Goal: Task Accomplishment & Management: Manage account settings

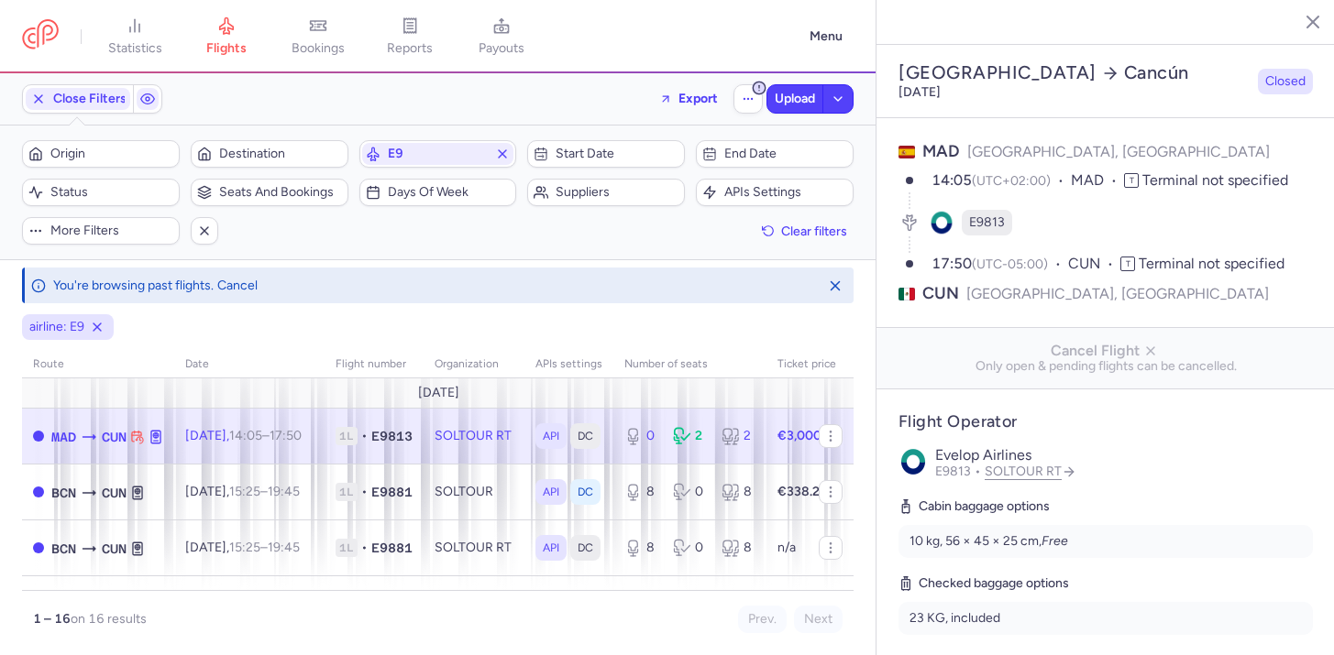
select select "days"
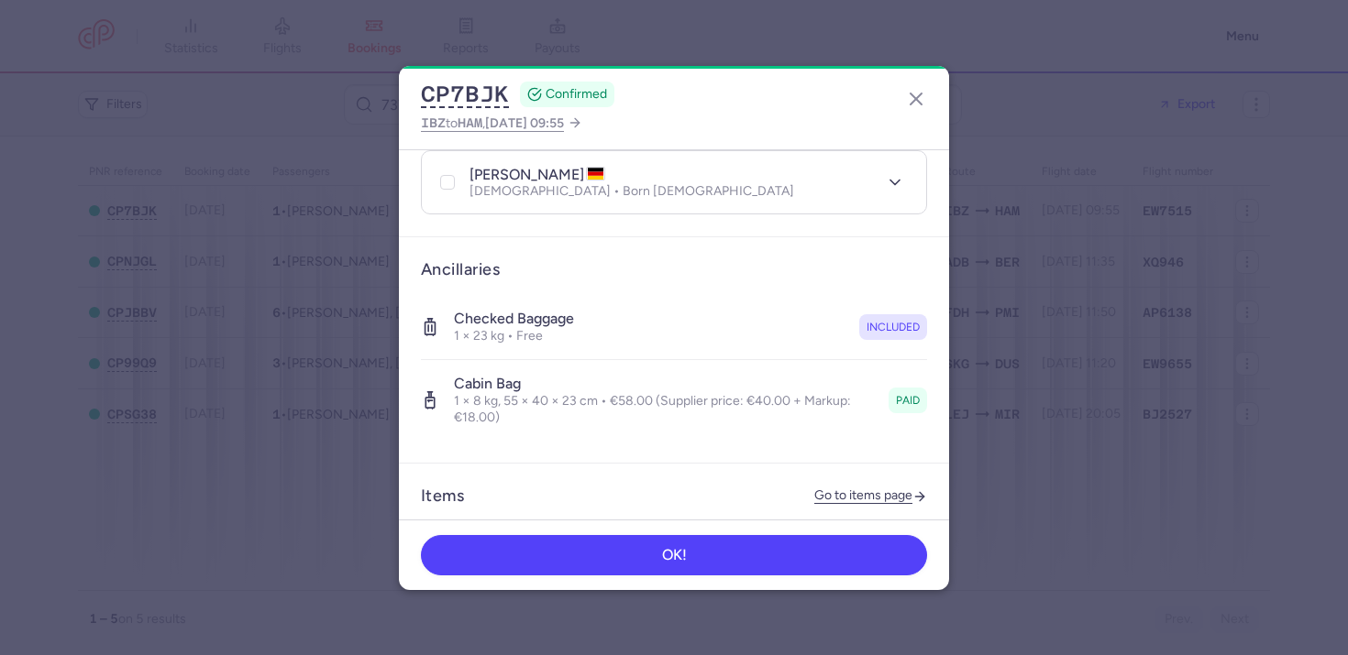
scroll to position [861, 0]
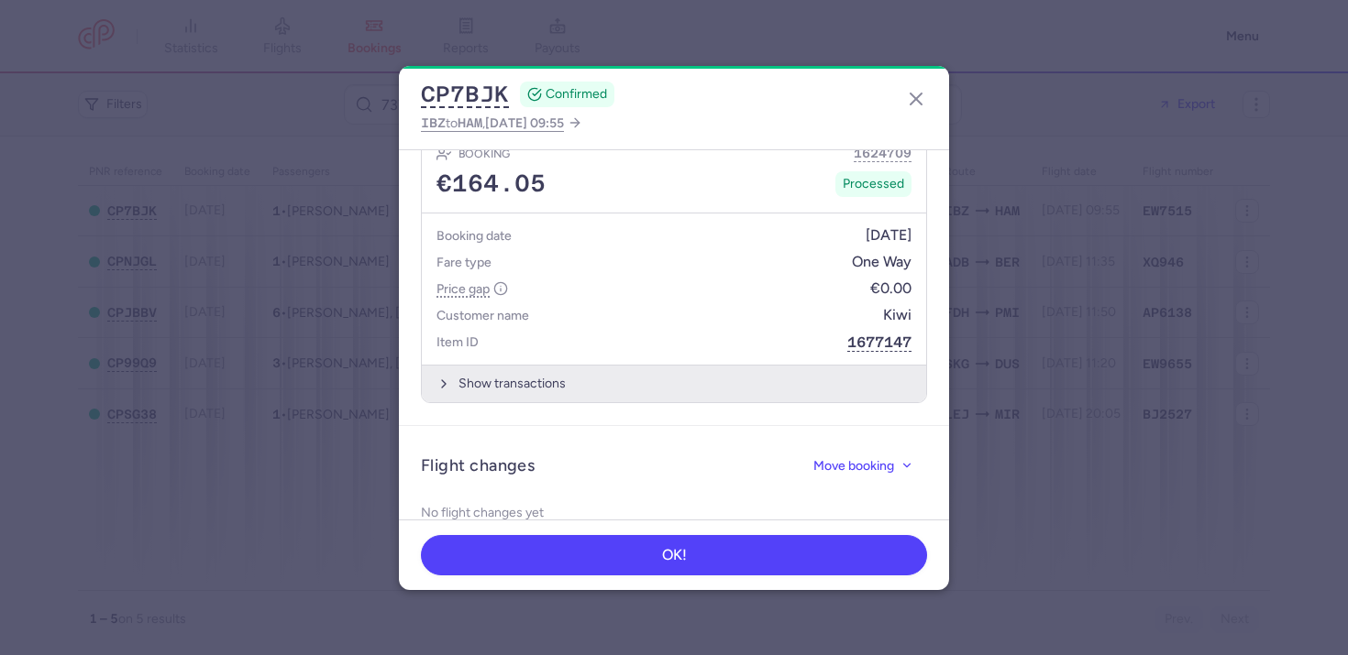
click at [567, 365] on button "Show transactions" at bounding box center [674, 384] width 504 height 38
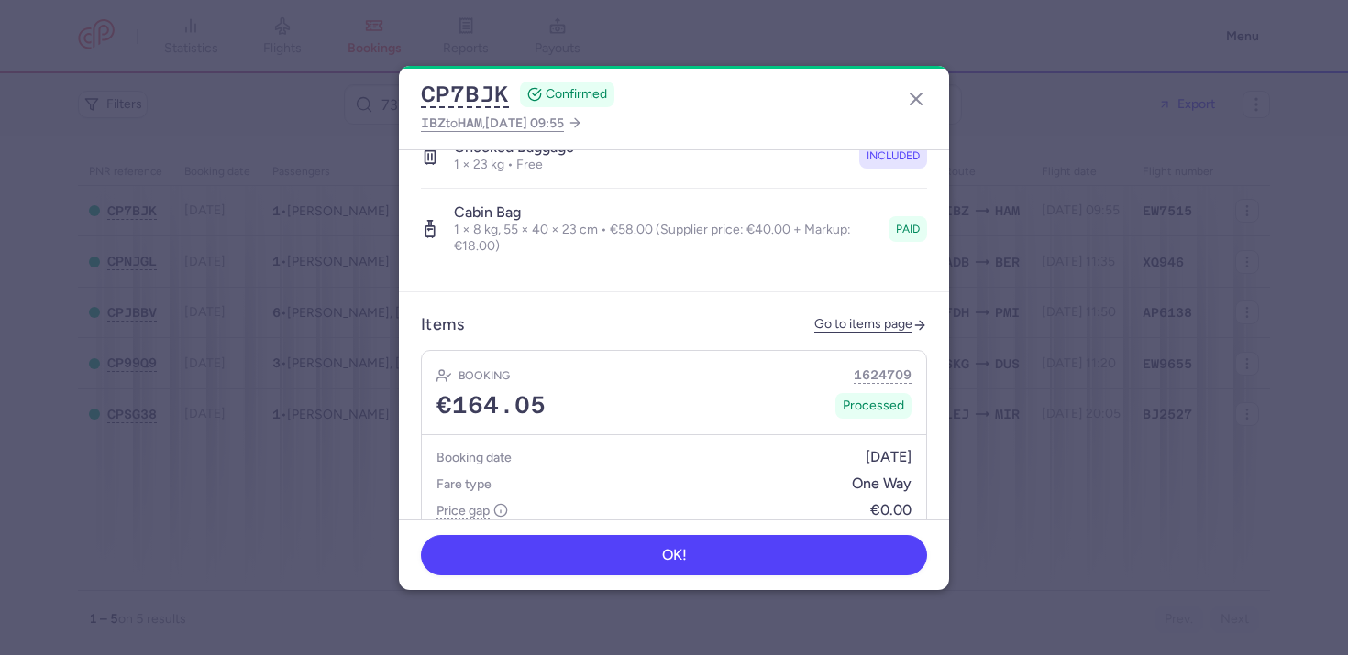
scroll to position [541, 0]
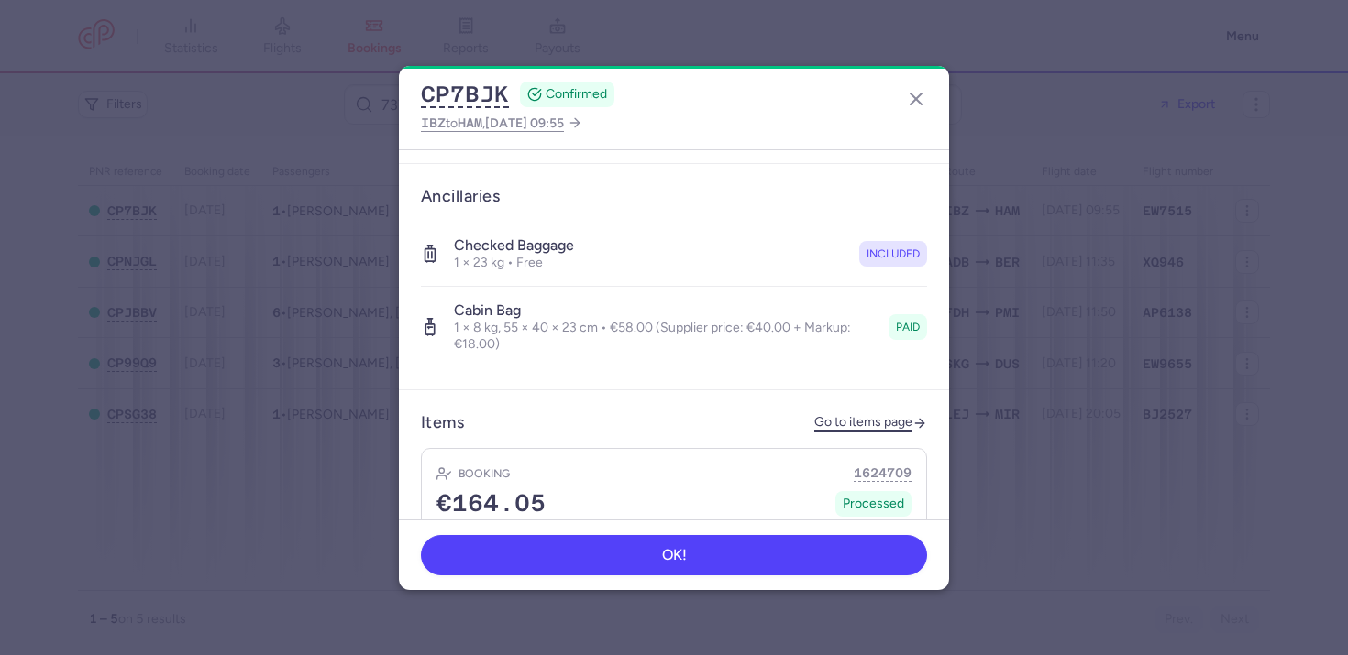
click at [814, 415] on link "Go to items page" at bounding box center [870, 423] width 113 height 16
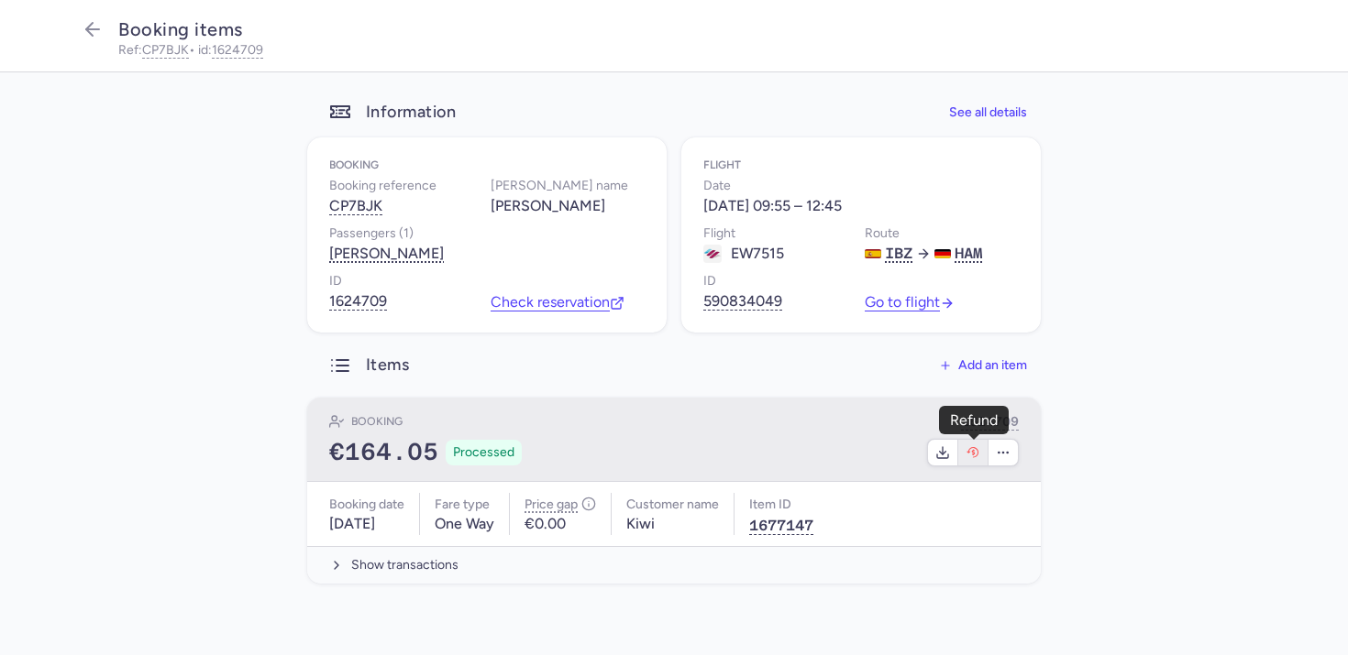
click at [976, 457] on icon "button" at bounding box center [972, 453] width 15 height 15
select select "490"
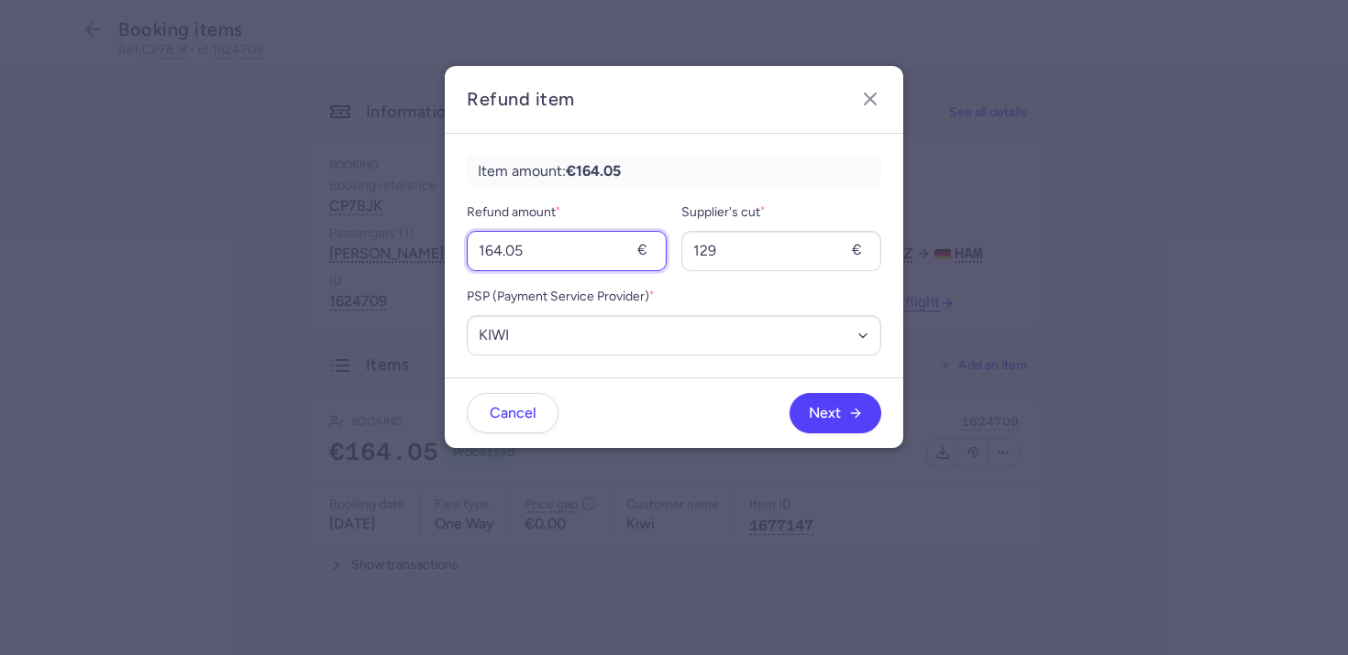
click at [578, 265] on input "164.05" at bounding box center [567, 251] width 200 height 40
type input "58"
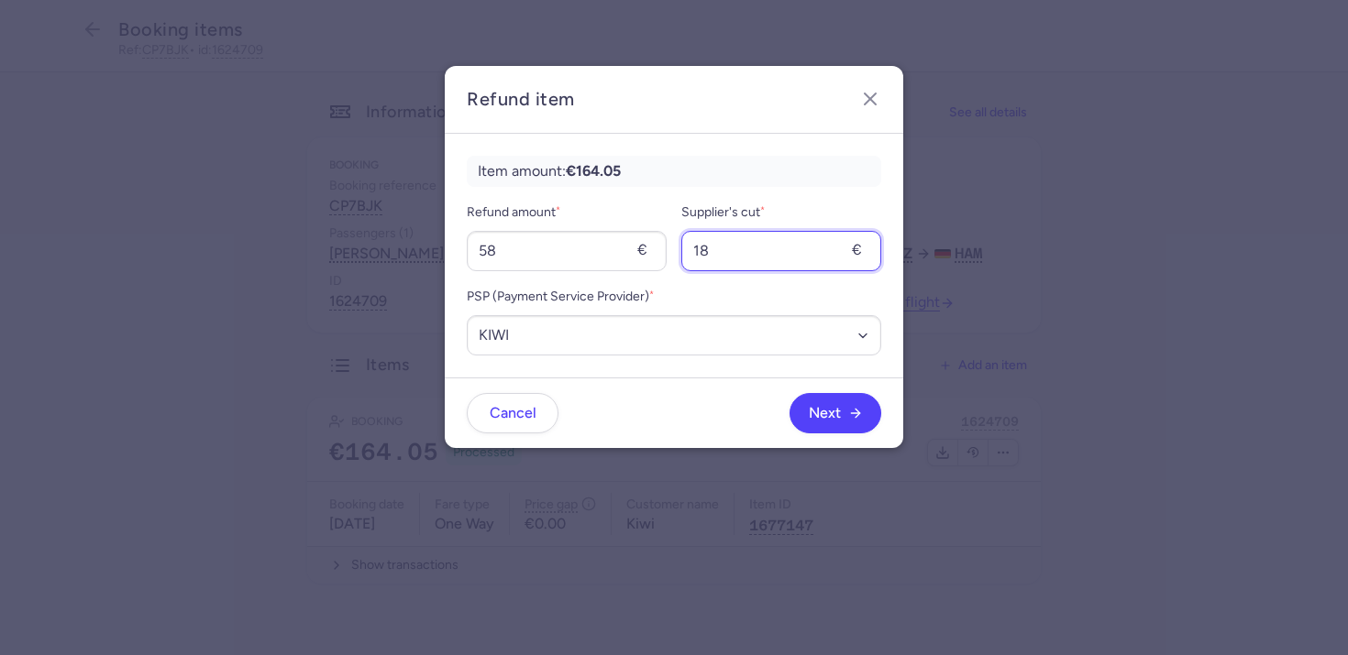
type input "18"
click at [656, 451] on dialog "Refund item Item amount: €164.05 Refund amount * 58 € Supplier's cut * 18 € PSP…" at bounding box center [673, 328] width 1289 height 524
click at [842, 414] on span "Next" at bounding box center [836, 412] width 54 height 17
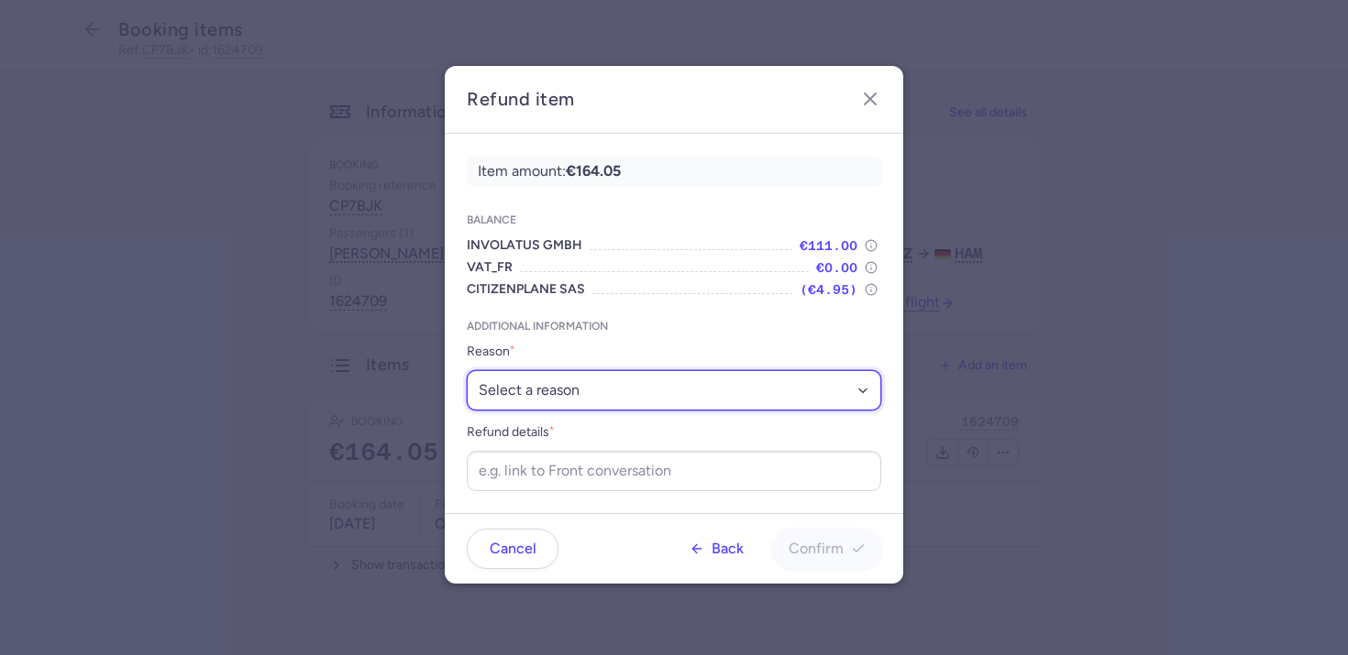
click at [590, 401] on select "Select a reason ✈️ Airline ceasing ops 💼 Ancillary issue 📄 APIS missing ⚙️ Citi…" at bounding box center [674, 390] width 414 height 40
select select "ANCILLARY_ISSUE"
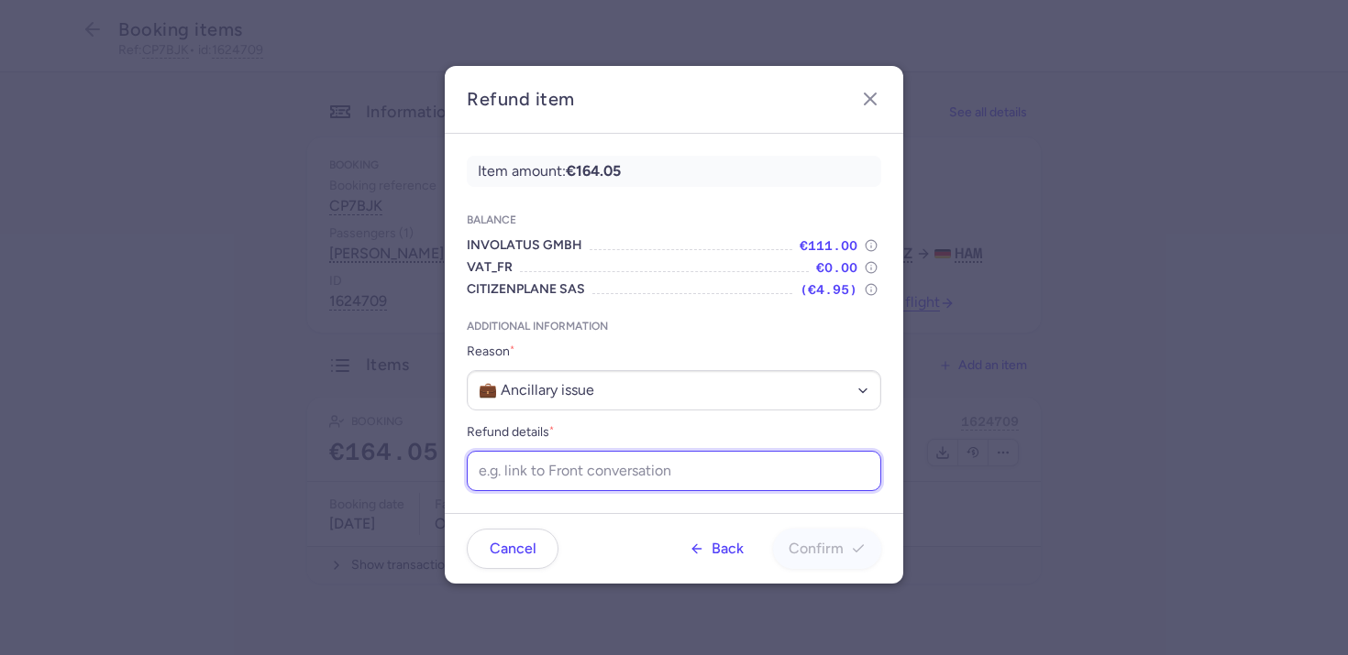
click at [608, 474] on input "Refund details *" at bounding box center [674, 471] width 414 height 40
type input "b"
click at [717, 480] on input "b" at bounding box center [674, 471] width 414 height 40
click at [715, 482] on input "b" at bounding box center [674, 471] width 414 height 40
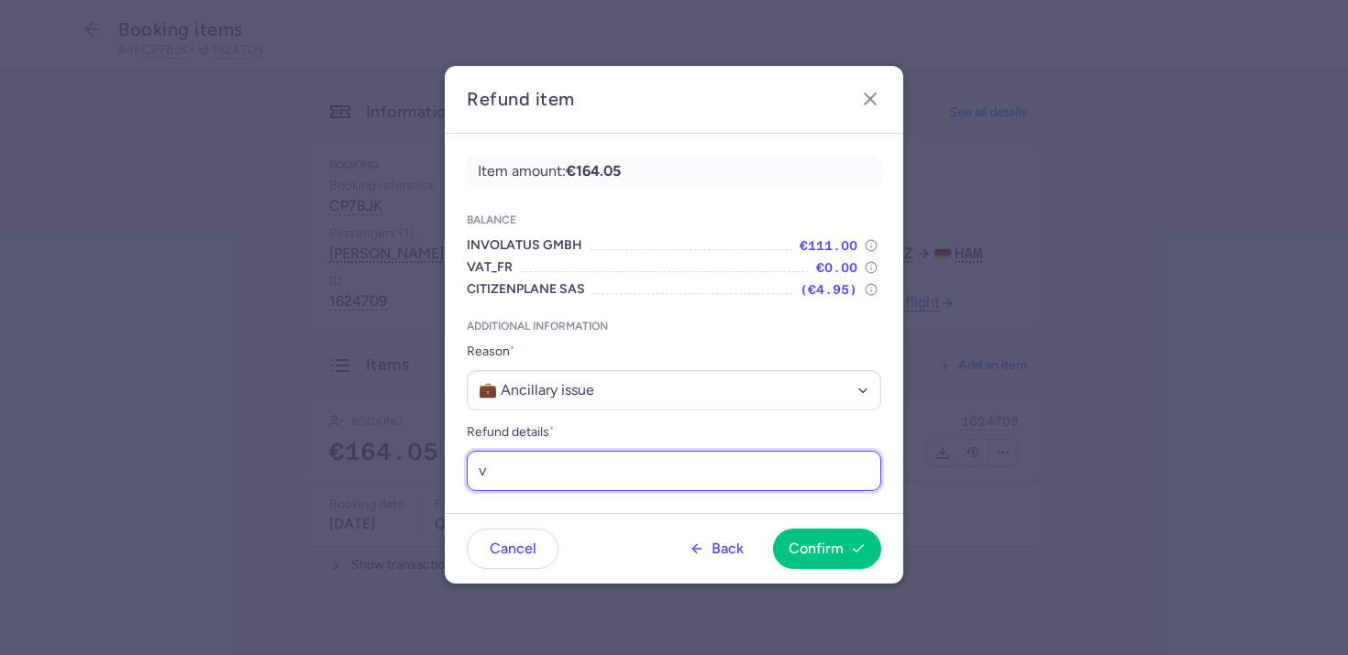
click at [690, 476] on input "v" at bounding box center [674, 471] width 414 height 40
paste input "https://app.frontapp.com/open/cnv_f114io2?key=verOBn_6We4WwlCg4Yf89qcPEy3QY4Oz"
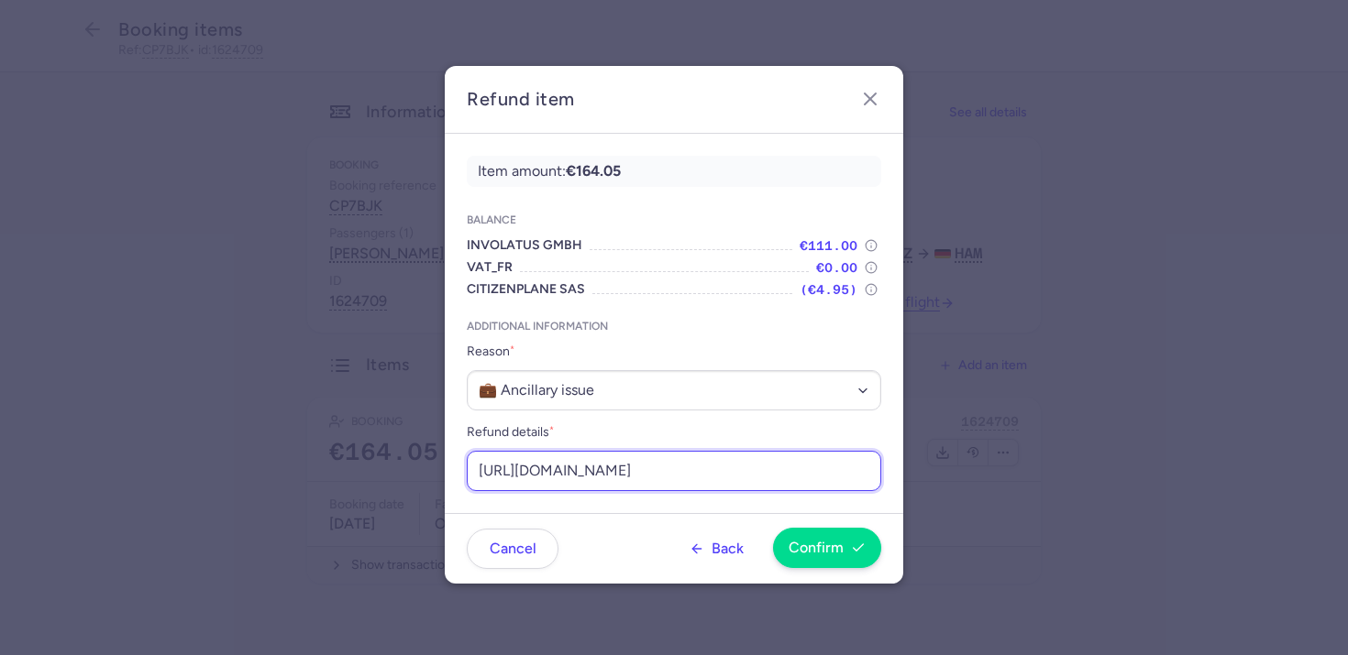
type input "https://app.frontapp.com/open/cnv_f114io2?key=verOBn_6We4WwlCg4Yf89qcPEy3QY4Oz"
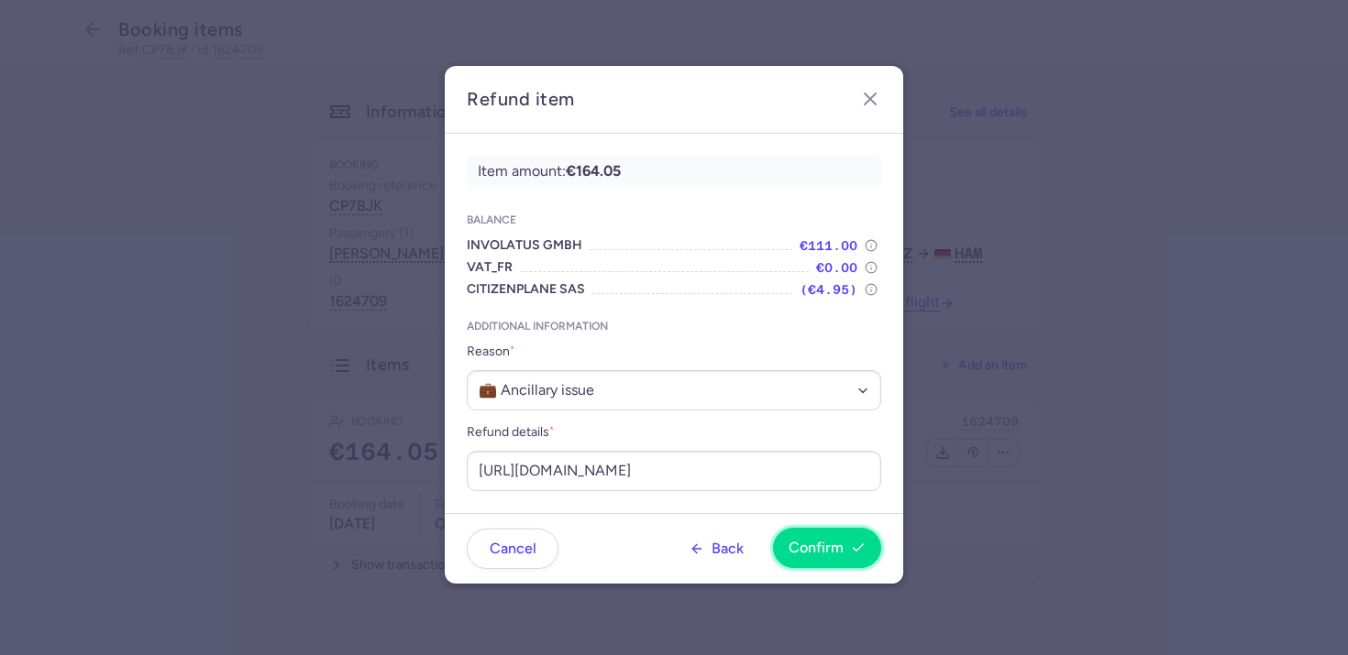
click at [842, 541] on span "Confirm" at bounding box center [826, 548] width 77 height 17
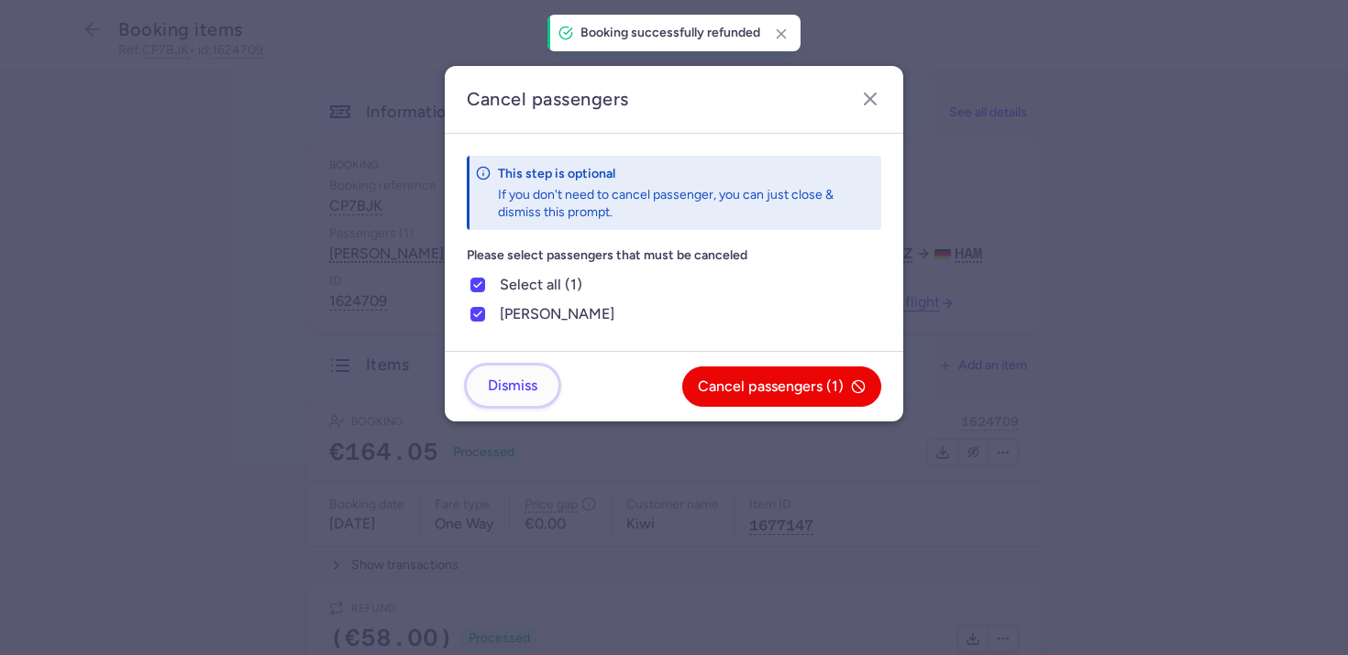
click at [526, 398] on button "Dismiss" at bounding box center [513, 386] width 92 height 40
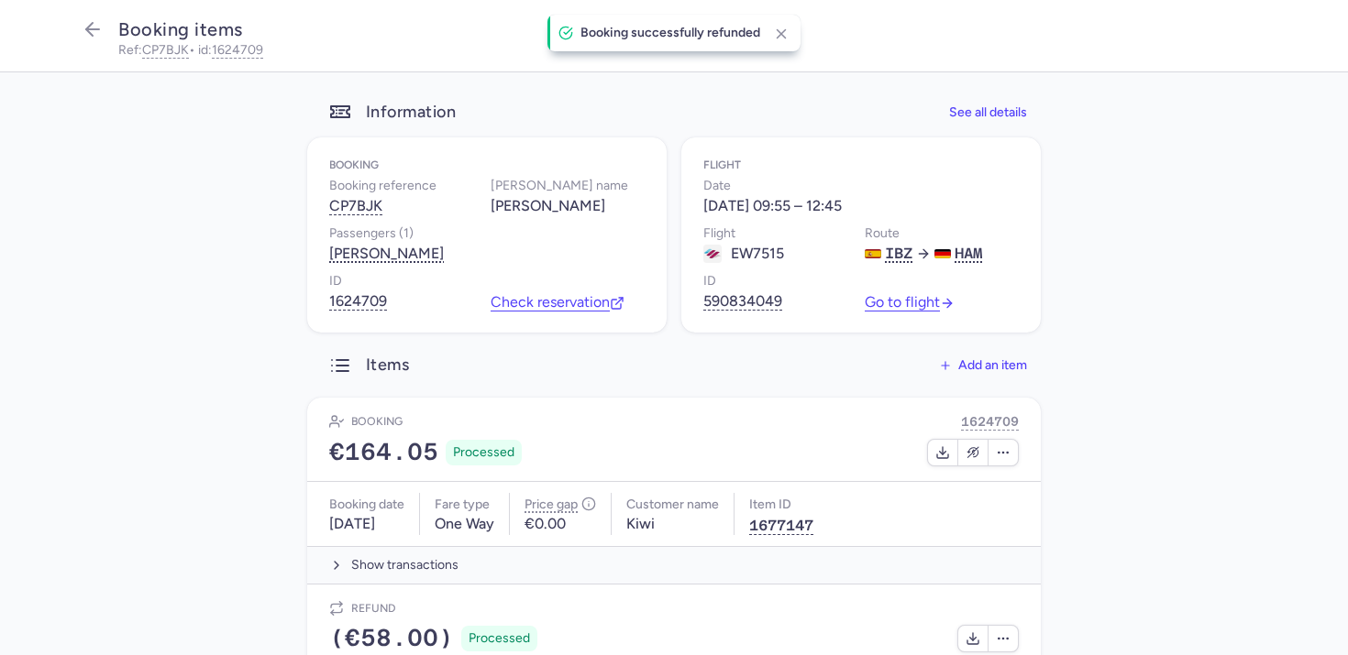
click at [194, 375] on main "Information See all details Booking Booking reference CP7BJK Booker name Meggi …" at bounding box center [674, 443] width 1348 height 742
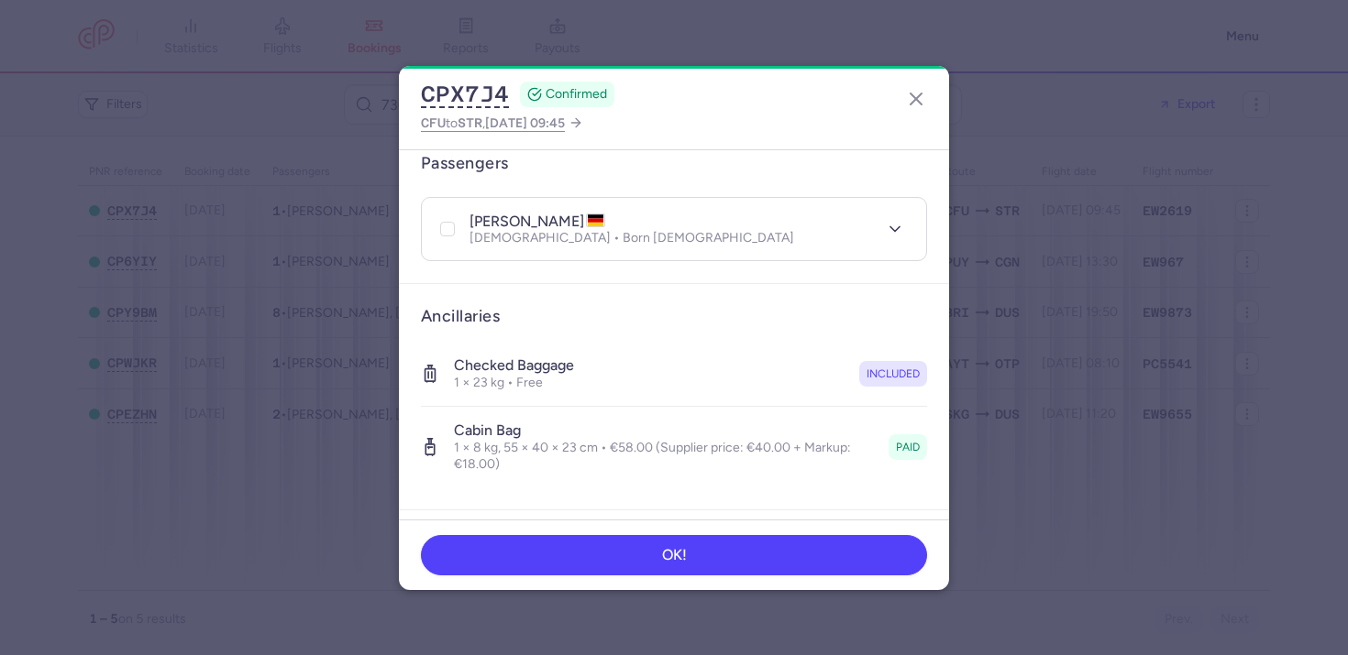
scroll to position [458, 0]
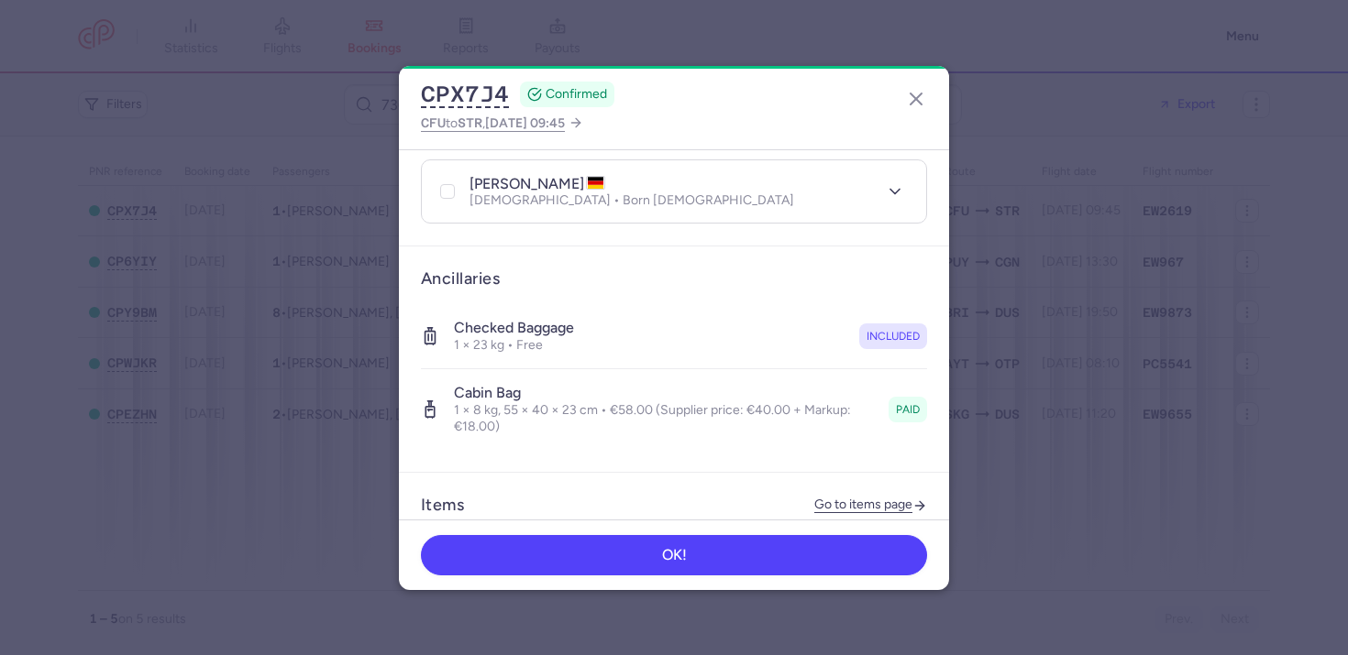
click at [871, 500] on header "Items Go to items page" at bounding box center [674, 505] width 506 height 21
click at [866, 498] on link "Go to items page" at bounding box center [870, 506] width 113 height 16
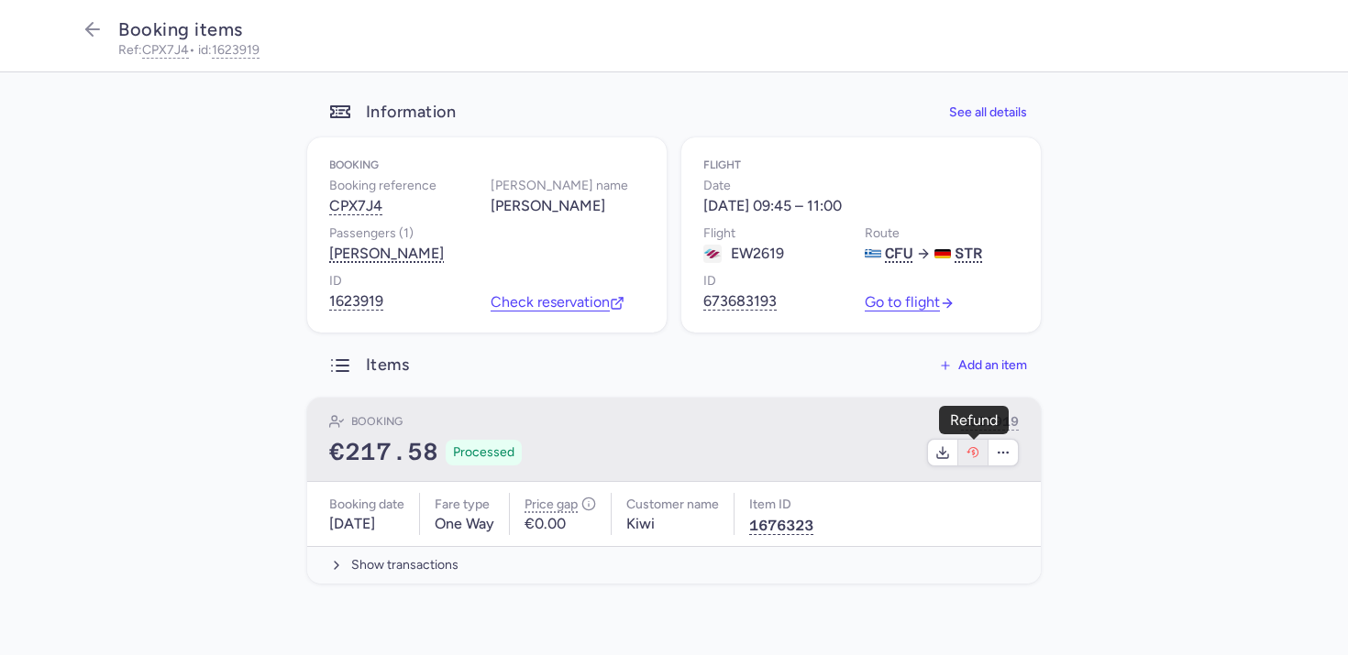
click at [971, 448] on icon "button" at bounding box center [972, 452] width 12 height 10
select select "490"
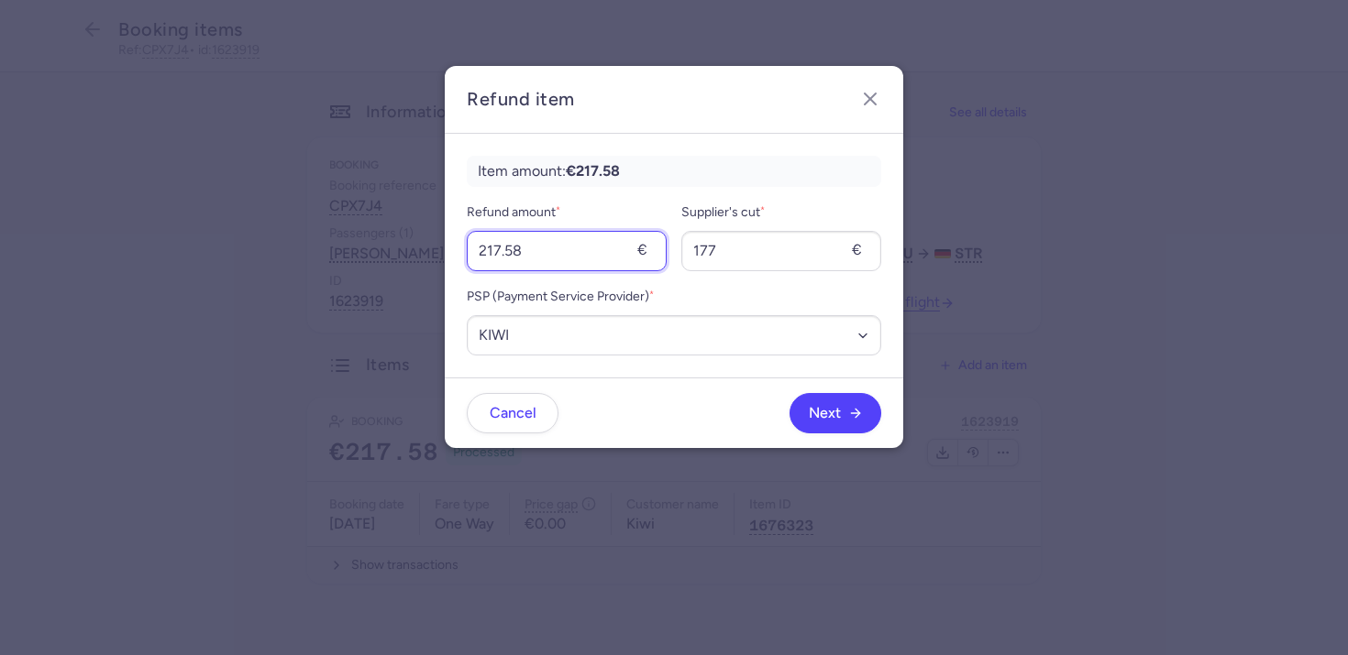
click at [598, 252] on input "217.58" at bounding box center [567, 251] width 200 height 40
type input "58"
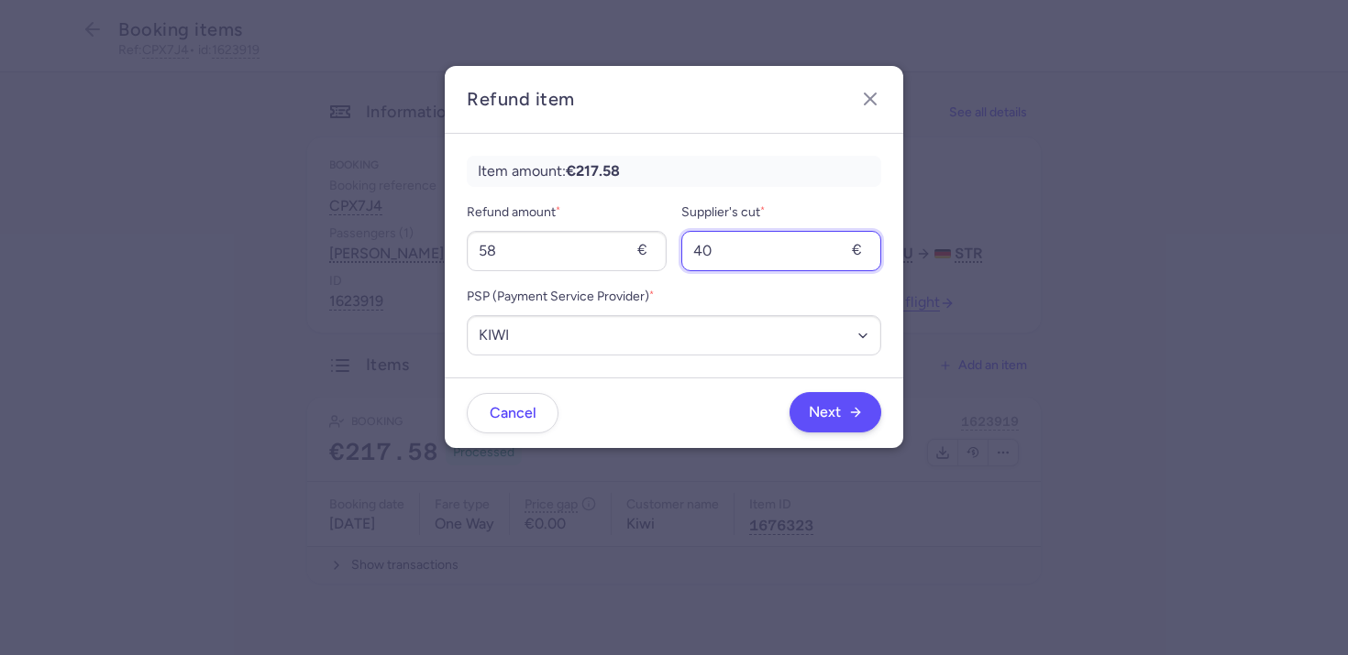
type input "40"
click at [834, 404] on span "Next" at bounding box center [825, 412] width 32 height 17
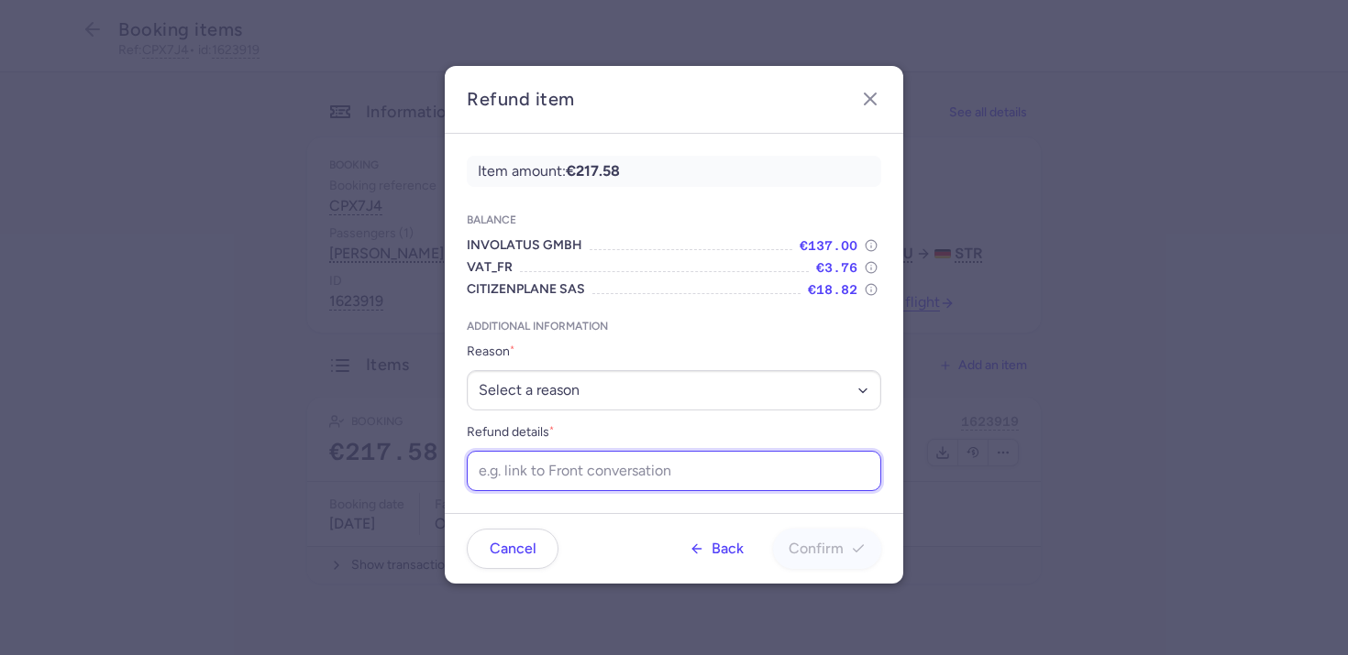
drag, startPoint x: 531, startPoint y: 457, endPoint x: 545, endPoint y: 424, distance: 36.6
click at [532, 457] on input "Refund details *" at bounding box center [674, 471] width 414 height 40
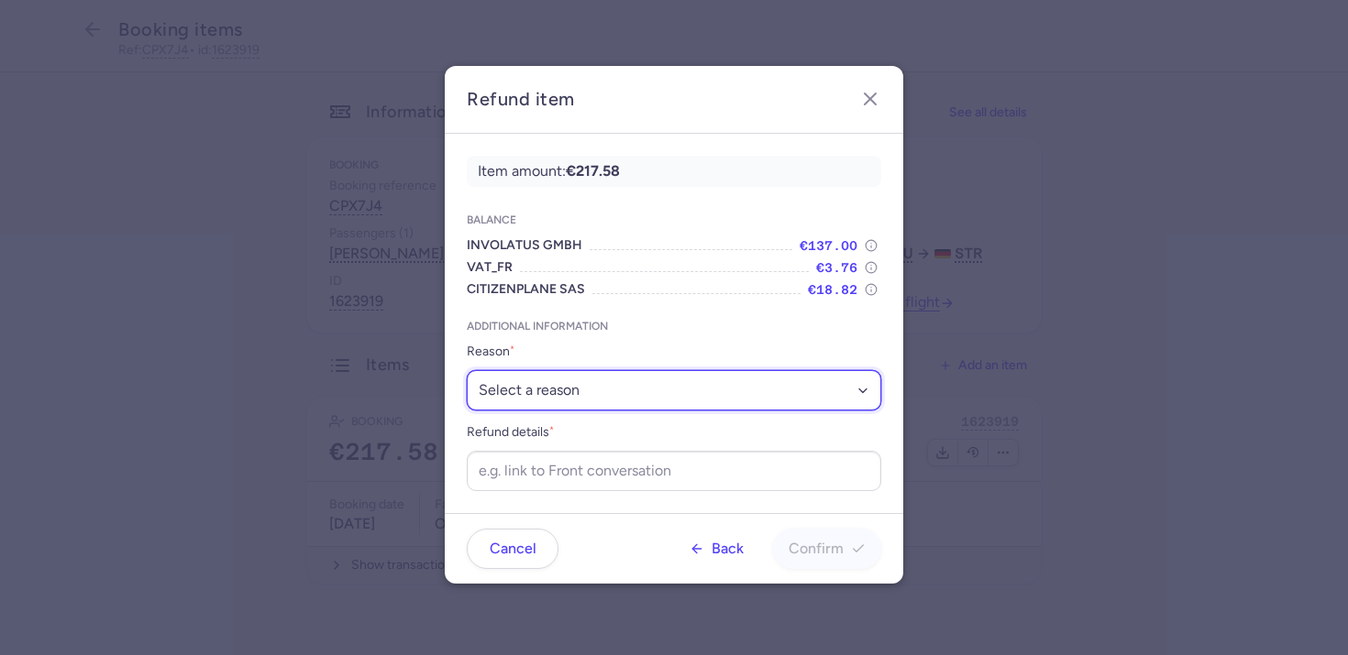
click at [553, 405] on select "Select a reason ✈️ Airline ceasing ops 💼 Ancillary issue 📄 APIS missing ⚙️ Citi…" at bounding box center [674, 390] width 414 height 40
click at [627, 379] on select "Select a reason ✈️ Airline ceasing ops 💼 Ancillary issue 📄 APIS missing ⚙️ Citi…" at bounding box center [674, 390] width 414 height 40
select select "ANCILLARY_ISSUE"
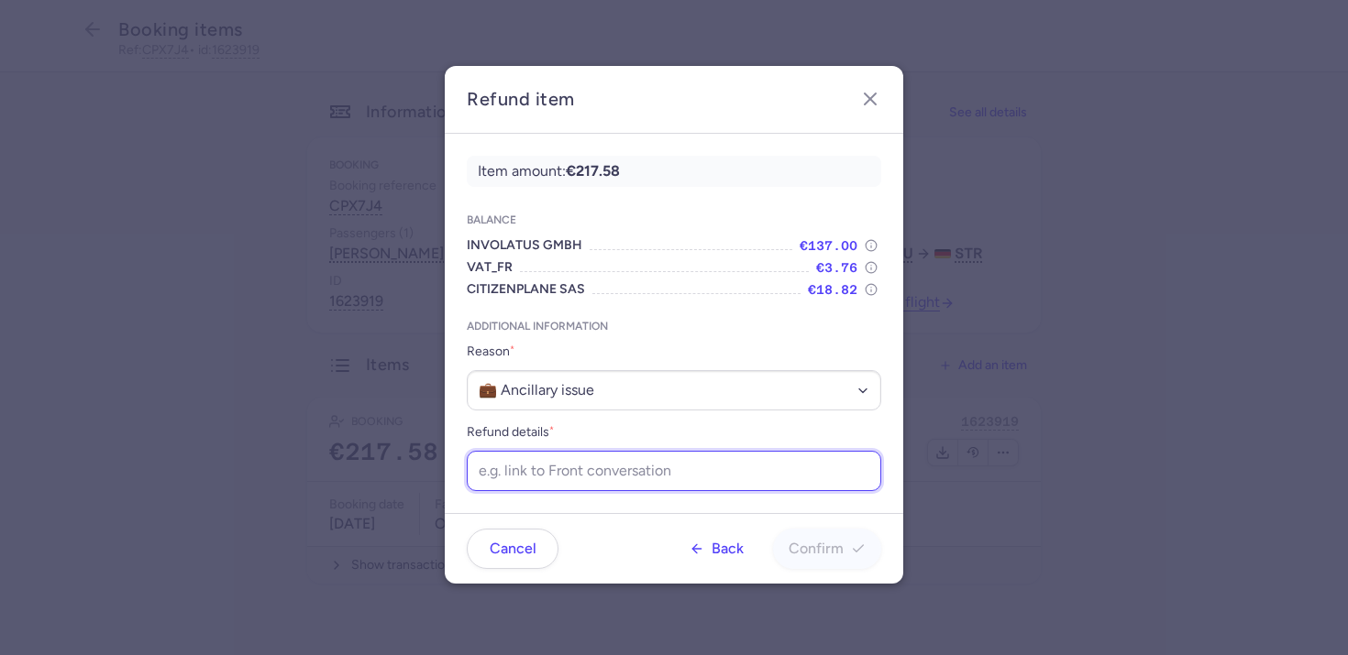
click at [629, 479] on input "Refund details *" at bounding box center [674, 471] width 414 height 40
paste input "https://app.frontapp.com/open/cnv_f114gxu?key=HahgACs1zpNKcvt4EHZtBUCrlpMzM5J7"
type input "https://app.frontapp.com/open/cnv_f114gxu?key=HahgACs1zpNKcvt4EHZtBUCrlpMzM5J7"
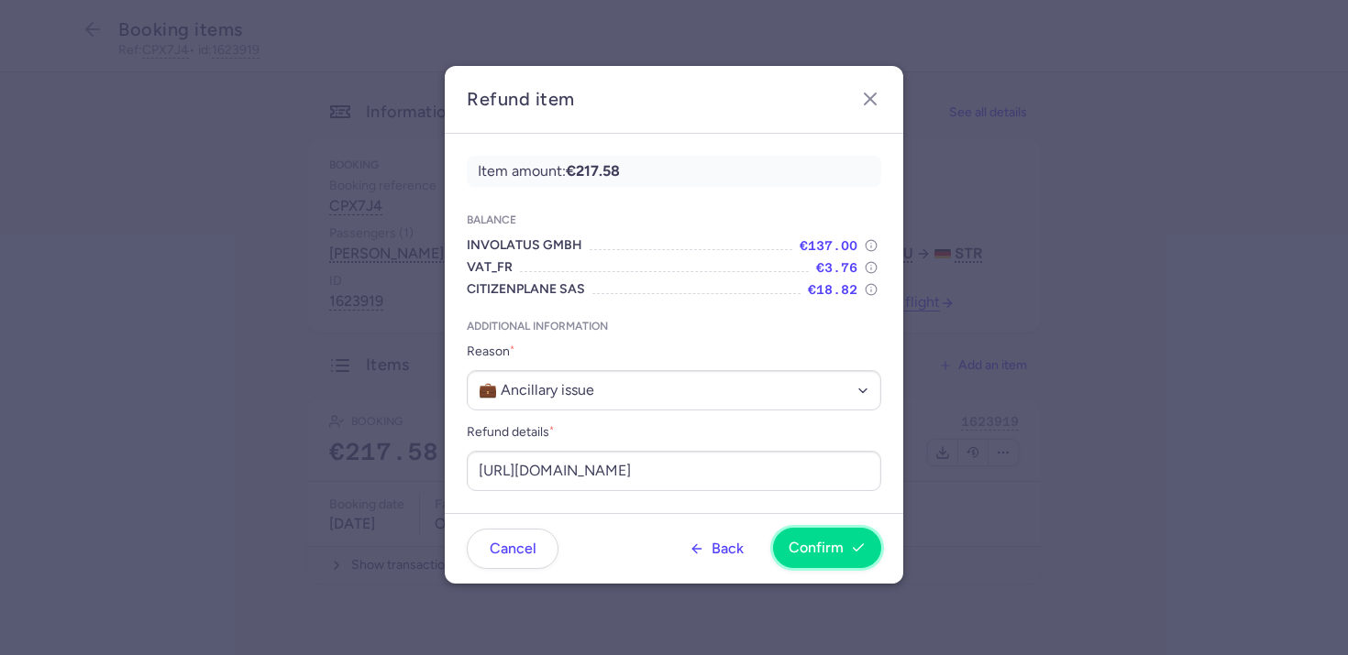
click at [820, 548] on span "Confirm" at bounding box center [815, 548] width 55 height 17
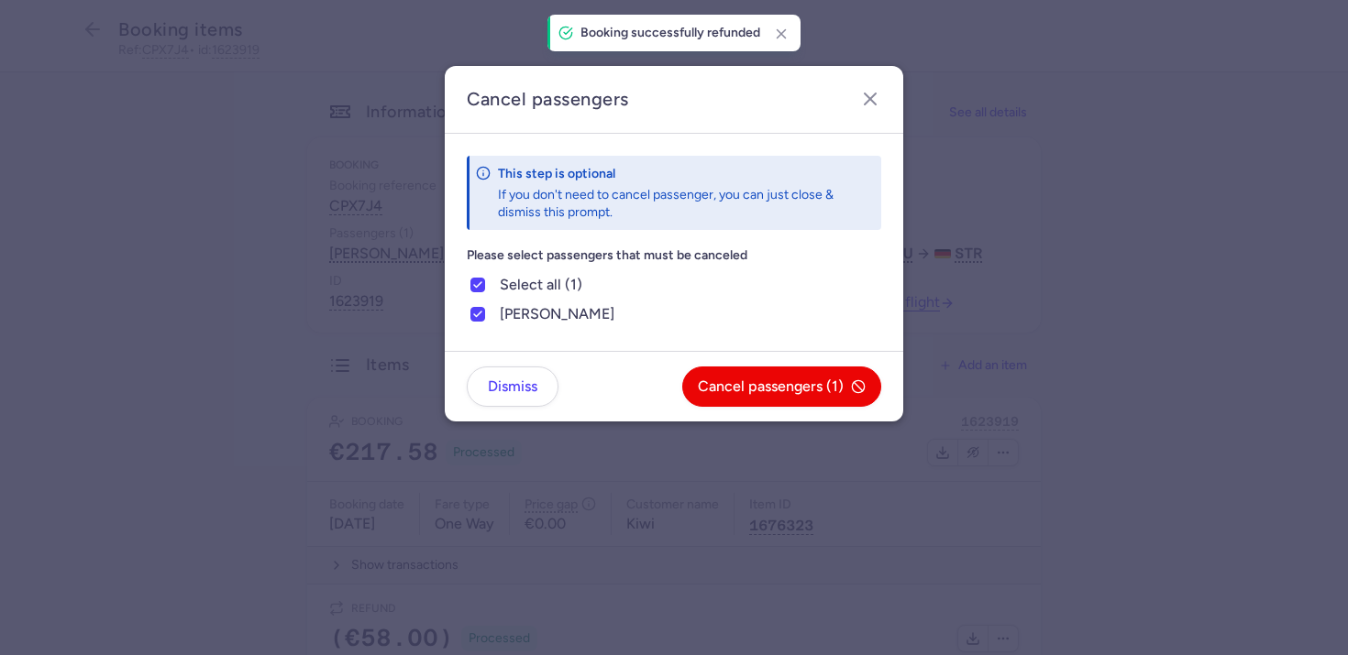
click at [524, 502] on dialog "Cancel passengers This step is optional If you don't need to cancel passenger, …" at bounding box center [673, 328] width 1289 height 524
click at [533, 398] on button "Dismiss" at bounding box center [513, 386] width 92 height 40
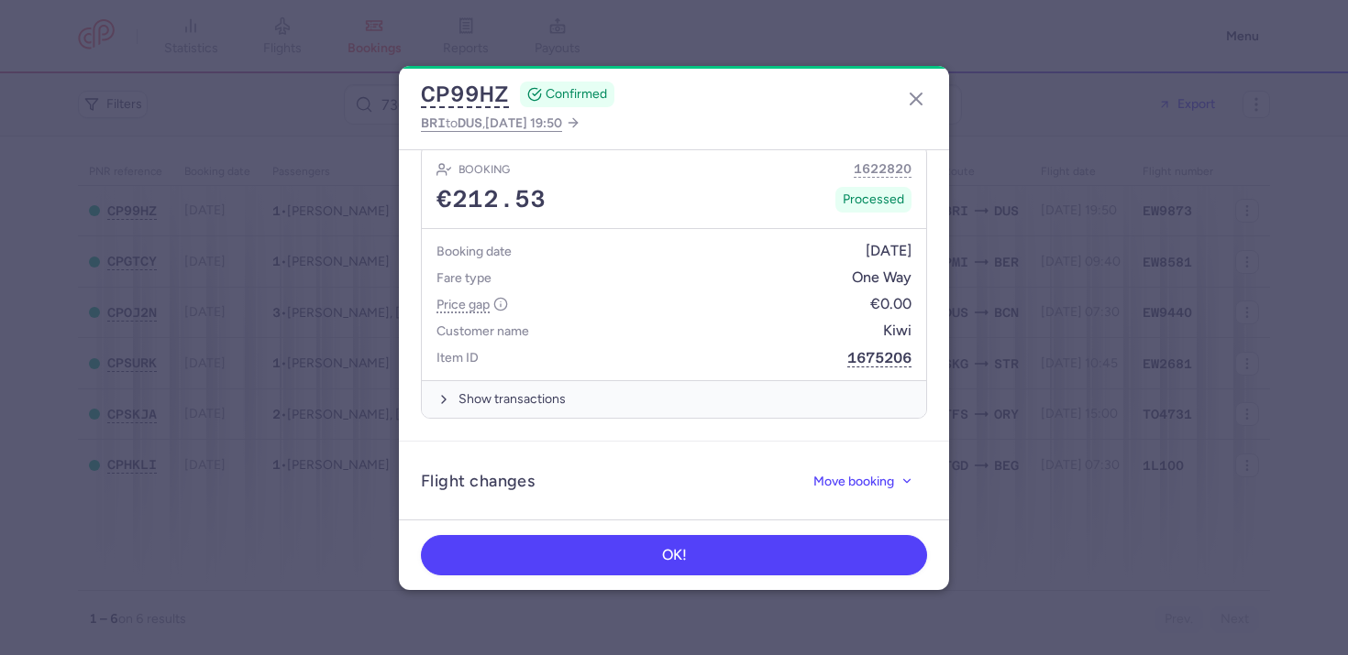
scroll to position [606, 0]
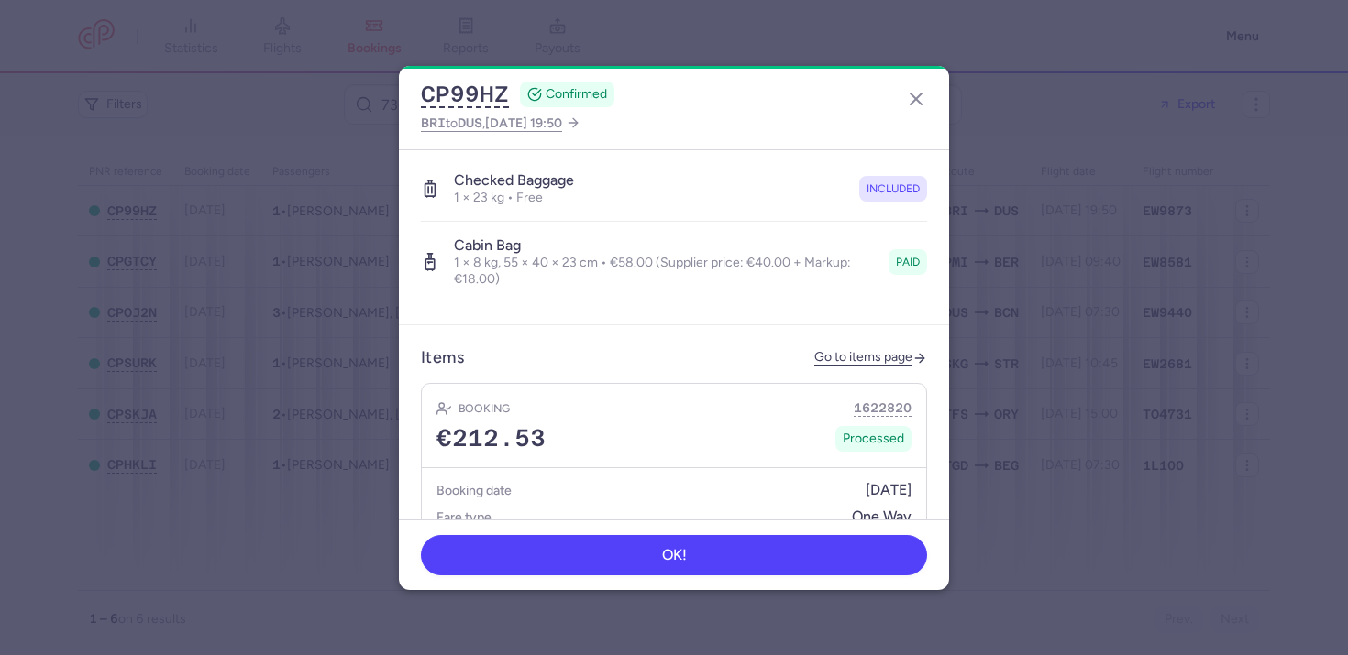
click at [688, 325] on article "Items Go to items page Booking 1622820 €212.53 Processed Booking date 01/08/202…" at bounding box center [674, 503] width 550 height 356
click at [855, 350] on link "Go to items page" at bounding box center [870, 358] width 113 height 16
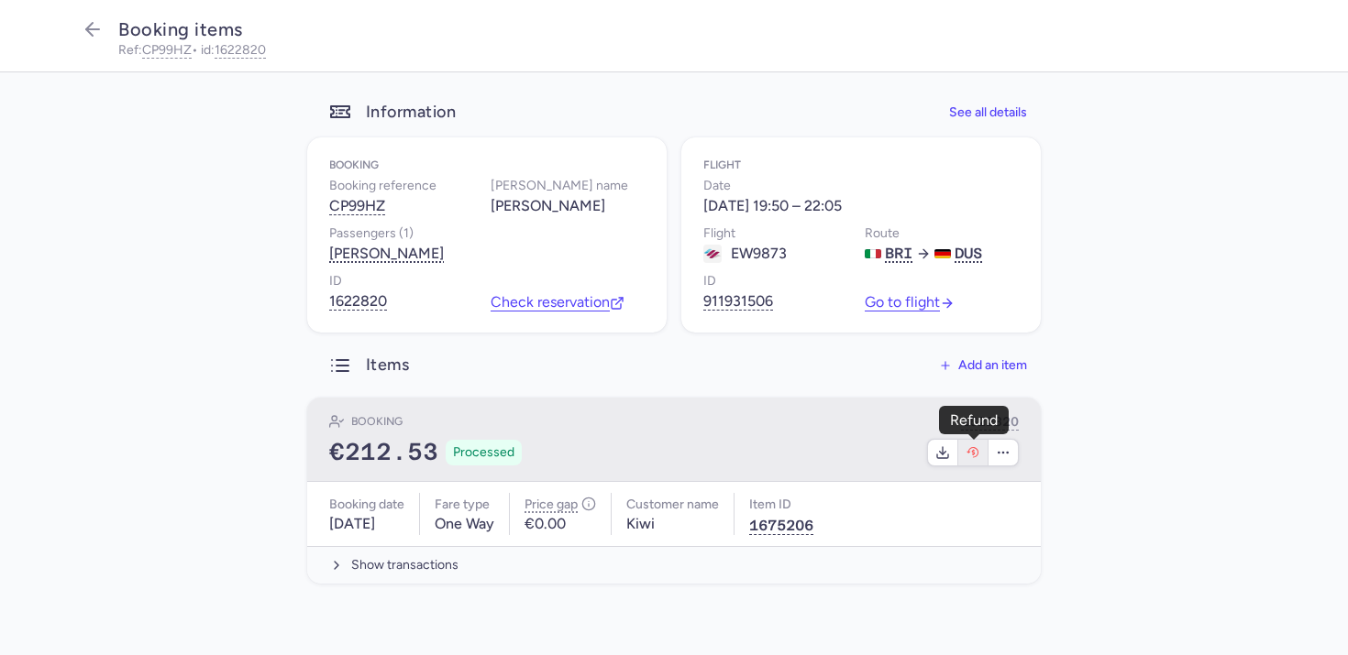
click at [967, 454] on icon "button" at bounding box center [972, 453] width 15 height 15
select select "490"
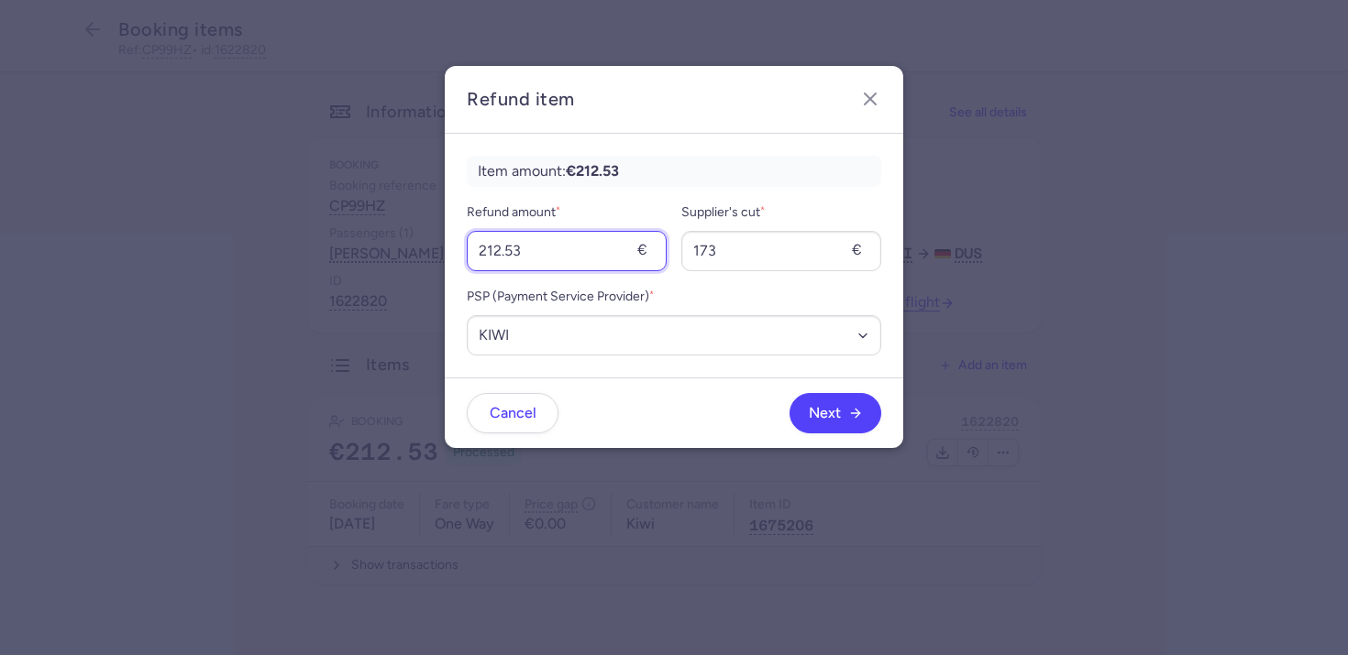
click at [567, 247] on input "212.53" at bounding box center [567, 251] width 200 height 40
type input "58"
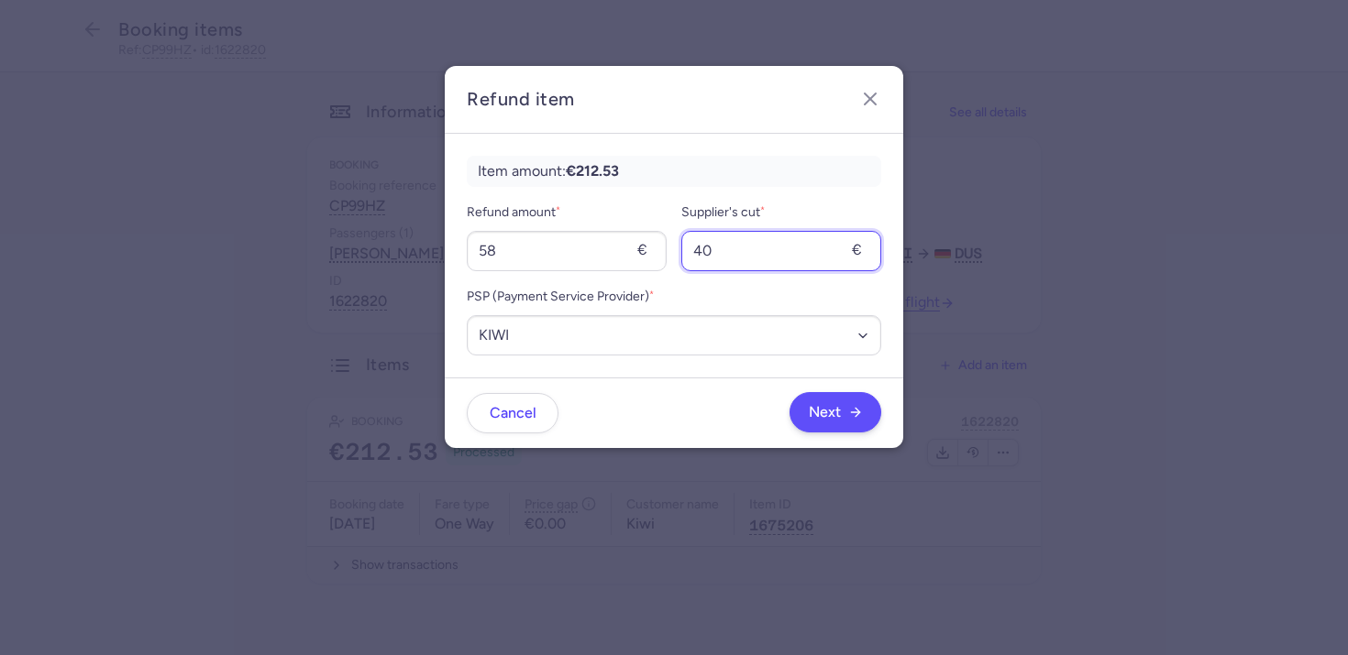
type input "40"
click at [858, 419] on icon "button" at bounding box center [855, 412] width 15 height 15
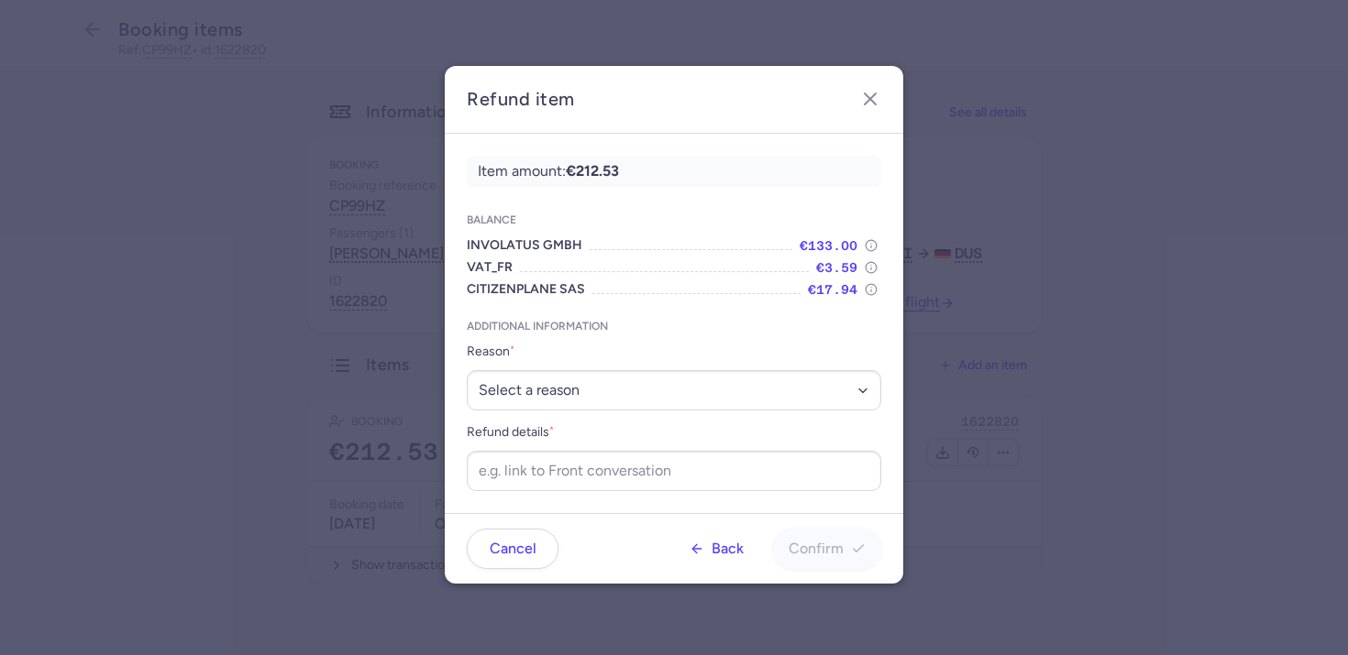
click at [575, 419] on form "Additional information Reason * Select a reason ✈️ Airline ceasing ops 💼 Ancill…" at bounding box center [674, 405] width 414 height 172
click at [586, 391] on select "Select a reason ✈️ Airline ceasing ops 💼 Ancillary issue 📄 APIS missing ⚙️ Citi…" at bounding box center [674, 390] width 414 height 40
select select "ANCILLARY_ISSUE"
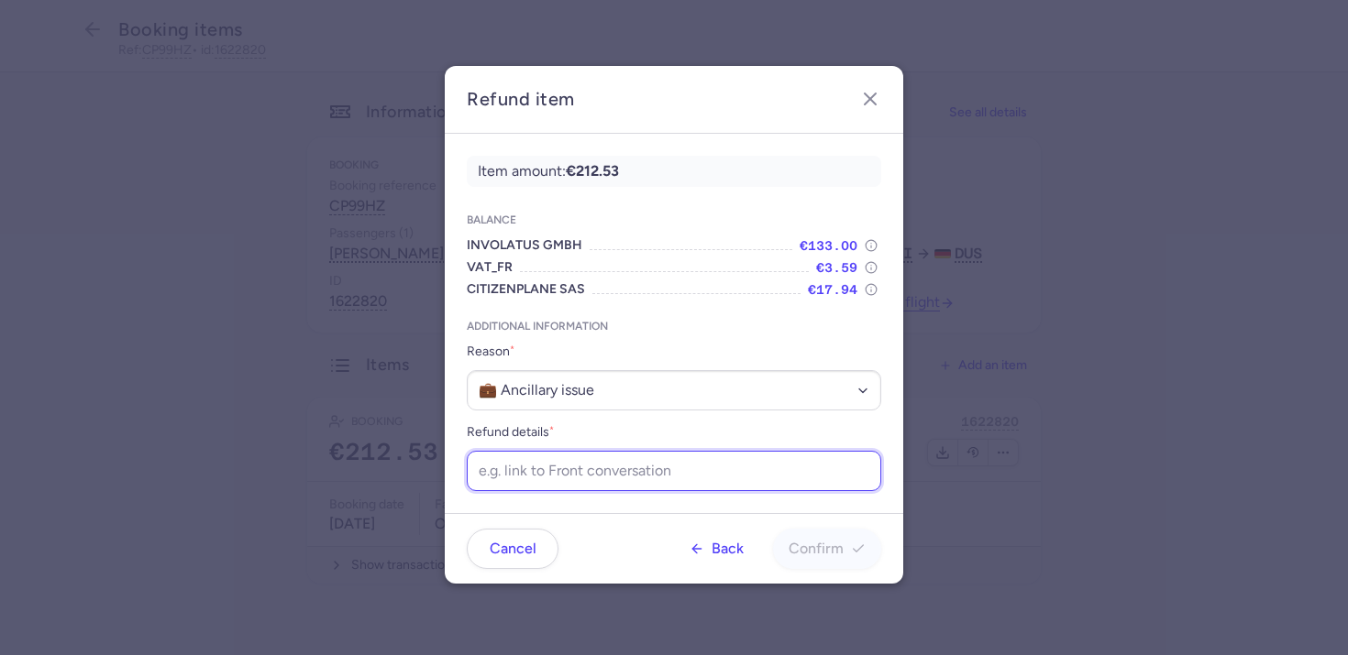
click at [526, 464] on input "Refund details *" at bounding box center [674, 471] width 414 height 40
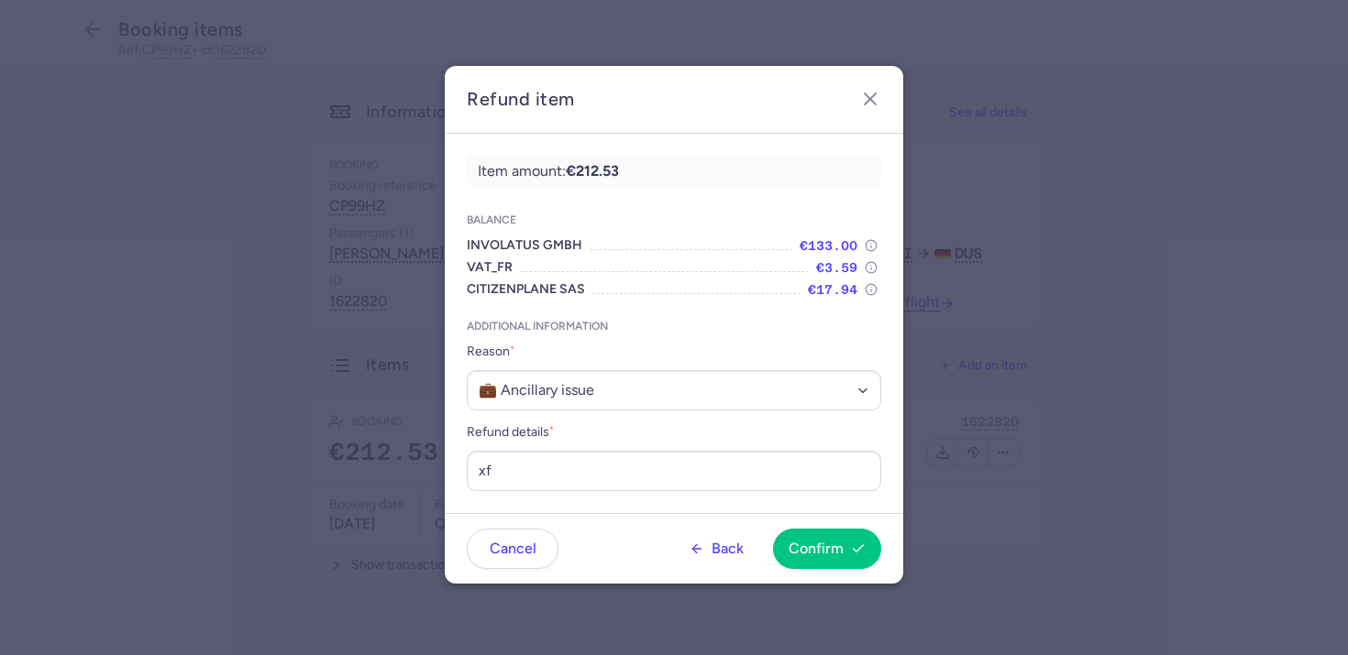
click at [780, 498] on div "Item amount: €212.53 Balance INVOLATUS GMBH €133.00 VAT_FR €3.59 CITIZENPLANE S…" at bounding box center [674, 324] width 458 height 380
click at [780, 497] on div "Item amount: €212.53 Balance INVOLATUS GMBH €133.00 VAT_FR €3.59 CITIZENPLANE S…" at bounding box center [674, 324] width 458 height 380
click at [780, 495] on div "Item amount: €212.53 Balance INVOLATUS GMBH €133.00 VAT_FR €3.59 CITIZENPLANE S…" at bounding box center [674, 324] width 458 height 380
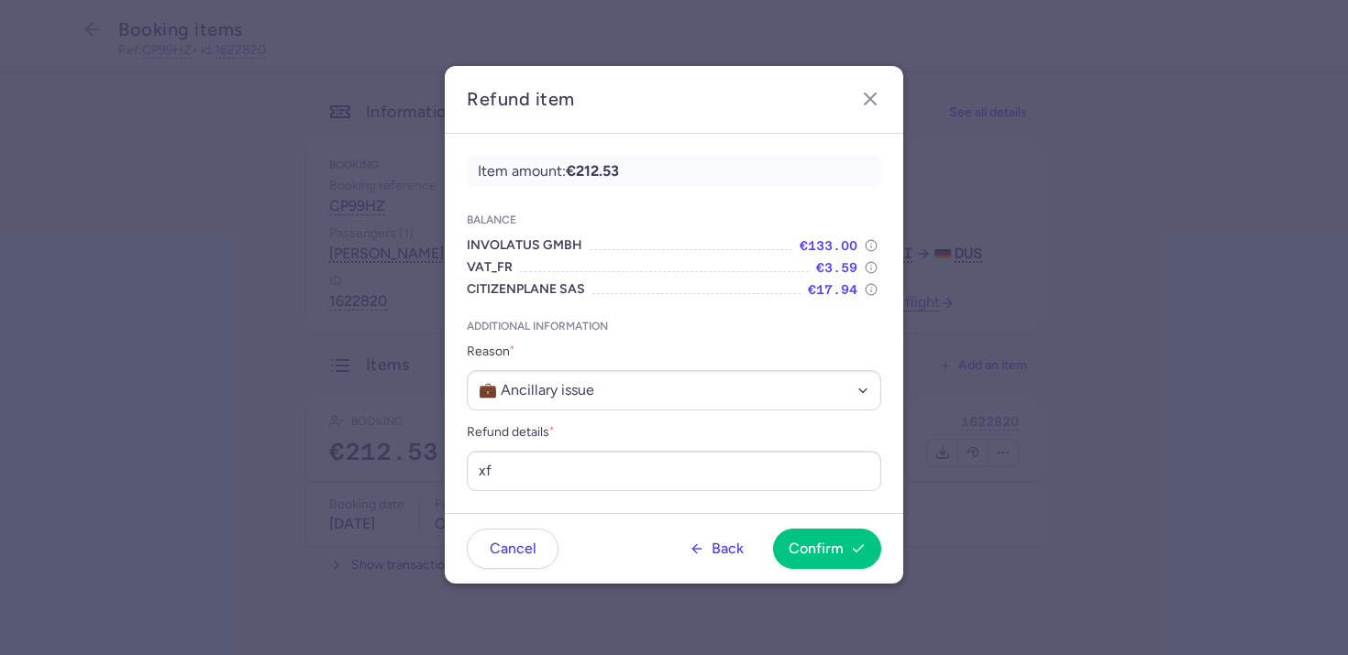
click at [755, 492] on div "Item amount: €212.53 Balance INVOLATUS GMBH €133.00 VAT_FR €3.59 CITIZENPLANE S…" at bounding box center [674, 324] width 458 height 380
click at [644, 476] on input "xf" at bounding box center [674, 471] width 414 height 40
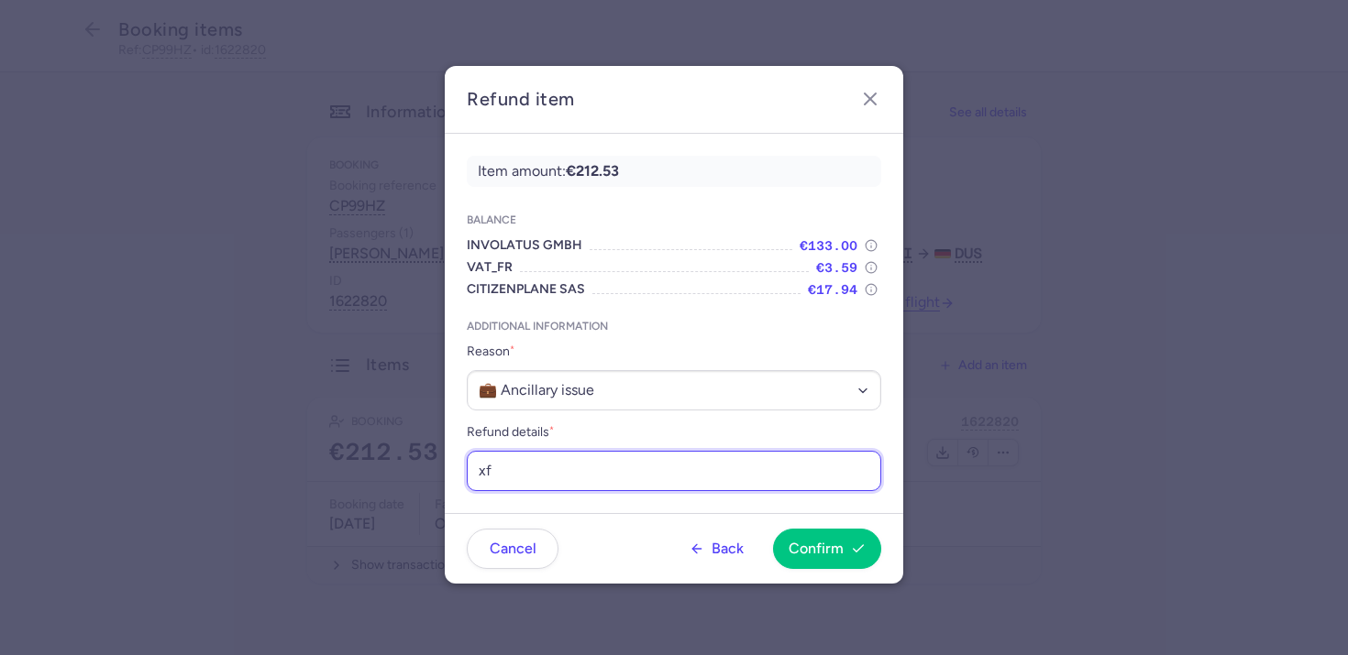
paste input "https://app.frontapp.com/open/cnv_f0zgl4y?key=M02PKnf_Eq2RdaqPJUwdGGIssP_xC-dJ"
type input "https://app.frontapp.com/open/cnv_f0zgl4y?key=M02PKnf_Eq2RdaqPJUwdGGIssP_xC-dJ"
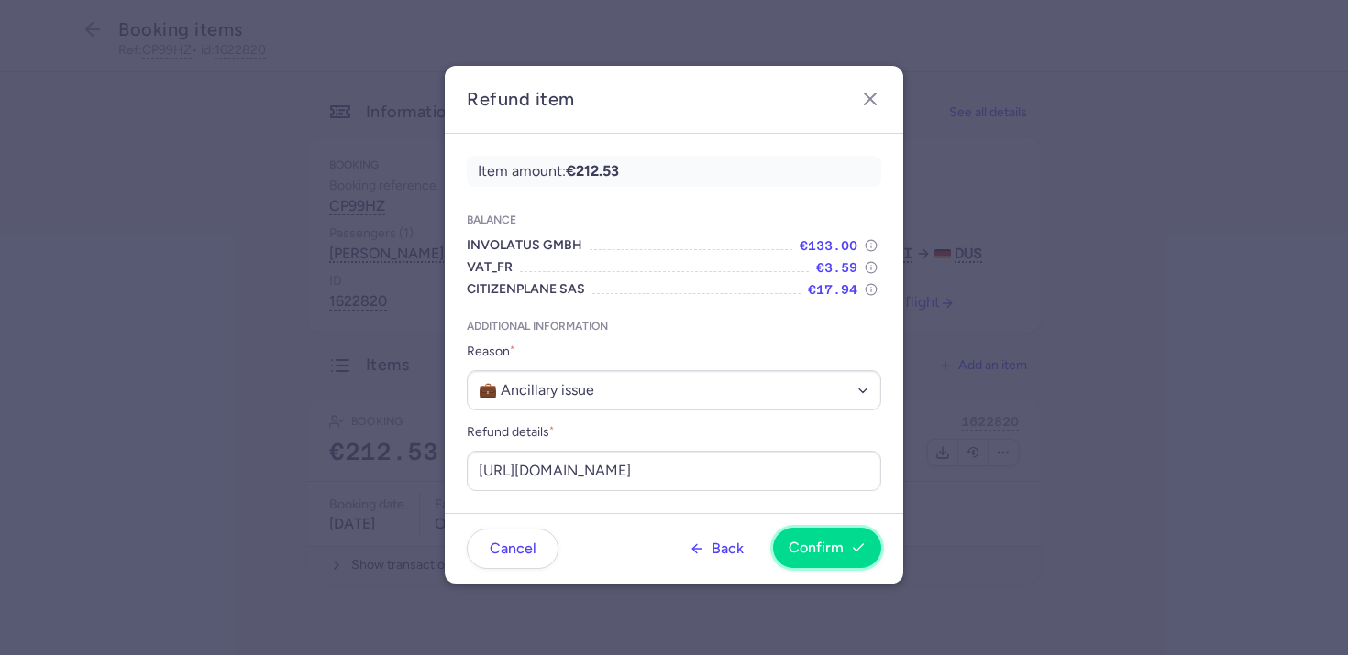
click at [845, 554] on span "Confirm" at bounding box center [826, 548] width 77 height 17
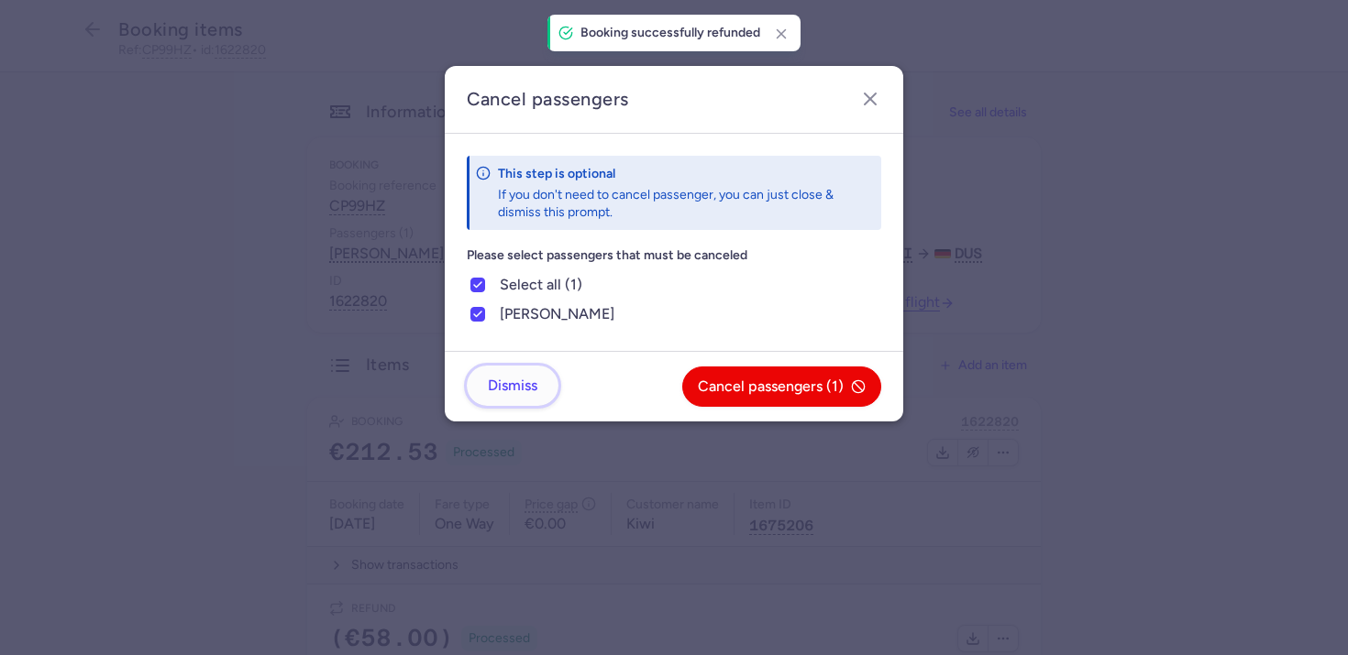
click at [521, 404] on button "Dismiss" at bounding box center [513, 386] width 92 height 40
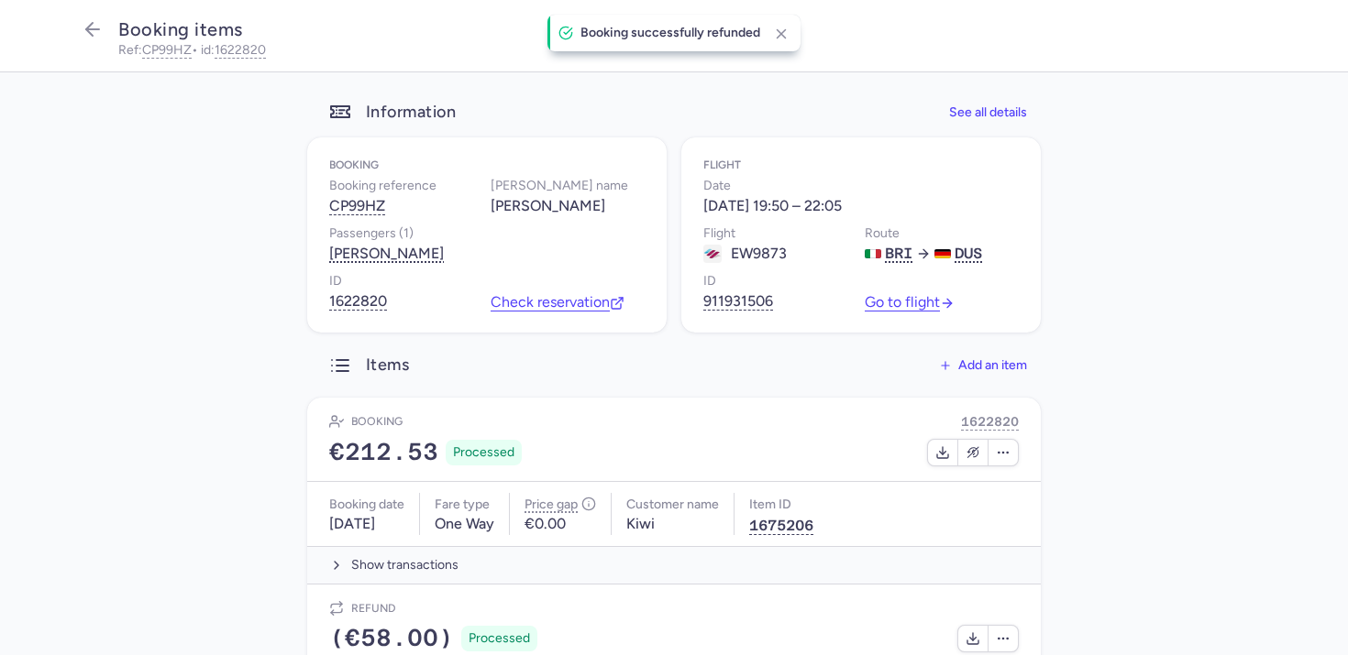
click at [175, 399] on main "Information See all details Booking Booking reference CP99HZ Booker name Paola …" at bounding box center [674, 443] width 1348 height 742
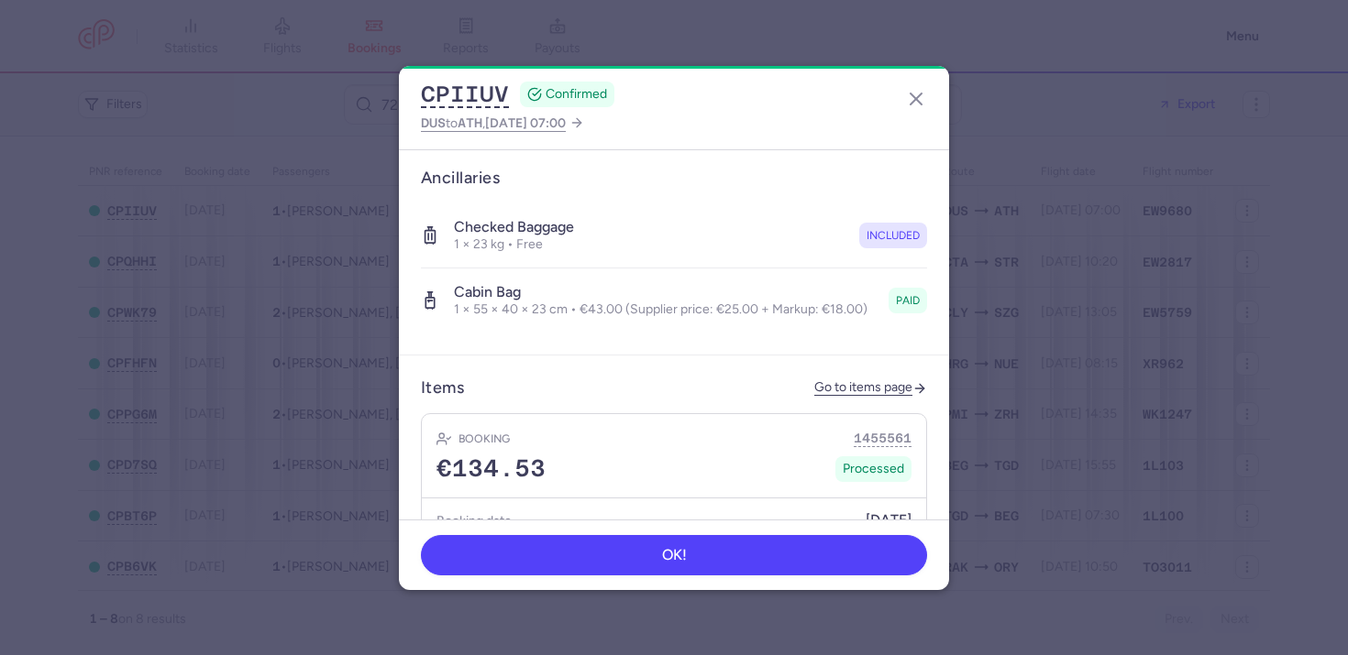
scroll to position [559, 0]
click at [820, 391] on link "Go to items page" at bounding box center [870, 388] width 113 height 16
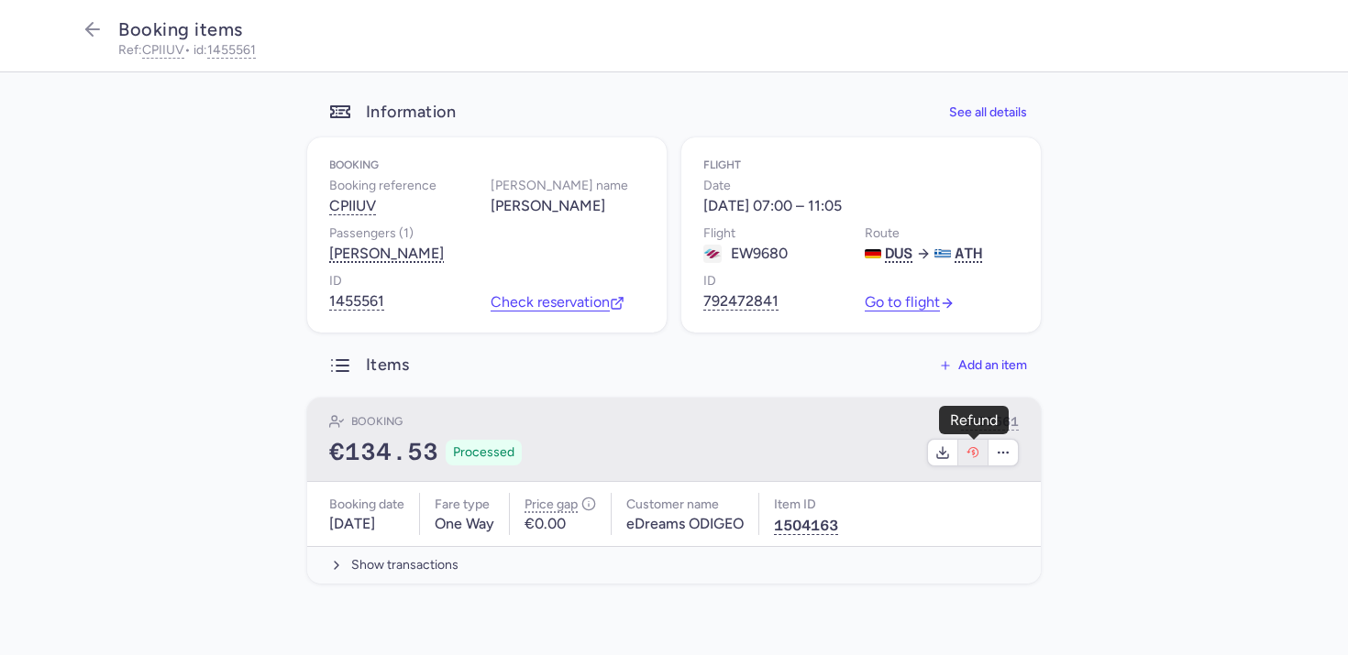
click at [977, 453] on icon "button" at bounding box center [972, 453] width 15 height 15
select select "262"
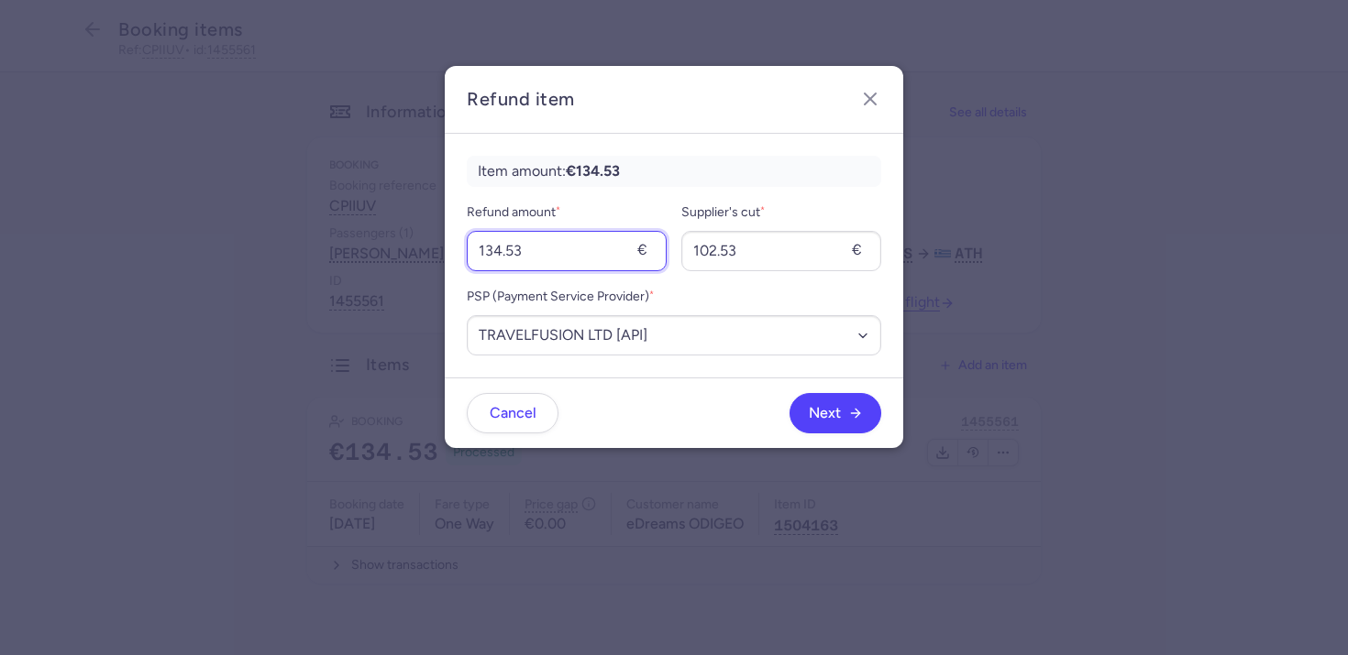
click at [564, 268] on input "134.53" at bounding box center [567, 251] width 200 height 40
type input "43"
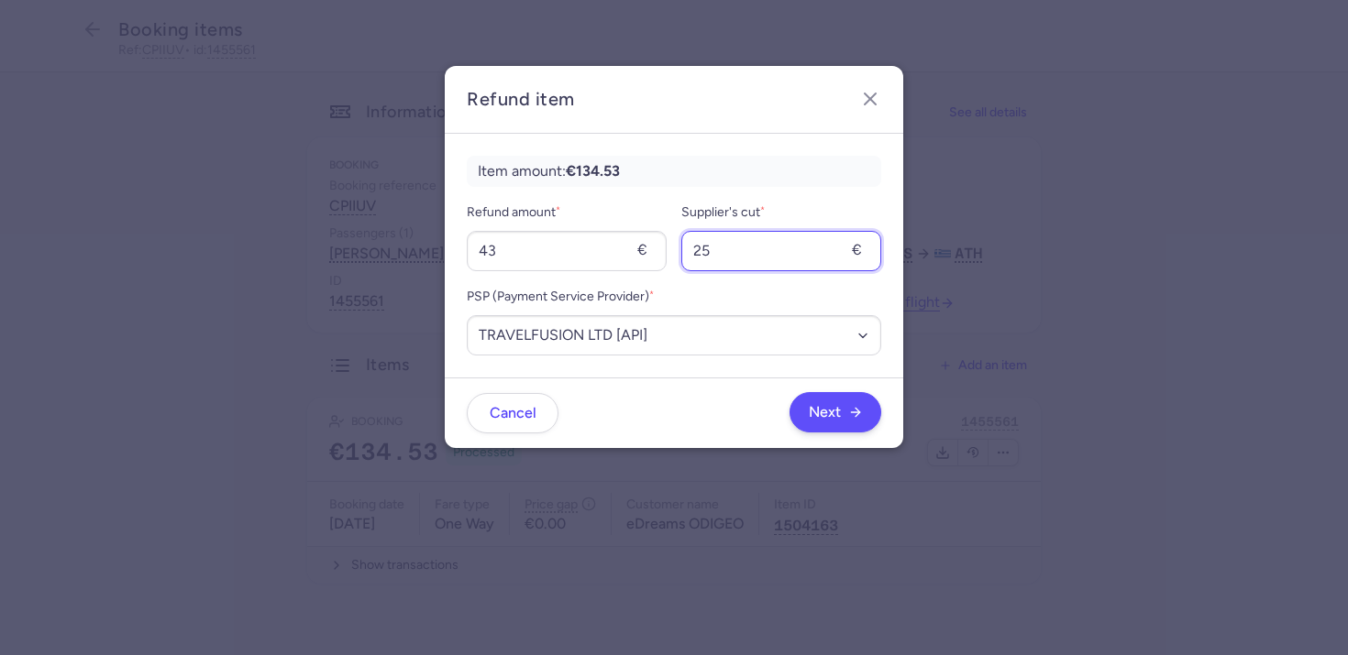
type input "25"
click at [802, 422] on button "Next" at bounding box center [835, 412] width 92 height 40
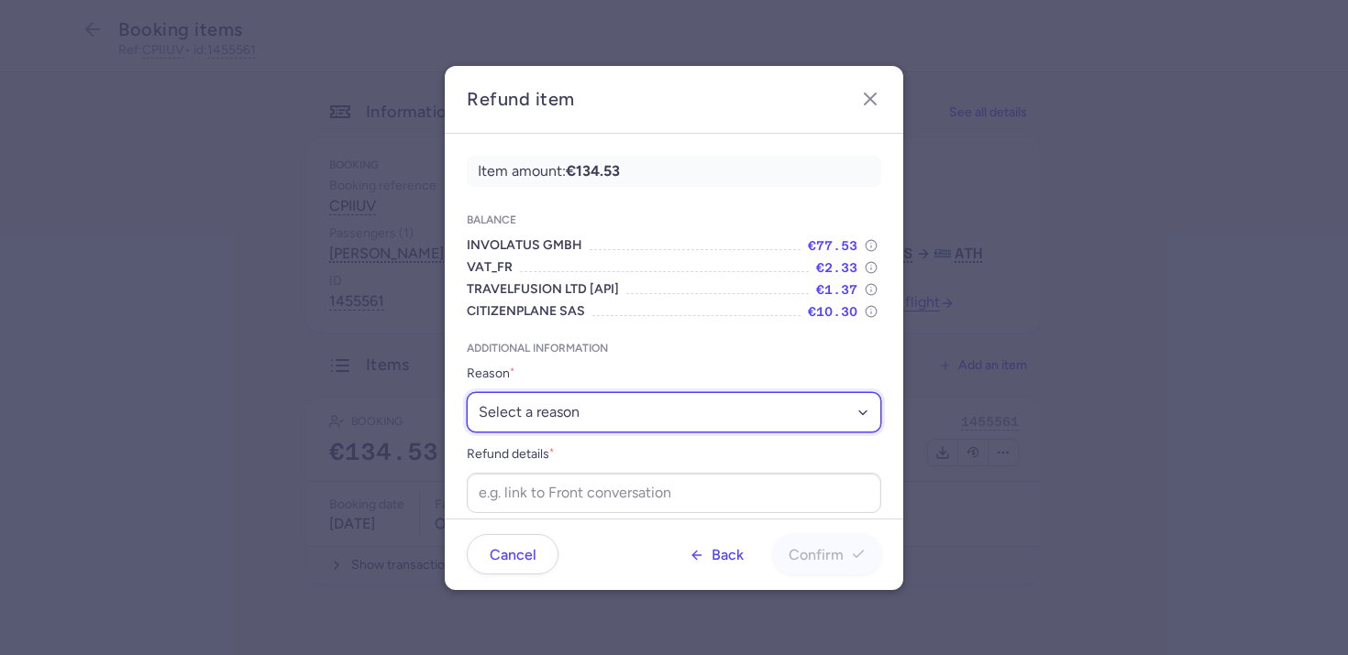
click at [515, 416] on select "Select a reason ✈️ Airline ceasing ops 💼 Ancillary issue 📄 APIS missing ⚙️ Citi…" at bounding box center [674, 412] width 414 height 40
select select "ANCILLARY_ISSUE"
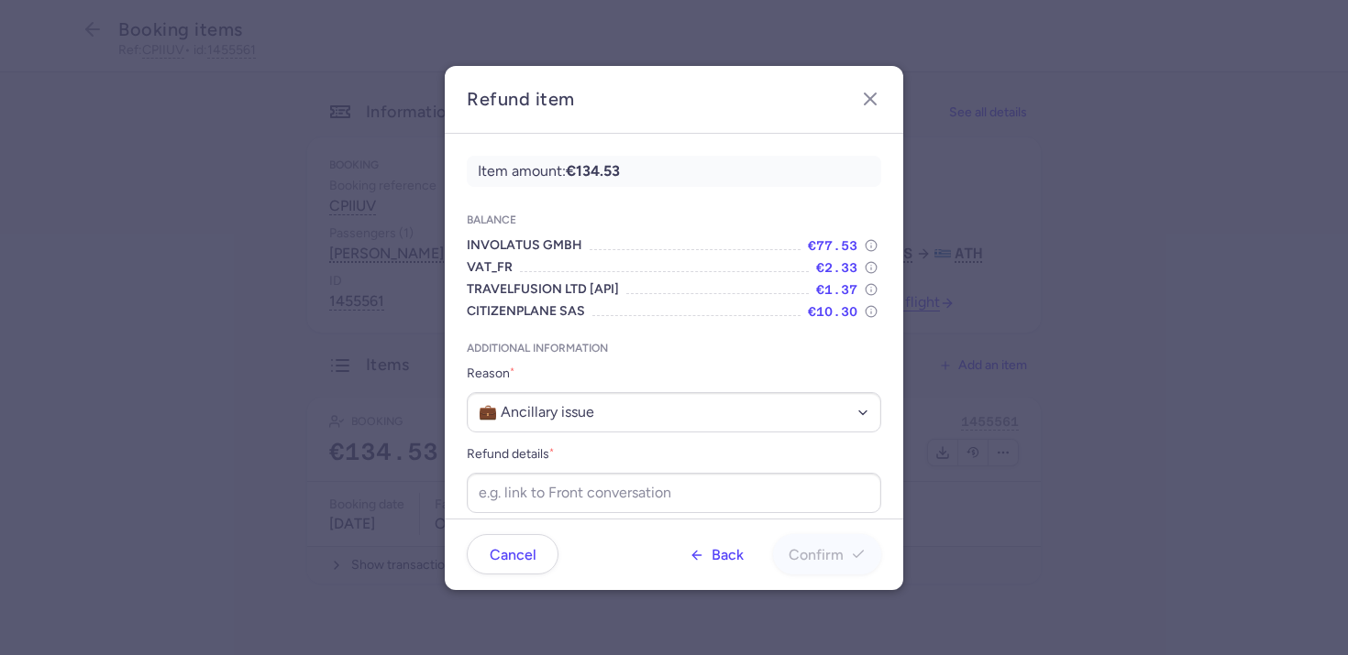
click at [534, 521] on footer "Cancel Back Confirm" at bounding box center [674, 554] width 458 height 71
click at [543, 491] on input "Refund details *" at bounding box center [674, 493] width 414 height 40
paste input "https://app.frontapp.com/open/cnv_ewc6s3m?key=K9xkQ6oznpj01wS8gaEIAgLmDzxBY3BJ"
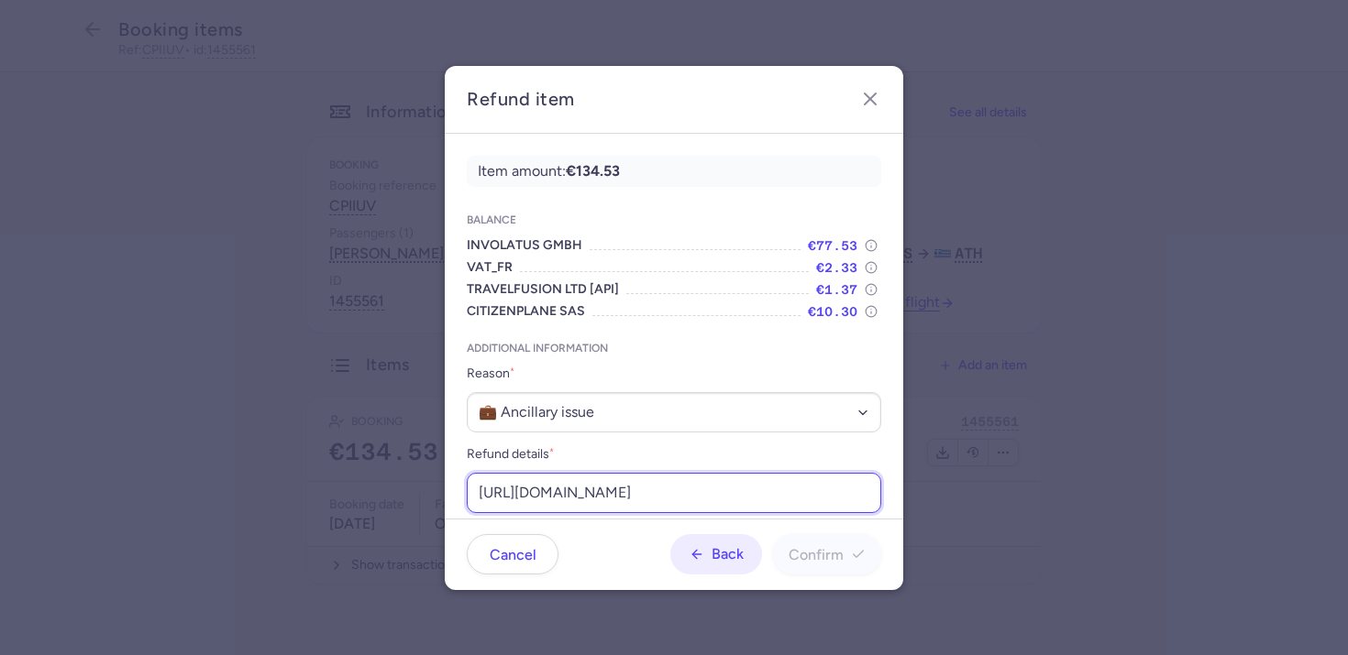
scroll to position [0, 233]
type input "https://app.frontapp.com/open/cnv_ewc6s3m?key=K9xkQ6oznpj01wS8gaEIAgLmDzxBY3BJ"
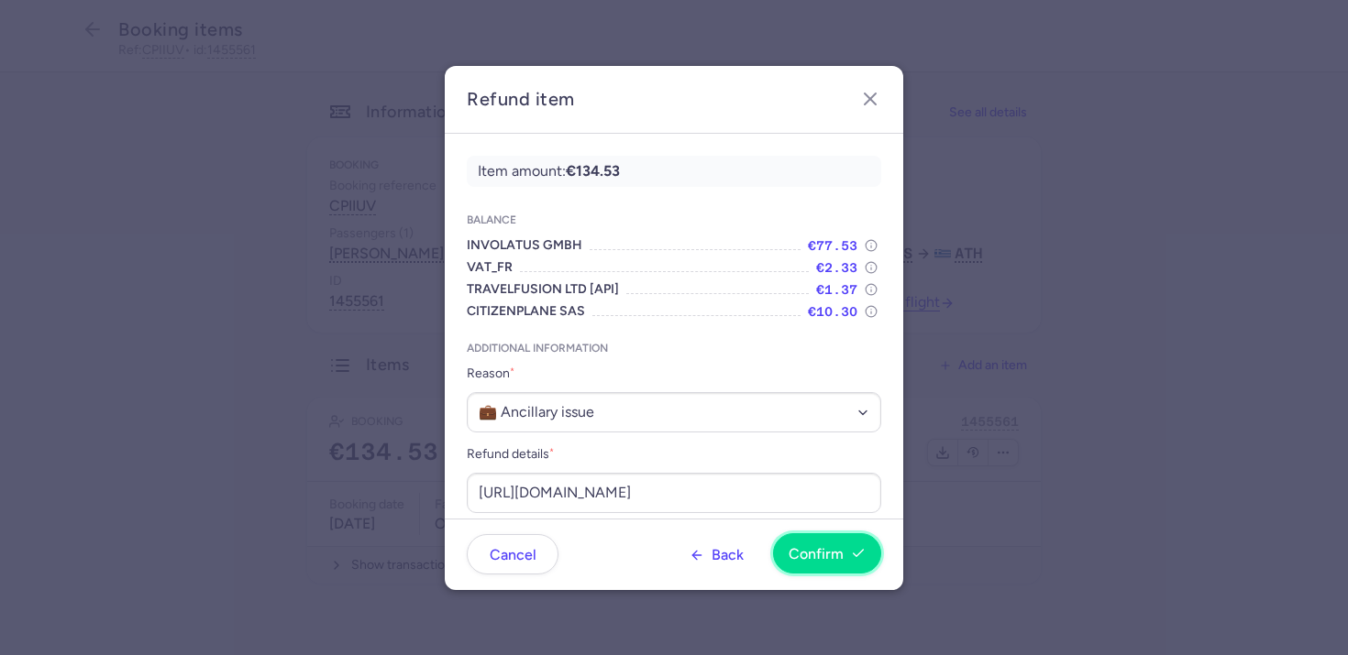
click at [784, 559] on button "Confirm" at bounding box center [827, 554] width 108 height 40
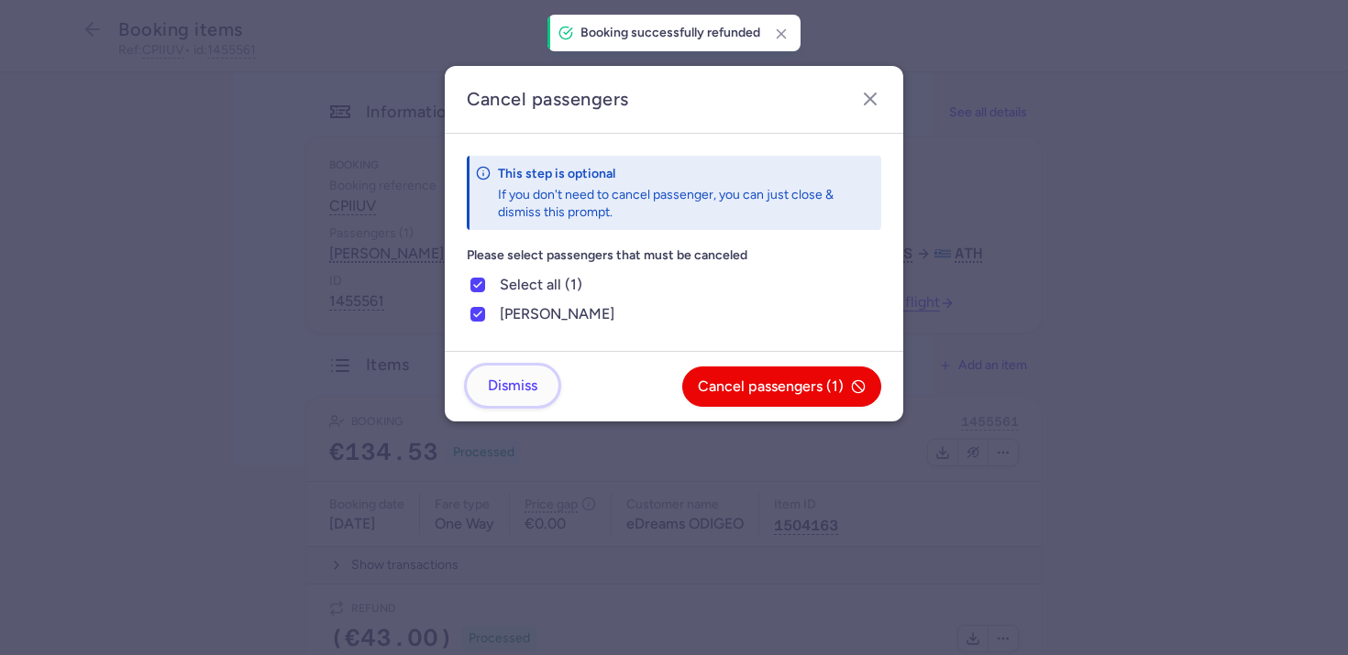
click at [499, 386] on span "Dismiss" at bounding box center [513, 386] width 50 height 17
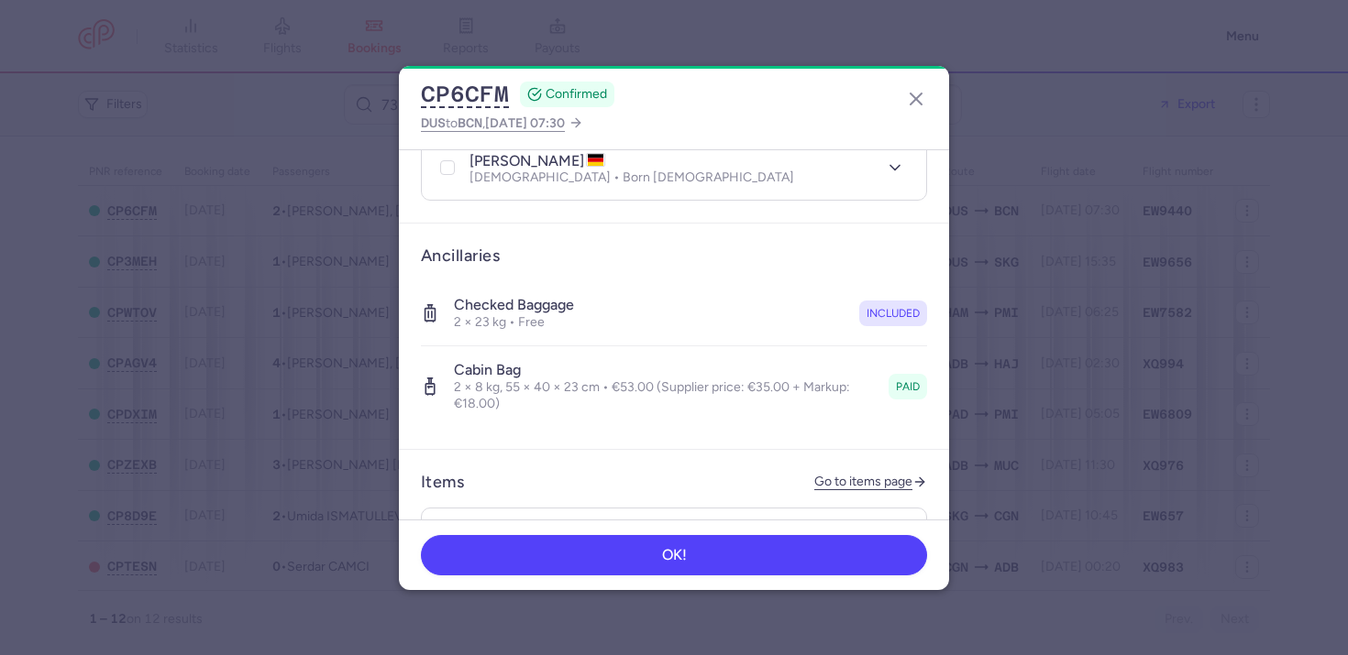
scroll to position [655, 0]
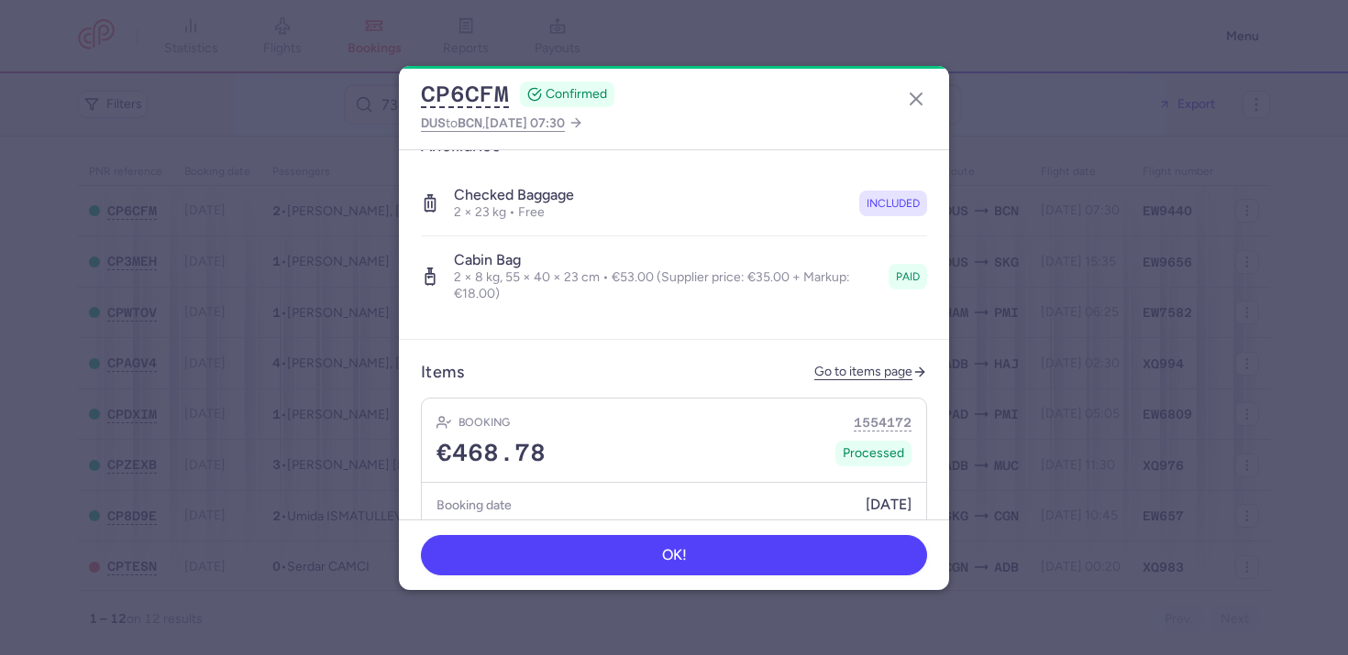
click at [875, 362] on header "Items Go to items page" at bounding box center [674, 372] width 506 height 21
click at [868, 365] on link "Go to items page" at bounding box center [870, 373] width 113 height 16
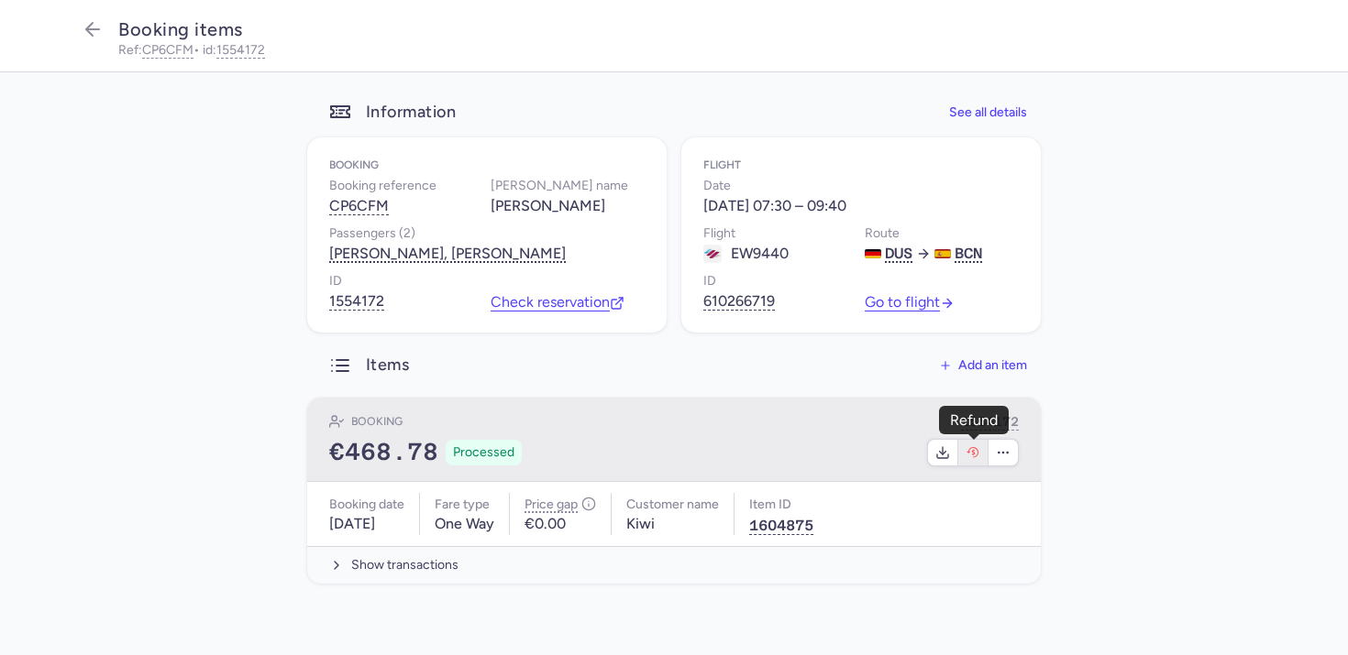
click at [978, 457] on icon "button" at bounding box center [972, 453] width 15 height 15
select select "490"
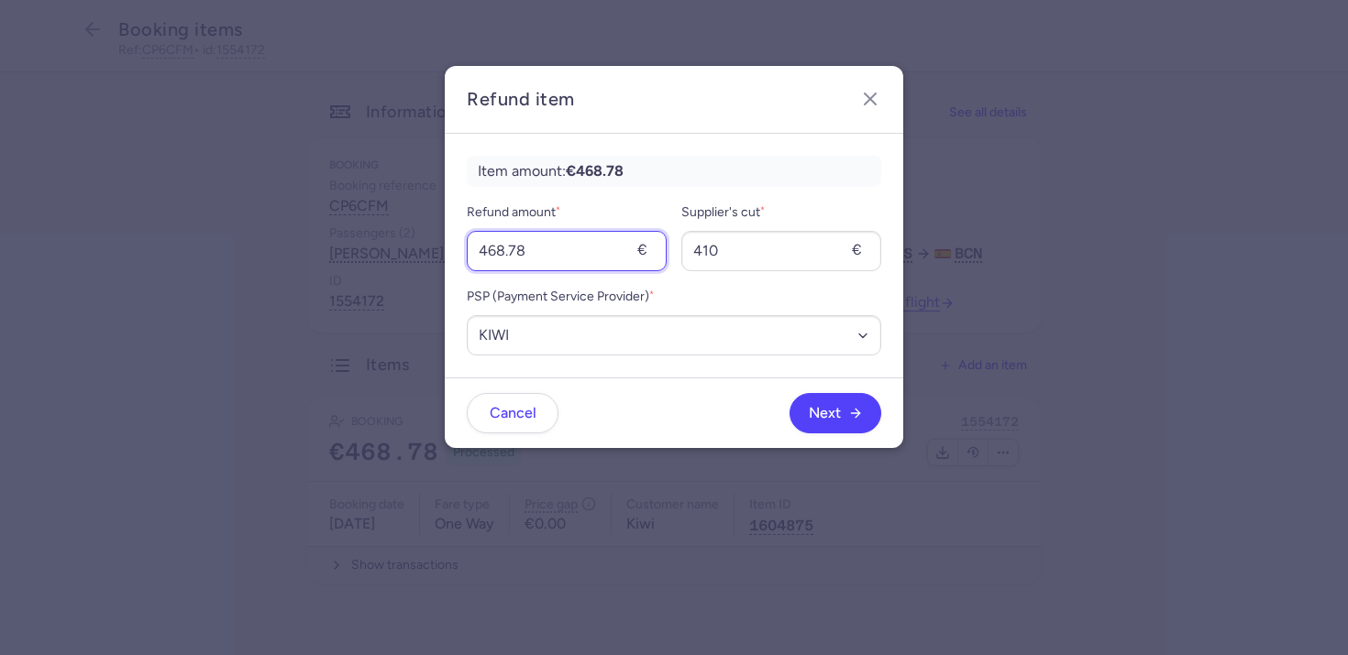
click at [564, 245] on input "468.78" at bounding box center [567, 251] width 200 height 40
type input "106"
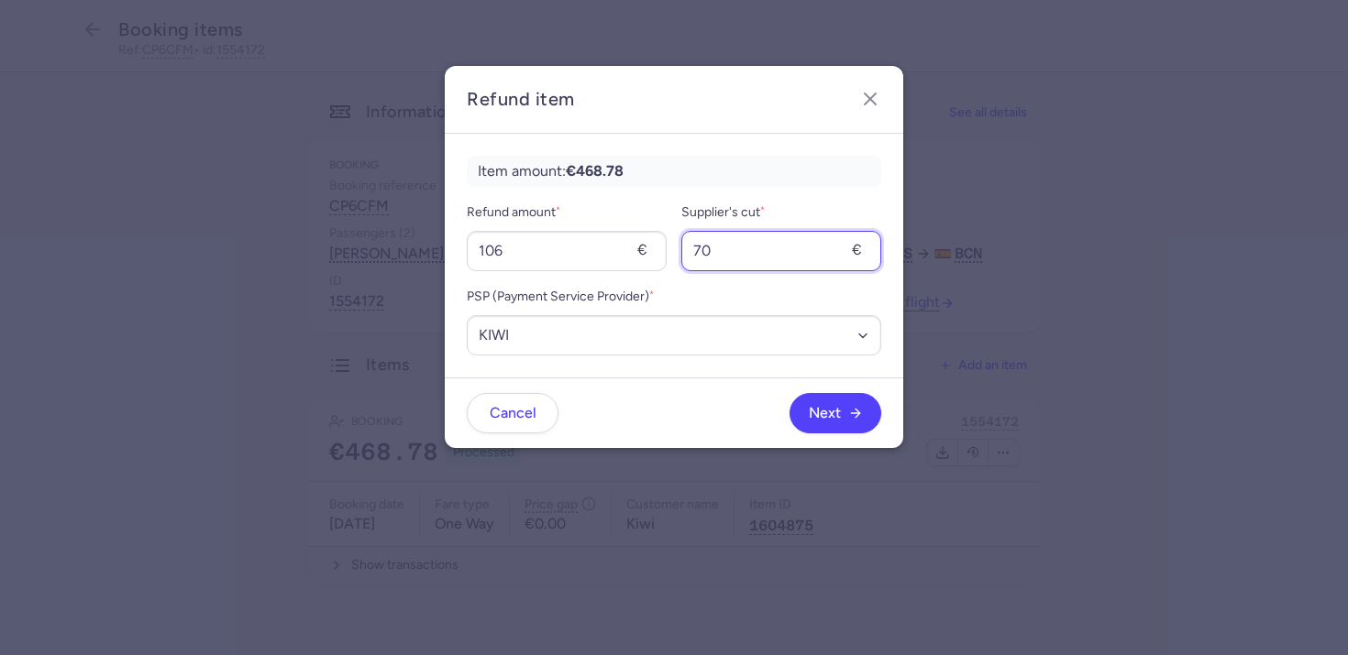
type input "70"
click at [732, 434] on footer "Cancel Next" at bounding box center [674, 413] width 458 height 71
click at [853, 438] on footer "Cancel Next" at bounding box center [674, 413] width 458 height 71
click at [848, 417] on icon "button" at bounding box center [855, 412] width 15 height 15
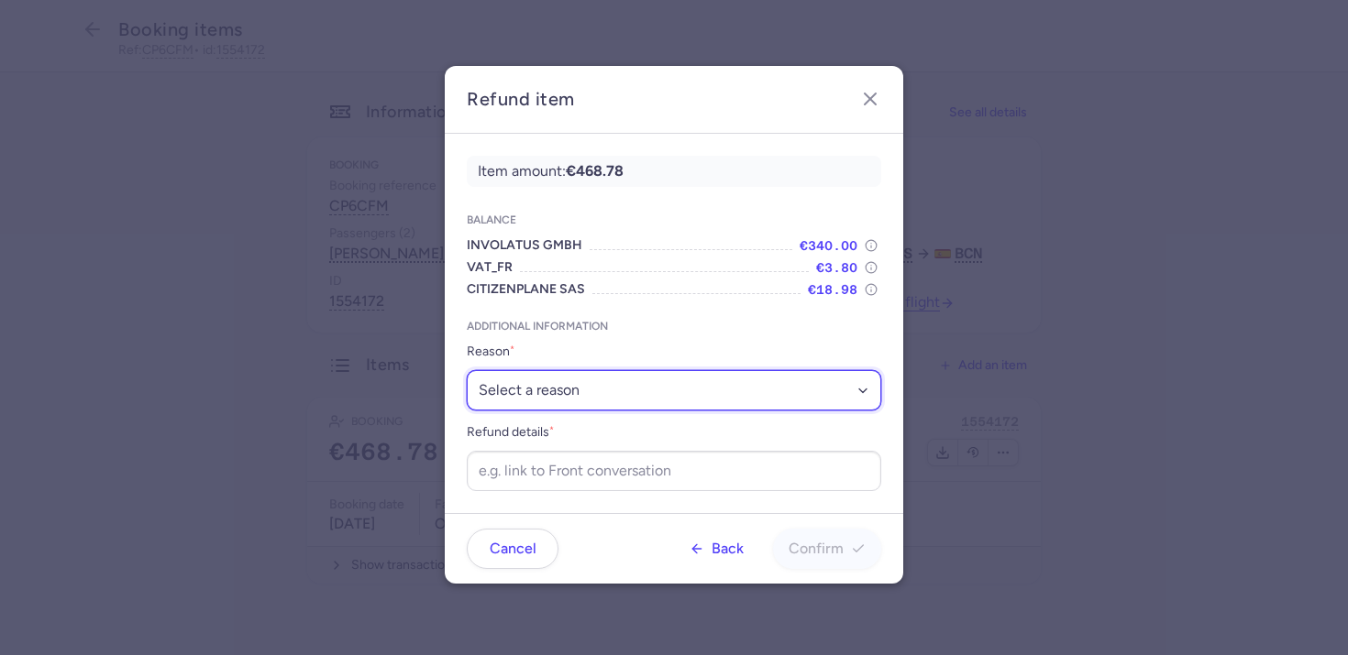
click at [557, 409] on select "Select a reason ✈️ Airline ceasing ops 💼 Ancillary issue 📄 APIS missing ⚙️ Citi…" at bounding box center [674, 390] width 414 height 40
select select "ANCILLARY_ISSUE"
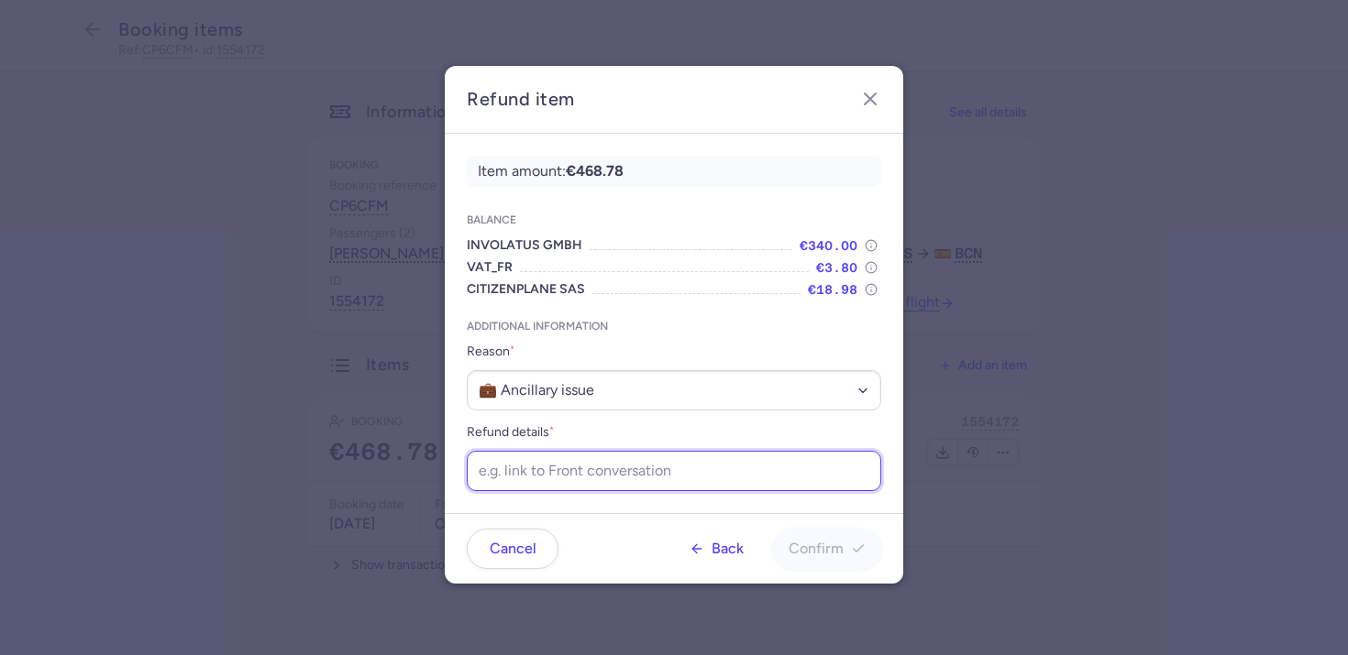
click at [534, 478] on input "Refund details *" at bounding box center [674, 471] width 414 height 40
paste input "https://app.frontapp.com/open/cnv_ewc6s3m?key=K9xkQ6oznpj01wS8gaEIAgLmDzxBY3BJ"
type input "https://app.frontapp.com/open/cnv_ewc6s3m?key=K9xkQ6oznpj01wS8gaEIAgLmDzxBY3BJ"
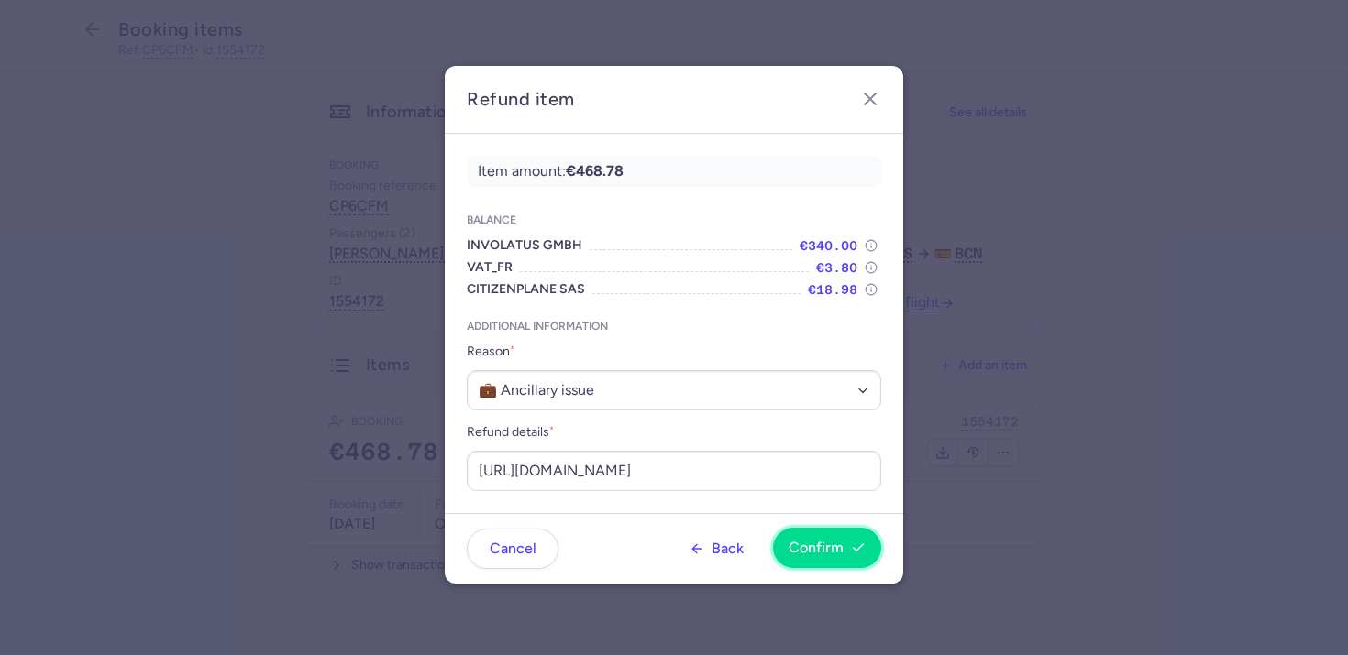
click at [820, 554] on span "Confirm" at bounding box center [815, 548] width 55 height 17
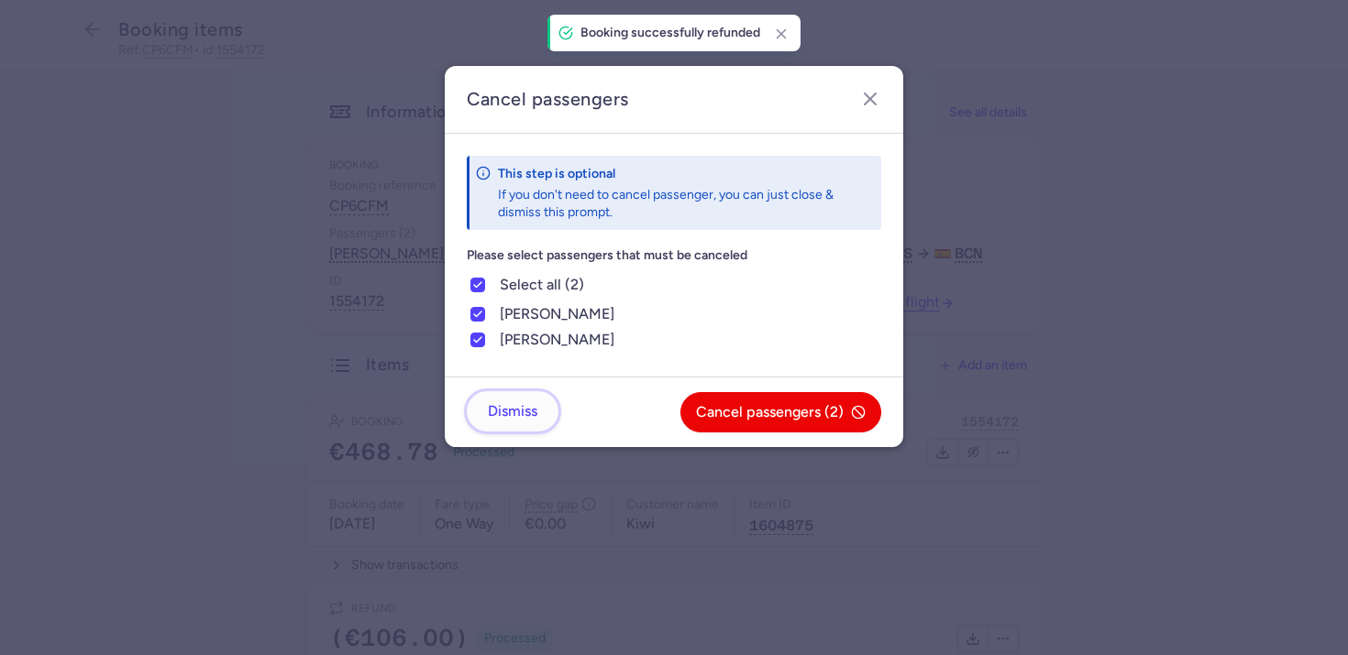
click at [514, 410] on span "Dismiss" at bounding box center [513, 411] width 50 height 17
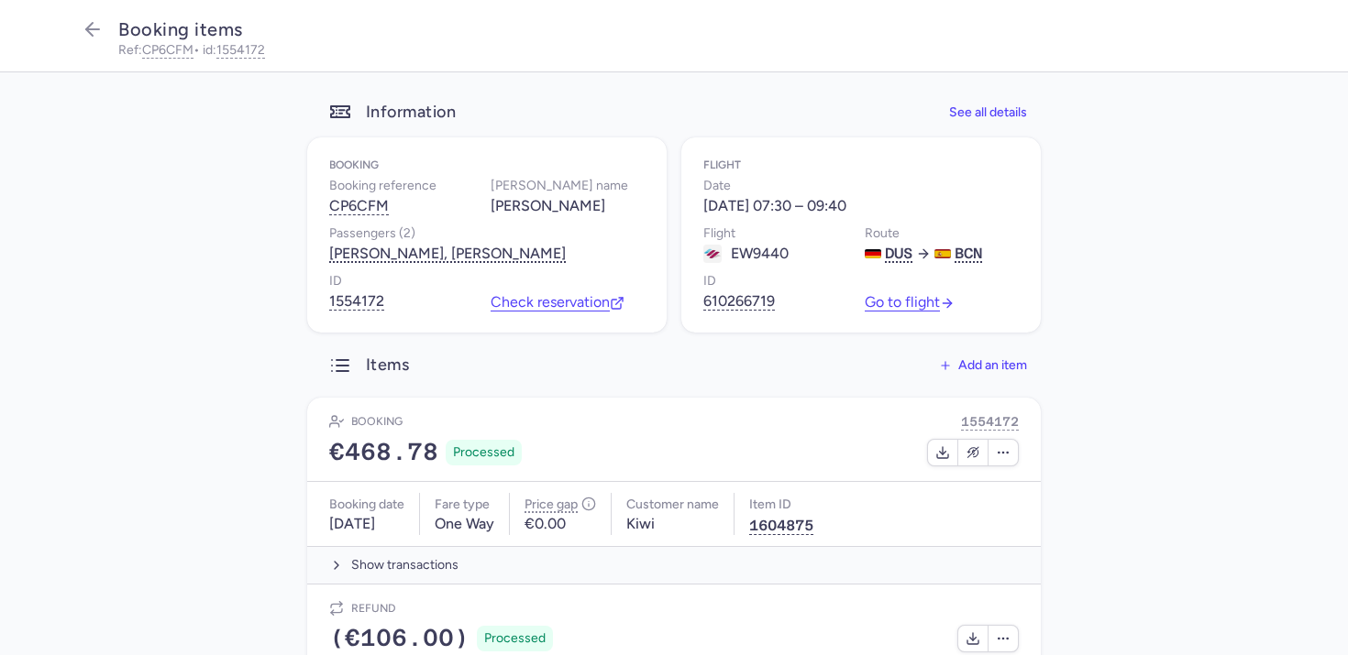
click at [63, 26] on nav "Booking items Ref: CP6CFM • id: 1554172" at bounding box center [674, 36] width 1348 height 72
click at [82, 25] on icon "button" at bounding box center [93, 29] width 22 height 22
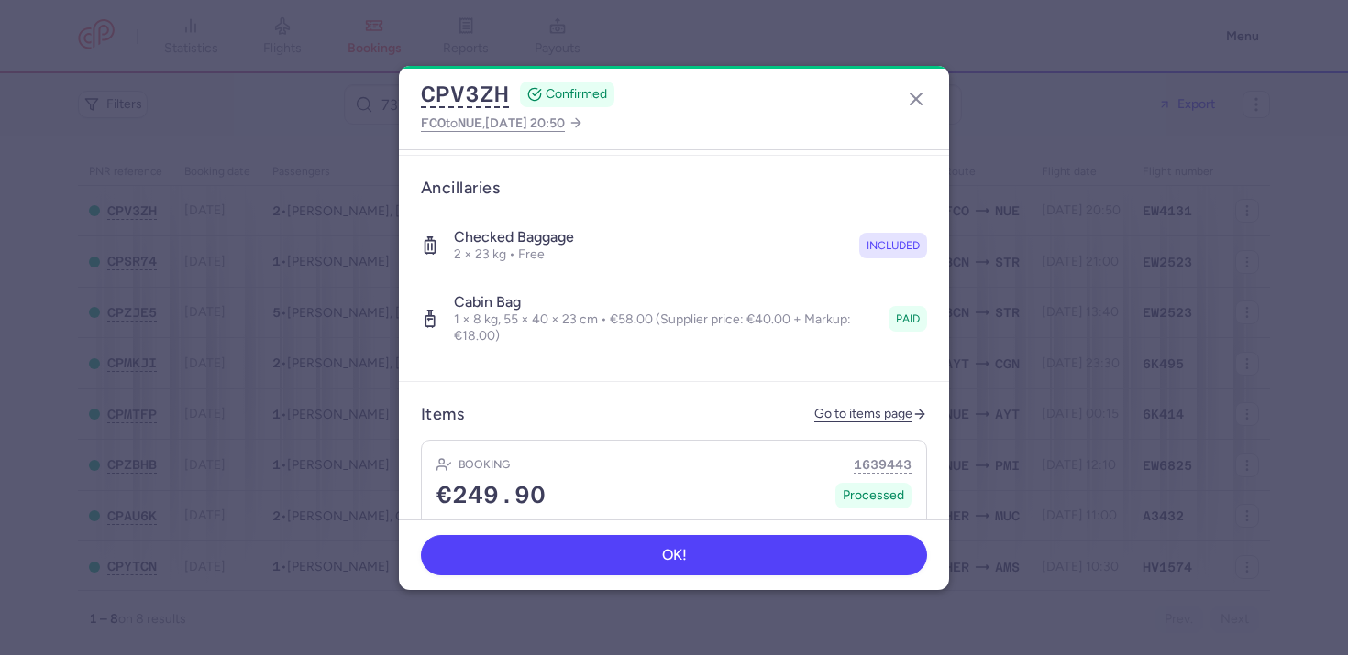
scroll to position [674, 0]
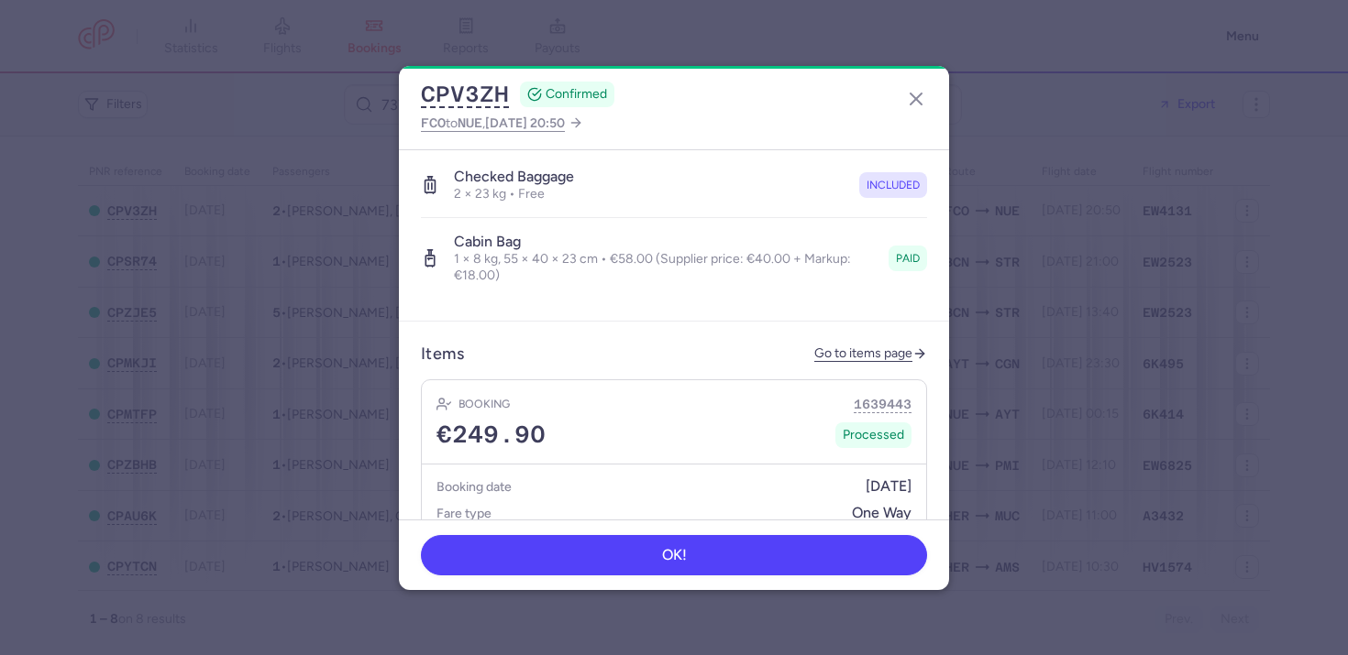
click at [866, 344] on header "Items Go to items page" at bounding box center [674, 354] width 506 height 21
click at [865, 347] on link "Go to items page" at bounding box center [870, 355] width 113 height 16
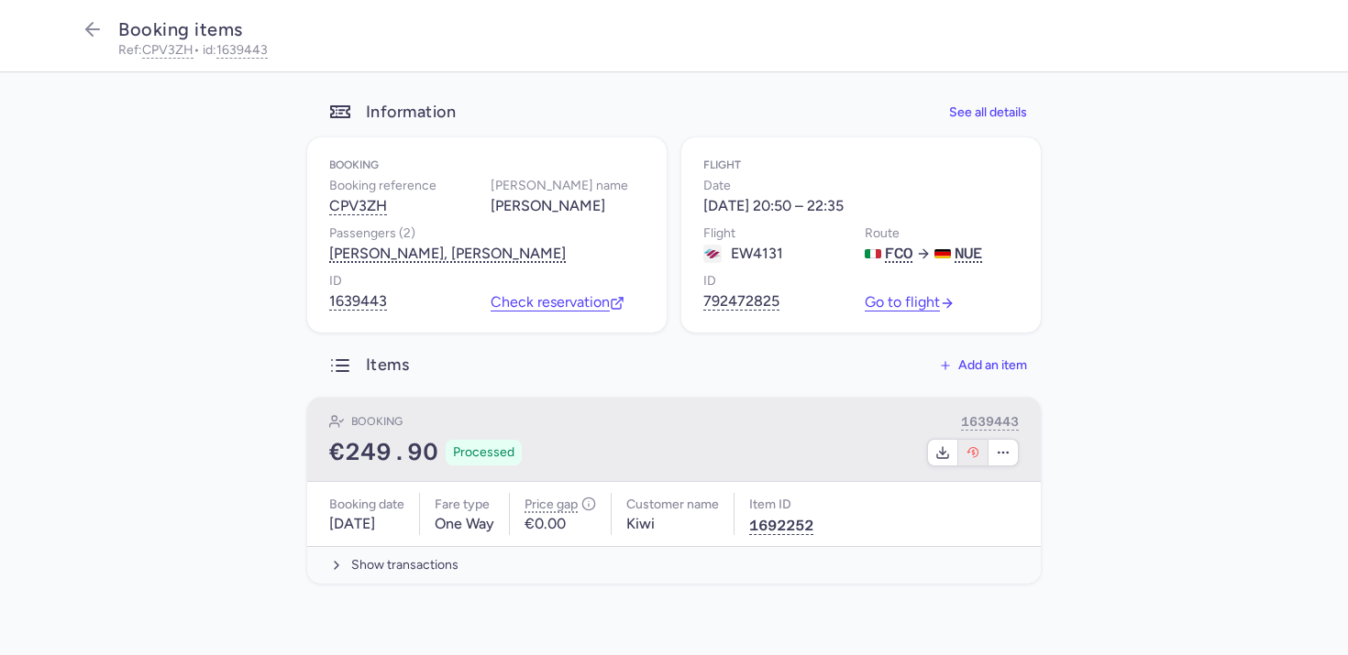
click at [963, 457] on button "button" at bounding box center [973, 453] width 30 height 26
select select "490"
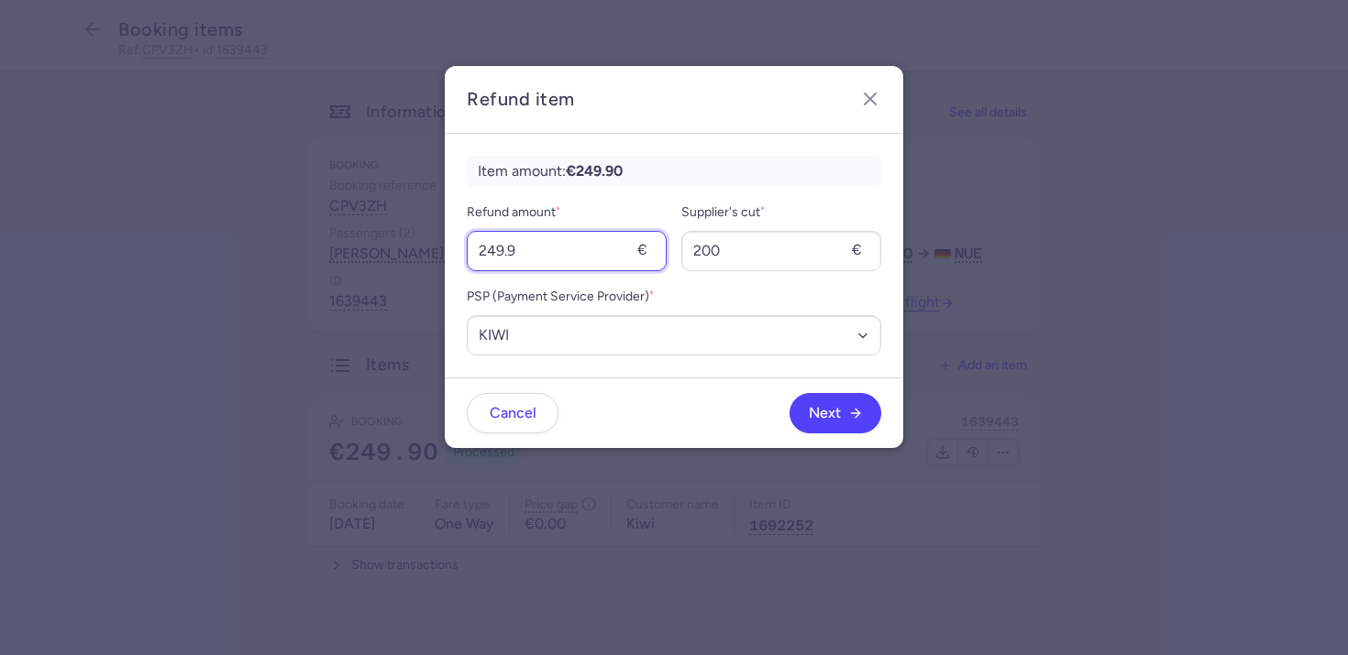
click at [571, 258] on input "249.9" at bounding box center [567, 251] width 200 height 40
type input "58"
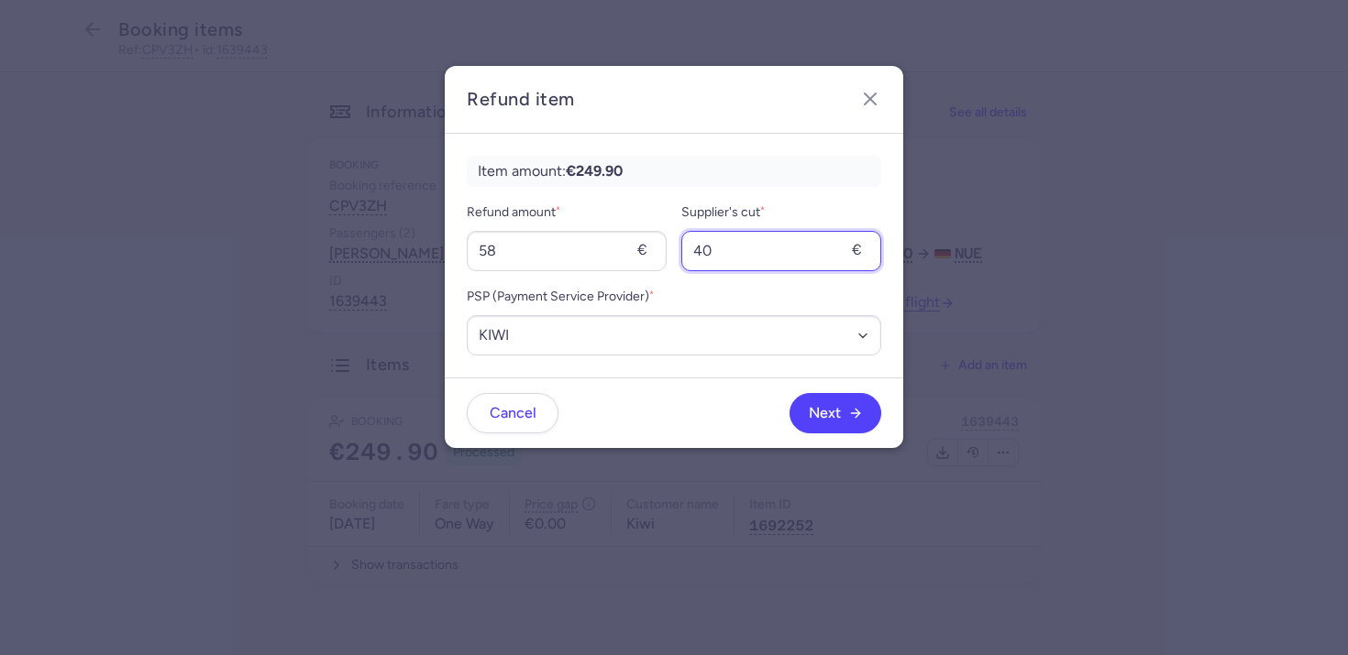
type input "40"
click at [642, 426] on div "Next" at bounding box center [719, 413] width 323 height 40
click at [844, 427] on button "Next" at bounding box center [835, 412] width 92 height 40
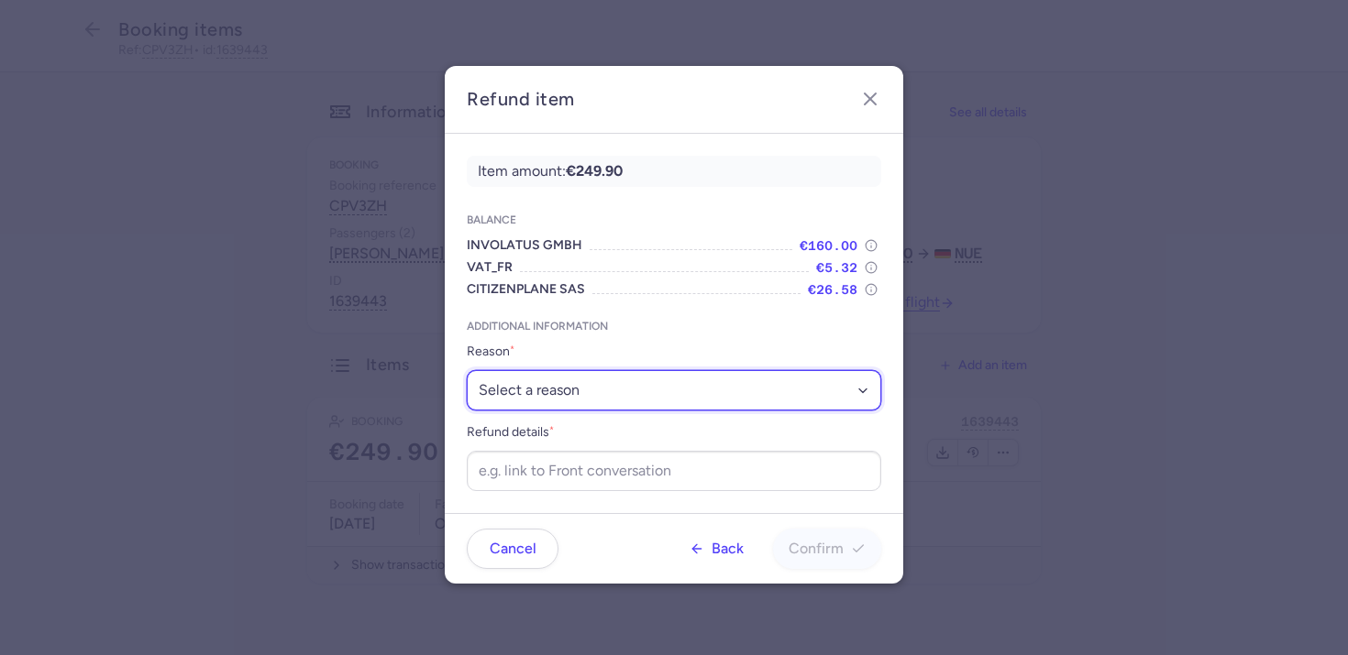
click at [523, 397] on select "Select a reason ✈️ Airline ceasing ops 💼 Ancillary issue 📄 APIS missing ⚙️ Citi…" at bounding box center [674, 390] width 414 height 40
select select "ANCILLARY_ISSUE"
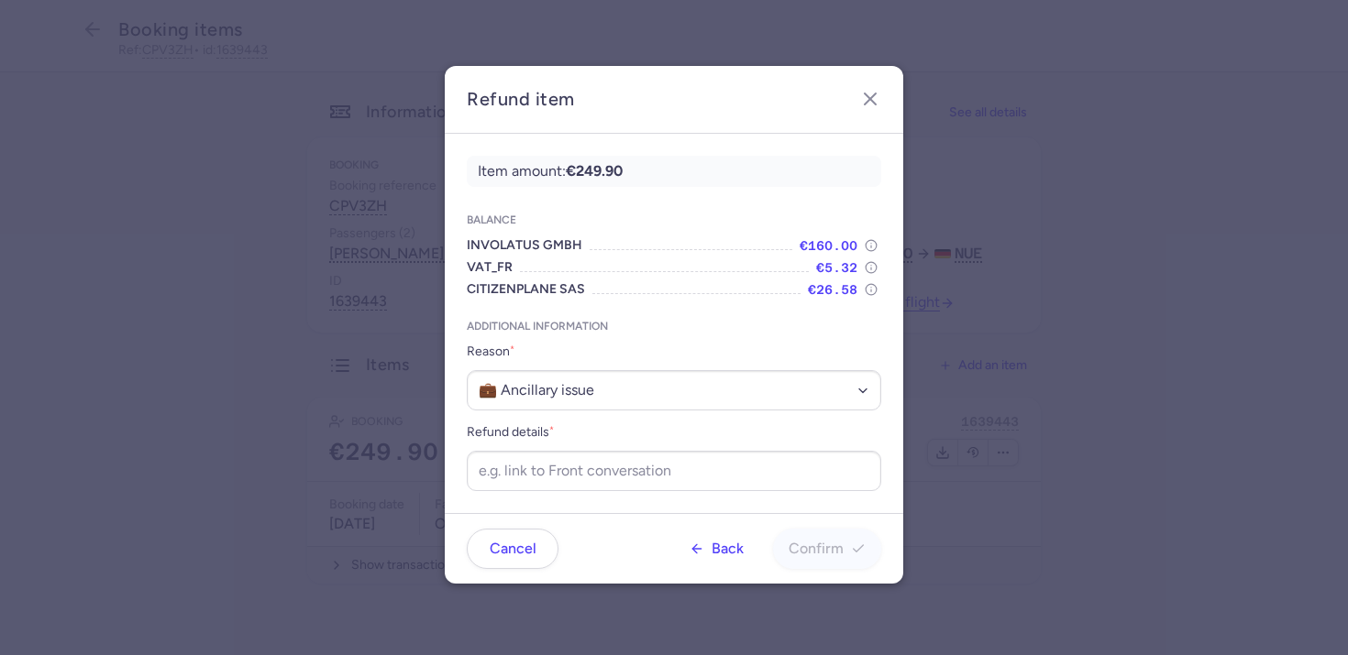
click at [525, 494] on div "Item amount: €249.90 Balance INVOLATUS GMBH €160.00 VAT_FR €5.32 CITIZENPLANE S…" at bounding box center [674, 324] width 458 height 380
click at [525, 479] on input "Refund details *" at bounding box center [674, 471] width 414 height 40
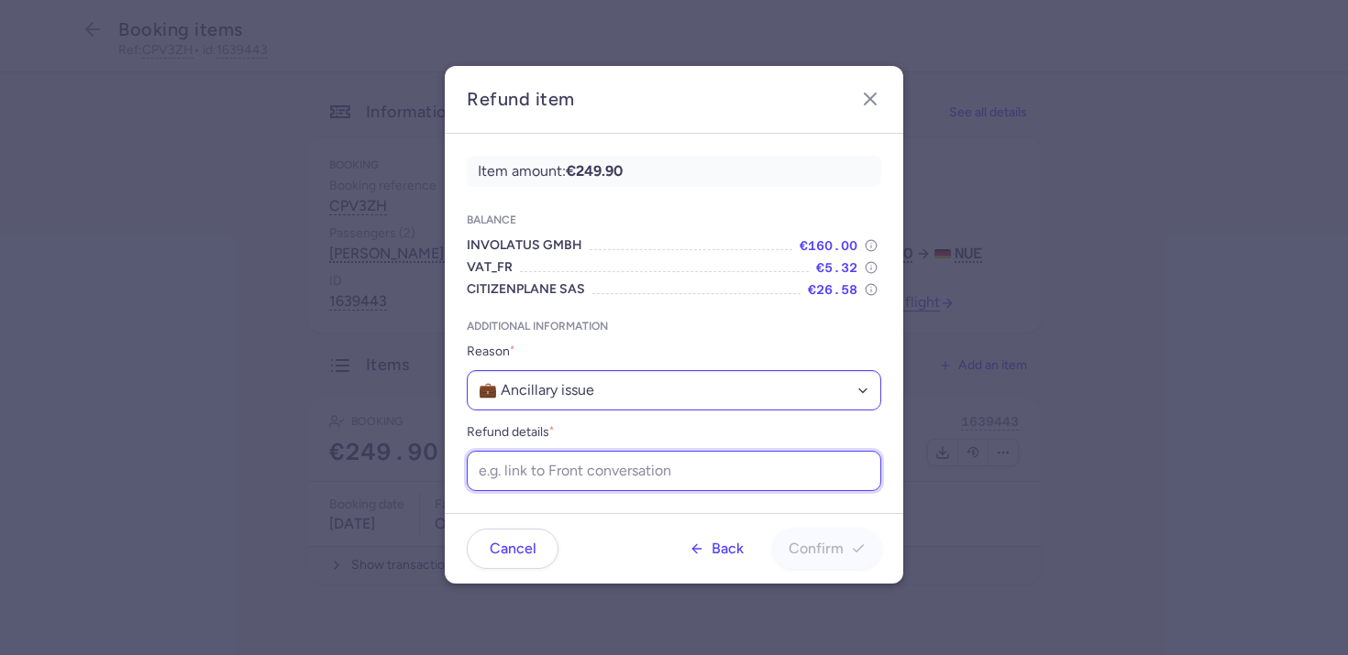
paste input "https://app.frontapp.com/open/cnv_f20rk5e?key=ULpgzzzTYGWaRM-Xxkd-j_qulgSaoHaD"
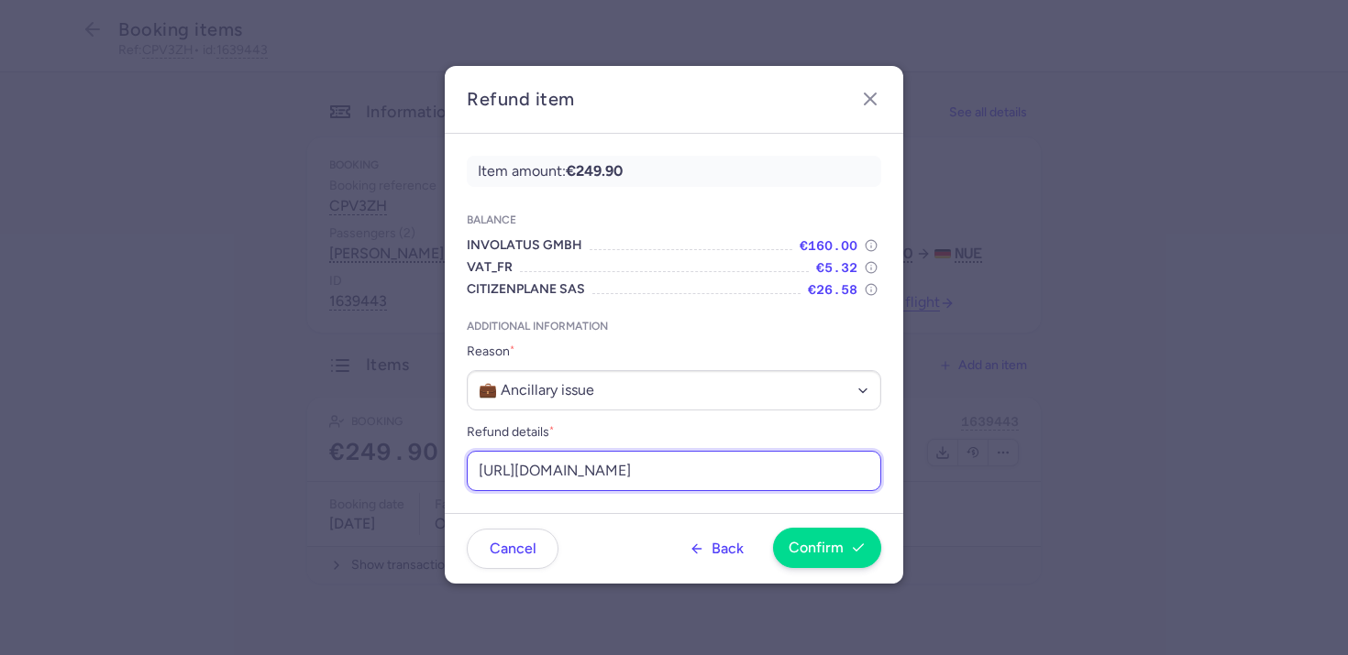
type input "https://app.frontapp.com/open/cnv_f20rk5e?key=ULpgzzzTYGWaRM-Xxkd-j_qulgSaoHaD"
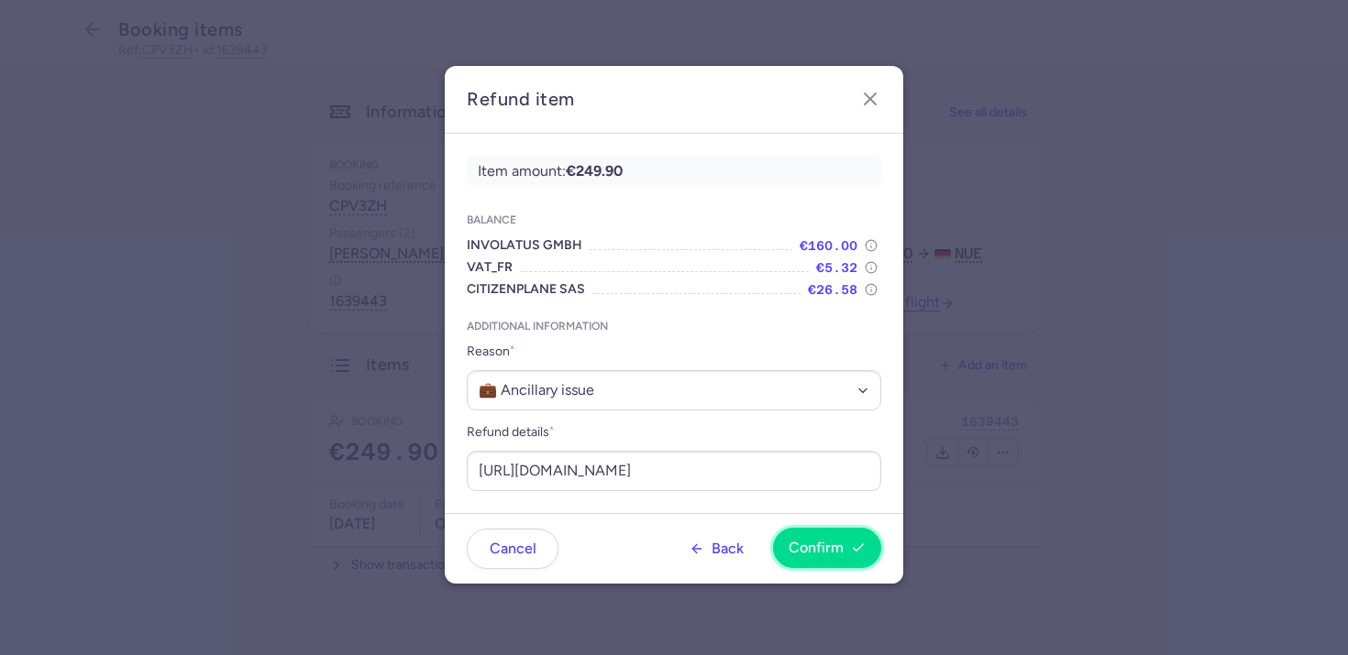
click at [820, 564] on button "Confirm" at bounding box center [827, 548] width 108 height 40
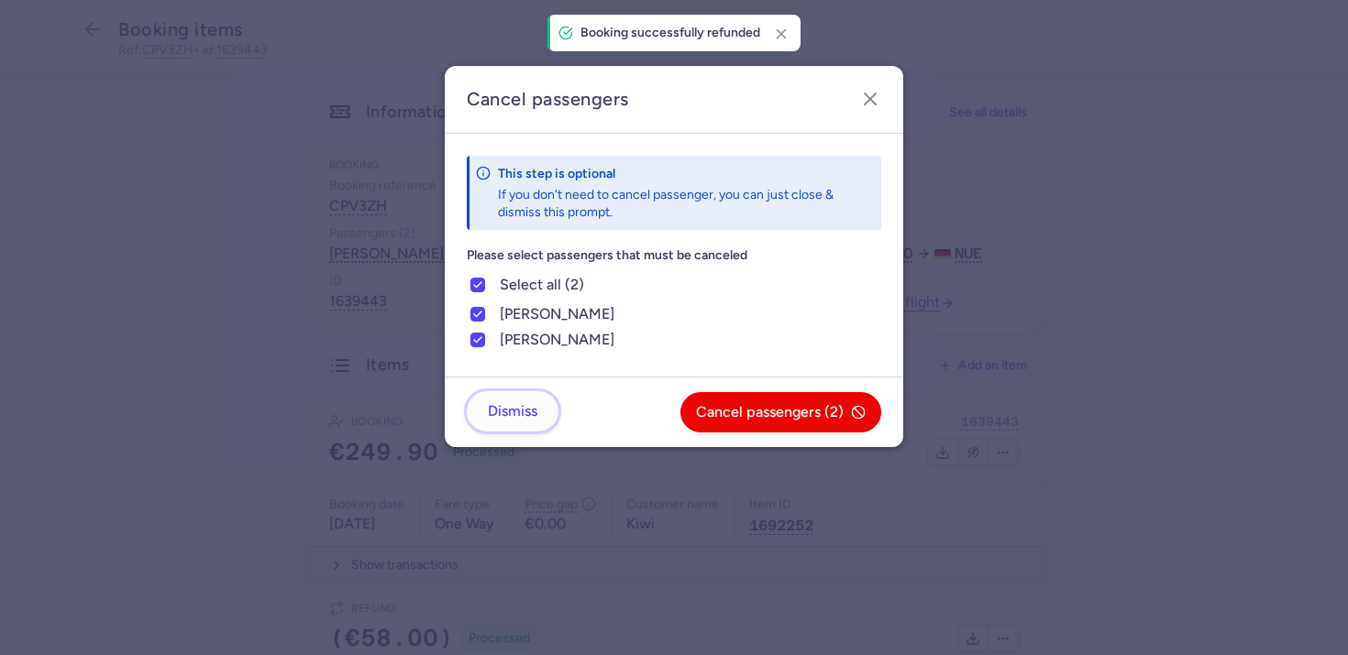
click at [531, 417] on span "Dismiss" at bounding box center [513, 411] width 50 height 17
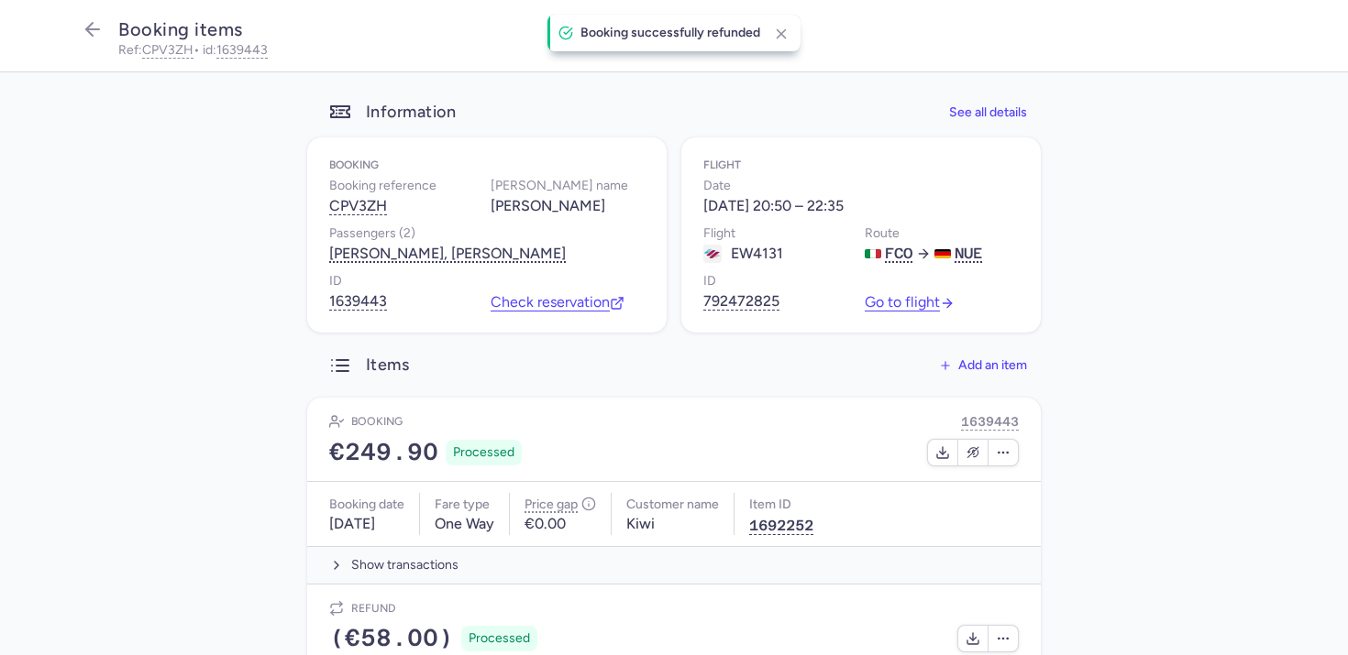
drag, startPoint x: 171, startPoint y: 267, endPoint x: 217, endPoint y: 134, distance: 140.9
click at [171, 268] on main "Information See all details Booking Booking reference CPV3ZH Booker name Pavlo …" at bounding box center [674, 443] width 1348 height 742
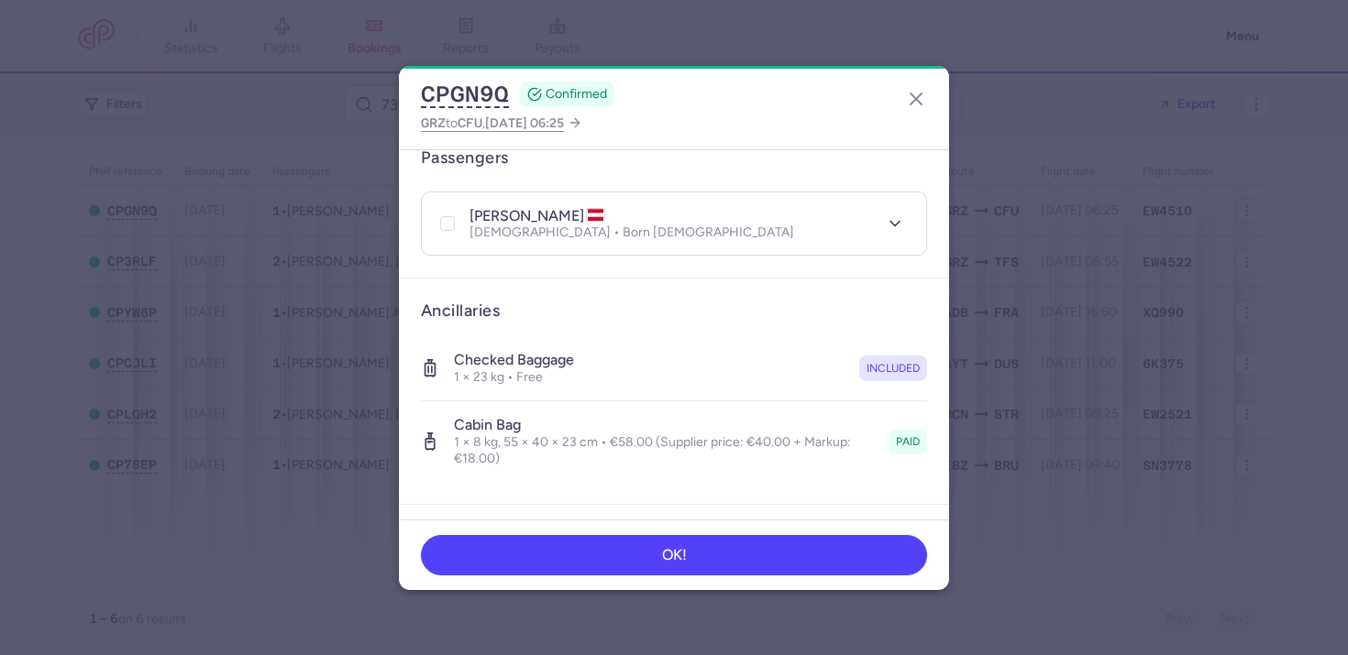
scroll to position [459, 0]
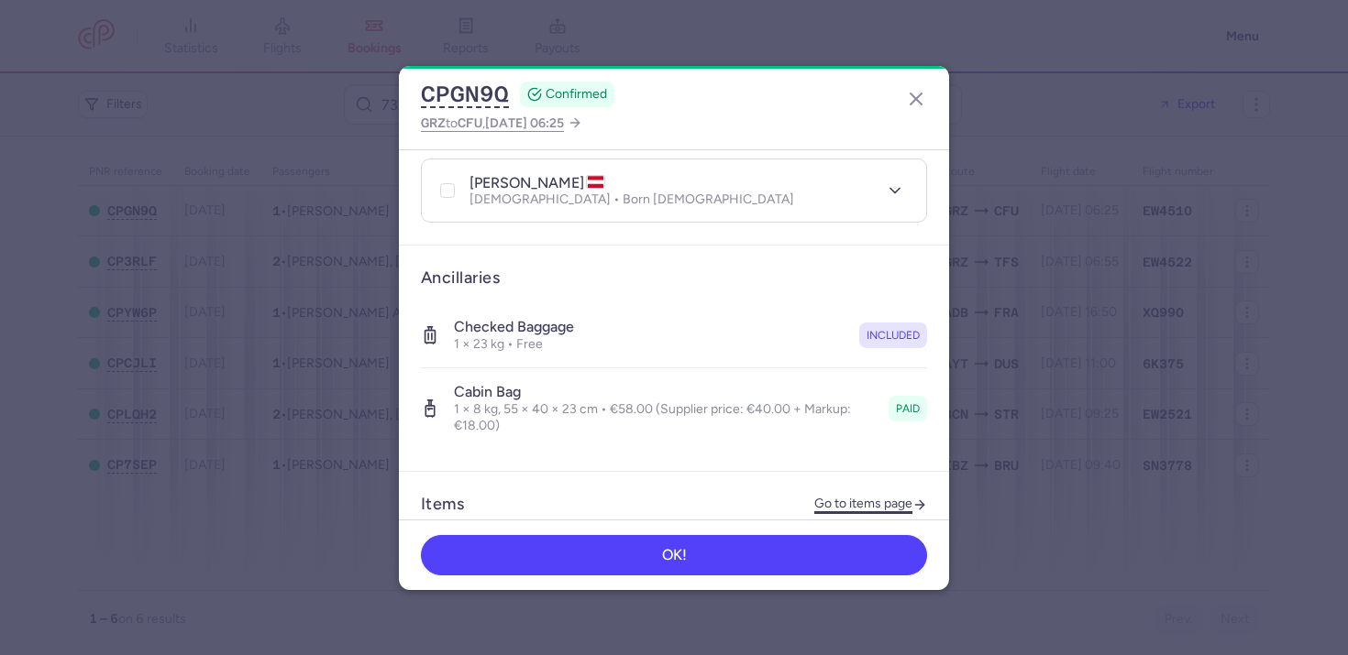
click at [892, 497] on link "Go to items page" at bounding box center [870, 505] width 113 height 16
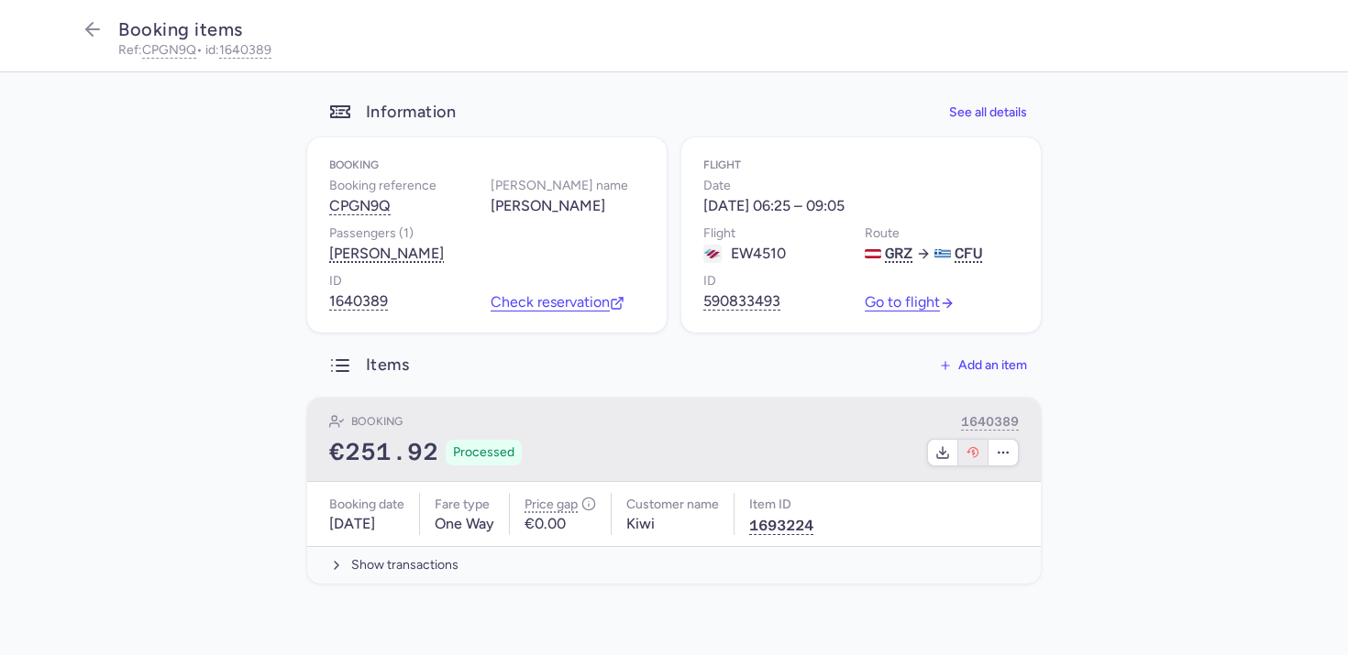
click at [982, 466] on button "button" at bounding box center [973, 453] width 30 height 26
select select "490"
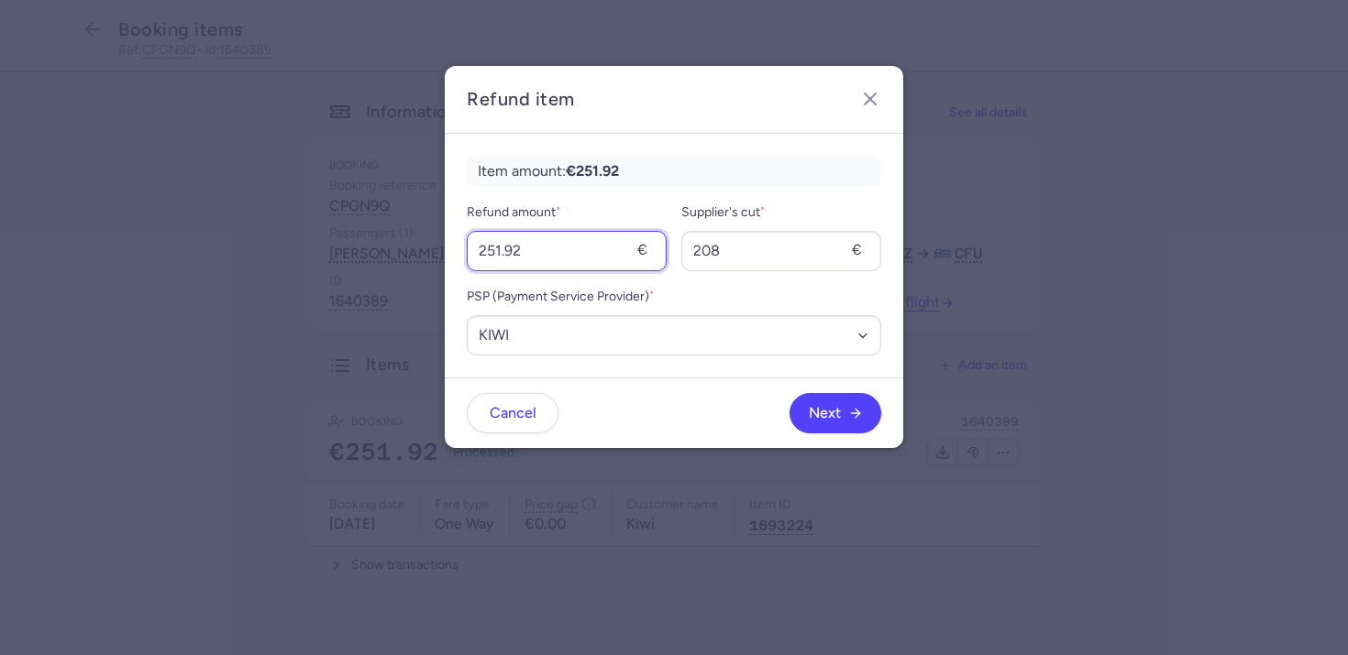
click at [564, 231] on input "251.92" at bounding box center [567, 251] width 200 height 40
type input "58"
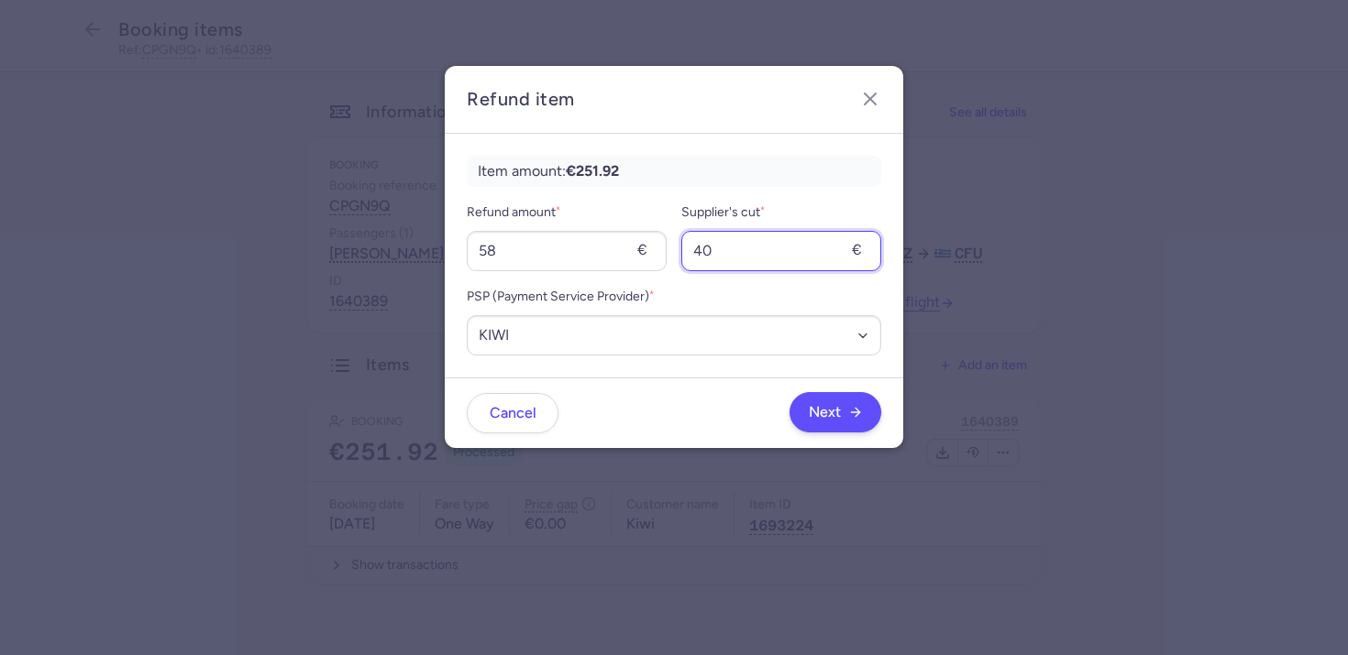
type input "40"
click at [840, 411] on span "Next" at bounding box center [836, 412] width 54 height 17
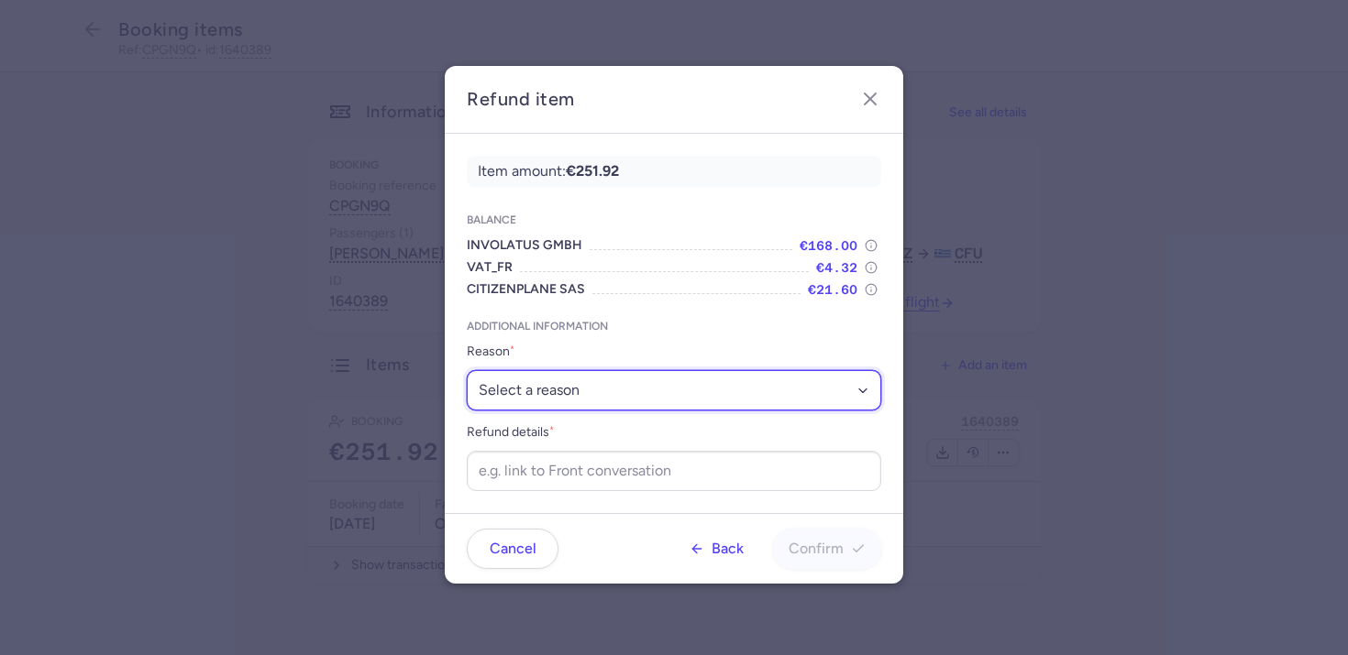
click at [536, 406] on select "Select a reason ✈️ Airline ceasing ops 💼 Ancillary issue 📄 APIS missing ⚙️ Citi…" at bounding box center [674, 390] width 414 height 40
select select "ANCILLARY_ISSUE"
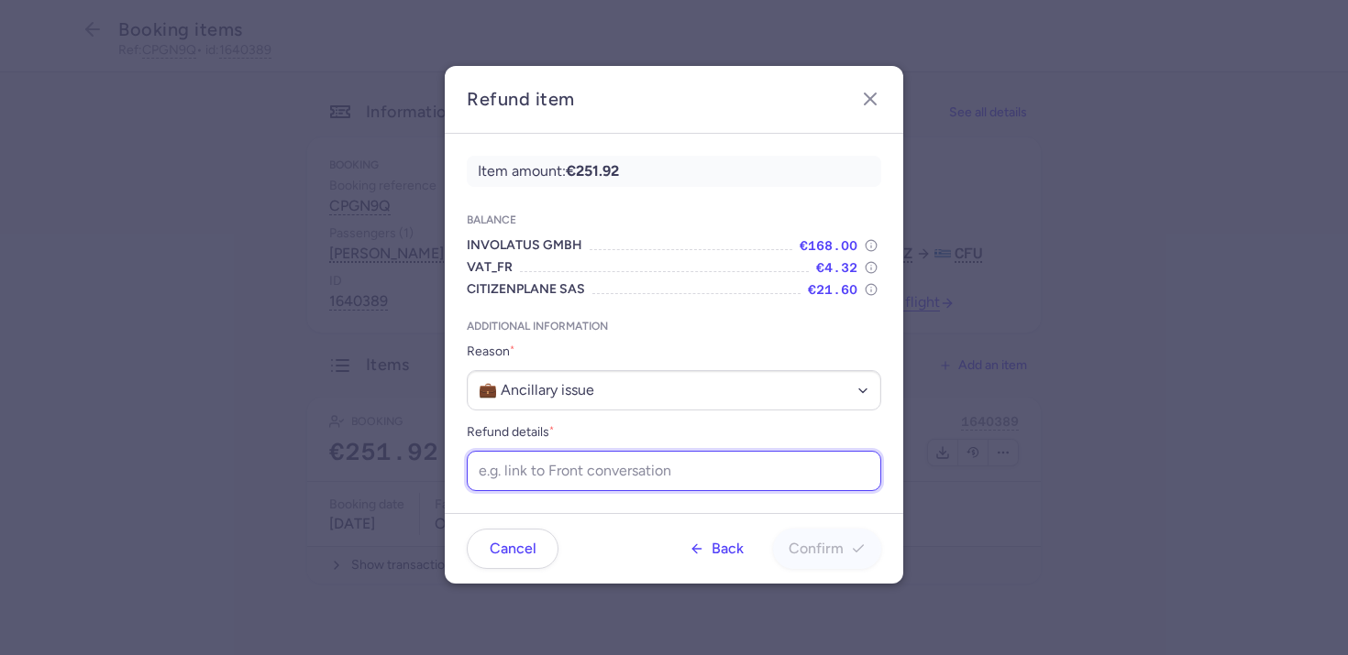
click at [689, 474] on input "Refund details *" at bounding box center [674, 471] width 414 height 40
paste input "https://app.frontapp.com/open/cnv_f20rkqq?key=49z9_YPrdGb5pqUPQ_MWfnX5BvDEcIyY"
type input "https://app.frontapp.com/open/cnv_f20rkqq?key=49z9_YPrdGb5pqUPQ_MWfnX5BvDEcIyY"
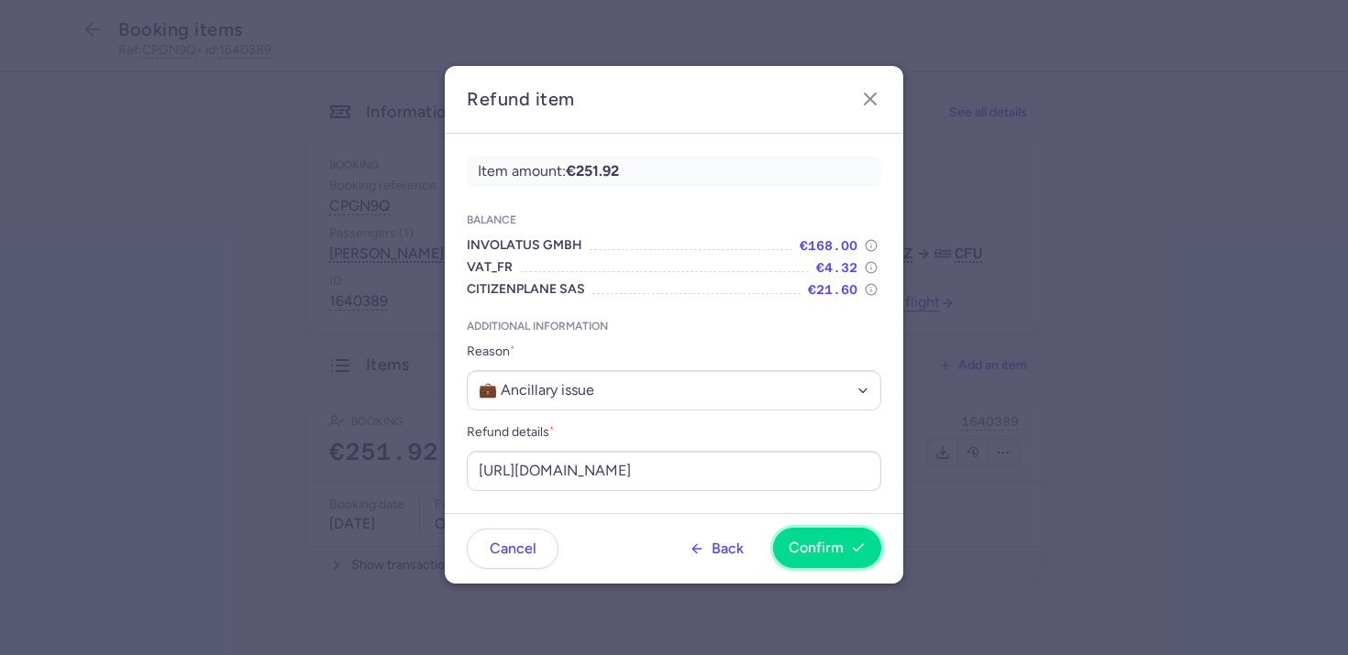
click at [814, 548] on span "Confirm" at bounding box center [815, 548] width 55 height 17
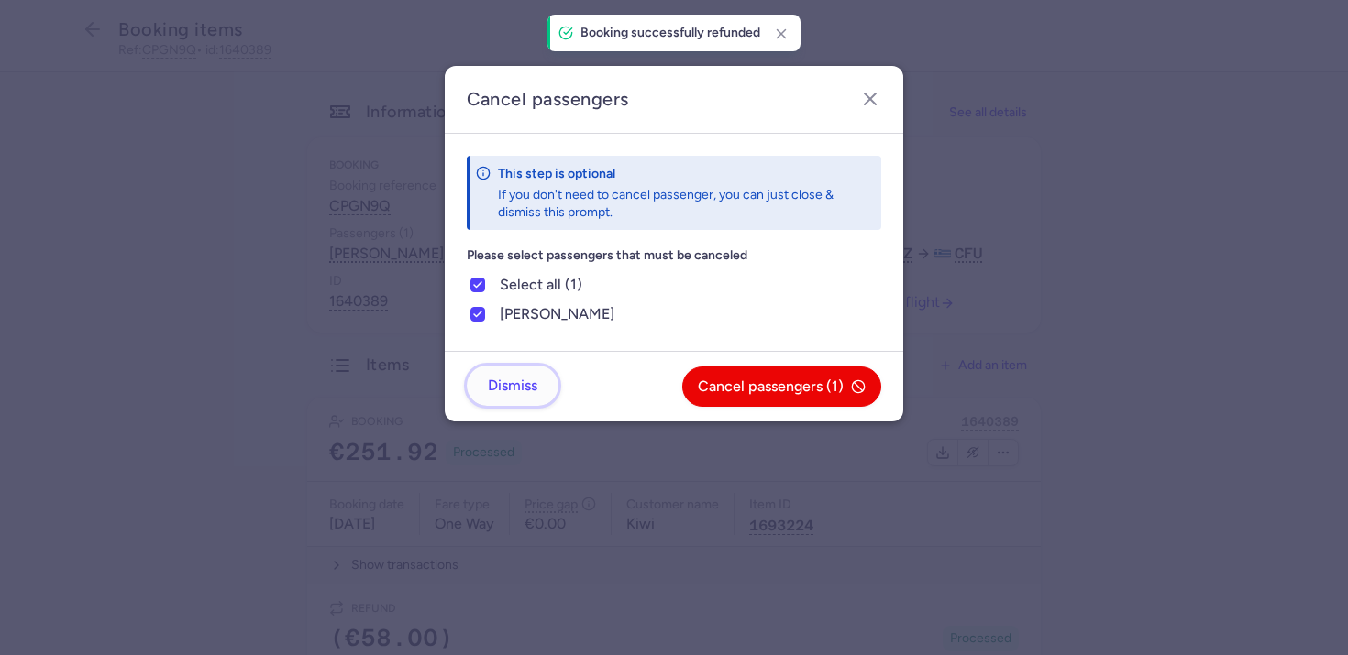
click at [521, 400] on button "Dismiss" at bounding box center [513, 386] width 92 height 40
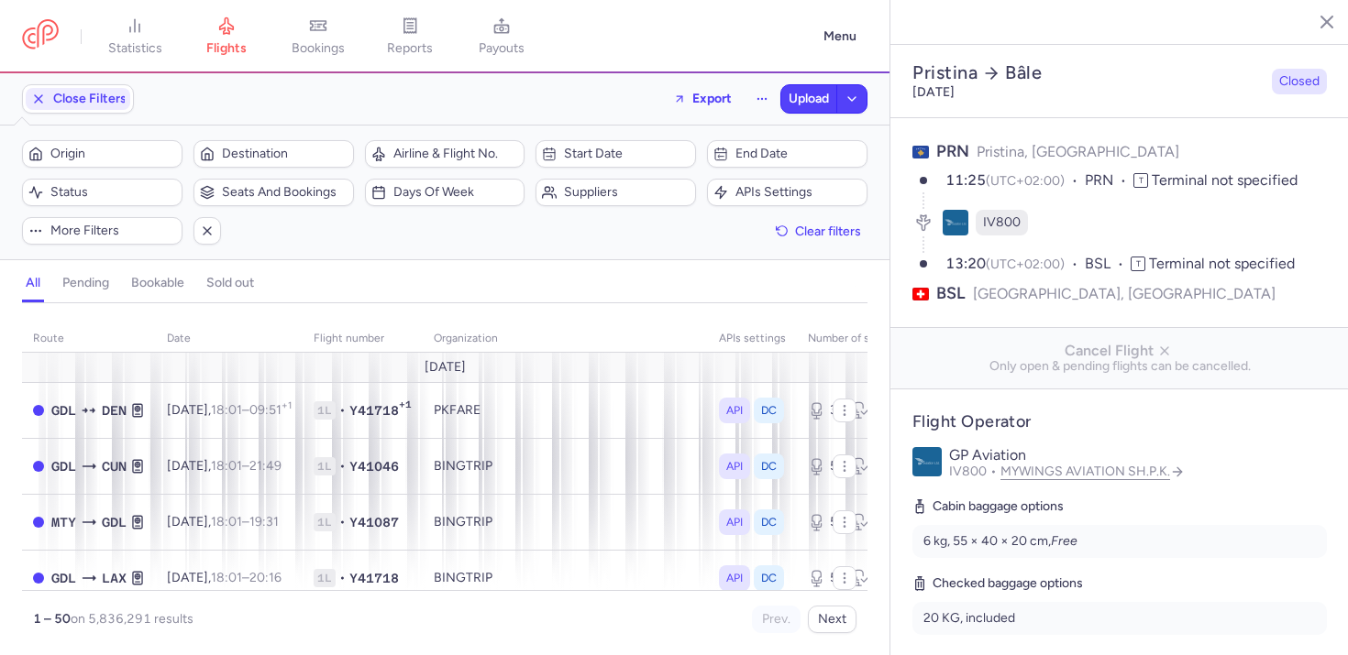
select select "hours"
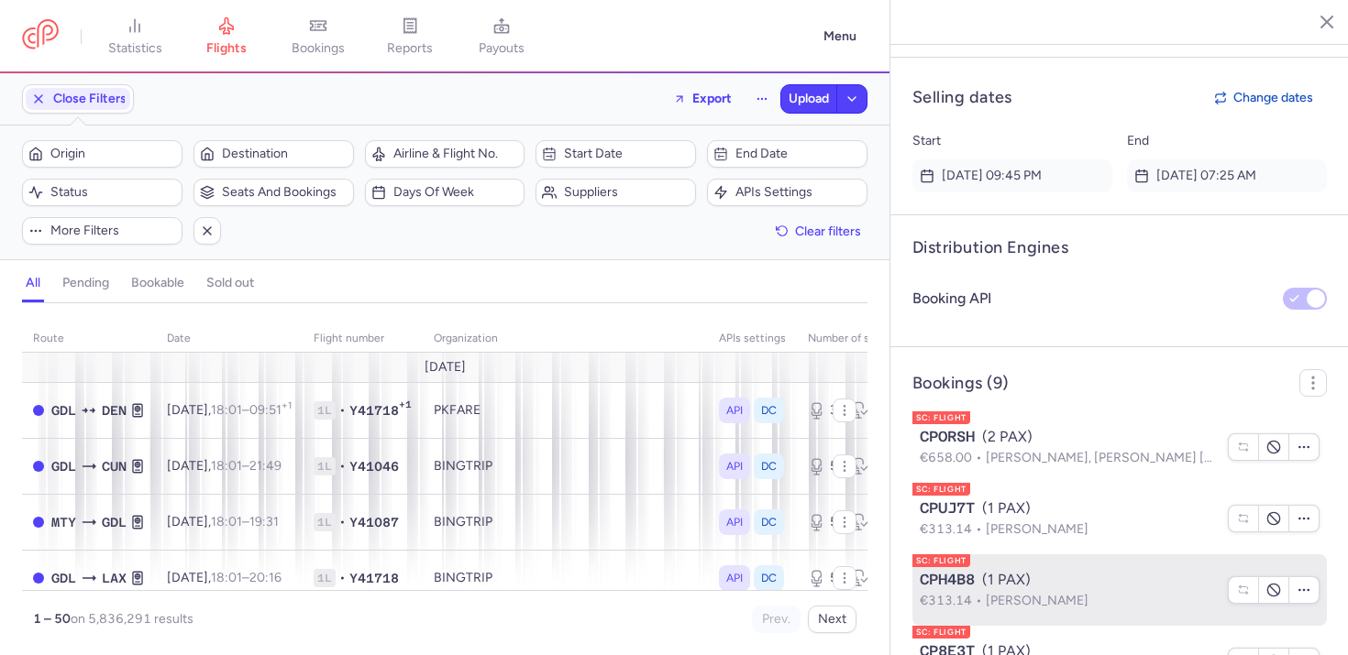
scroll to position [1487, 0]
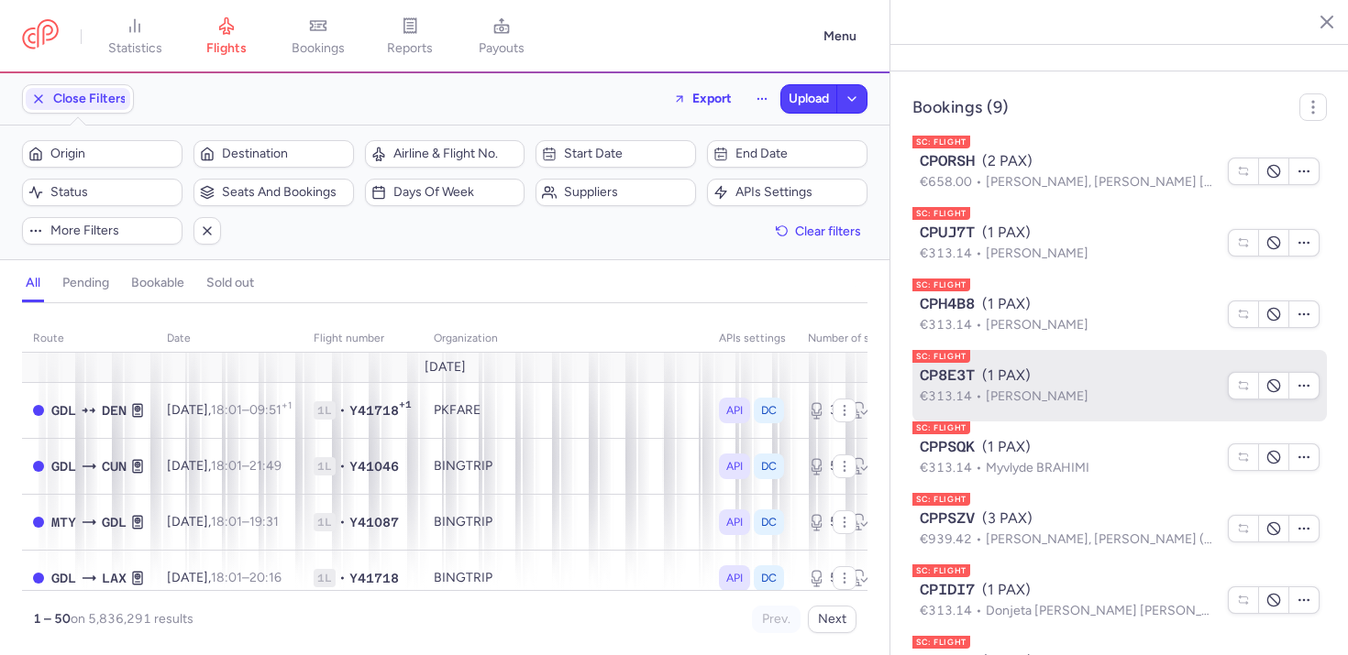
click at [1086, 407] on p "€313.14 Fitim KRASNIQI" at bounding box center [1067, 397] width 297 height 20
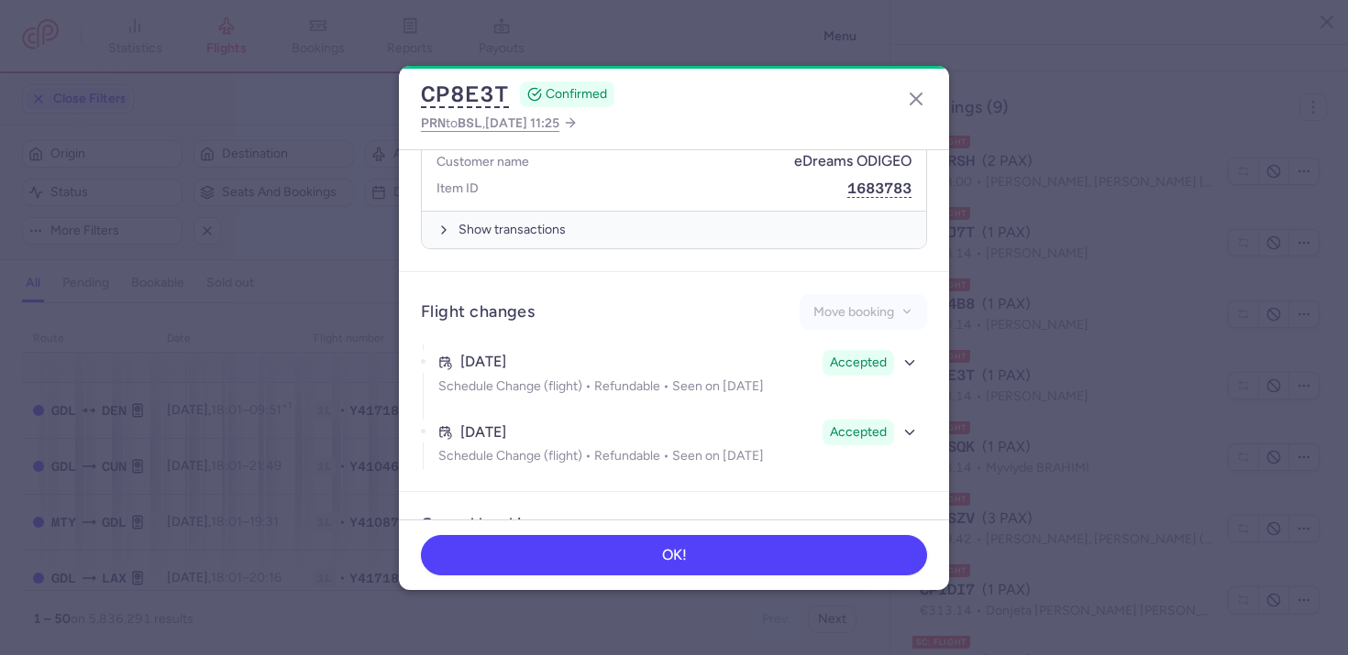
scroll to position [1060, 0]
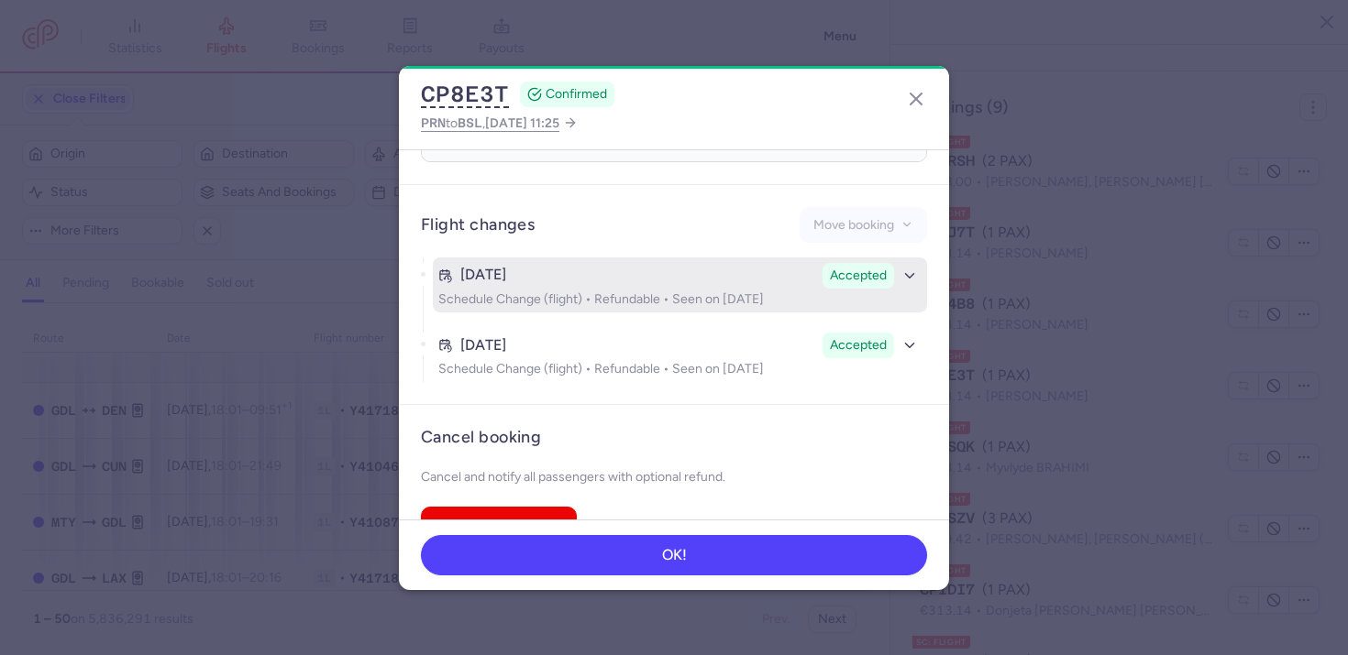
click at [638, 292] on p "Schedule Change (flight) • Refundable • Seen on Aug 6, 2025" at bounding box center [679, 299] width 483 height 15
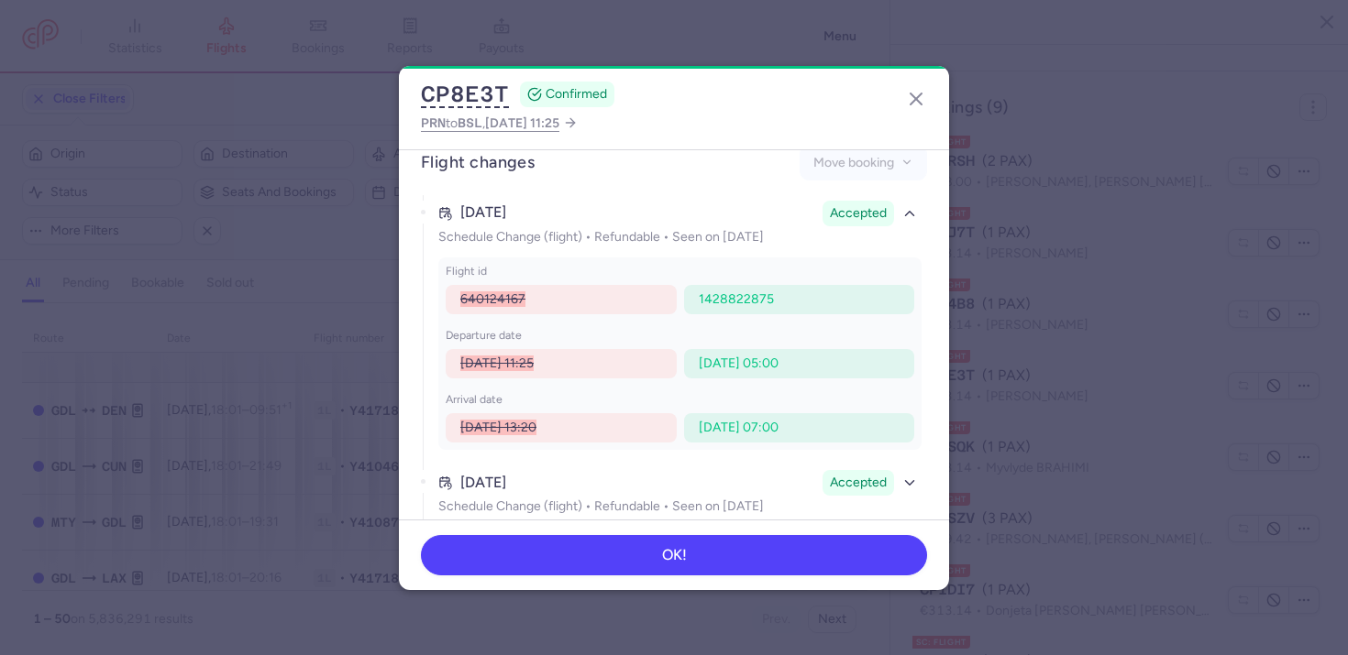
scroll to position [1123, 0]
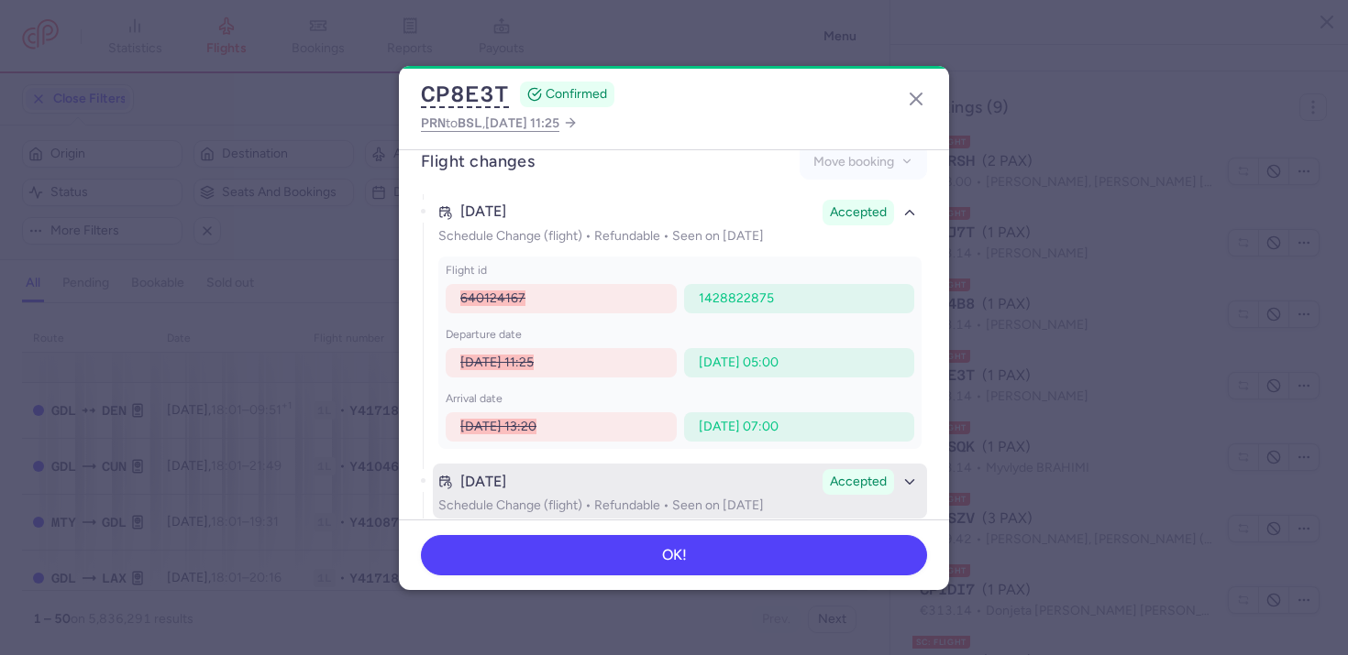
click at [644, 499] on p "Schedule Change (flight) • Refundable • Seen on Aug 6, 2025" at bounding box center [679, 506] width 483 height 15
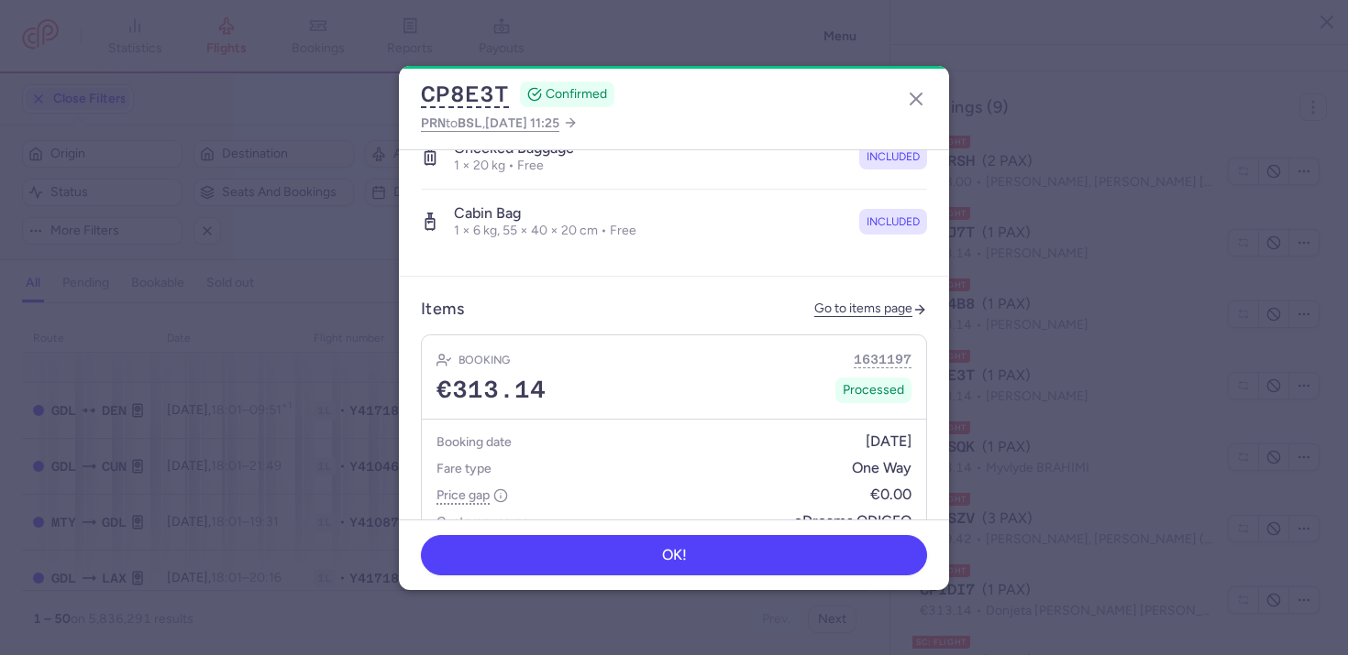
scroll to position [295, 0]
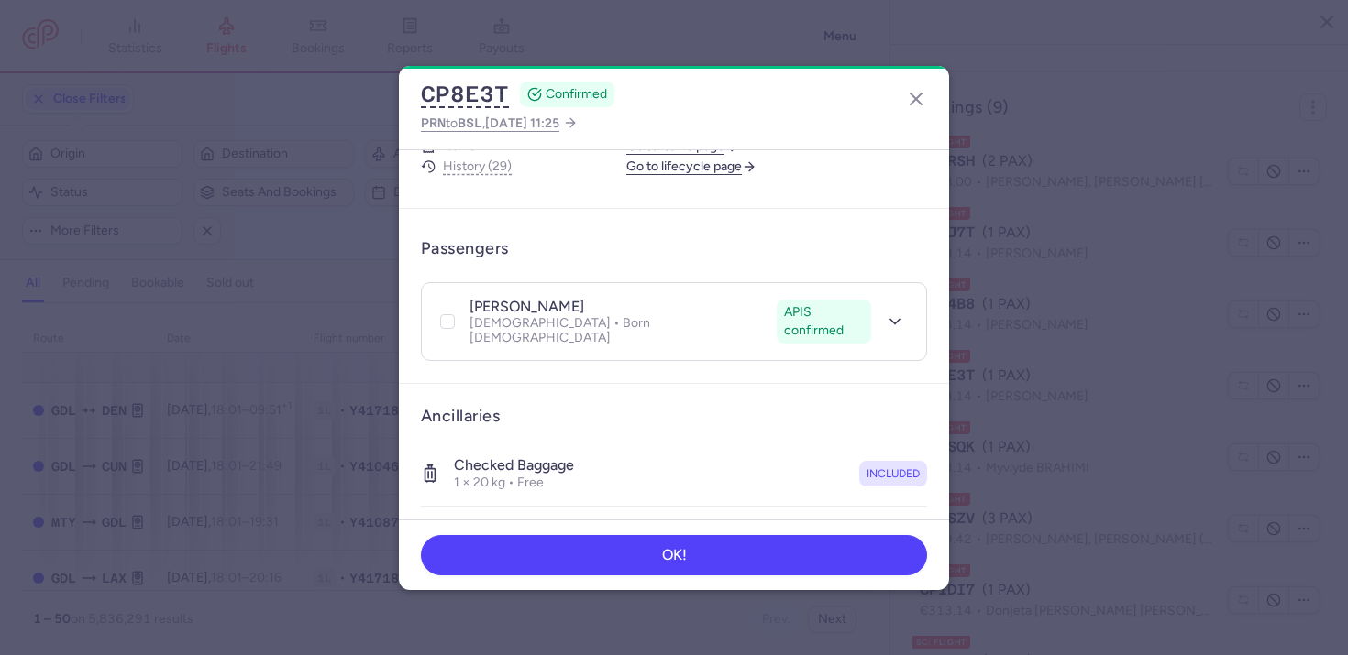
click at [492, 298] on div "fitim KRASNIQI APIS confirmed" at bounding box center [619, 307] width 300 height 19
click at [499, 298] on h4 "fitim KRASNIQI" at bounding box center [526, 307] width 115 height 18
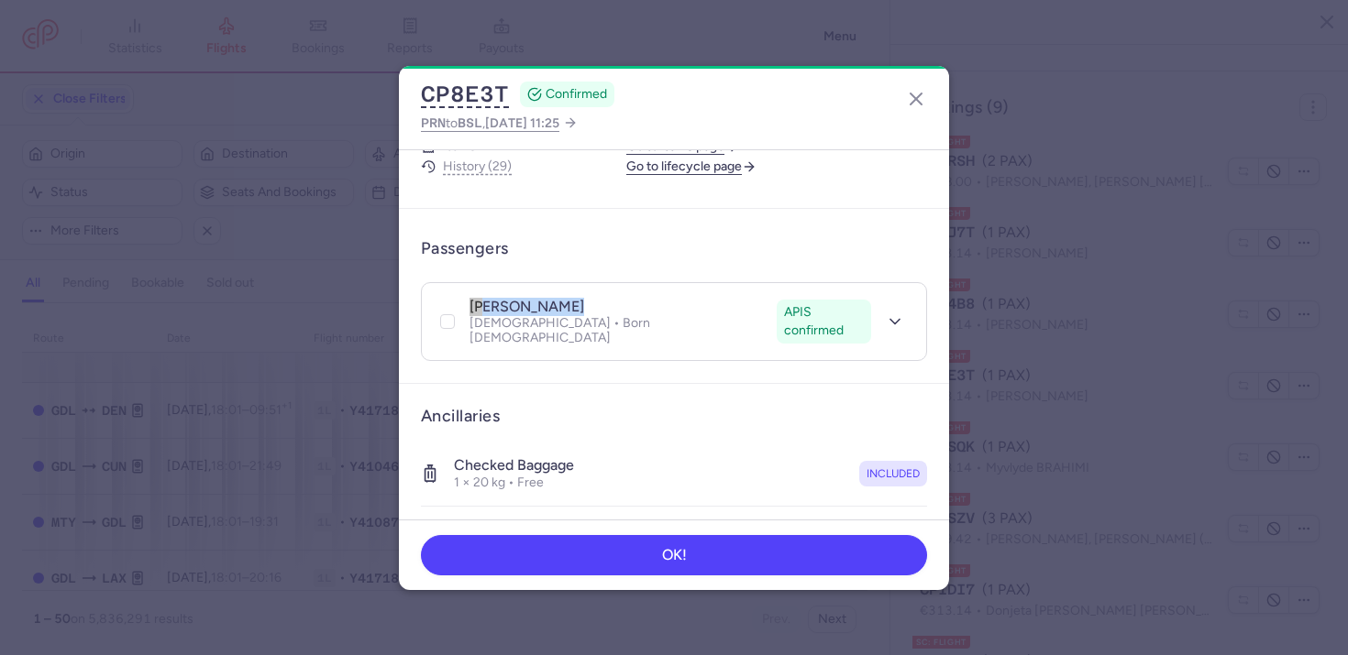
click at [499, 298] on h4 "fitim KRASNIQI" at bounding box center [526, 307] width 115 height 18
copy div "fitim KRASNIQI APIS confirmed"
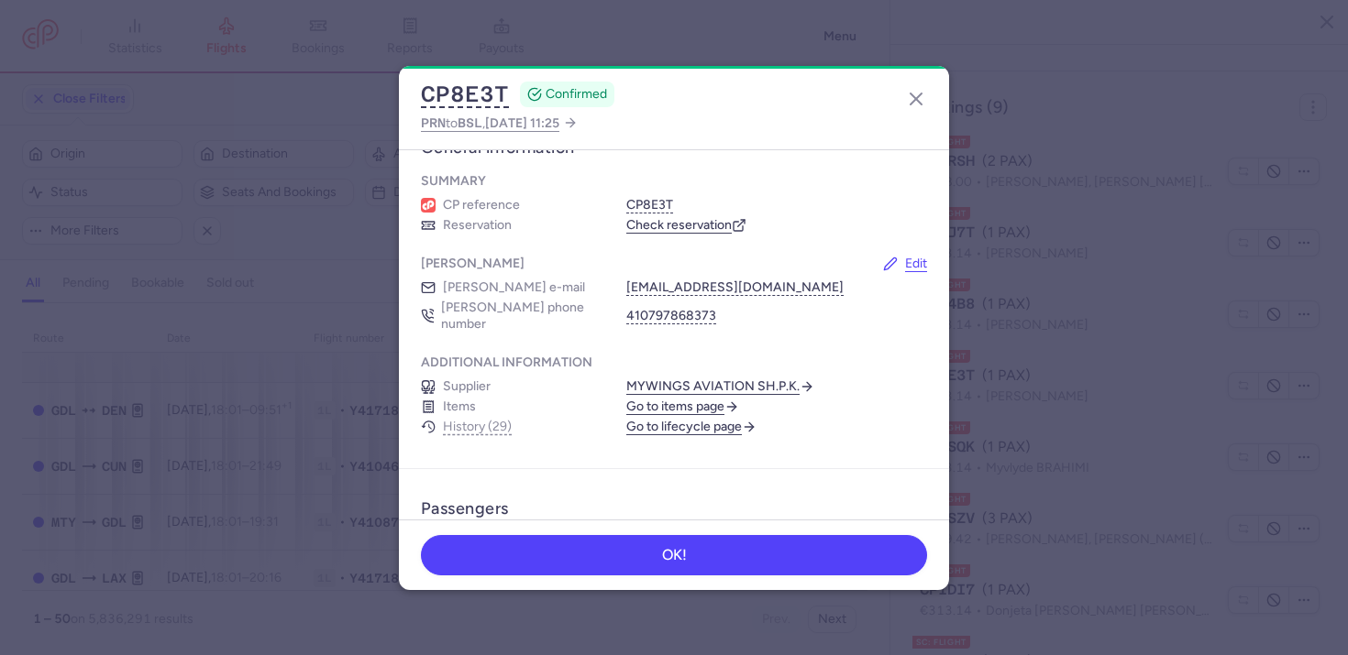
scroll to position [0, 0]
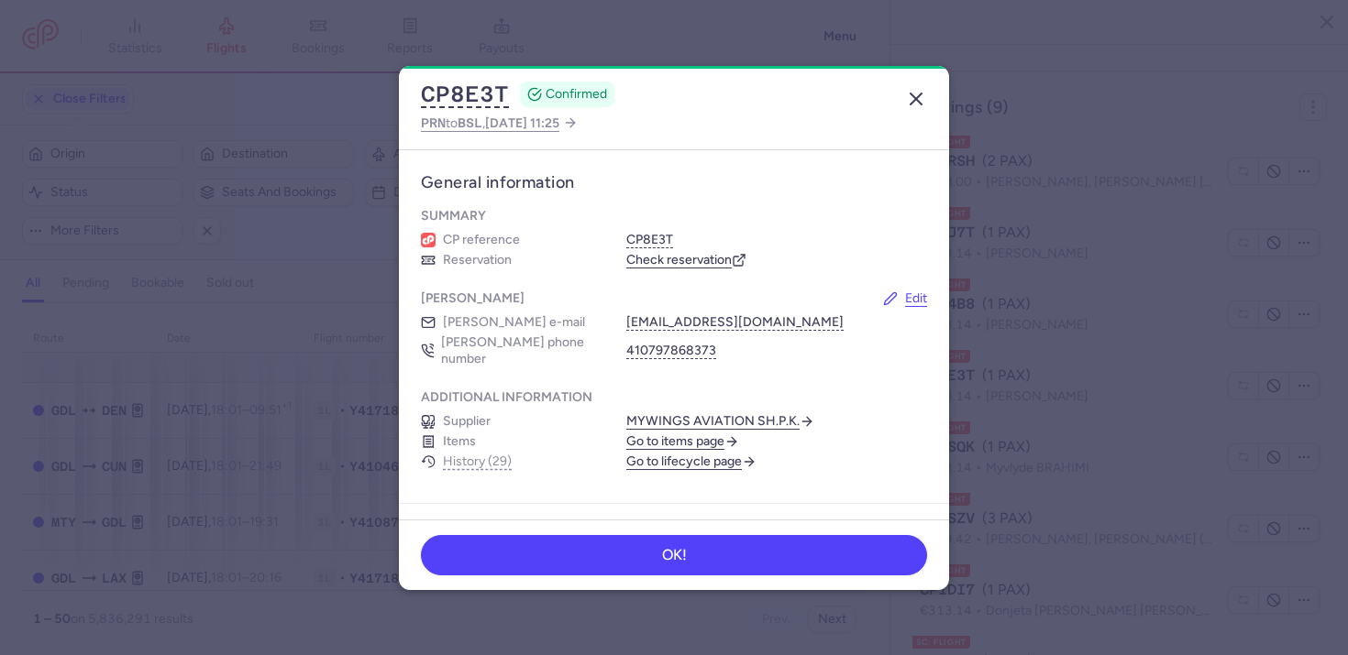
click at [923, 102] on icon "button" at bounding box center [916, 99] width 22 height 22
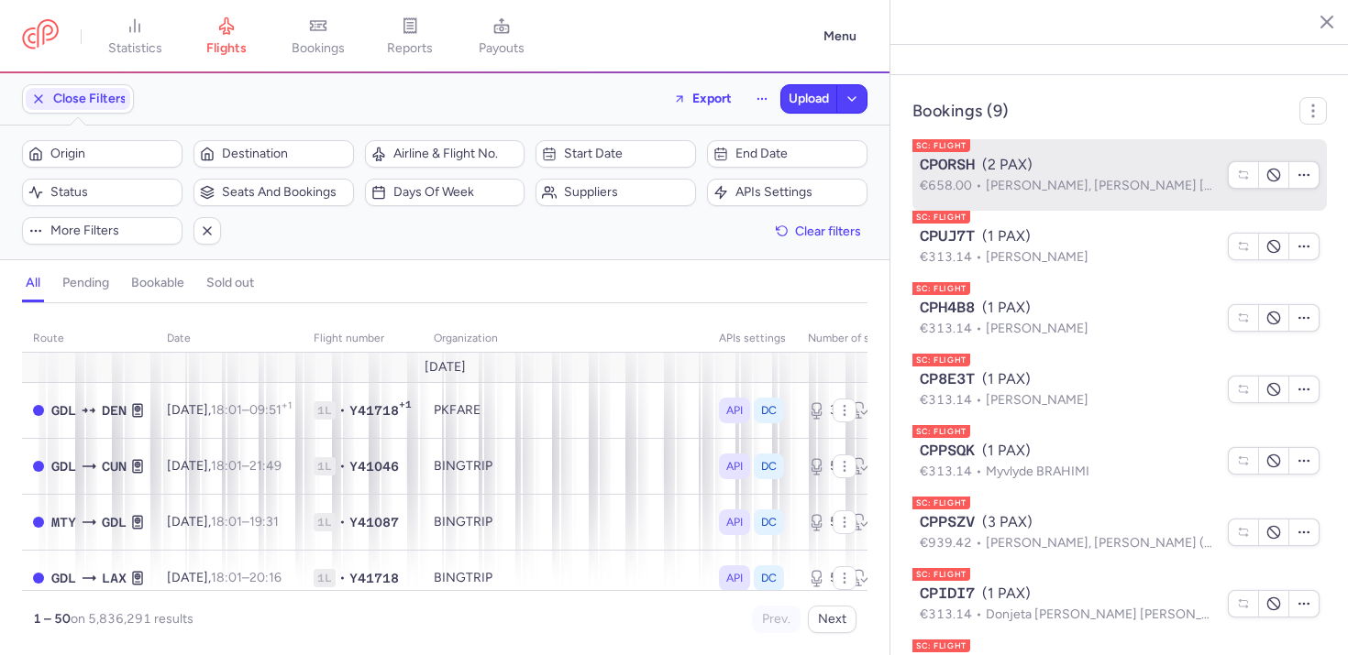
scroll to position [1483, 0]
click at [986, 176] on div "CPORSH (2 PAX)" at bounding box center [1067, 165] width 297 height 22
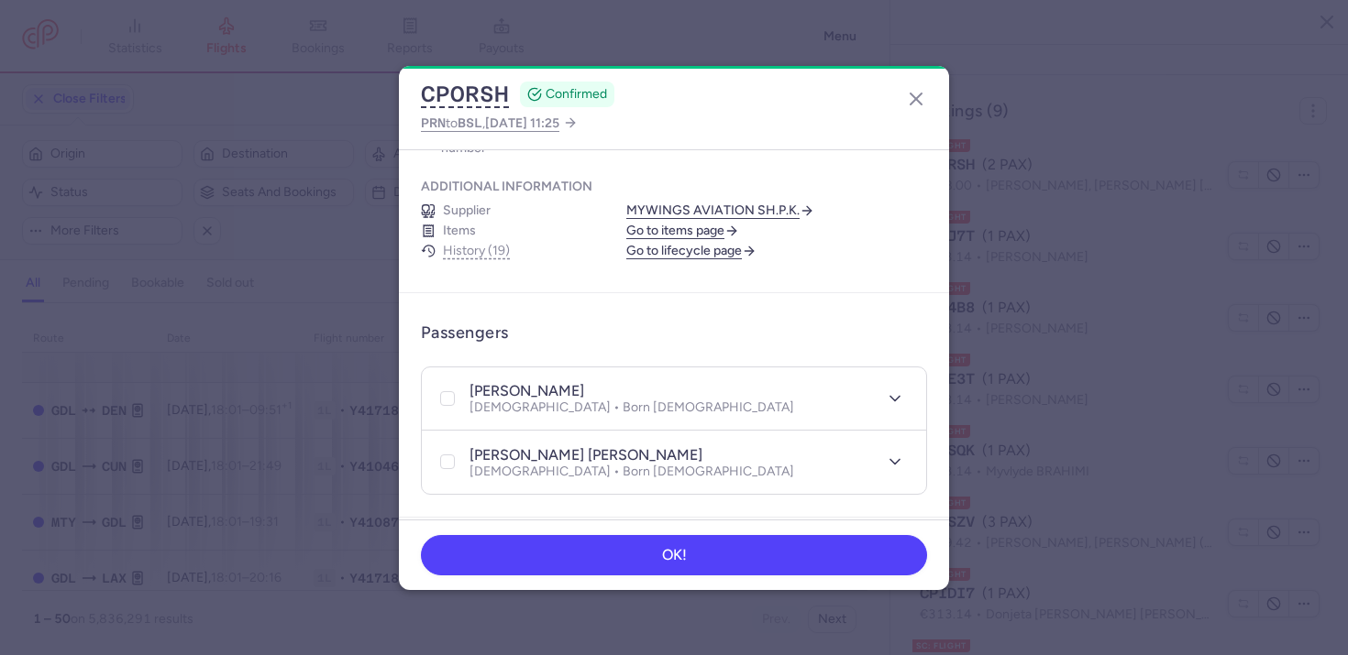
scroll to position [253, 0]
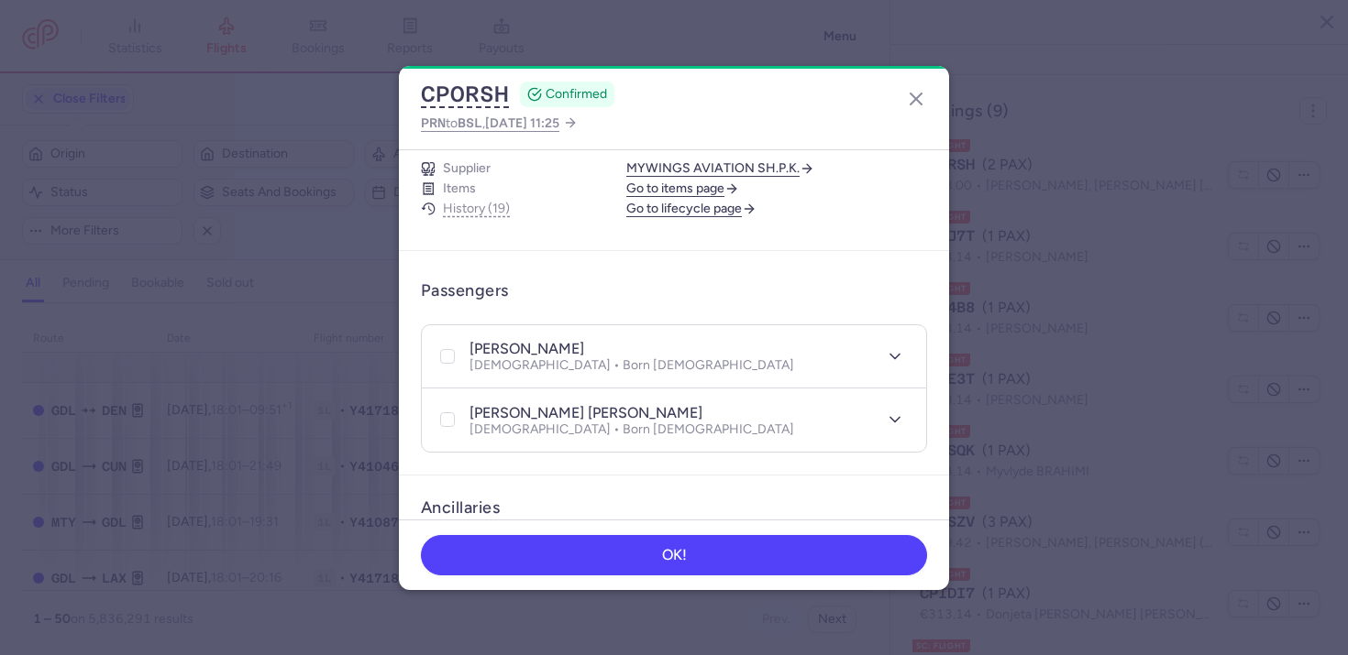
click at [510, 404] on h4 "oceane IMBERT" at bounding box center [585, 413] width 233 height 18
copy div "oceane IMBERT"
click at [901, 92] on header "CPORSH CONFIRMED PRN to BSL , 2025 Aug 7, 11:25" at bounding box center [674, 108] width 550 height 84
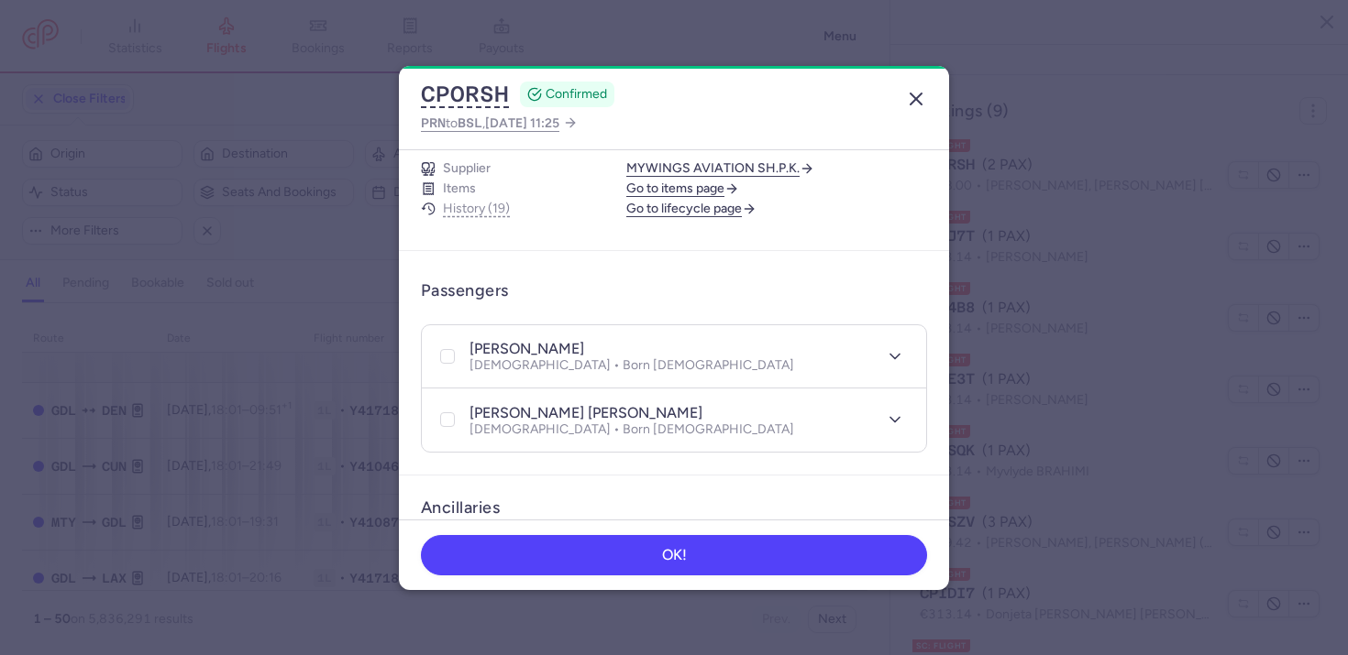
click at [902, 93] on button "button" at bounding box center [915, 98] width 29 height 29
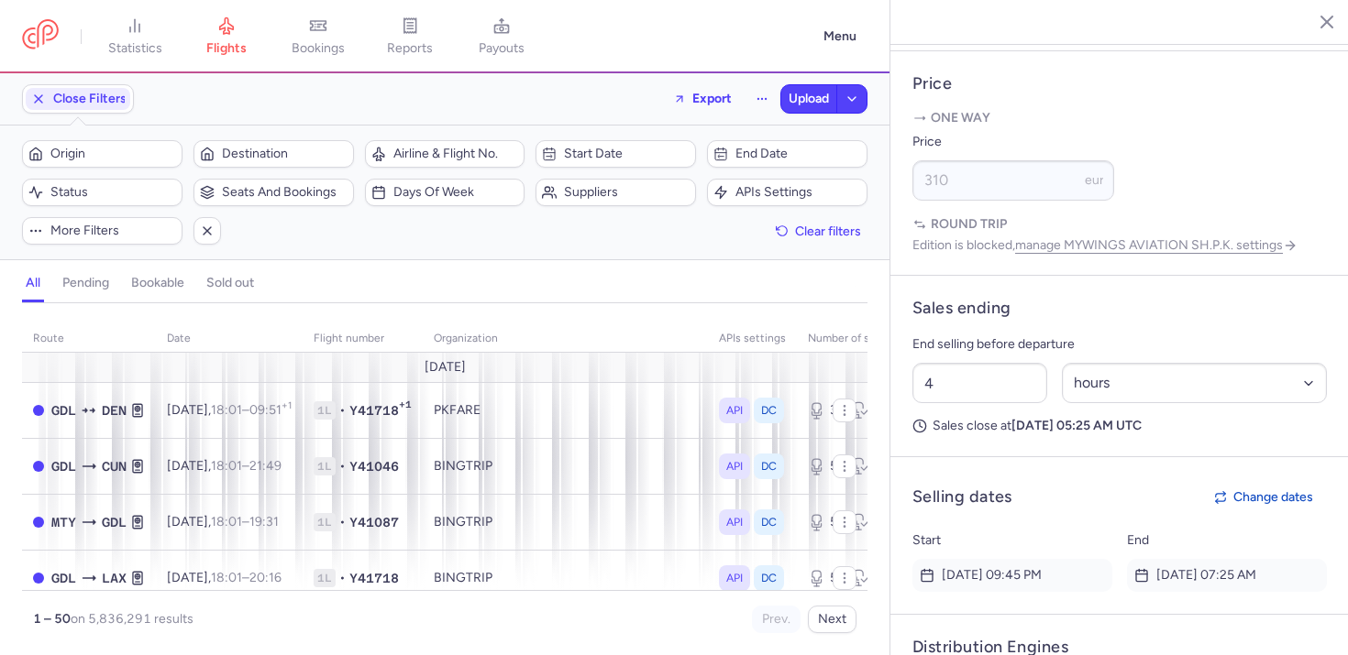
scroll to position [1205, 0]
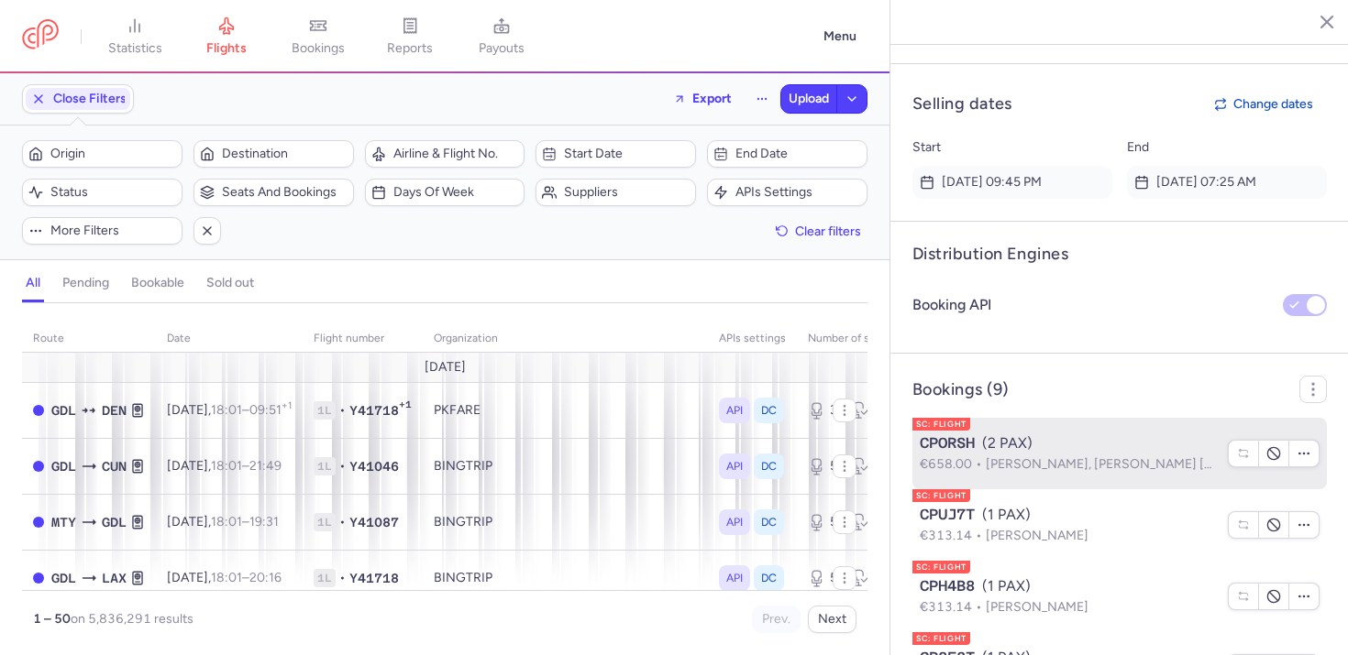
click at [996, 455] on div "CPORSH (2 PAX)" at bounding box center [1067, 444] width 297 height 22
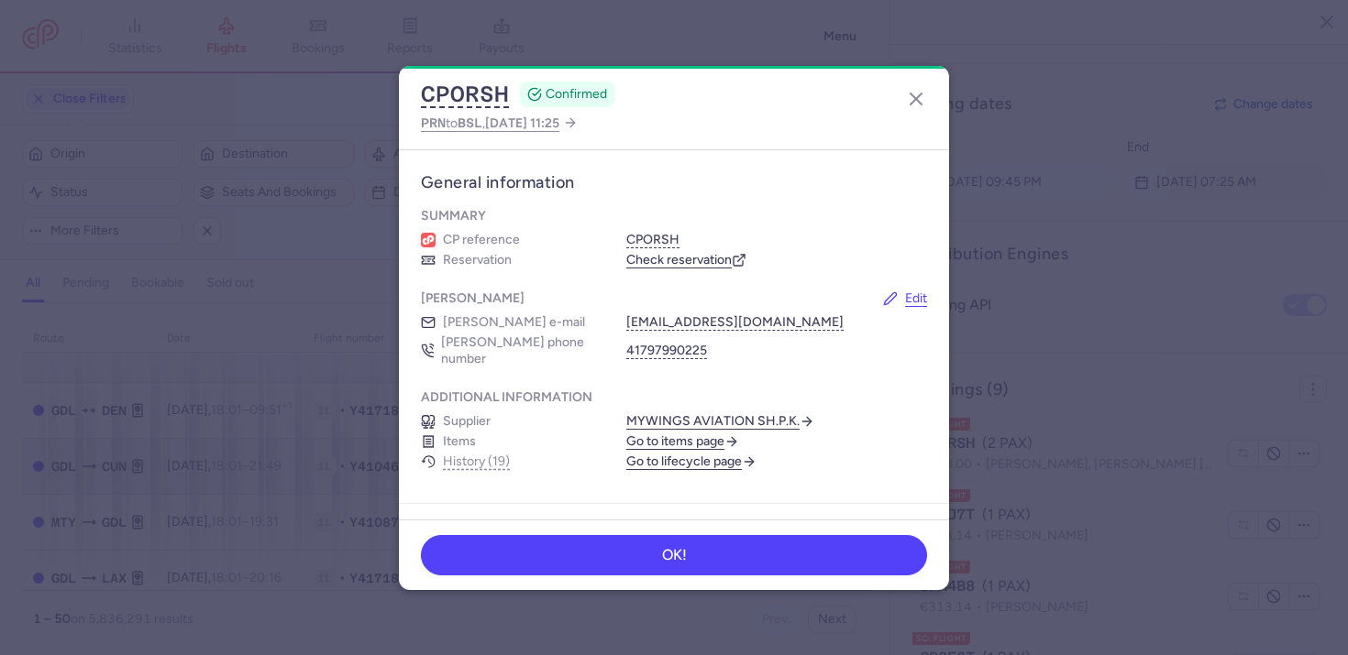
click at [657, 454] on link "Go to lifecycle page" at bounding box center [691, 462] width 130 height 17
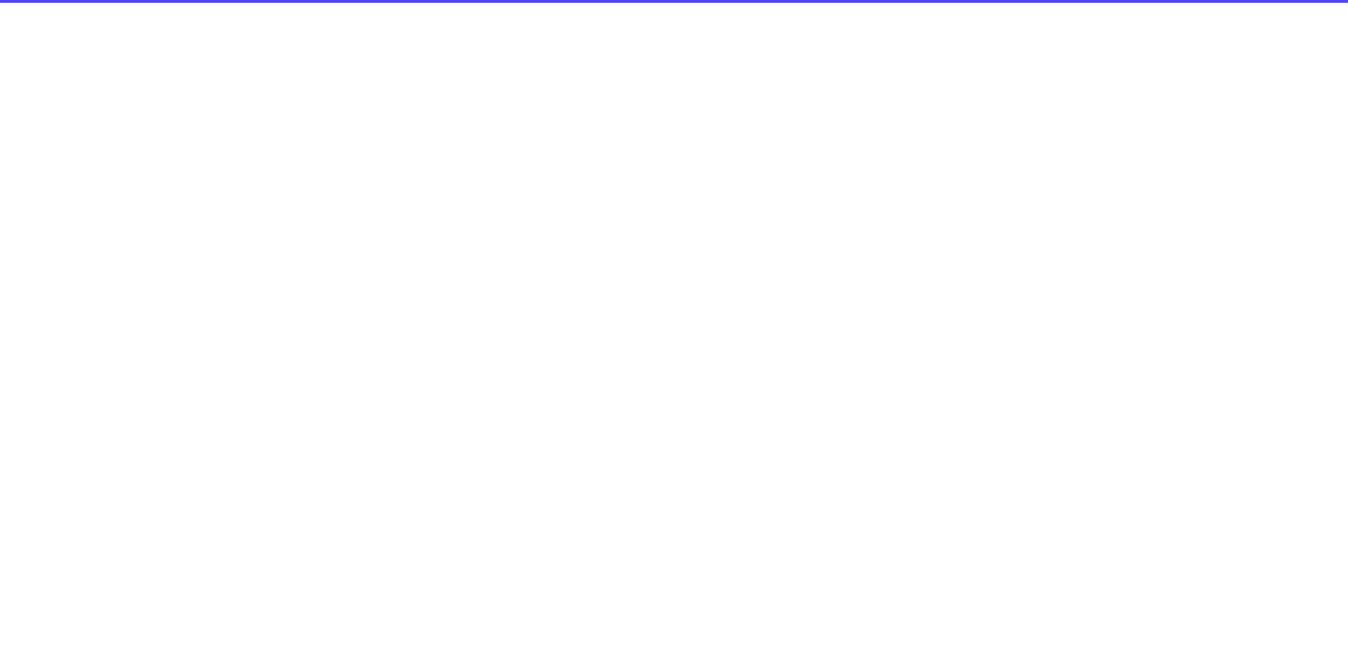
click at [656, 444] on td "BINGTRIP" at bounding box center [565, 466] width 285 height 56
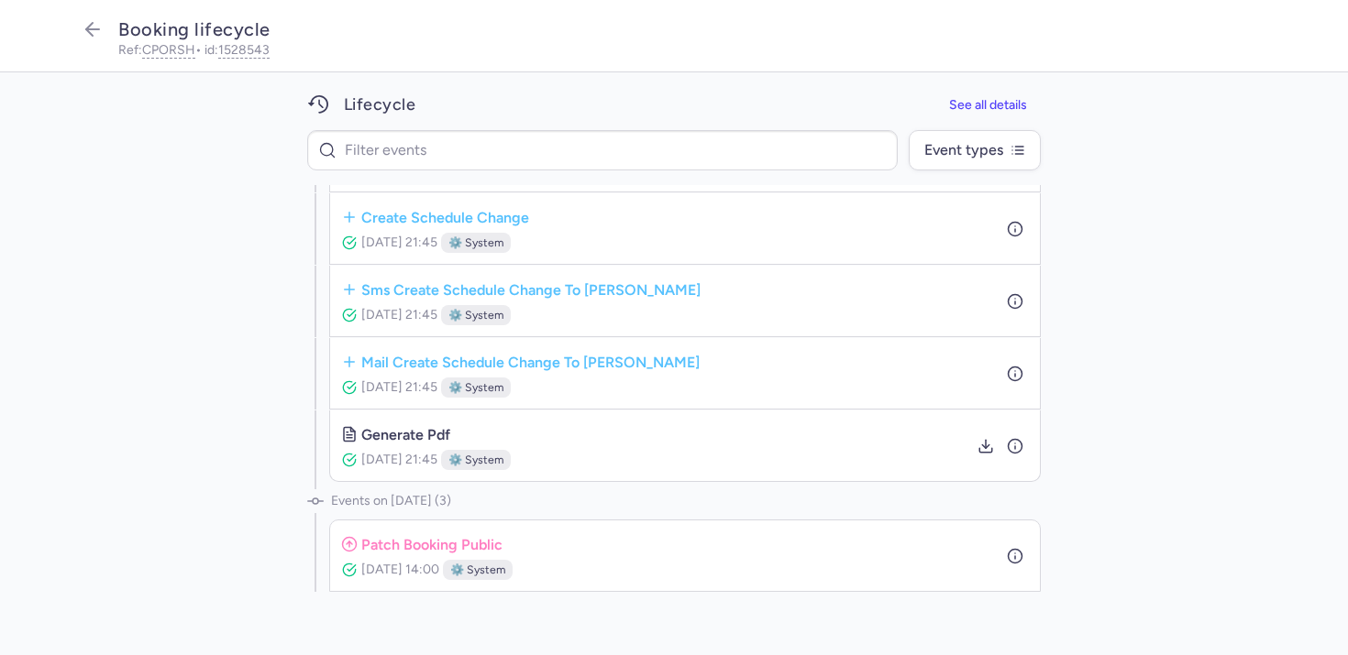
scroll to position [643, 0]
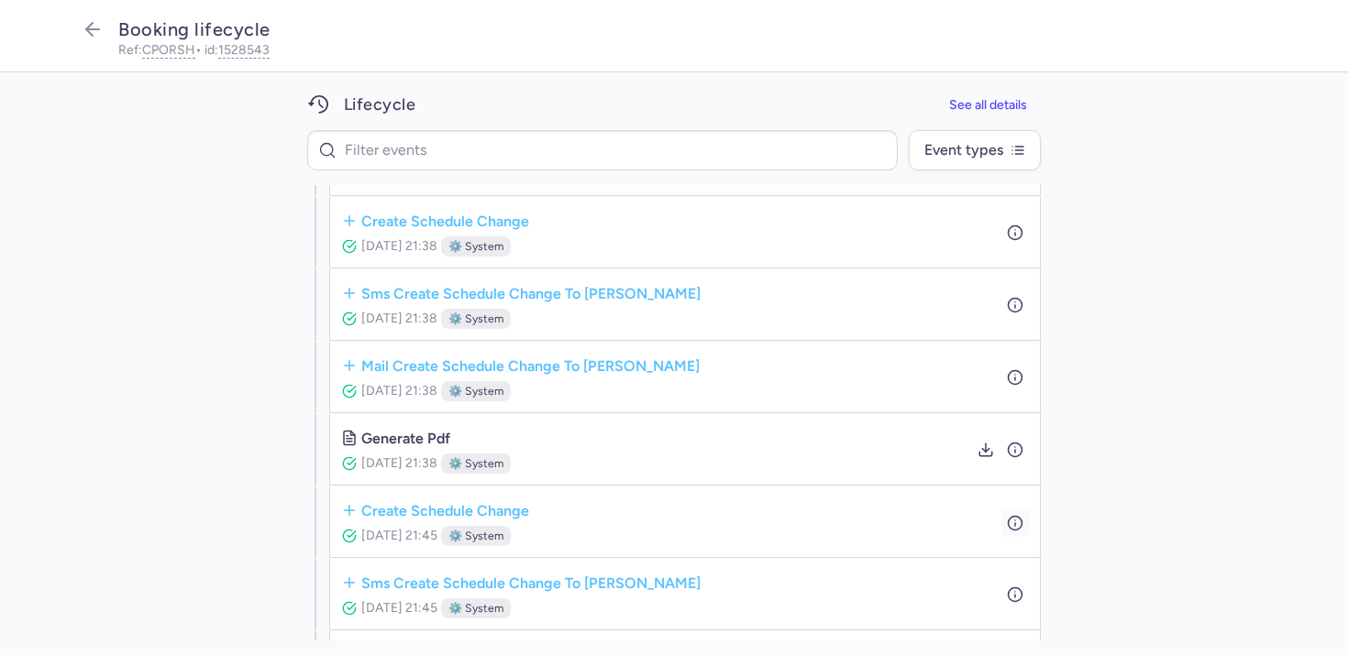
click at [1007, 523] on icon "button" at bounding box center [1015, 522] width 17 height 17
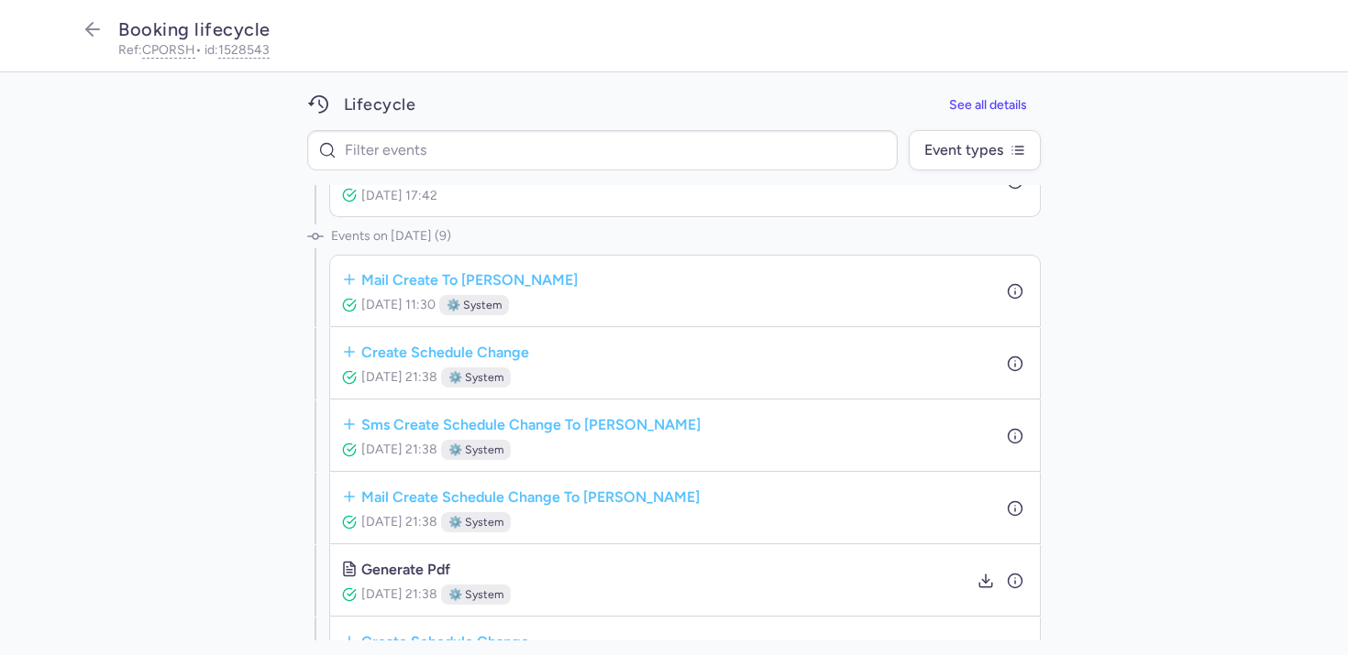
scroll to position [380, 0]
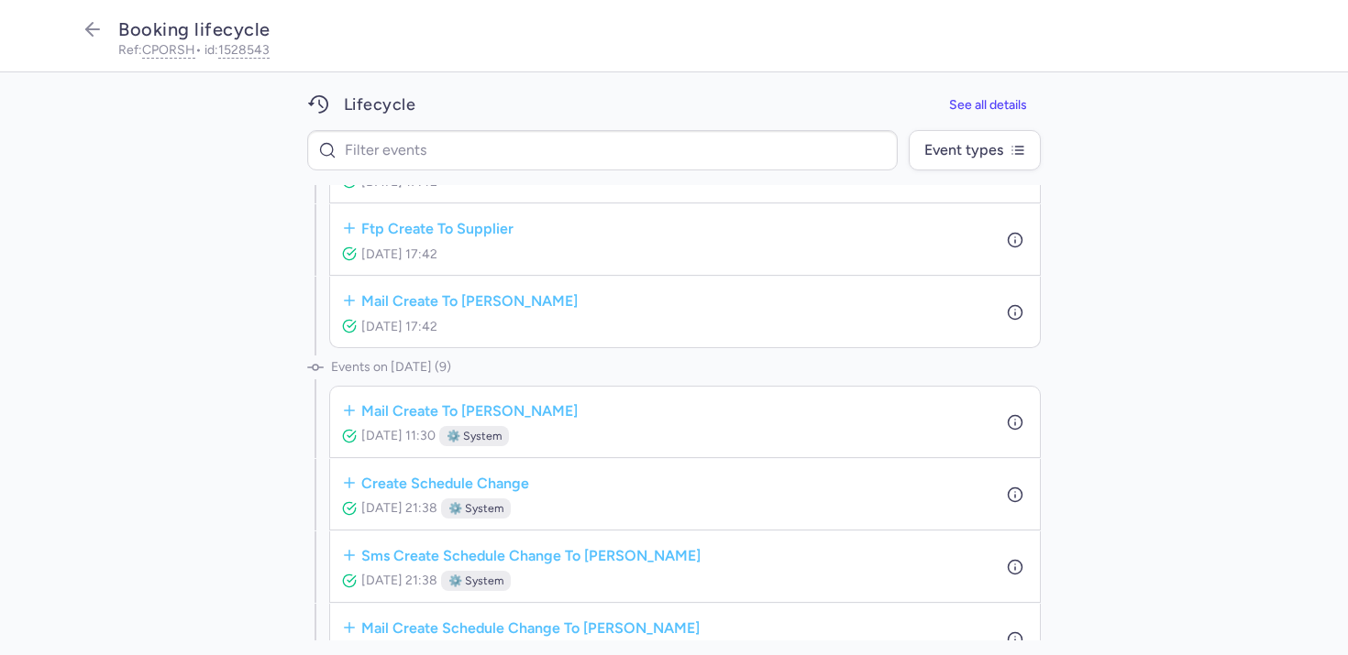
click at [991, 489] on div "create schedule change Aug 06, 2025, 21:38 ⚙️ system" at bounding box center [685, 494] width 688 height 49
click at [1007, 492] on icon "button" at bounding box center [1015, 495] width 17 height 17
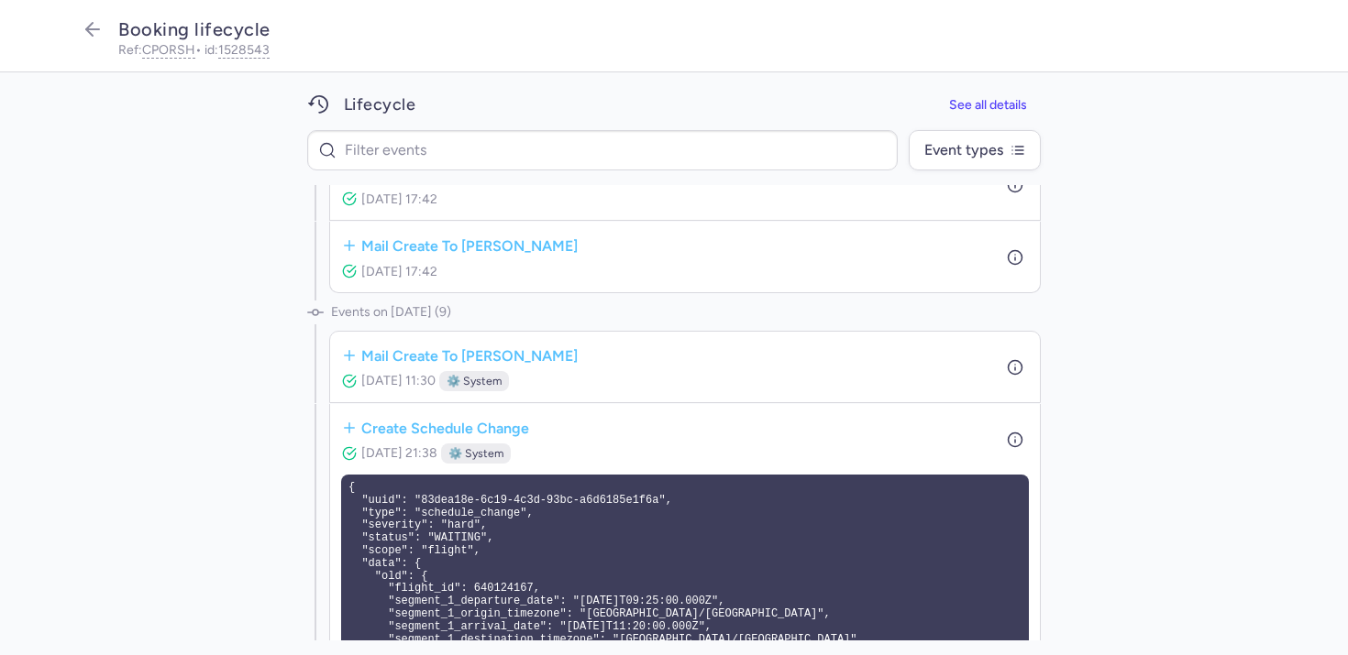
scroll to position [618, 0]
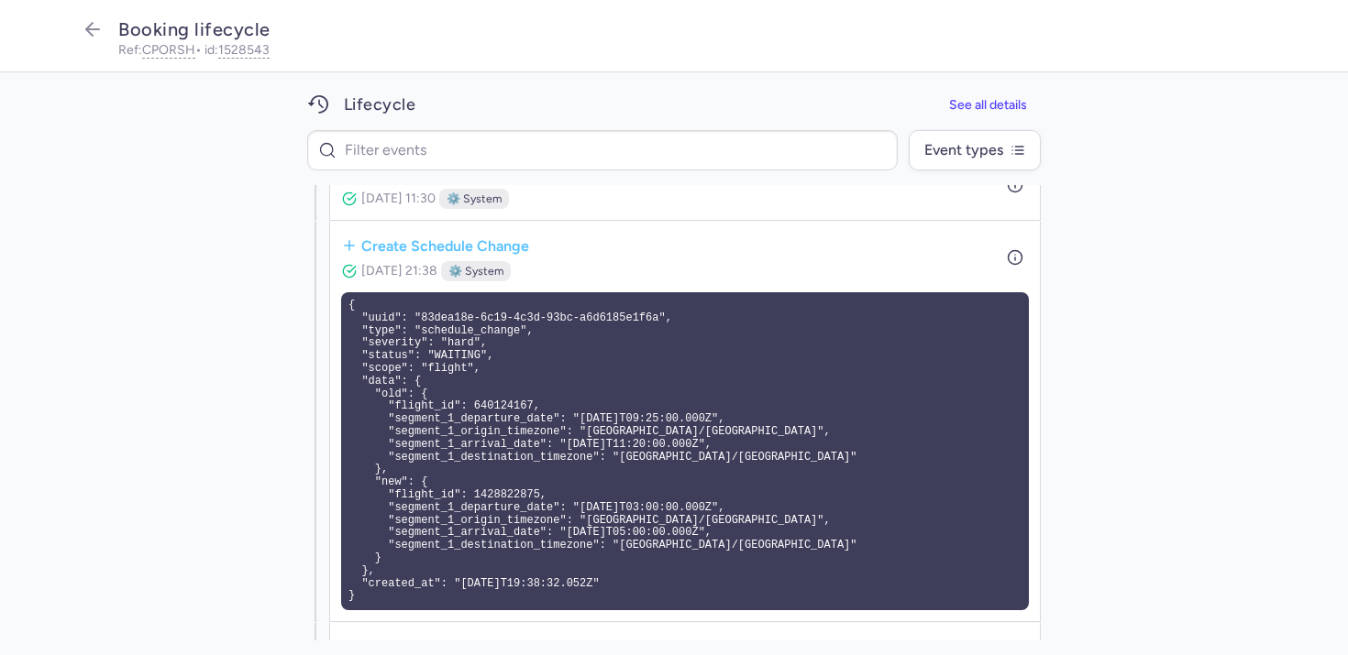
click at [851, 443] on pre "{ "uuid": "83dea18e-6c19-4c3d-93bc-a6d6185e1f6a", "type": "schedule_change", "s…" at bounding box center [685, 451] width 688 height 318
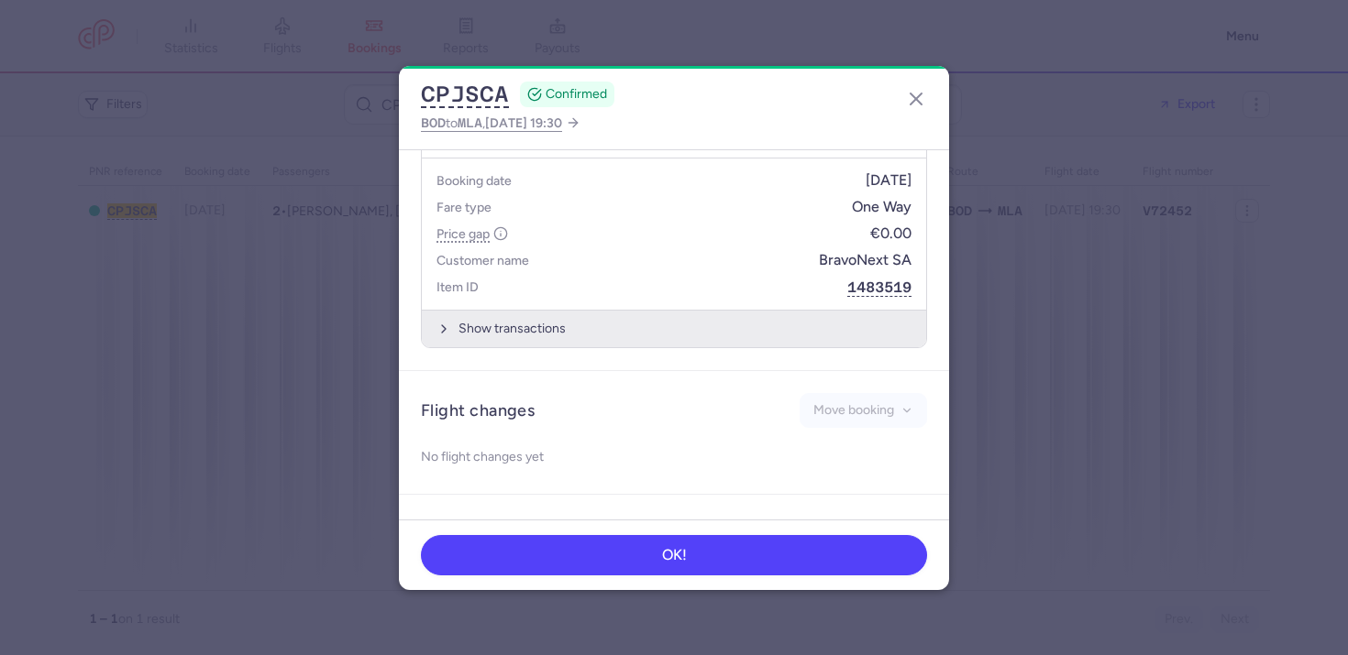
click at [646, 310] on button "Show transactions" at bounding box center [674, 329] width 504 height 38
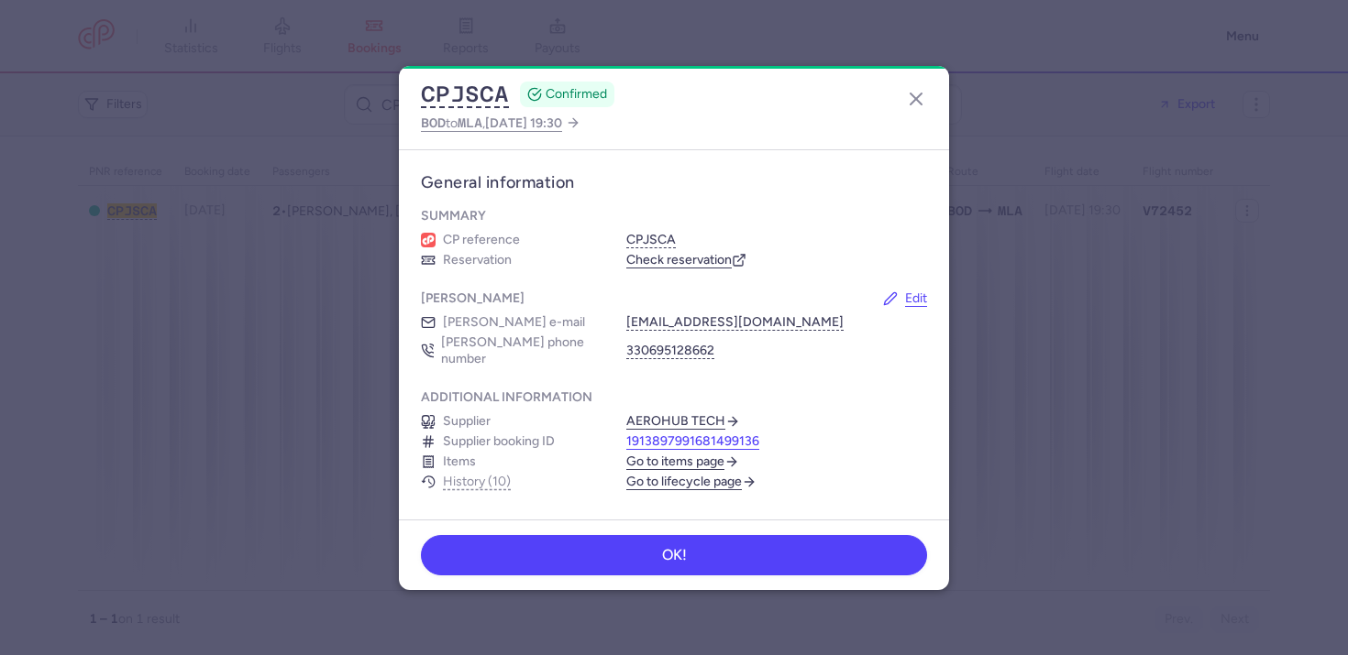
click at [677, 434] on button "1913897991681499136" at bounding box center [692, 442] width 133 height 17
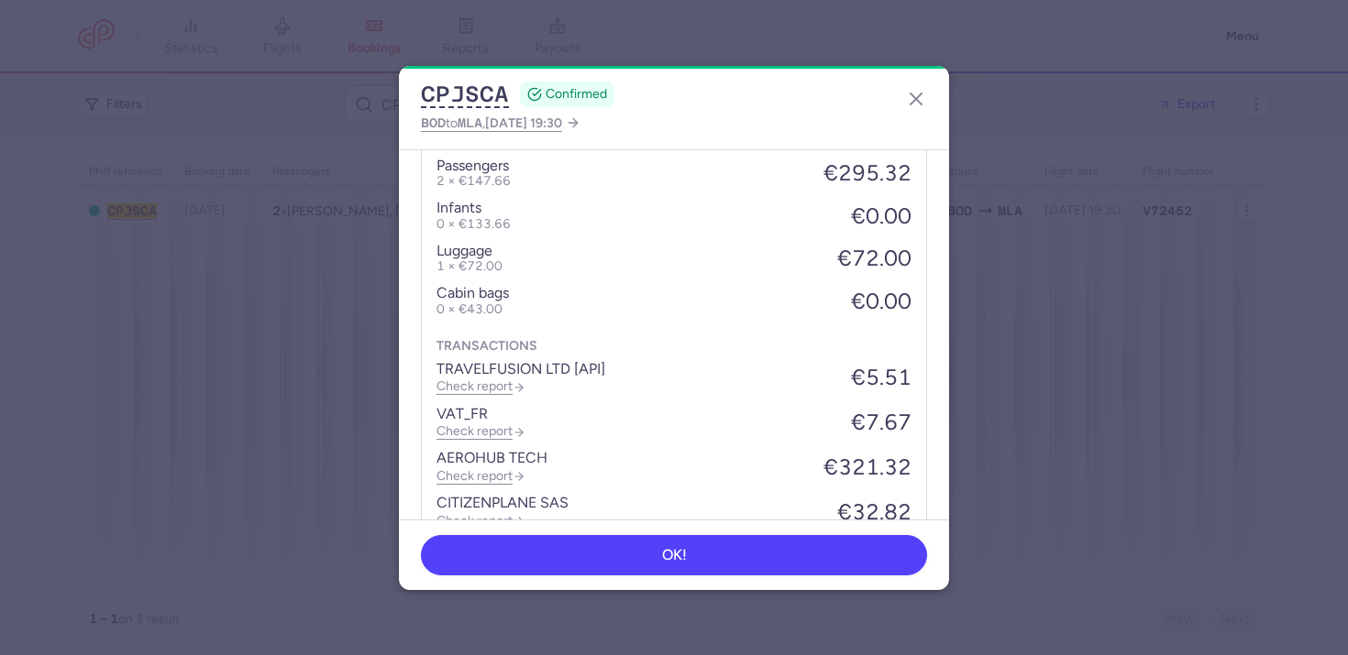
scroll to position [1098, 0]
click at [832, 454] on p "€321.32" at bounding box center [867, 467] width 88 height 26
click at [727, 394] on ul "TRAVELFUSION LTD [API] Check report €5.51 VAT_FR Check report €7.67 AEROHUB TEC…" at bounding box center [673, 444] width 475 height 168
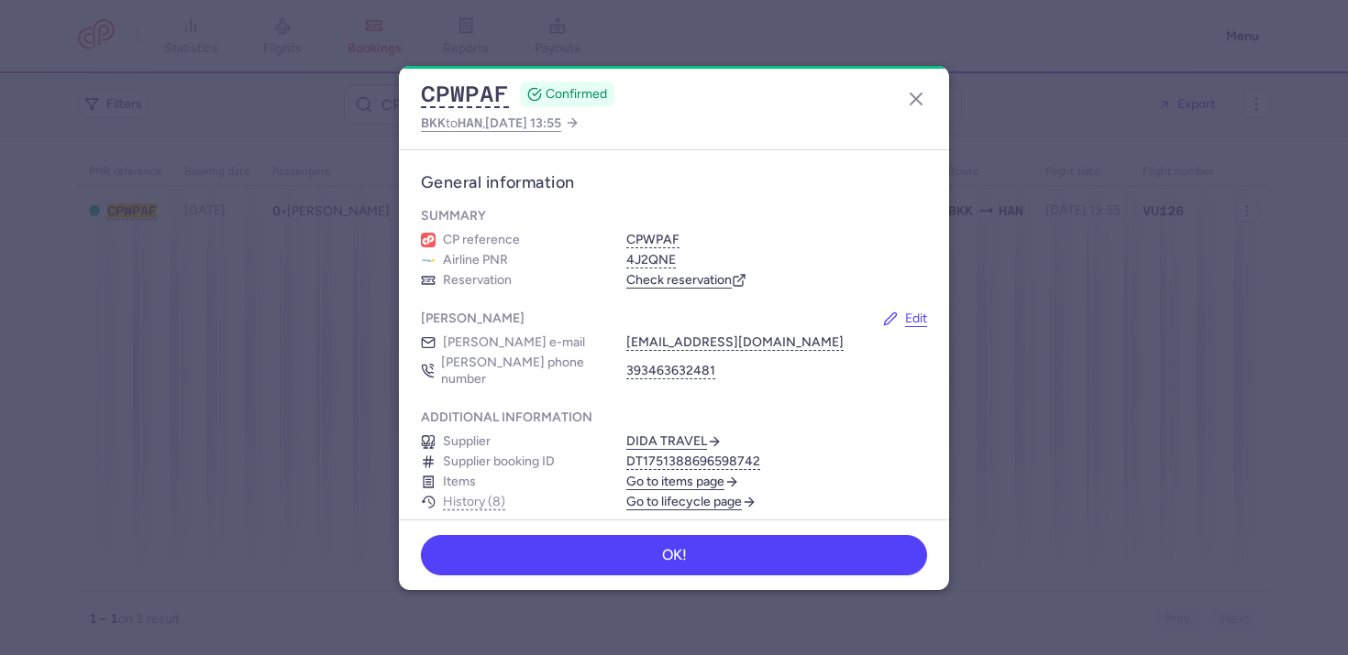
scroll to position [859, 0]
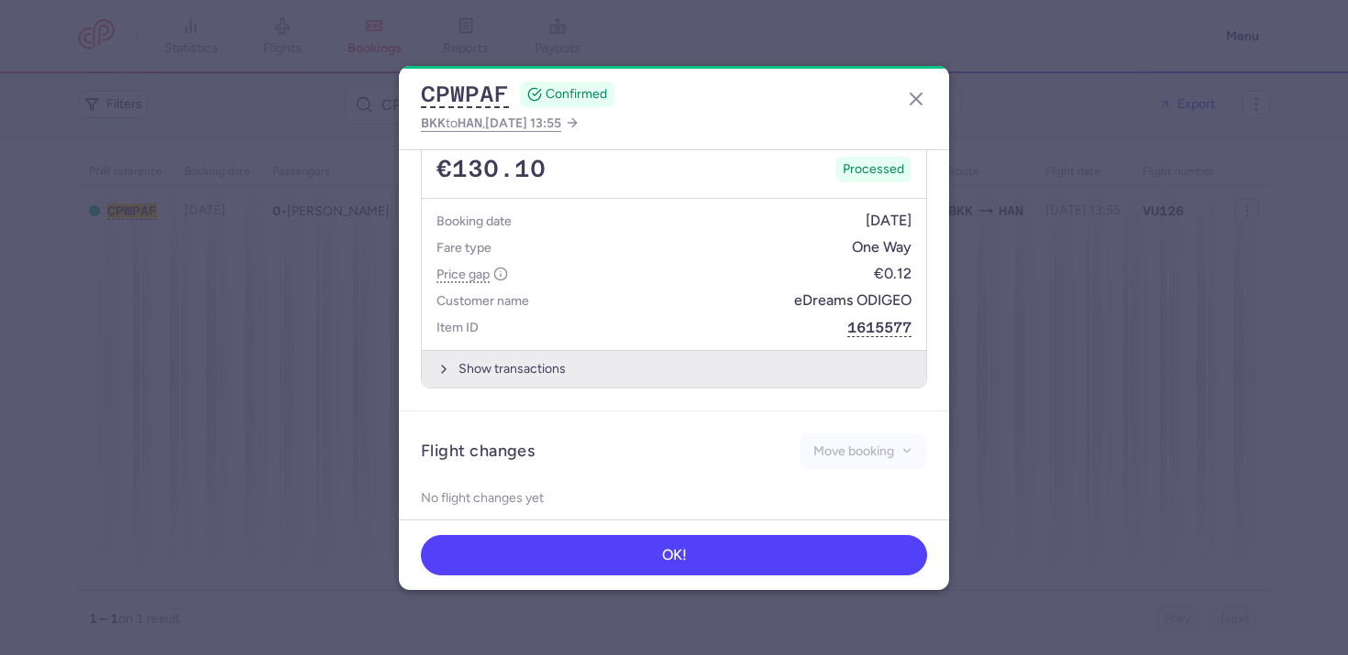
click at [585, 354] on button "Show transactions" at bounding box center [674, 369] width 504 height 38
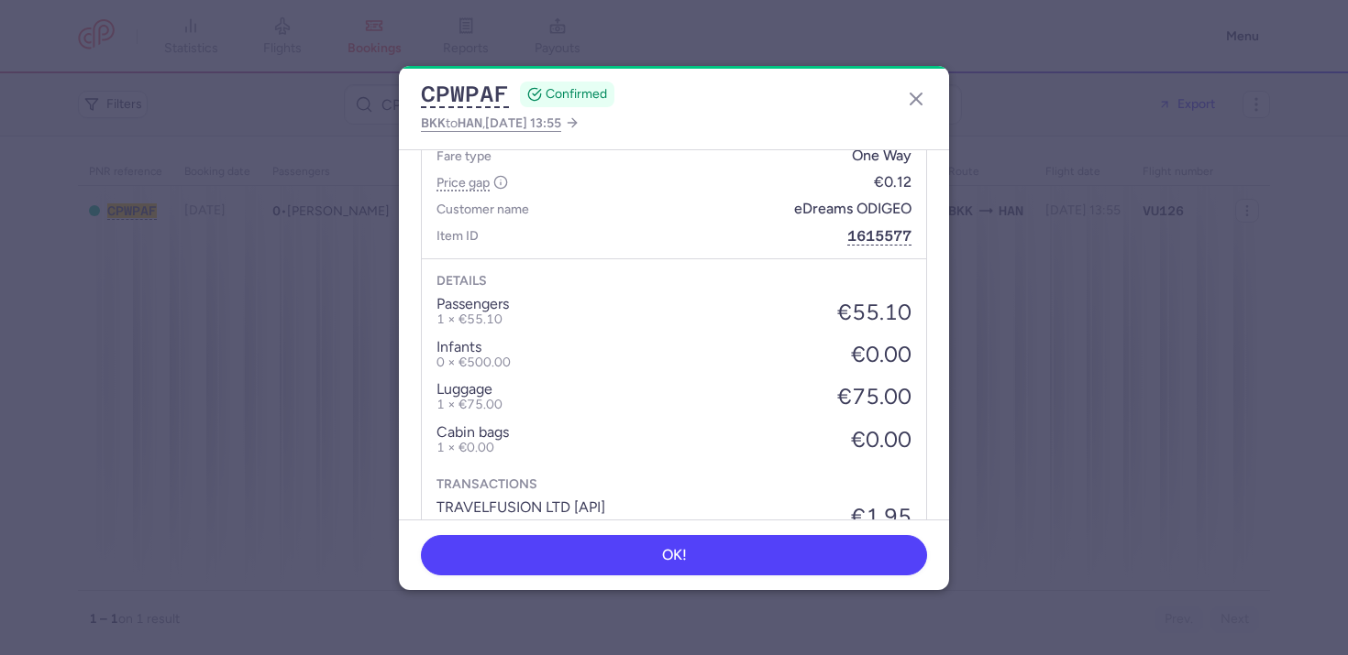
scroll to position [994, 0]
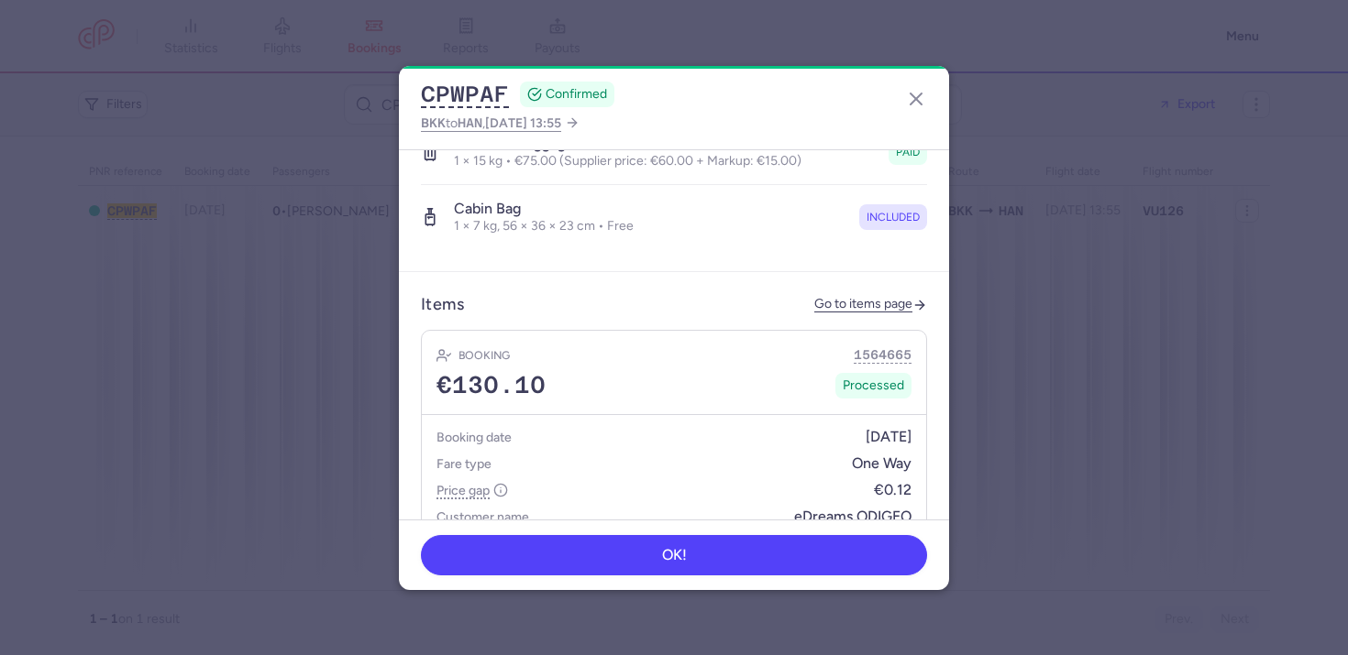
scroll to position [859, 0]
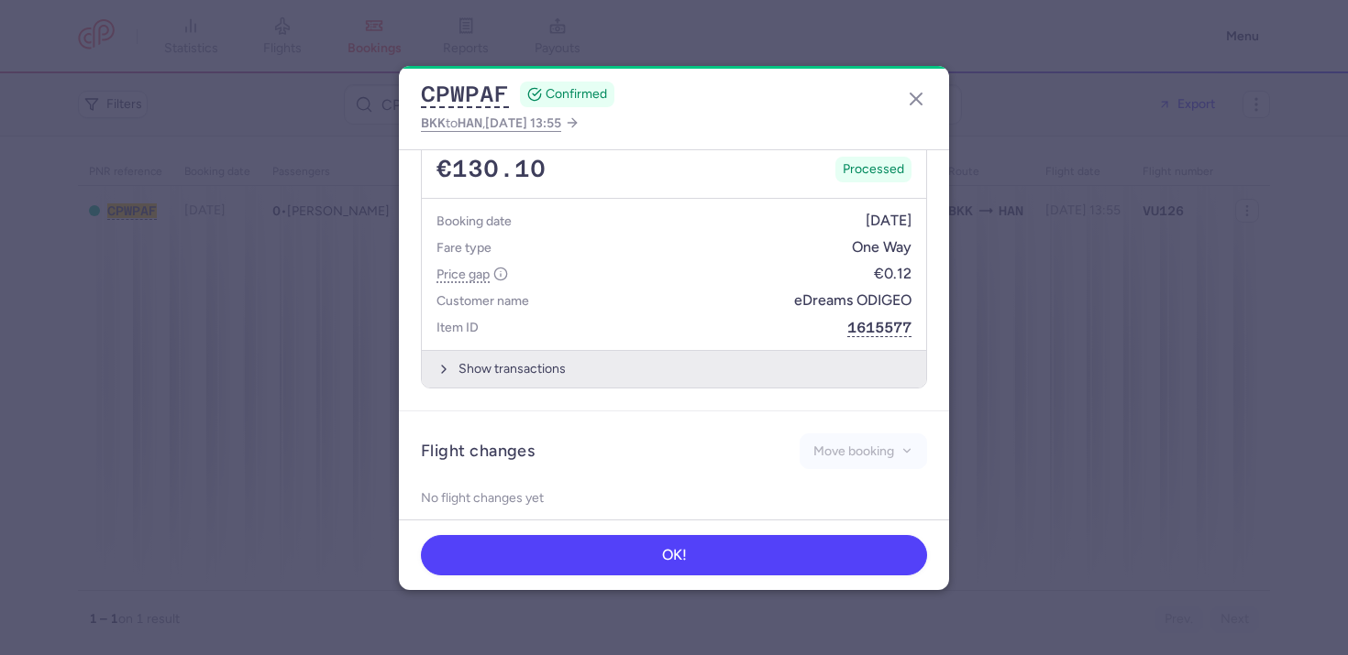
click at [700, 350] on button "Show transactions" at bounding box center [674, 369] width 504 height 38
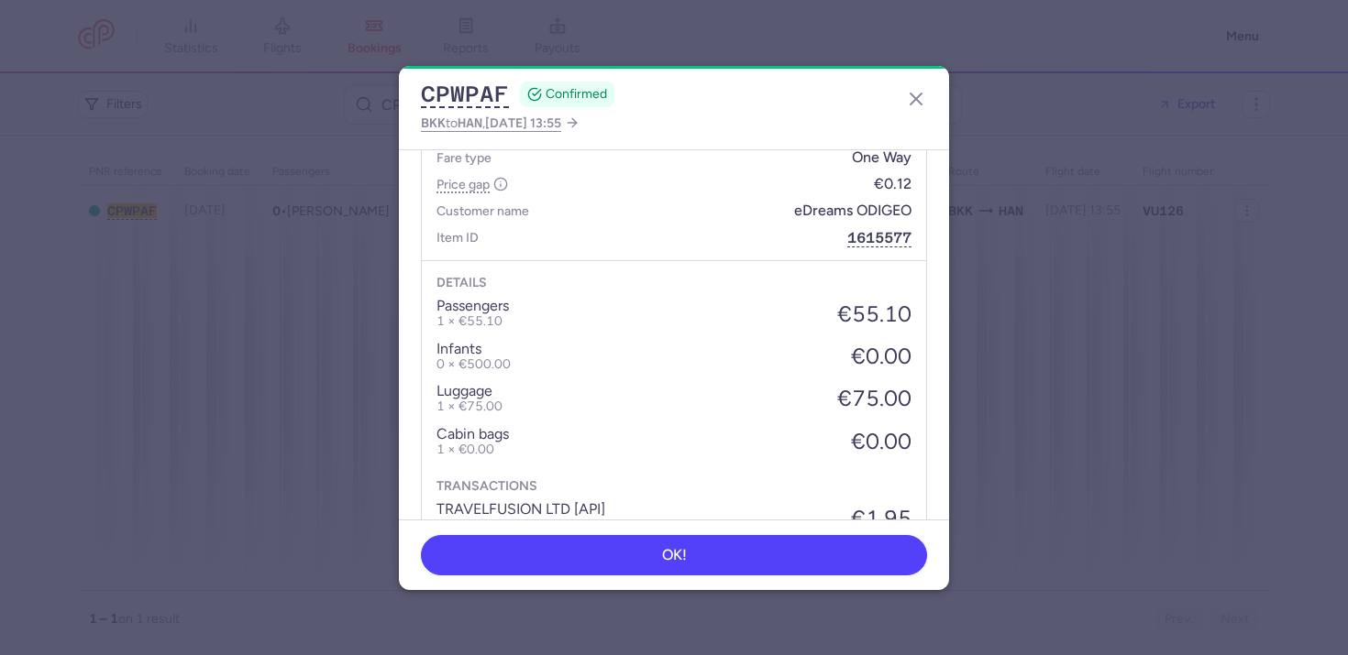
scroll to position [1091, 0]
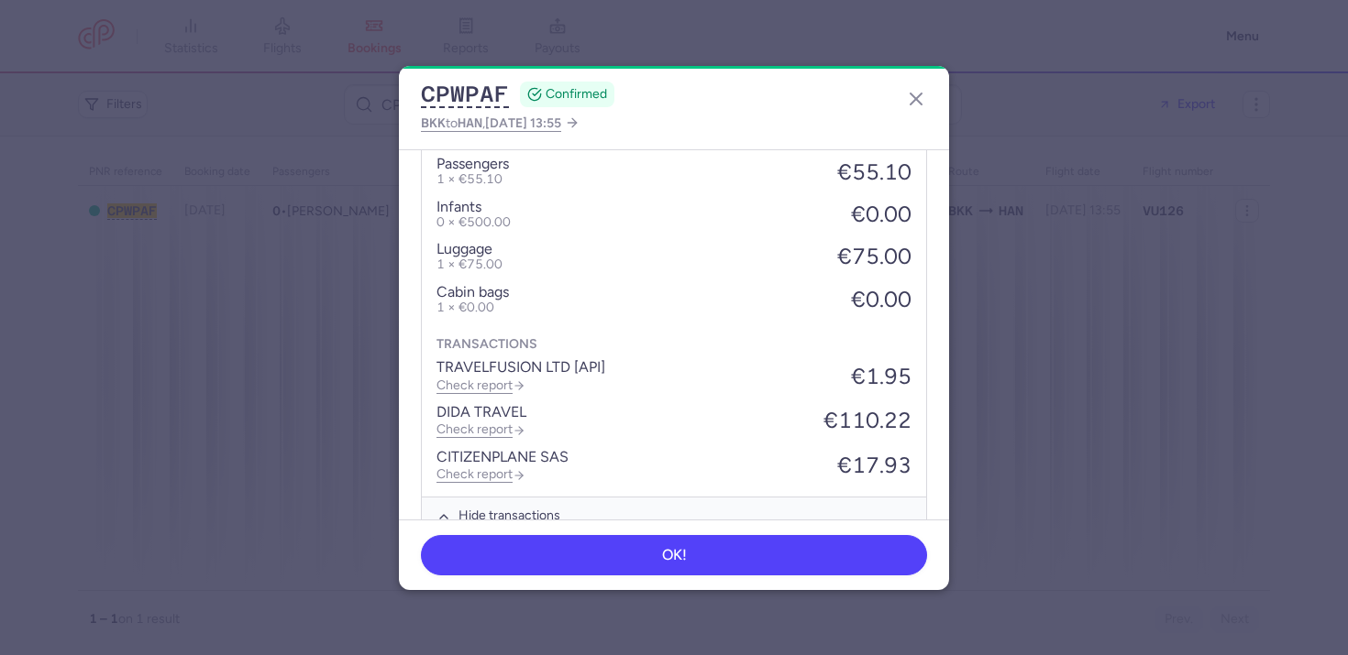
click at [860, 384] on ul "TRAVELFUSION LTD [API] Check report €1.95 DIDA TRAVEL Check report €110.22 CITI…" at bounding box center [673, 420] width 475 height 123
click at [848, 408] on p "€110.22" at bounding box center [867, 421] width 88 height 26
copy p "€110.22"
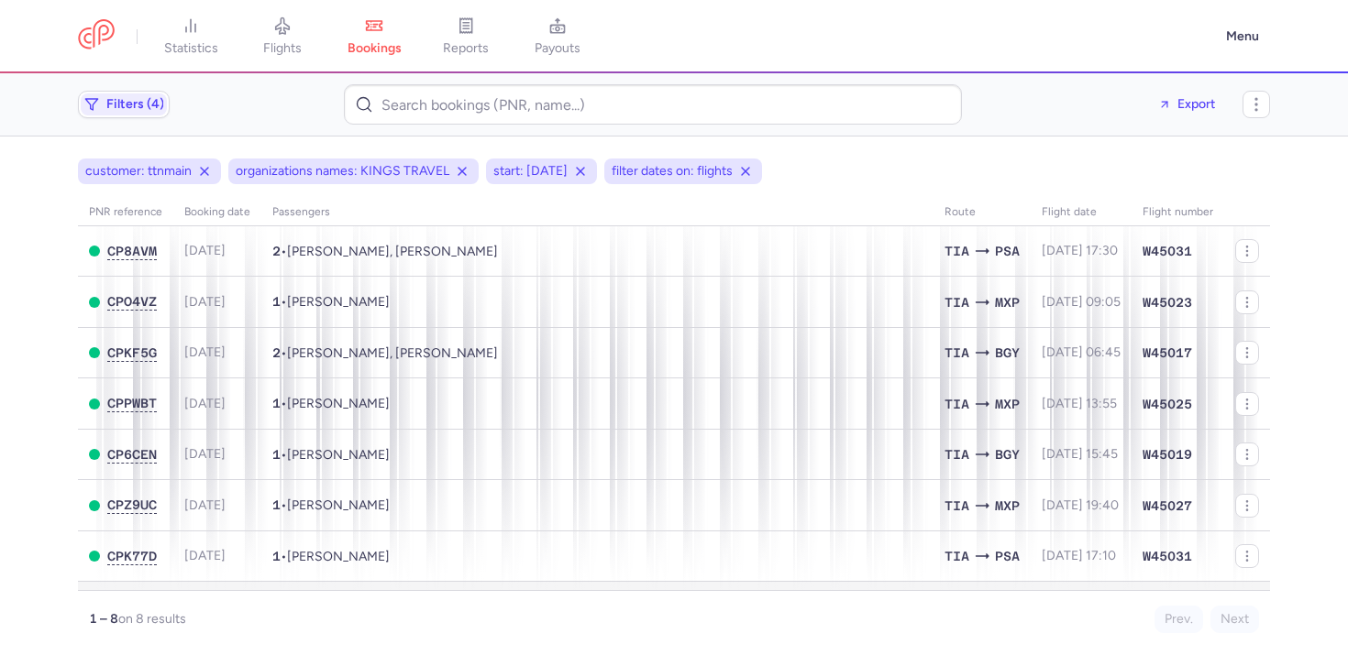
scroll to position [50, 0]
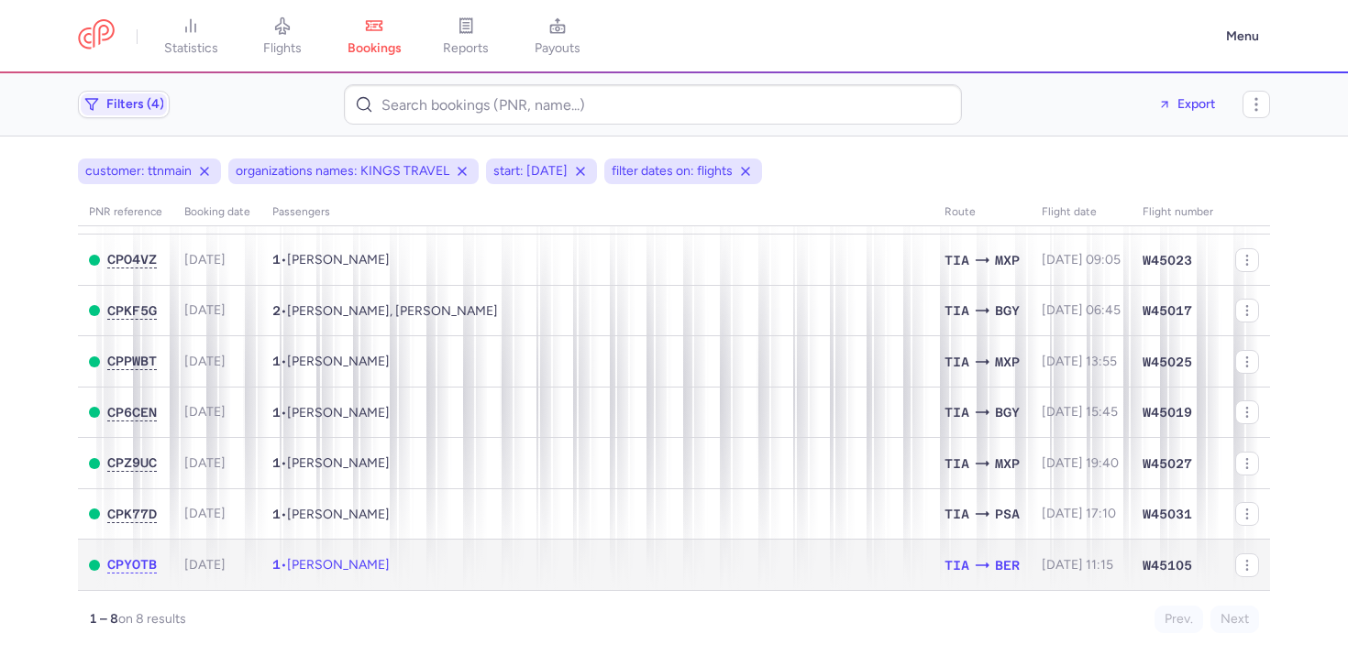
click at [372, 564] on span "[PERSON_NAME]" at bounding box center [338, 565] width 103 height 16
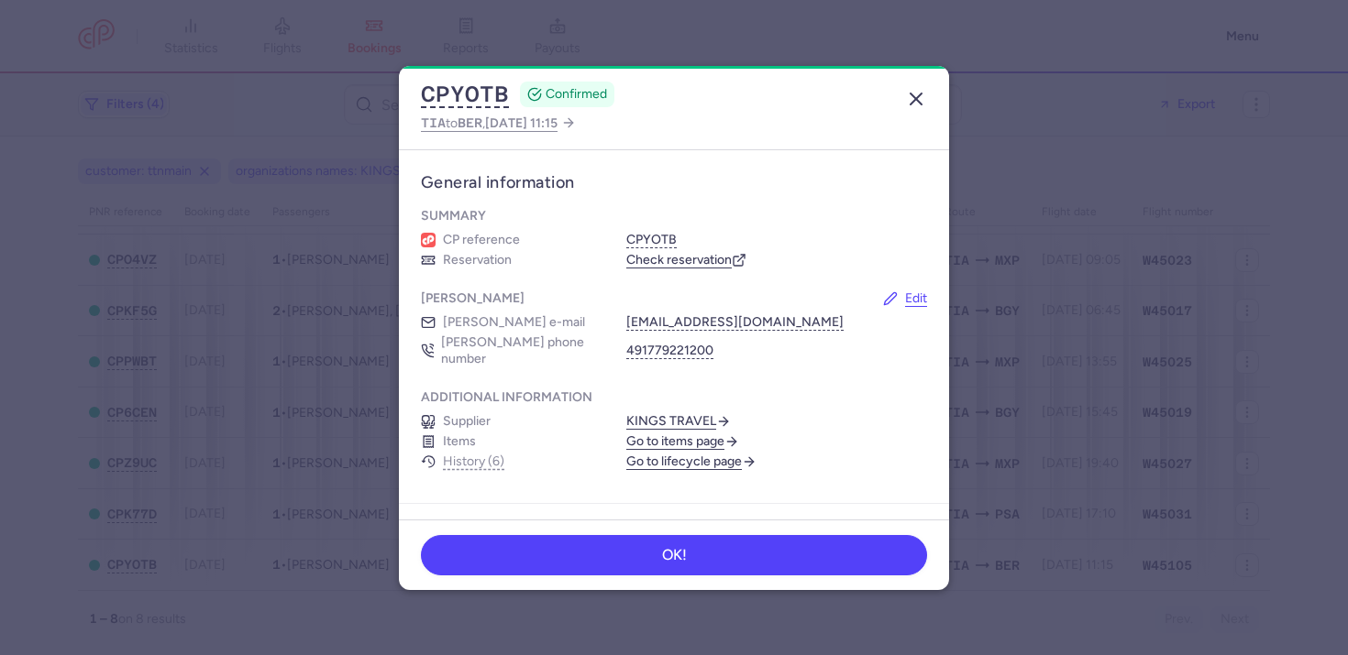
click at [911, 101] on icon "button" at bounding box center [916, 99] width 22 height 22
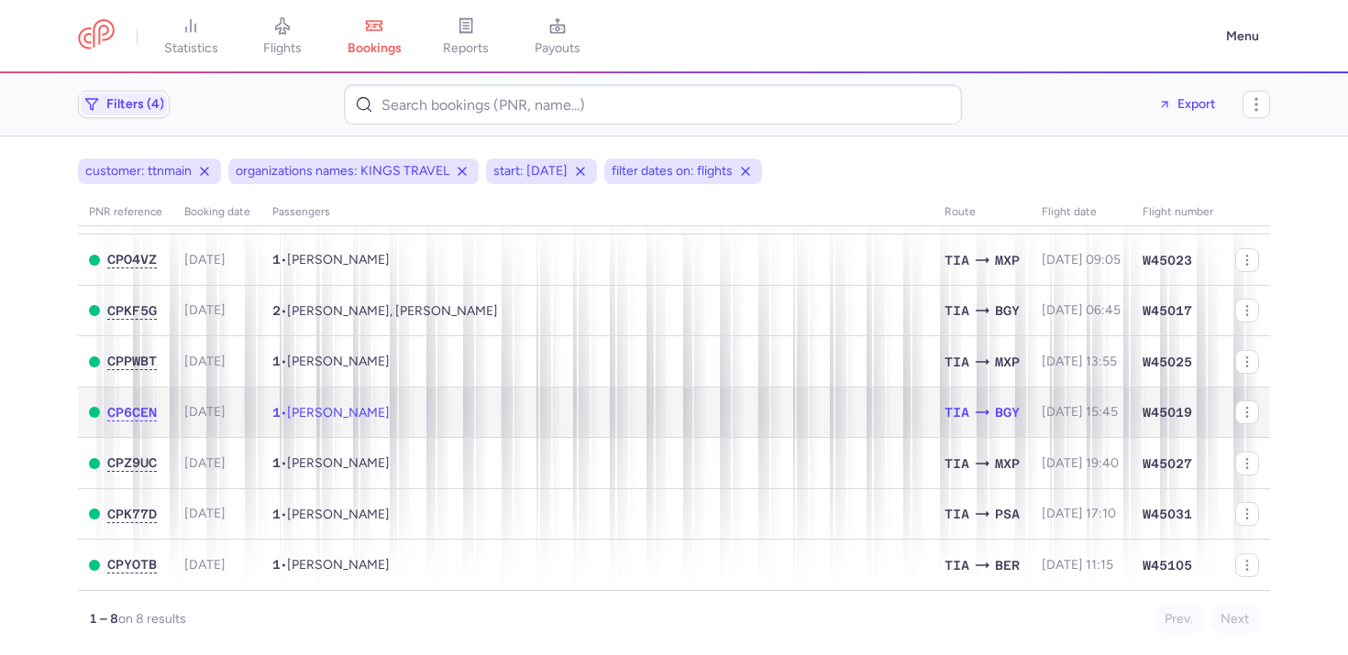
click at [358, 389] on td "1 • Elis CEKA" at bounding box center [597, 412] width 672 height 51
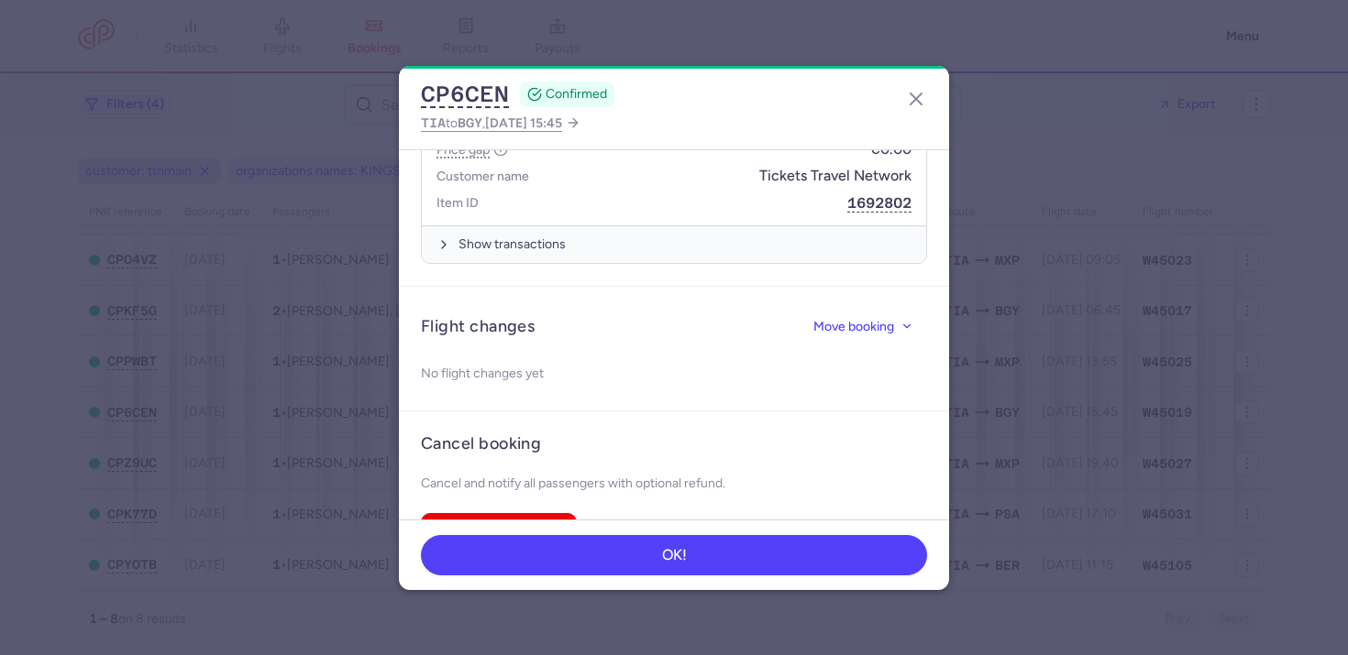
scroll to position [774, 0]
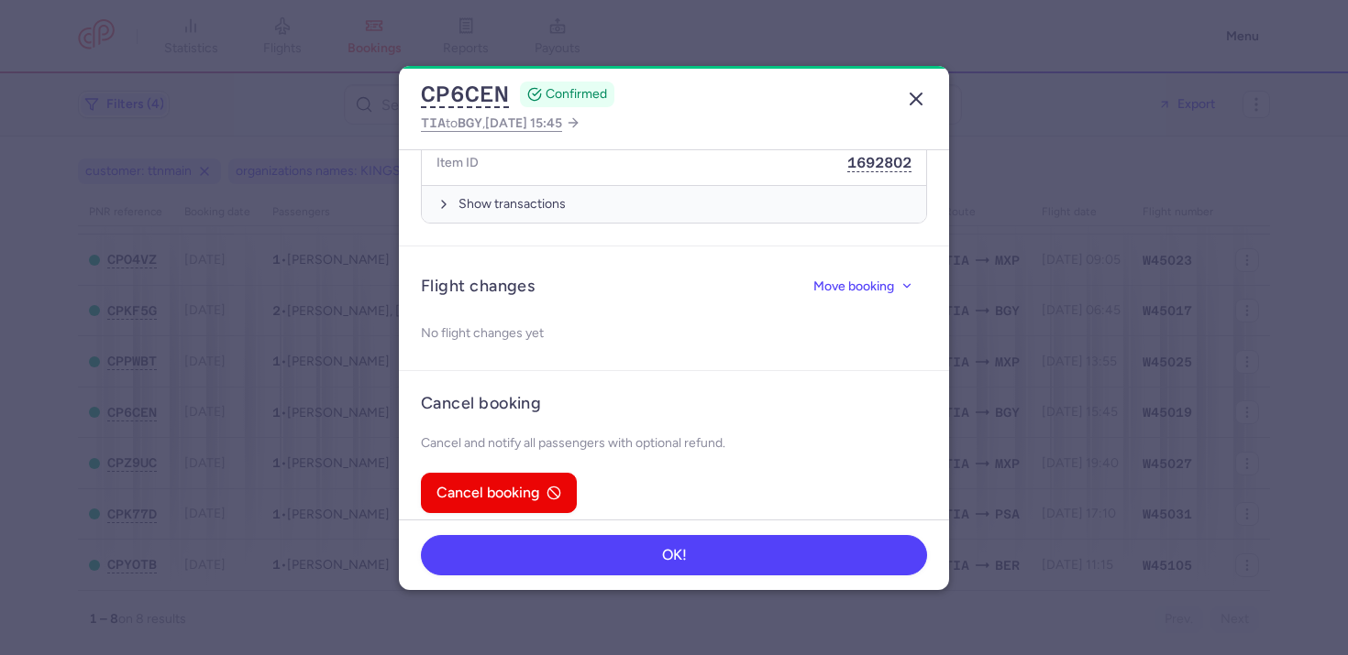
click at [913, 105] on icon "button" at bounding box center [916, 99] width 22 height 22
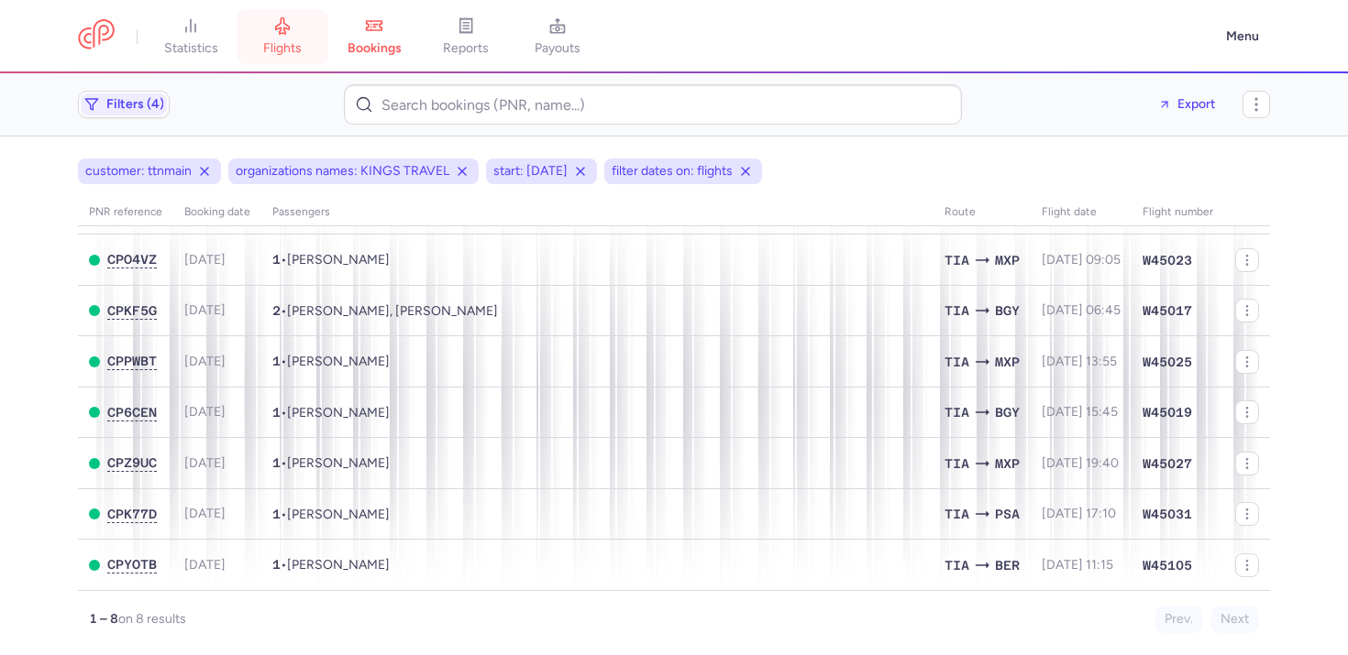
click at [259, 40] on link "flights" at bounding box center [283, 37] width 92 height 40
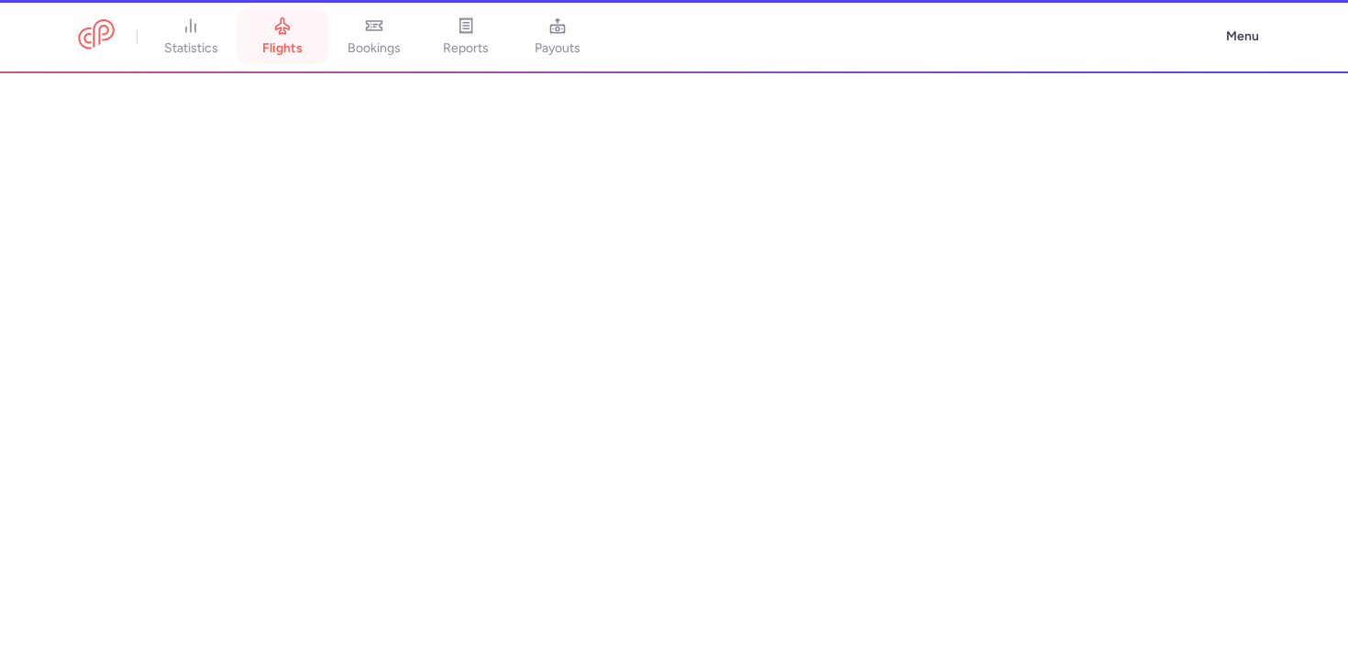
scroll to position [9, 0]
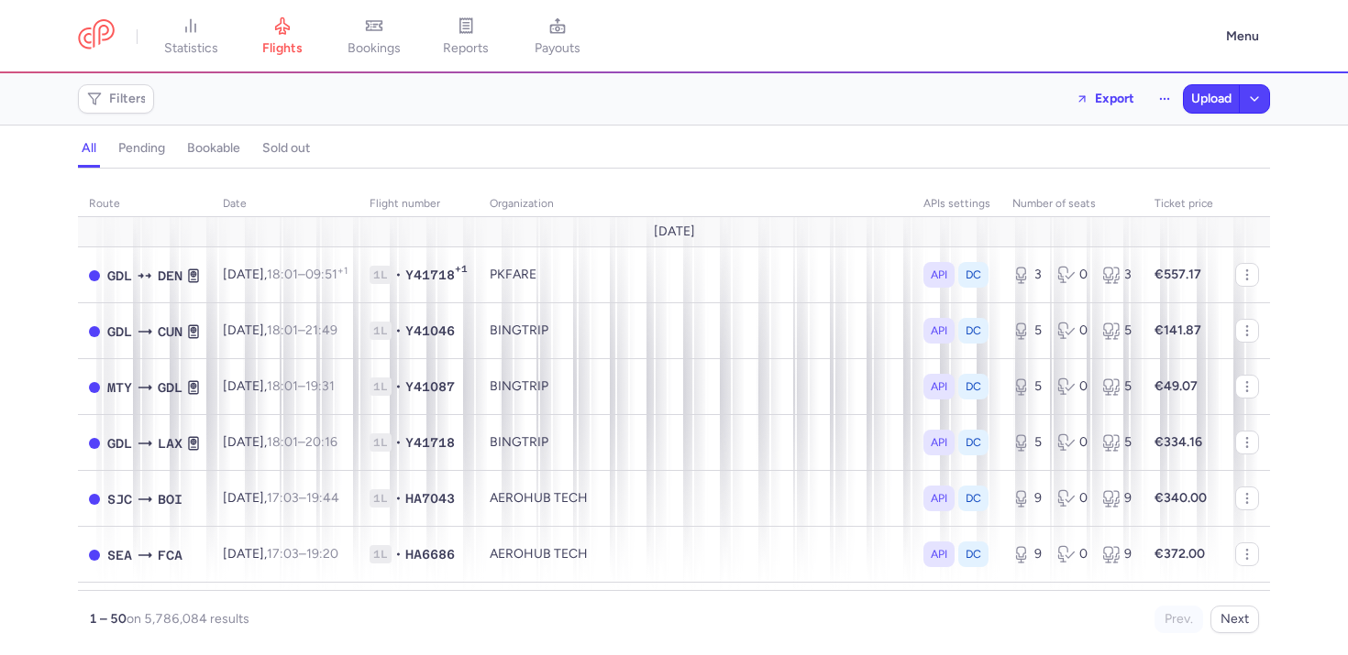
click at [255, 6] on header "statistics flights bookings reports payouts Menu" at bounding box center [674, 36] width 1348 height 73
click at [257, 7] on header "statistics flights bookings reports payouts Menu" at bounding box center [674, 36] width 1348 height 73
click at [281, 48] on span "flights" at bounding box center [282, 48] width 40 height 17
click at [121, 94] on span "Filters" at bounding box center [128, 99] width 38 height 15
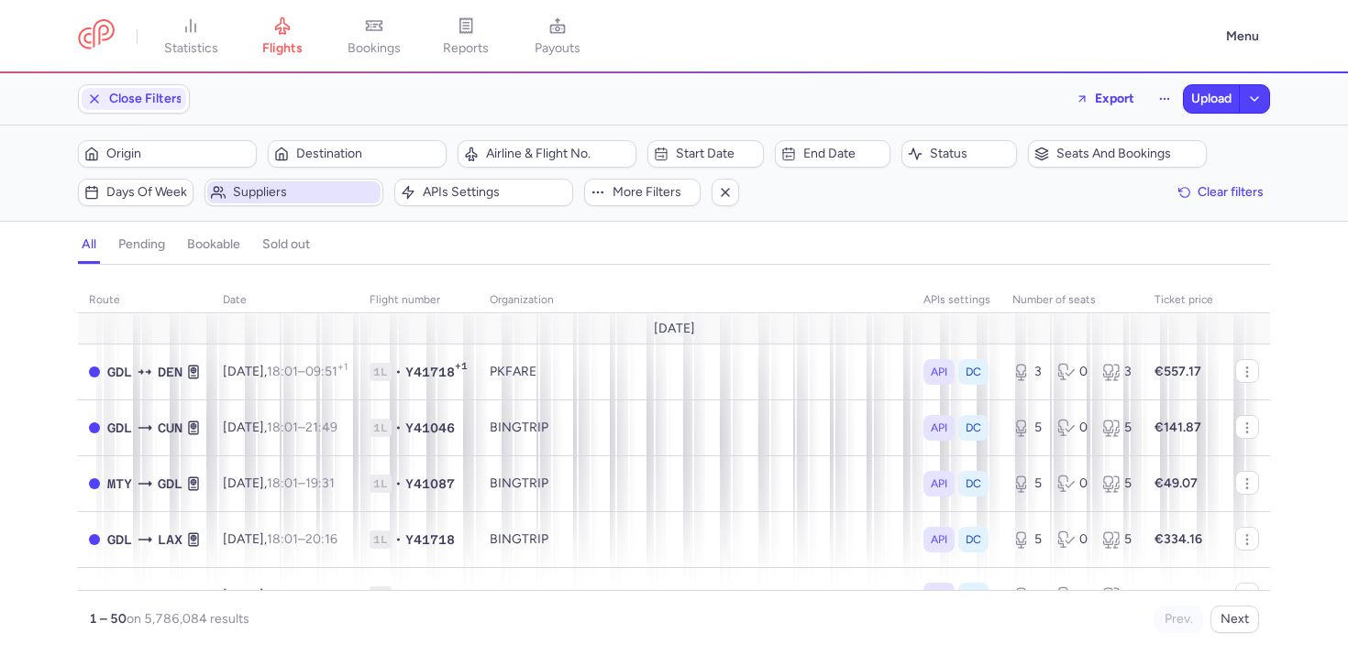
scroll to position [0, 0]
click at [513, 161] on span "Airline & Flight No." at bounding box center [546, 154] width 173 height 22
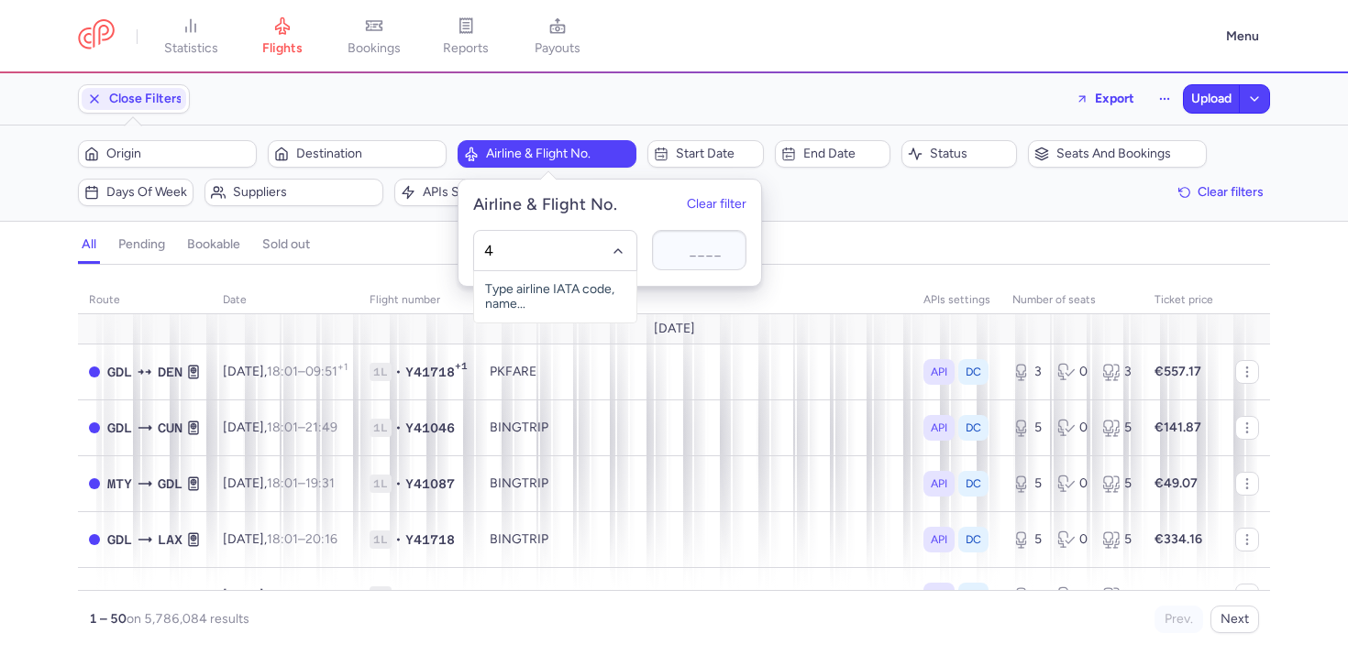
type input "4v"
click at [527, 298] on span "Vision Air" at bounding box center [538, 291] width 54 height 15
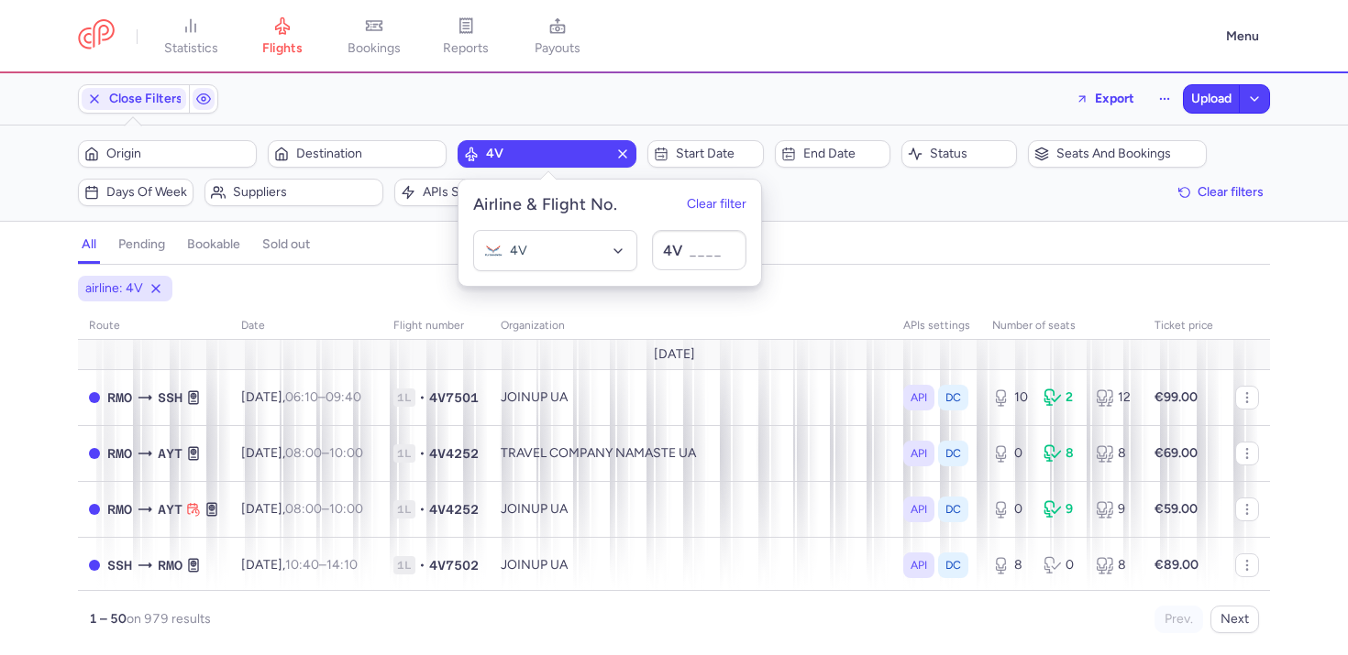
click at [0, 411] on div "airline: 4V route date Flight number organization APIs settings number of seats…" at bounding box center [674, 466] width 1348 height 380
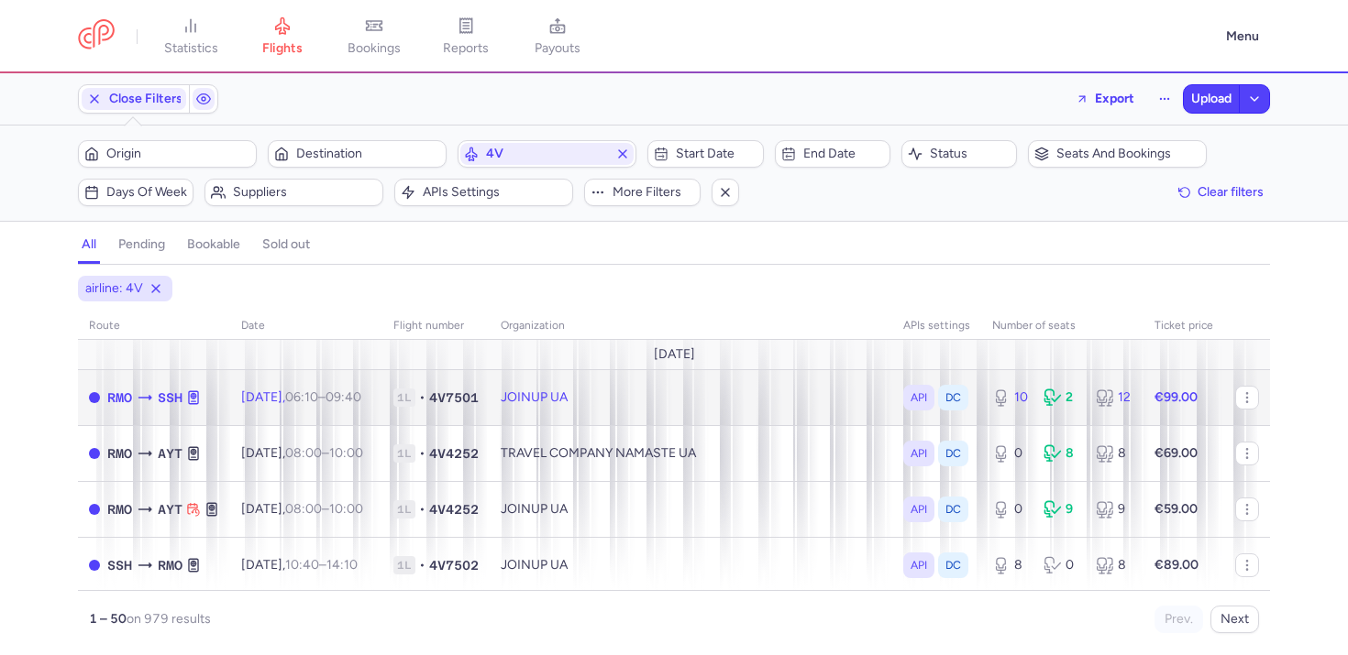
click at [382, 417] on td "Mon, 11 Aug, 06:10 – 09:40 +0" at bounding box center [306, 397] width 152 height 56
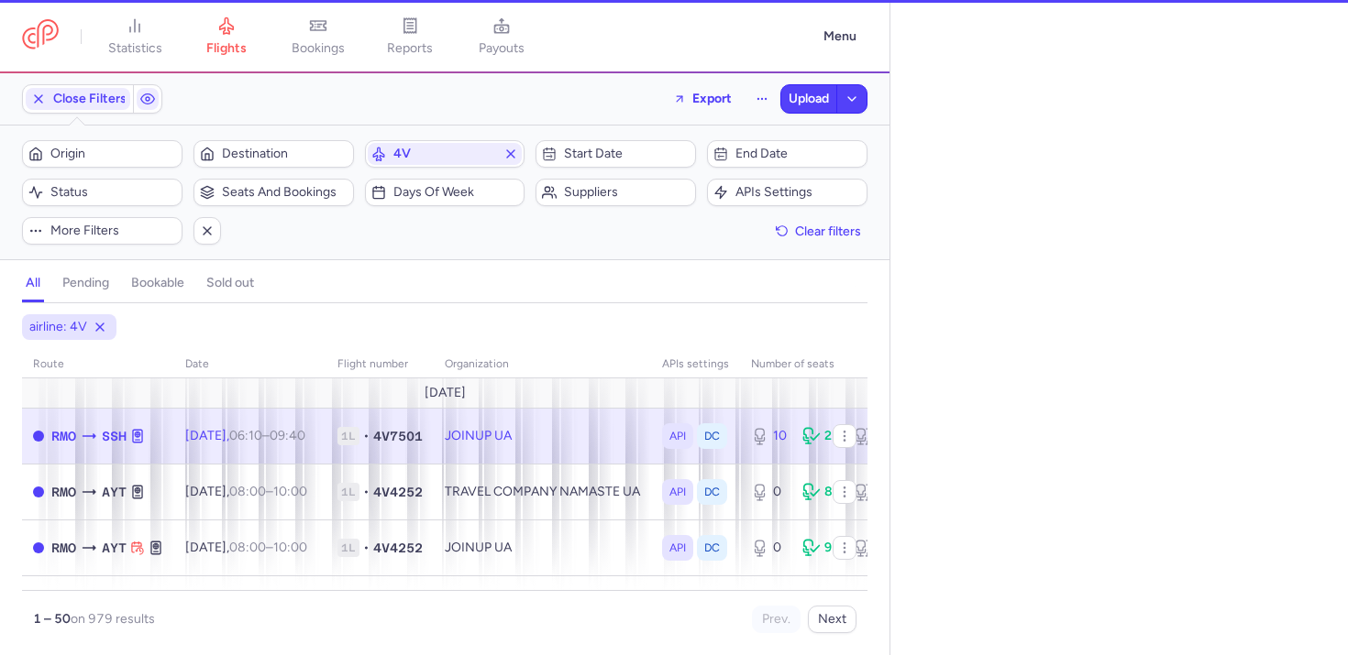
select select "hours"
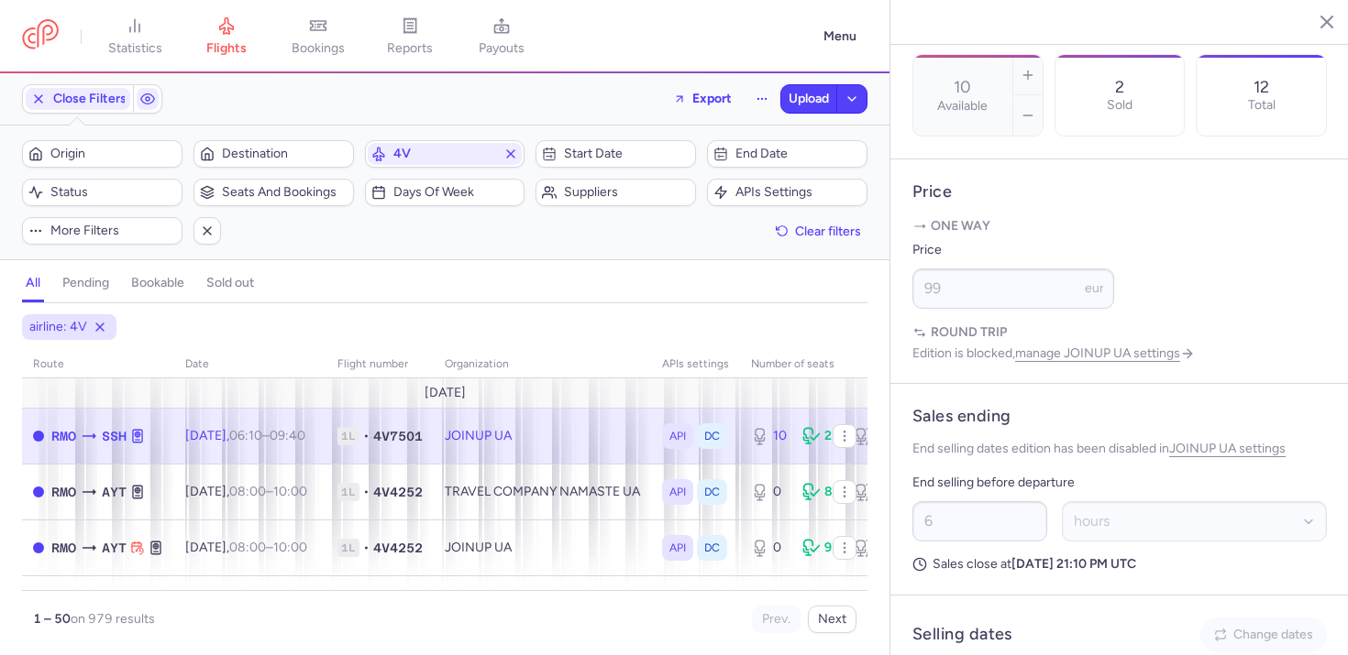
scroll to position [1139, 0]
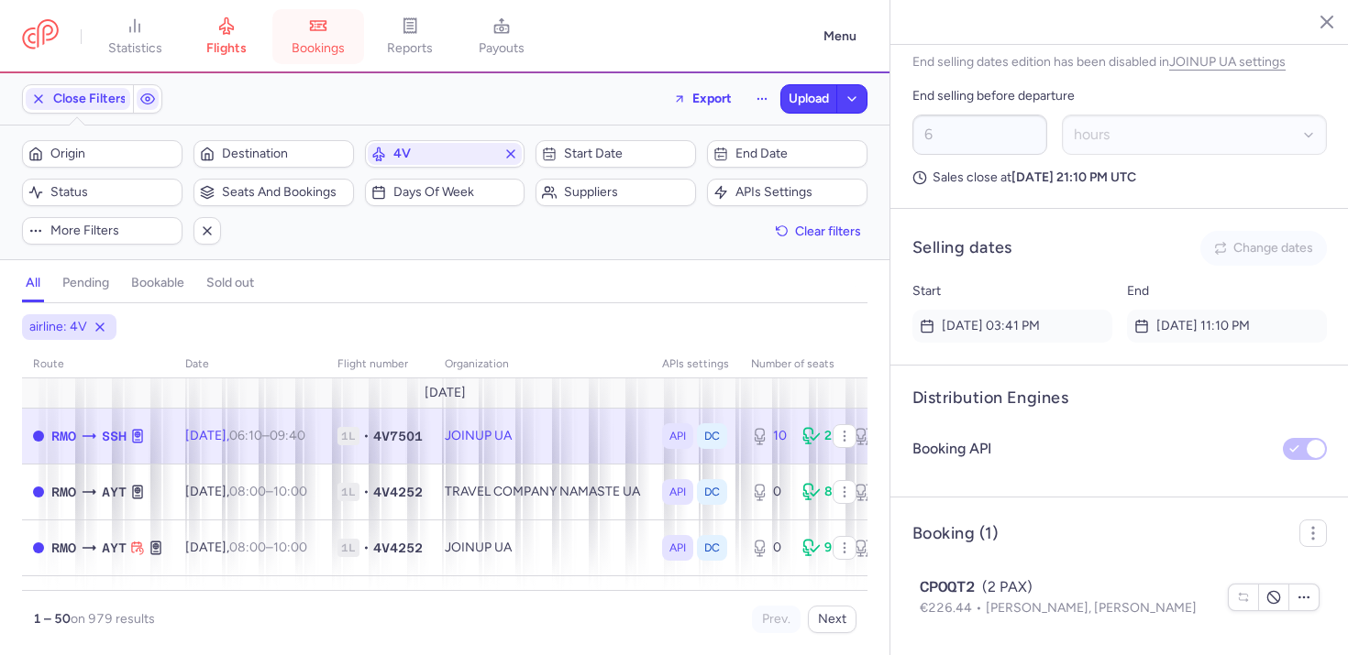
click at [302, 22] on link "bookings" at bounding box center [318, 37] width 92 height 40
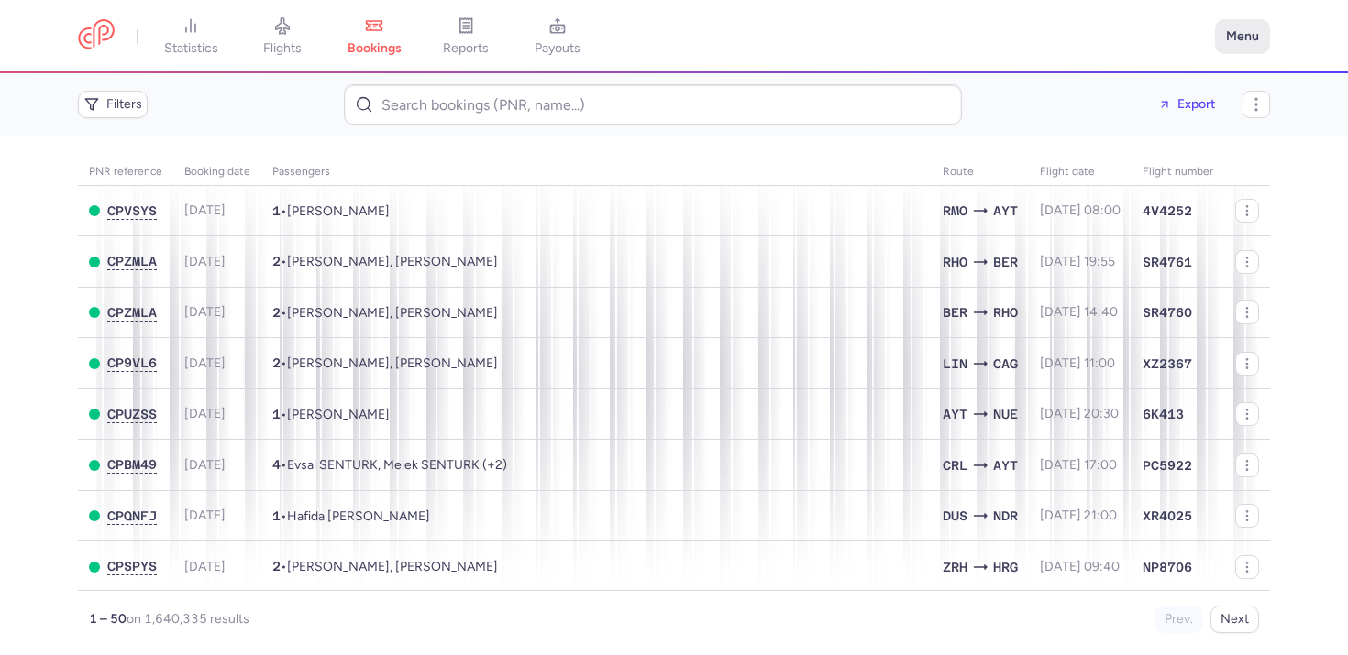
click at [1238, 33] on button "Menu" at bounding box center [1242, 36] width 55 height 35
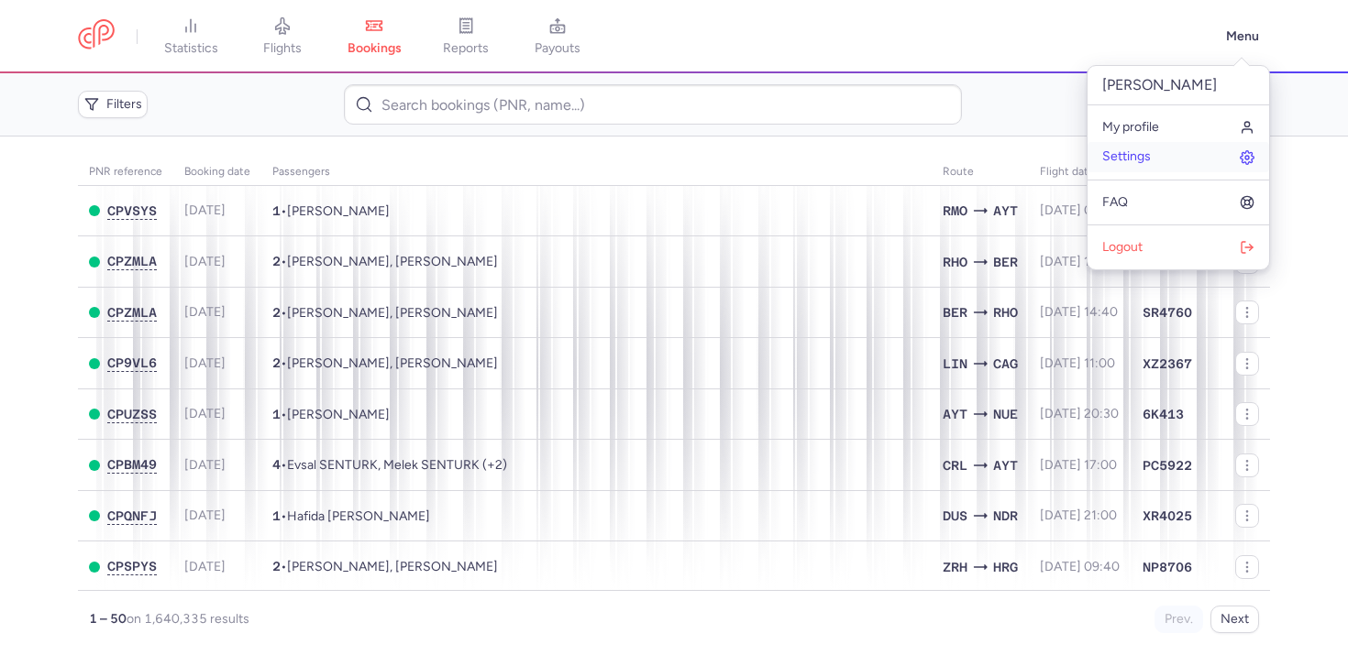
click at [1110, 160] on span "Settings" at bounding box center [1126, 156] width 49 height 15
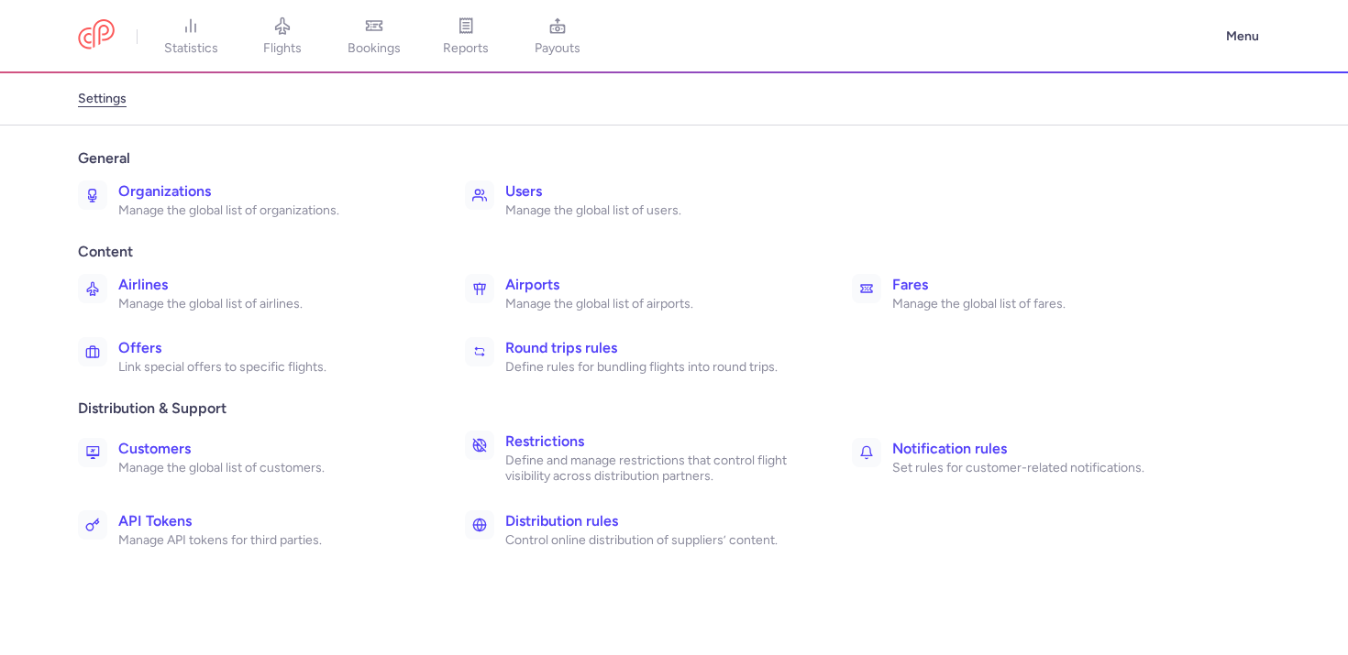
click at [188, 209] on p "Manage the global list of organizations." at bounding box center [271, 211] width 306 height 17
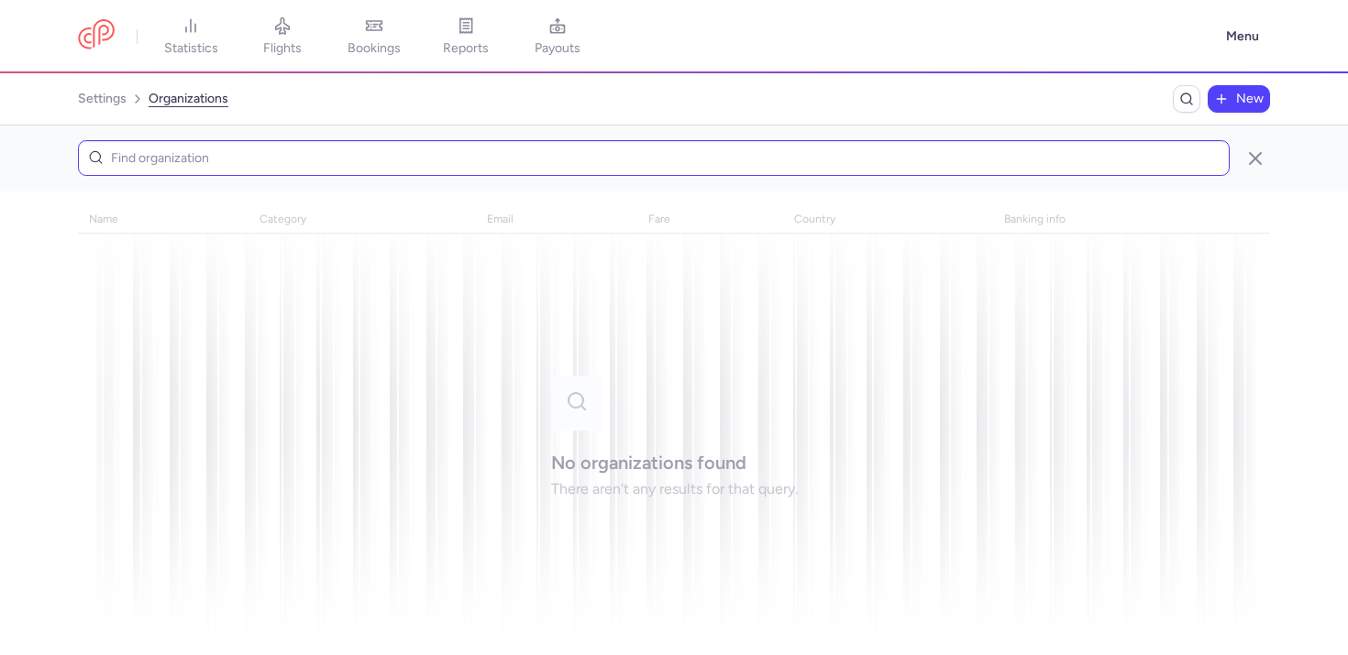
click at [299, 159] on input at bounding box center [653, 158] width 1151 height 36
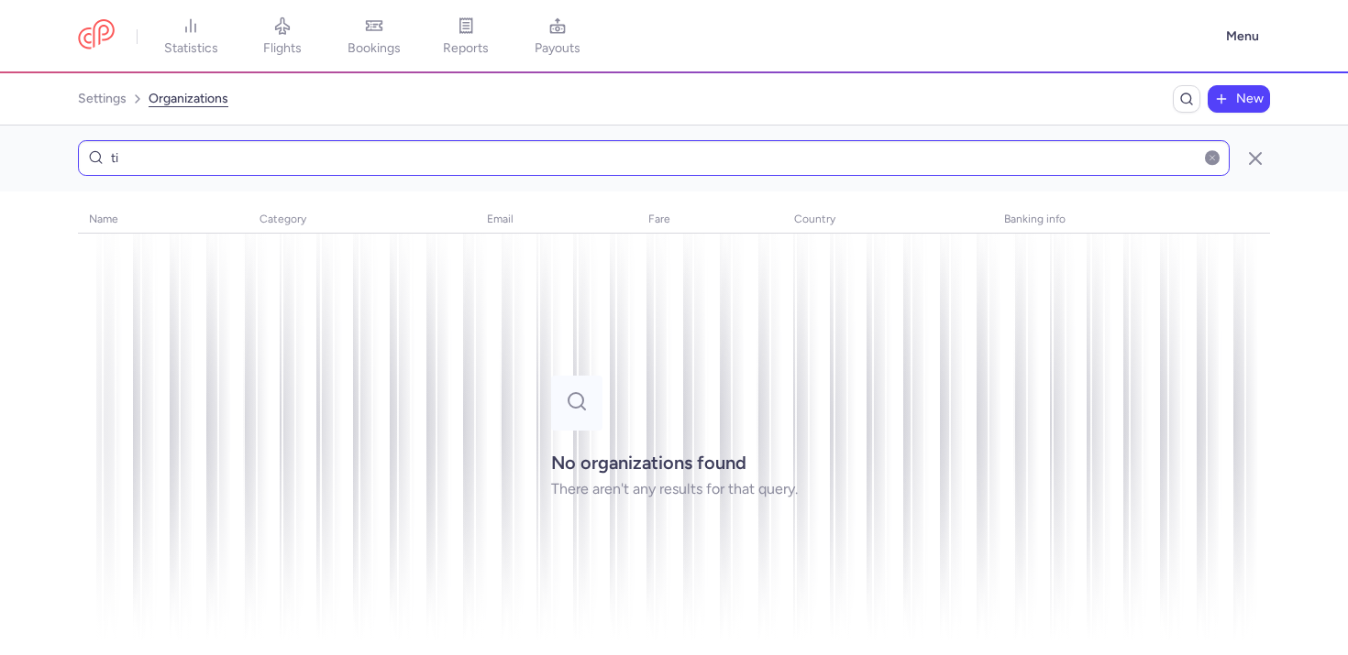
type input "t"
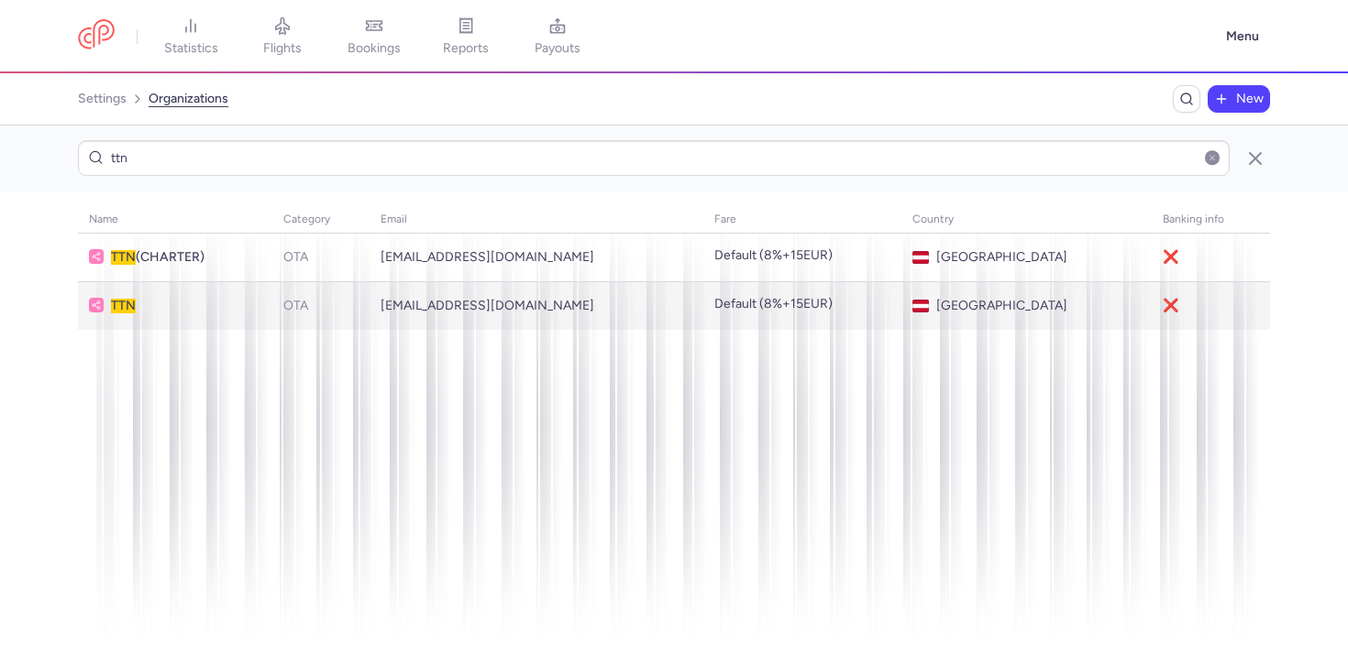
type input "ttn"
click at [253, 299] on span "TTN" at bounding box center [186, 306] width 150 height 15
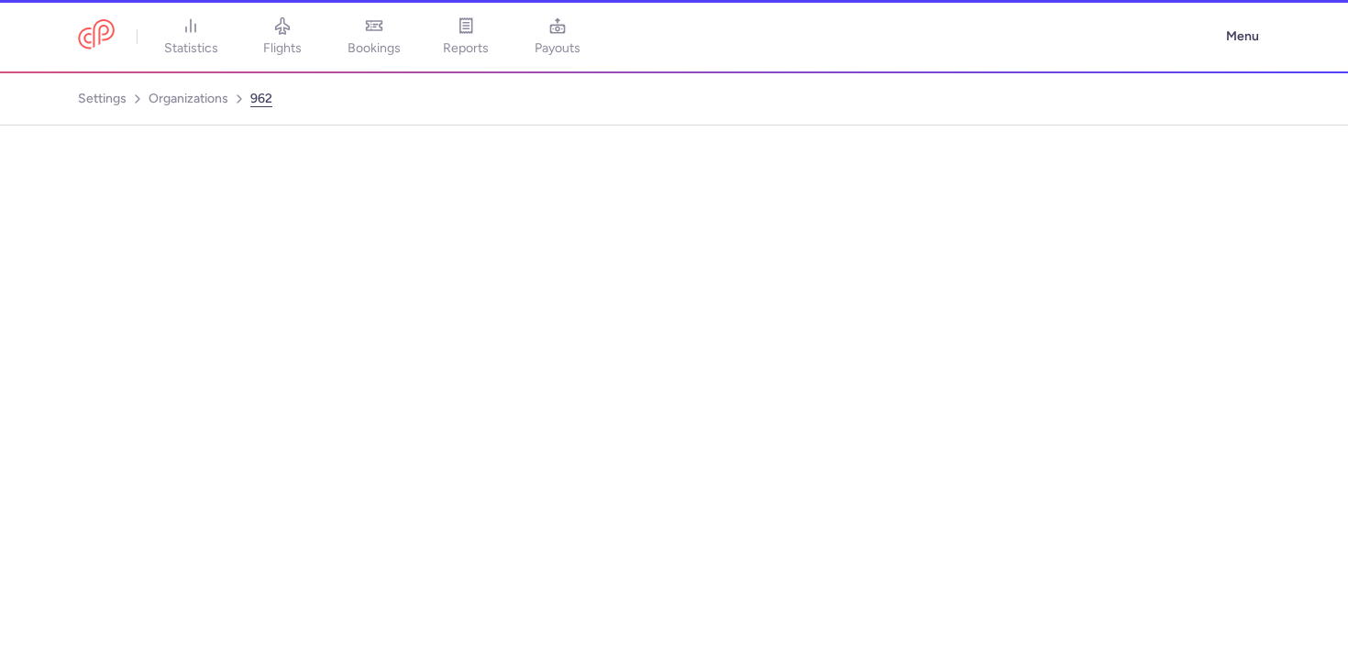
select select "OTA"
select select "at"
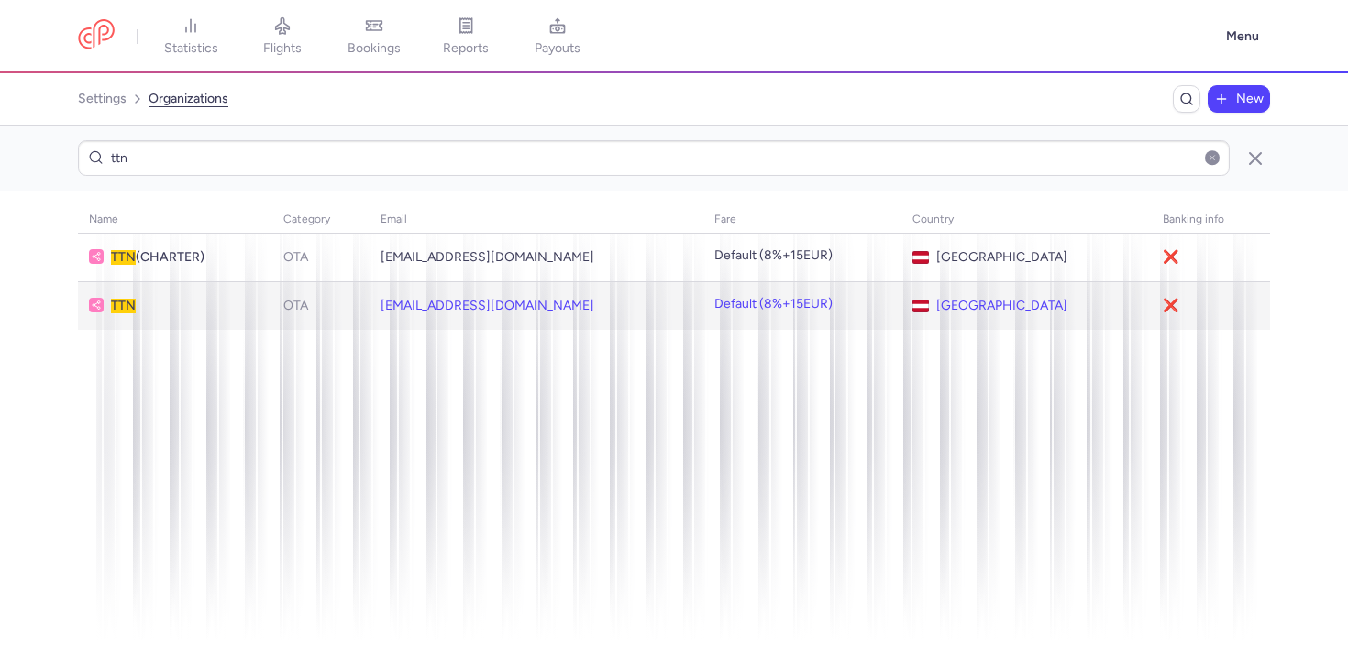
click at [206, 295] on td "TTN" at bounding box center [175, 305] width 194 height 49
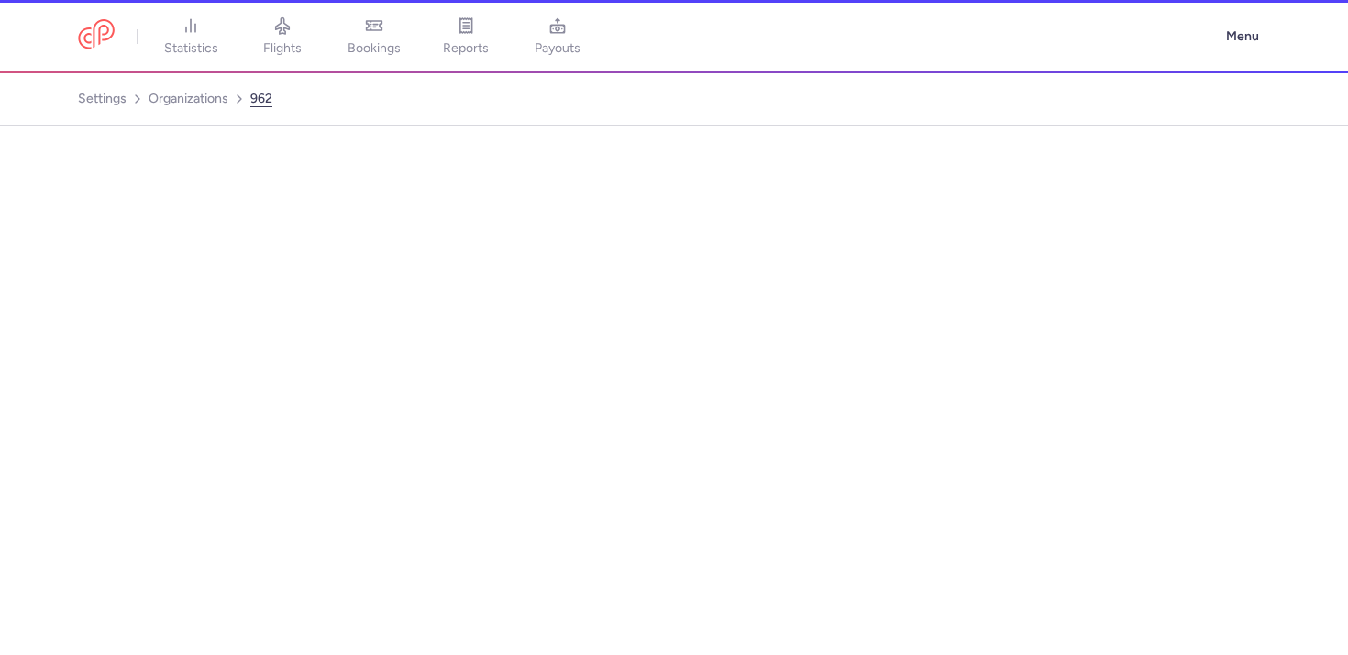
select select "OTA"
select select "at"
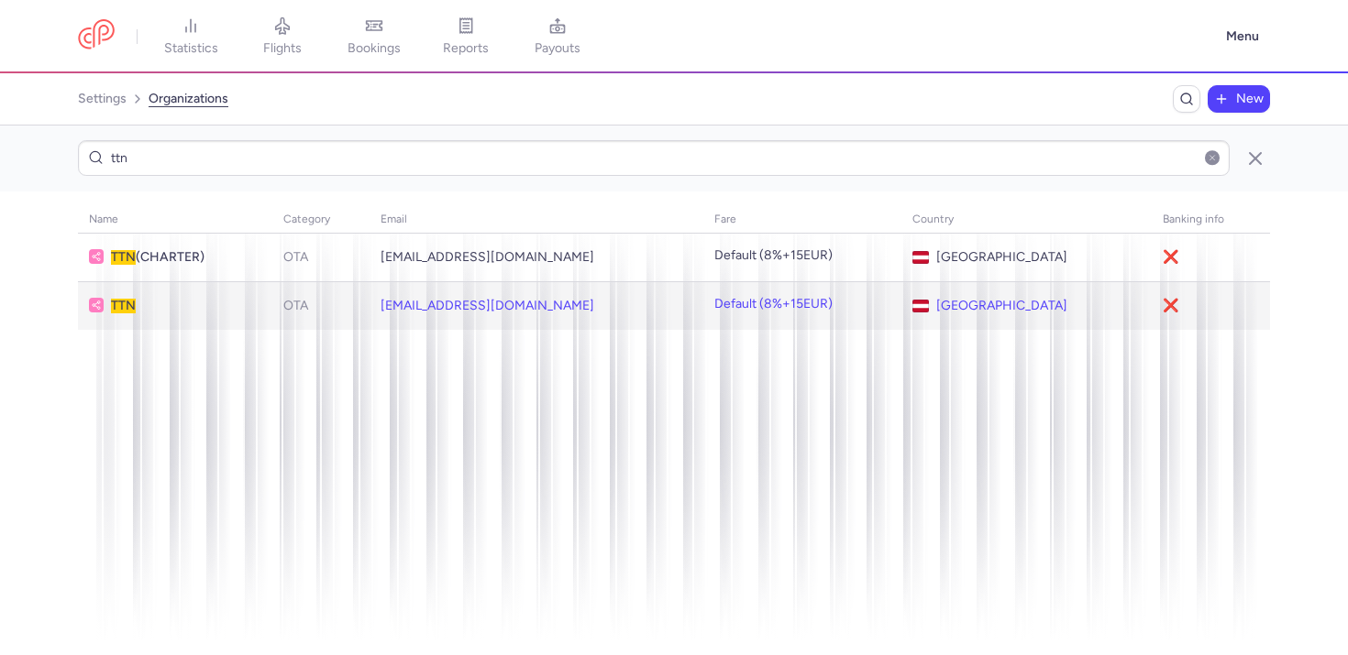
click at [203, 316] on td "TTN" at bounding box center [175, 305] width 194 height 49
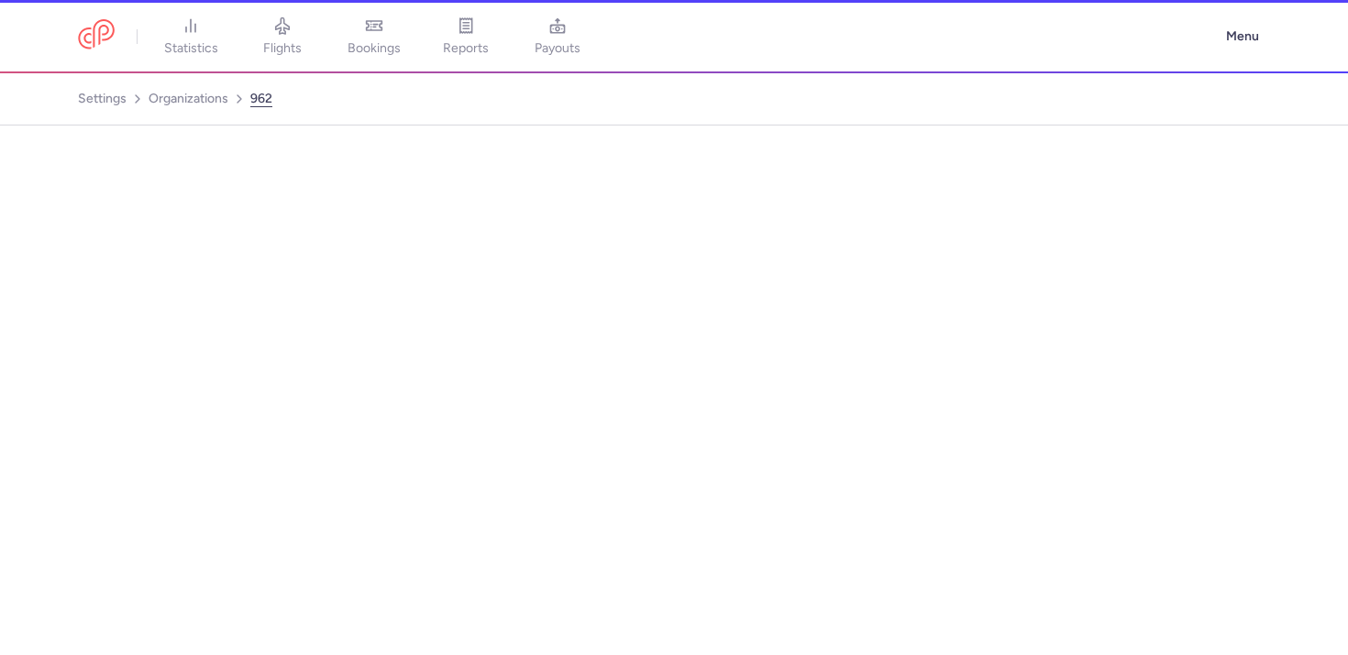
select select "OTA"
select select "at"
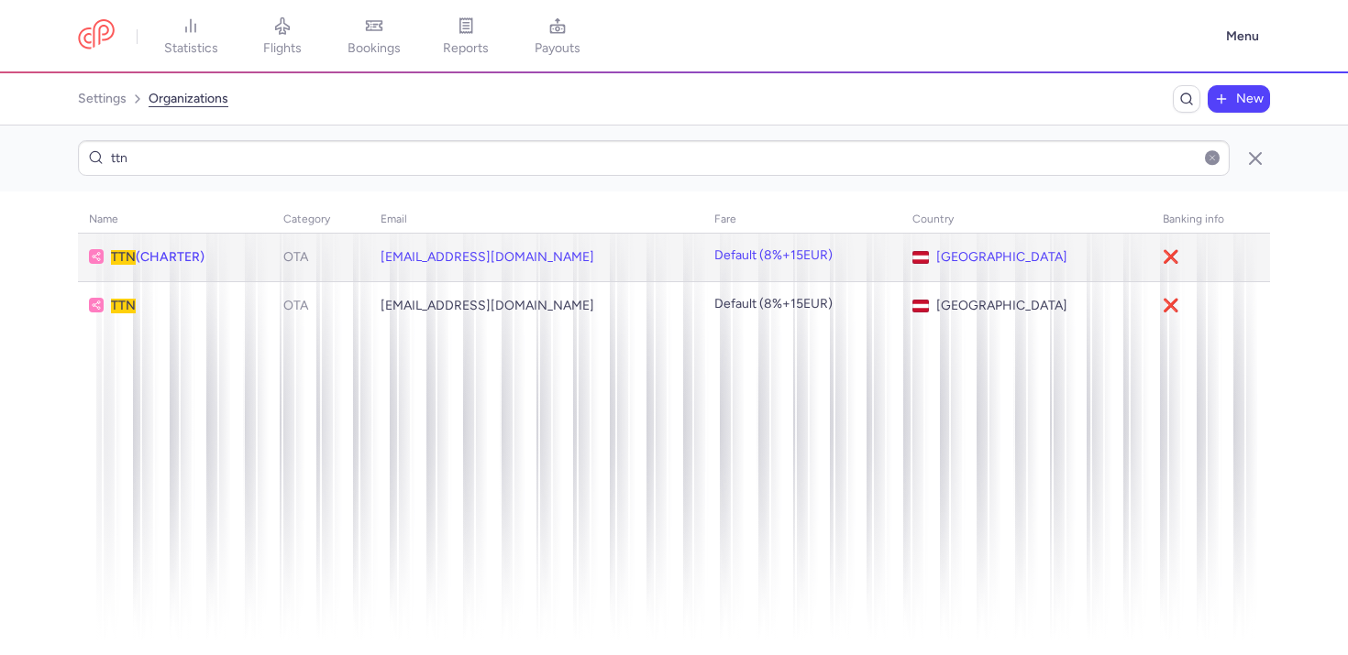
click at [174, 266] on td "TTN (CHARTER)" at bounding box center [175, 258] width 194 height 49
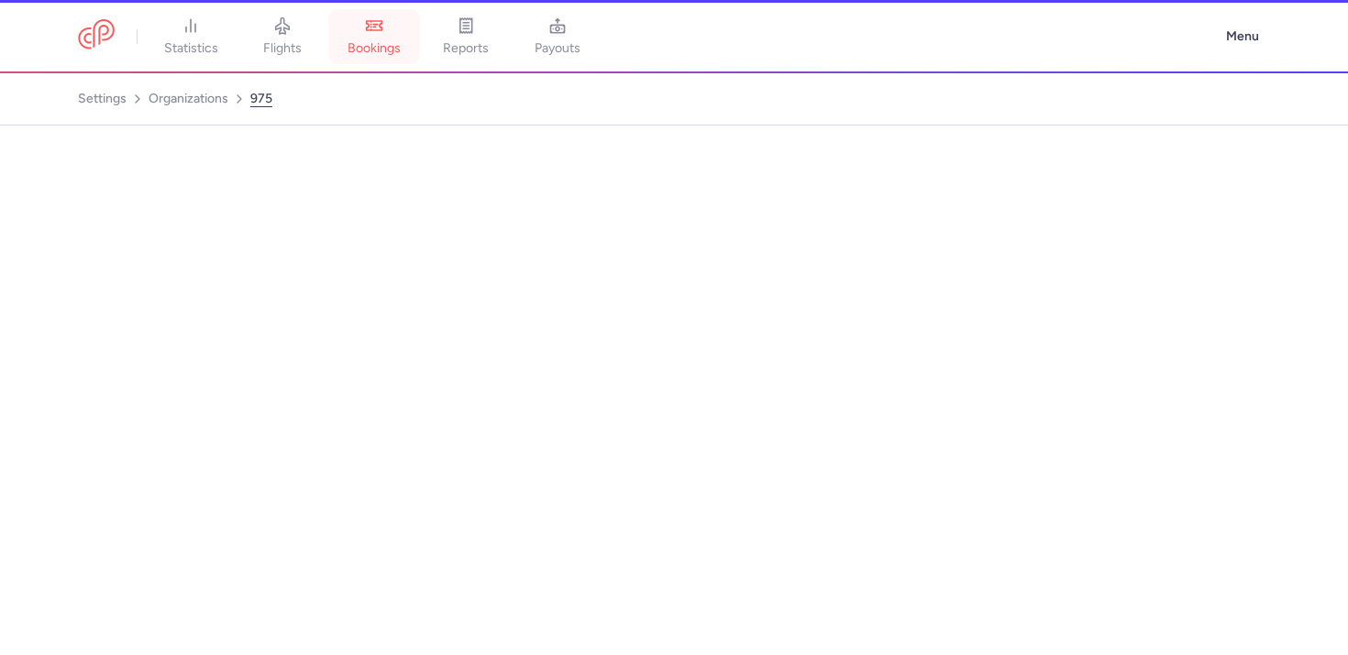
select select "OTA"
select select "at"
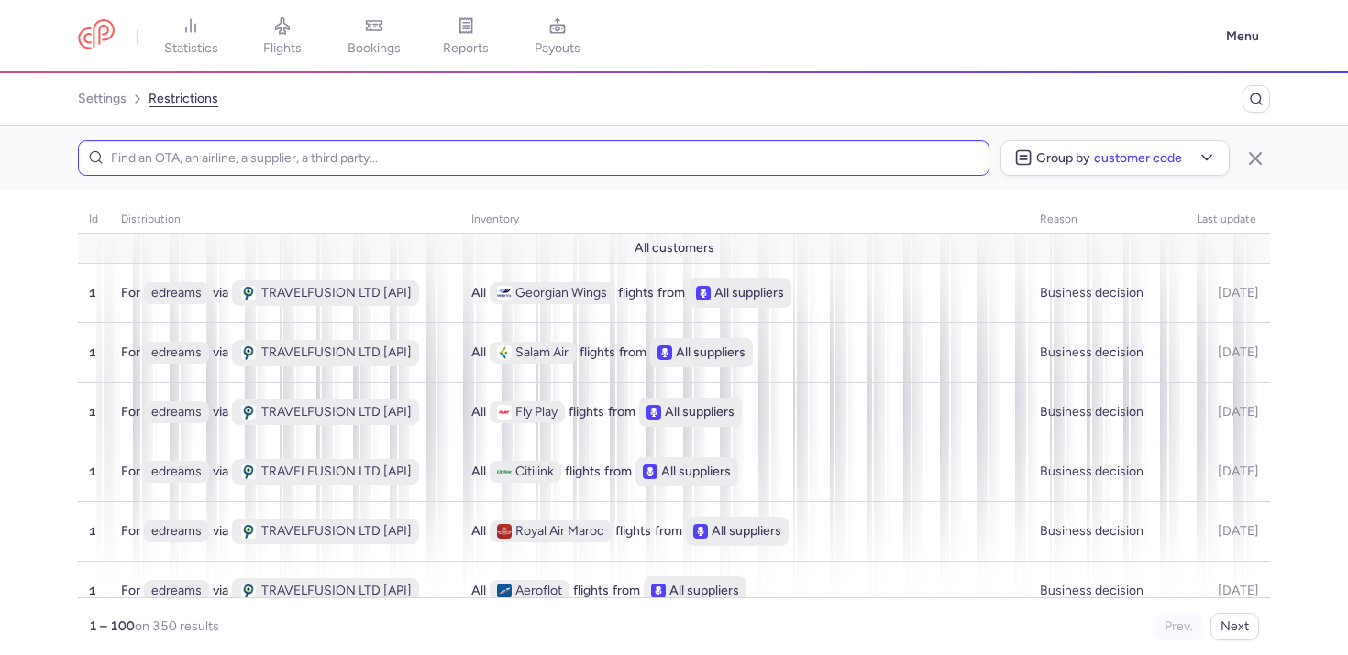
click at [391, 161] on input at bounding box center [533, 158] width 911 height 36
click at [1146, 171] on button "Group by Customer code" at bounding box center [1115, 157] width 230 height 36
click at [760, 166] on input at bounding box center [533, 158] width 911 height 36
click at [1128, 160] on span "Customer code" at bounding box center [1138, 157] width 88 height 14
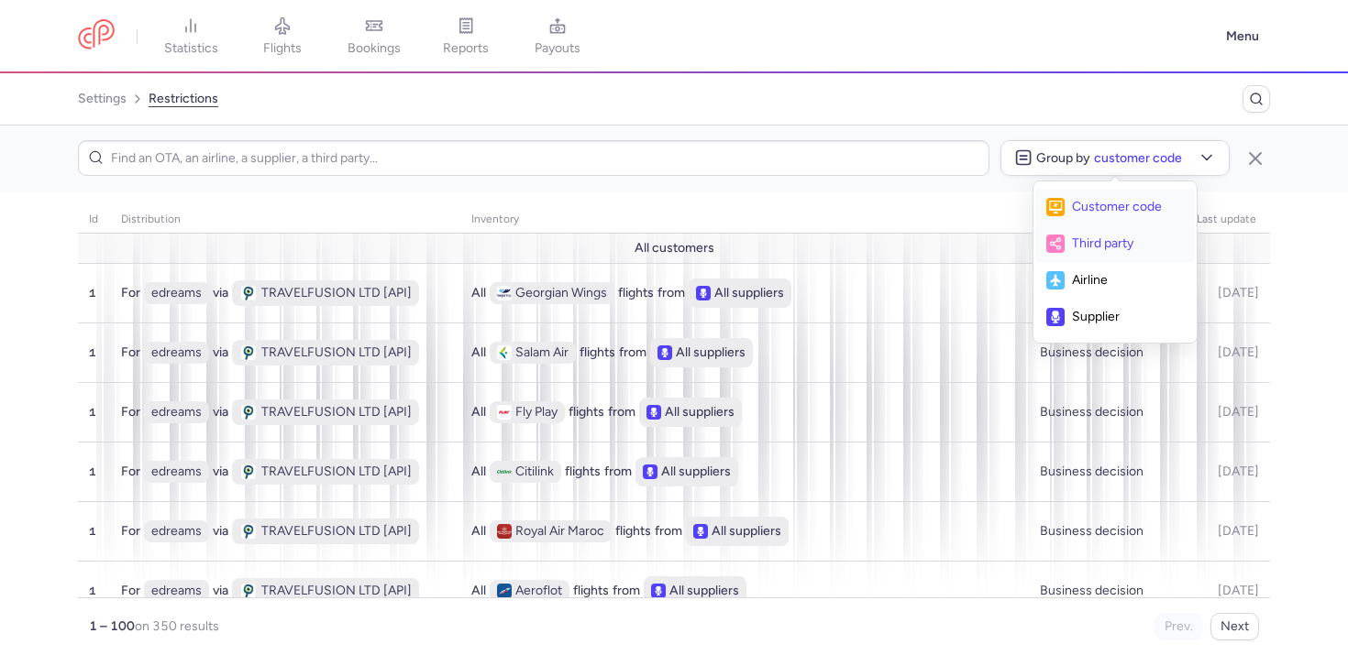
click at [1074, 237] on span "Third party" at bounding box center [1128, 244] width 112 height 22
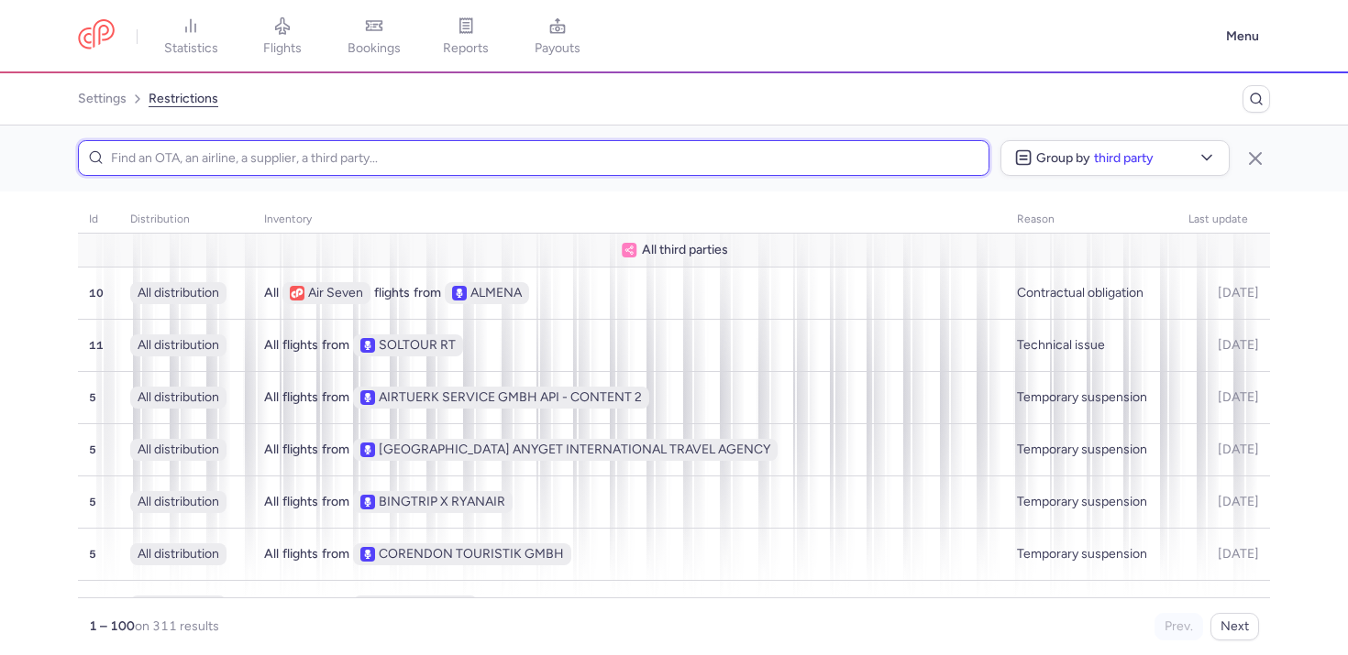
click at [738, 171] on input at bounding box center [533, 158] width 911 height 36
click at [736, 156] on input at bounding box center [533, 158] width 911 height 36
click at [822, 166] on input at bounding box center [533, 158] width 911 height 36
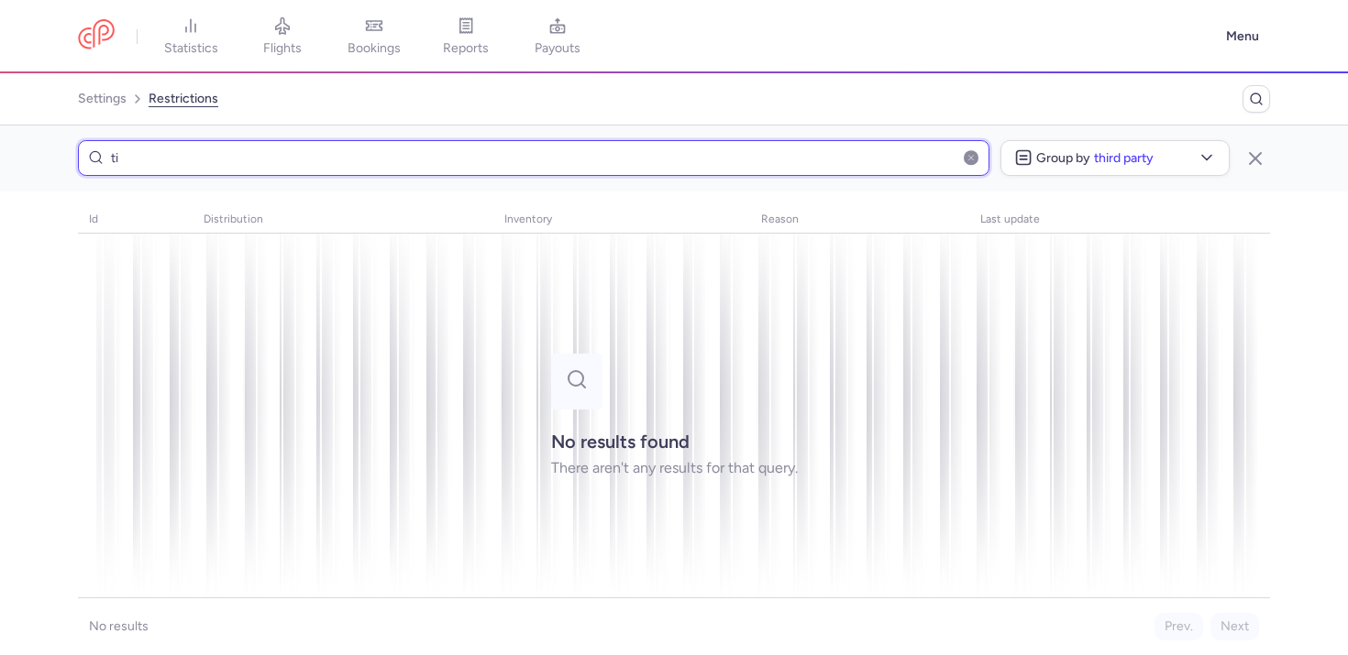
type input "t"
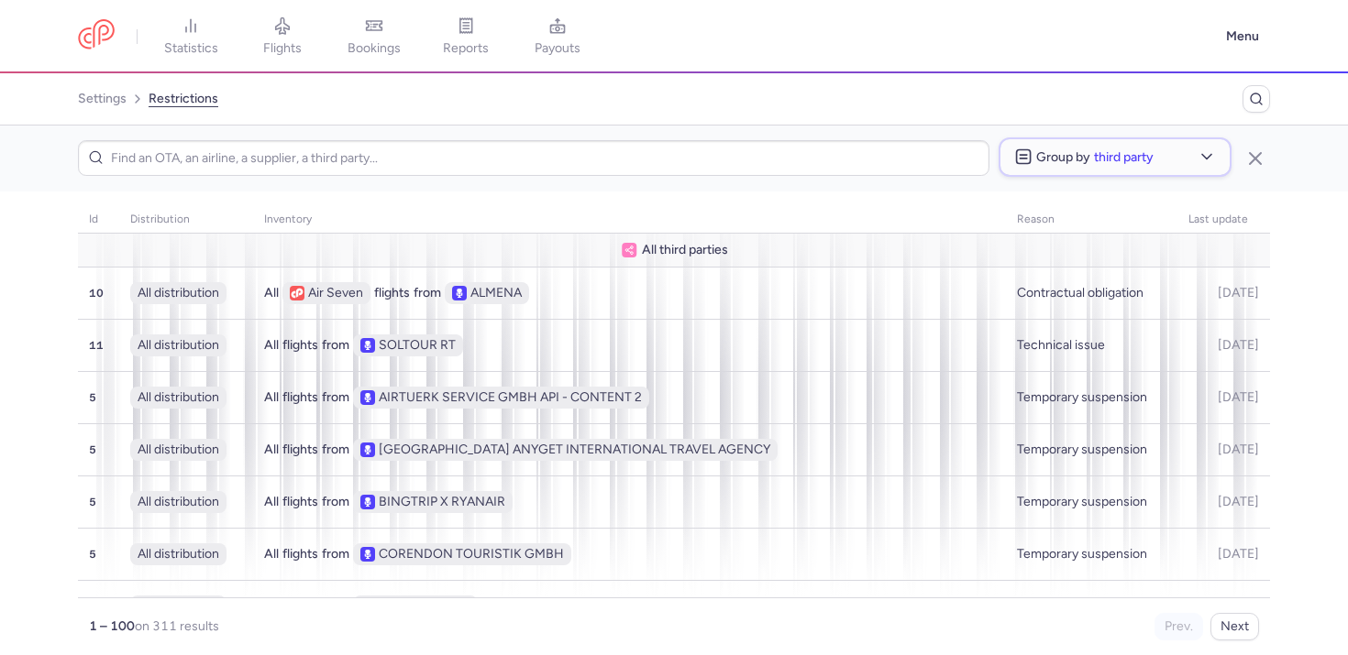
click at [1074, 171] on button "Group by Third party" at bounding box center [1115, 157] width 230 height 36
click at [1253, 161] on icon "button" at bounding box center [1255, 159] width 22 height 22
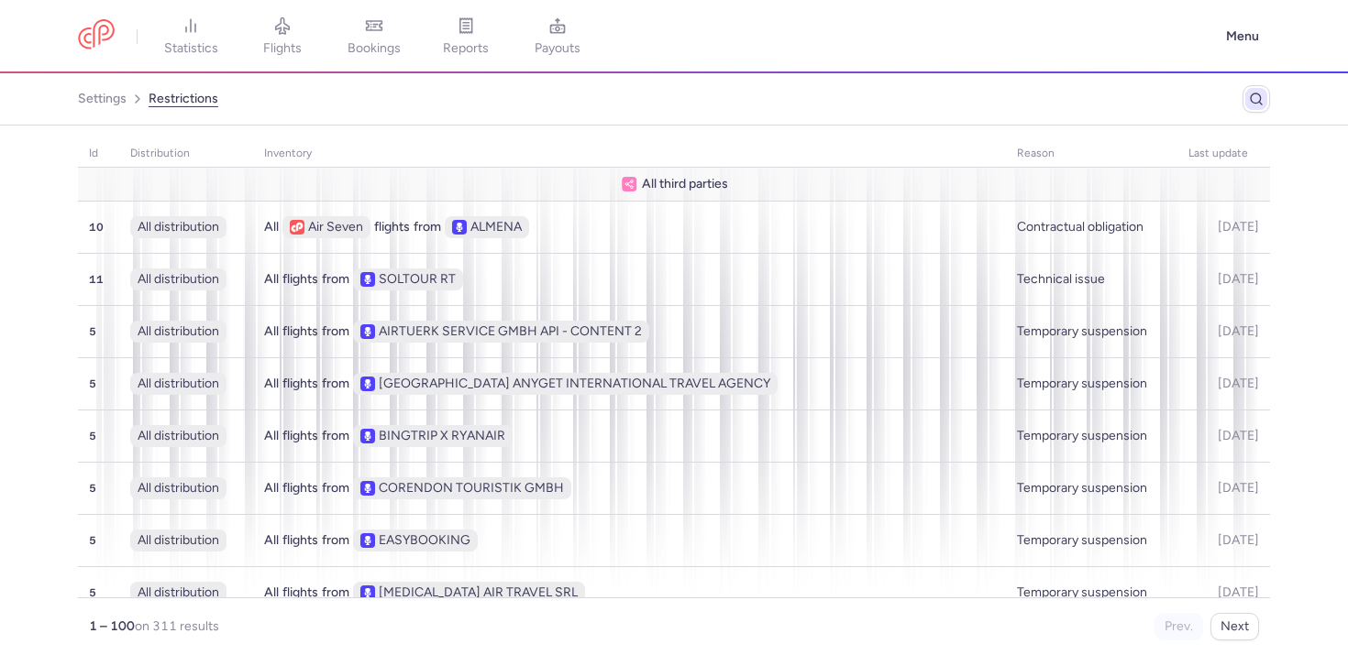
click at [1265, 86] on button "Breadcrumb" at bounding box center [1256, 99] width 28 height 28
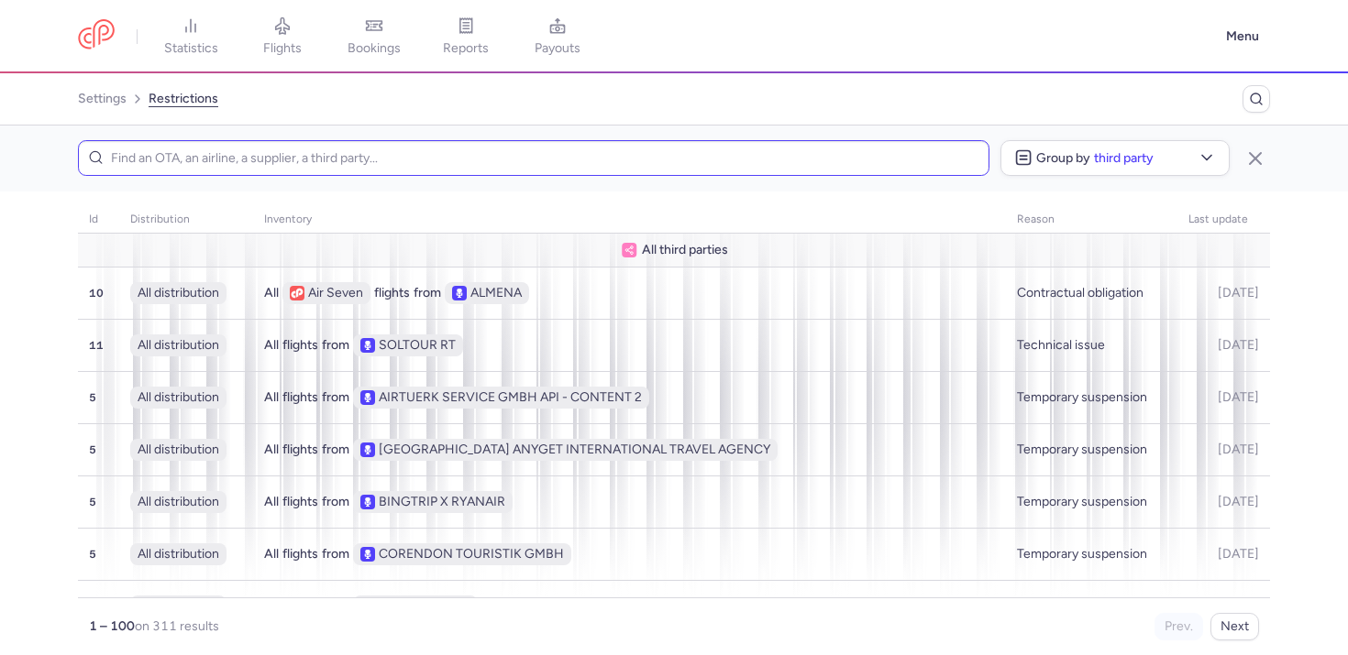
click at [194, 164] on input at bounding box center [533, 158] width 911 height 36
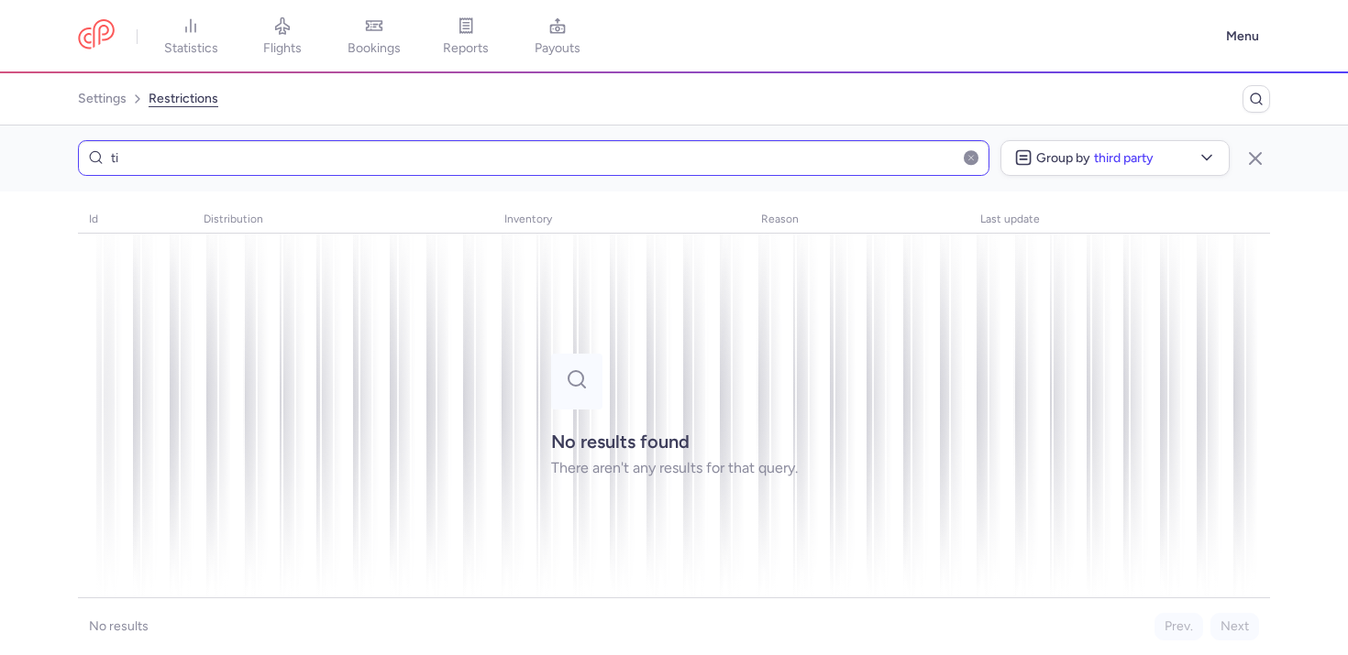
type input "t"
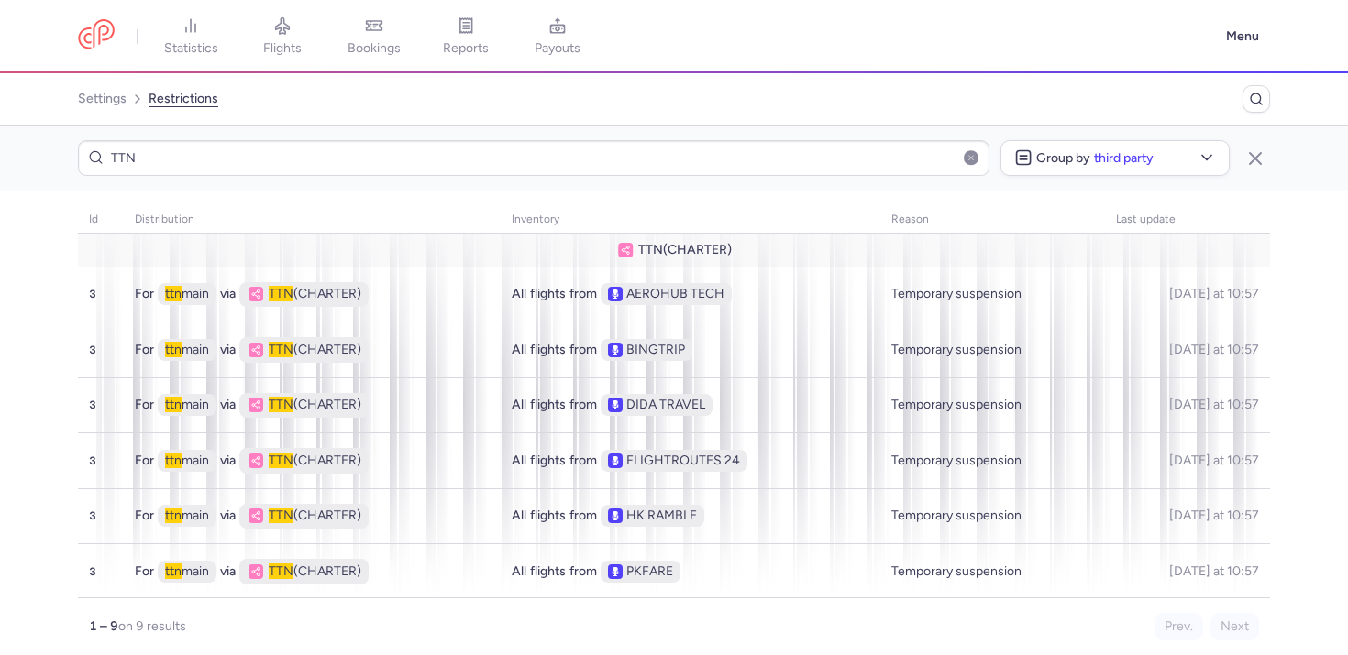
type input "TTN"
click at [450, 117] on nav "settings restrictions" at bounding box center [674, 99] width 1348 height 52
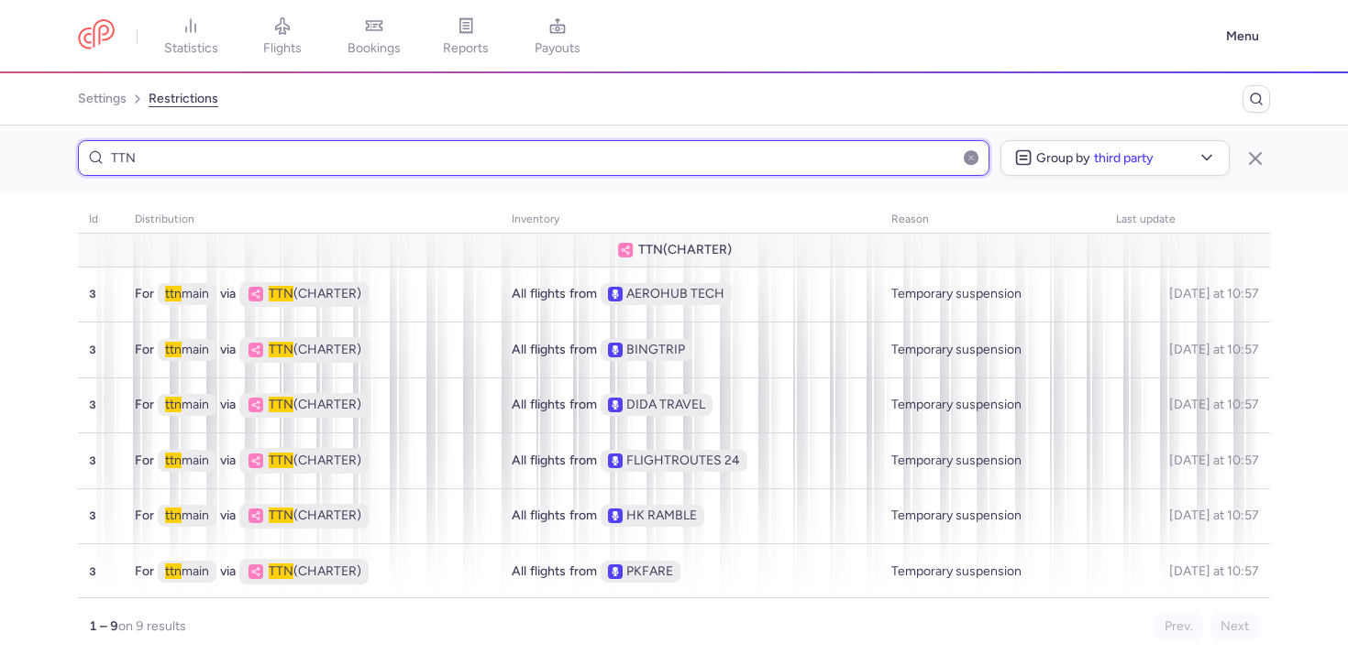
click at [671, 147] on input "TTN" at bounding box center [533, 158] width 911 height 36
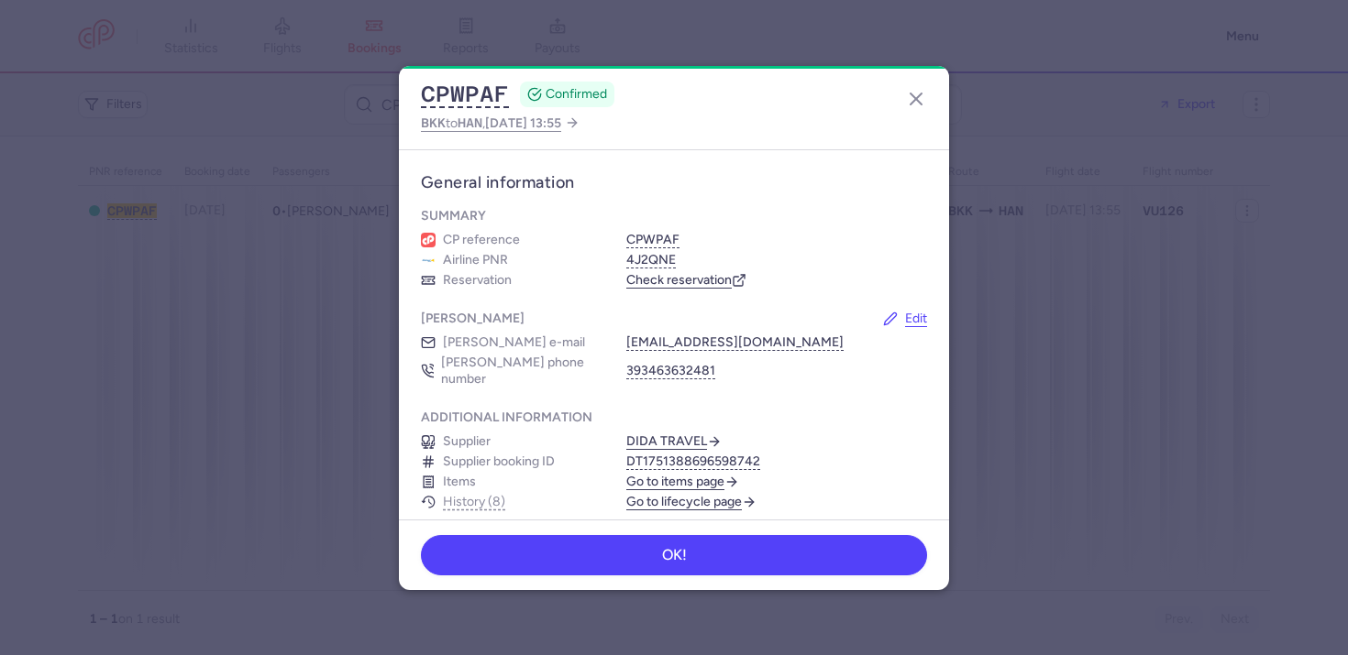
scroll to position [1091, 0]
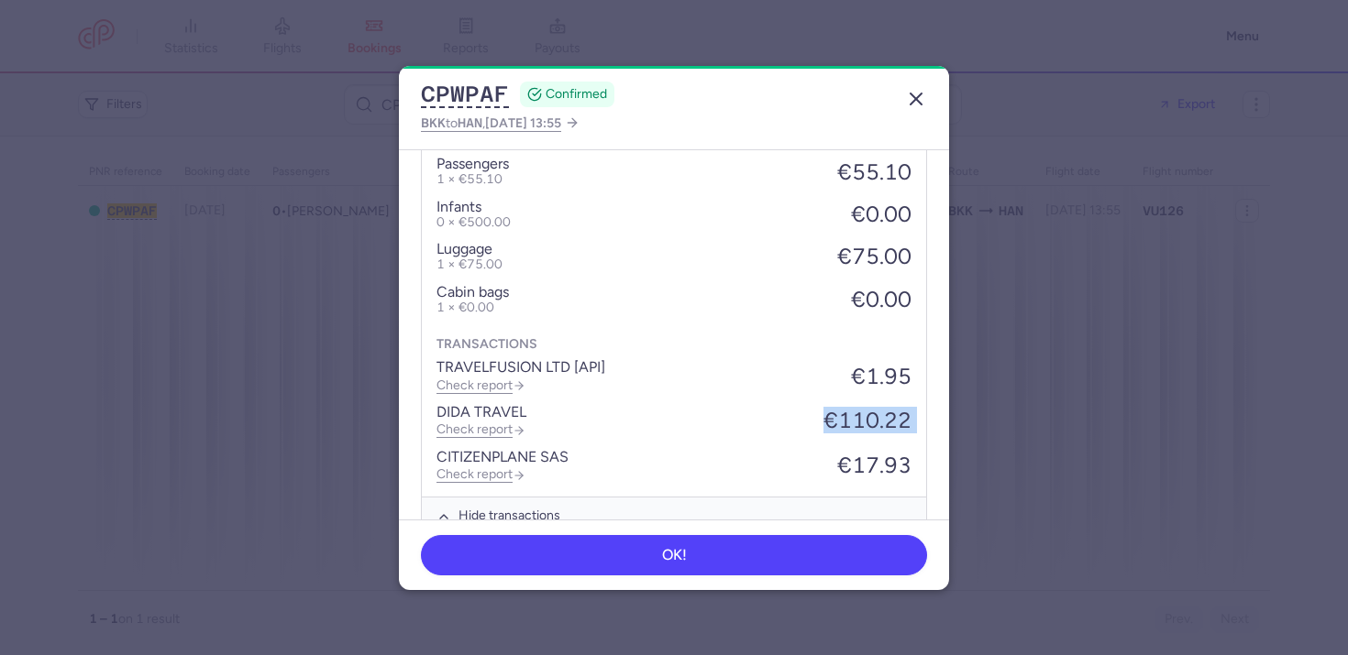
click at [925, 100] on icon "button" at bounding box center [916, 99] width 22 height 22
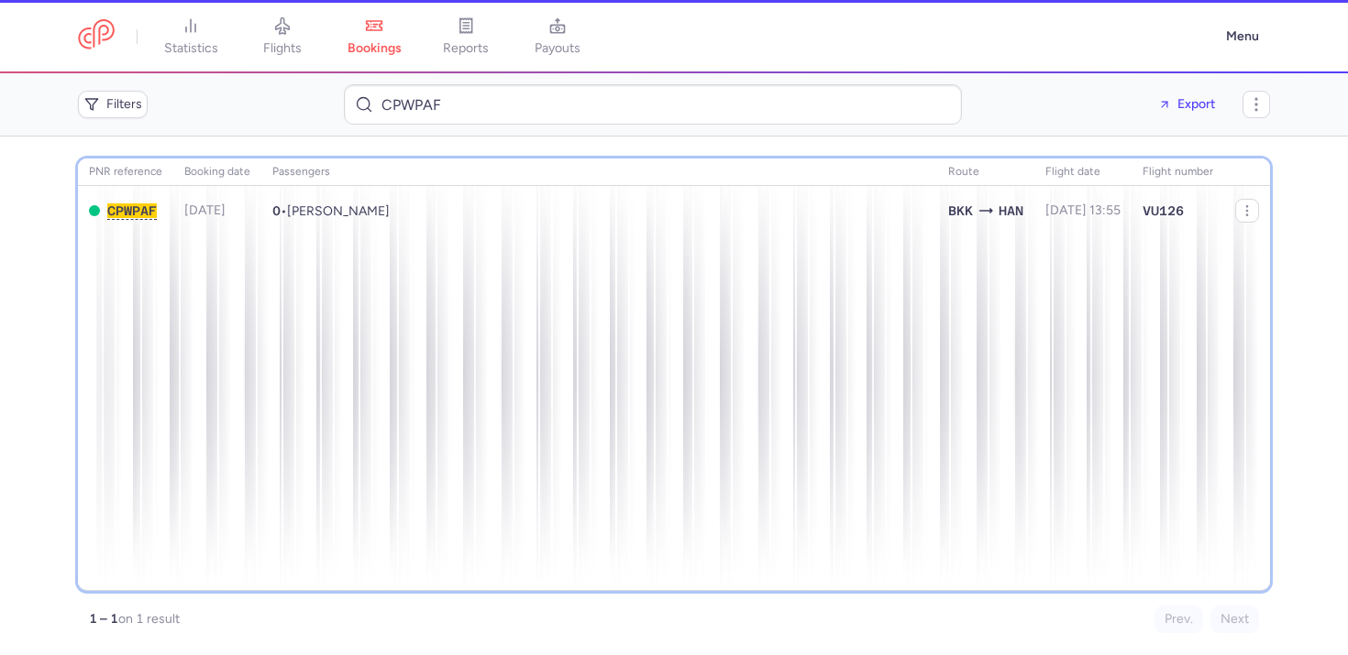
click at [574, 488] on div "PNR reference Booking date Passengers Route flight date Flight number CPWPAF [D…" at bounding box center [674, 375] width 1192 height 433
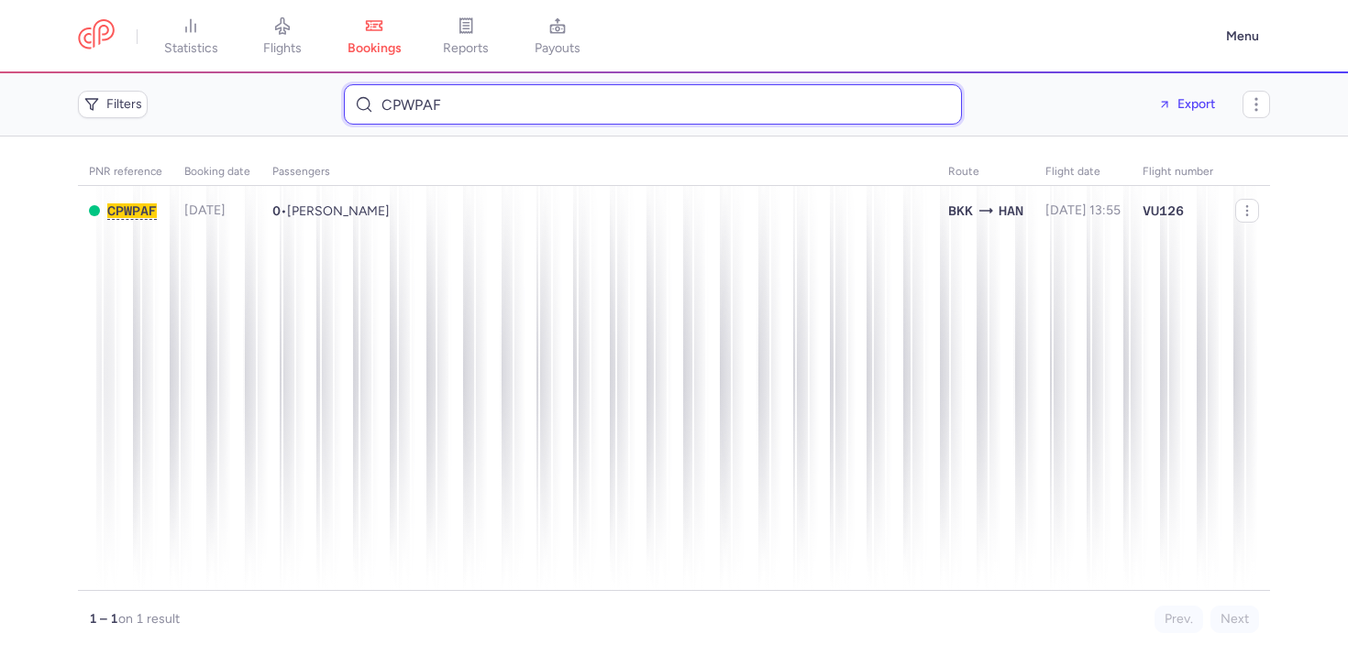
click at [474, 119] on input "CPWPAF" at bounding box center [653, 104] width 618 height 40
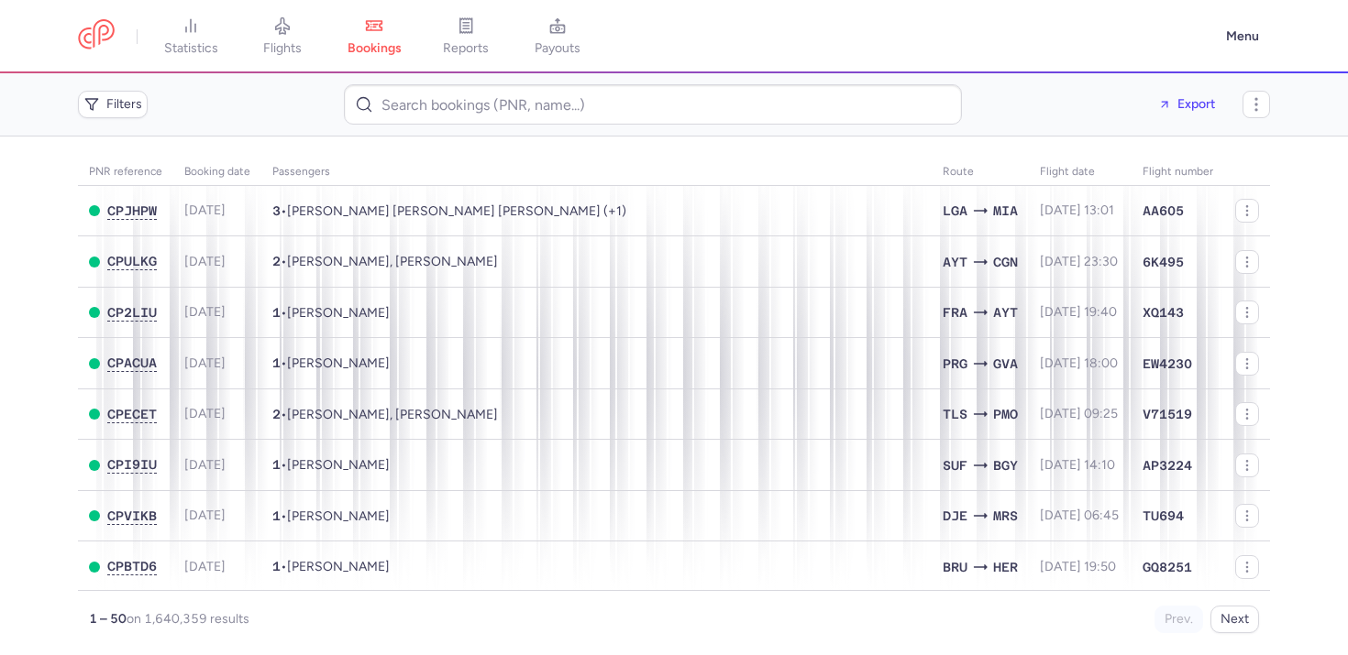
click at [114, 124] on div "Filters Export" at bounding box center [674, 104] width 1206 height 55
click at [118, 104] on span "Filters" at bounding box center [124, 104] width 36 height 15
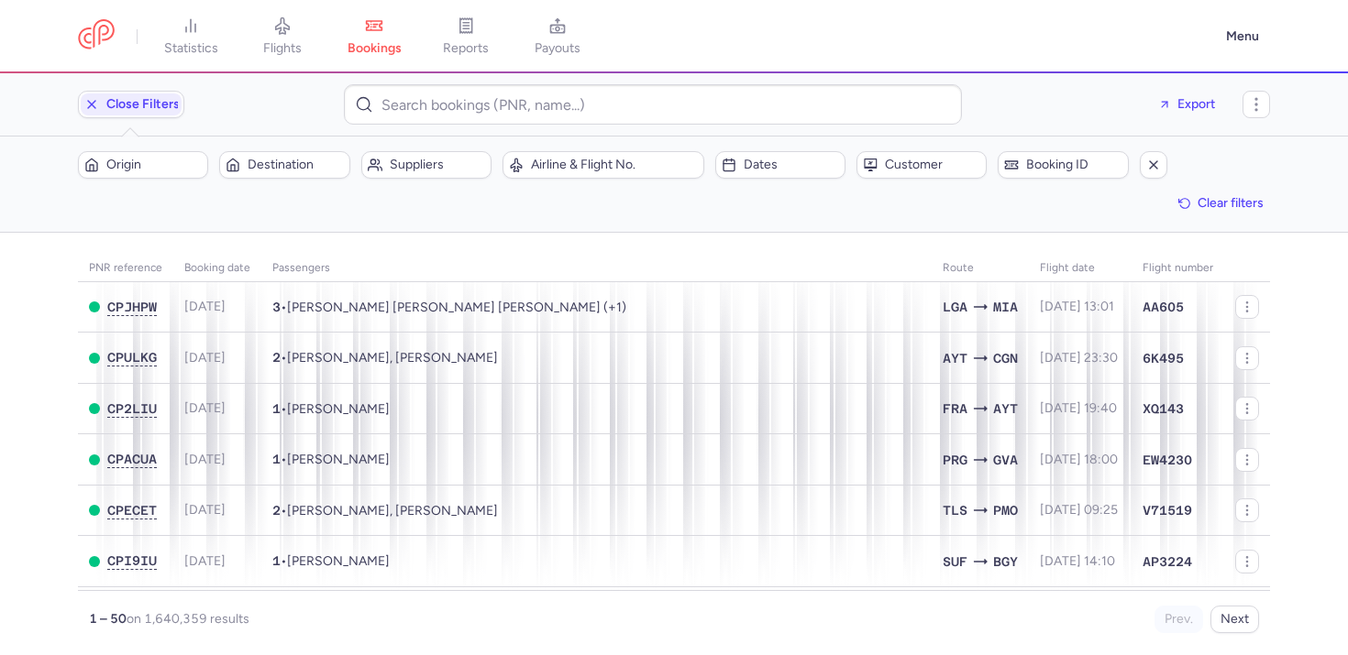
click at [335, 219] on div "Filters – 1640359 results Origin Destination Suppliers Airline & Flight No. Dat…" at bounding box center [674, 184] width 1348 height 95
click at [394, 179] on div "Origin Destination Suppliers Airline & Flight No. Dates Customer Booking ID Cle…" at bounding box center [674, 184] width 1192 height 66
click at [395, 178] on button "Suppliers" at bounding box center [426, 165] width 130 height 28
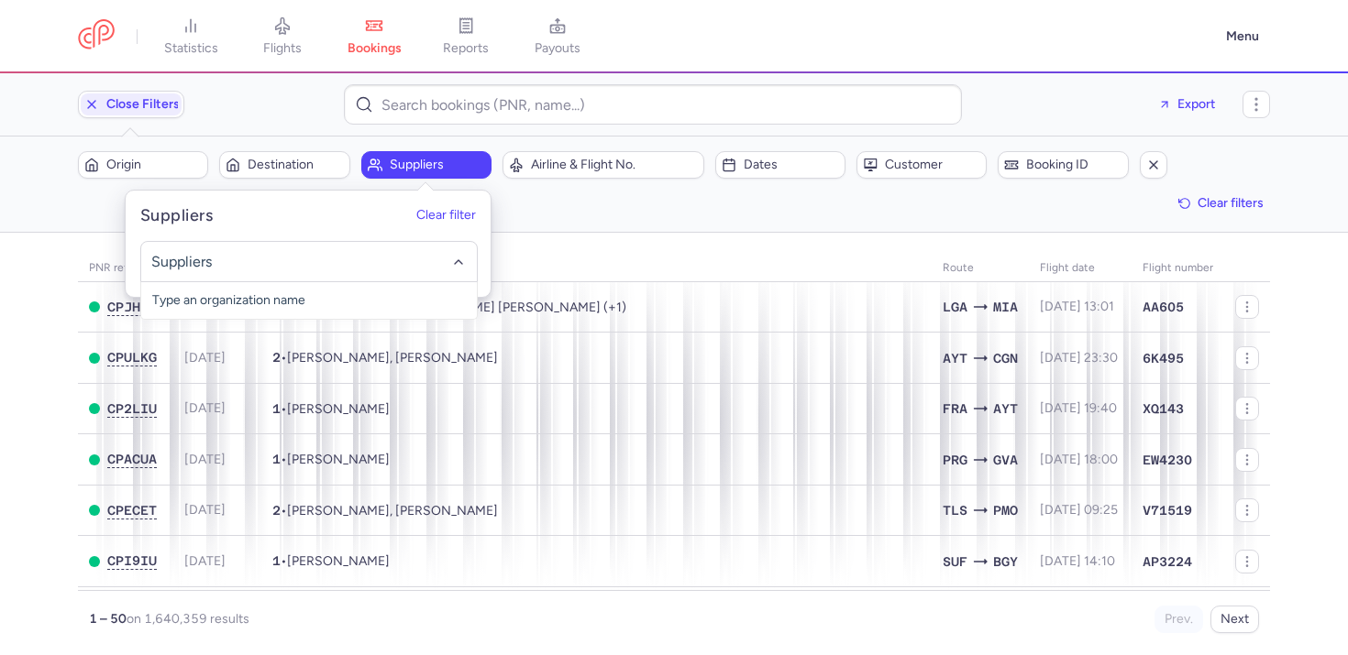
click at [84, 253] on main "PNR reference Booking date Passengers Route flight date Flight number CPJHPW [D…" at bounding box center [674, 444] width 1348 height 423
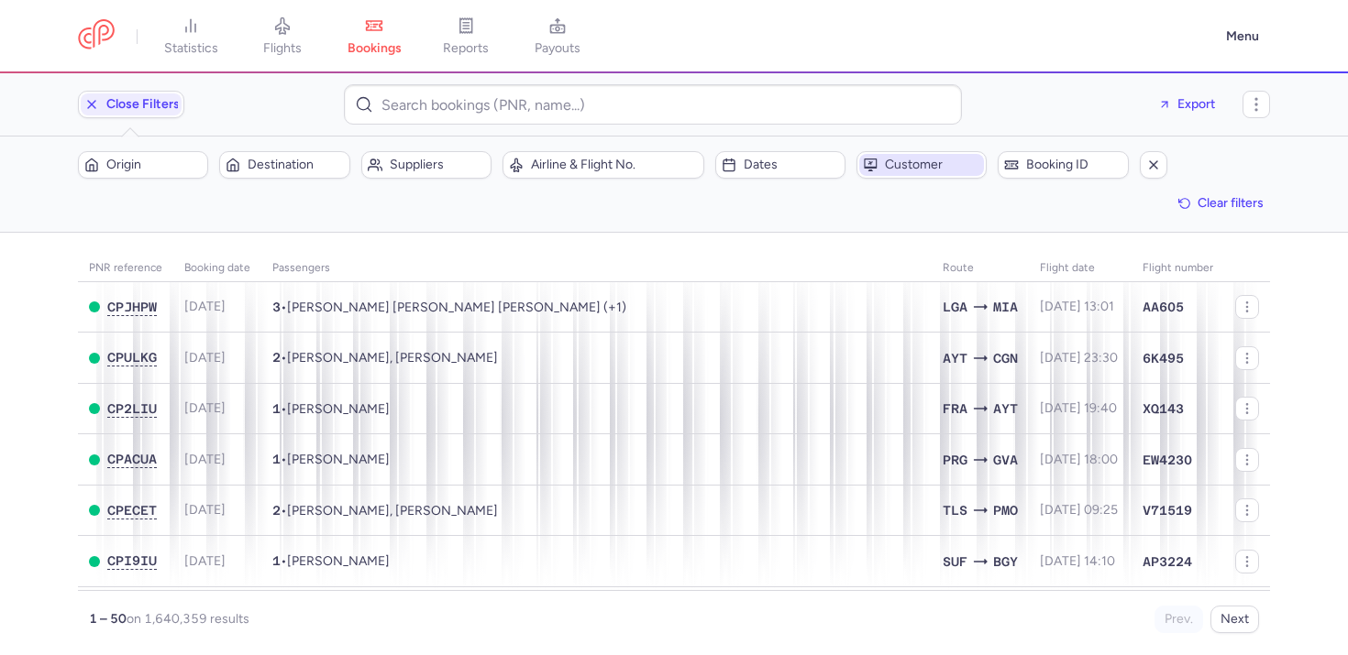
click at [928, 163] on span "Customer" at bounding box center [932, 165] width 95 height 15
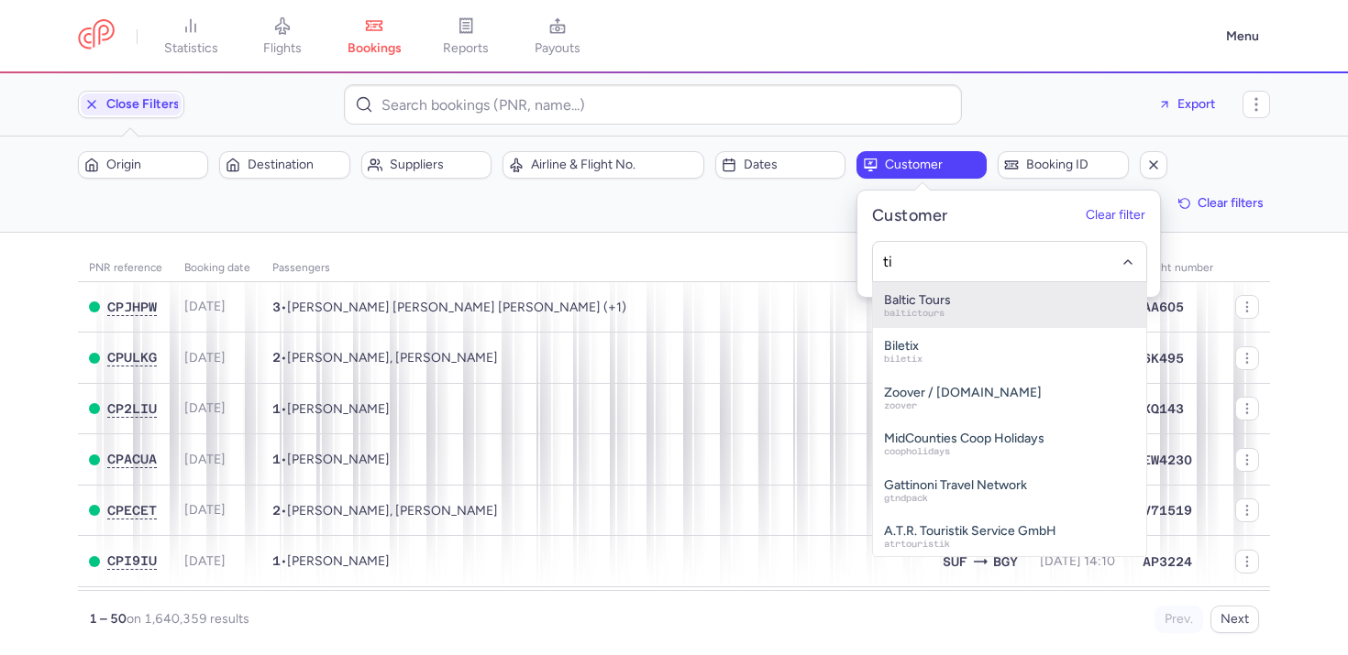
type input "tic"
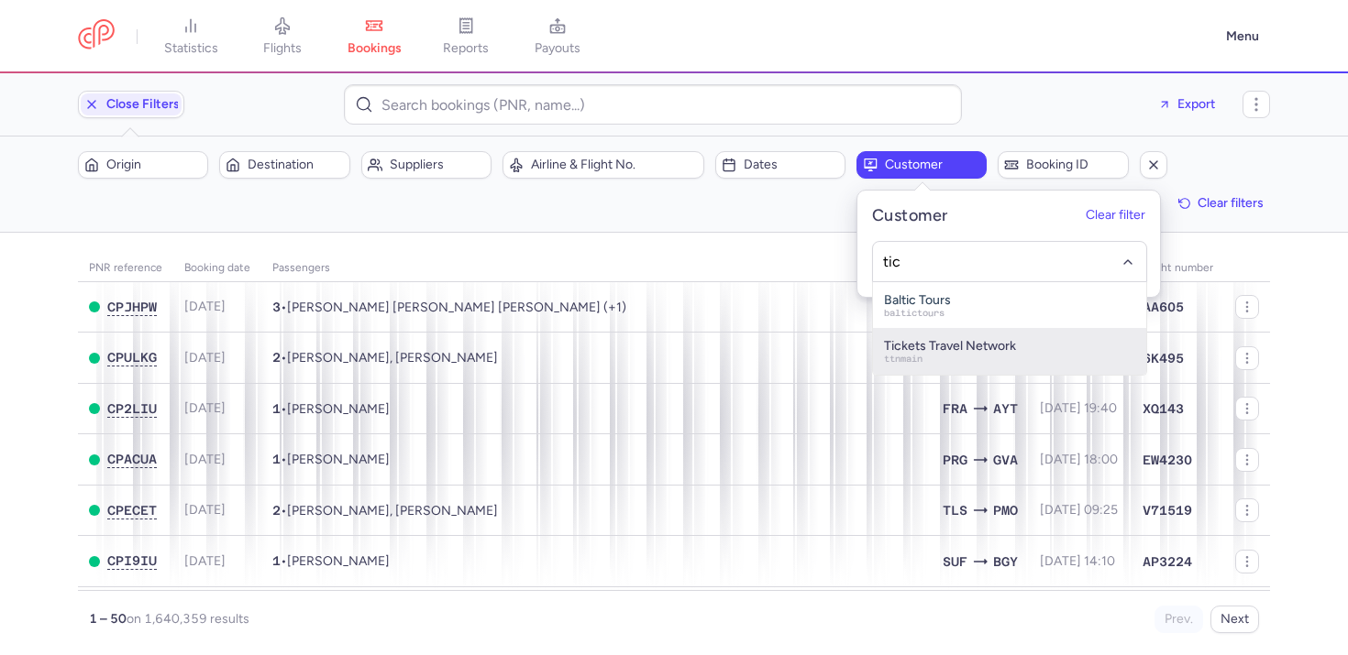
click at [945, 345] on span "Tickets Travel Network" at bounding box center [950, 347] width 132 height 15
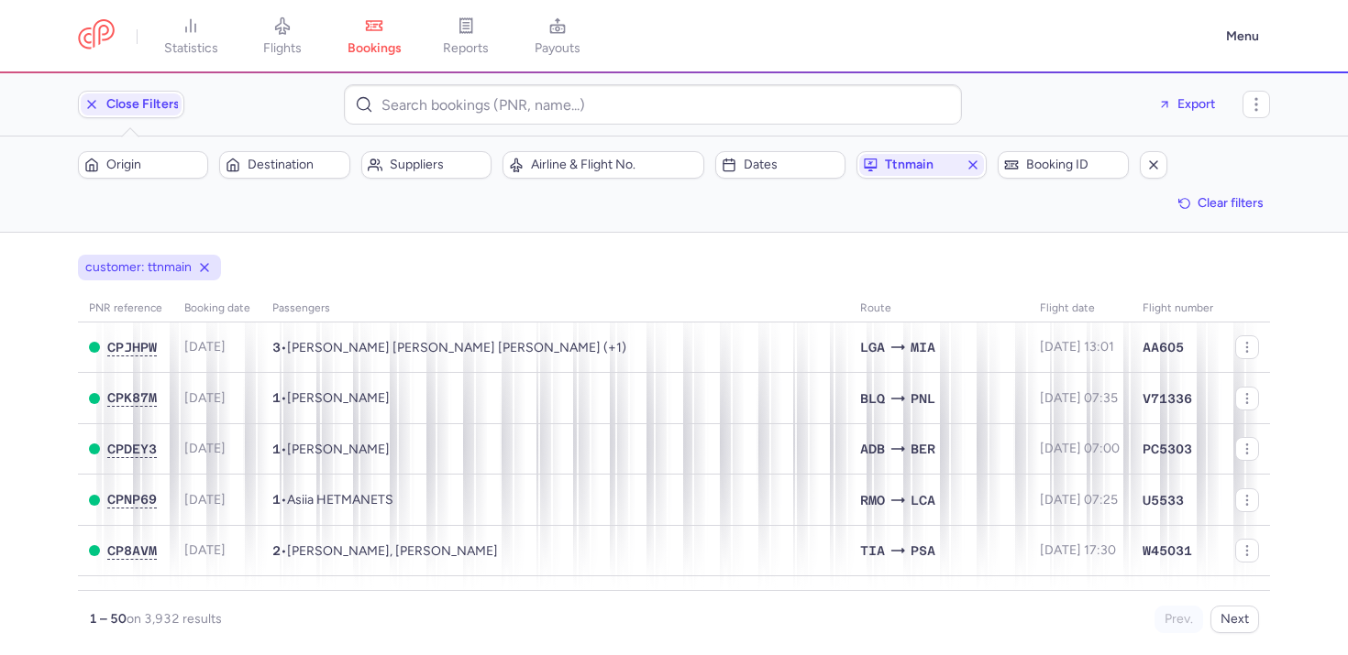
click at [640, 210] on div "Origin Destination Suppliers Airline & Flight No. Dates ttnmain Booking ID Clea…" at bounding box center [674, 184] width 1192 height 66
click at [765, 166] on span "Dates" at bounding box center [790, 165] width 95 height 15
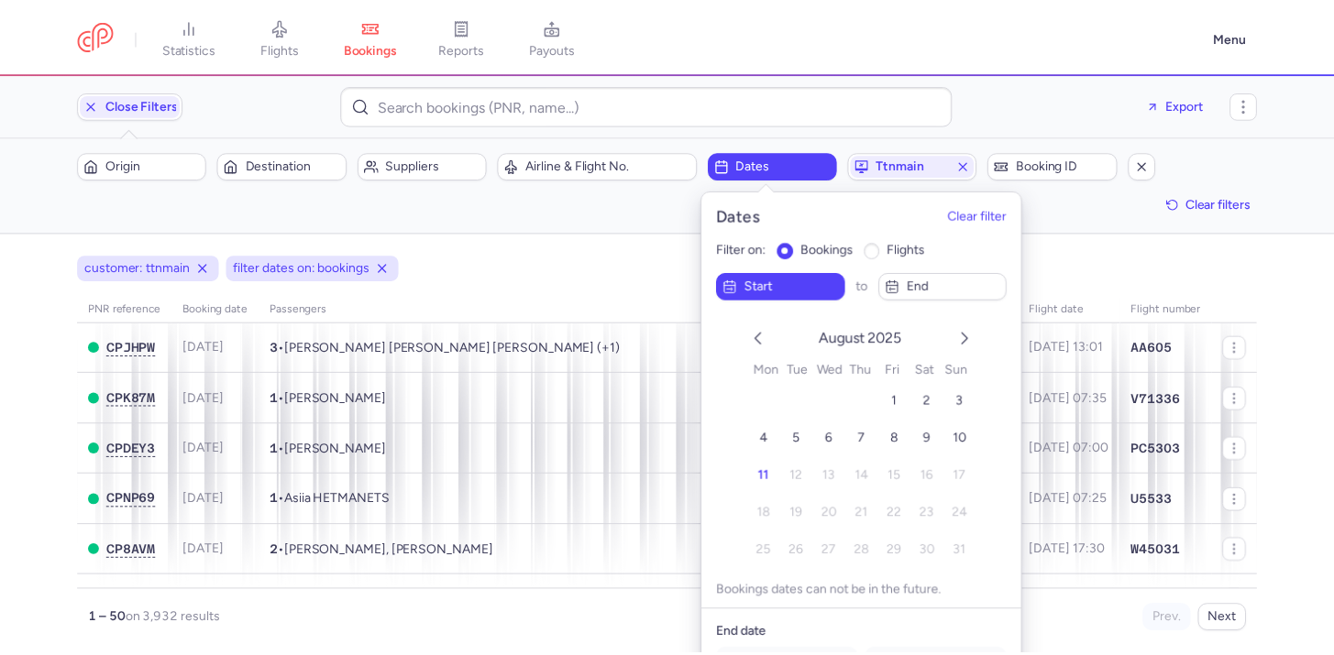
scroll to position [44, 0]
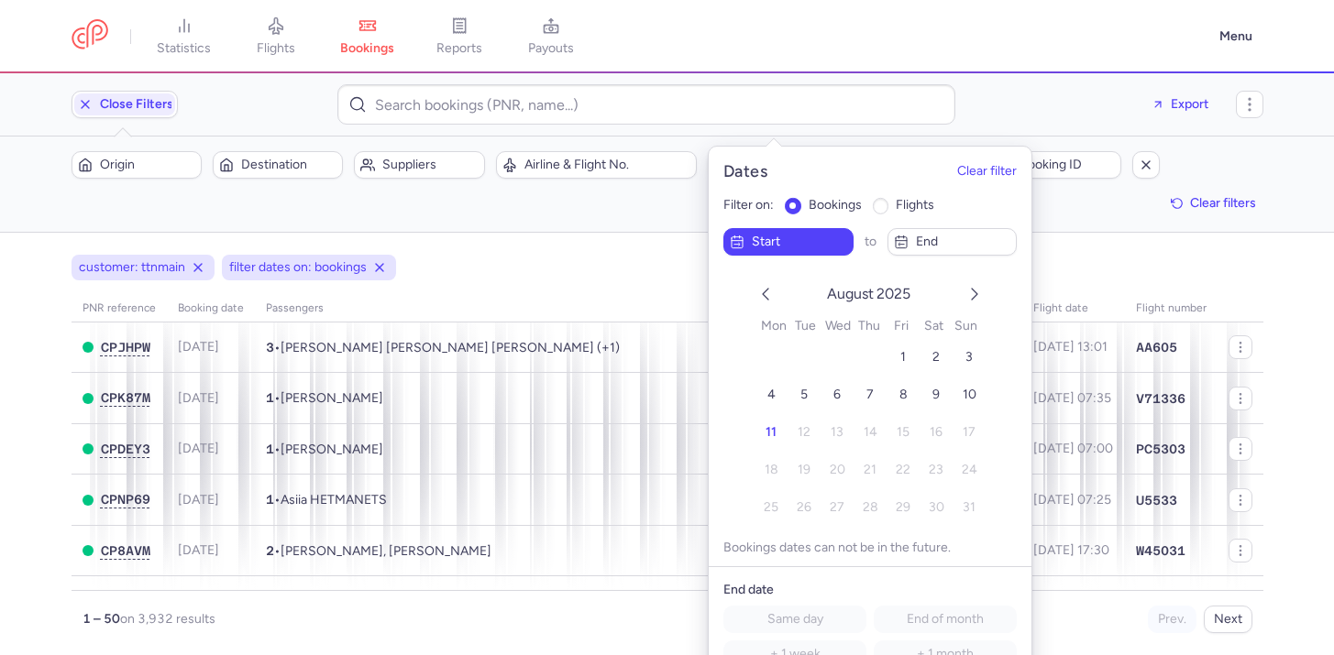
click at [882, 212] on label "flights" at bounding box center [904, 205] width 62 height 17
click at [882, 212] on input "flights" at bounding box center [881, 206] width 17 height 17
radio input "true"
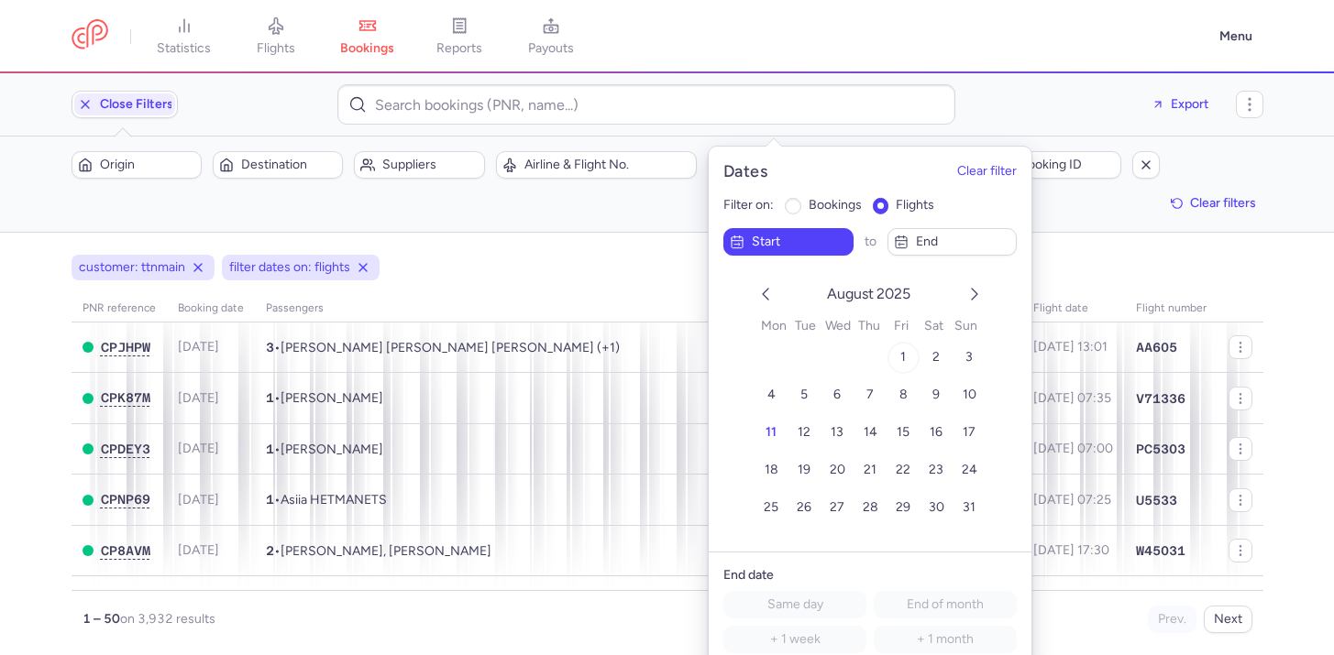
click at [896, 352] on button "1" at bounding box center [903, 358] width 32 height 32
click at [970, 302] on icon "next month" at bounding box center [974, 294] width 22 height 22
click at [810, 516] on button "30" at bounding box center [804, 508] width 32 height 32
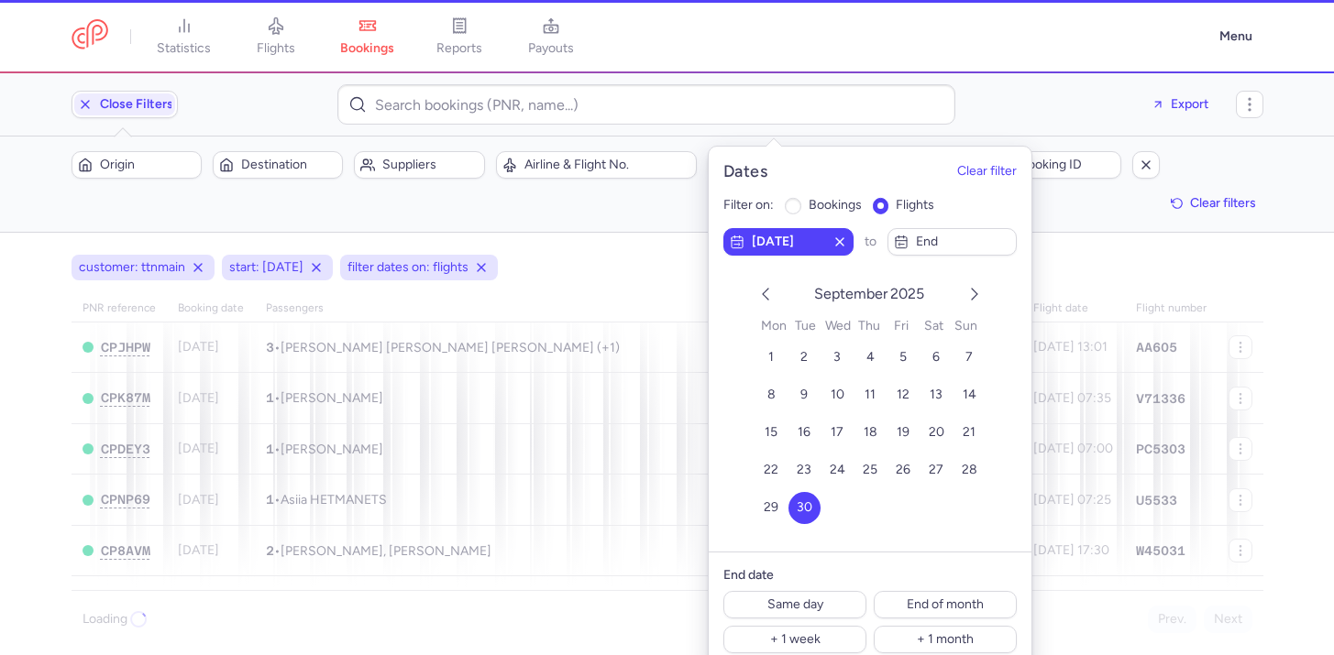
scroll to position [58, 0]
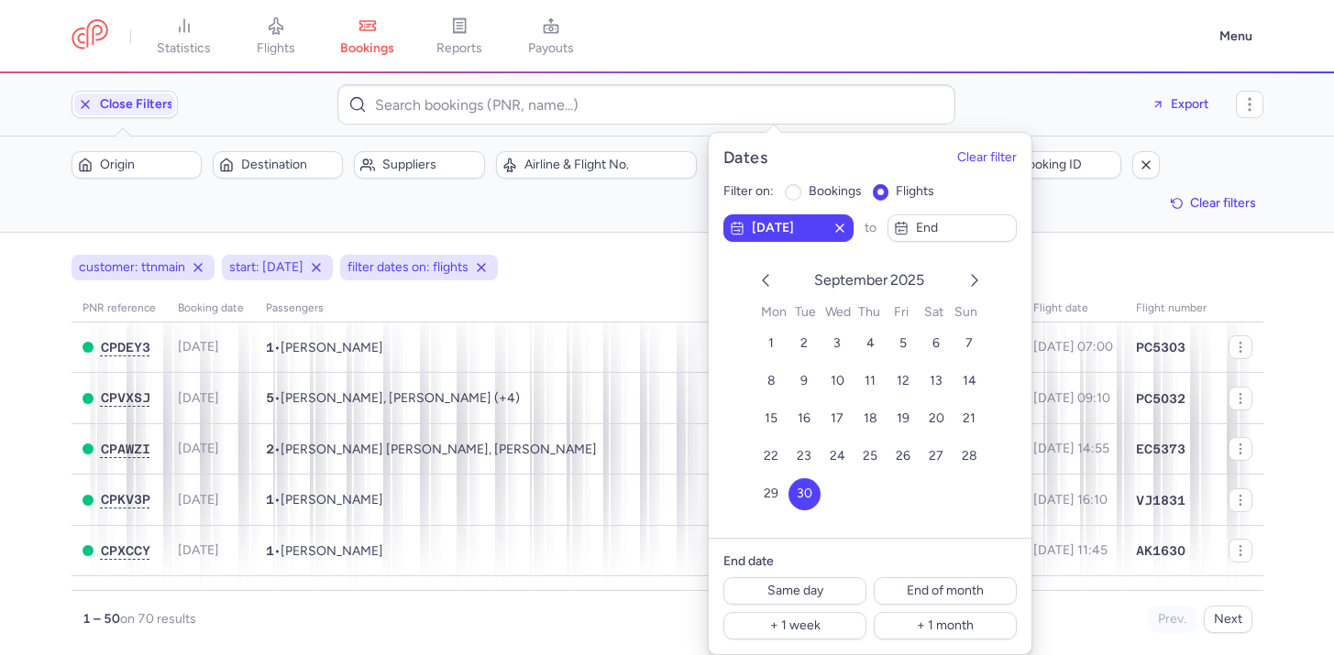
click at [769, 281] on icon "previous month" at bounding box center [765, 281] width 22 height 22
click at [897, 344] on button "1" at bounding box center [903, 344] width 32 height 32
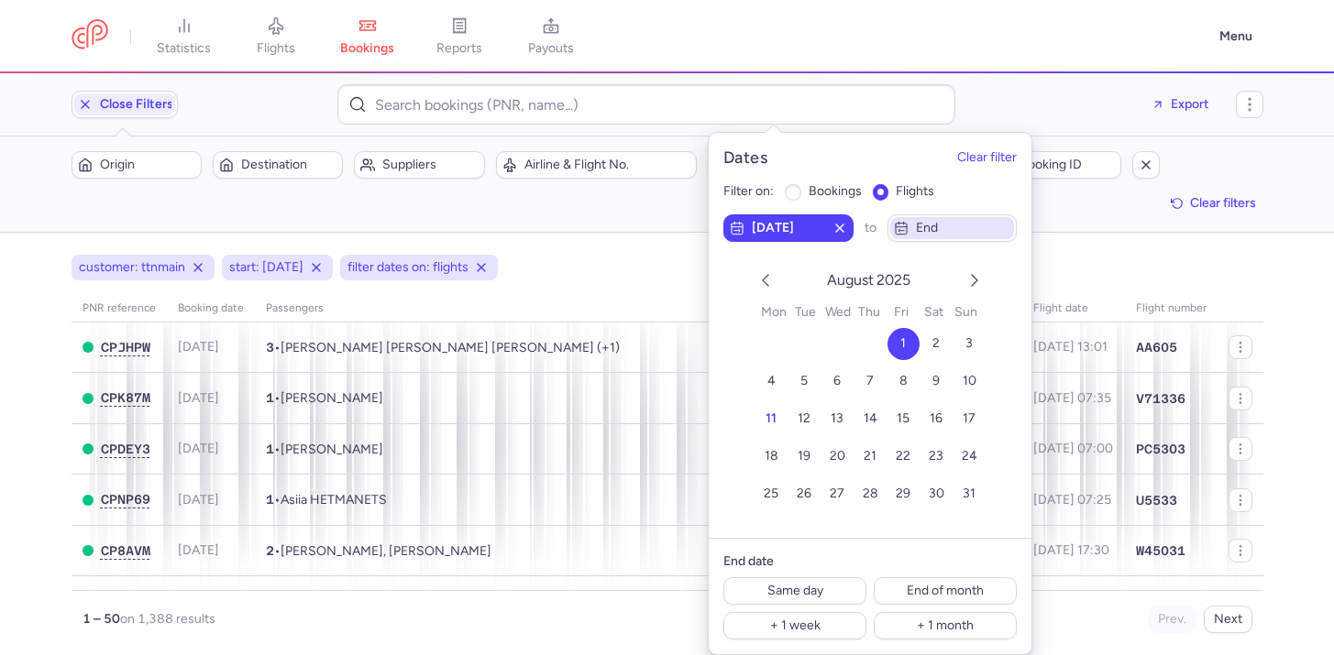
click at [952, 224] on span "end" at bounding box center [963, 228] width 95 height 15
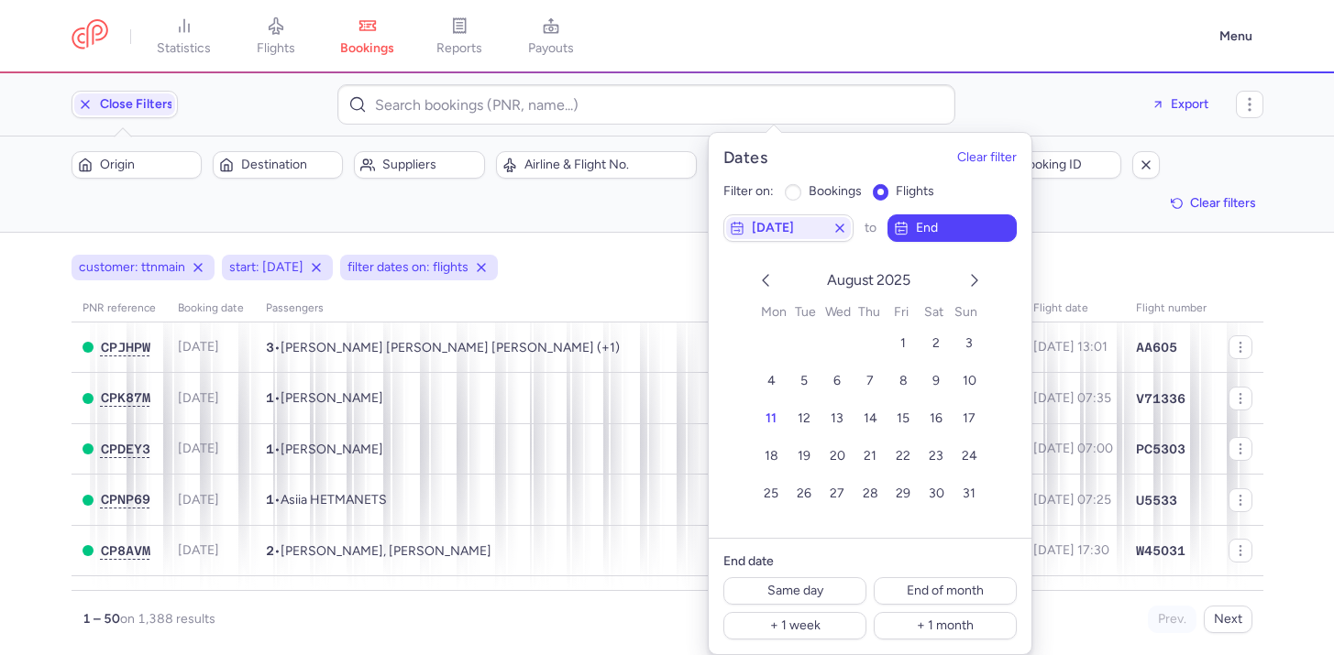
click at [973, 287] on icon "next month" at bounding box center [974, 281] width 22 height 22
click at [808, 497] on span "30" at bounding box center [805, 494] width 16 height 16
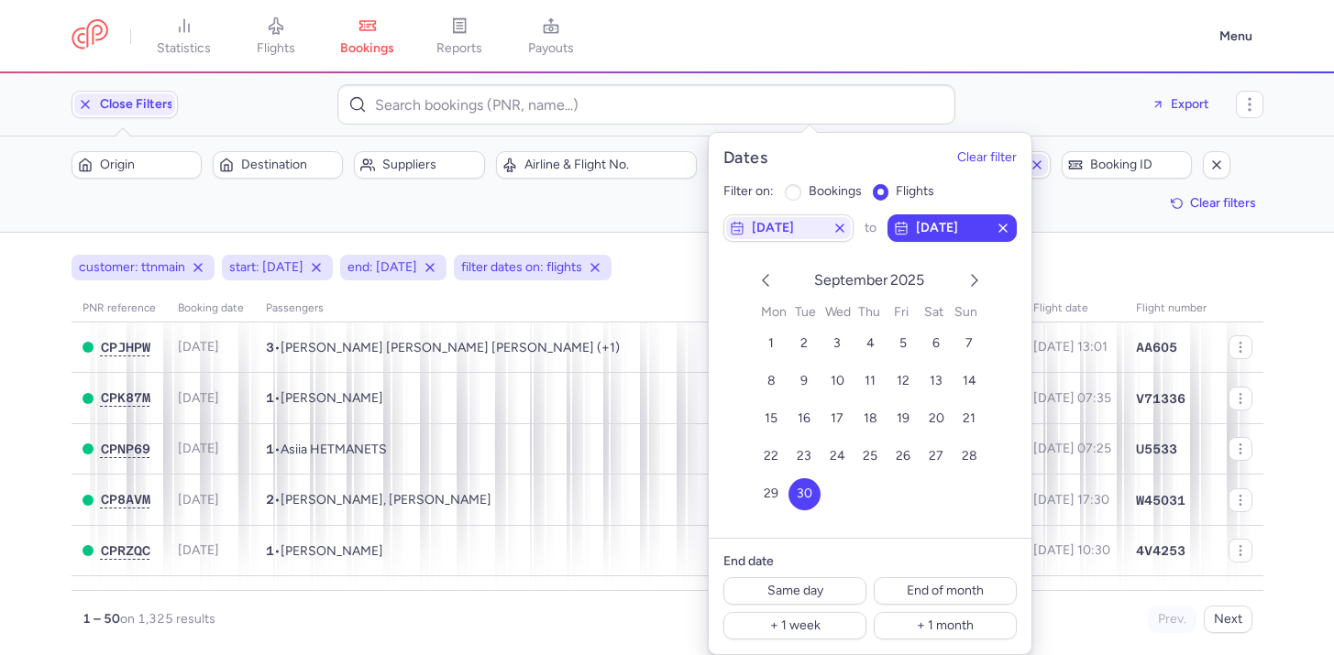
click at [0, 465] on main "customer: ttnmain start: [DATE] end: [DATE] filter dates on: flights PNR refere…" at bounding box center [667, 444] width 1334 height 423
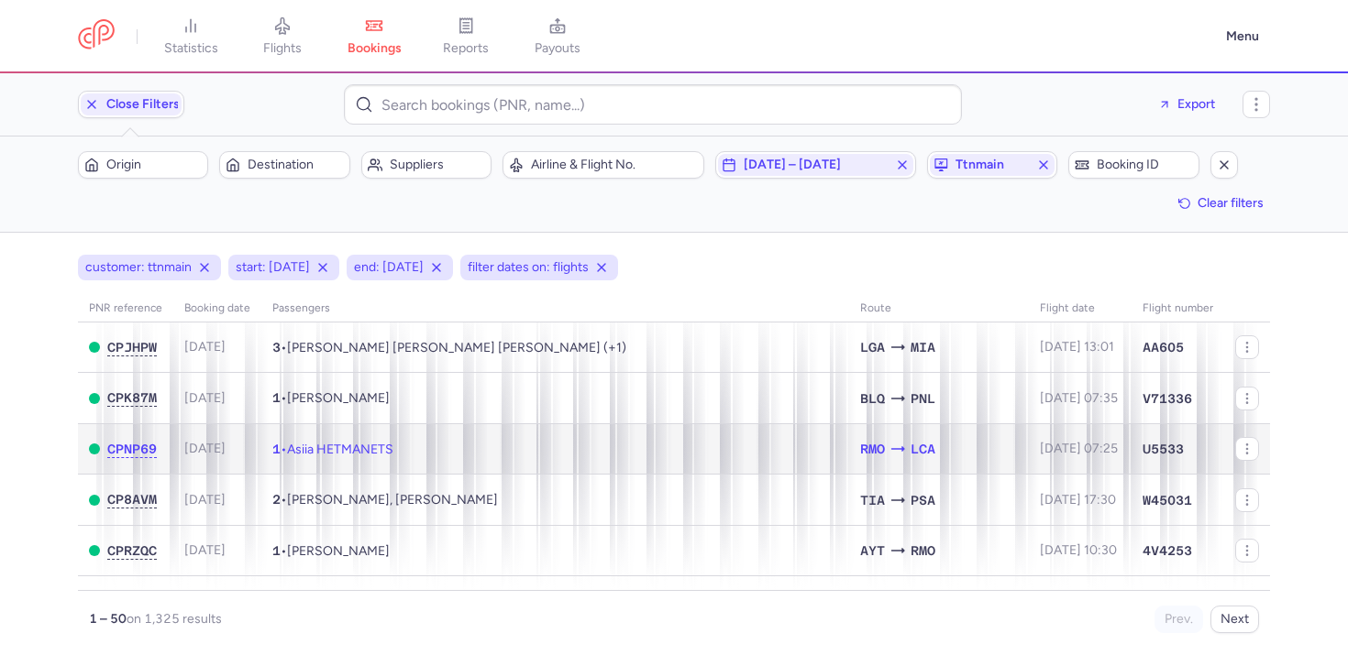
click at [611, 439] on td "1 • Asiia HETMANETS" at bounding box center [555, 449] width 588 height 51
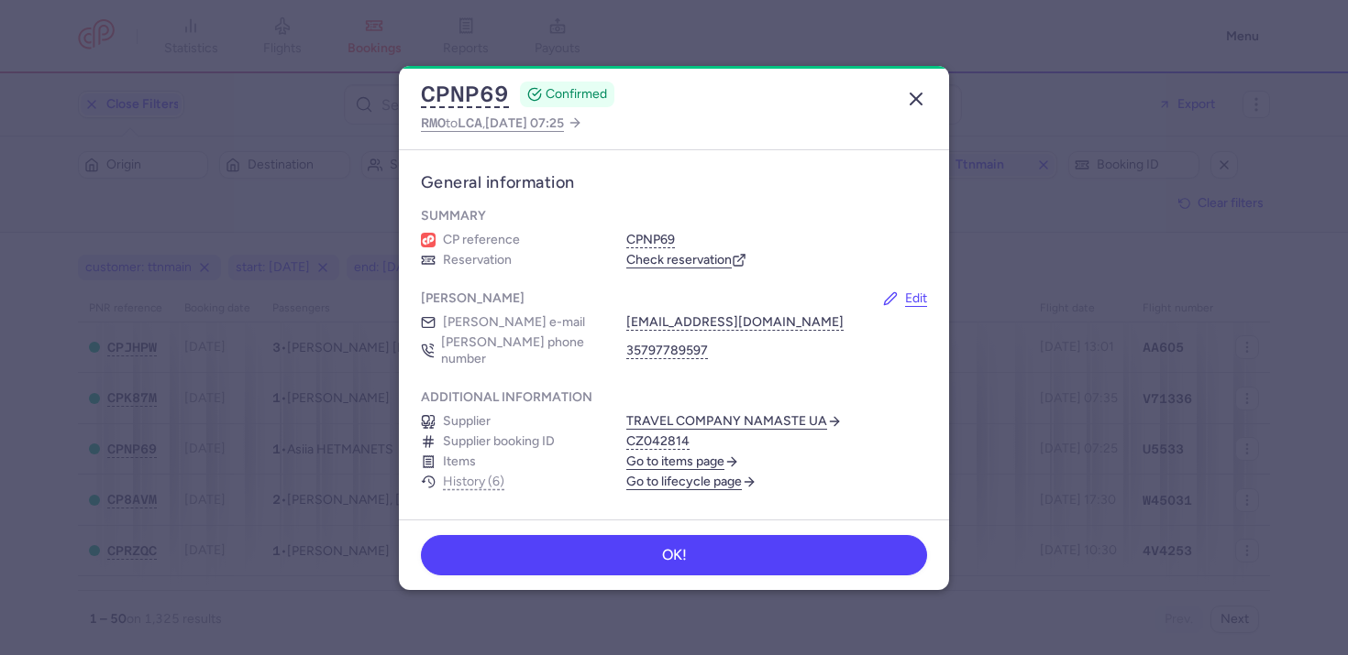
click at [917, 90] on icon "button" at bounding box center [916, 99] width 22 height 22
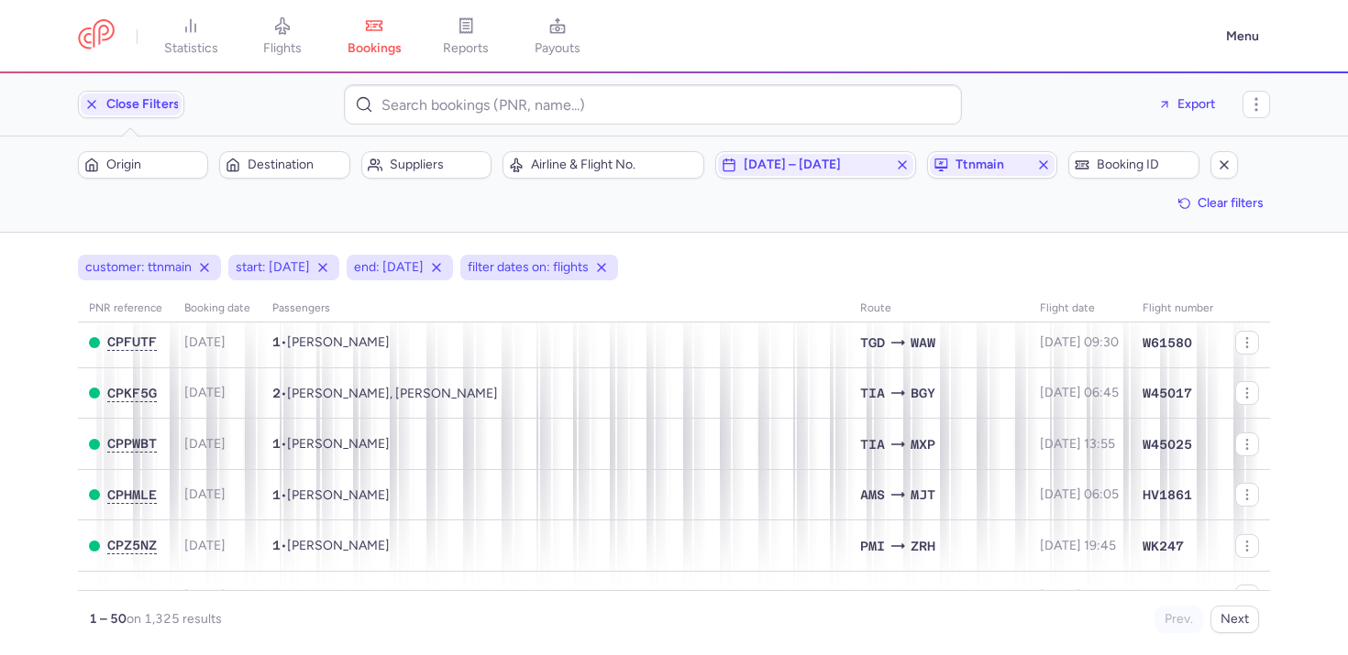
scroll to position [561, 0]
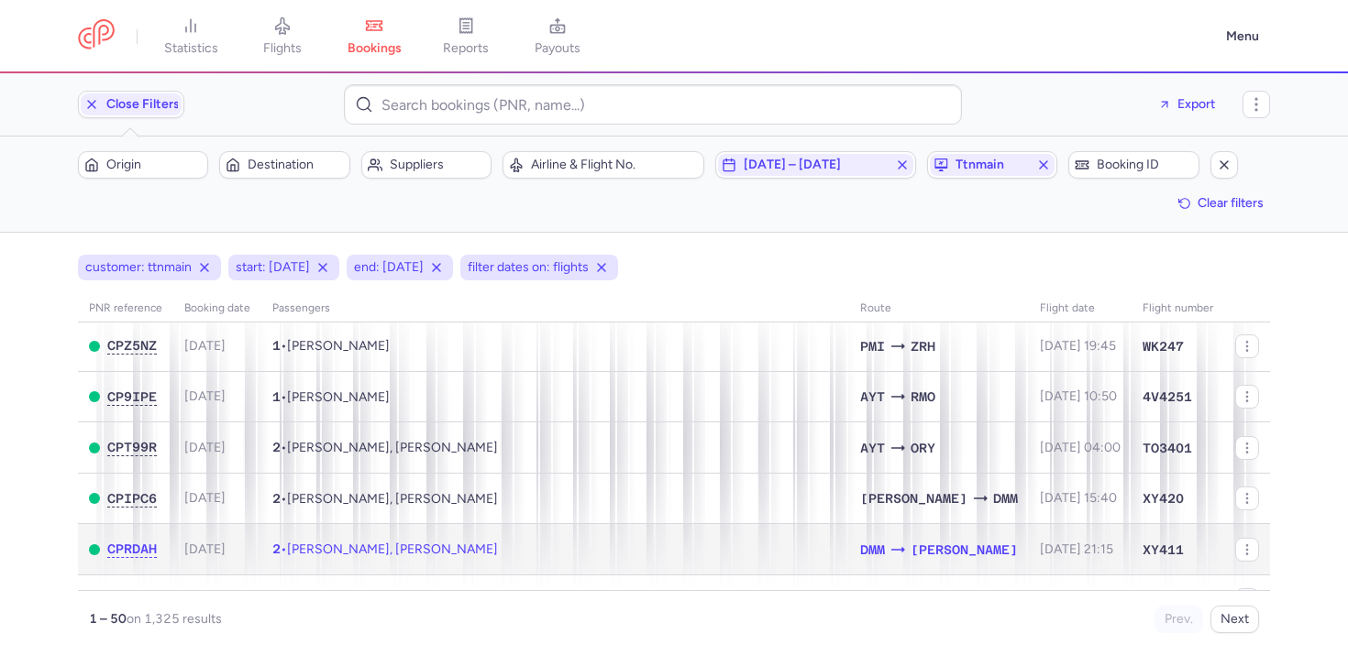
click at [392, 549] on td "2 • [PERSON_NAME], [PERSON_NAME]" at bounding box center [555, 549] width 588 height 51
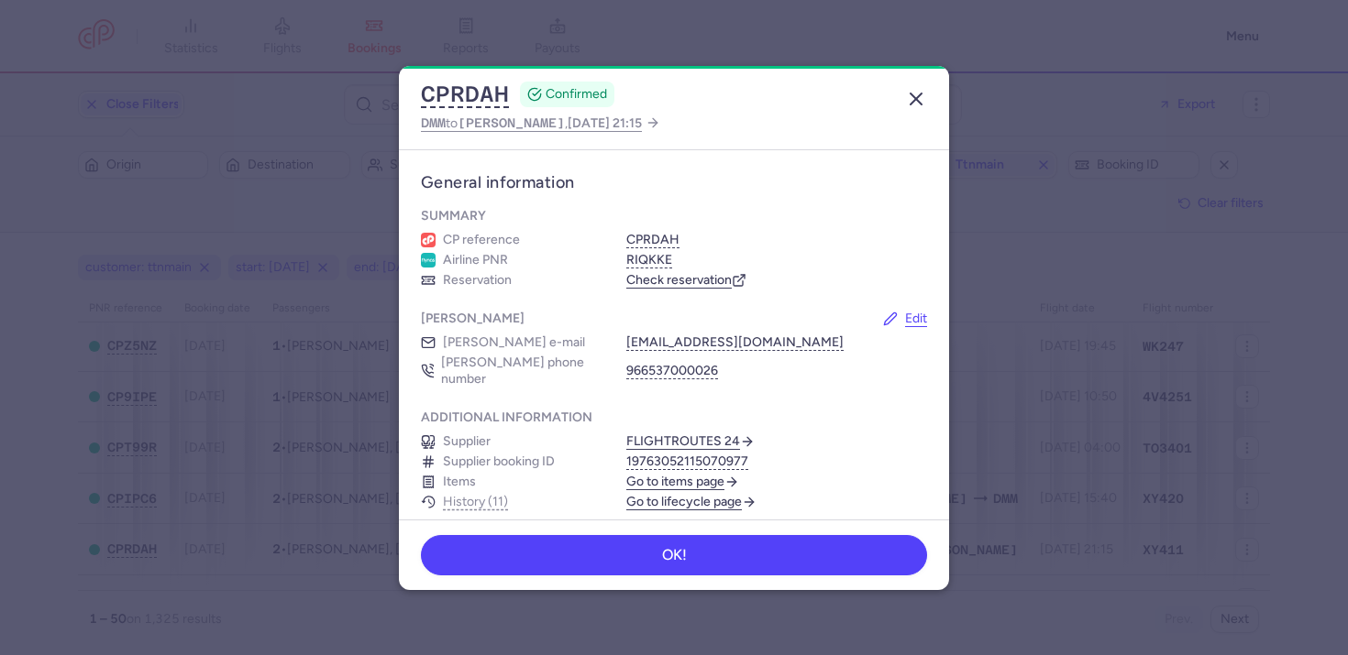
click at [914, 91] on icon "button" at bounding box center [916, 99] width 22 height 22
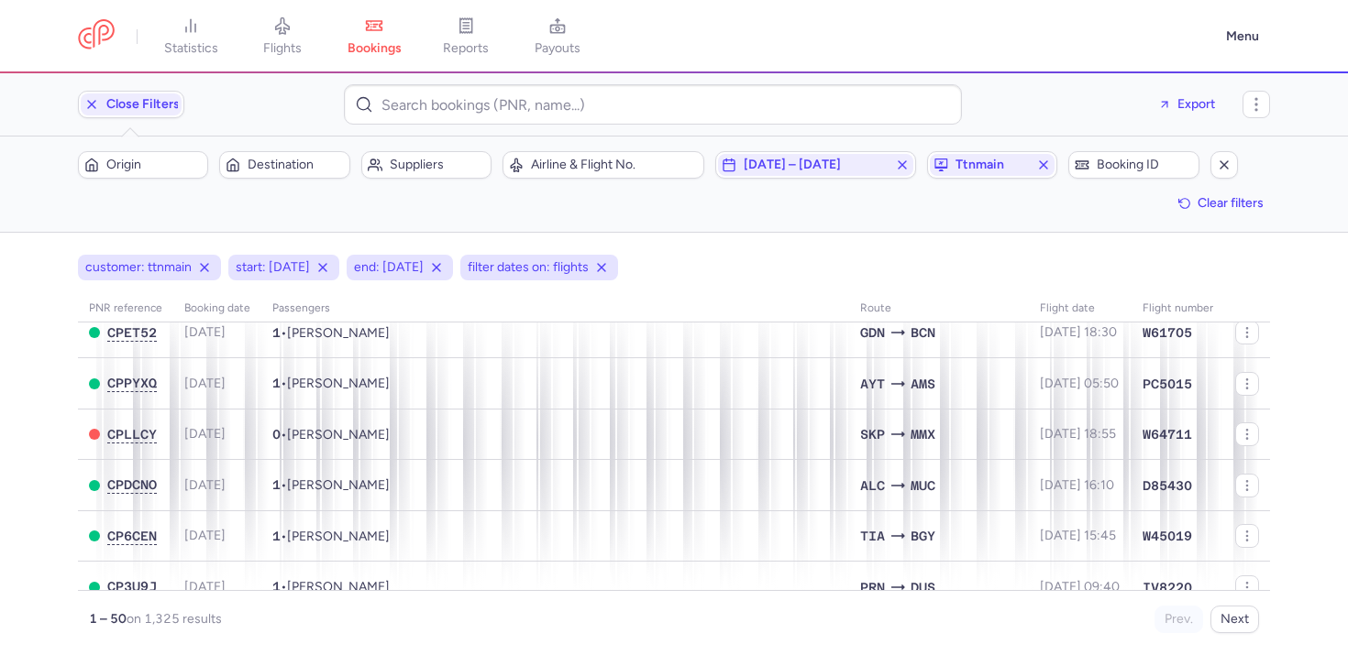
scroll to position [933, 0]
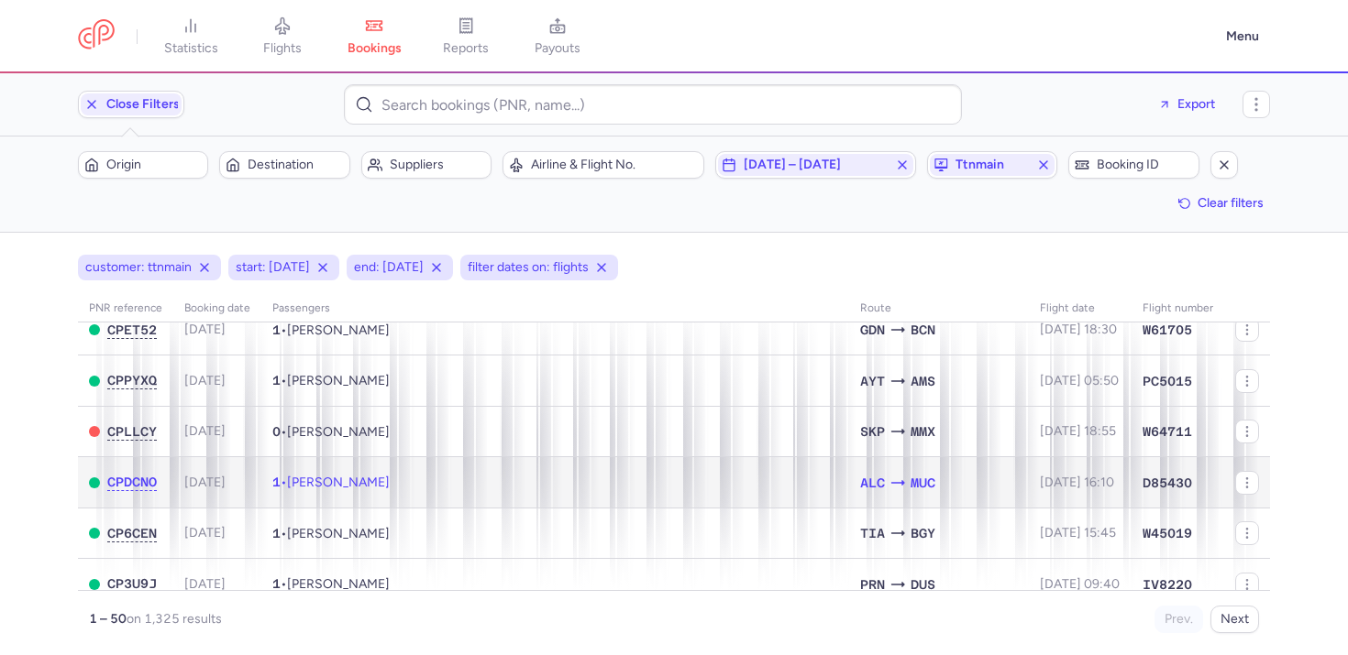
click at [362, 501] on td "1 • Lea WEIS" at bounding box center [555, 482] width 588 height 51
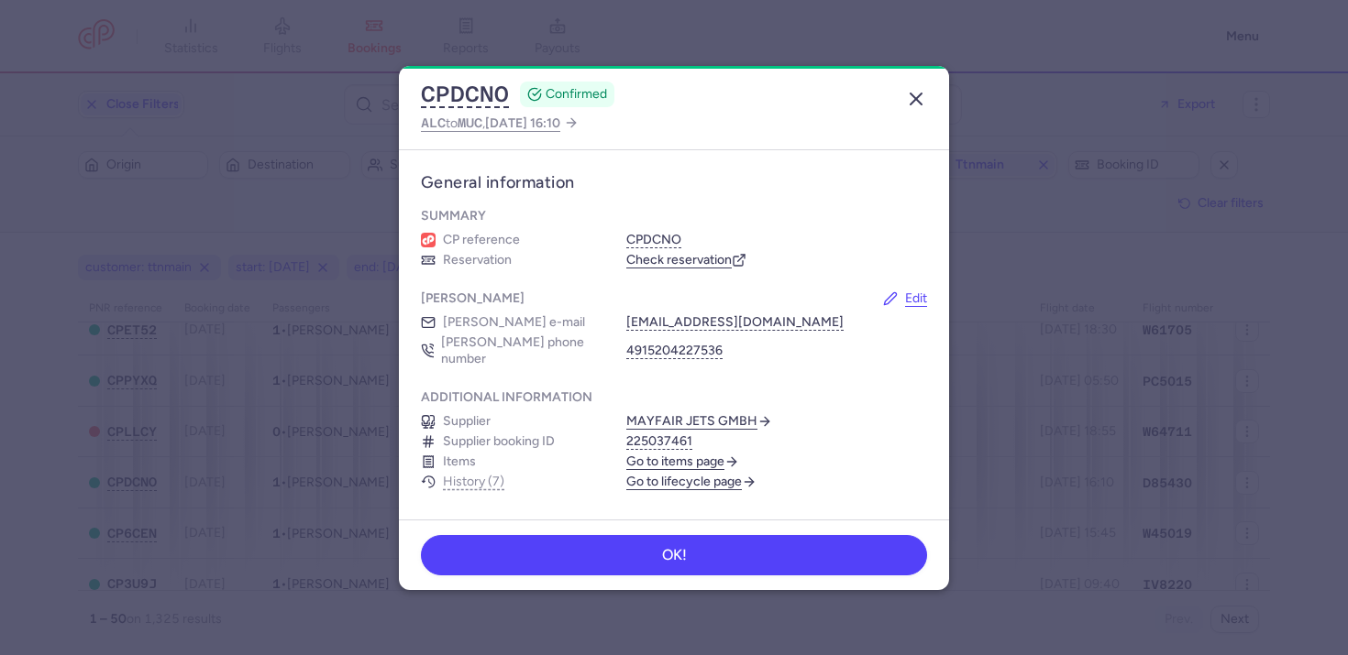
click at [911, 100] on icon "button" at bounding box center [916, 99] width 22 height 22
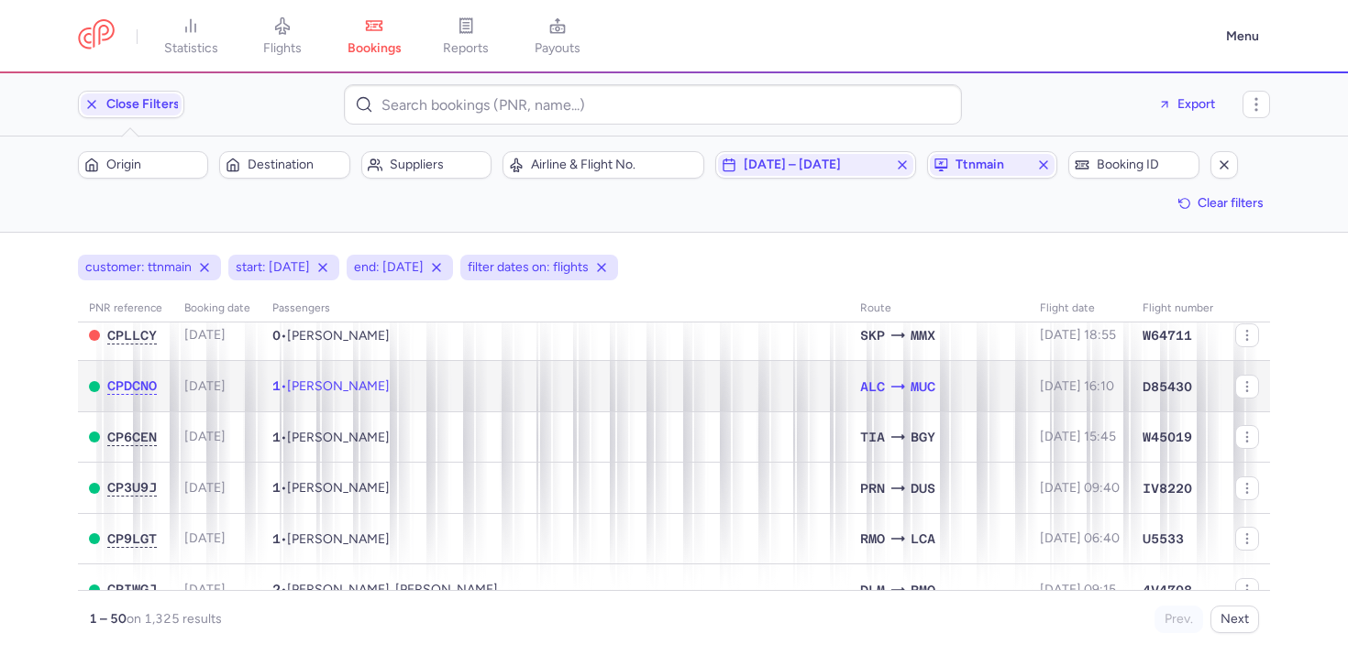
scroll to position [1134, 0]
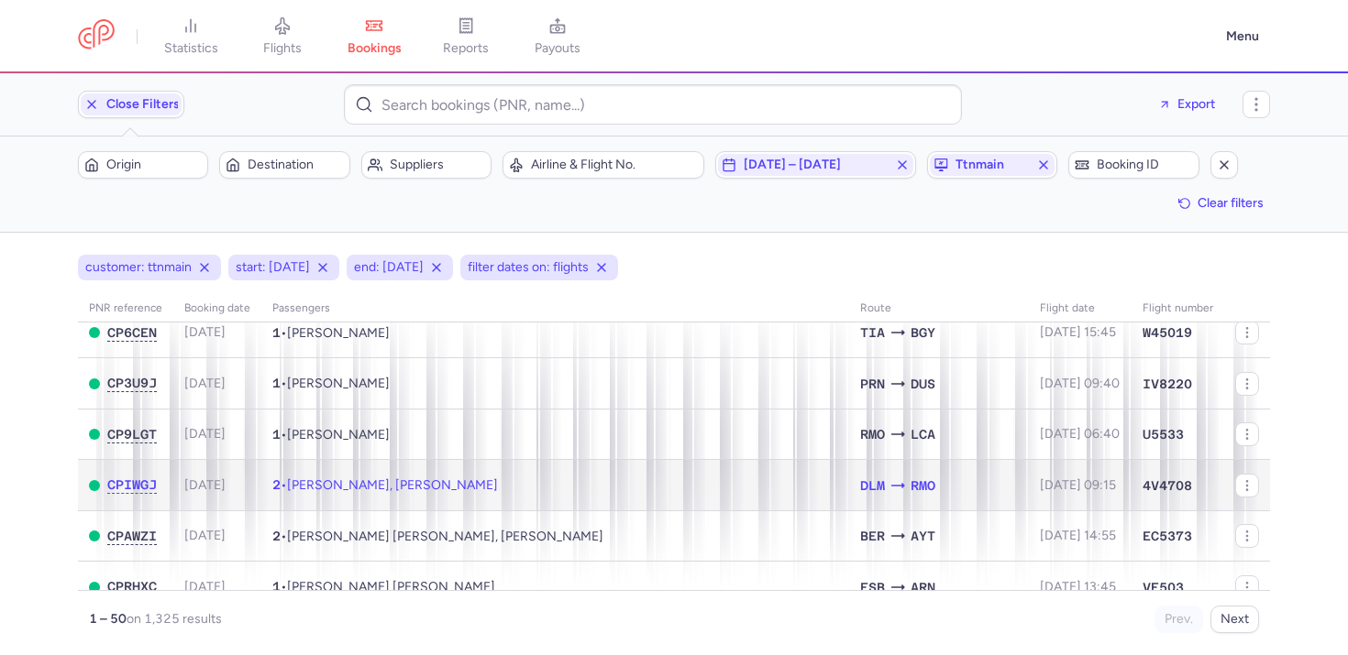
click at [415, 492] on td "2 • Liudmyla KACHMAR, Mykhailo KACHMAR" at bounding box center [555, 485] width 588 height 51
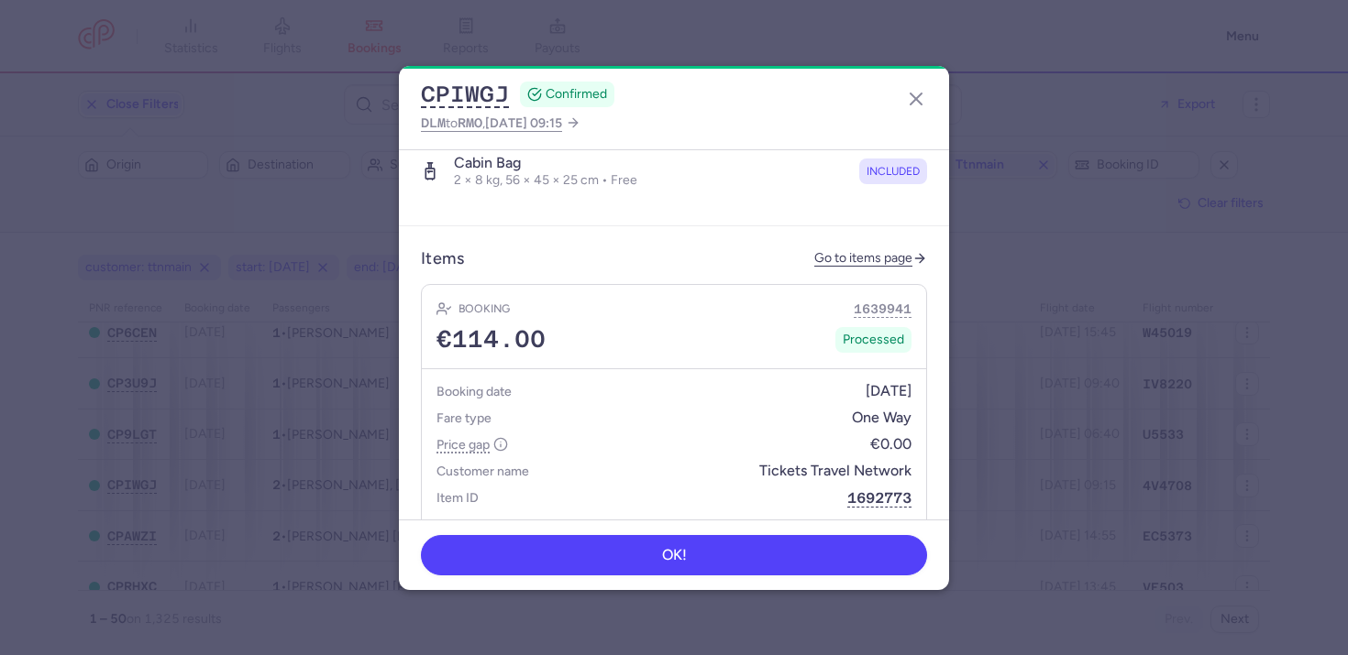
scroll to position [769, 0]
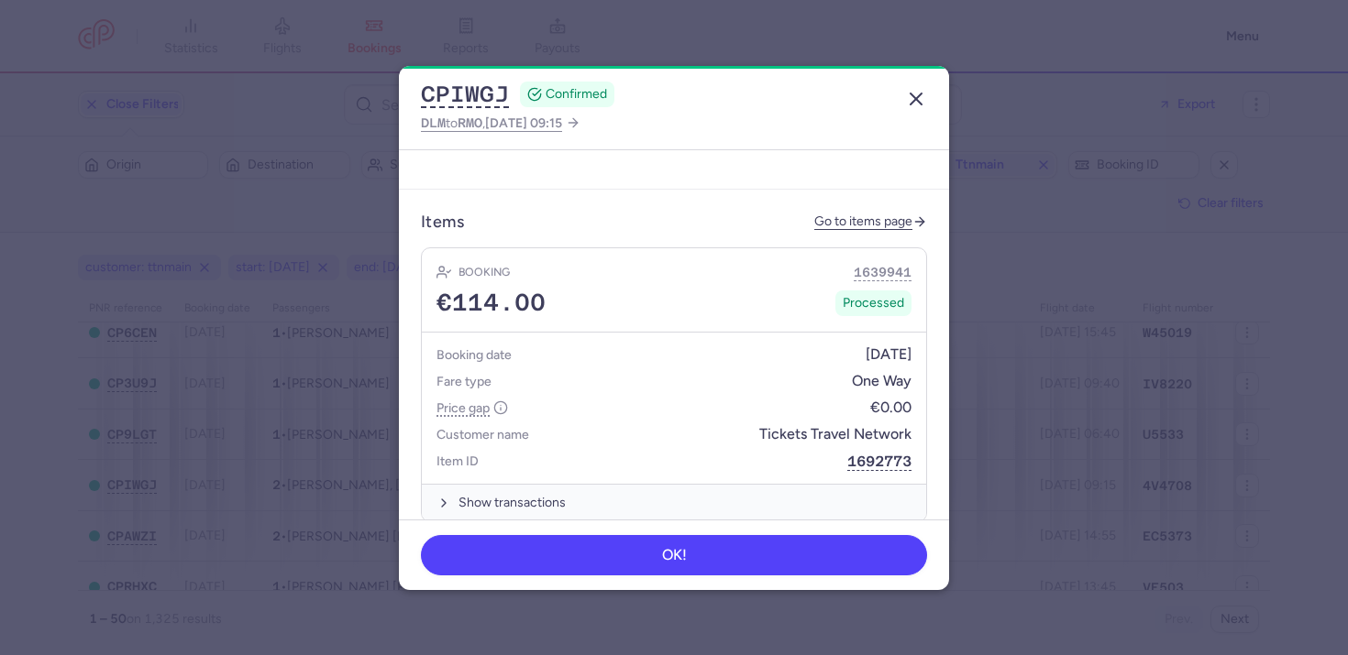
click at [913, 99] on line "button" at bounding box center [915, 99] width 11 height 11
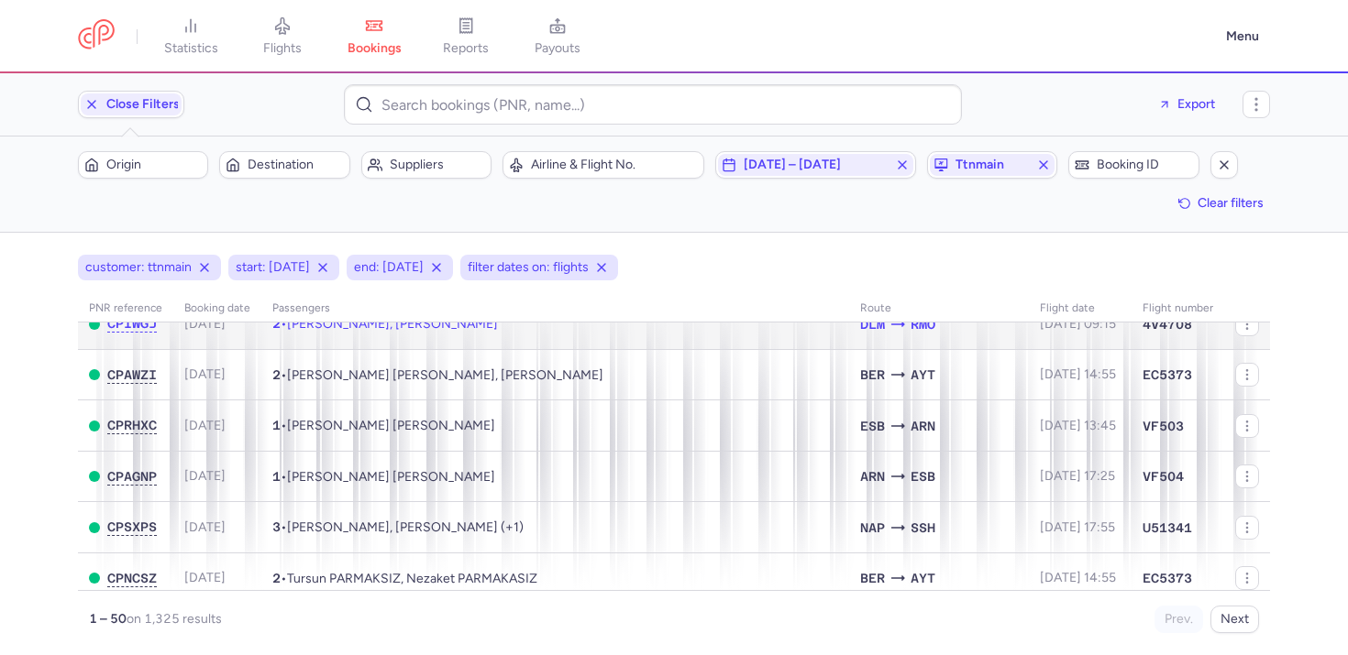
scroll to position [1375, 0]
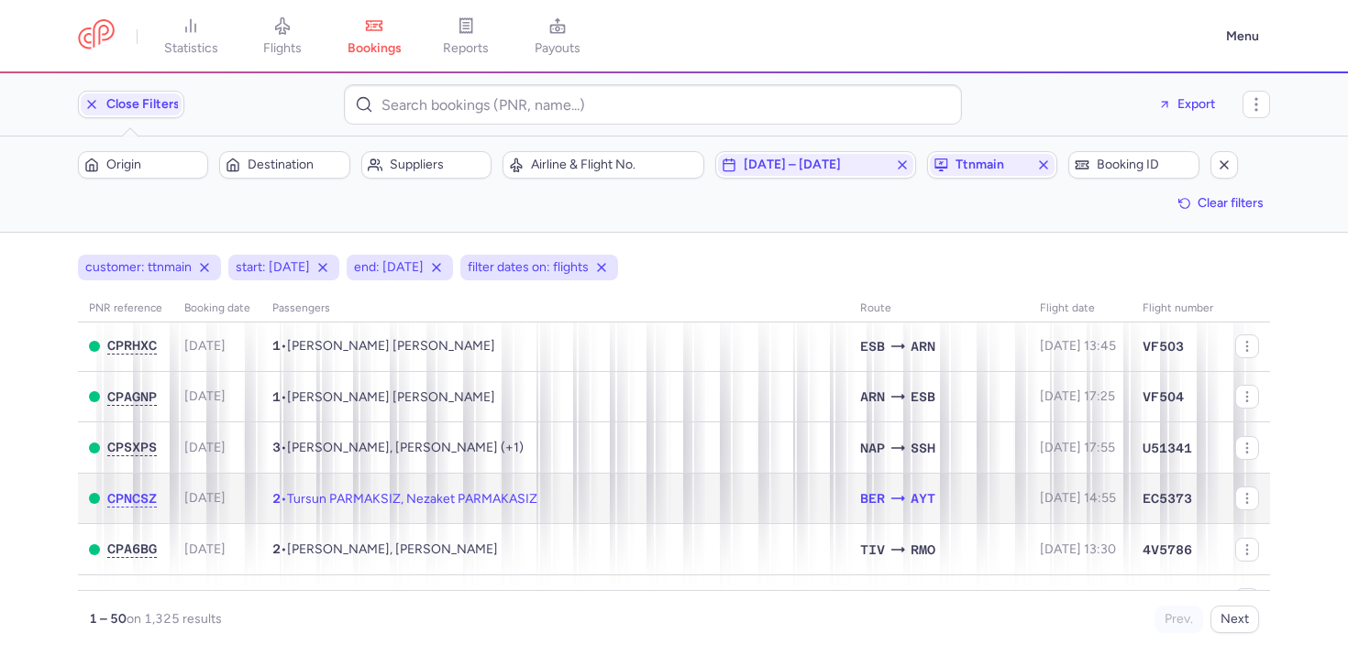
click at [439, 507] on span "Tursun PARMAKSIZ, Nezaket PARMAKASIZ" at bounding box center [412, 499] width 250 height 16
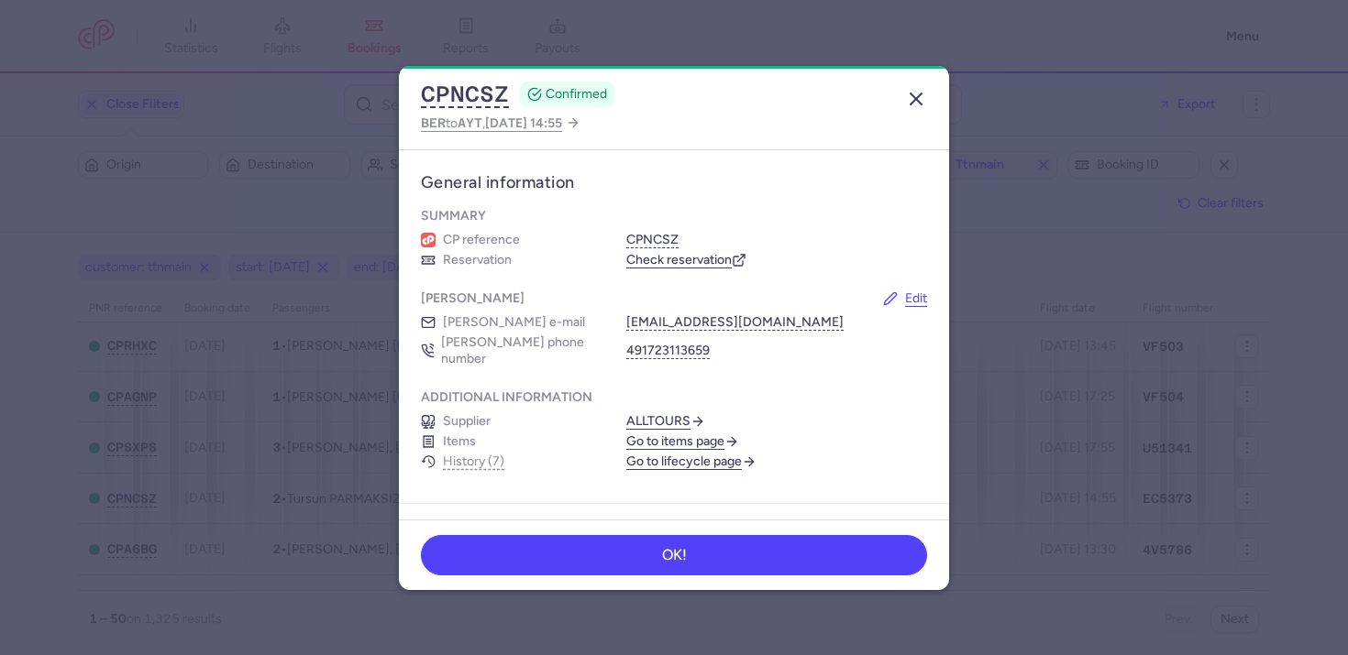
click at [920, 88] on icon "button" at bounding box center [916, 99] width 22 height 22
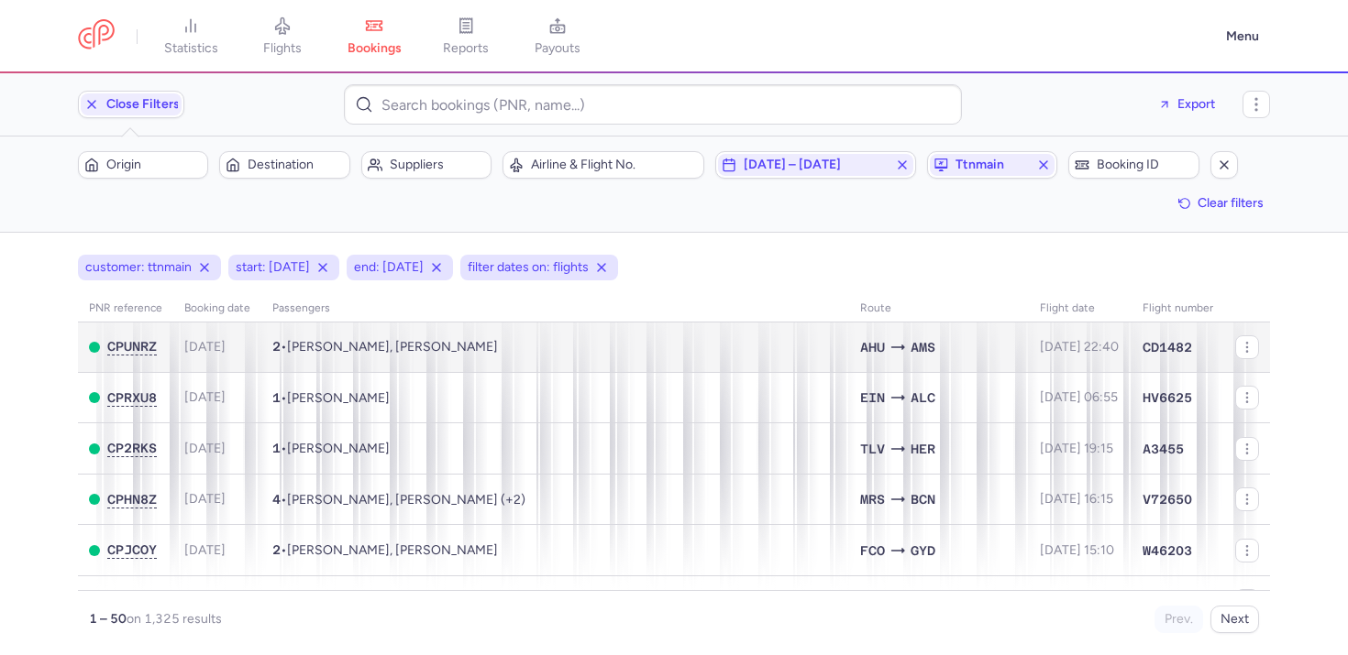
scroll to position [2321, 0]
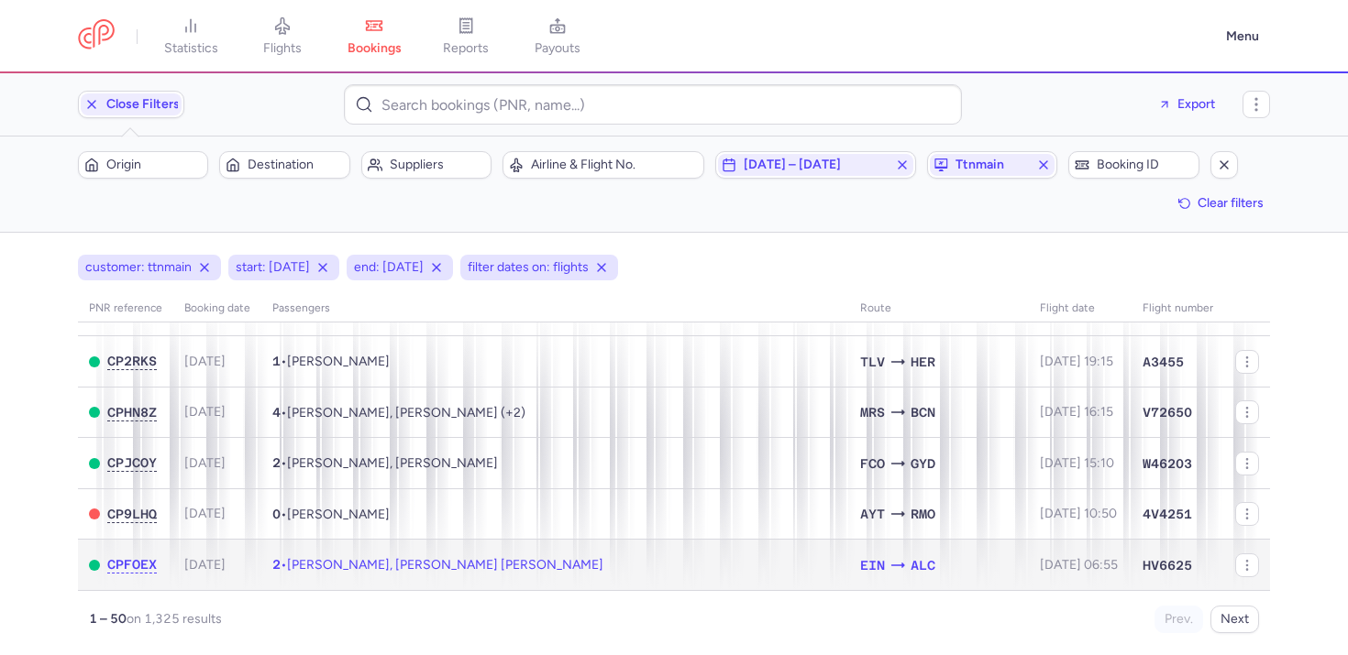
click at [567, 556] on td "2 • Andrii KUTSENKO, Vaszil KIRIK" at bounding box center [555, 565] width 588 height 50
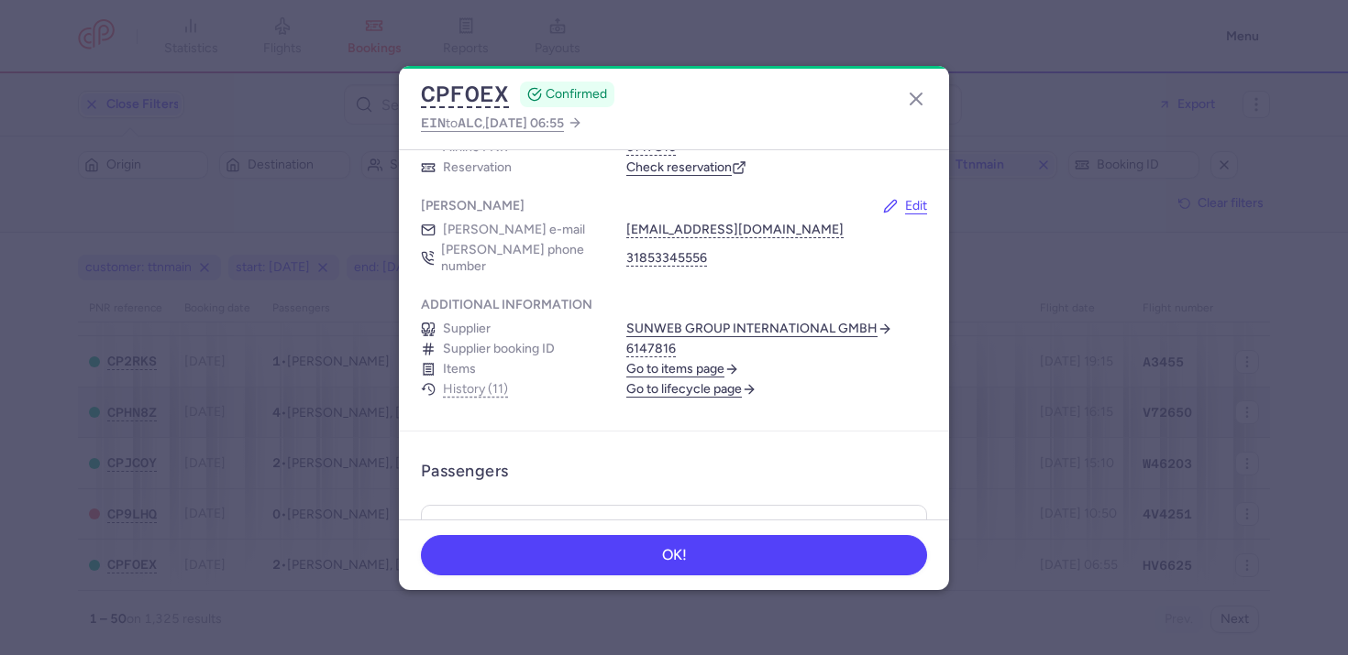
scroll to position [116, 0]
click at [898, 94] on div "CPFOEX CONFIRMED EIN to ALC , 2025 Aug 10, 06:55" at bounding box center [674, 107] width 550 height 83
click at [920, 98] on icon "button" at bounding box center [916, 99] width 22 height 22
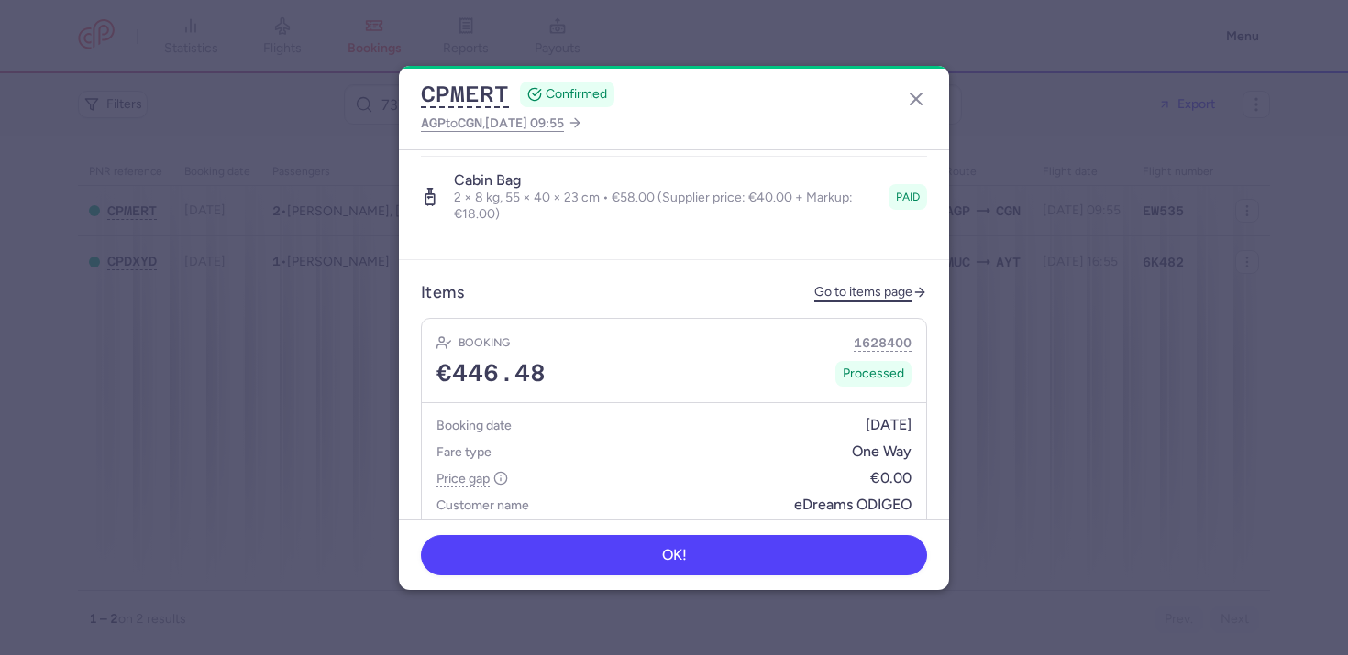
scroll to position [844, 0]
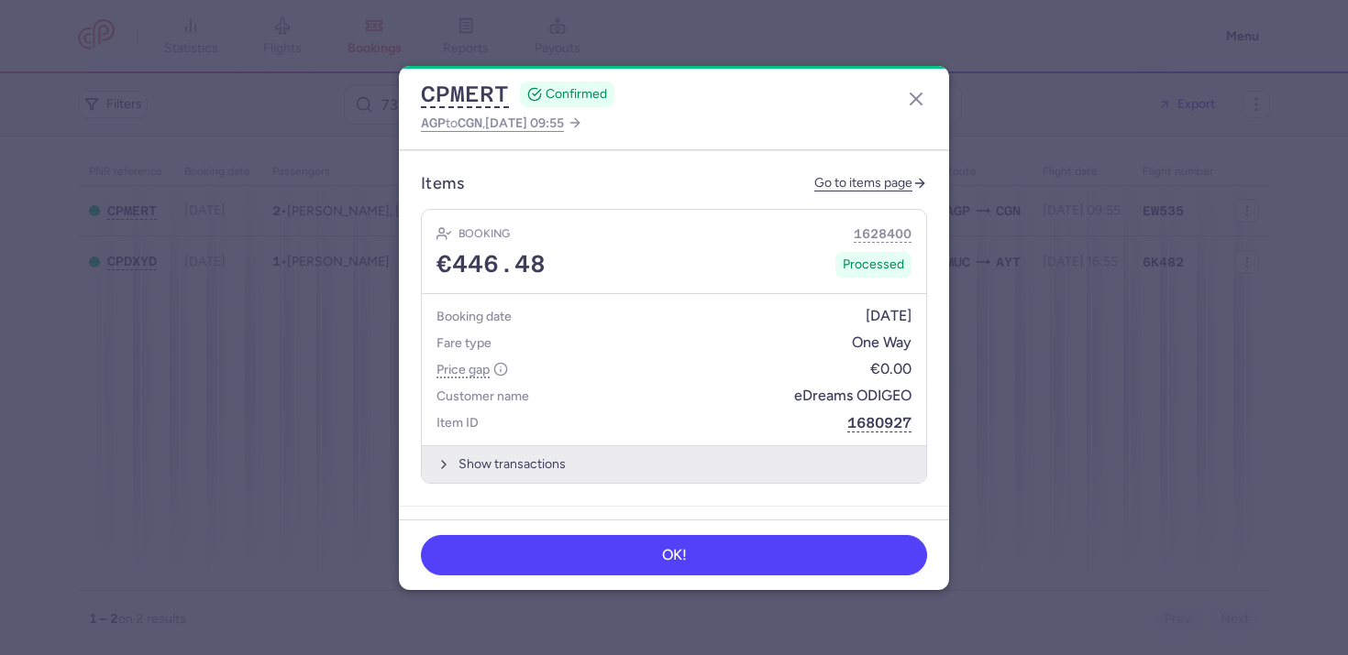
click at [660, 461] on button "Show transactions" at bounding box center [674, 465] width 504 height 38
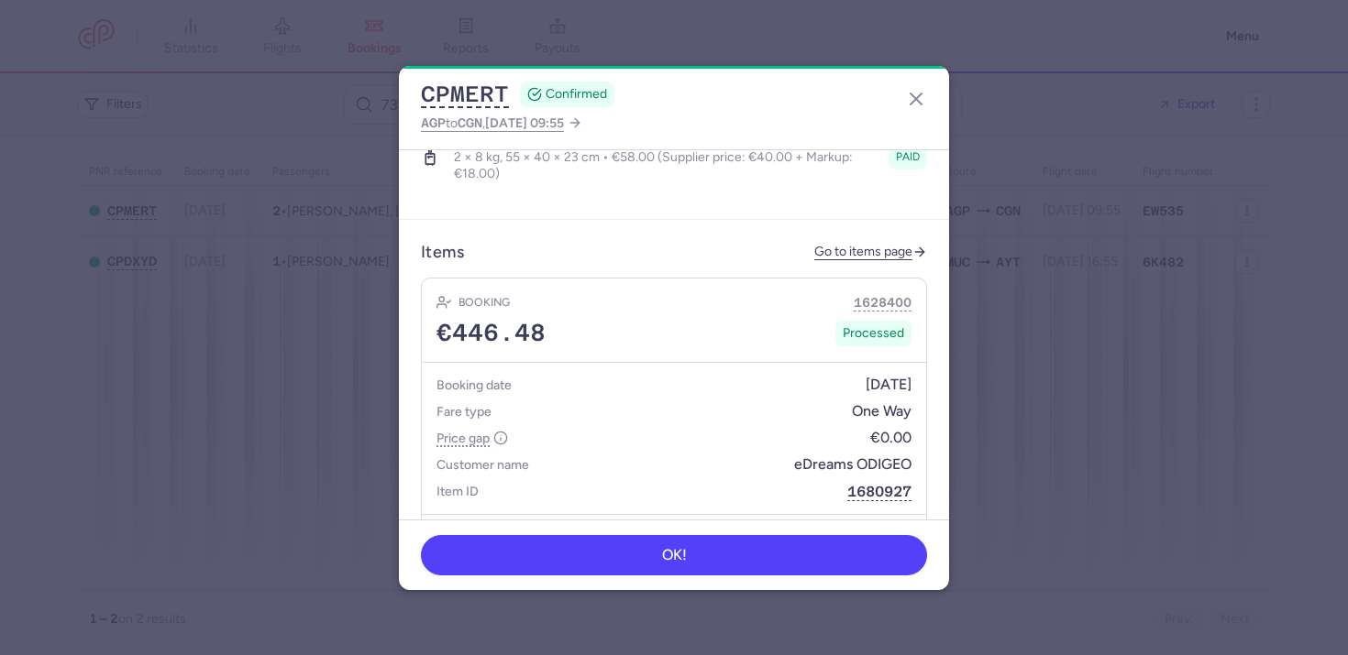
scroll to position [665, 0]
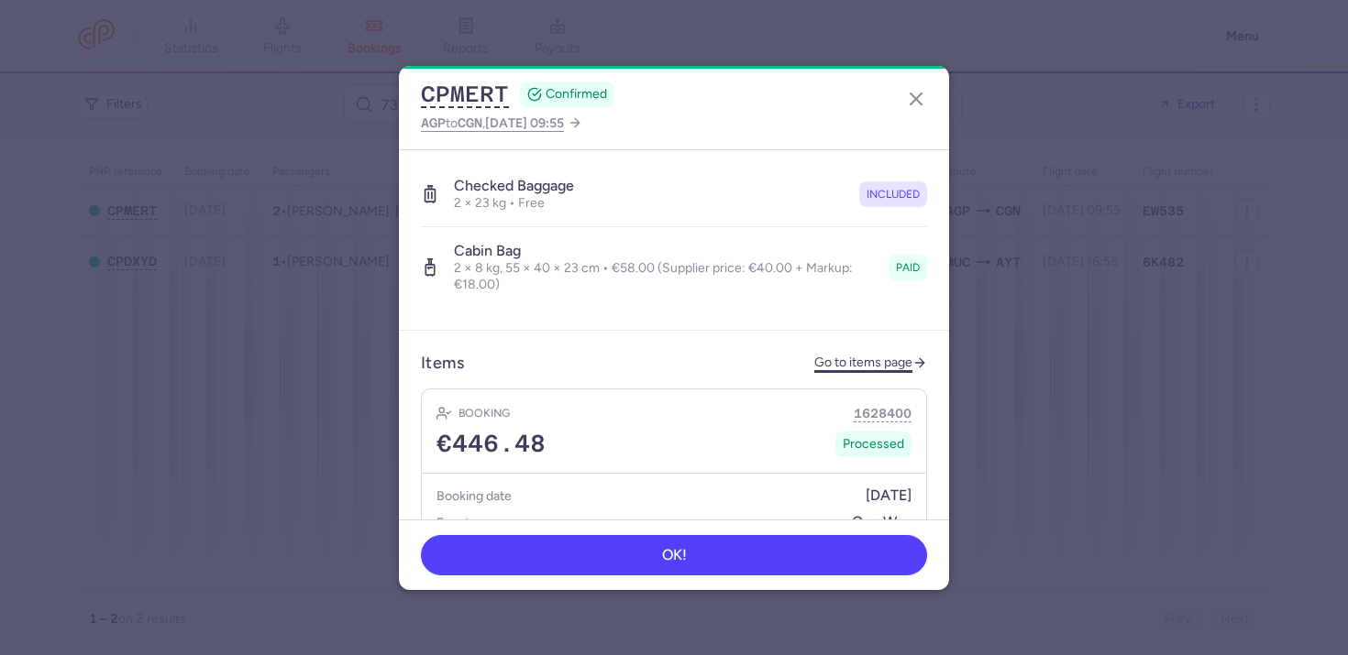
click at [836, 356] on link "Go to items page" at bounding box center [870, 364] width 113 height 16
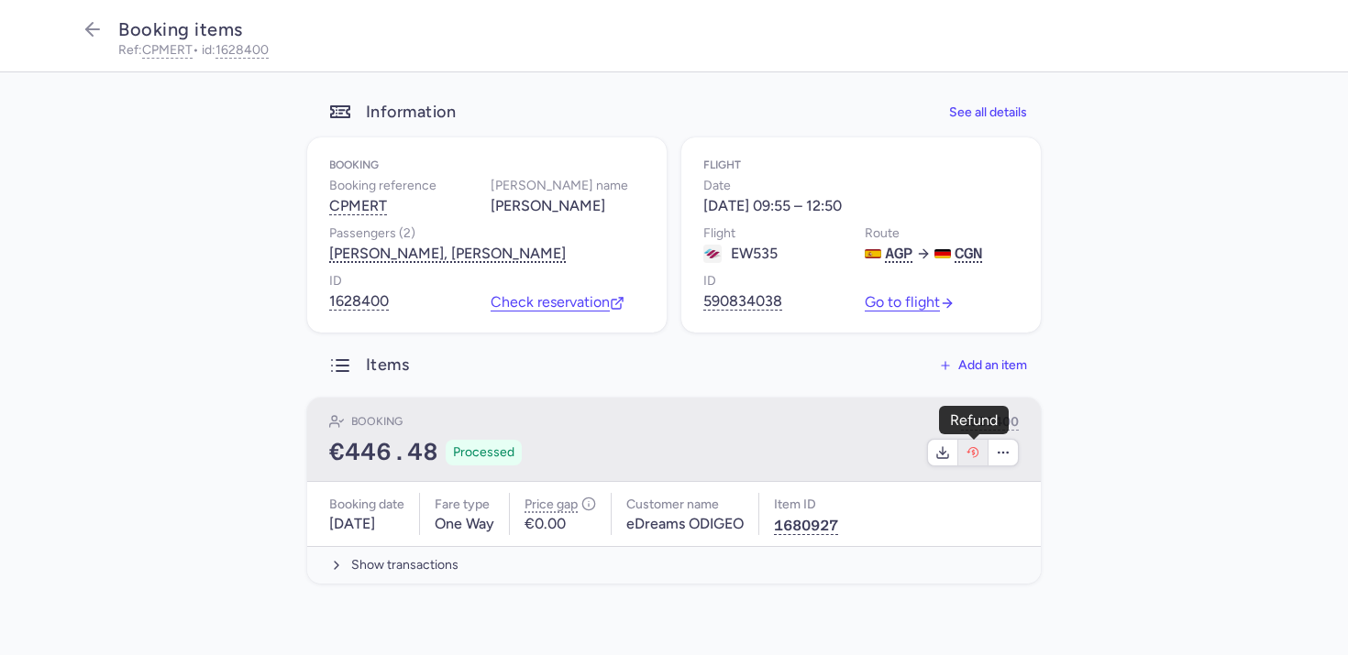
click at [973, 454] on icon "button" at bounding box center [974, 452] width 4 height 6
select select "262"
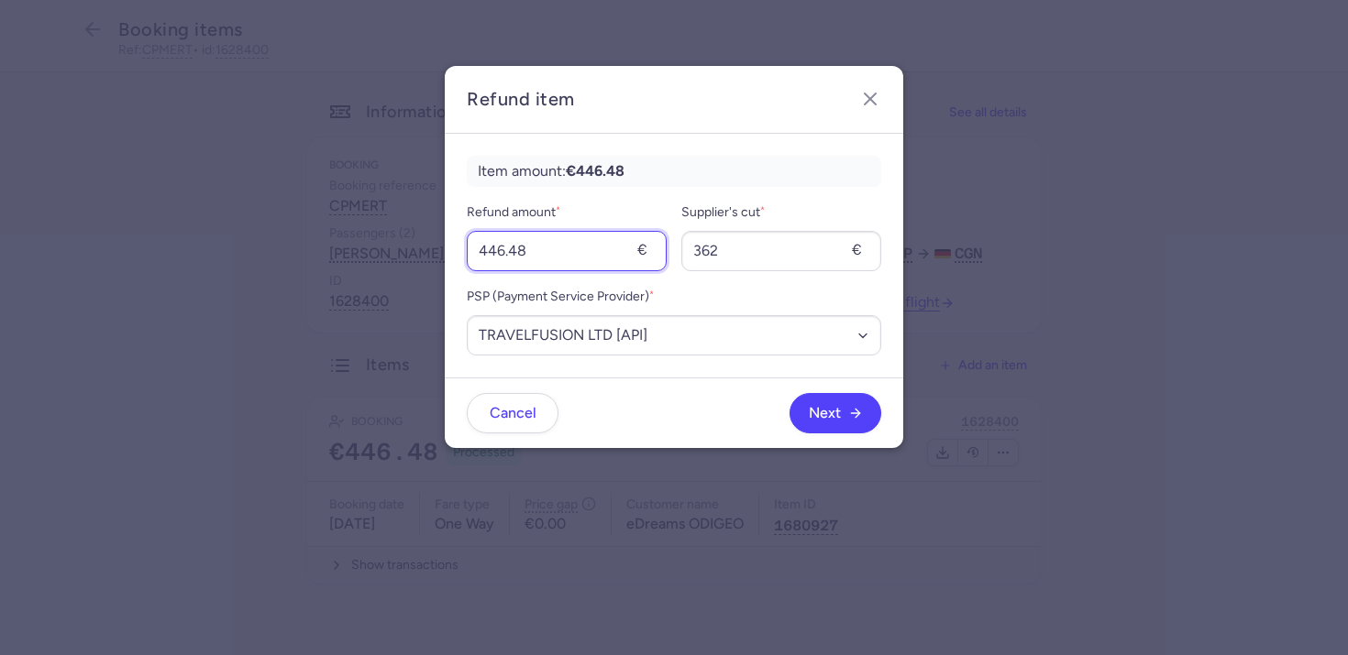
click at [520, 252] on input "446.48" at bounding box center [567, 251] width 200 height 40
type input "116"
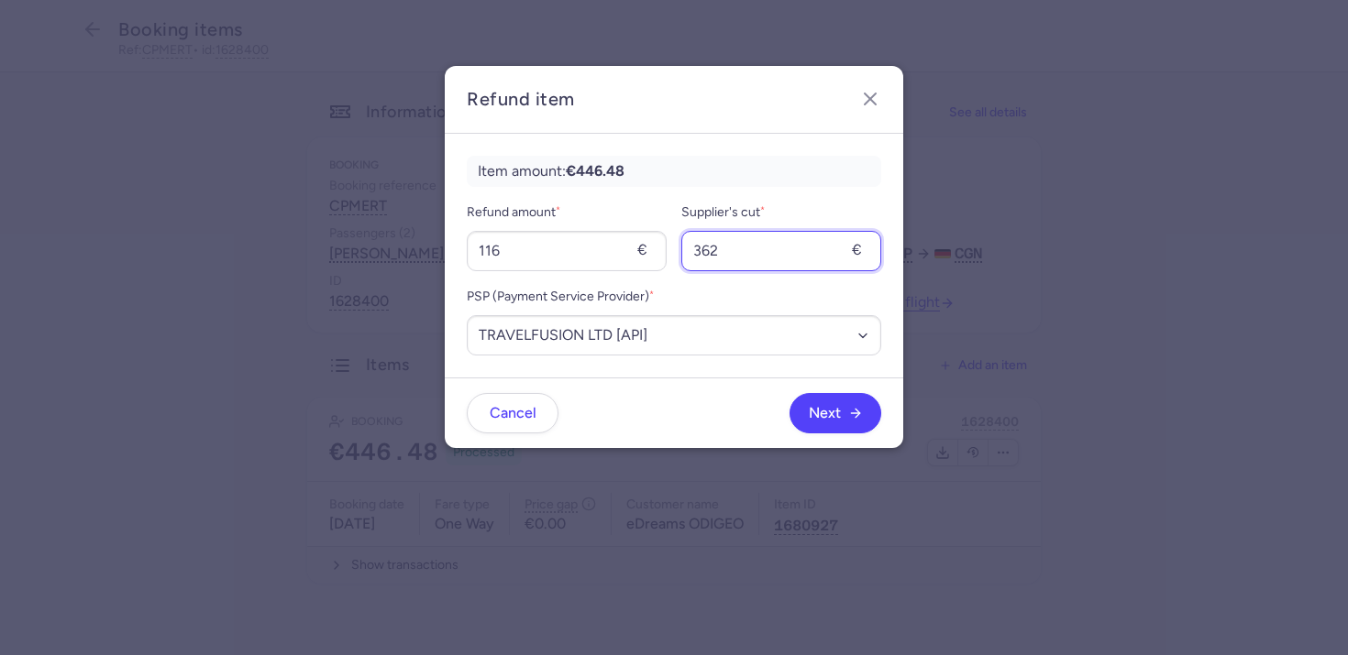
click at [820, 251] on input "362" at bounding box center [781, 251] width 200 height 40
type input "80"
click at [774, 400] on div "Next" at bounding box center [719, 413] width 323 height 40
click at [840, 416] on span "Next" at bounding box center [836, 412] width 54 height 17
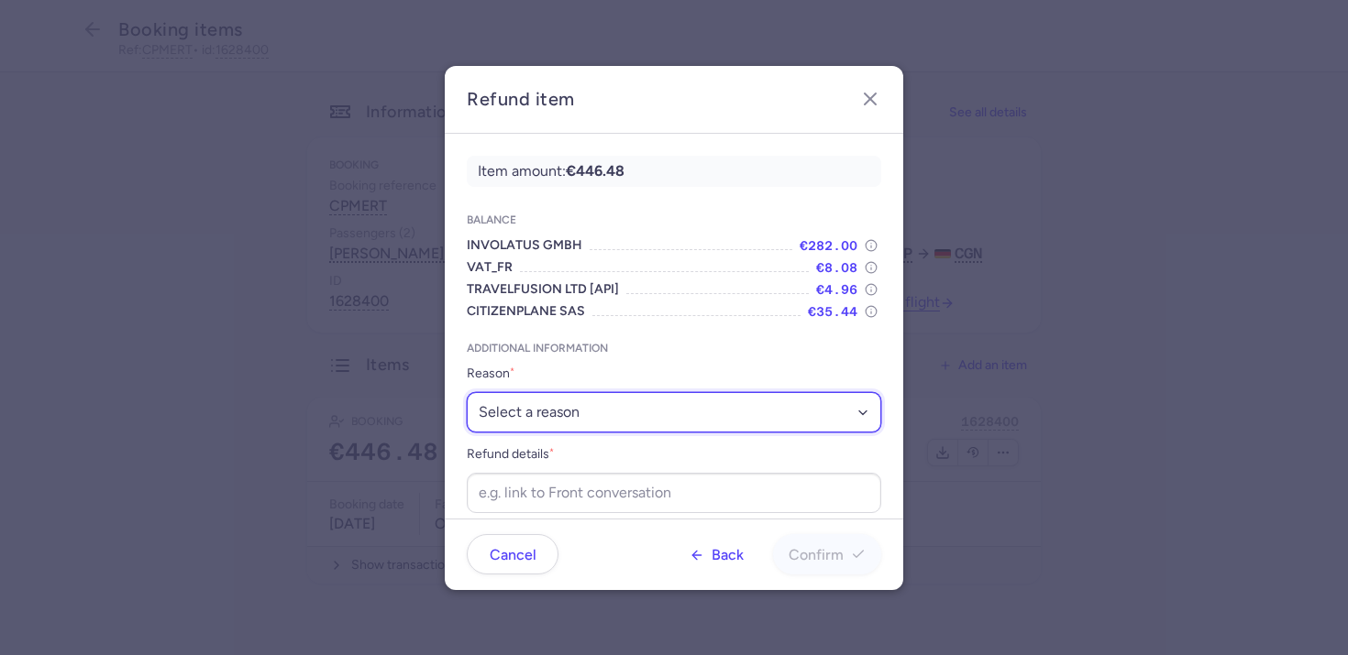
click at [590, 423] on select "Select a reason ✈️ Airline ceasing ops 💼 Ancillary issue 📄 APIS missing ⚙️ Citi…" at bounding box center [674, 412] width 414 height 40
select select "ANCILLARY_ISSUE"
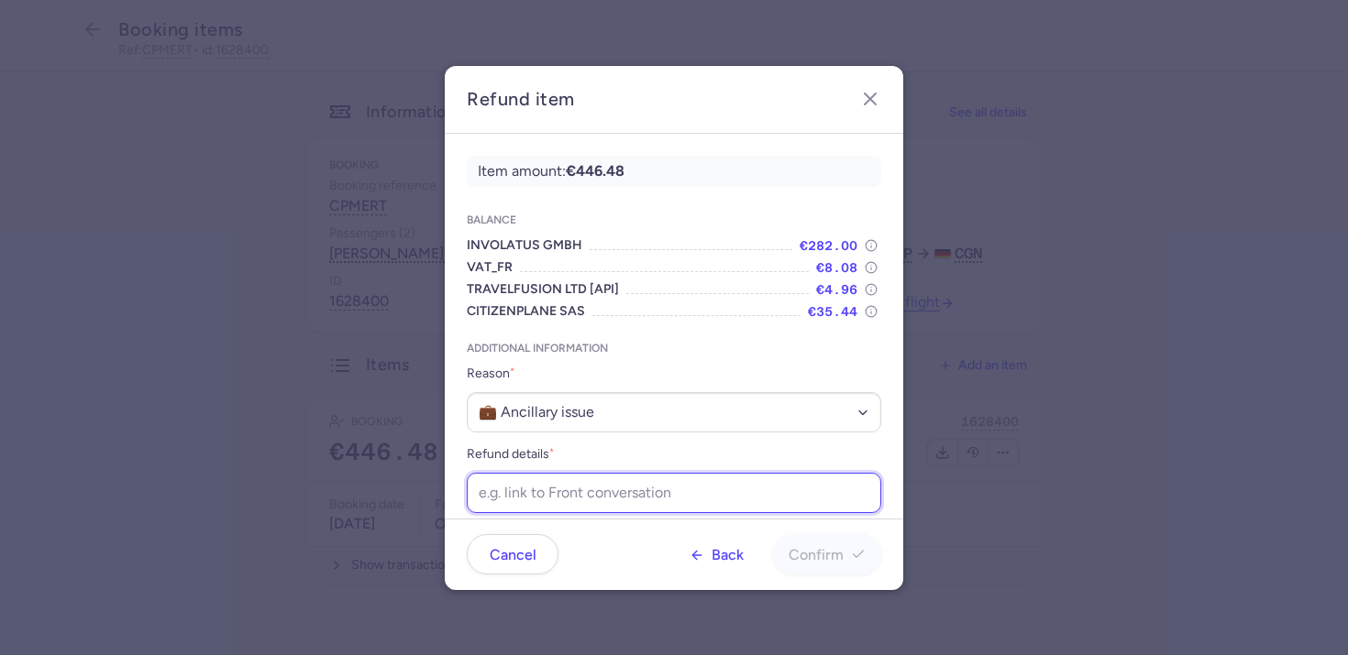
click at [559, 491] on input "Refund details *" at bounding box center [674, 493] width 414 height 40
paste input "https://app.frontapp.com/open/cnv_f18n1mq?key=labTtwZ221_tIAFzb5N0R7M3YIYqoh4h"
type input "https://app.frontapp.com/open/cnv_f18n1mq?key=labTtwZ221_tIAFzb5N0R7M3YIYqoh4h"
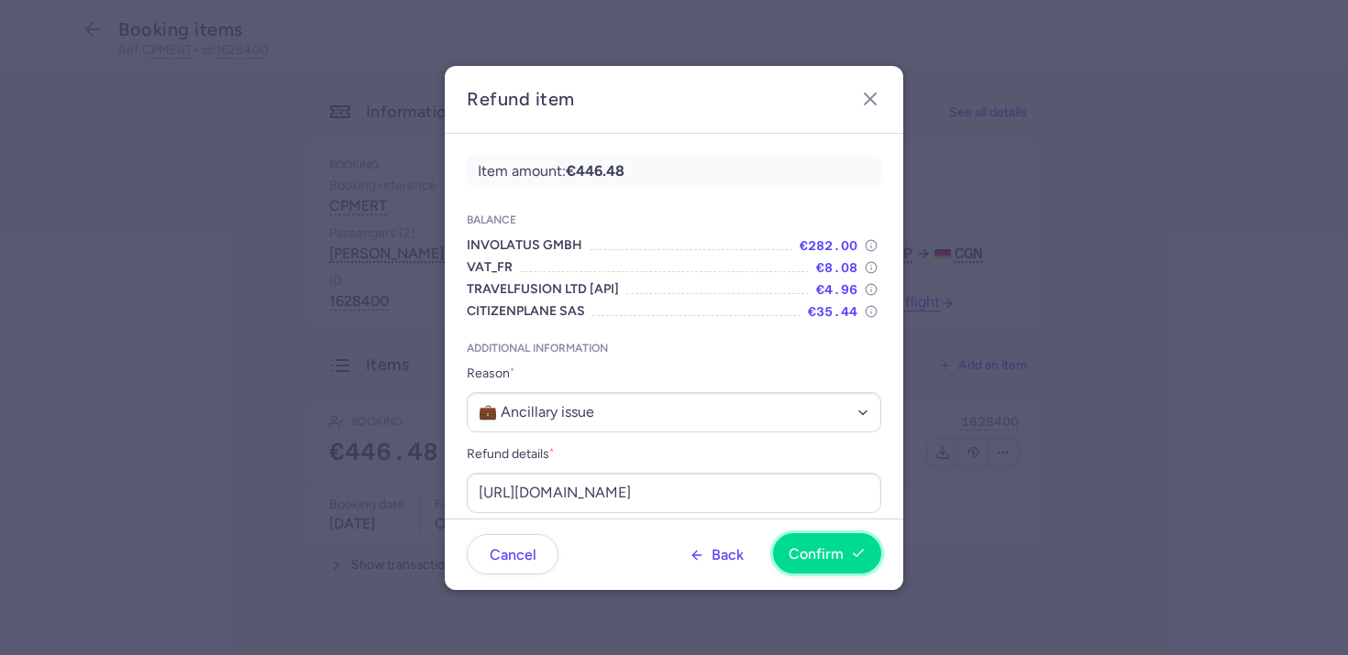
click at [800, 556] on span "Confirm" at bounding box center [815, 554] width 55 height 17
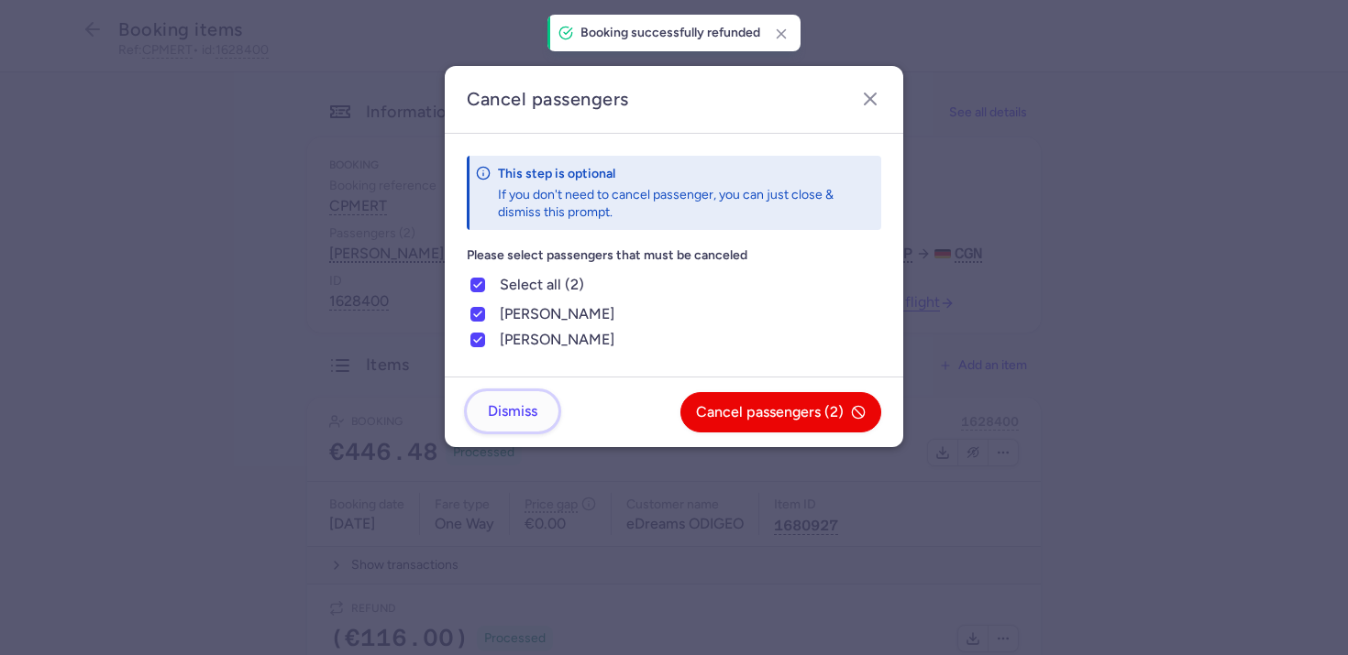
click at [523, 421] on button "Dismiss" at bounding box center [513, 411] width 92 height 40
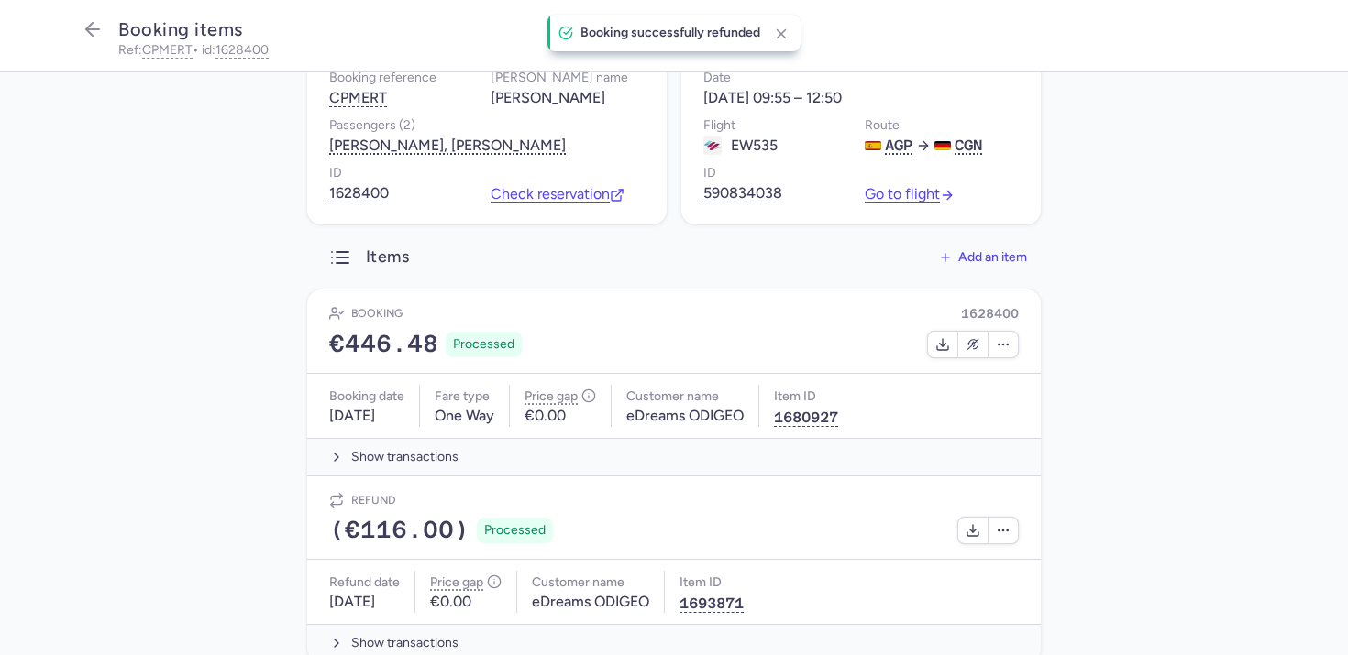
scroll to position [159, 0]
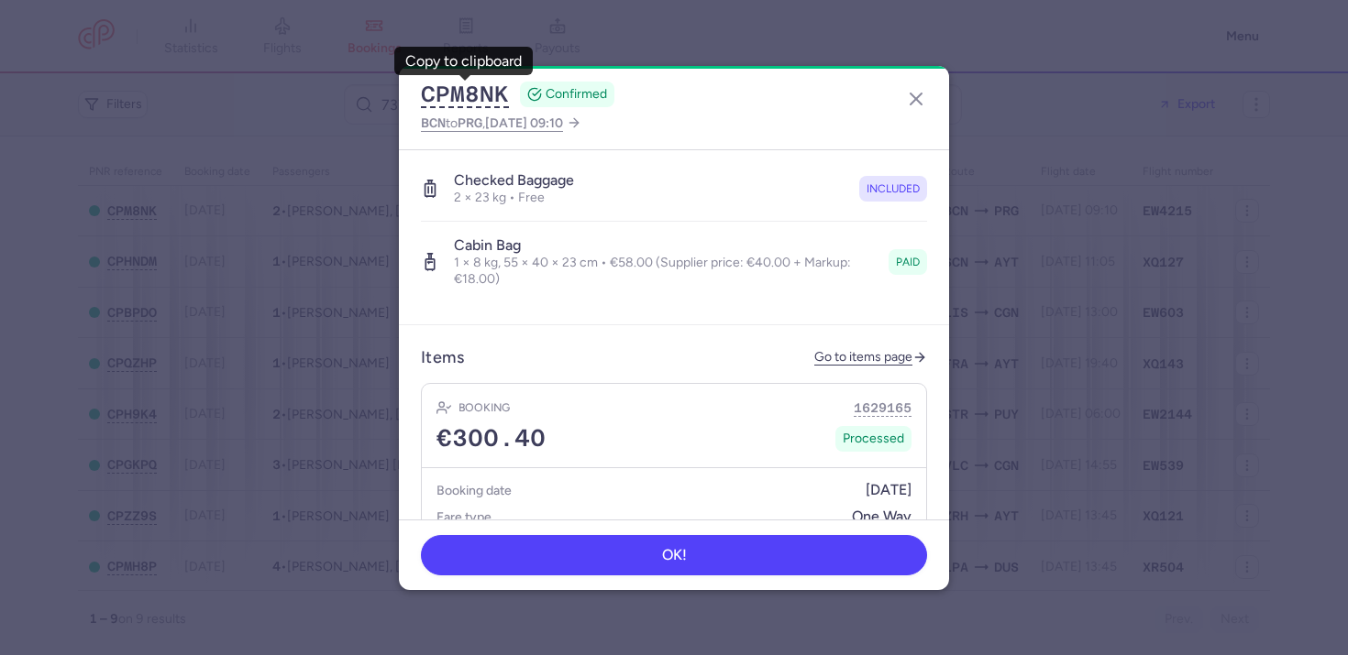
scroll to position [644, 0]
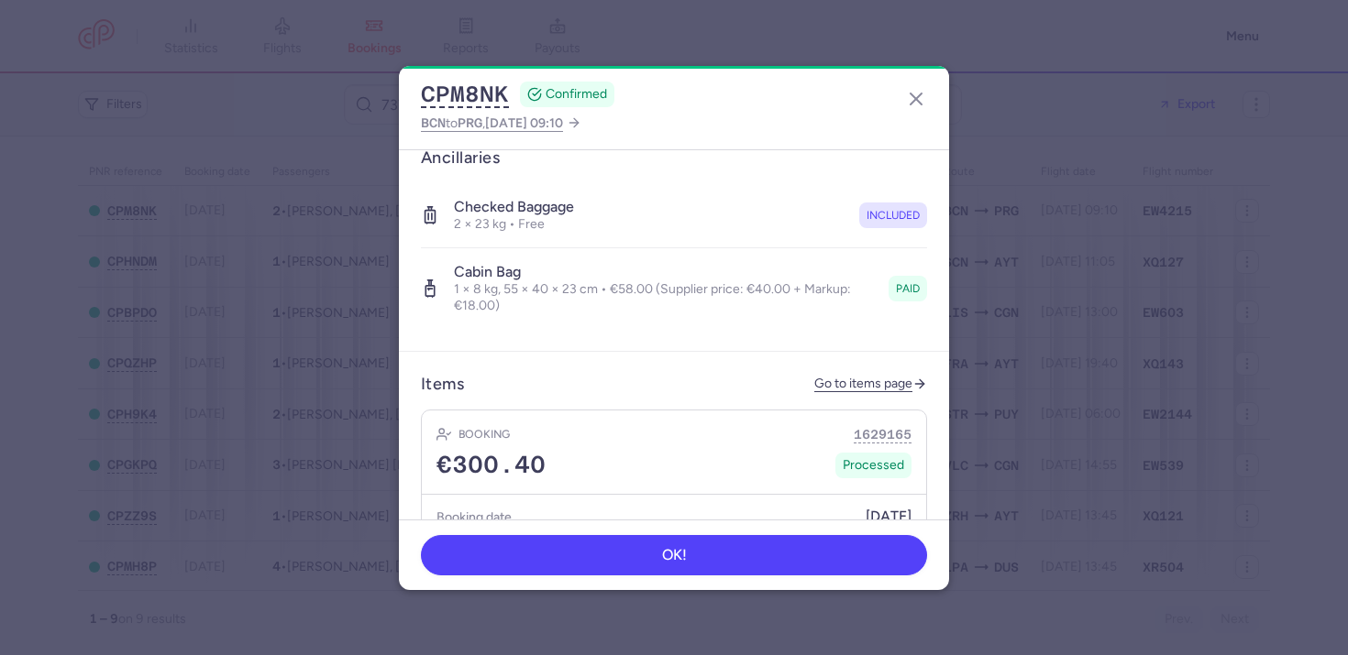
click at [758, 328] on article "Ancillaries Checked baggage 2 × 23 kg • Free included Cabin bag 1 × 8 kg, 55 × …" at bounding box center [674, 239] width 550 height 226
click at [852, 381] on article "Items Go to items page Booking 1629165 €300.40 Processed Booking date [DATE] Fa…" at bounding box center [674, 530] width 550 height 356
click at [855, 377] on link "Go to items page" at bounding box center [870, 385] width 113 height 16
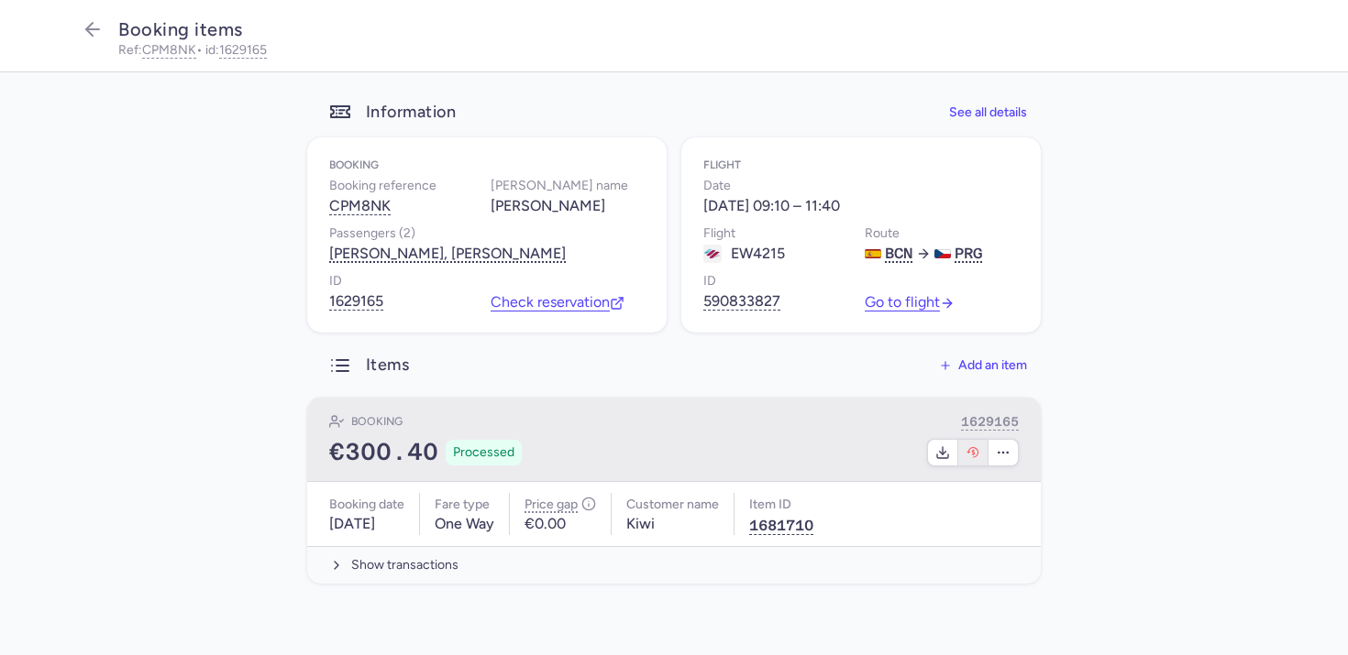
click at [980, 452] on button "button" at bounding box center [973, 453] width 30 height 26
select select "490"
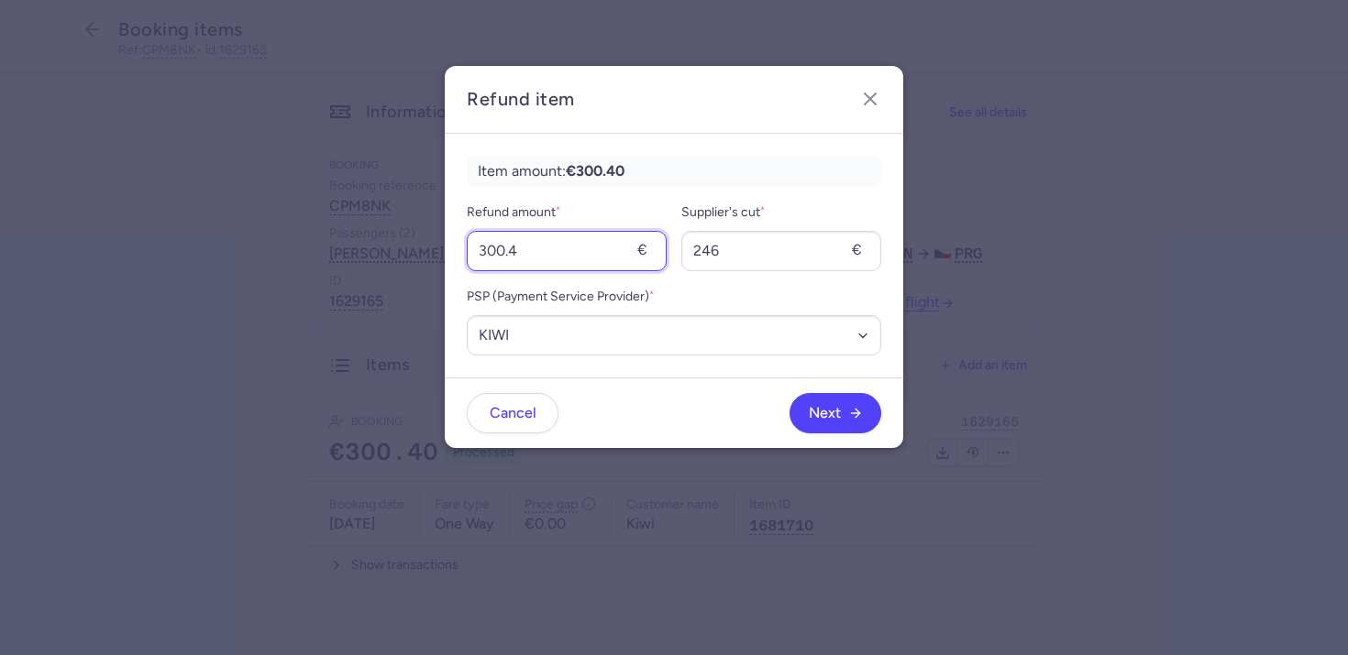
click at [613, 270] on input "300.4" at bounding box center [567, 251] width 200 height 40
type input "58"
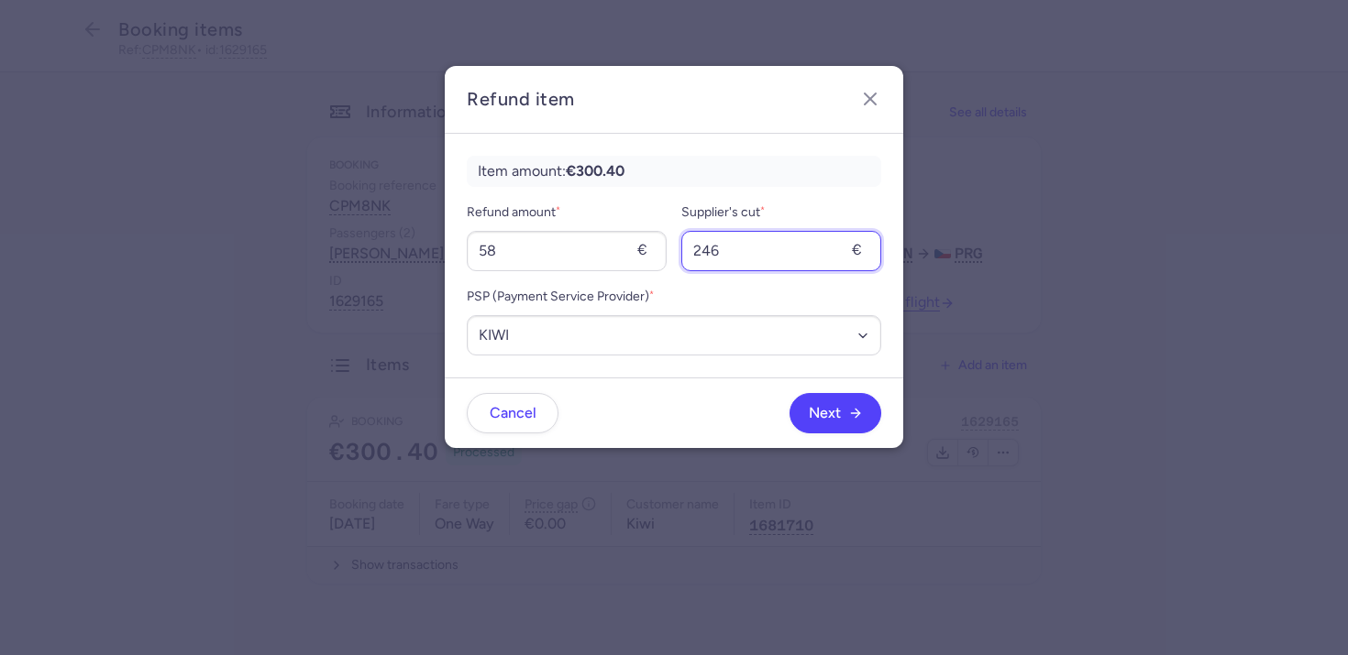
click at [801, 268] on input "246" at bounding box center [781, 251] width 200 height 40
type input "40"
click at [871, 433] on div "Next" at bounding box center [719, 413] width 323 height 40
click at [849, 408] on icon "button" at bounding box center [855, 412] width 15 height 15
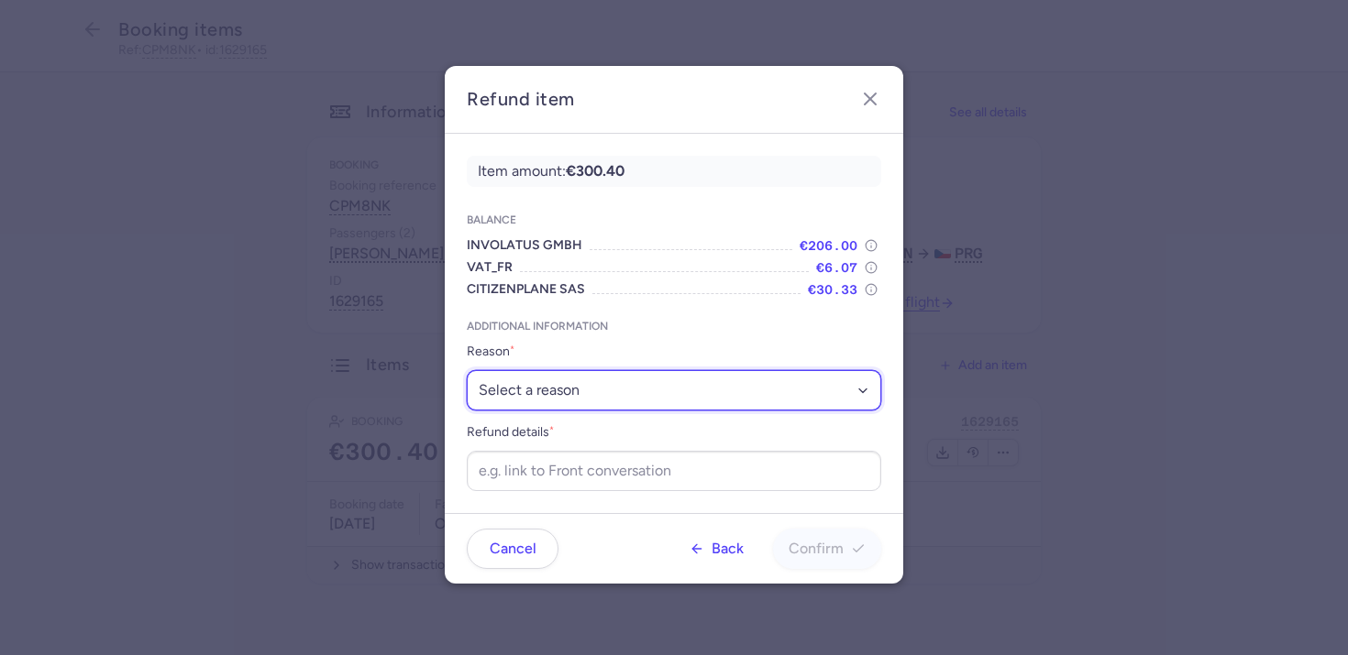
click at [556, 400] on select "Select a reason ✈️ Airline ceasing ops 💼 Ancillary issue 📄 APIS missing ⚙️ Citi…" at bounding box center [674, 390] width 414 height 40
select select "ANCILLARY_ISSUE"
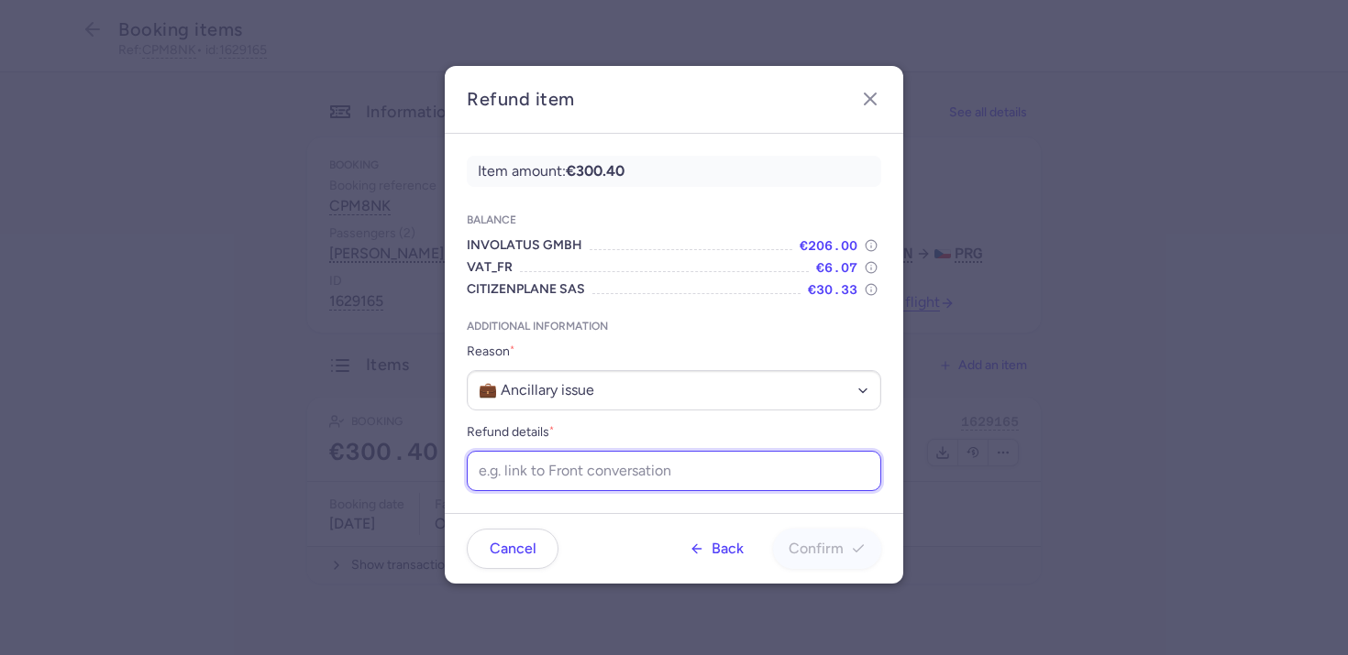
click at [518, 488] on input "Refund details *" at bounding box center [674, 471] width 414 height 40
drag, startPoint x: 524, startPoint y: 463, endPoint x: 490, endPoint y: 432, distance: 46.1
click at [524, 463] on input "Refund details *" at bounding box center [674, 471] width 414 height 40
paste input "https://app.frontapp.com/open/cnv_f18n1c2?key=RulTMPFqsrNv0rVOQSxlT8v5eY-W4mgr"
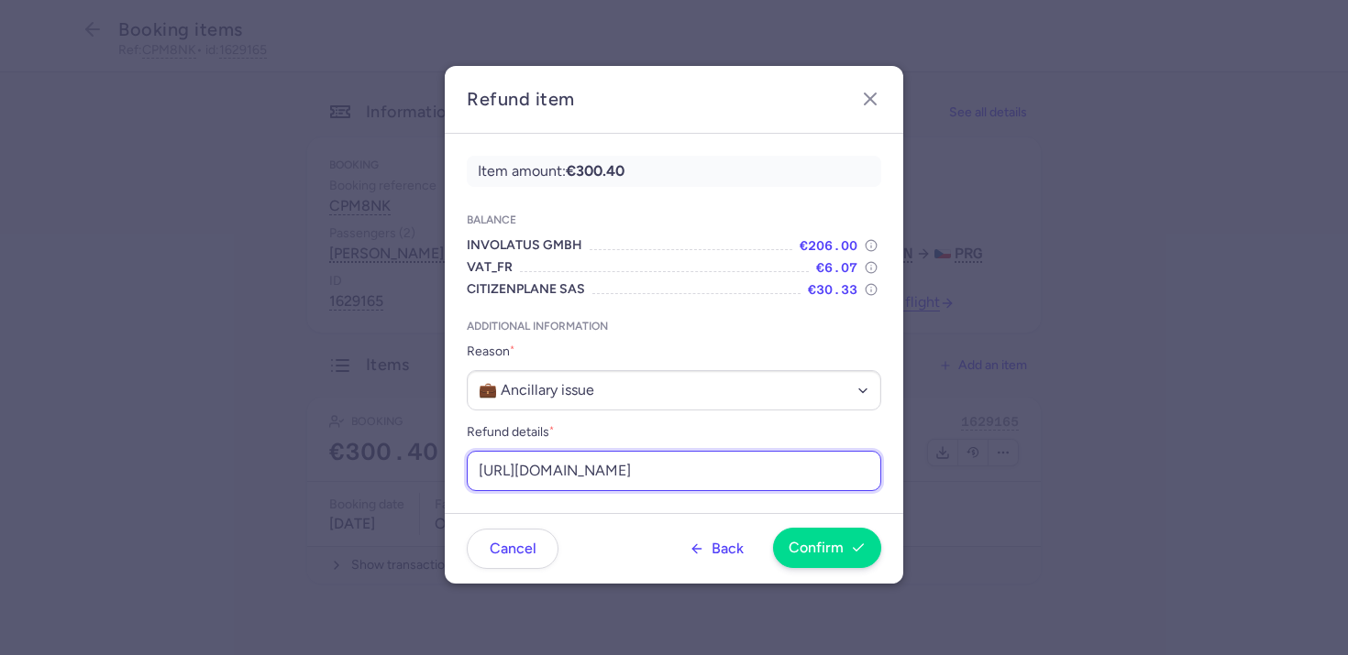
type input "https://app.frontapp.com/open/cnv_f18n1c2?key=RulTMPFqsrNv0rVOQSxlT8v5eY-W4mgr"
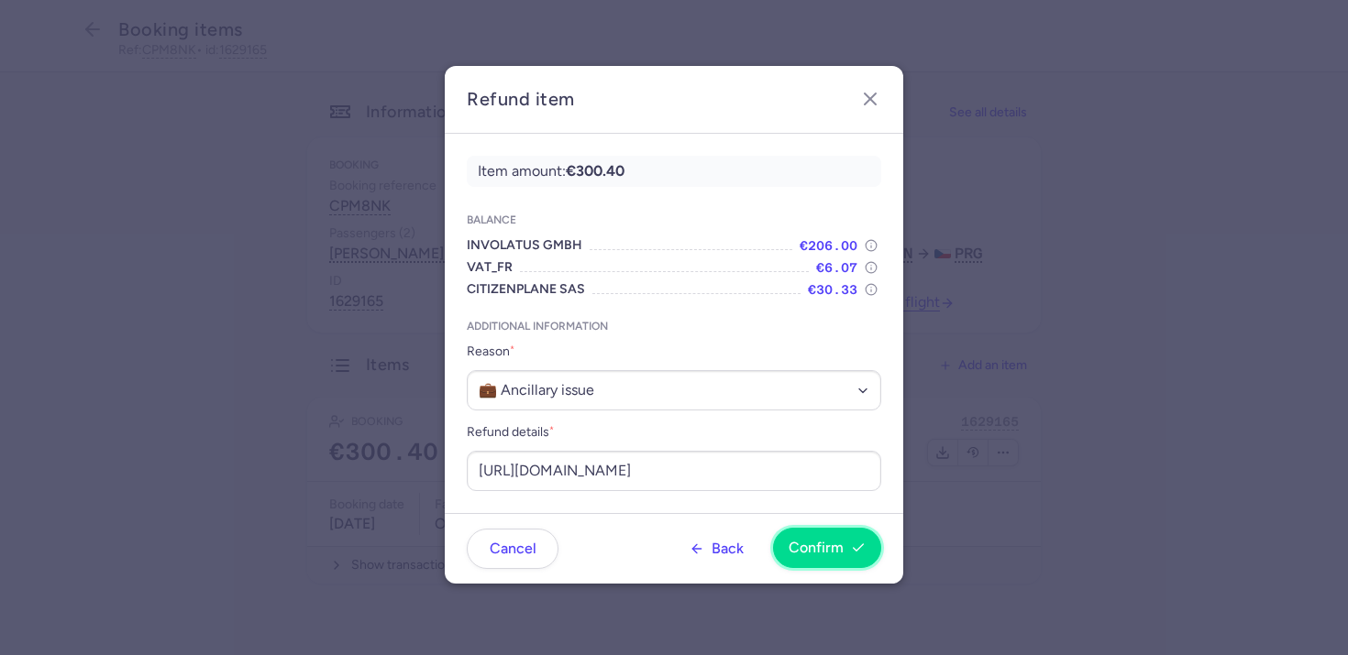
click at [818, 539] on button "Confirm" at bounding box center [827, 548] width 108 height 40
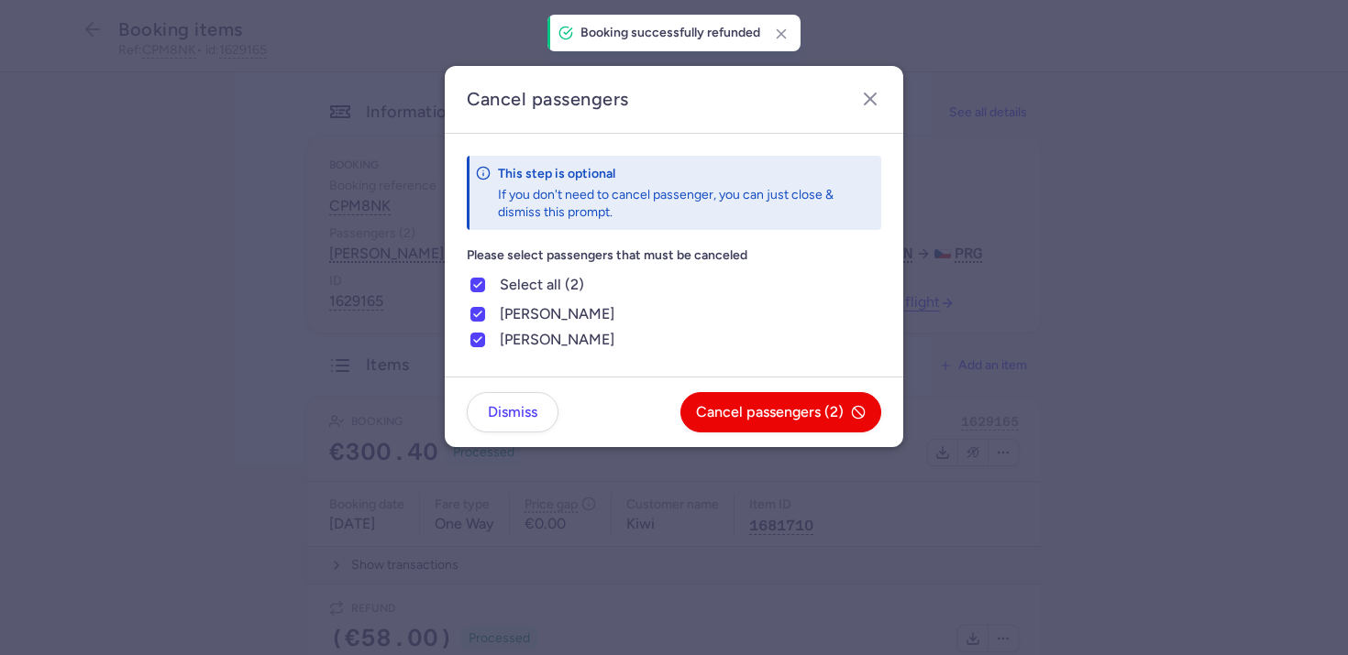
click at [512, 433] on footer "Dismiss Cancel passengers (2)" at bounding box center [674, 412] width 458 height 71
click at [507, 415] on span "Dismiss" at bounding box center [513, 411] width 50 height 17
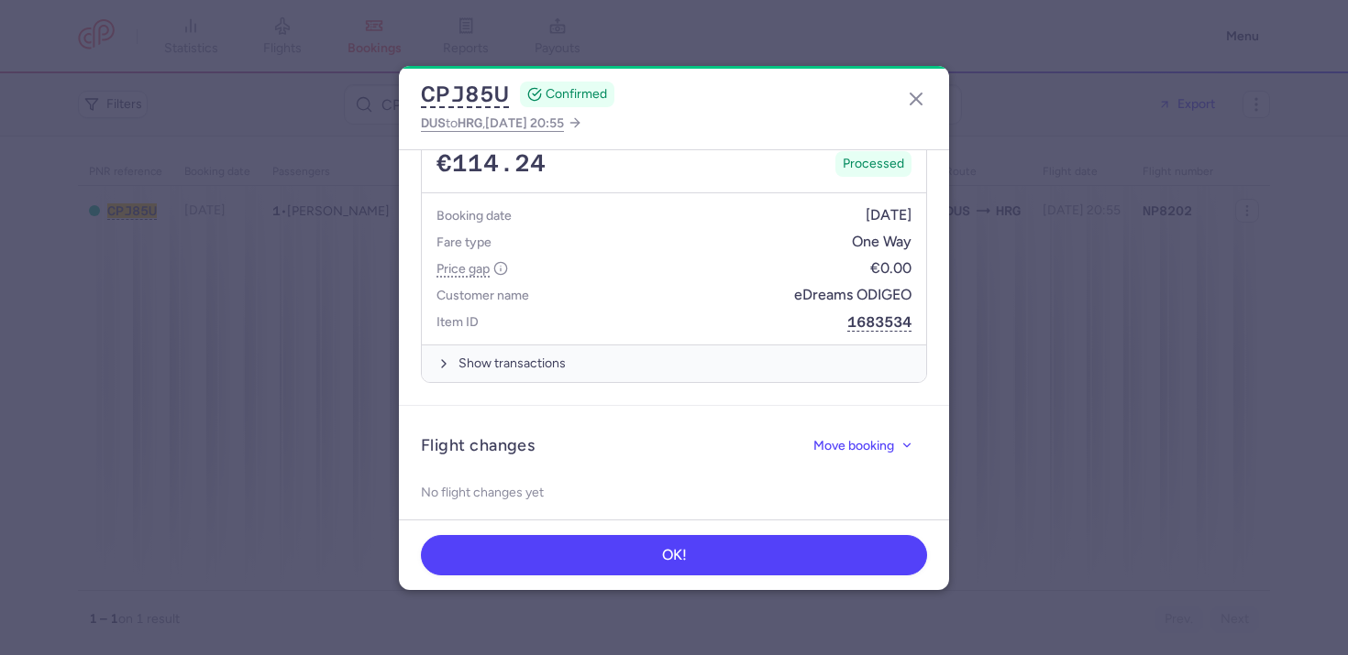
scroll to position [790, 0]
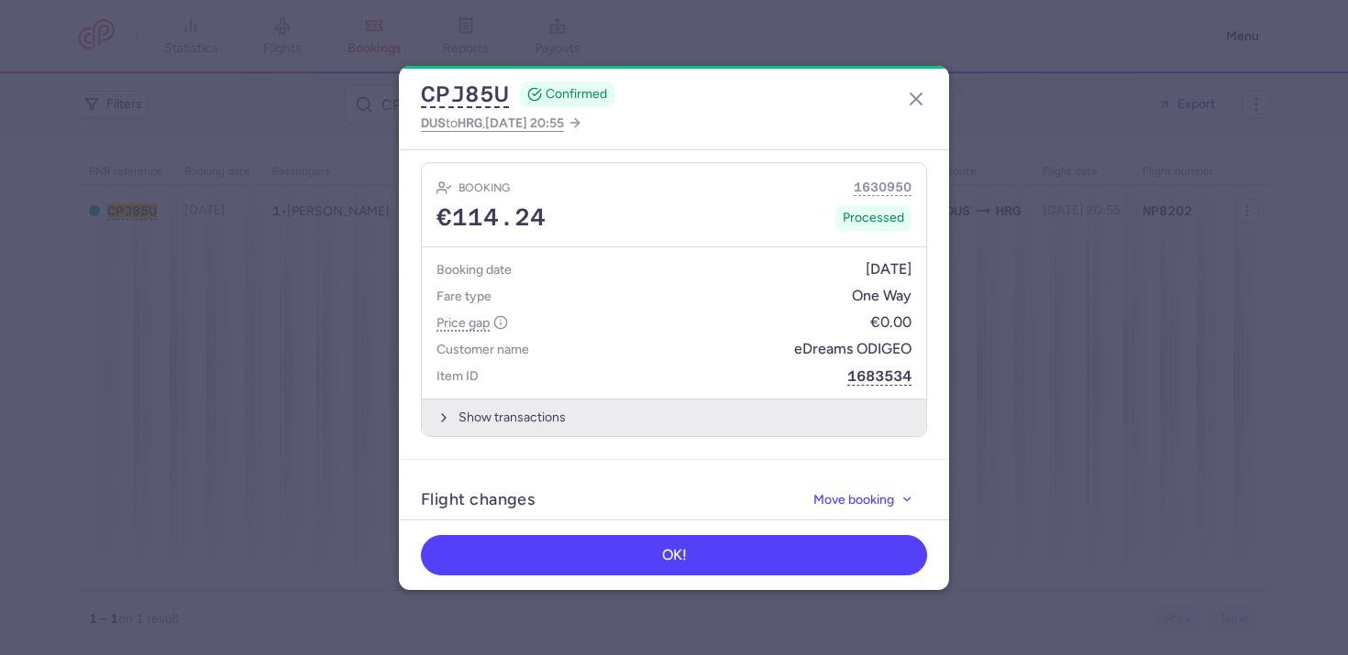
click at [570, 406] on button "Show transactions" at bounding box center [674, 418] width 504 height 38
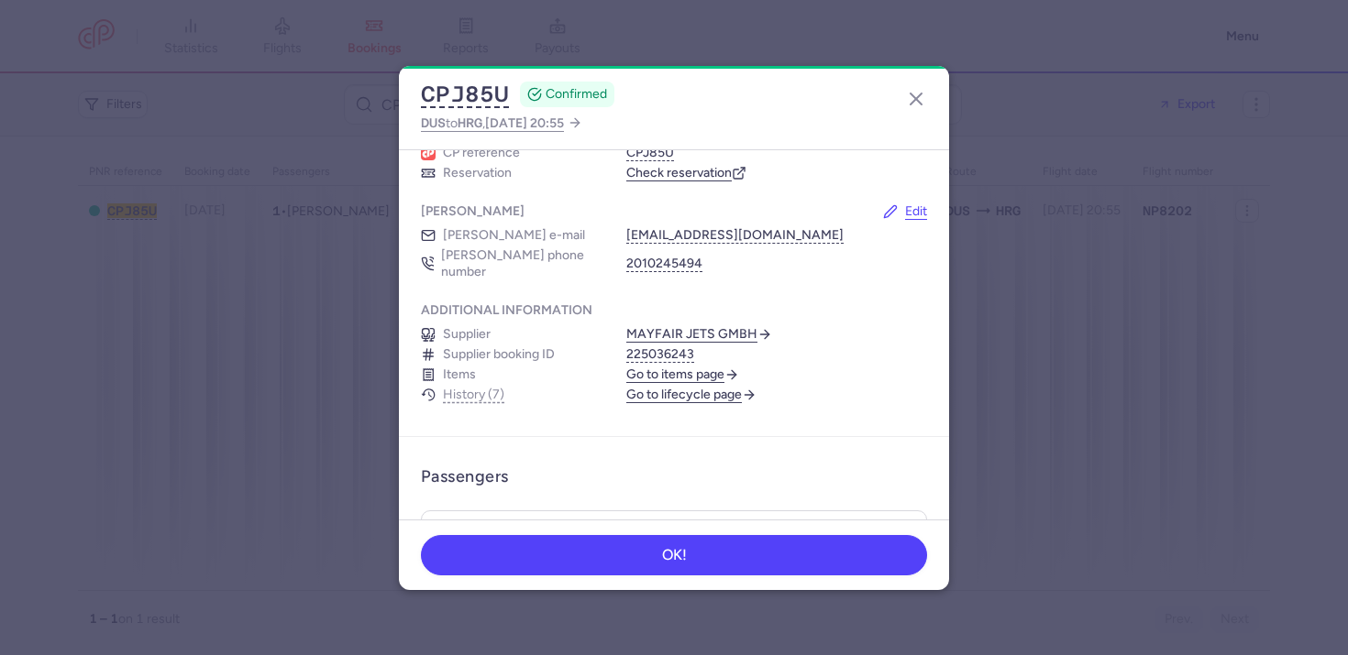
scroll to position [0, 0]
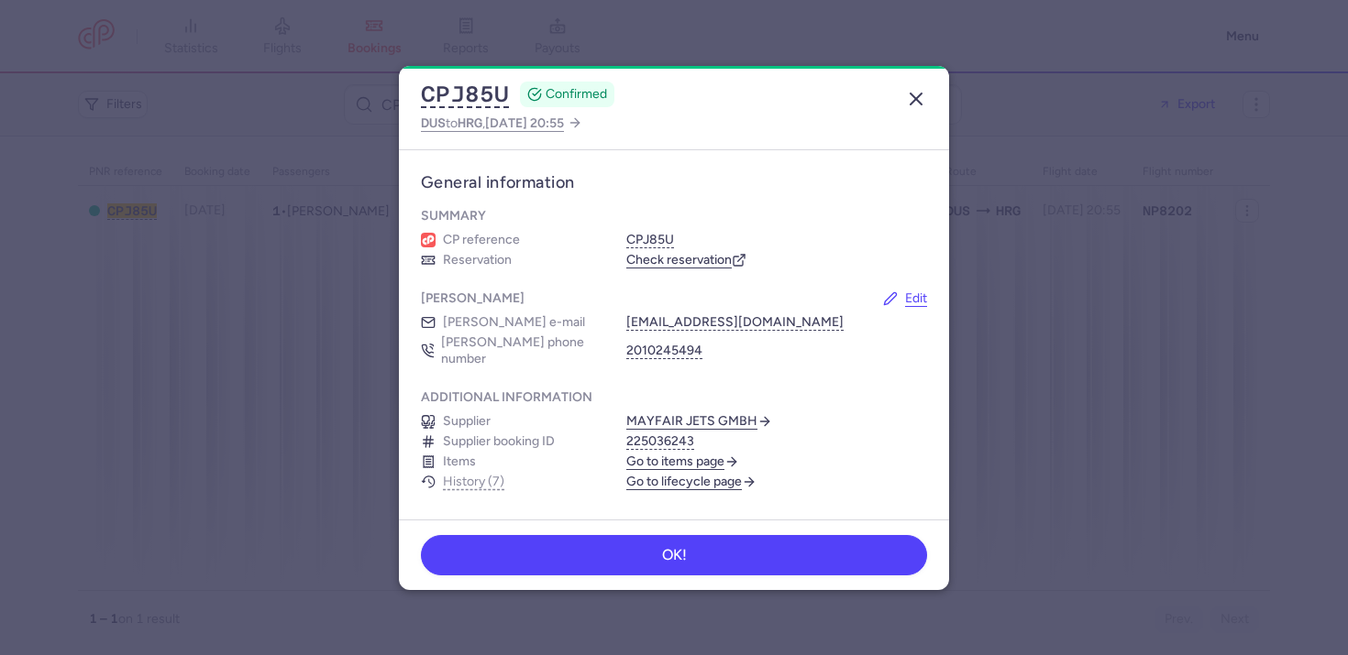
click at [920, 98] on icon "button" at bounding box center [916, 99] width 22 height 22
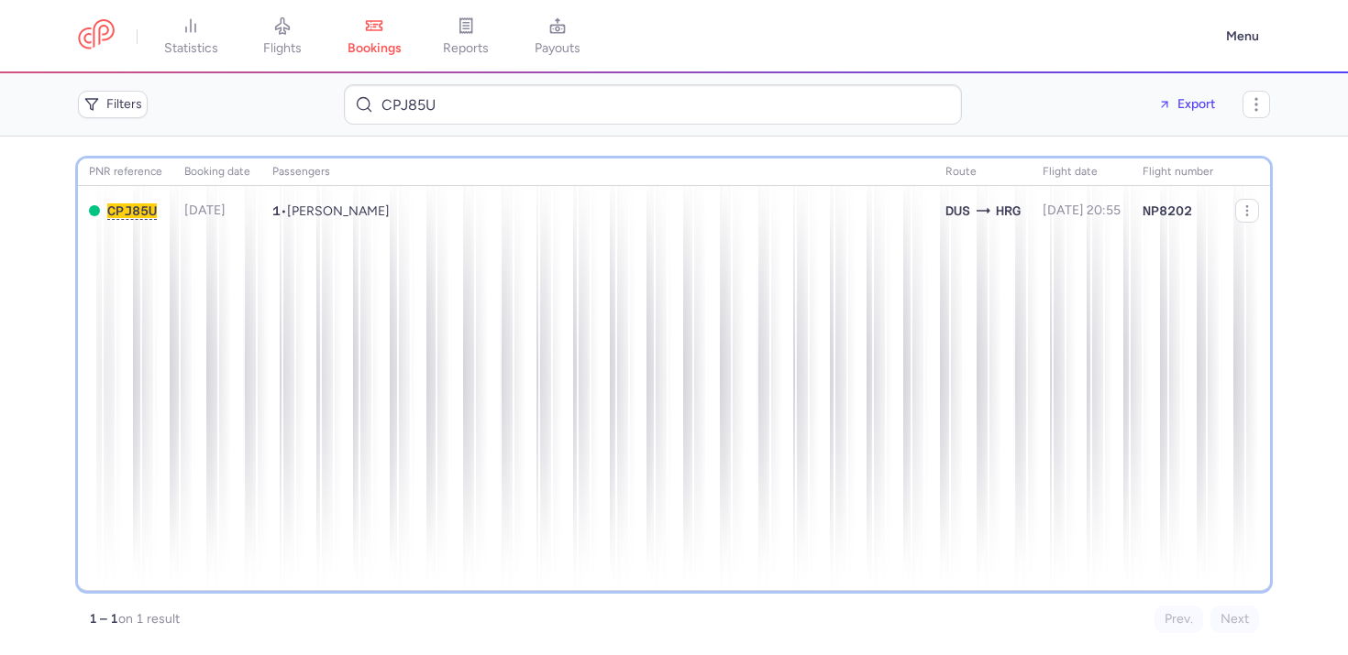
click at [435, 322] on div "PNR reference Booking date Passengers Route flight date Flight number CPJ85U [D…" at bounding box center [674, 375] width 1192 height 433
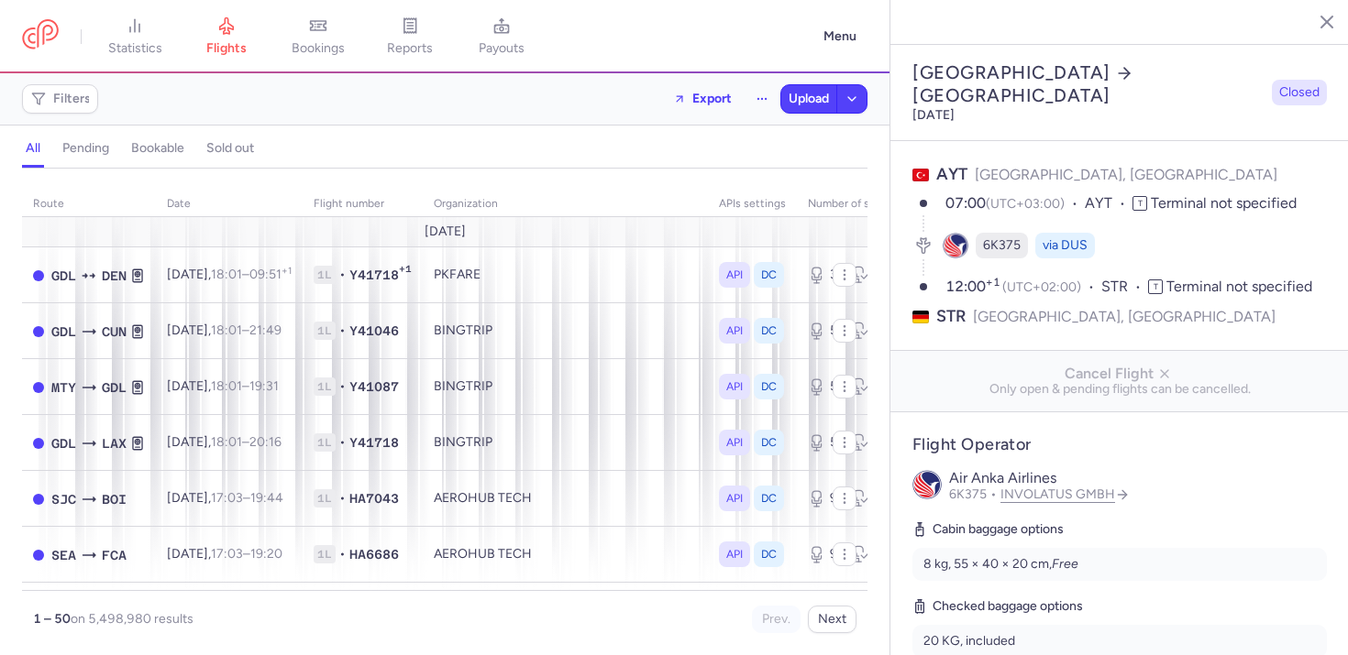
select select "days"
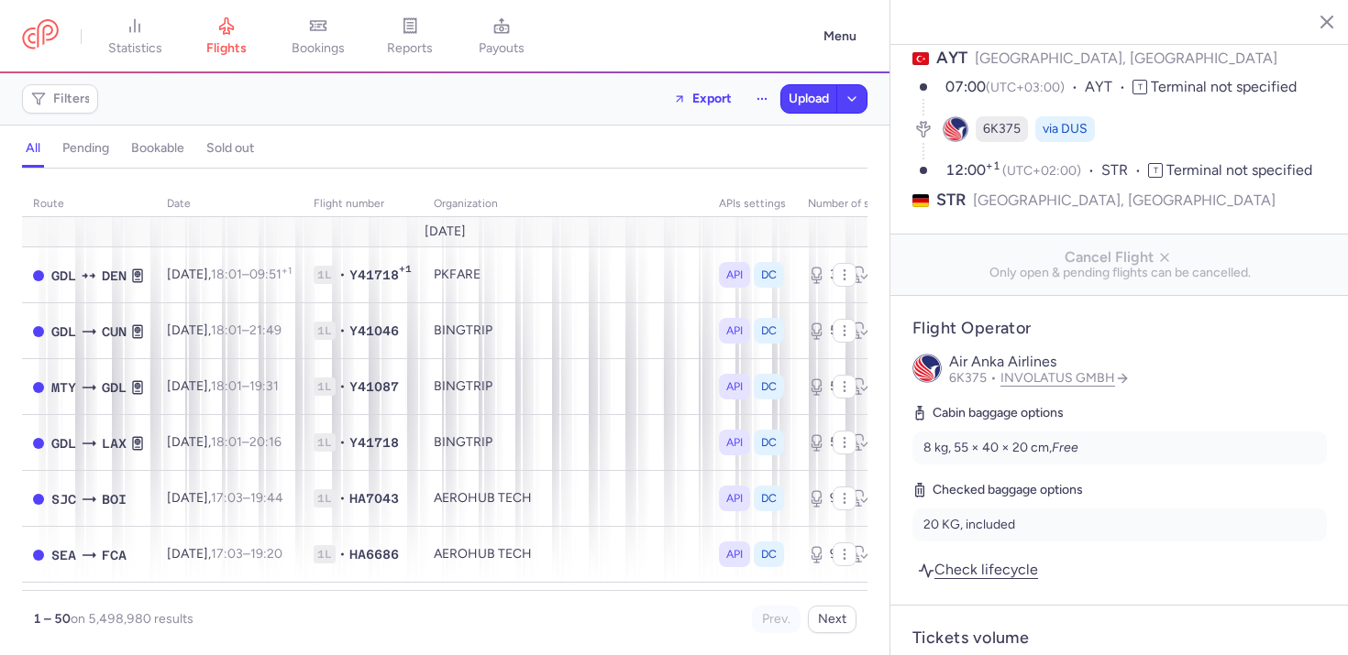
scroll to position [195, 0]
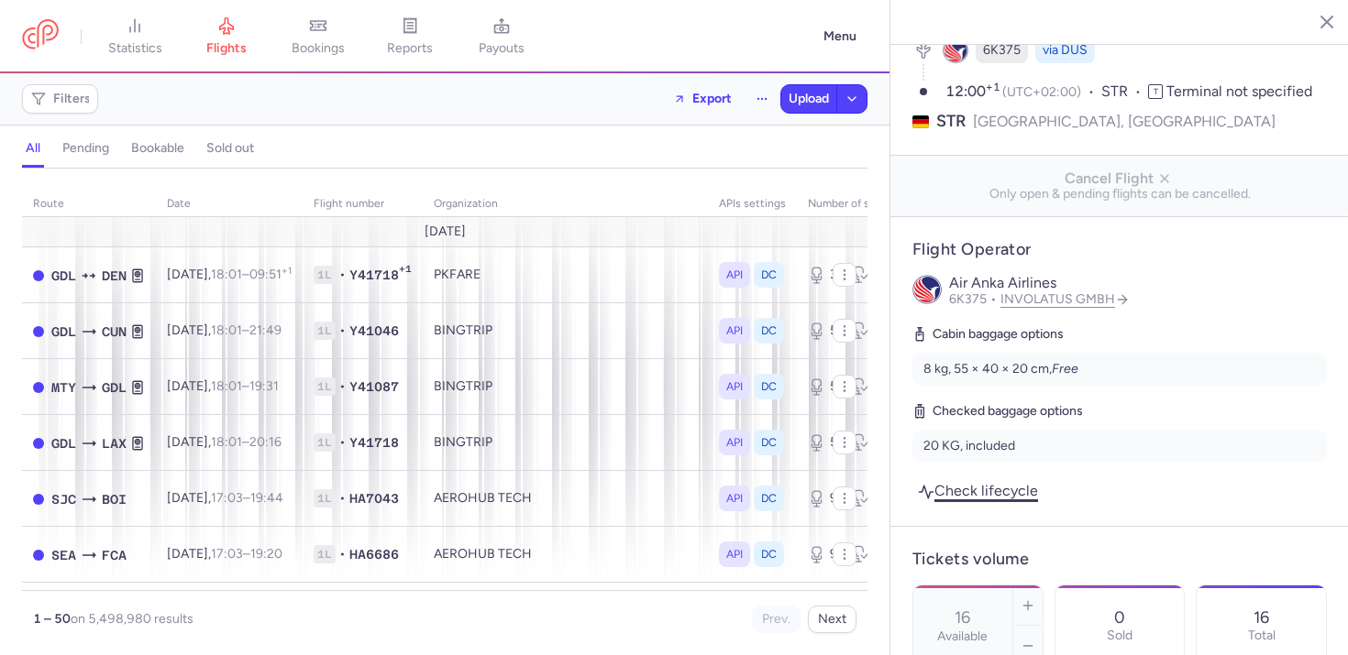
click at [985, 479] on link "Check lifecycle" at bounding box center [977, 491] width 131 height 25
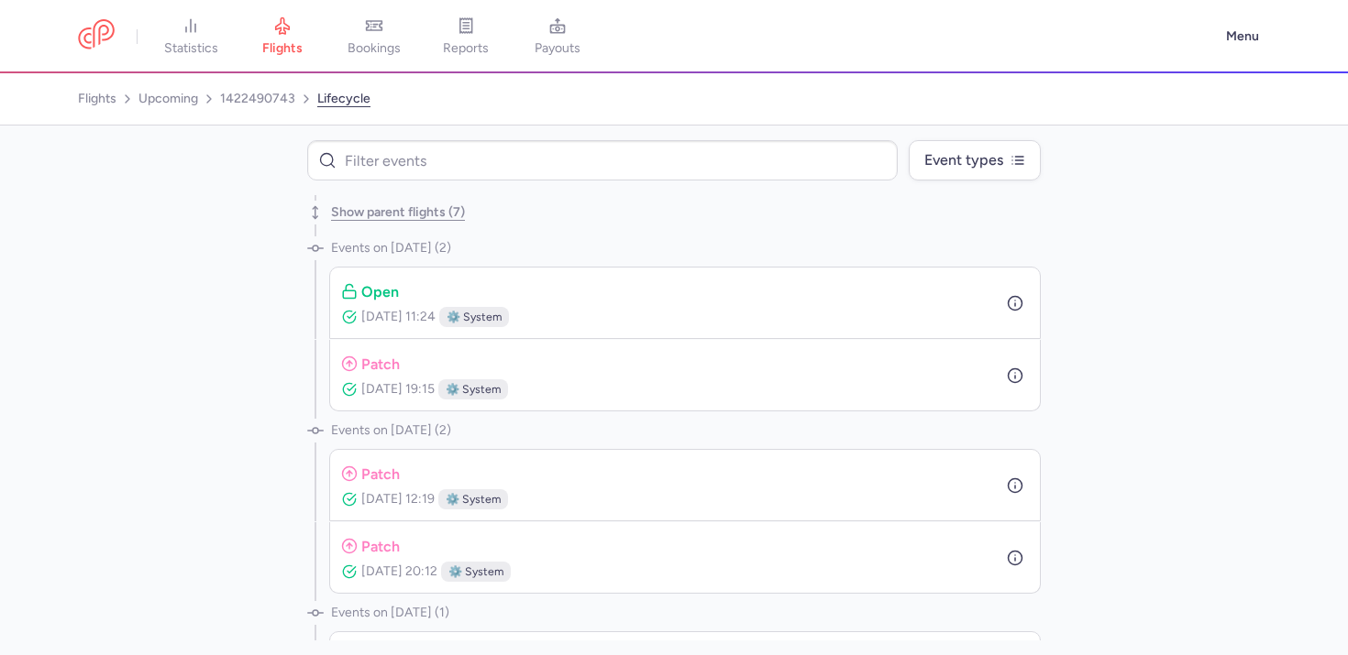
click at [989, 302] on div "open Aug 05, 2025, 11:24 ⚙️ system" at bounding box center [685, 303] width 688 height 49
click at [1008, 302] on circle "button" at bounding box center [1015, 304] width 14 height 14
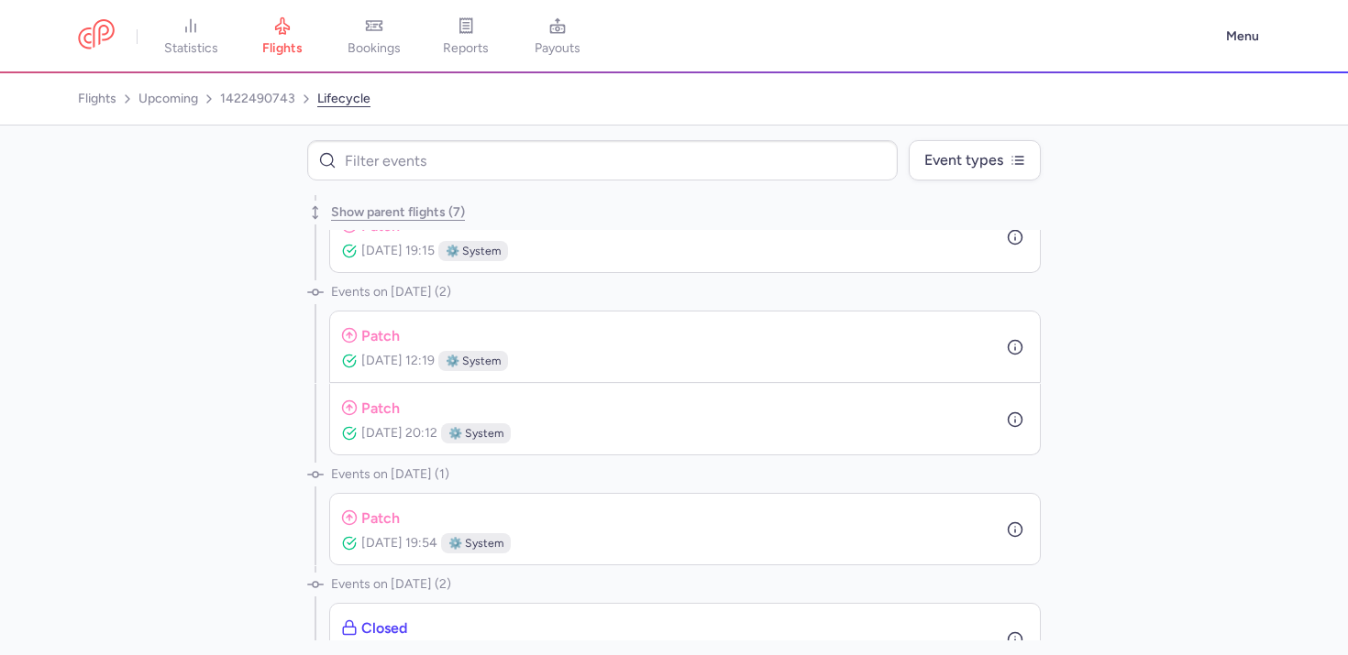
scroll to position [580, 0]
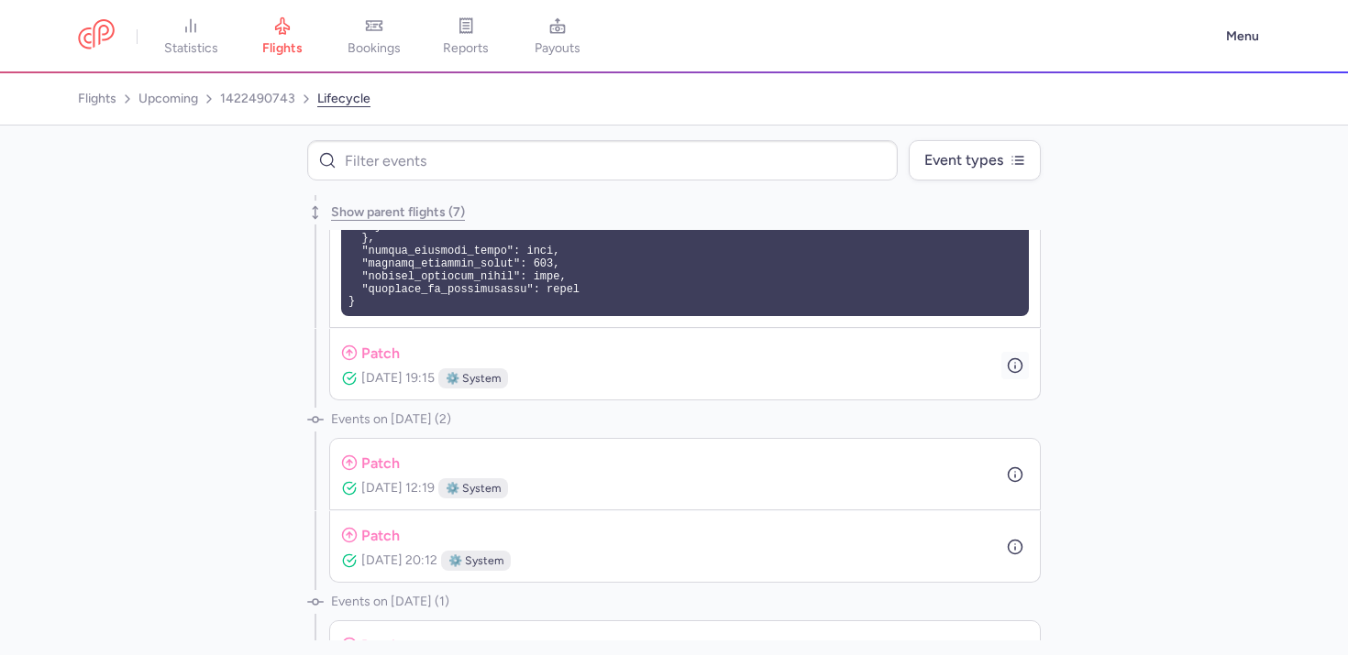
click at [1010, 363] on icon "button" at bounding box center [1015, 366] width 17 height 17
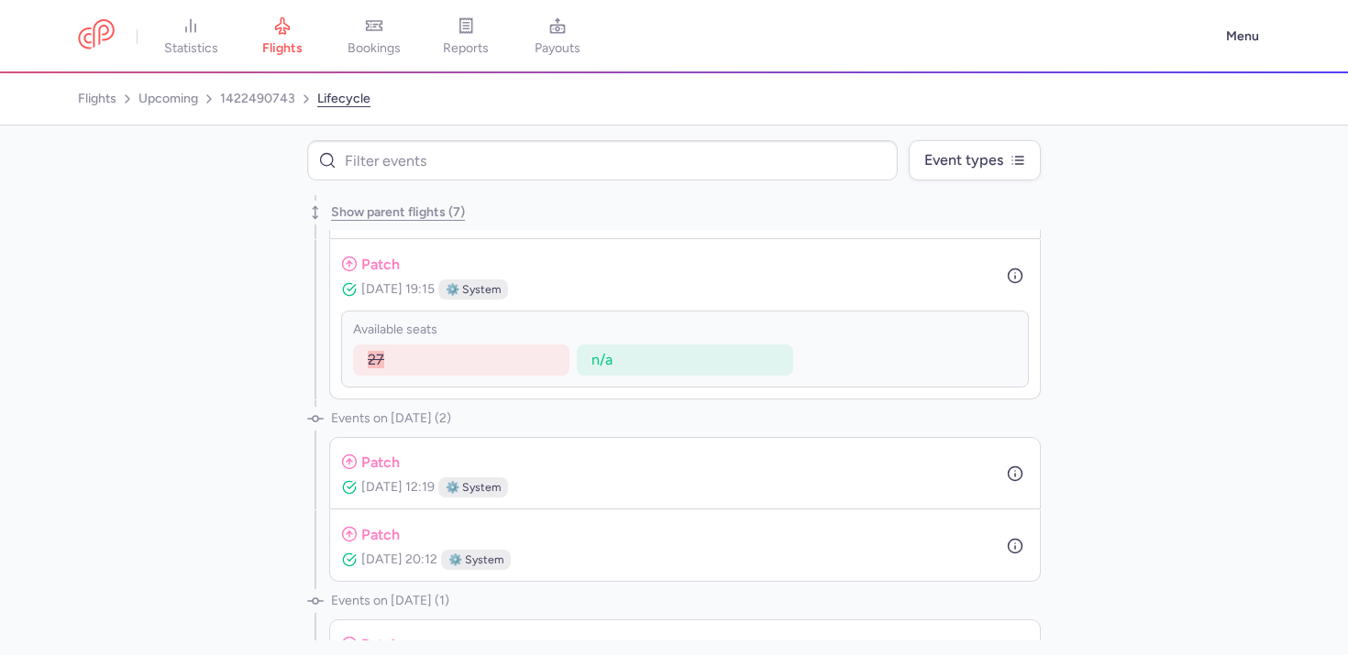
scroll to position [745, 0]
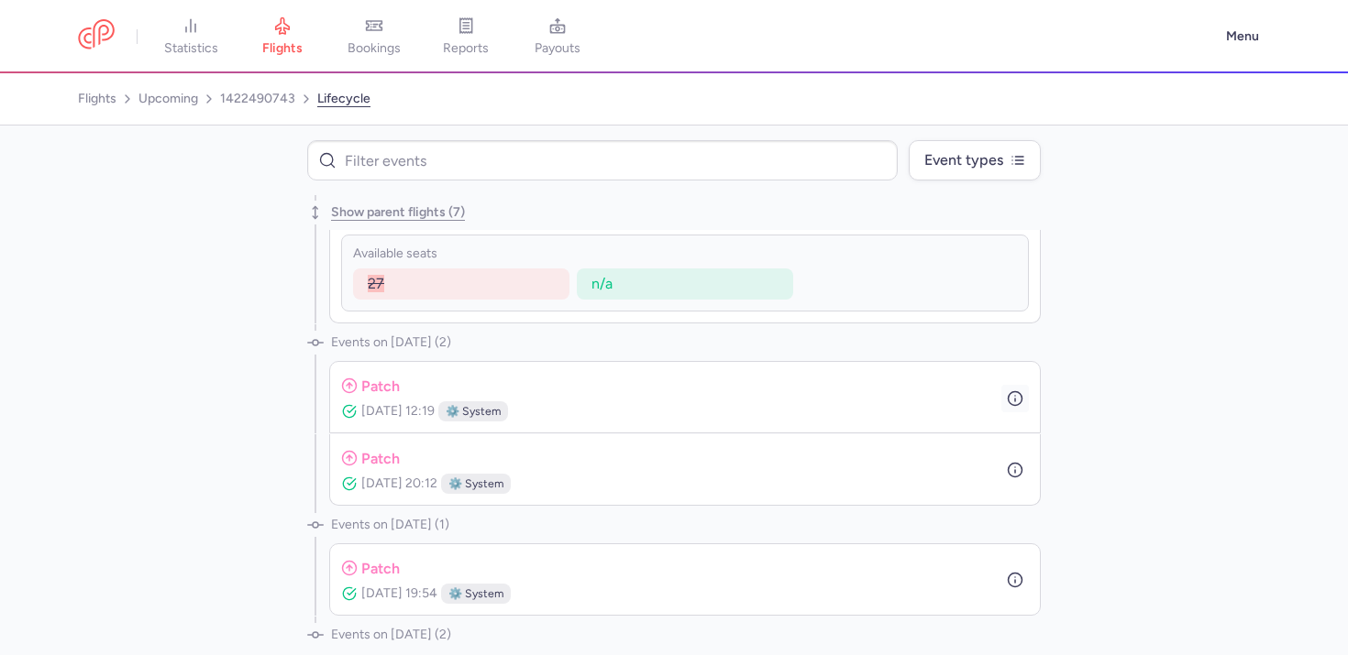
click at [1010, 398] on icon "button" at bounding box center [1015, 399] width 17 height 17
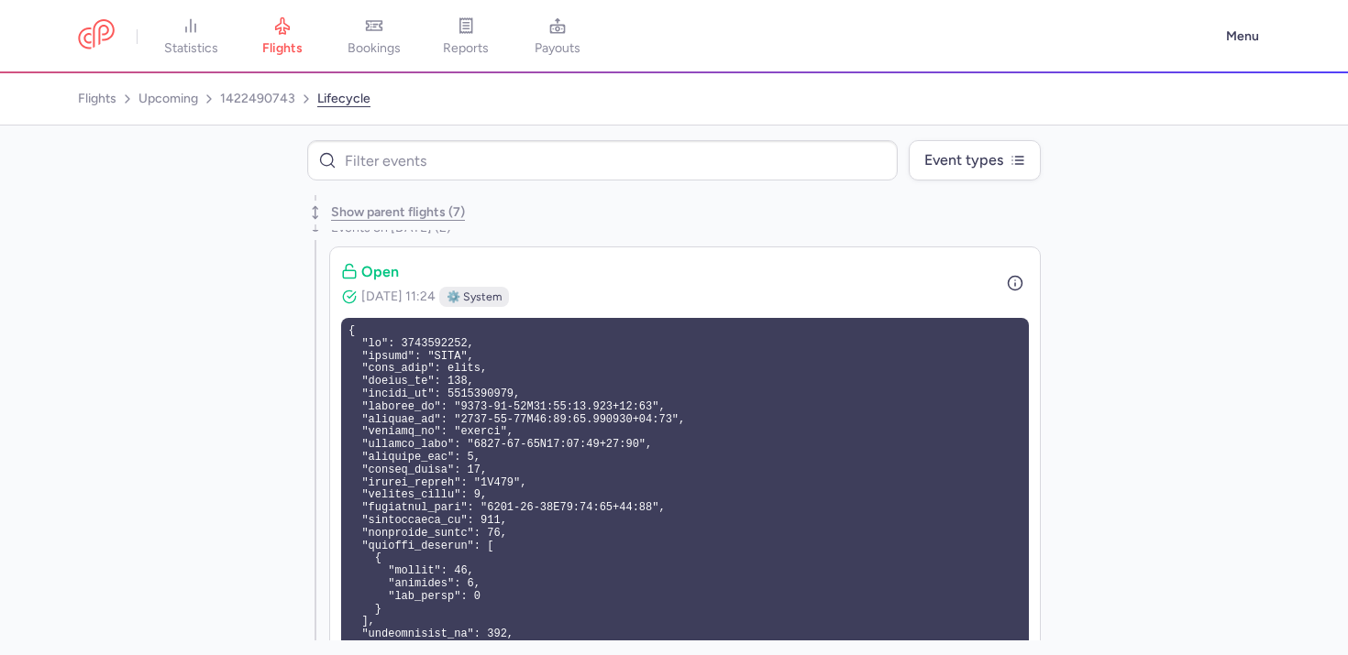
scroll to position [0, 0]
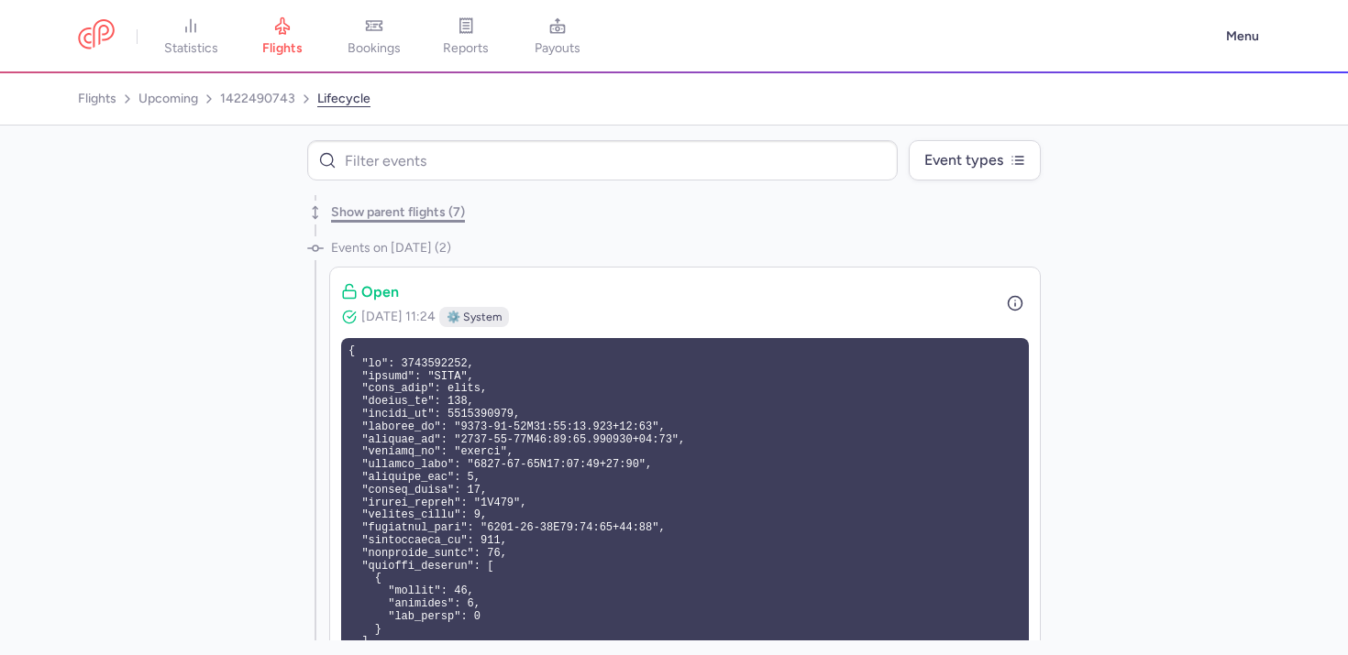
click at [411, 219] on button "Show parent flights (7)" at bounding box center [398, 212] width 134 height 15
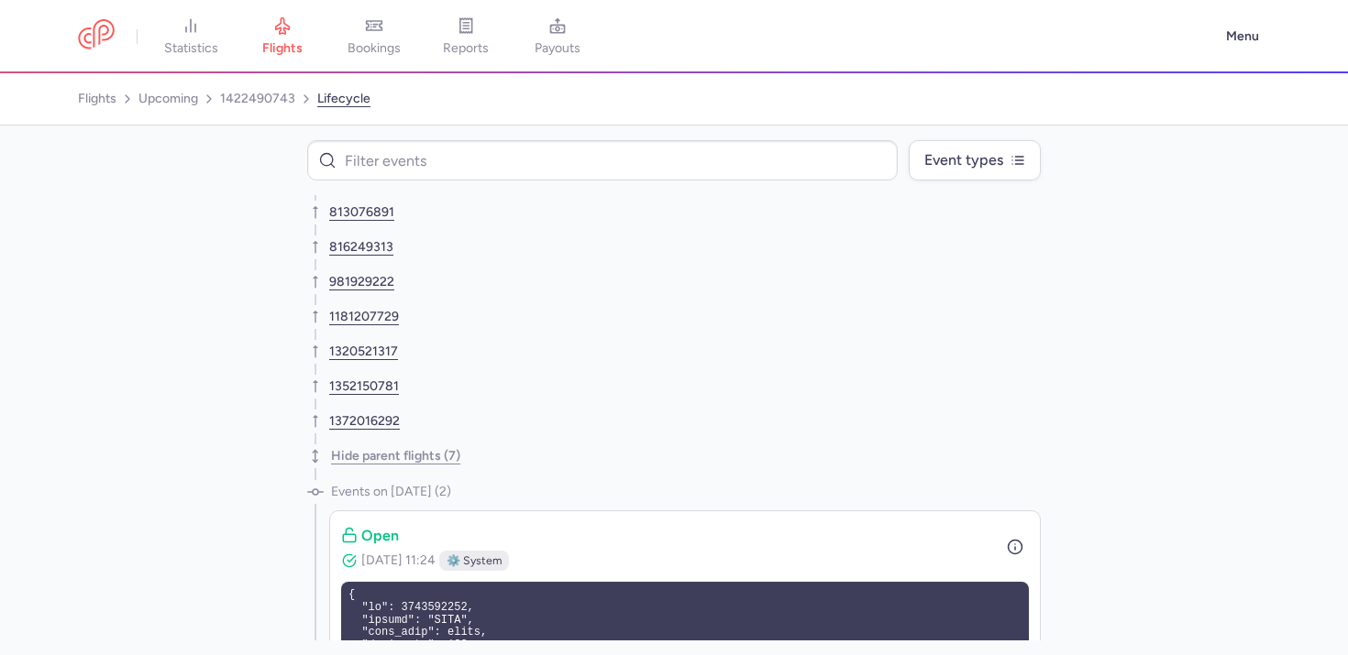
click at [360, 432] on li "1372016292" at bounding box center [673, 421] width 733 height 35
click at [360, 429] on link "1372016292" at bounding box center [364, 421] width 71 height 15
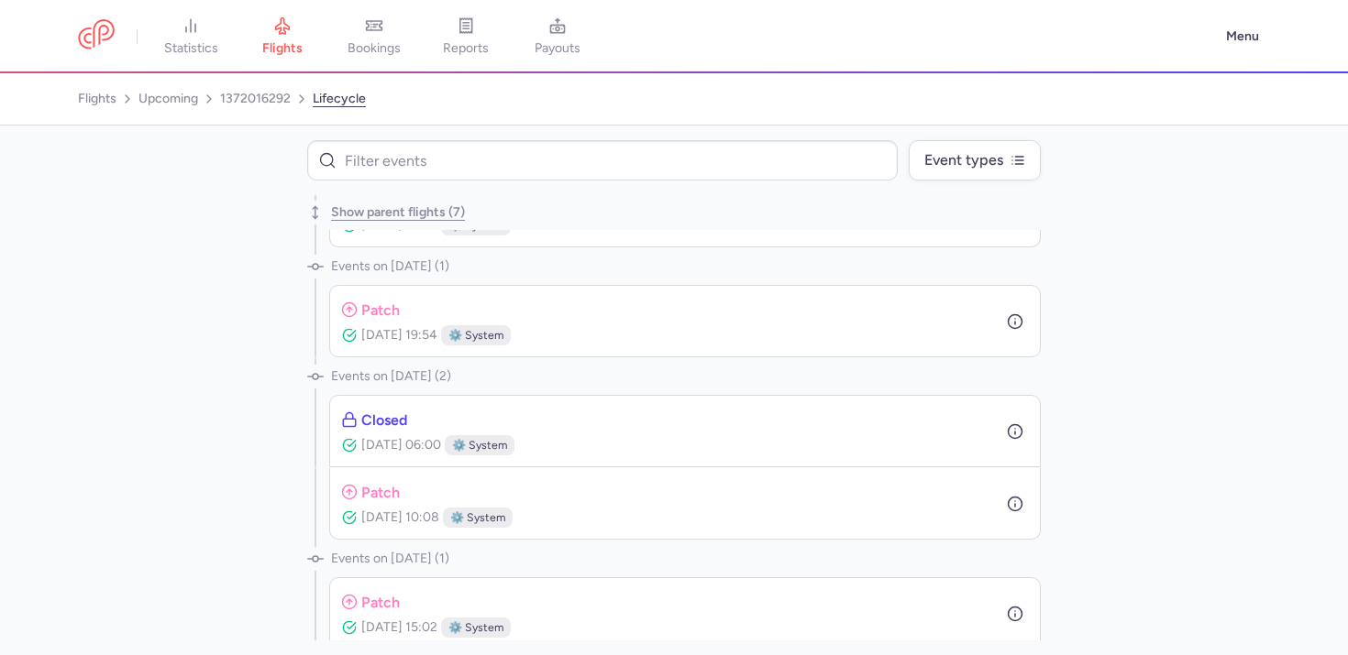
scroll to position [357, 0]
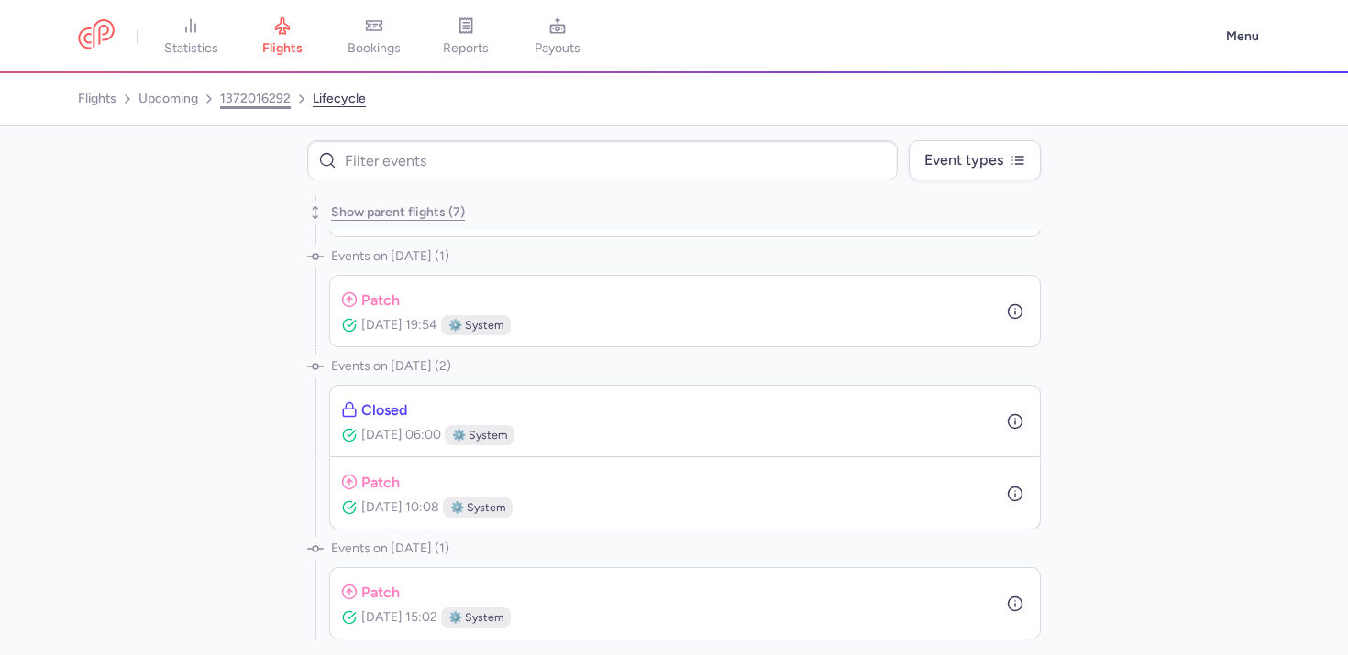
click at [265, 94] on link "1372016292" at bounding box center [255, 98] width 71 height 29
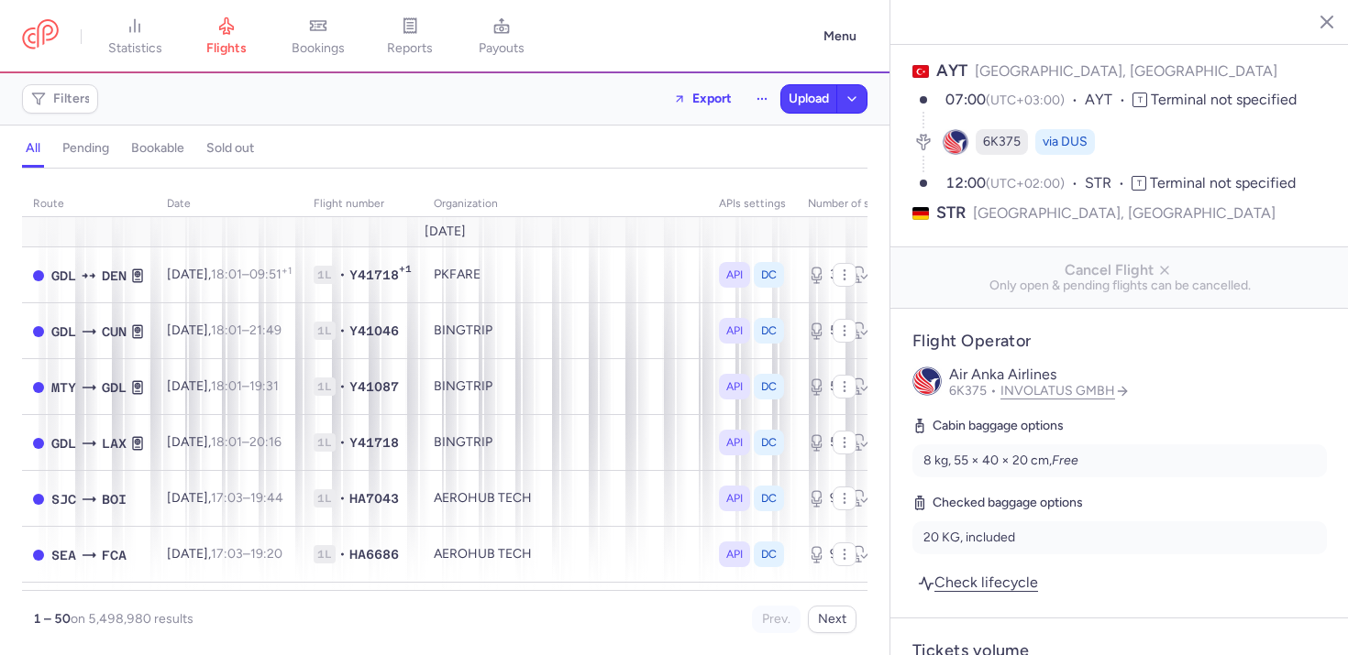
scroll to position [137, 0]
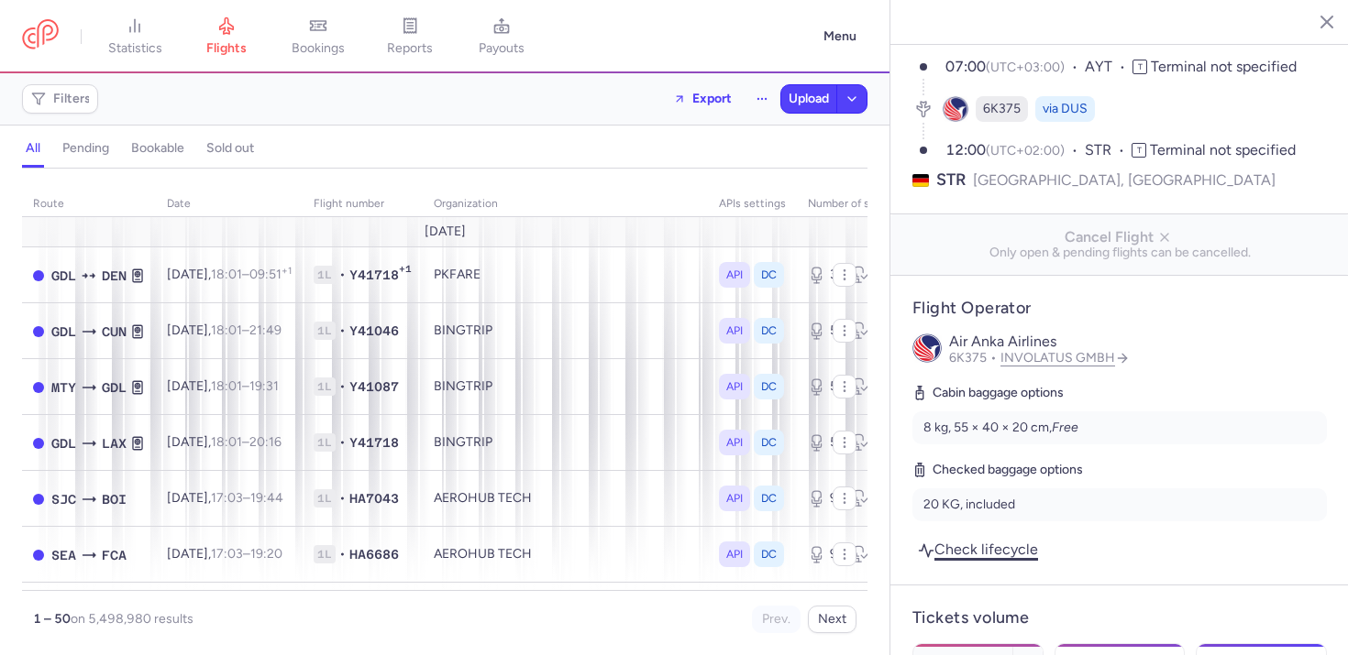
click at [1006, 537] on link "Check lifecycle" at bounding box center [977, 549] width 131 height 25
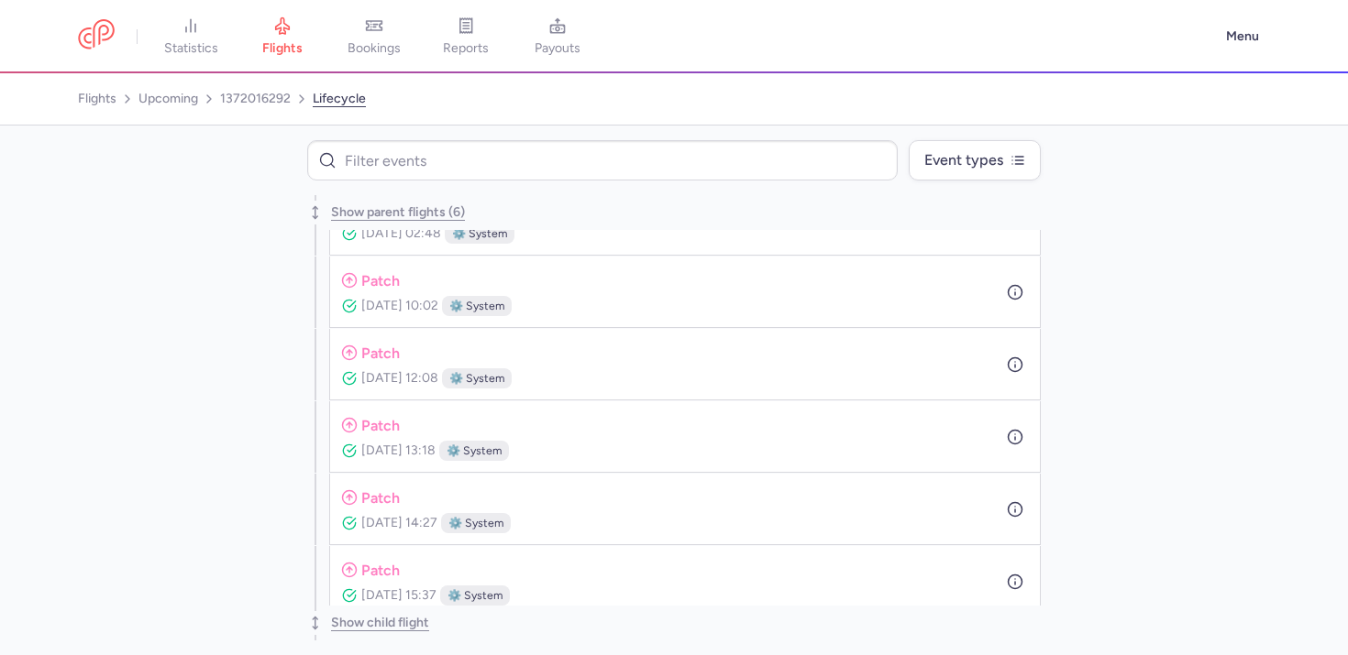
scroll to position [4638, 0]
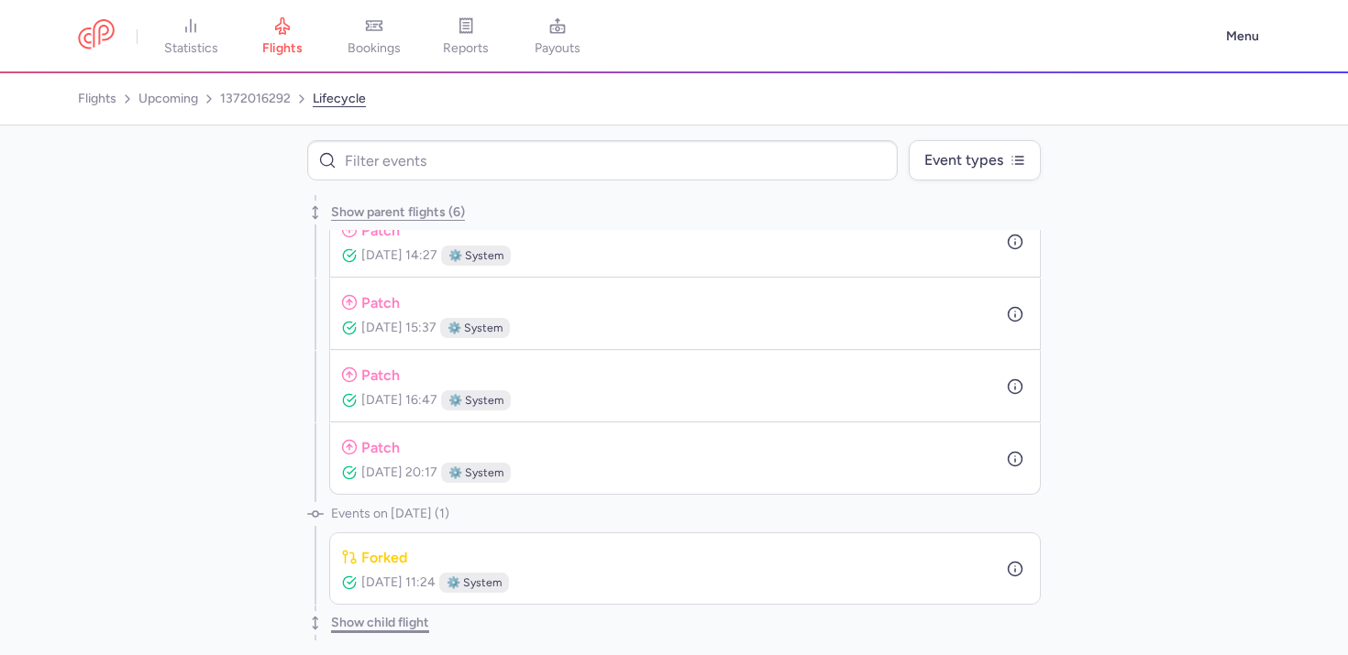
click at [352, 630] on button "Show child flight" at bounding box center [380, 623] width 98 height 15
click at [256, 89] on link "1372016292" at bounding box center [255, 98] width 71 height 29
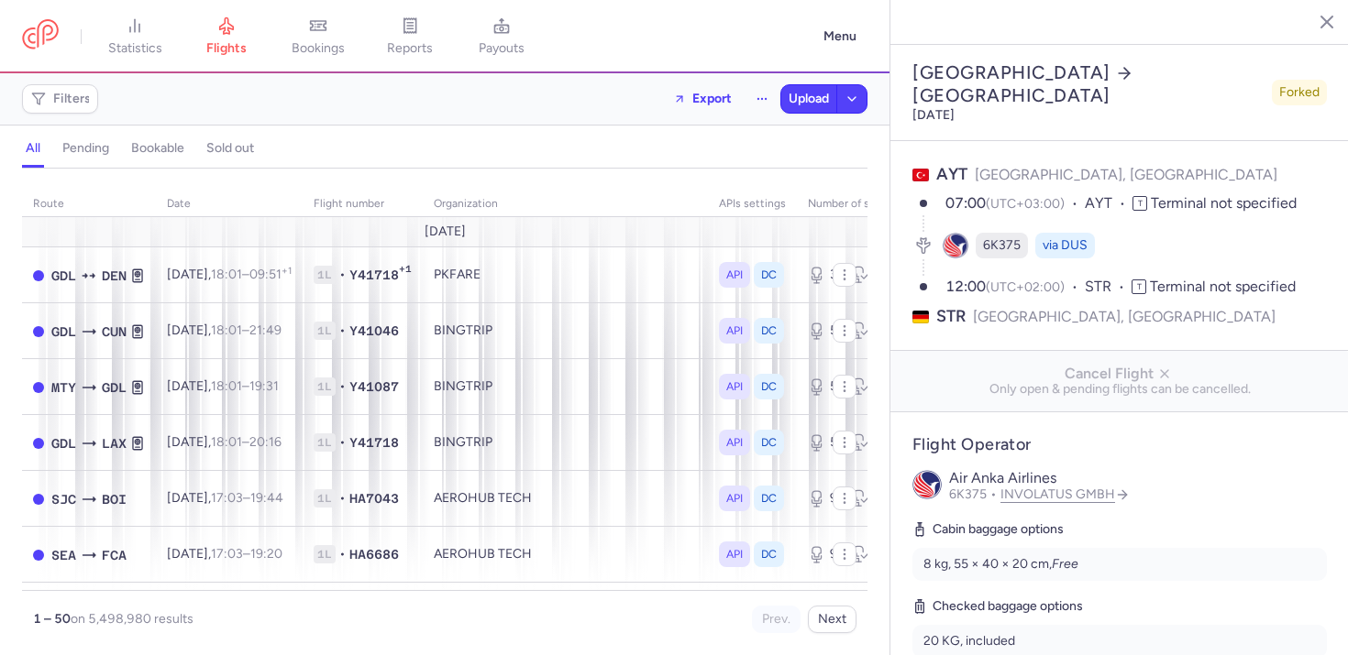
click at [990, 237] on span "6K375" at bounding box center [1002, 246] width 38 height 18
copy div "6K375"
click at [206, 37] on link "flights" at bounding box center [227, 37] width 92 height 40
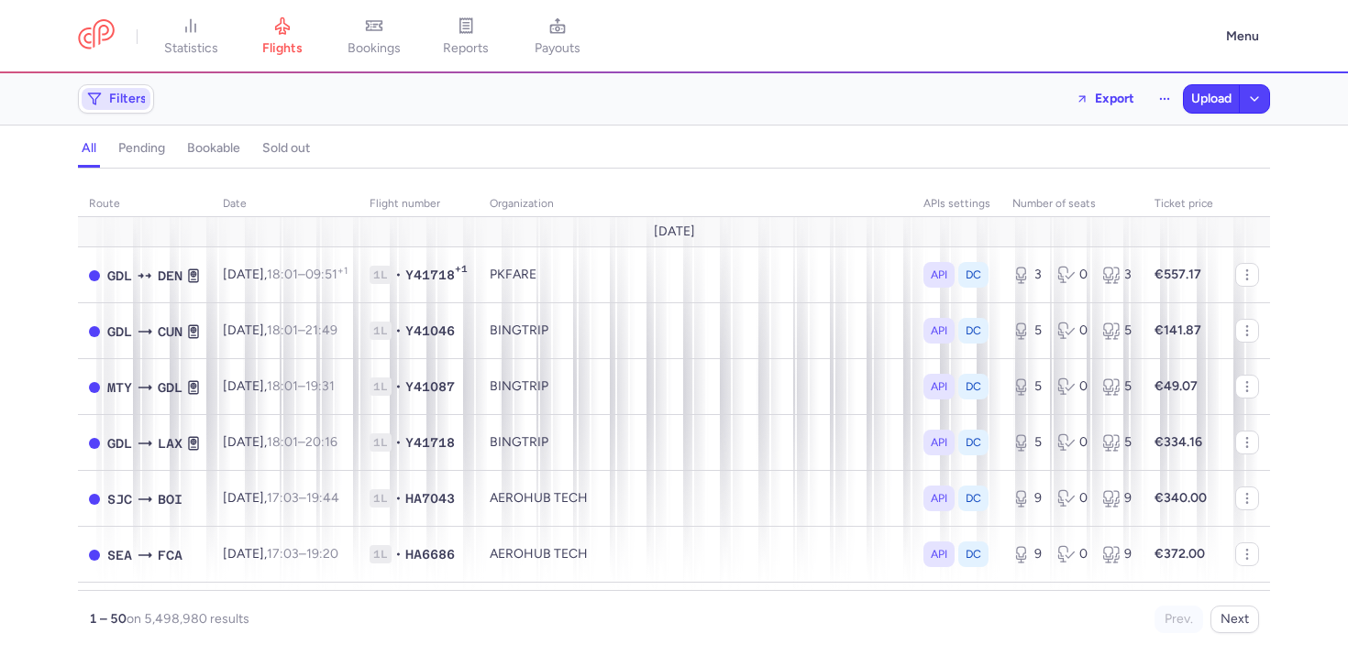
click at [91, 103] on icon "button" at bounding box center [94, 99] width 15 height 15
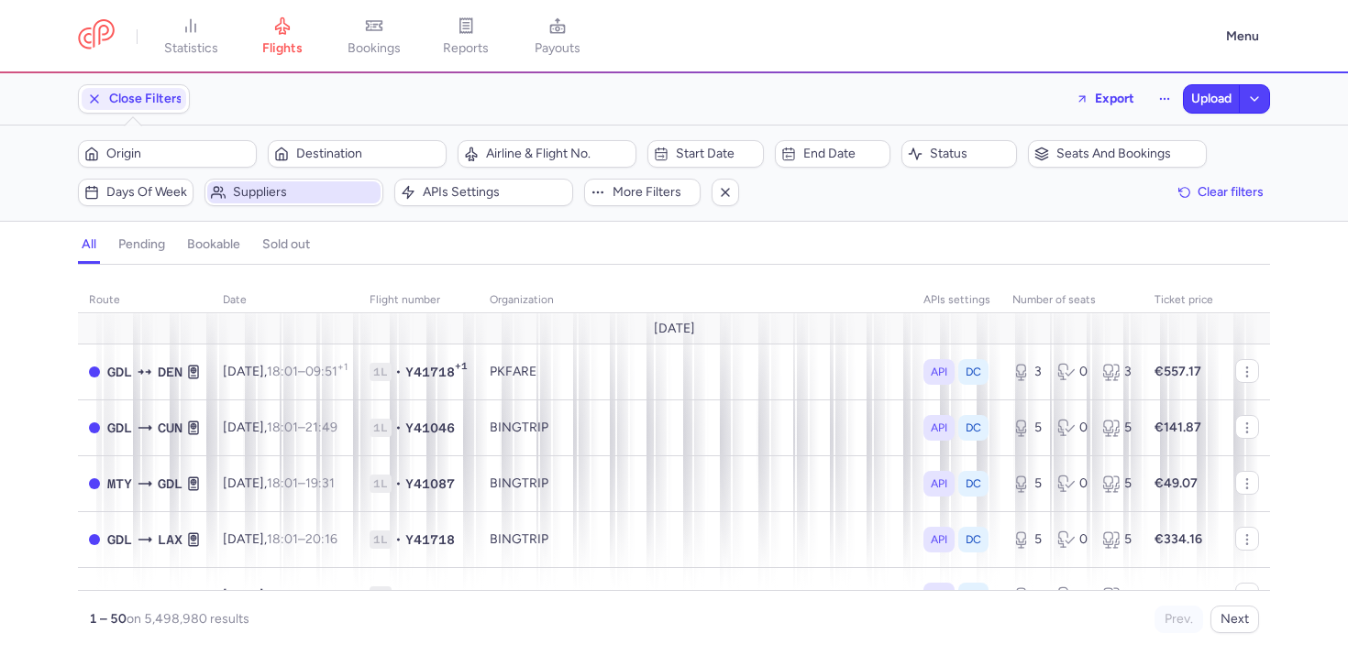
click at [240, 193] on span "Suppliers" at bounding box center [305, 192] width 144 height 15
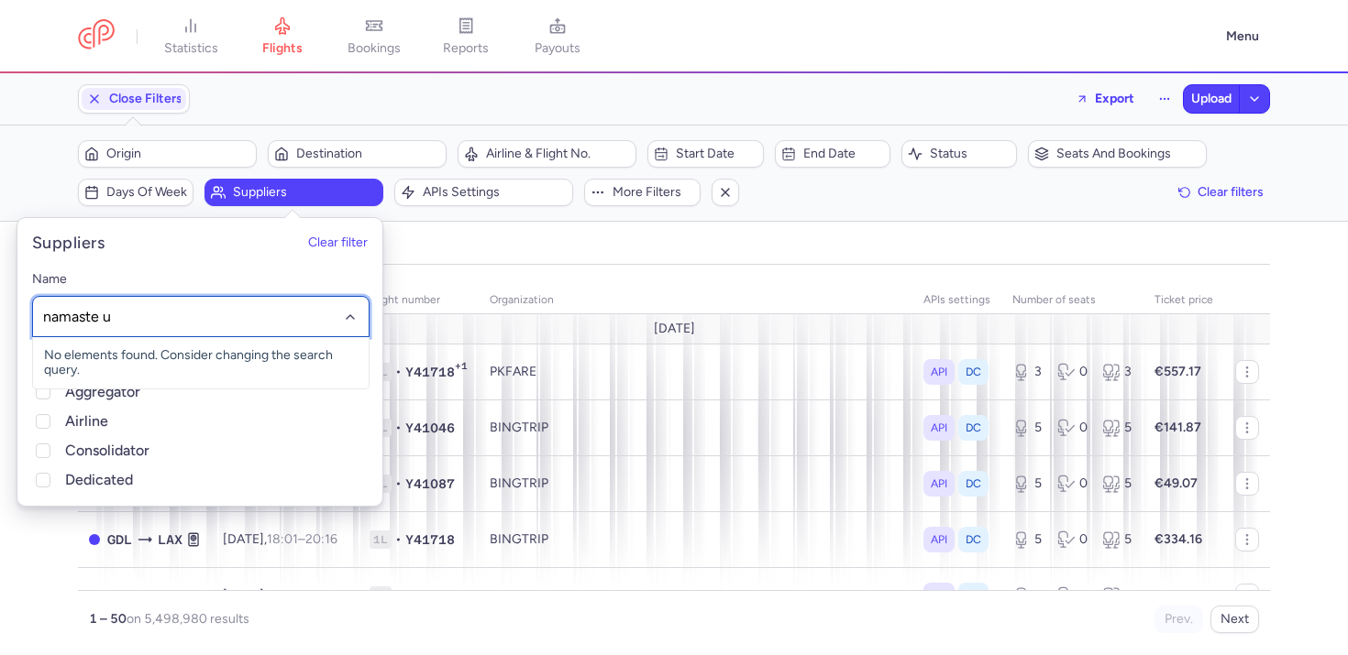
type input "namaste ua"
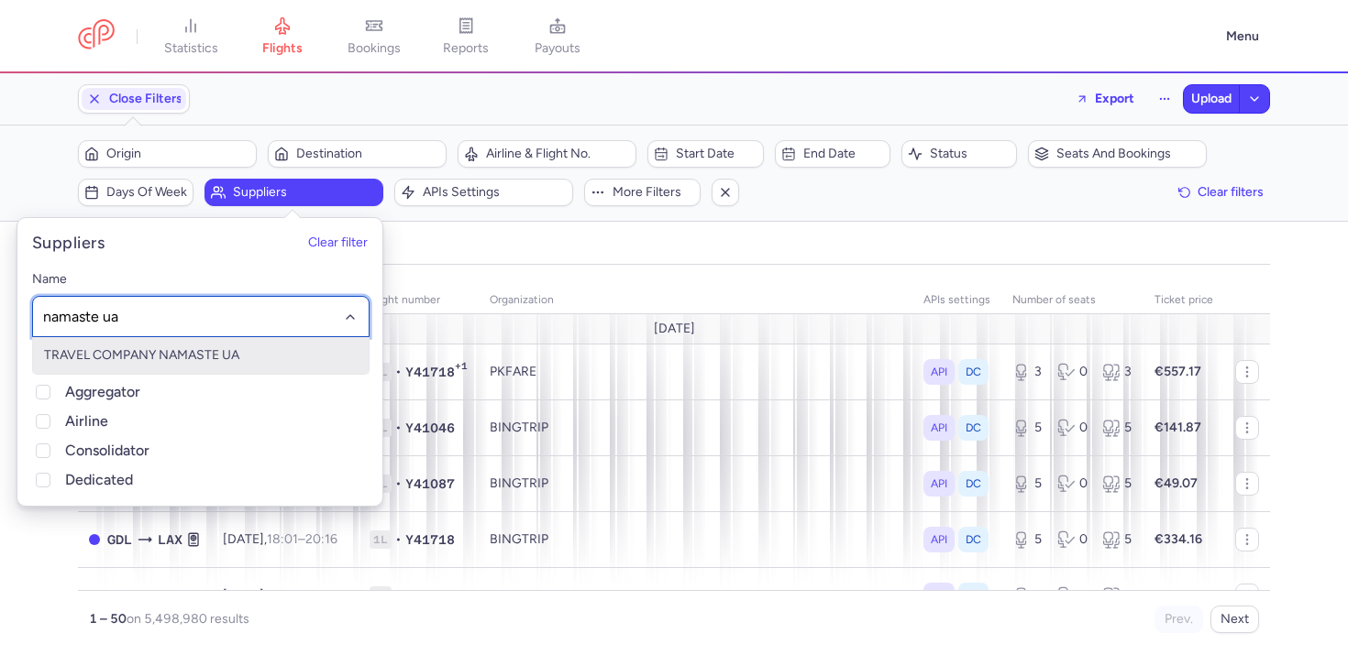
click at [109, 349] on span "TRAVEL COMPANY NAMASTE UA" at bounding box center [141, 355] width 195 height 16
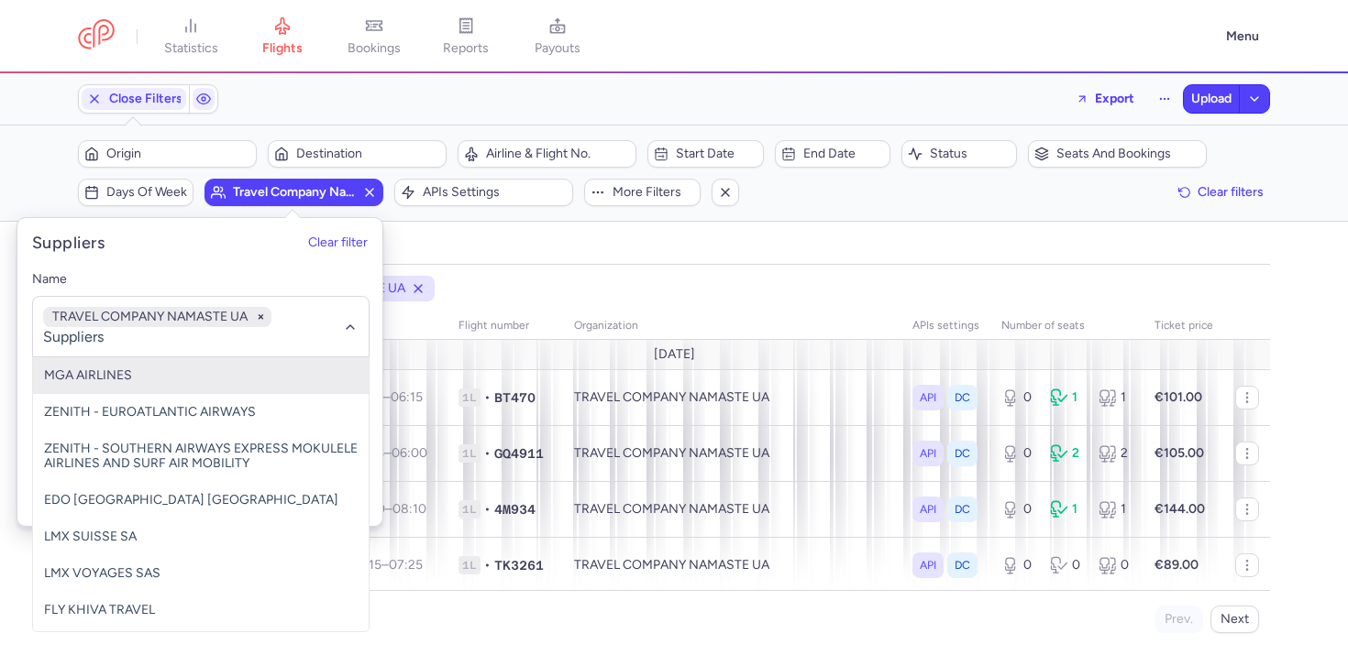
click at [620, 306] on div "organizations names: TRAVEL COMPANY NAMASTE UA route date Flight number organiz…" at bounding box center [674, 455] width 1192 height 358
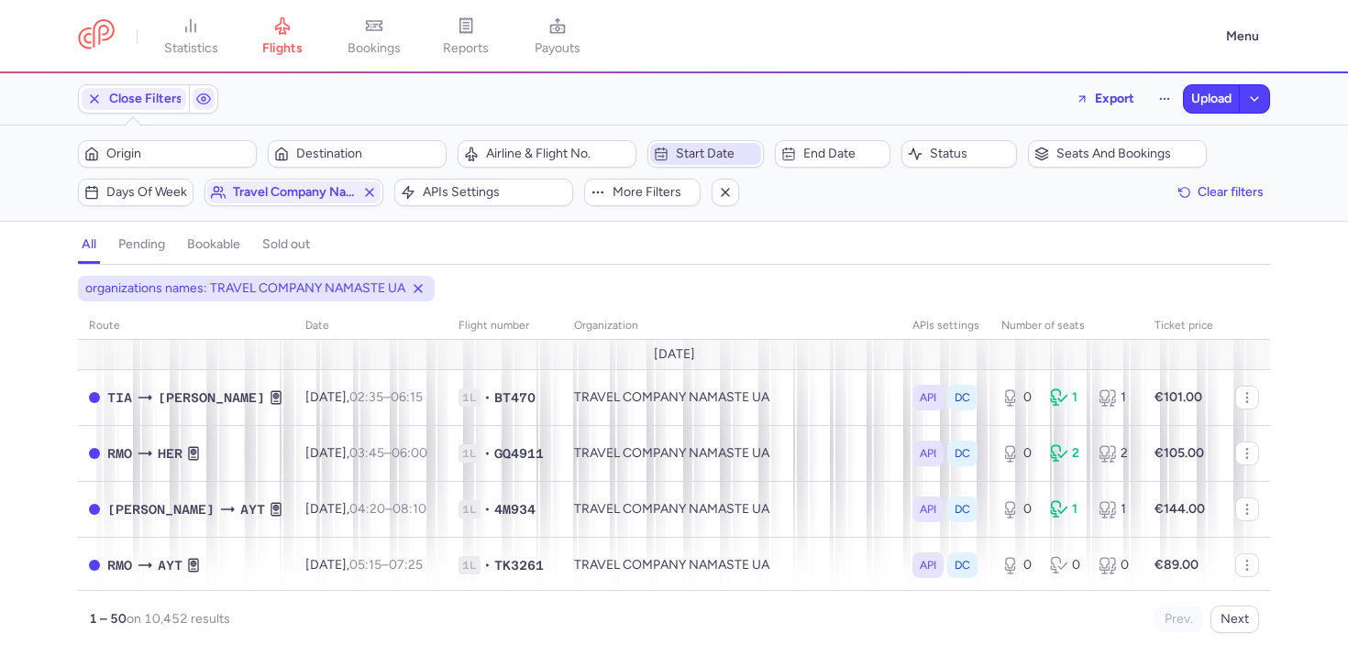
click at [721, 159] on span "Start date" at bounding box center [716, 154] width 81 height 15
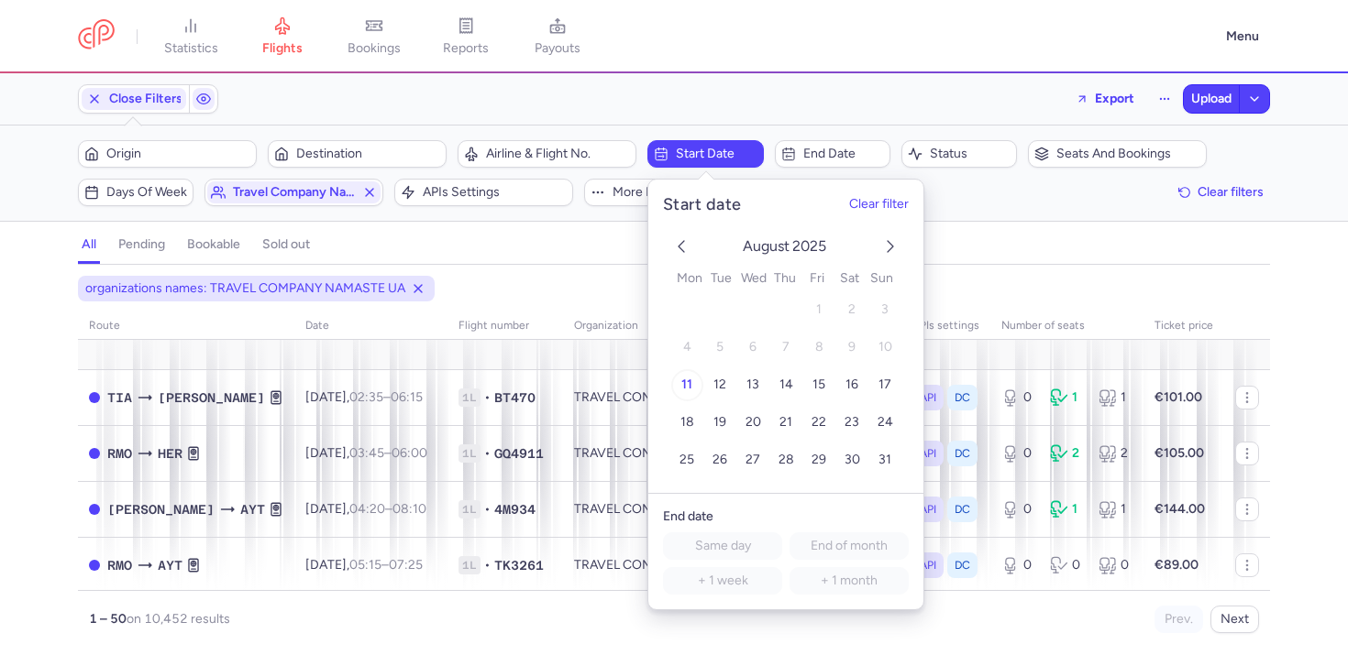
click at [689, 385] on span "11" at bounding box center [686, 386] width 11 height 16
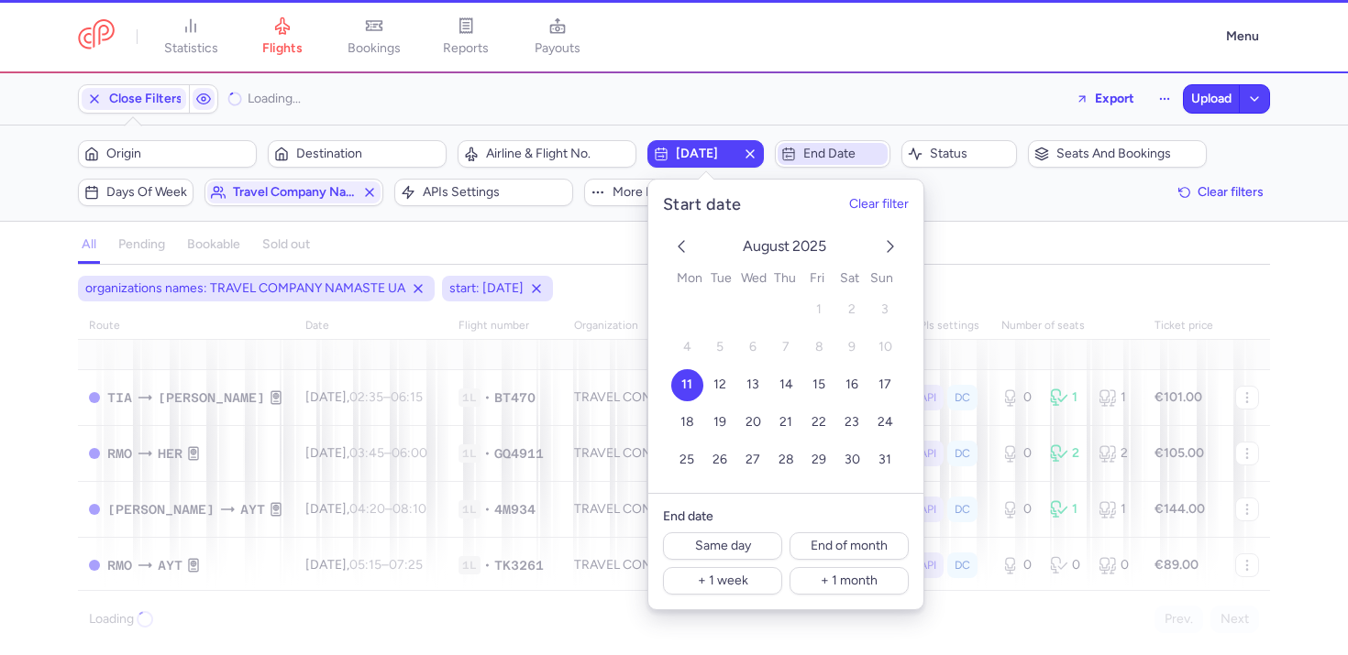
click at [805, 144] on span "End date" at bounding box center [832, 154] width 110 height 22
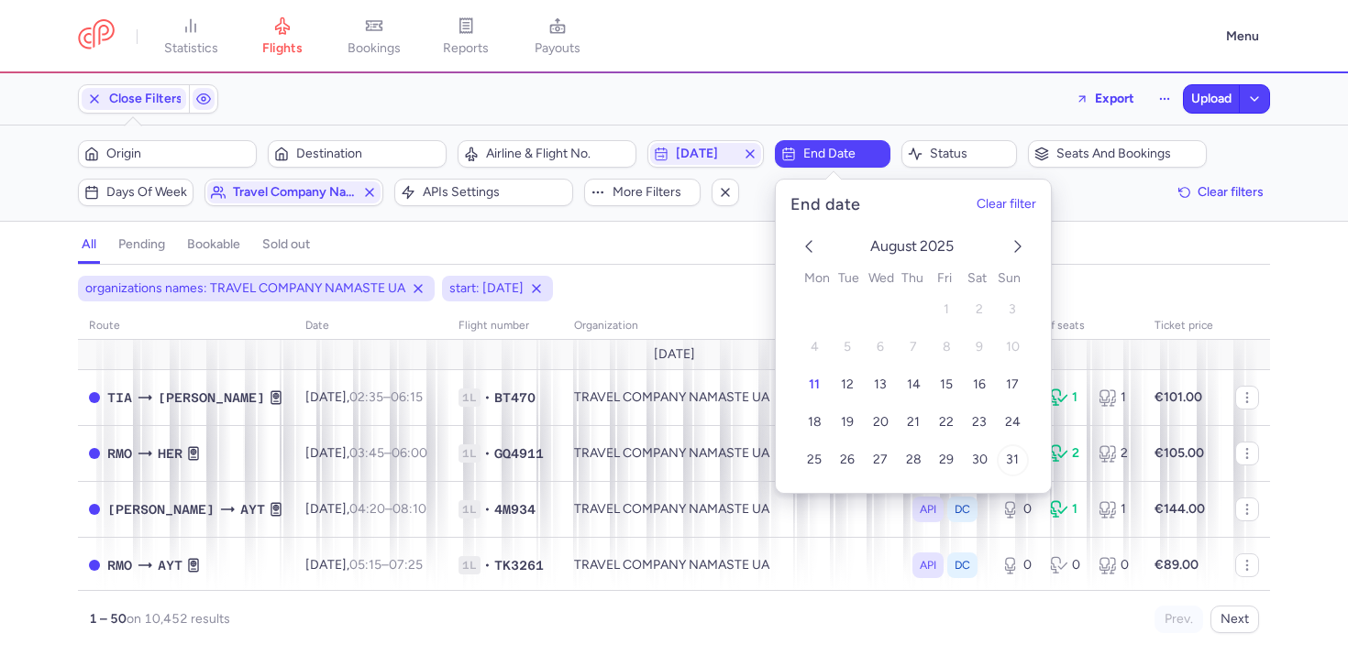
click at [1007, 467] on span "31" at bounding box center [1012, 461] width 13 height 16
click at [1091, 243] on div "all pending bookable sold out" at bounding box center [674, 249] width 1192 height 32
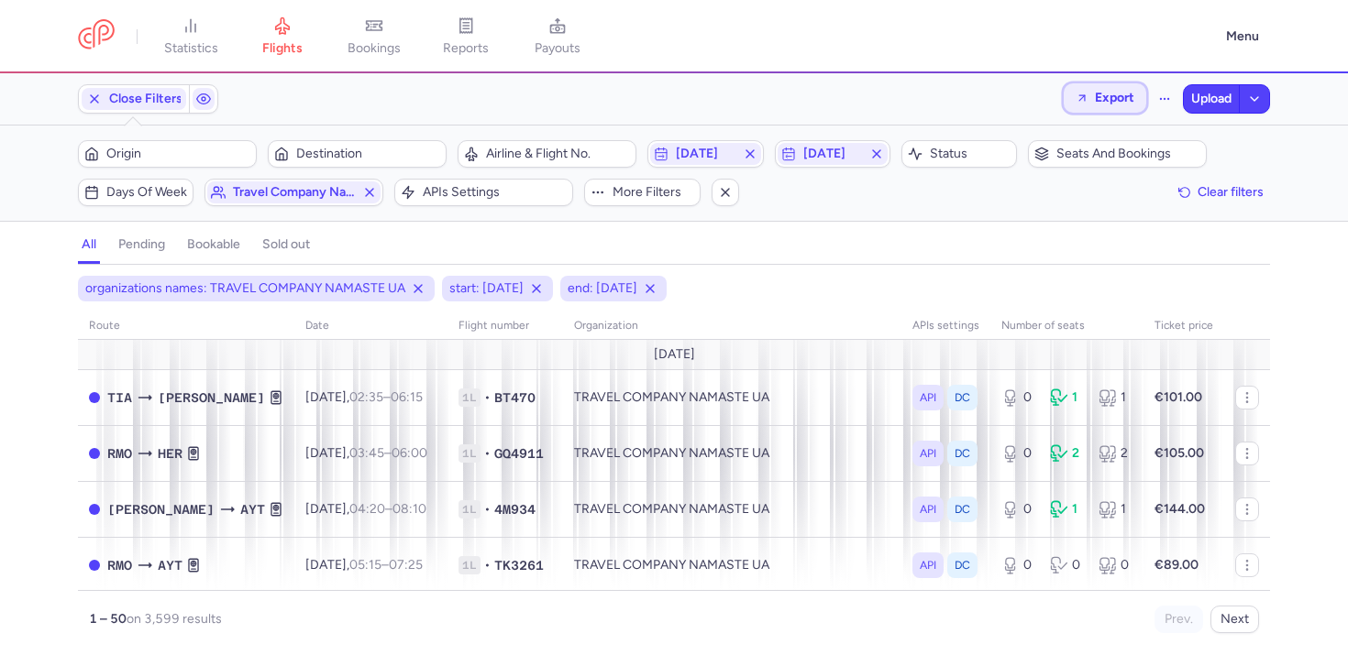
click at [1116, 108] on button "Export" at bounding box center [1104, 97] width 83 height 29
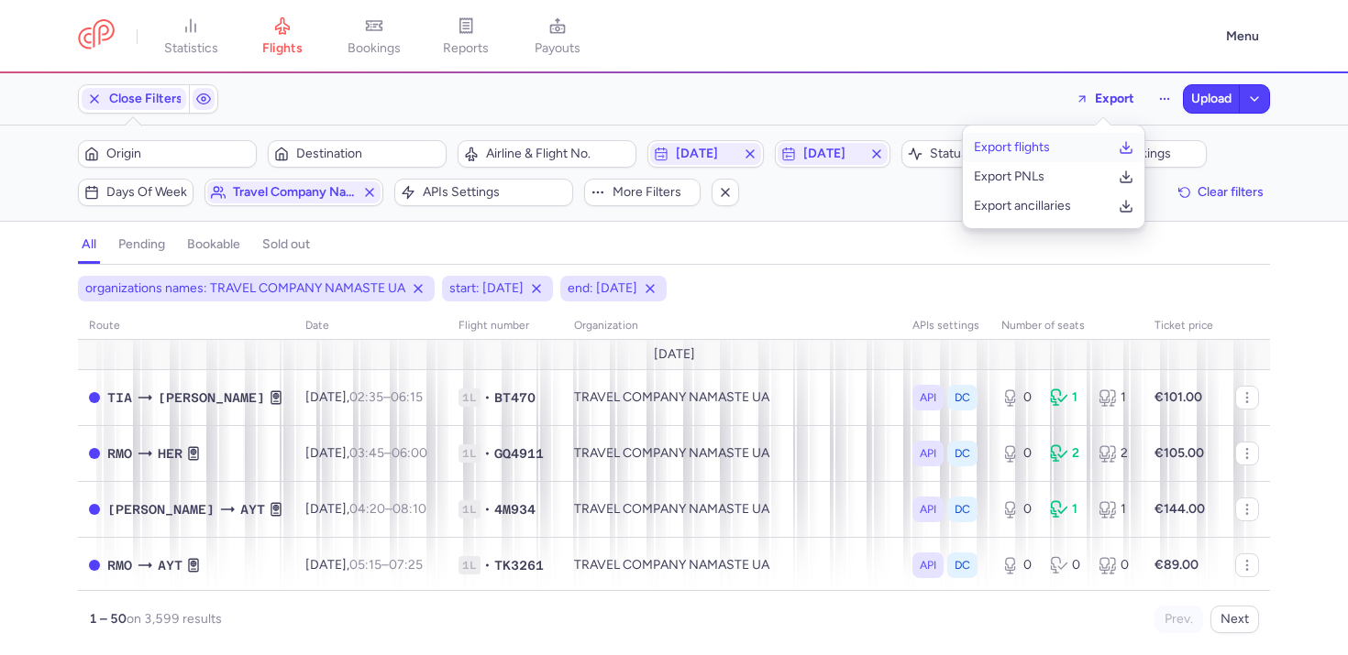
click at [1016, 157] on button "Export flights" at bounding box center [1054, 147] width 182 height 29
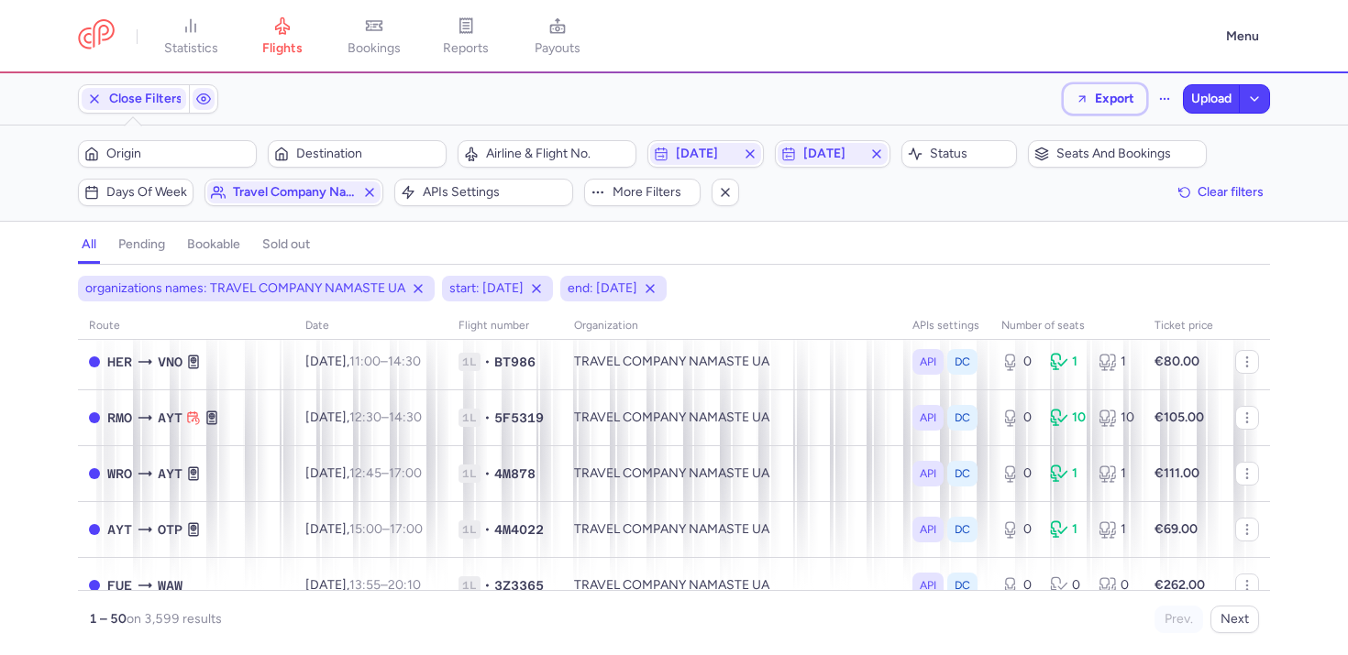
scroll to position [1190, 0]
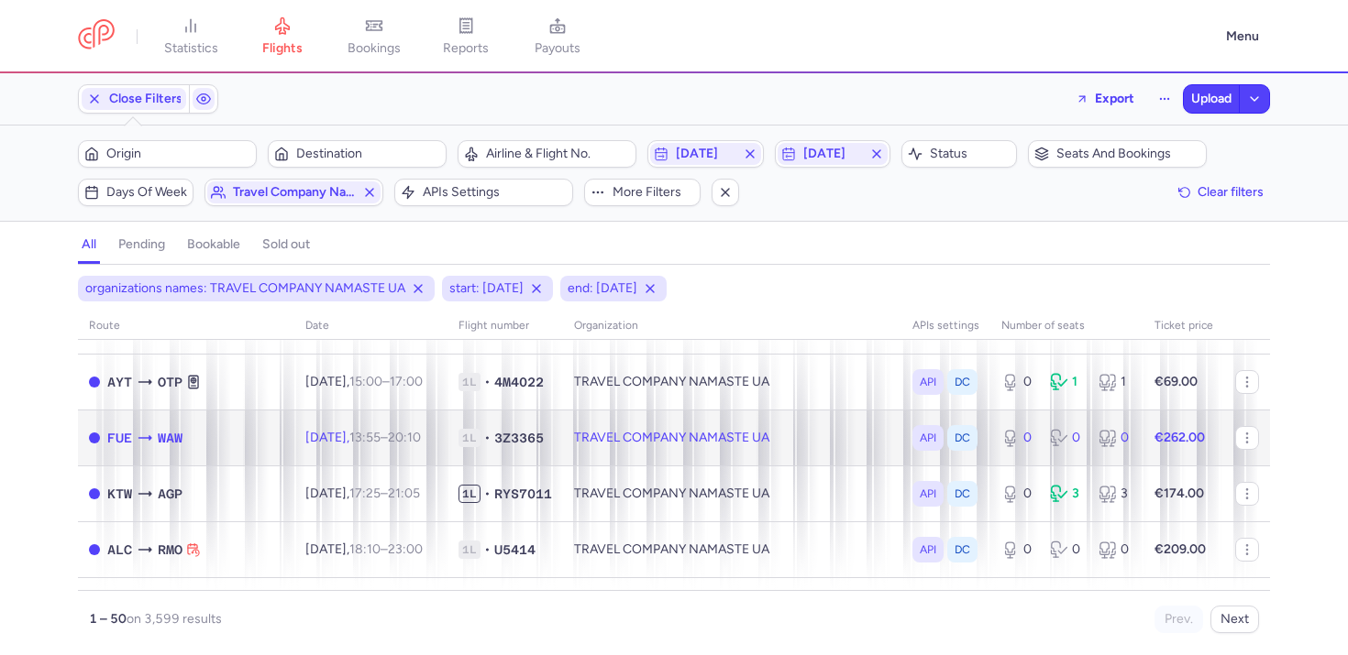
click at [765, 435] on td "TRAVEL COMPANY NAMASTE UA" at bounding box center [732, 438] width 338 height 56
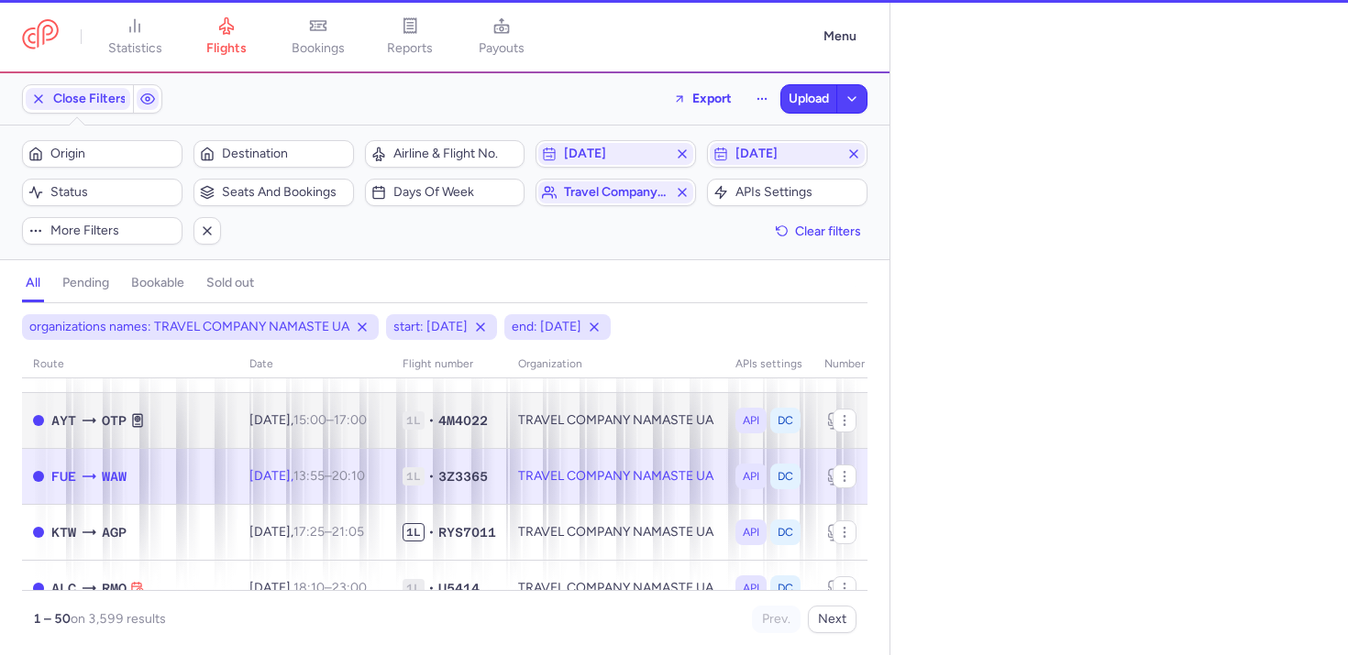
select select "days"
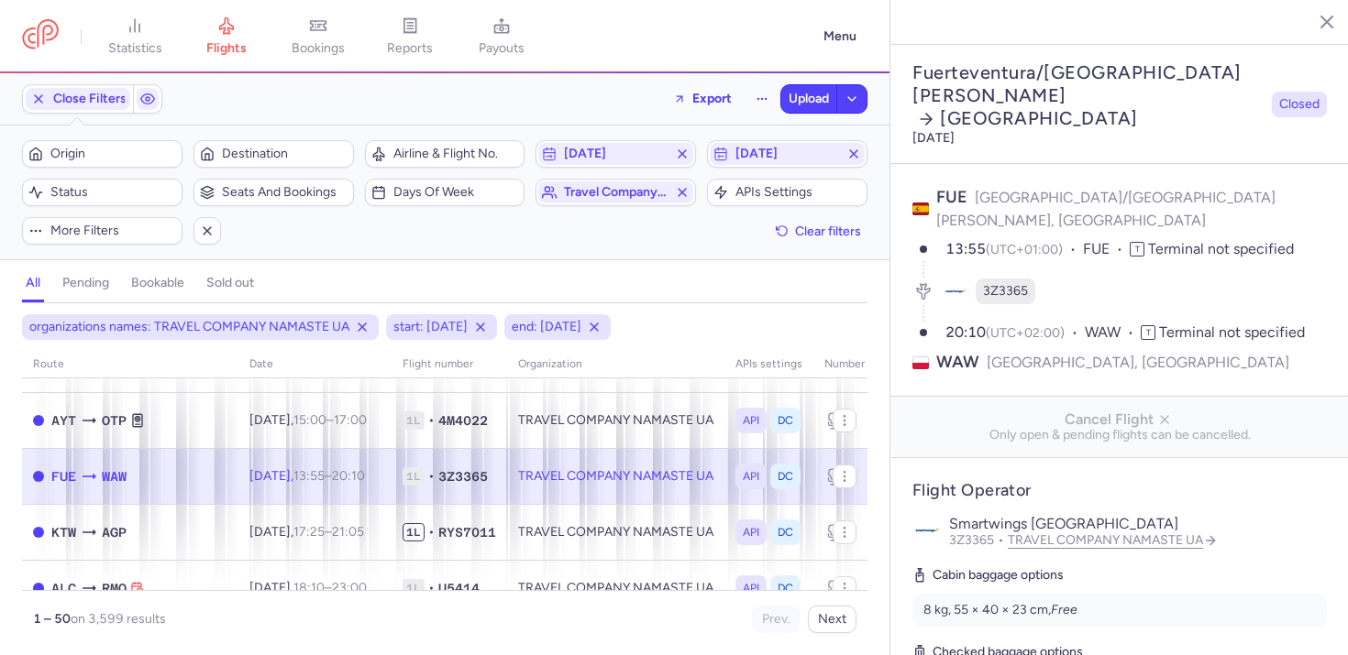
click at [1144, 516] on p "Smartwings Poland" at bounding box center [1138, 524] width 378 height 17
click at [1144, 533] on link "TRAVEL COMPANY NAMASTE UA" at bounding box center [1112, 541] width 210 height 16
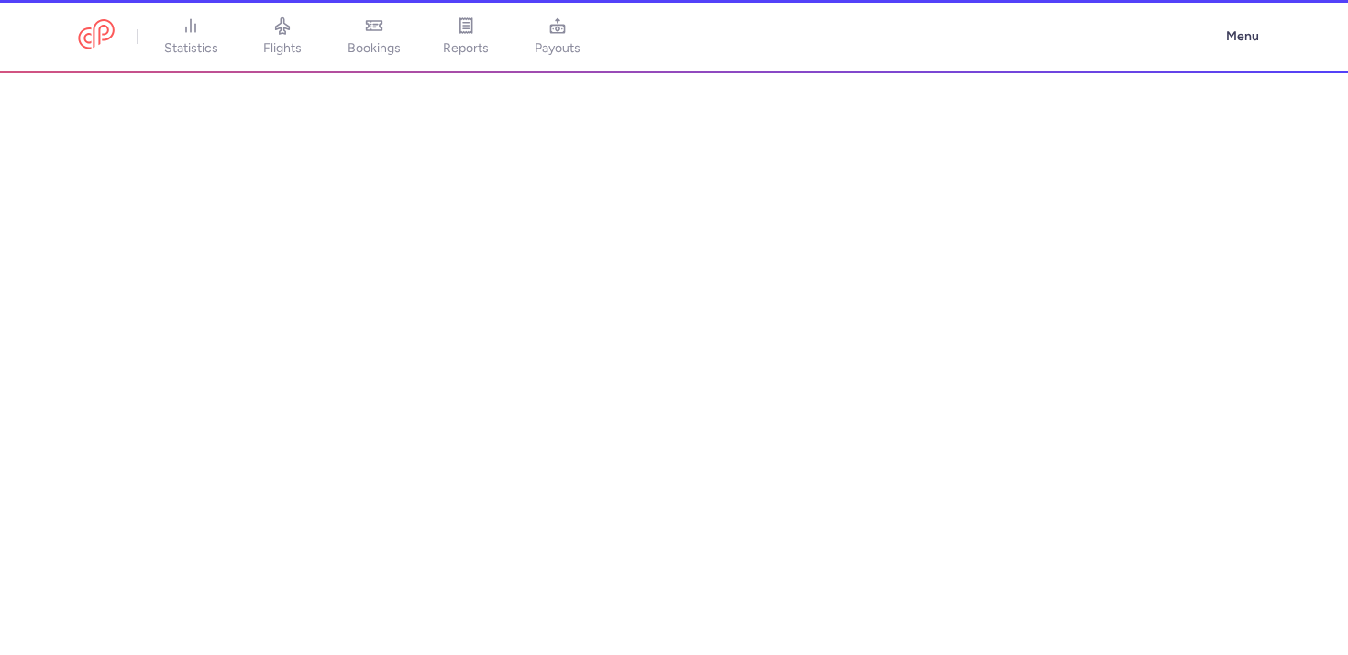
select select "CONSOLIDATOR"
select select "ua"
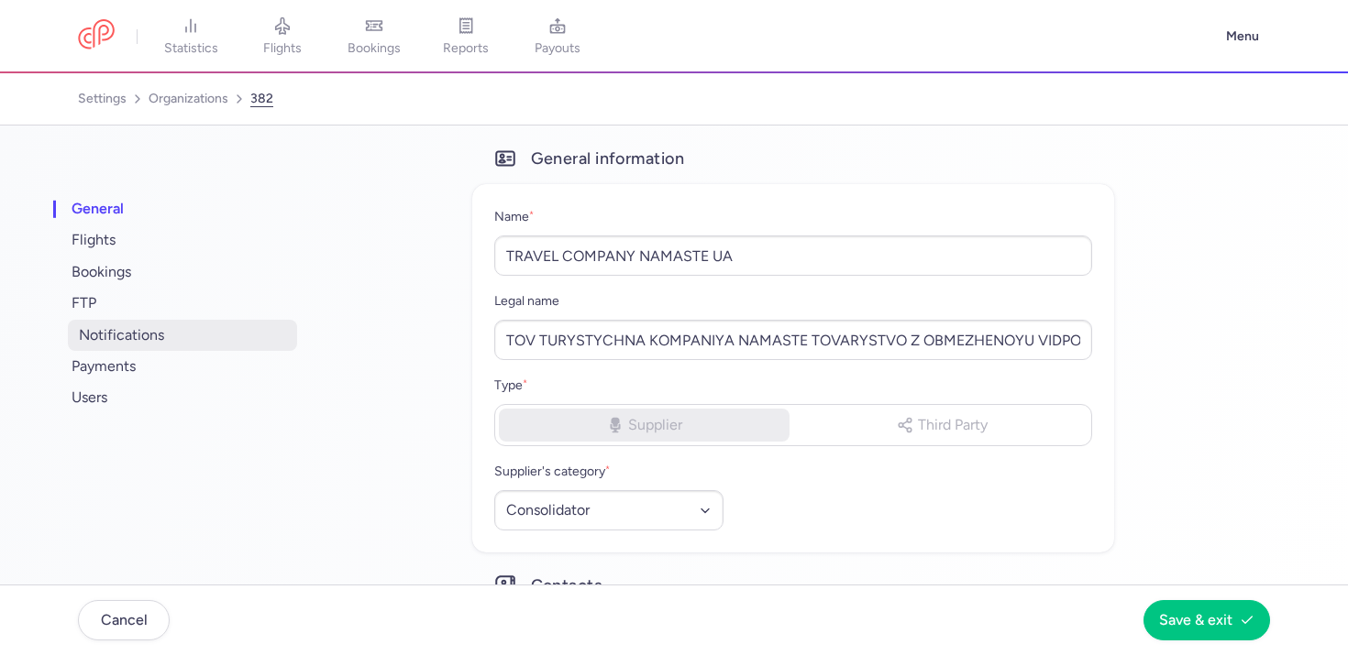
click at [132, 331] on span "notifications" at bounding box center [182, 335] width 229 height 31
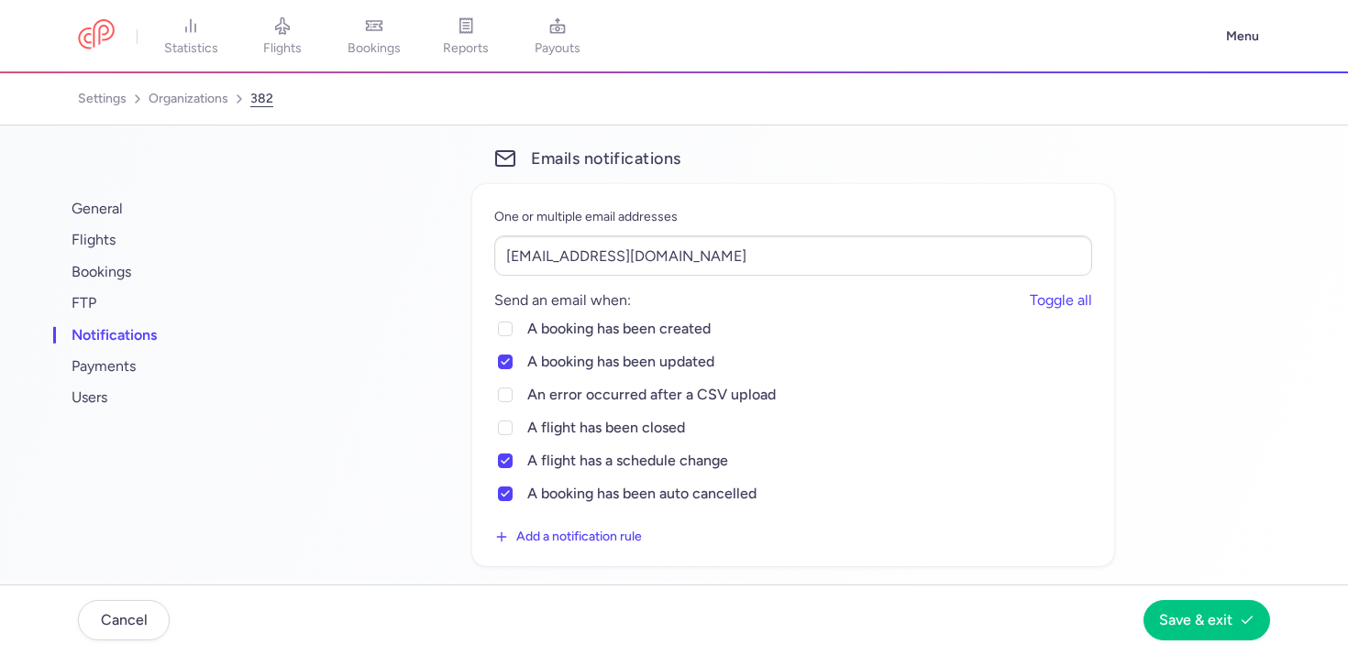
click at [423, 331] on div "general flights bookings FTP notifications payments users Emails notifications …" at bounding box center [668, 468] width 1192 height 641
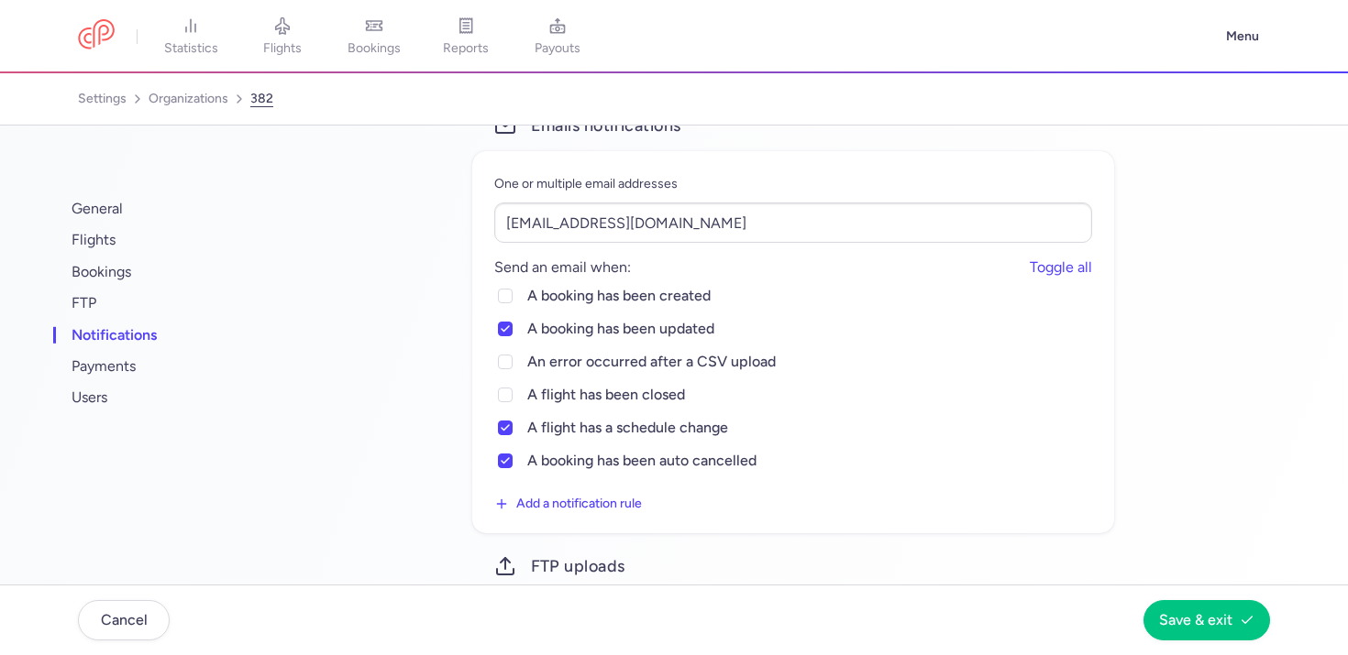
scroll to position [35, 0]
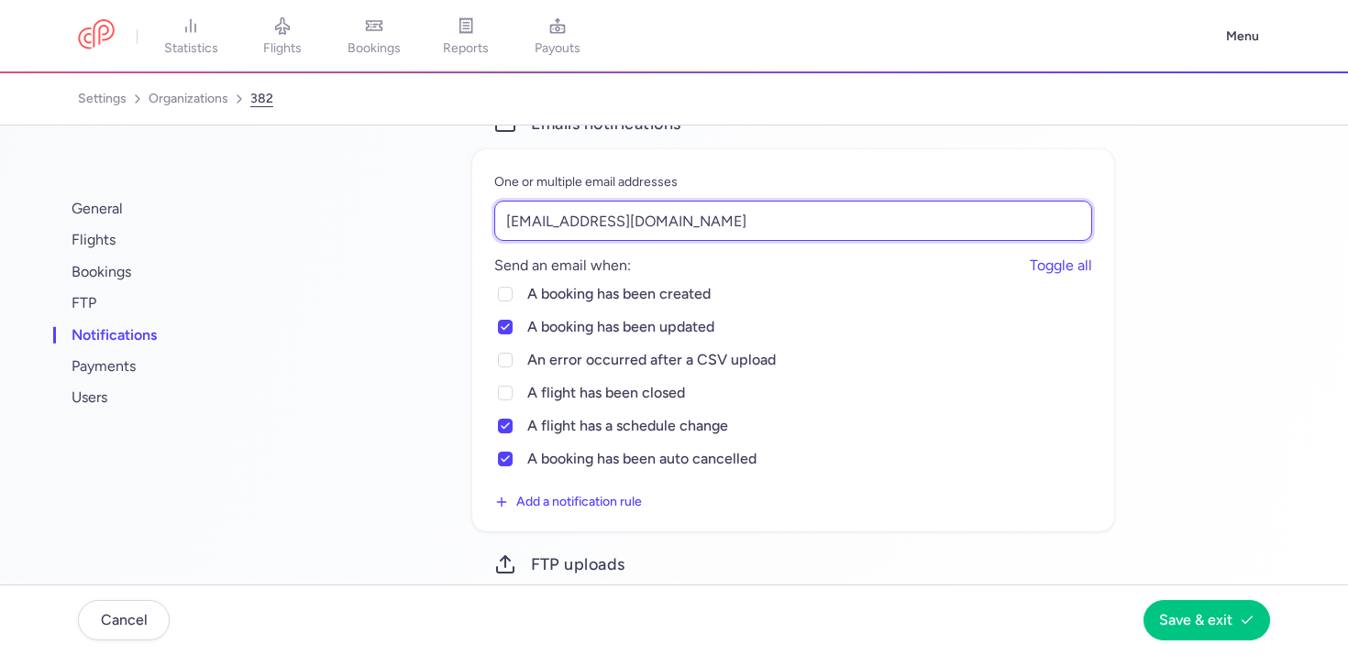
click at [629, 223] on input "[EMAIL_ADDRESS][DOMAIN_NAME]" at bounding box center [793, 221] width 598 height 40
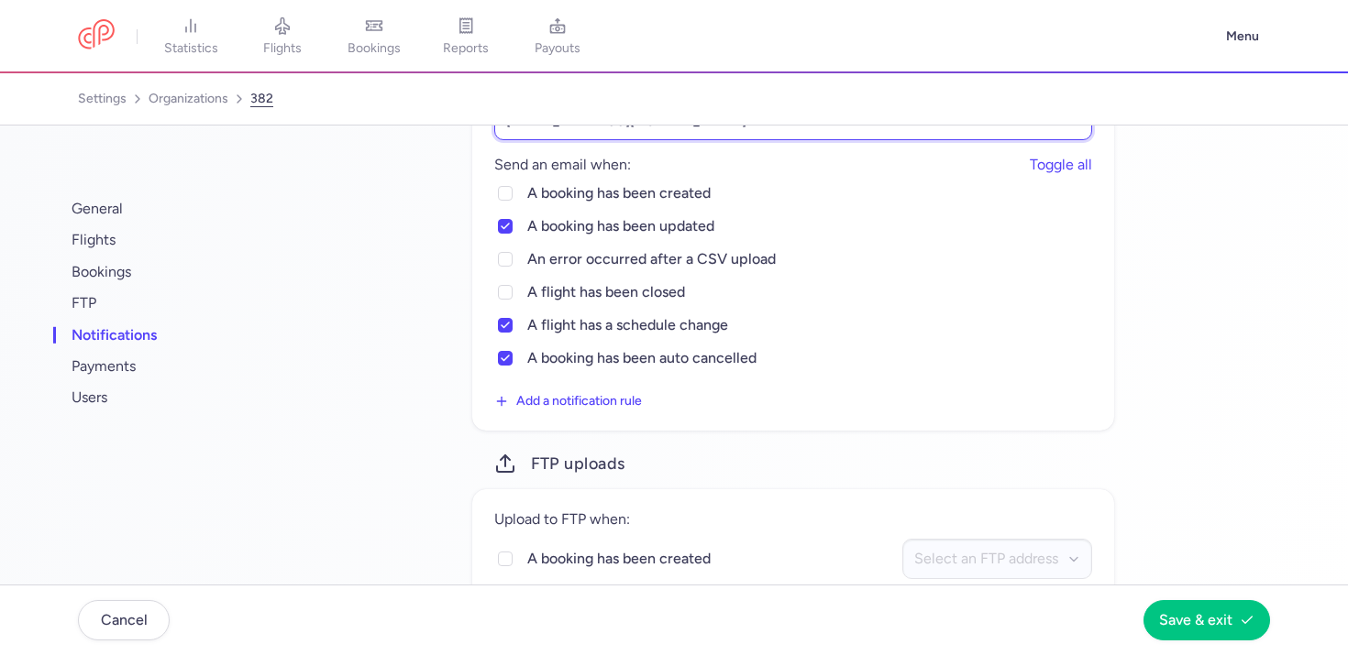
scroll to position [0, 0]
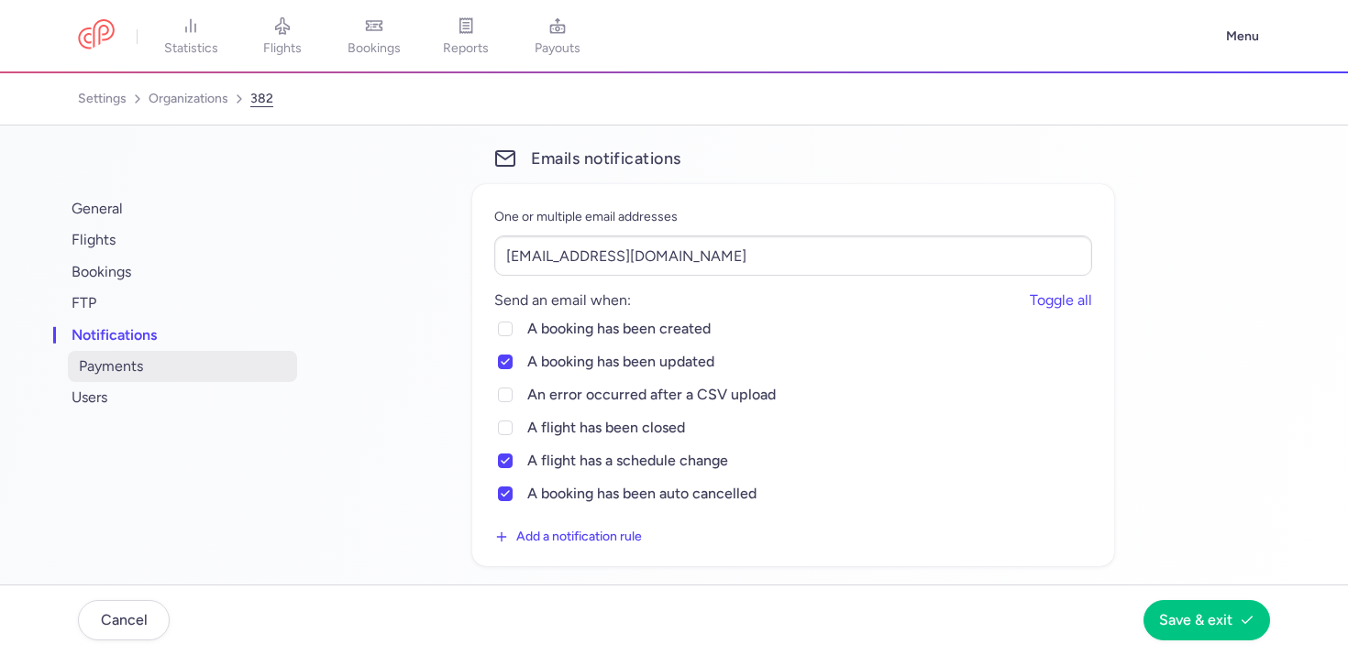
click at [110, 377] on span "payments" at bounding box center [182, 366] width 229 height 31
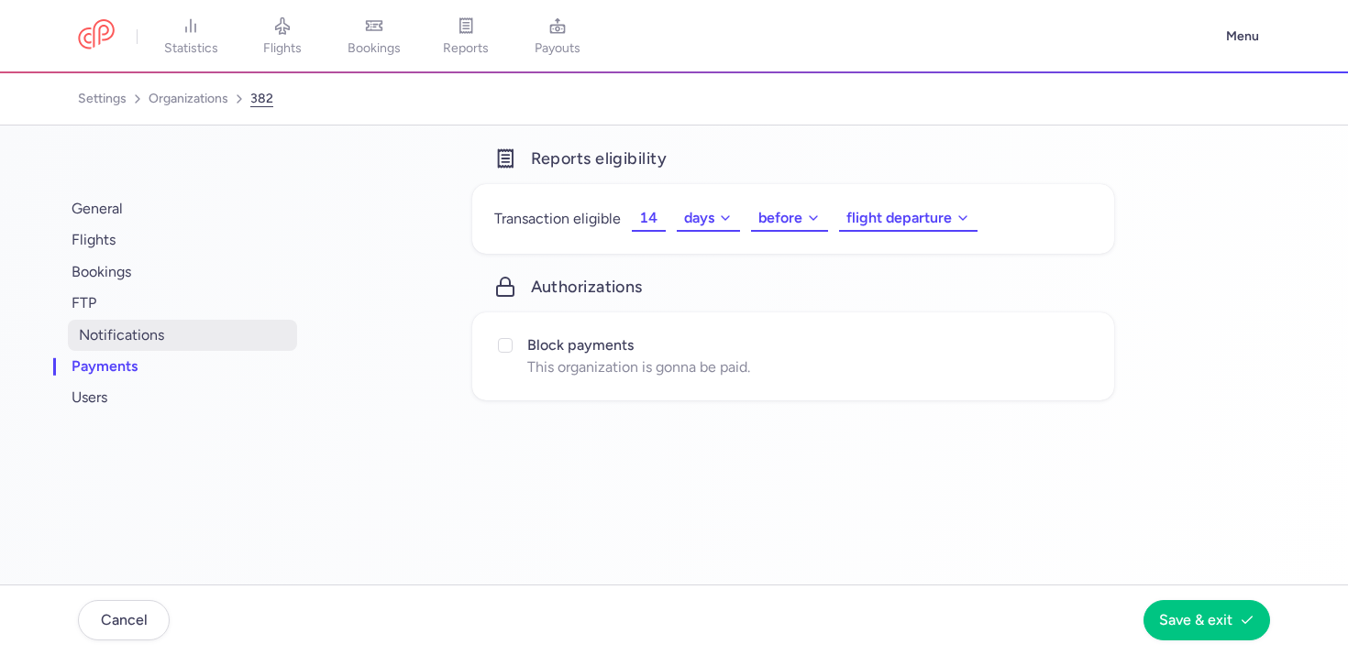
click at [130, 341] on span "notifications" at bounding box center [182, 335] width 229 height 31
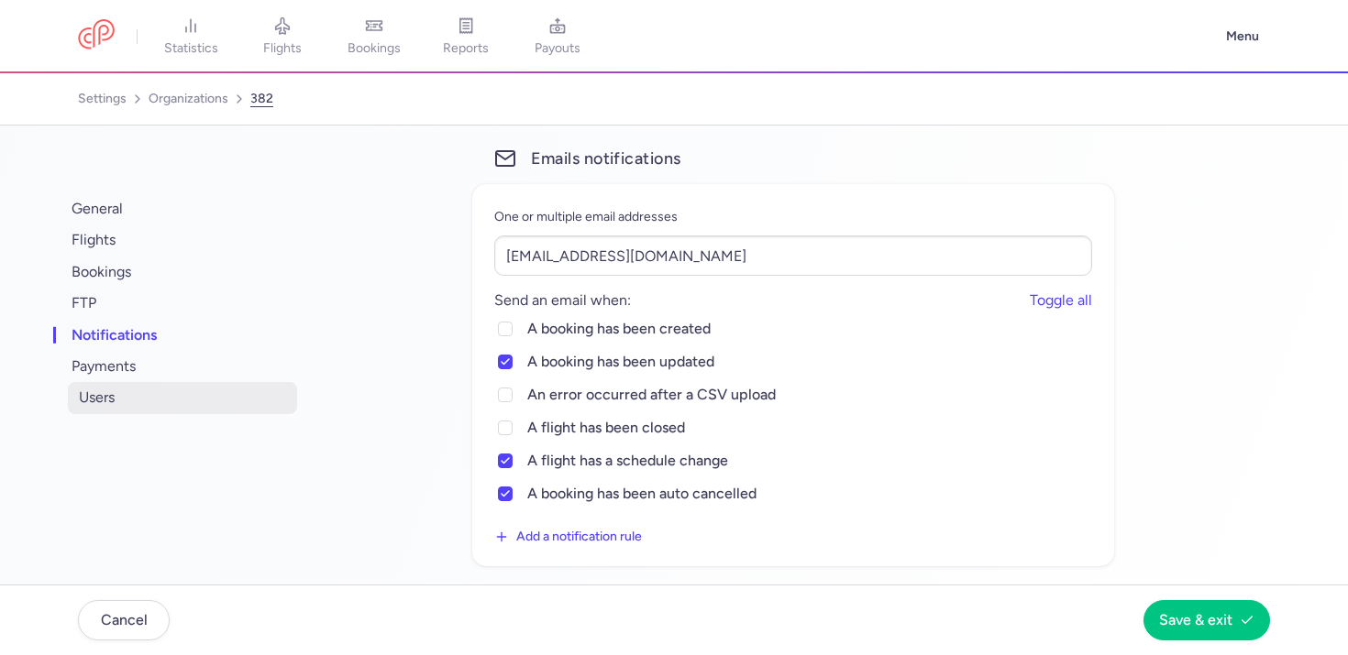
click at [104, 407] on span "users" at bounding box center [182, 397] width 229 height 31
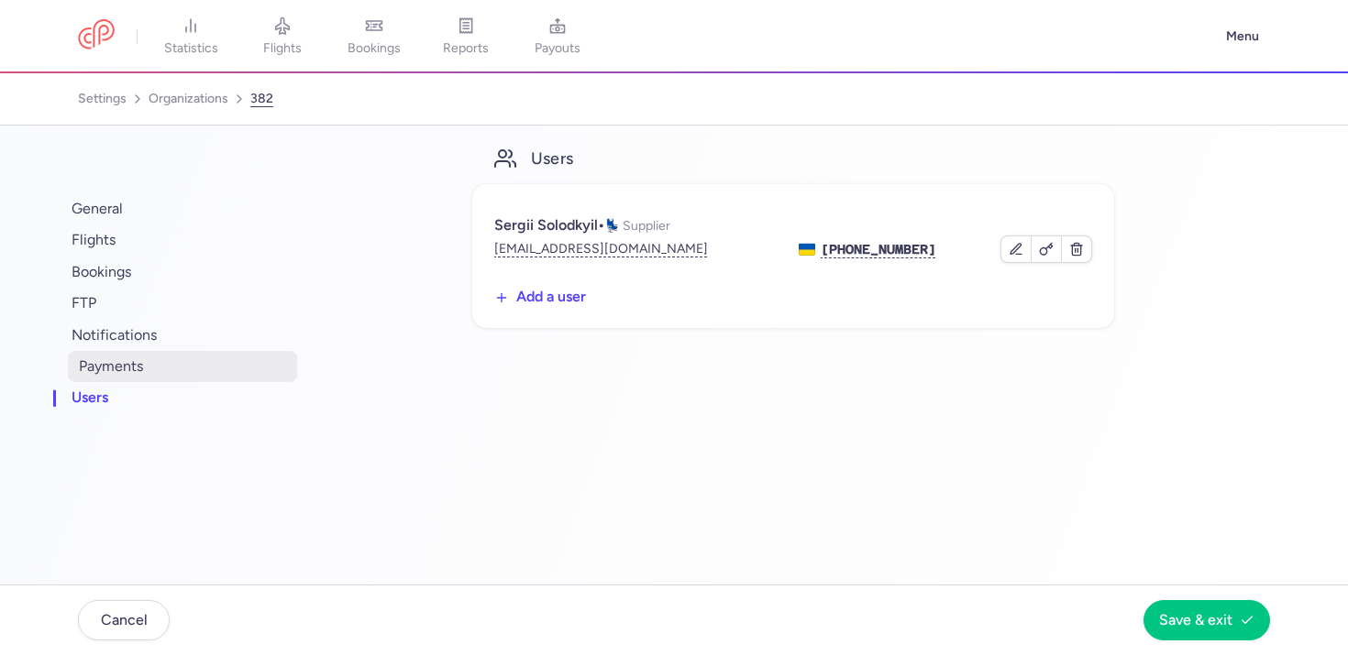
click at [128, 357] on span "payments" at bounding box center [182, 366] width 229 height 31
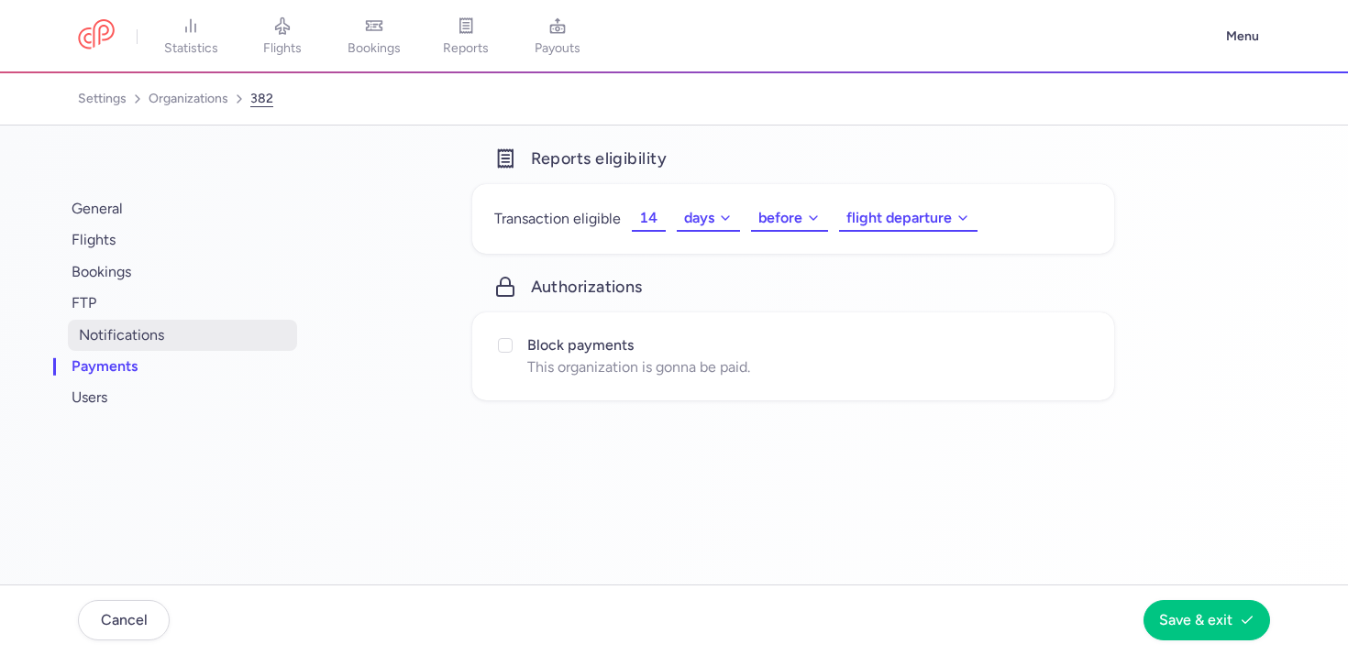
click at [138, 323] on span "notifications" at bounding box center [182, 335] width 229 height 31
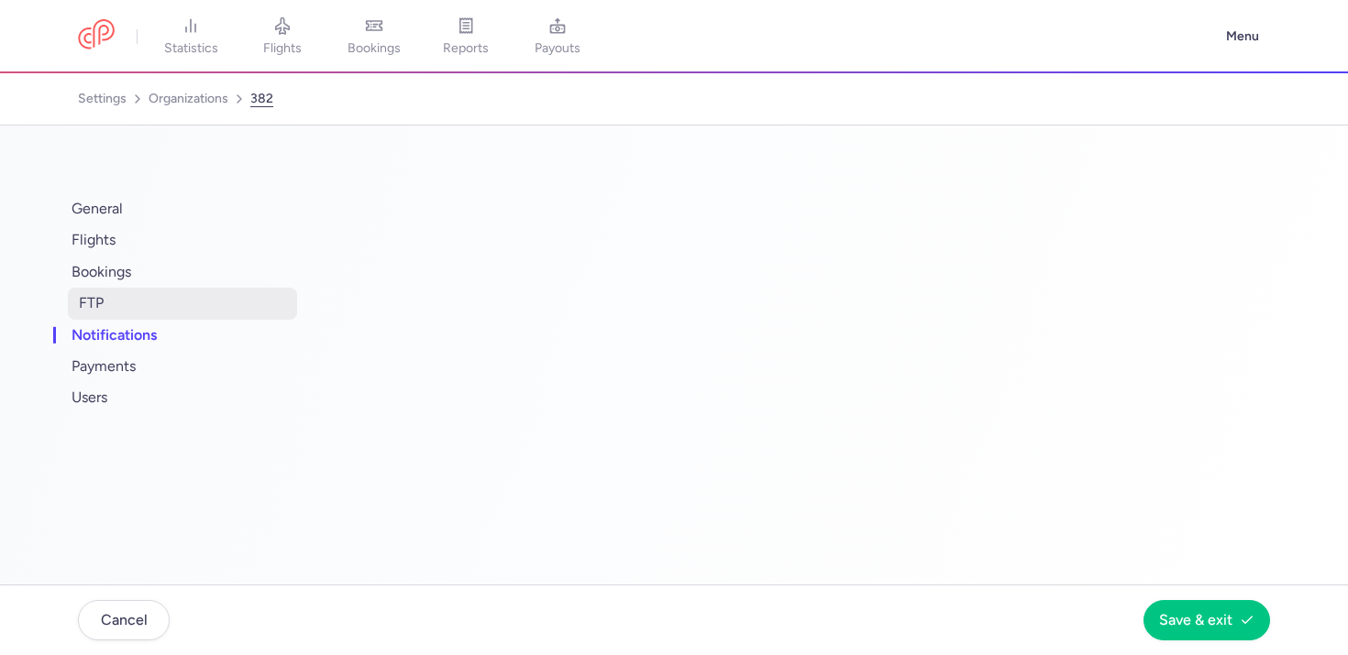
click at [142, 302] on span "FTP" at bounding box center [182, 303] width 229 height 31
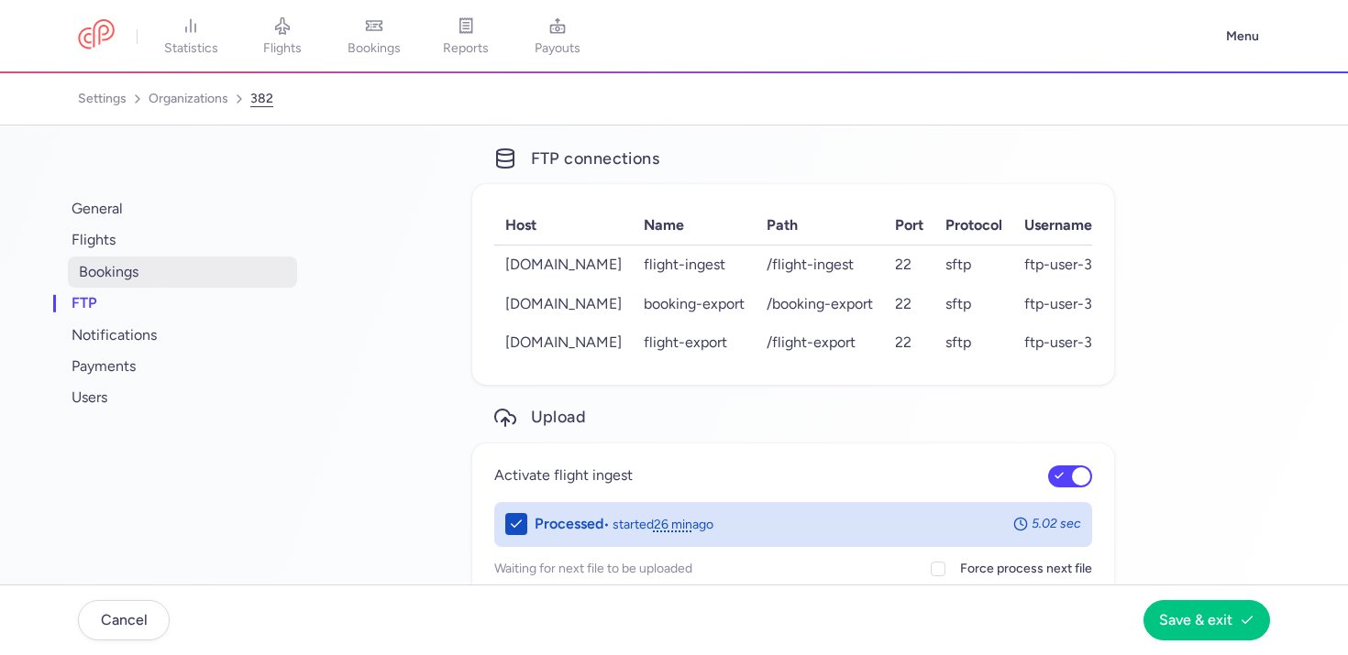
click at [156, 269] on span "bookings" at bounding box center [182, 272] width 229 height 31
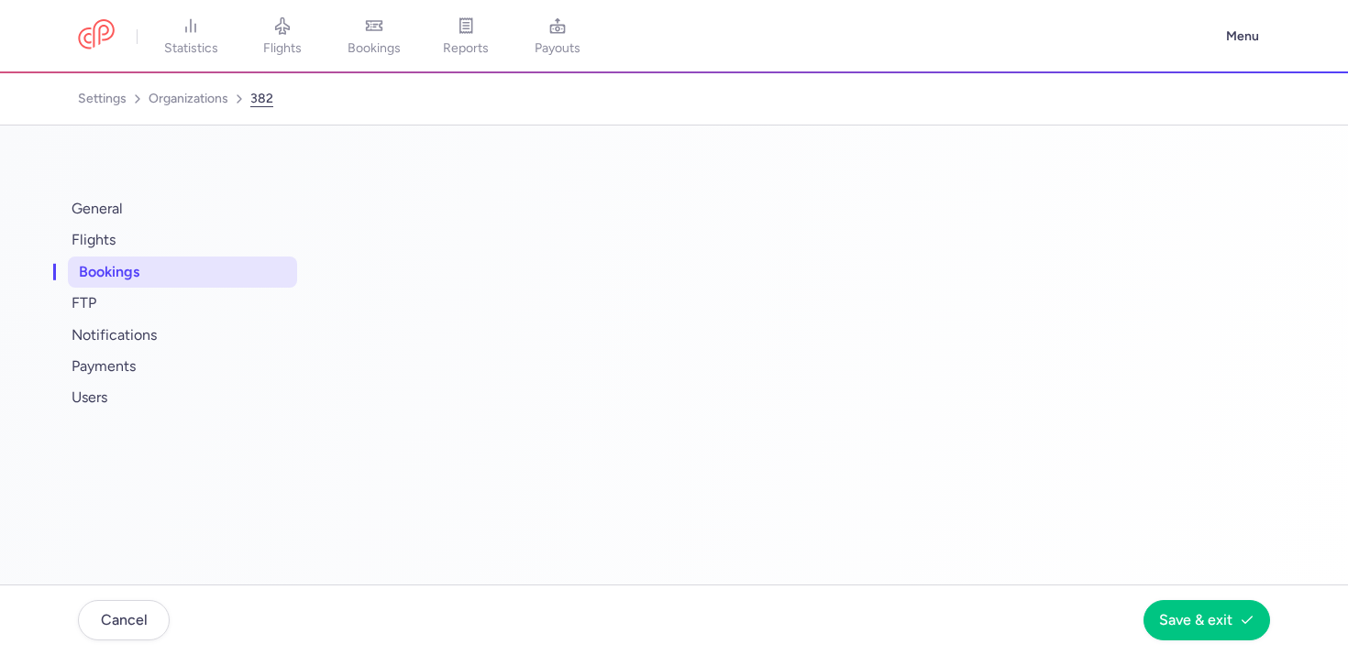
select select "2"
select select "11"
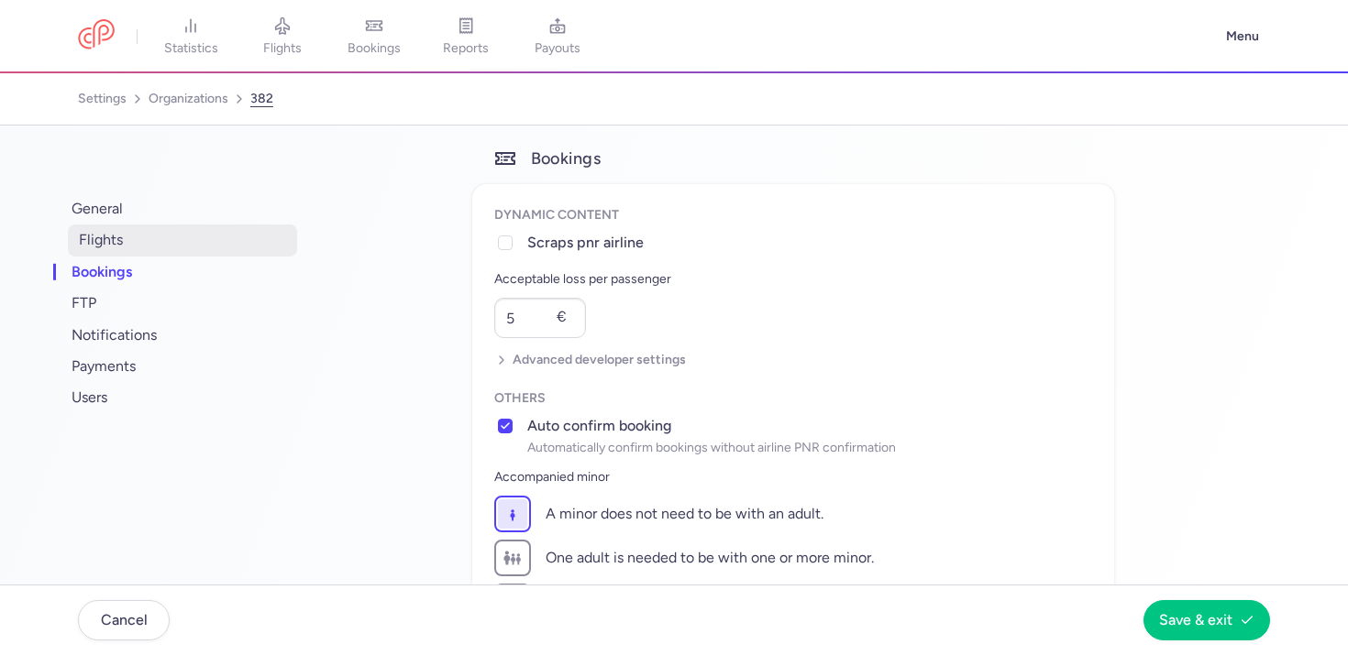
click at [153, 251] on span "flights" at bounding box center [182, 240] width 229 height 31
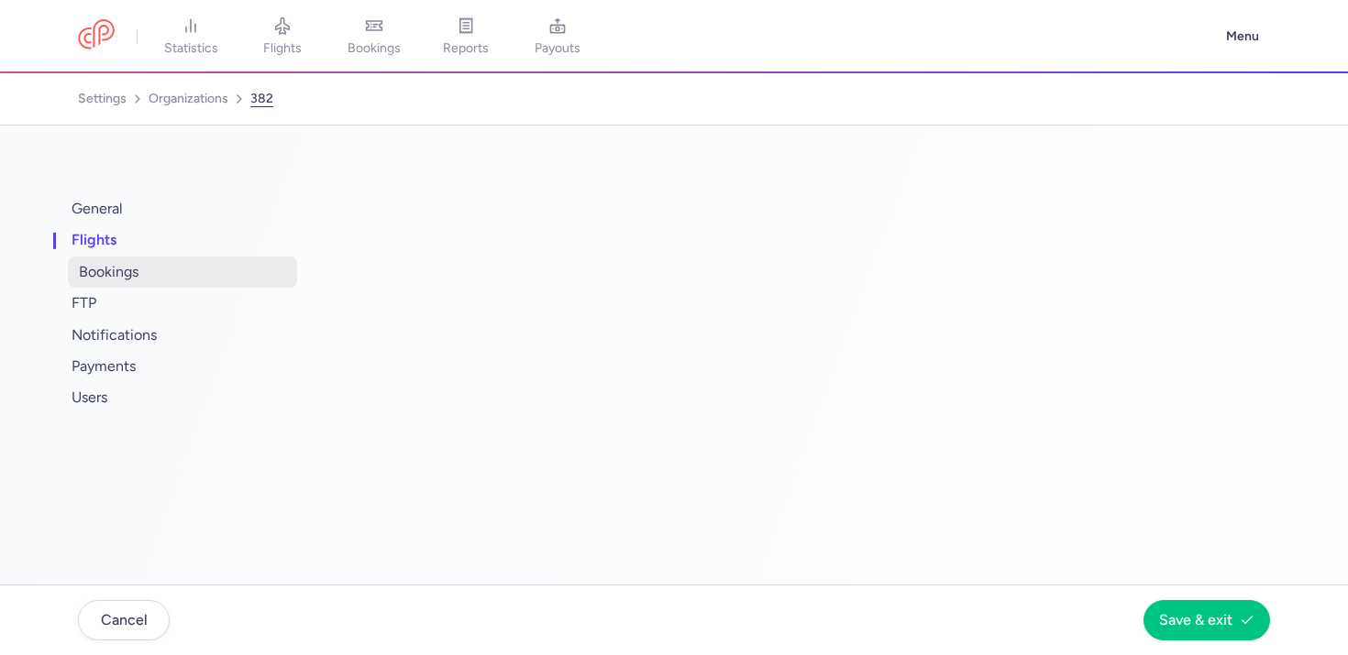
select select "days"
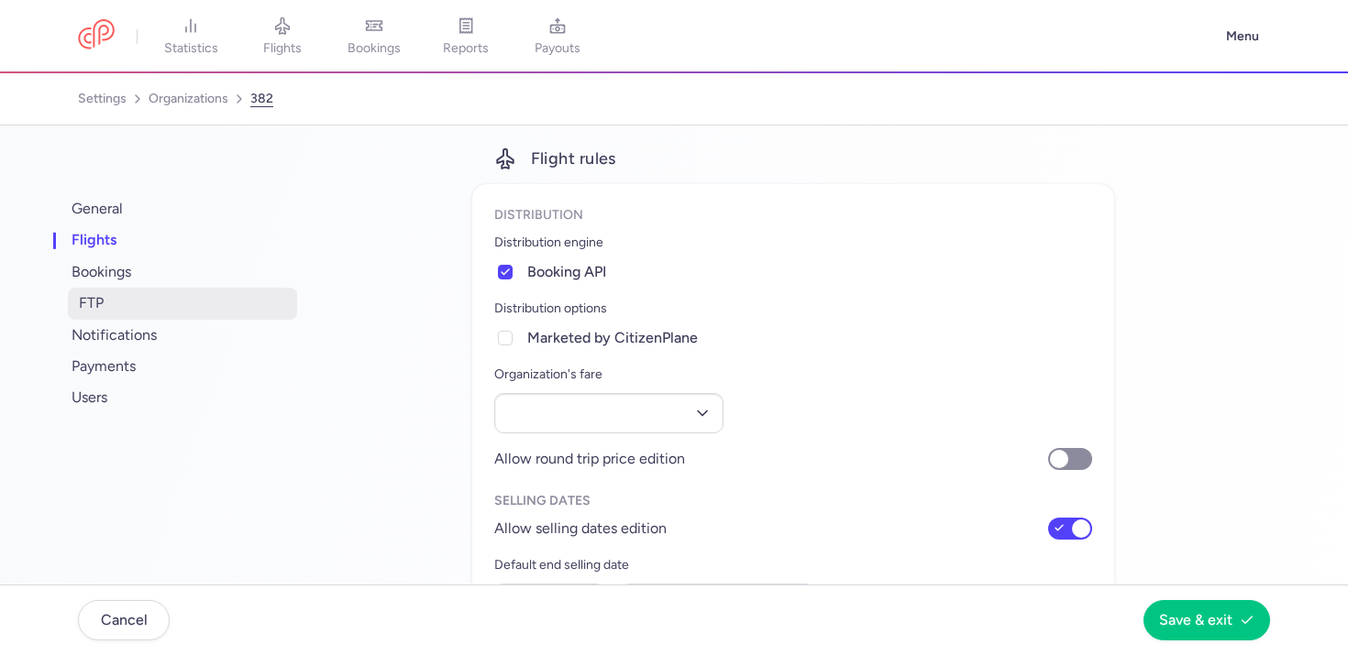
click at [161, 297] on span "FTP" at bounding box center [182, 303] width 229 height 31
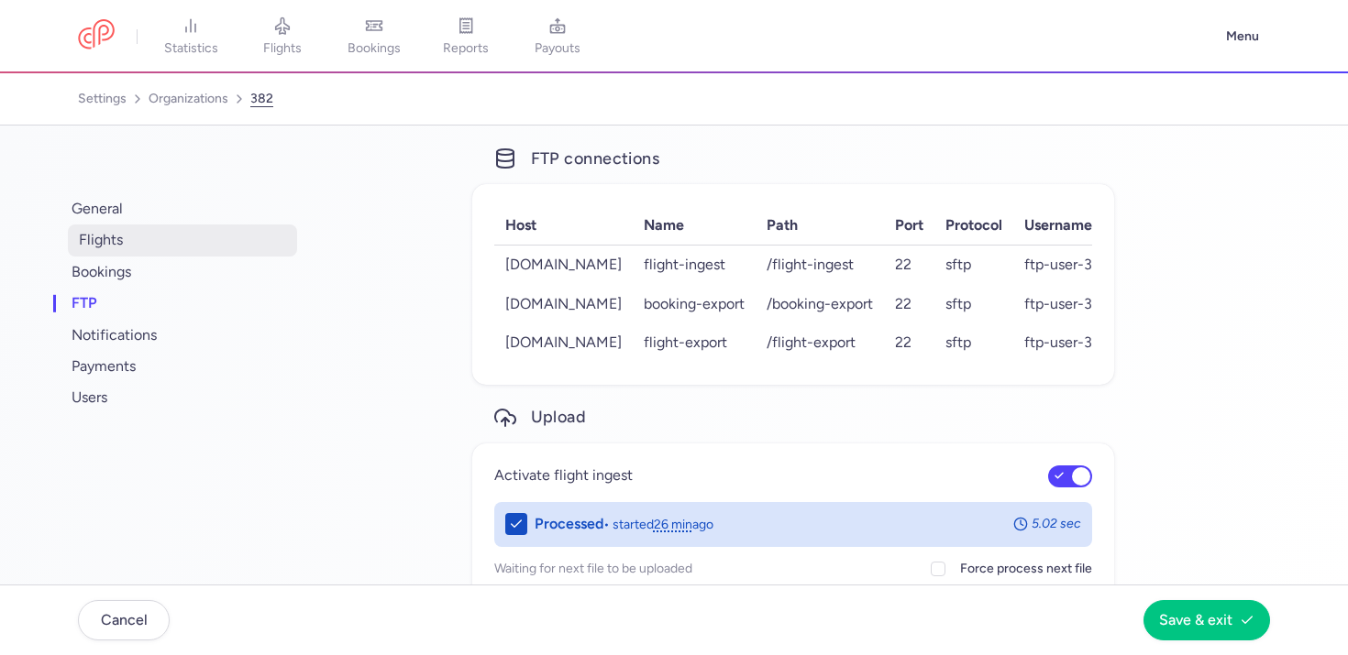
click at [79, 246] on span "flights" at bounding box center [182, 240] width 229 height 31
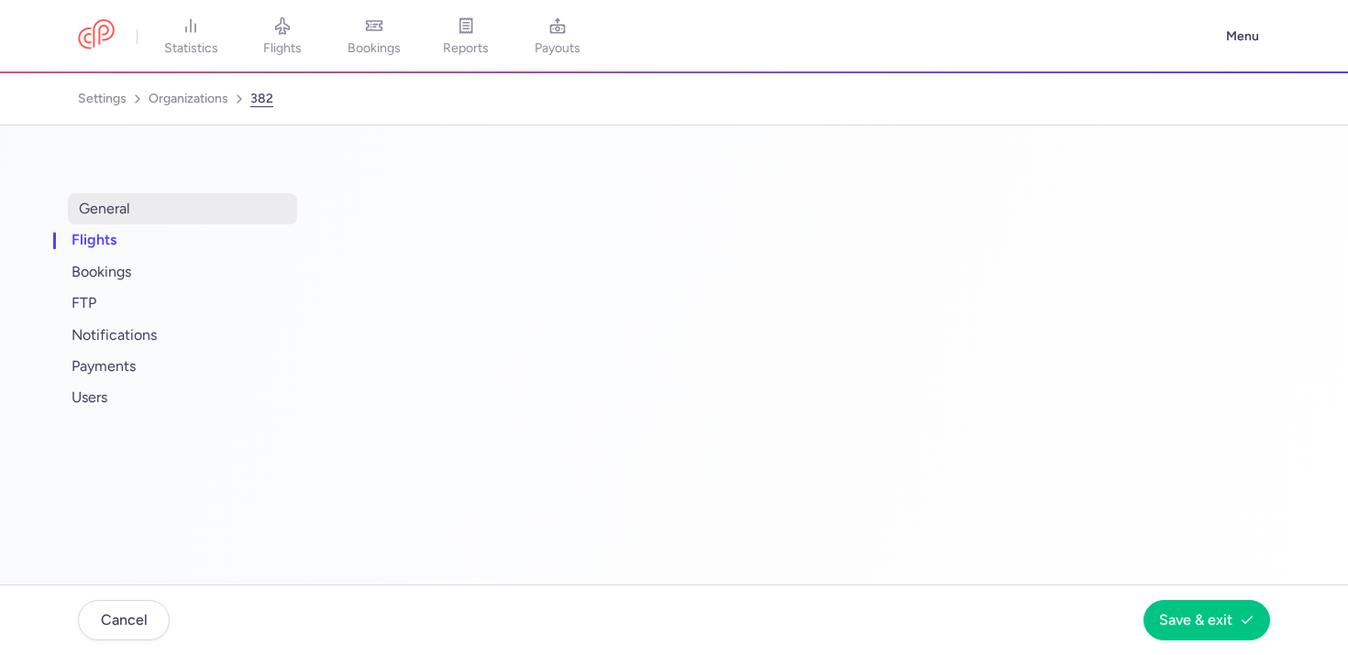
click at [100, 216] on span "general" at bounding box center [182, 208] width 229 height 31
select select "CONSOLIDATOR"
select select "ua"
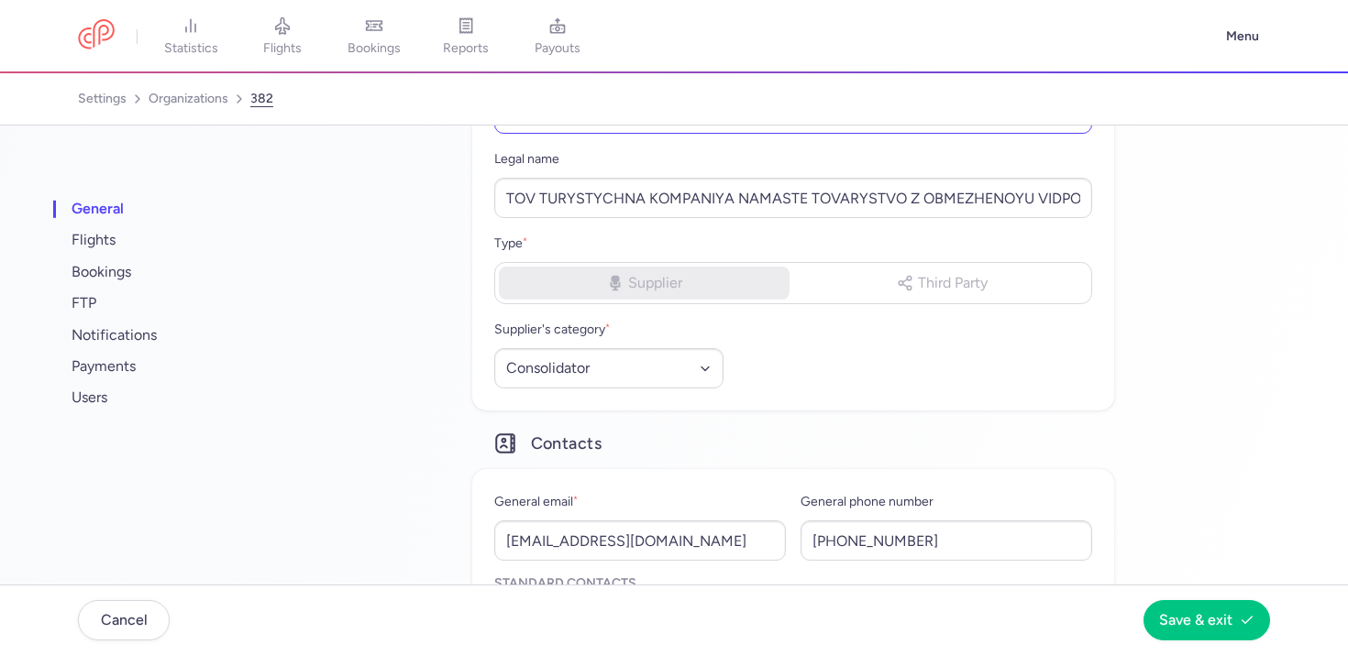
scroll to position [317, 0]
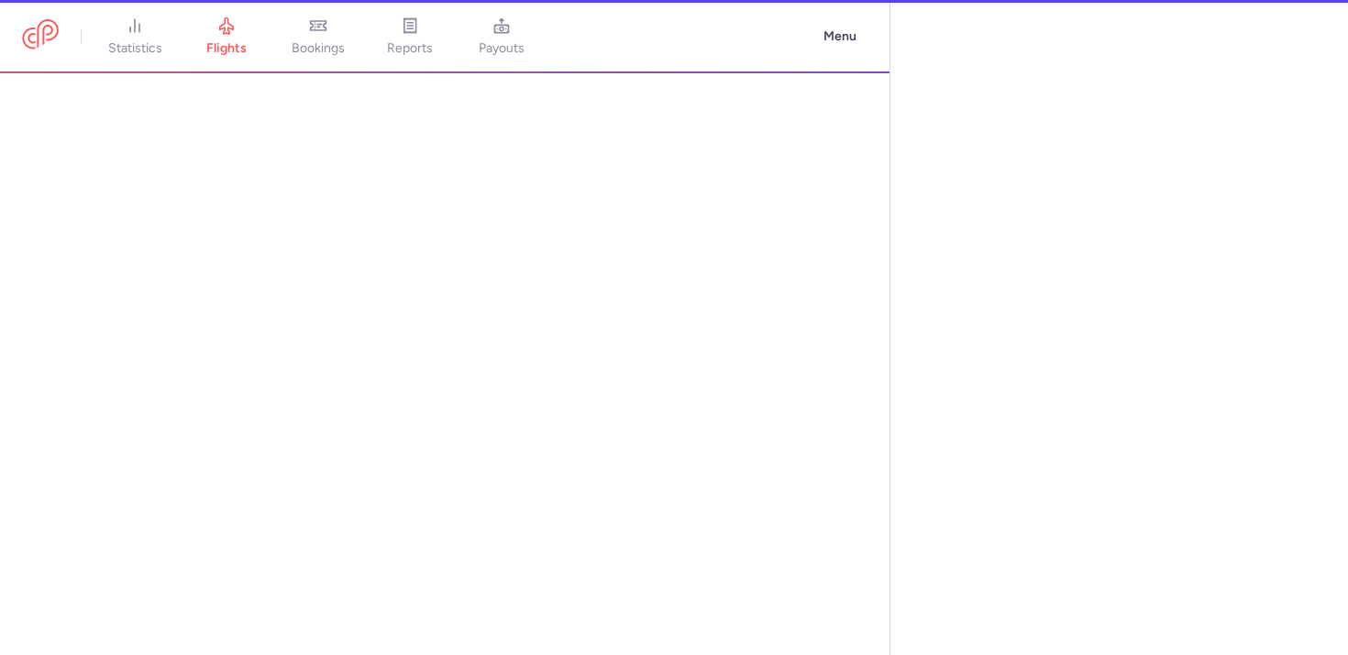
select select "days"
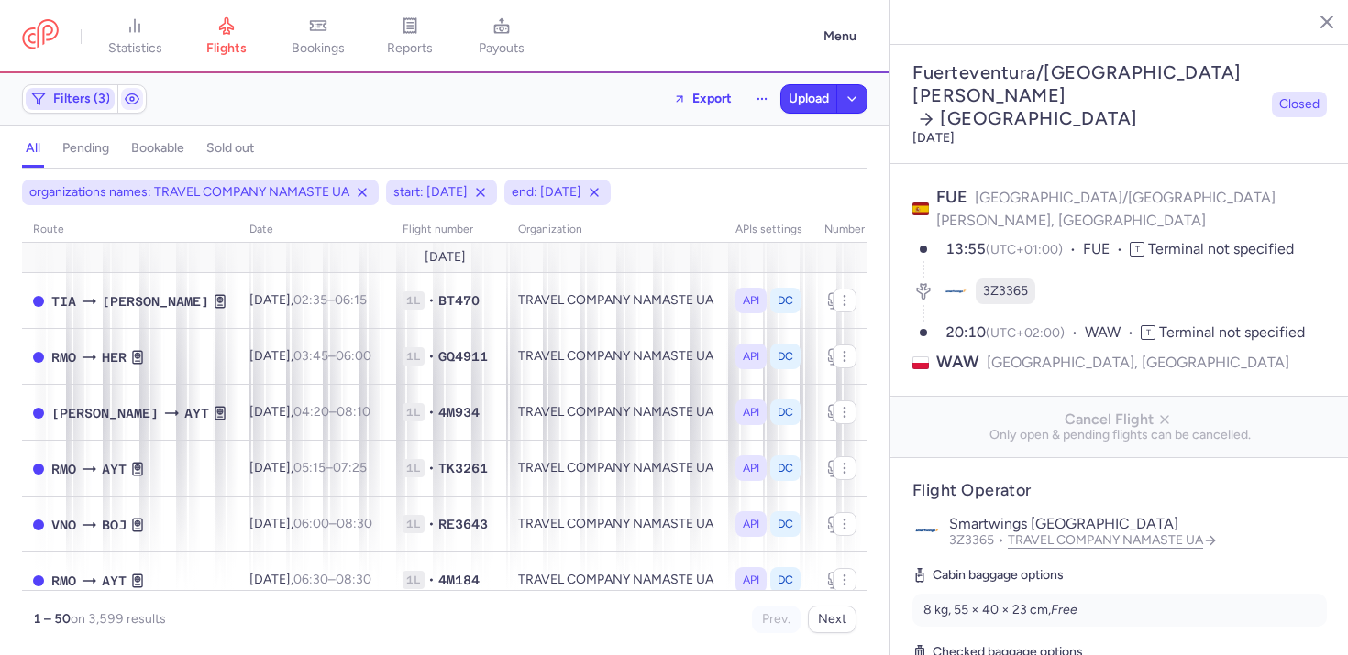
click at [94, 91] on span "Filters (3)" at bounding box center [70, 99] width 89 height 22
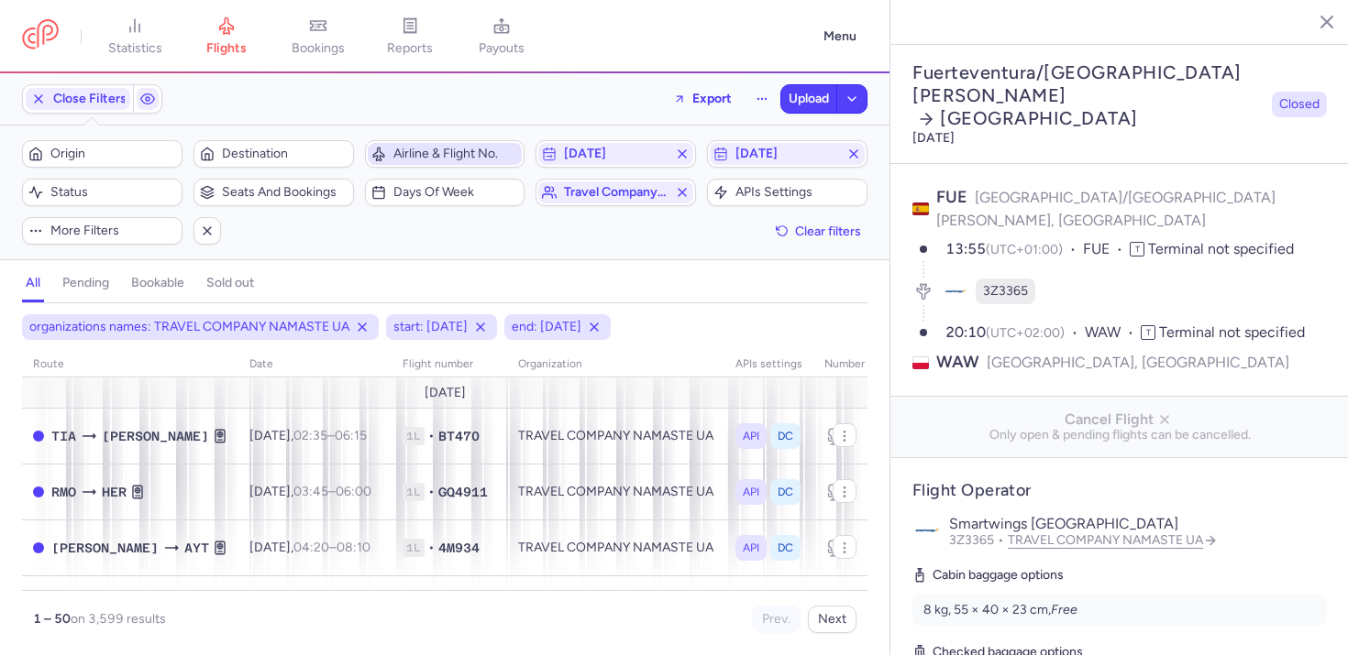
click at [432, 156] on span "Airline & Flight No." at bounding box center [456, 154] width 126 height 15
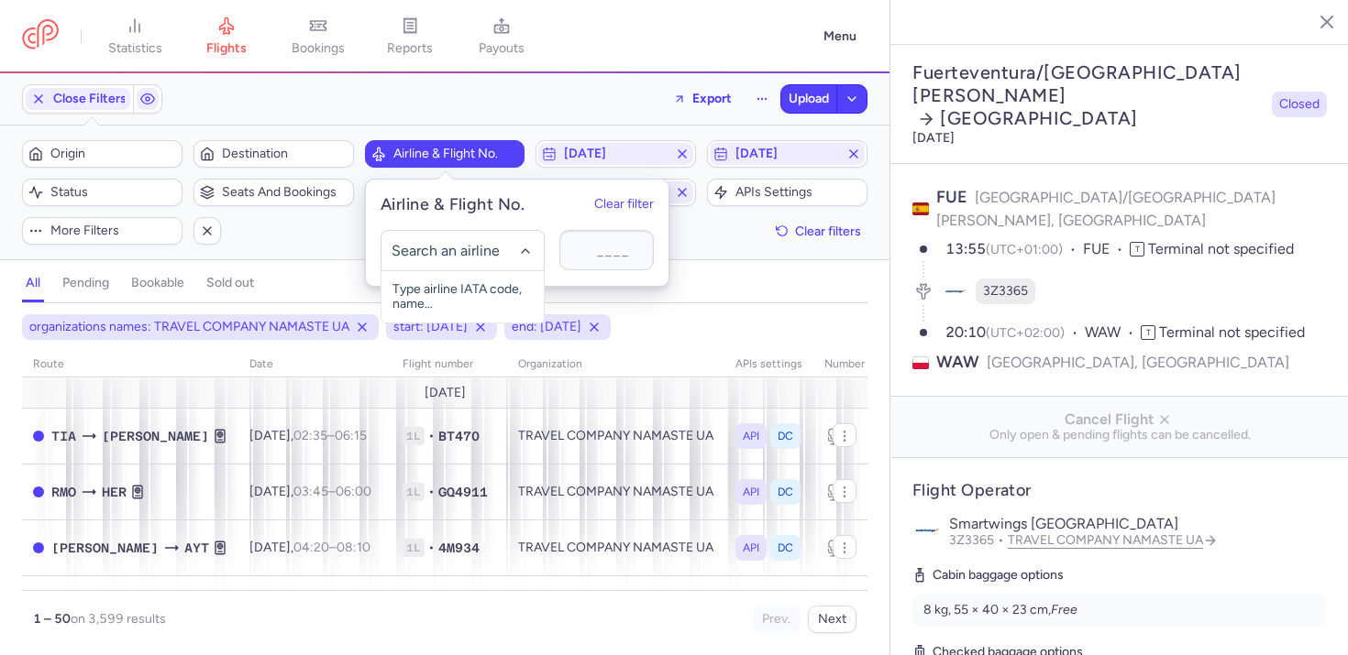
click at [439, 255] on input "-searchbox" at bounding box center [462, 251] width 143 height 20
type input "u5"
click at [453, 284] on span "SkyUp Malta" at bounding box center [461, 291] width 87 height 15
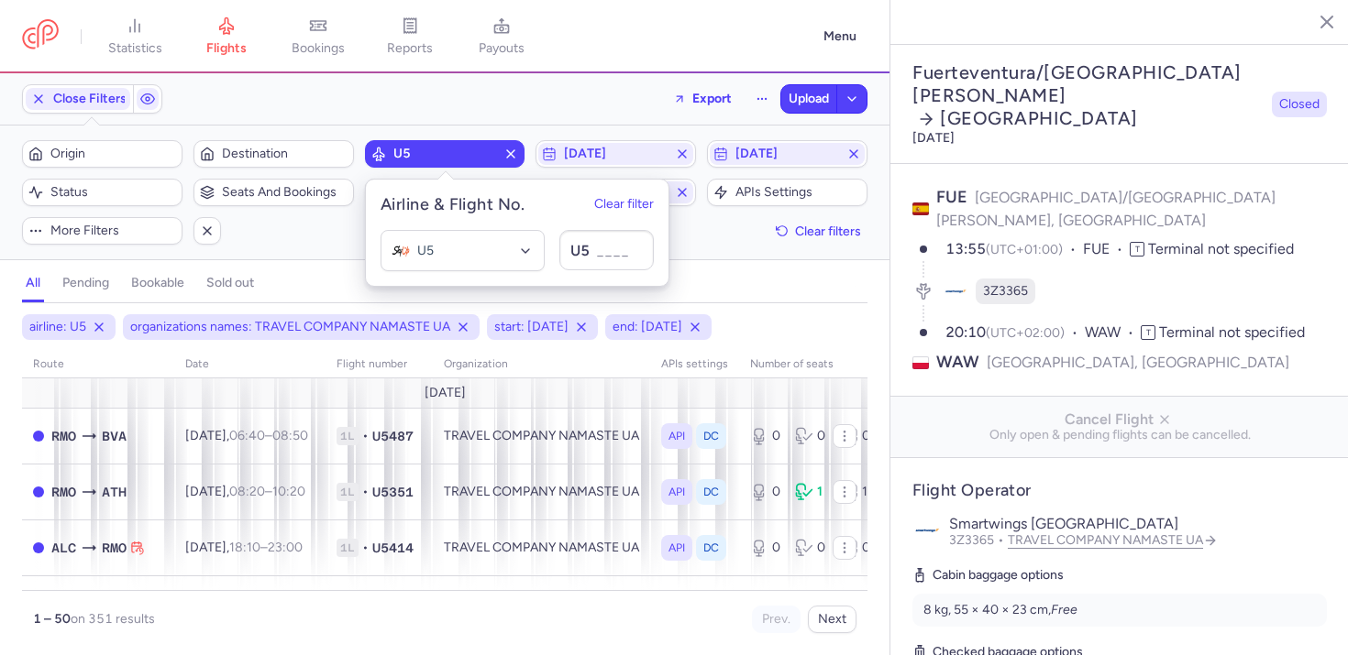
click at [314, 272] on div "all pending bookable sold out" at bounding box center [444, 287] width 845 height 32
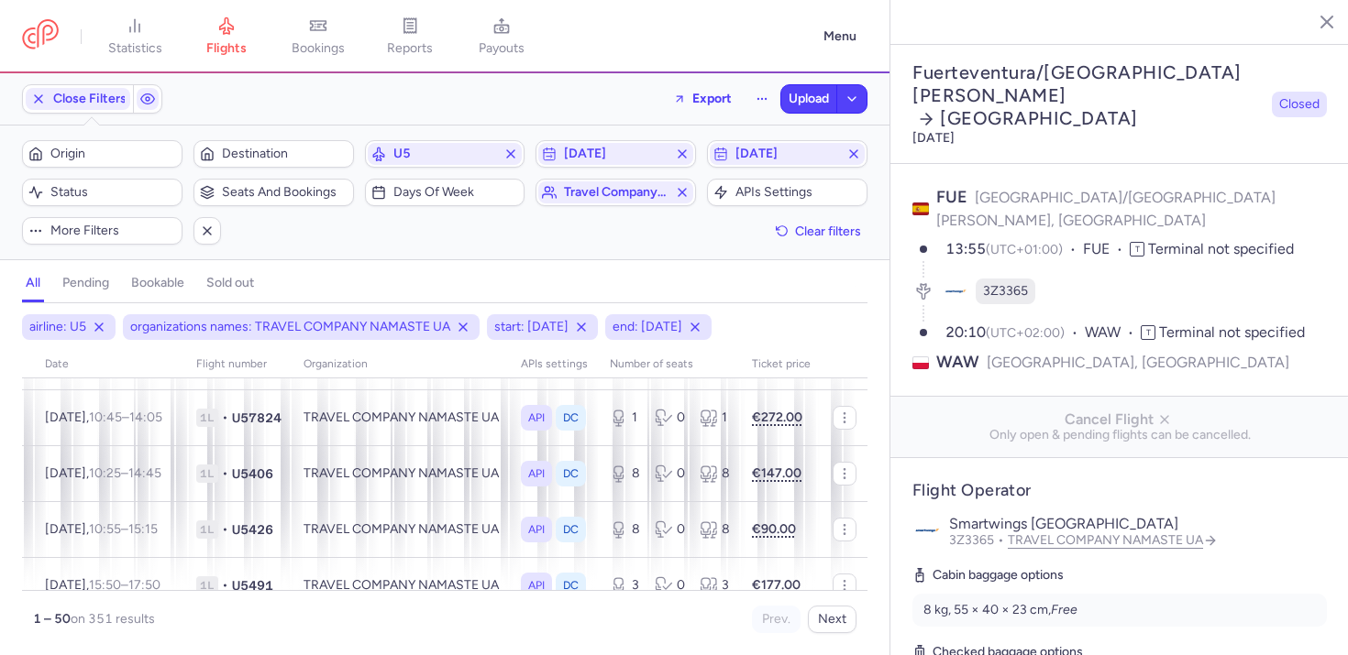
scroll to position [1333, 194]
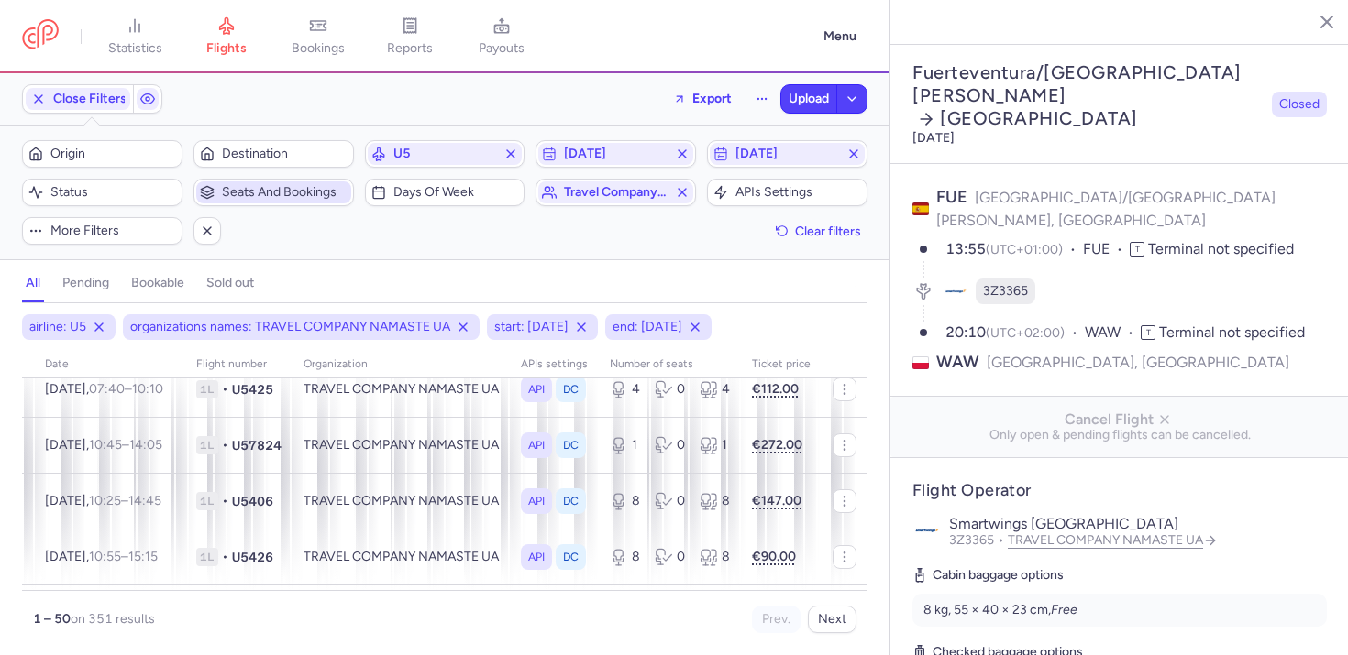
click at [281, 191] on span "Seats and bookings" at bounding box center [285, 192] width 126 height 15
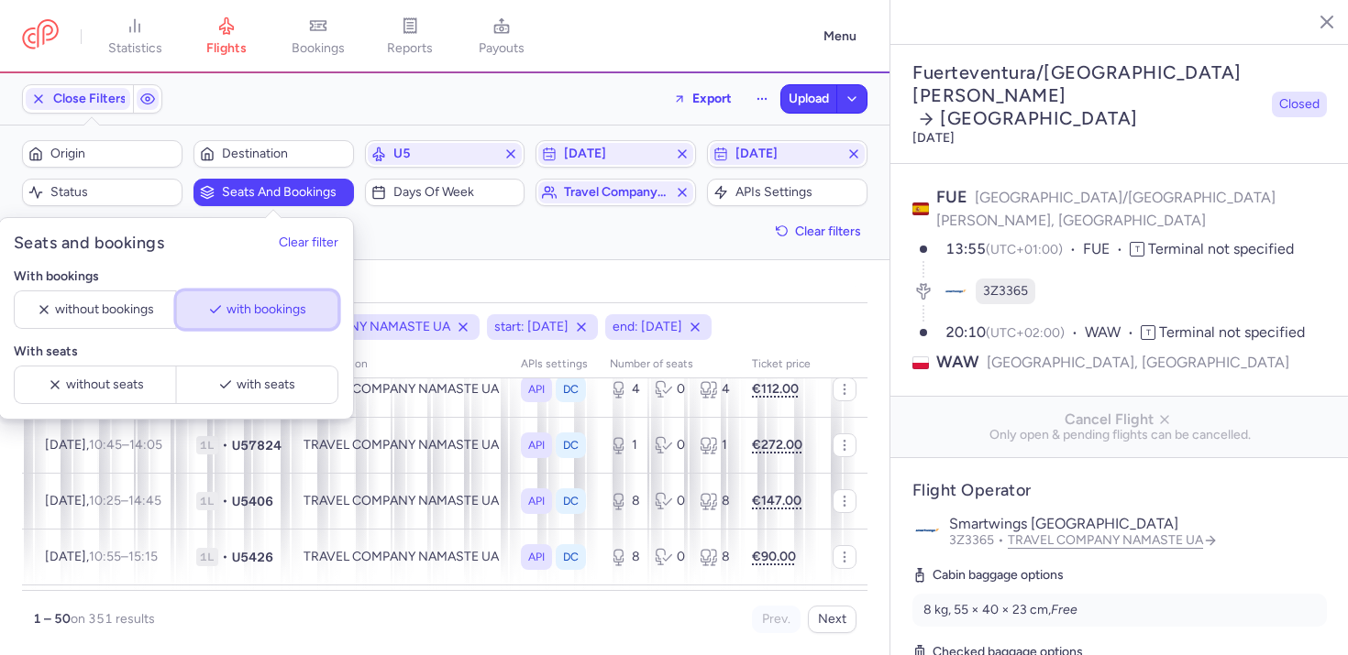
click at [279, 321] on button "with bookings" at bounding box center [257, 310] width 162 height 39
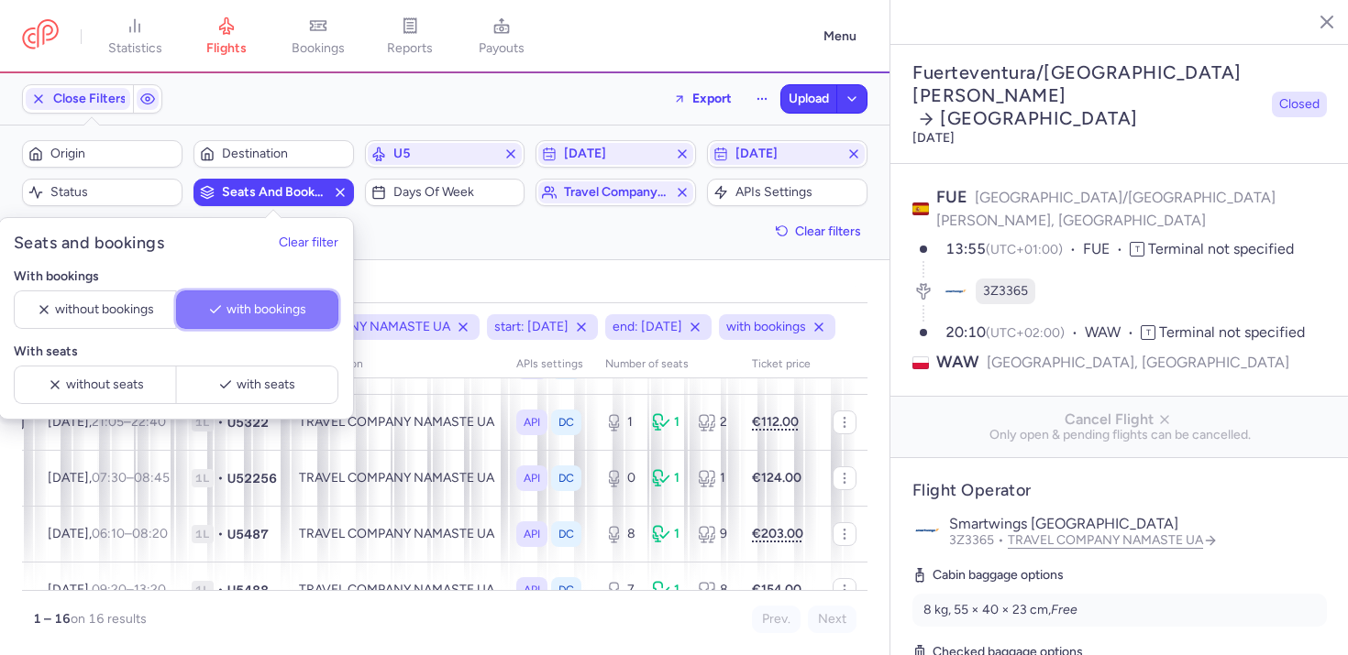
scroll to position [11, 185]
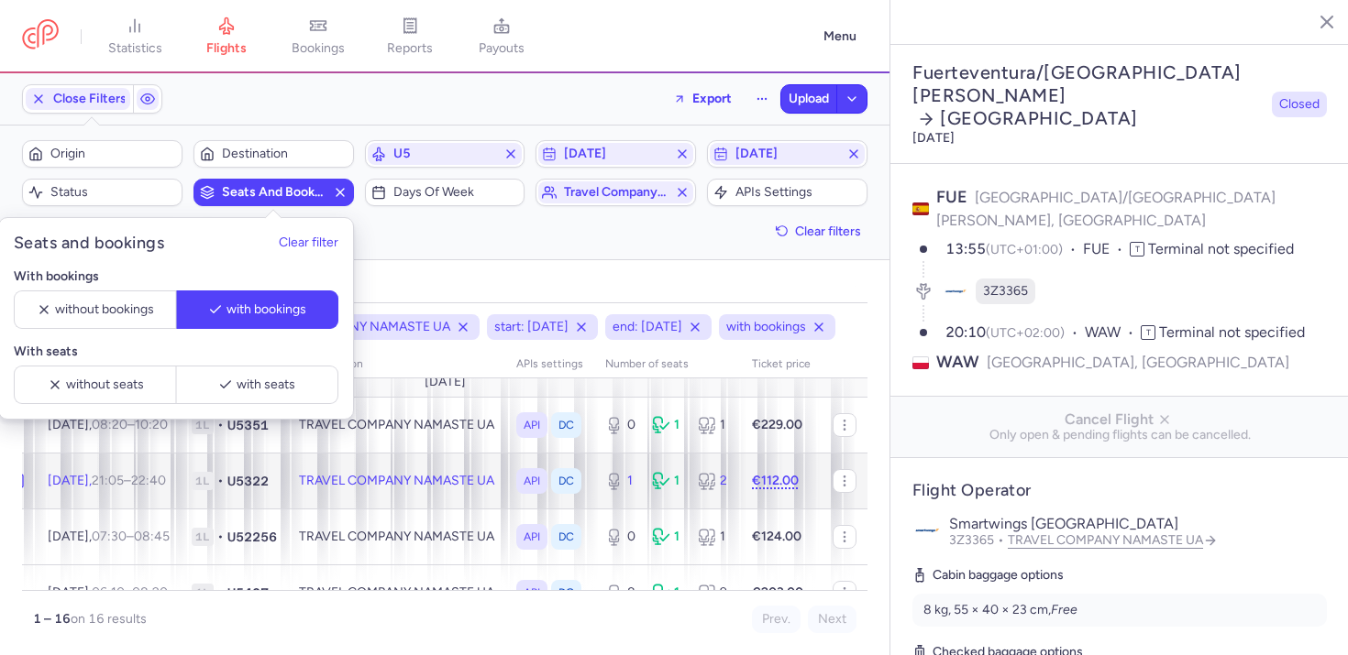
click at [405, 509] on td "TRAVEL COMPANY NAMASTE UA" at bounding box center [396, 481] width 217 height 56
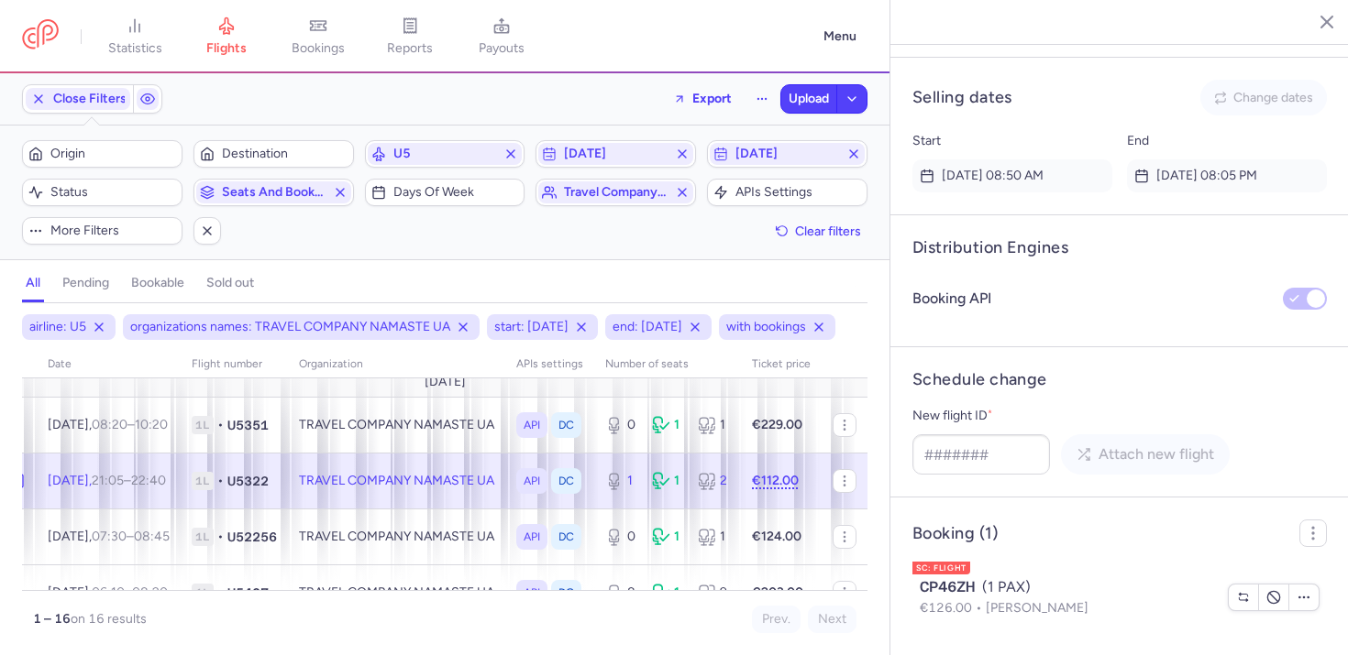
scroll to position [1453, 0]
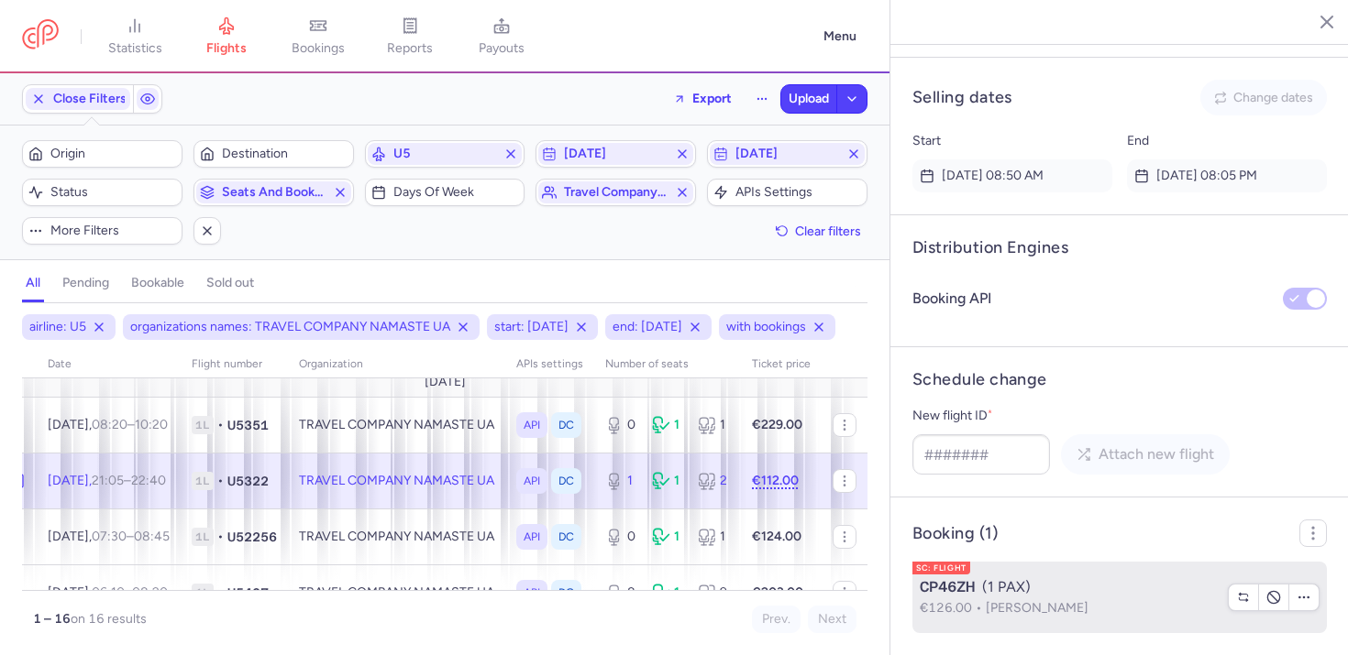
click at [1050, 589] on div "CP46ZH (1 PAX)" at bounding box center [1067, 588] width 297 height 22
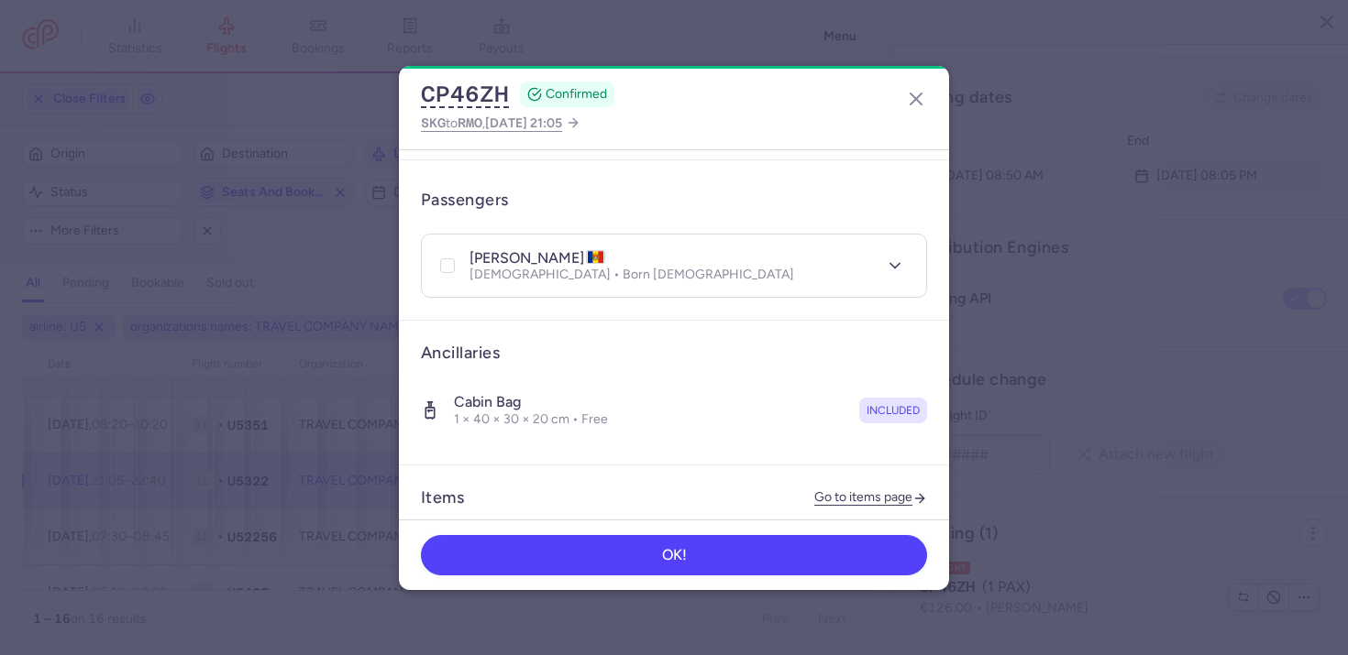
scroll to position [438, 0]
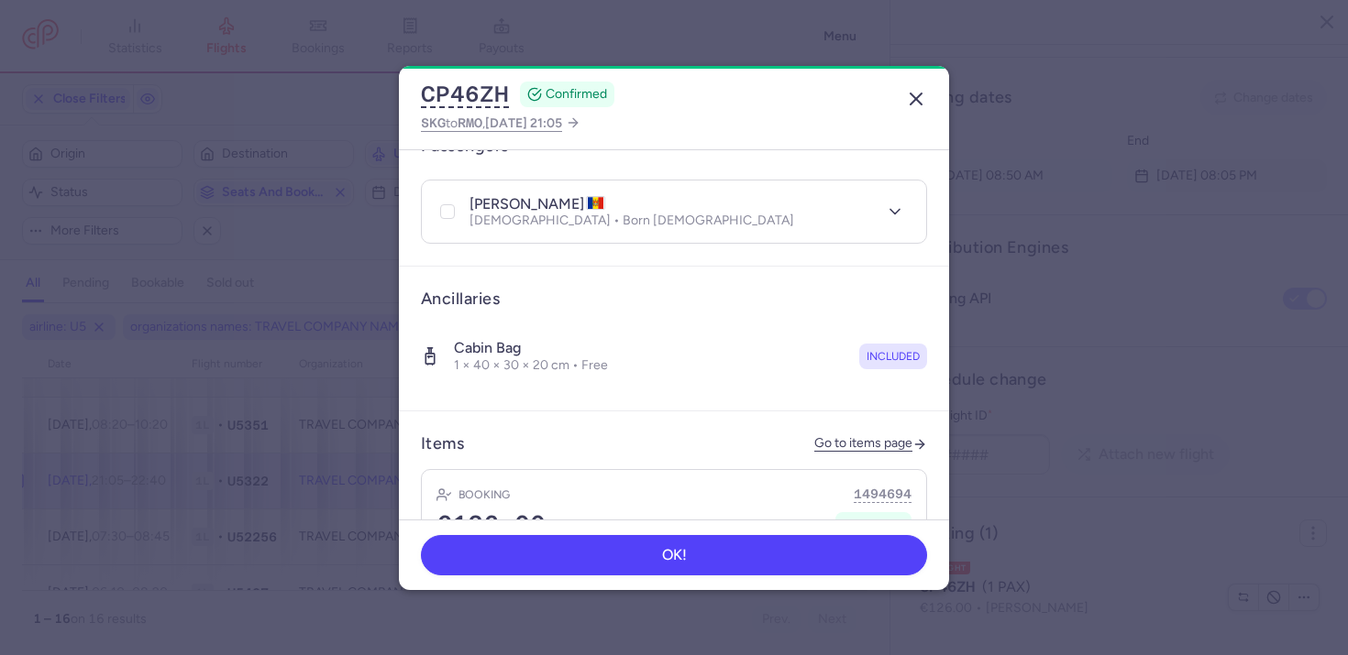
click at [921, 92] on icon "button" at bounding box center [916, 99] width 22 height 22
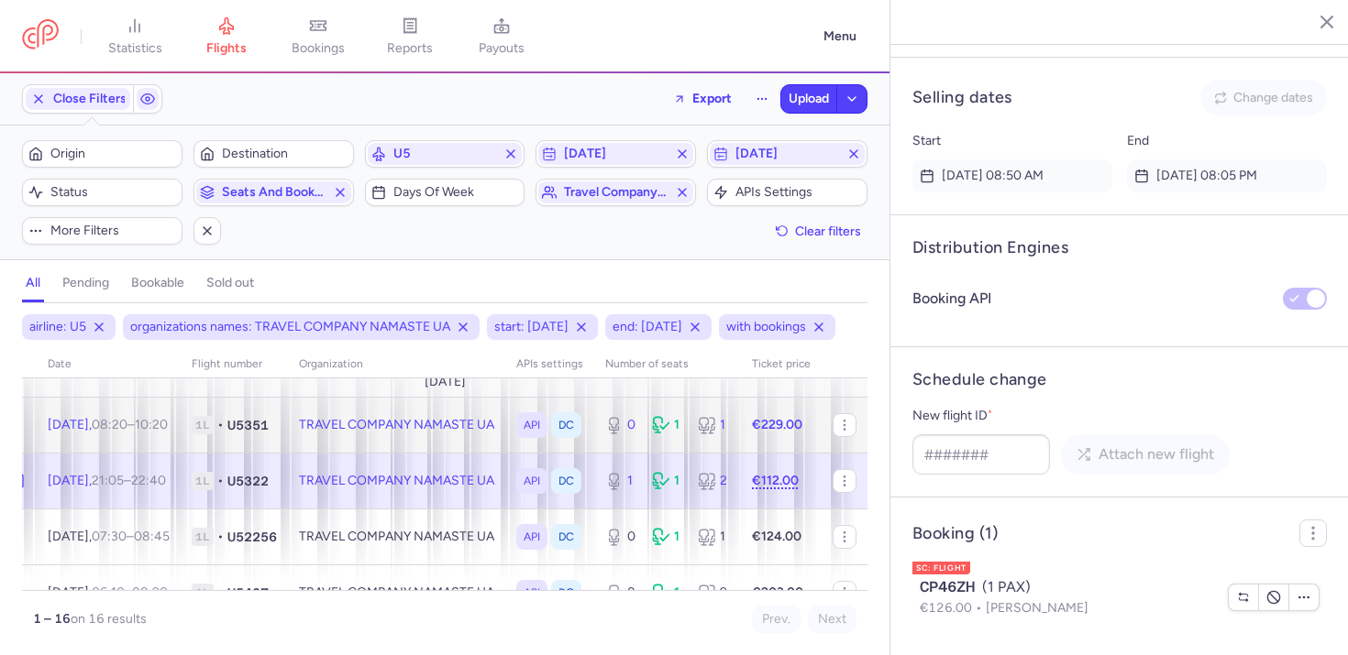
click at [389, 453] on td "TRAVEL COMPANY NAMASTE UA" at bounding box center [396, 425] width 217 height 56
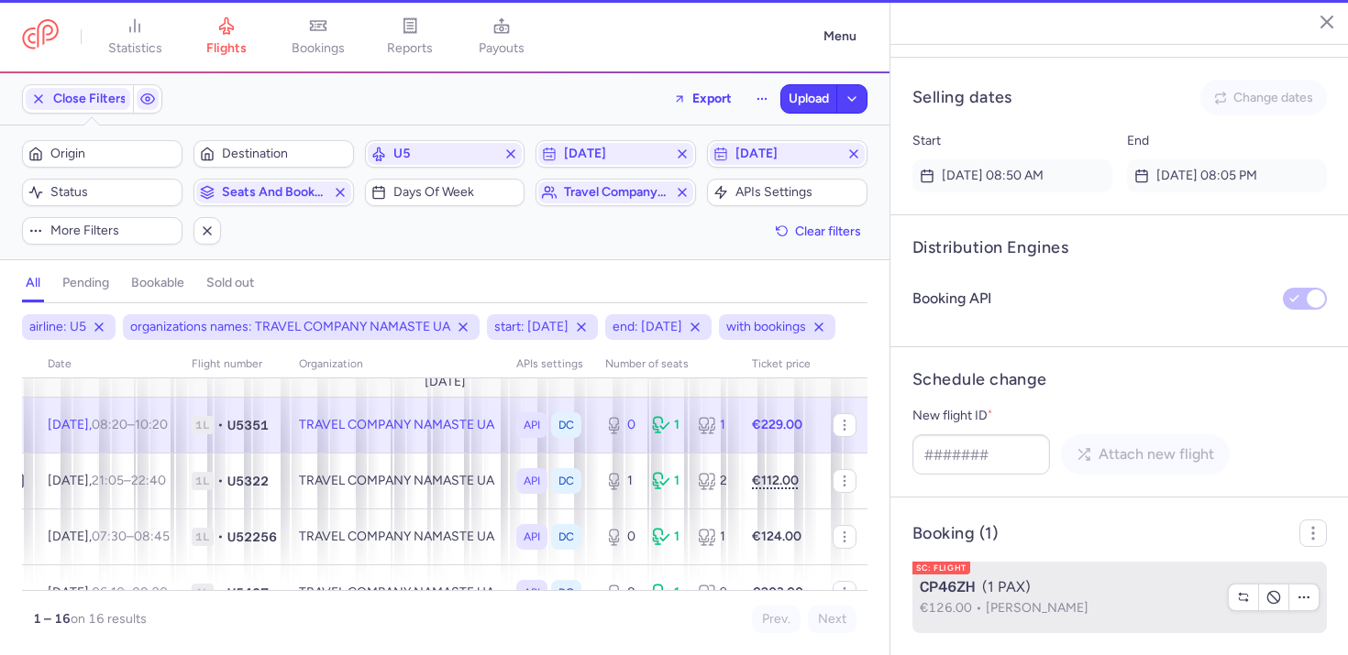
scroll to position [1127, 0]
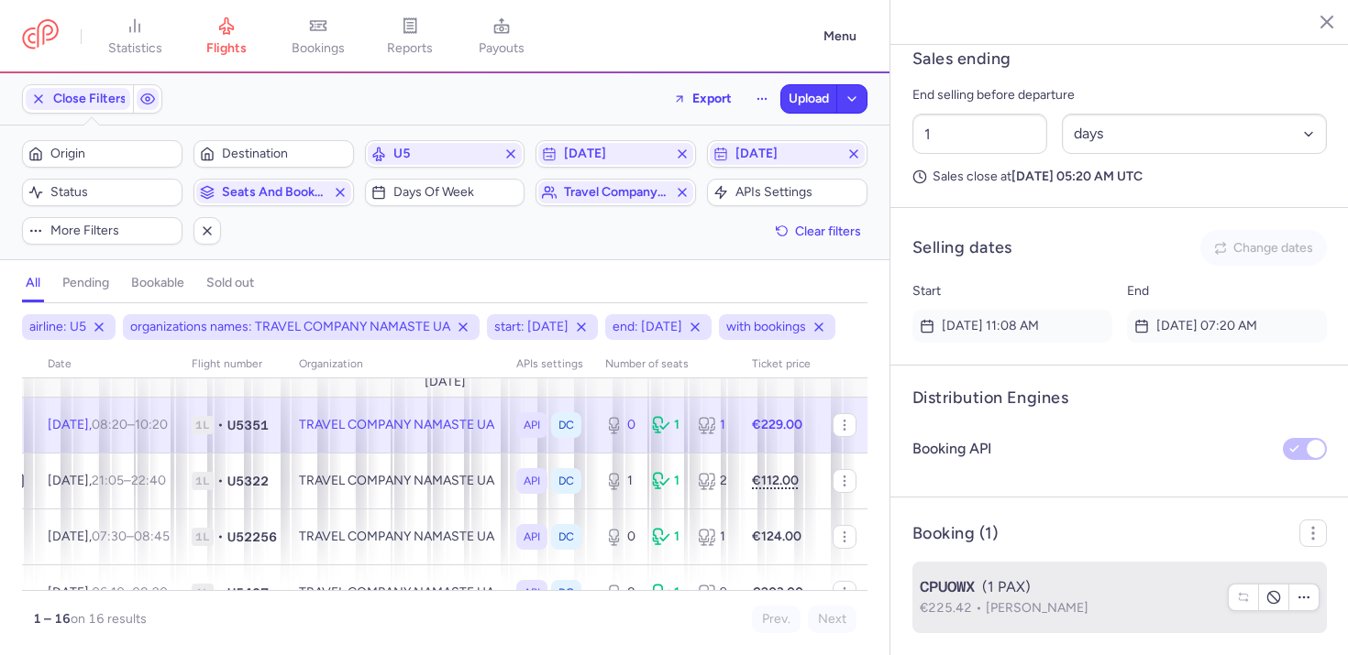
click at [941, 585] on span "CPUOWX" at bounding box center [946, 588] width 55 height 22
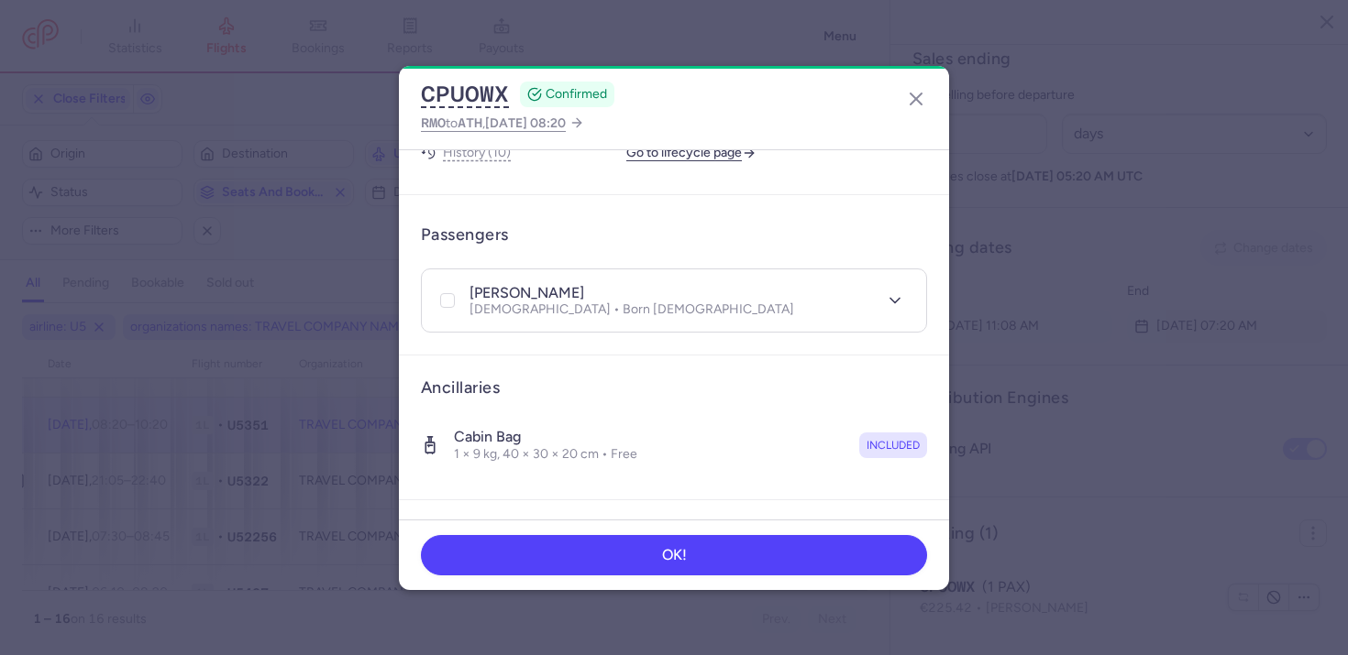
scroll to position [353, 0]
drag, startPoint x: 910, startPoint y: 94, endPoint x: 818, endPoint y: 177, distance: 124.0
click at [910, 94] on icon "button" at bounding box center [916, 99] width 22 height 22
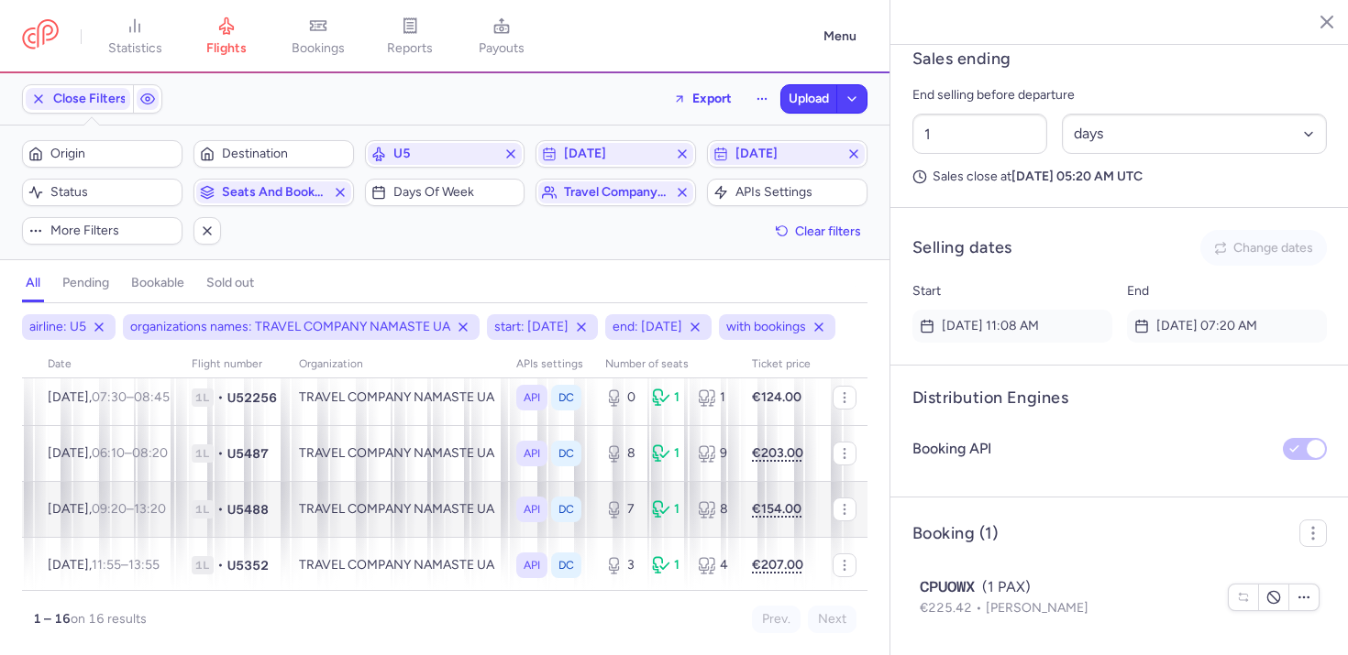
scroll to position [152, 185]
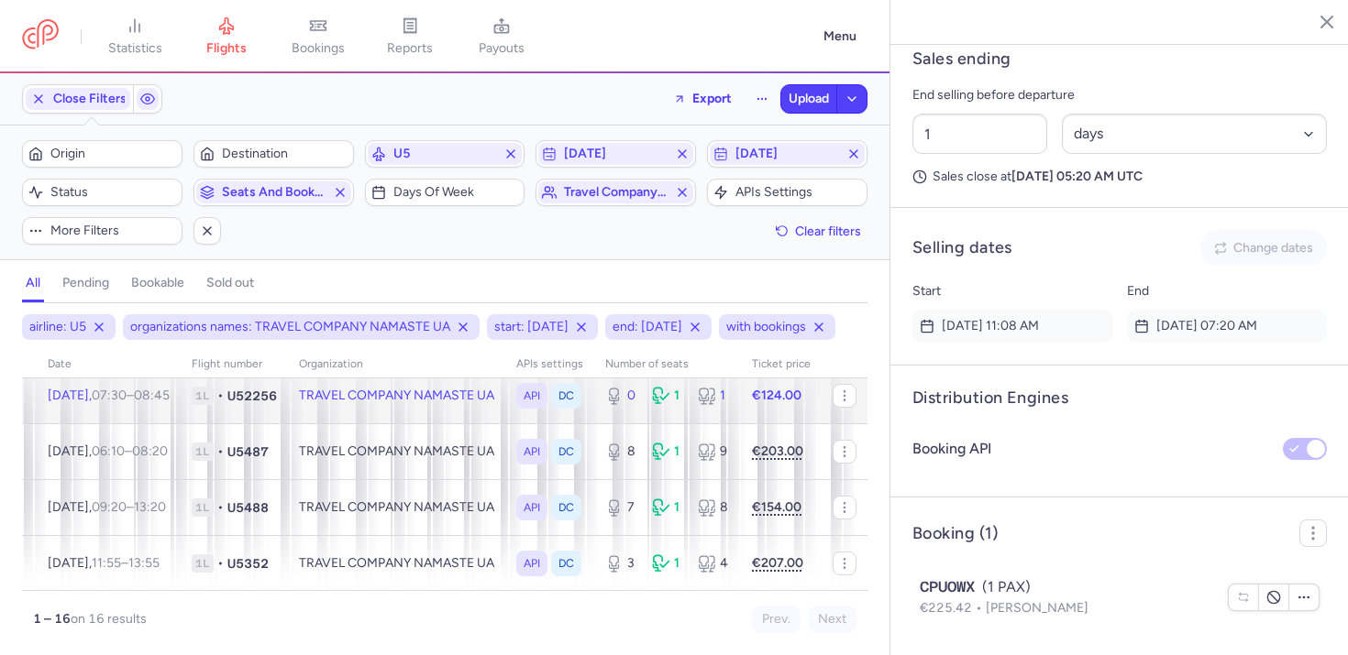
click at [346, 424] on td "TRAVEL COMPANY NAMASTE UA" at bounding box center [396, 396] width 217 height 56
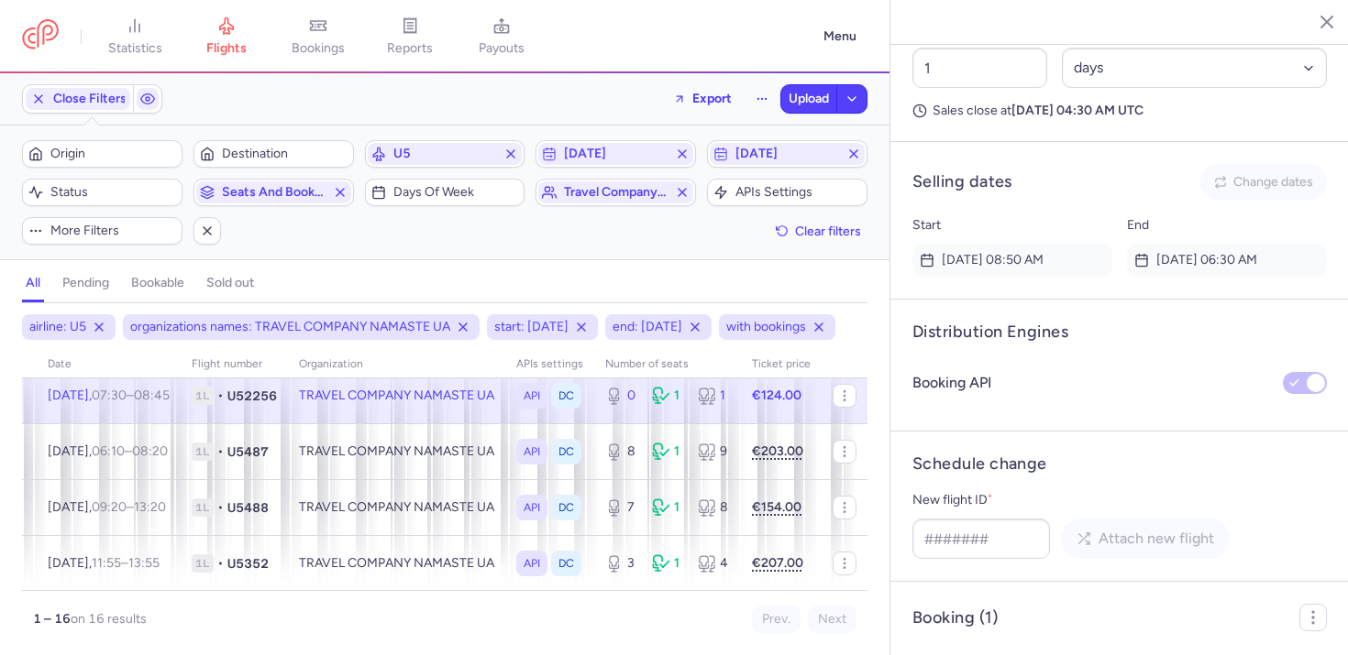
scroll to position [1277, 0]
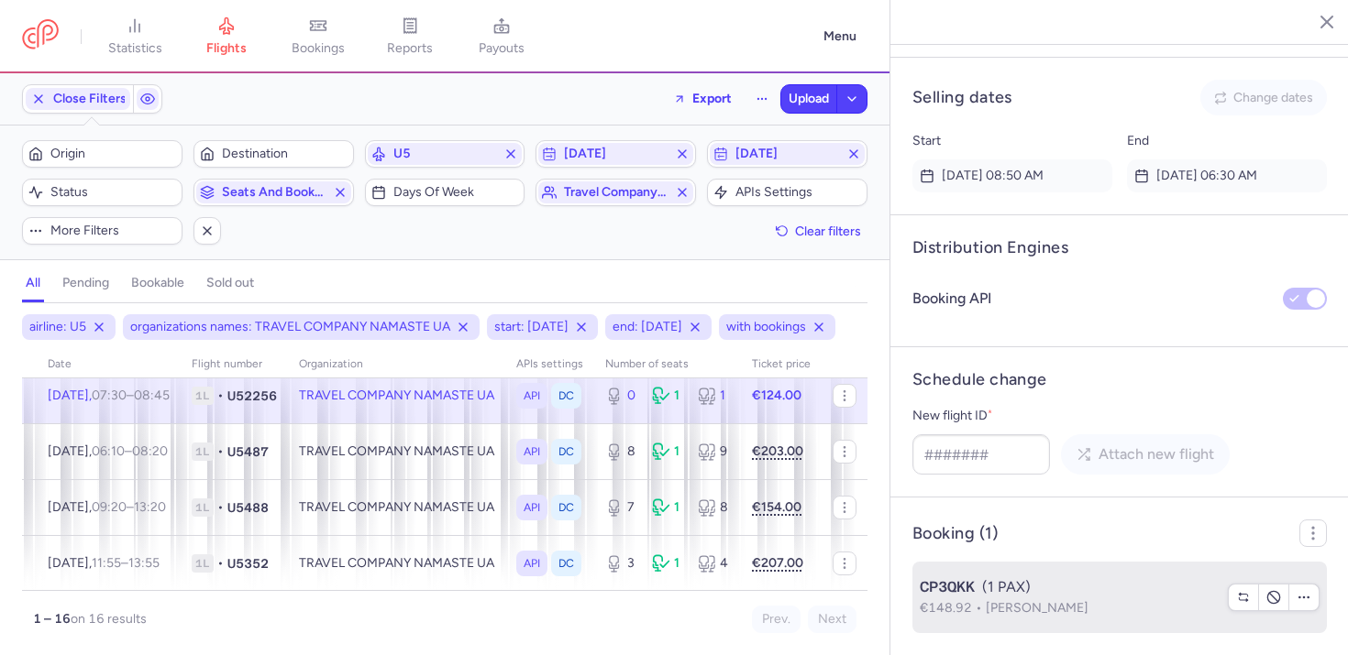
click at [970, 590] on span "CP3QKK" at bounding box center [946, 588] width 55 height 22
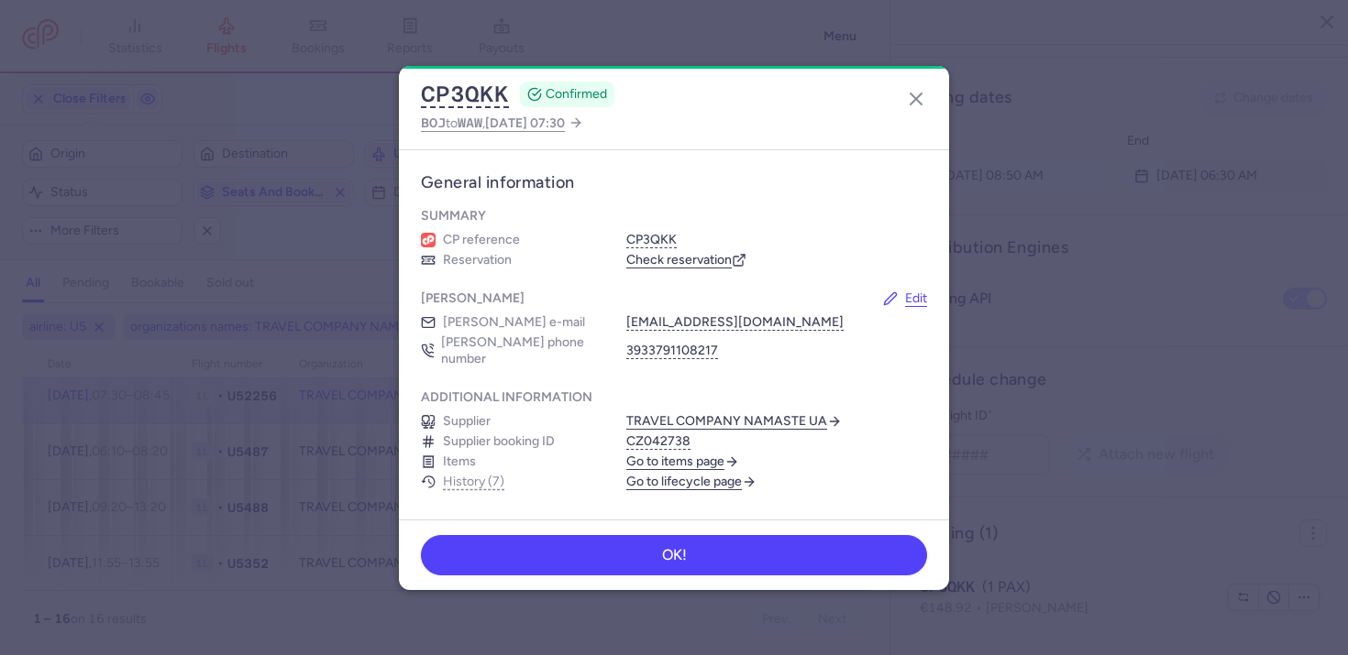
scroll to position [276, 0]
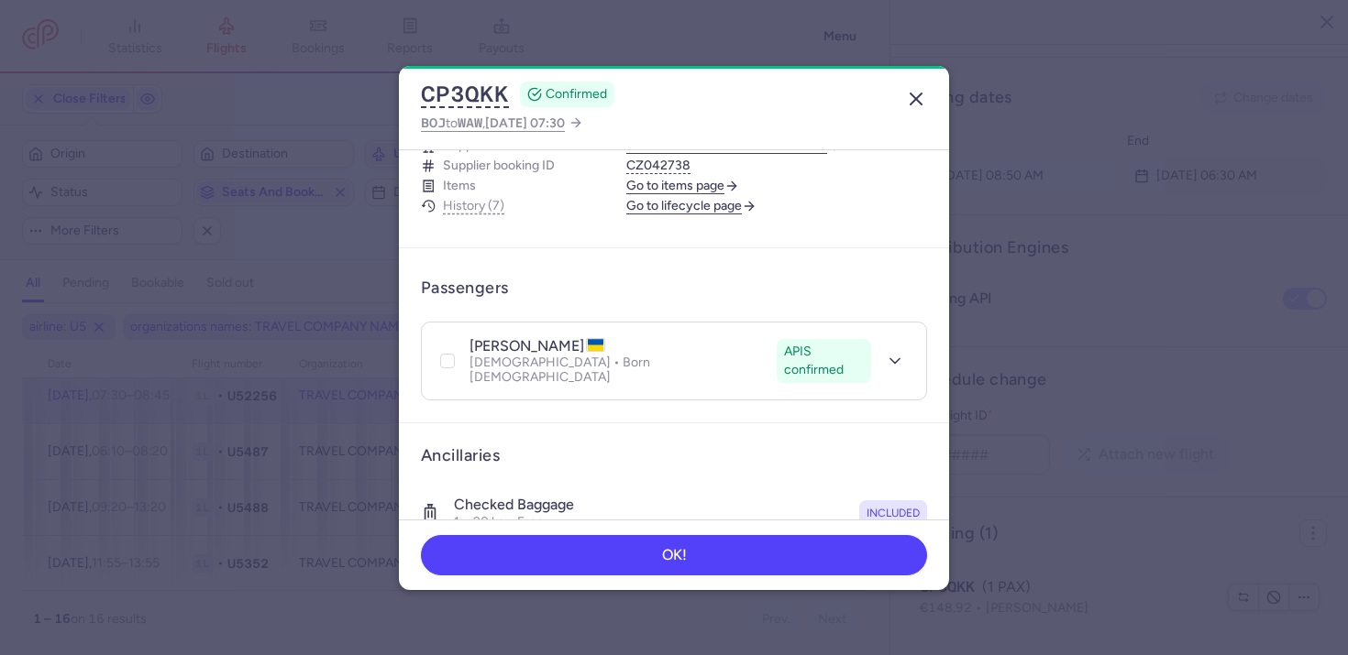
click at [916, 99] on line "button" at bounding box center [915, 99] width 11 height 11
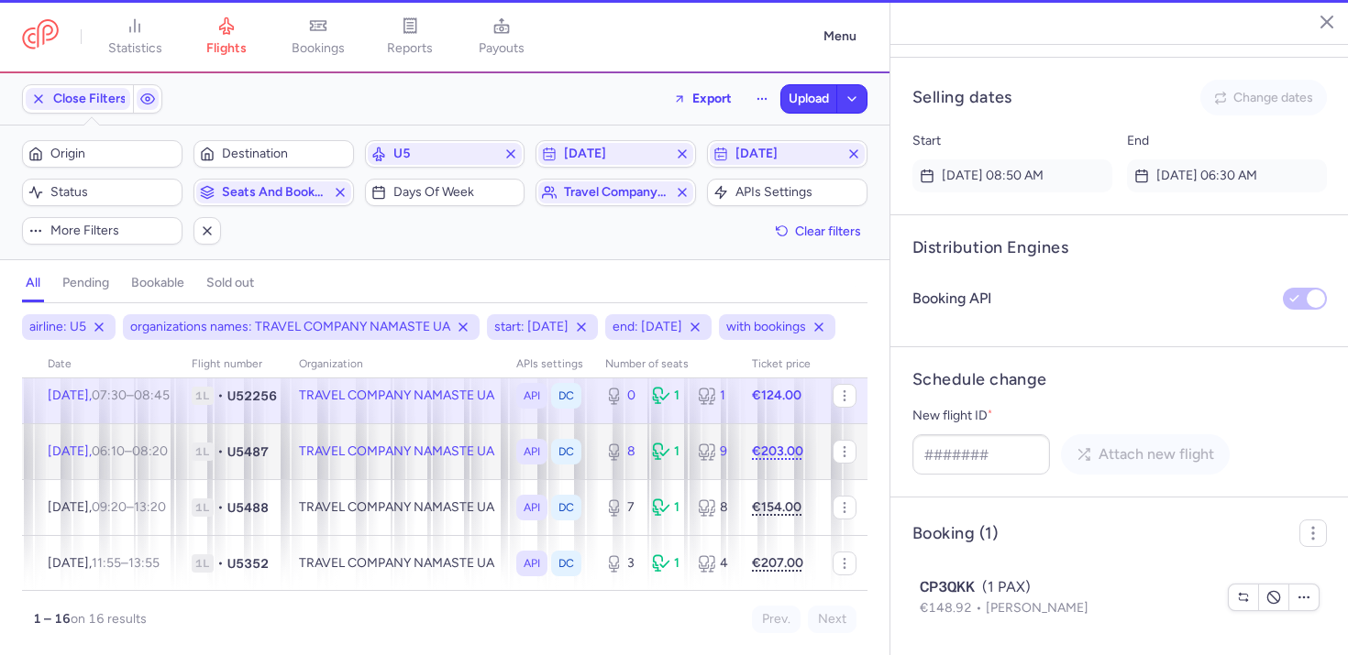
click at [420, 479] on td "TRAVEL COMPANY NAMASTE UA" at bounding box center [396, 452] width 217 height 56
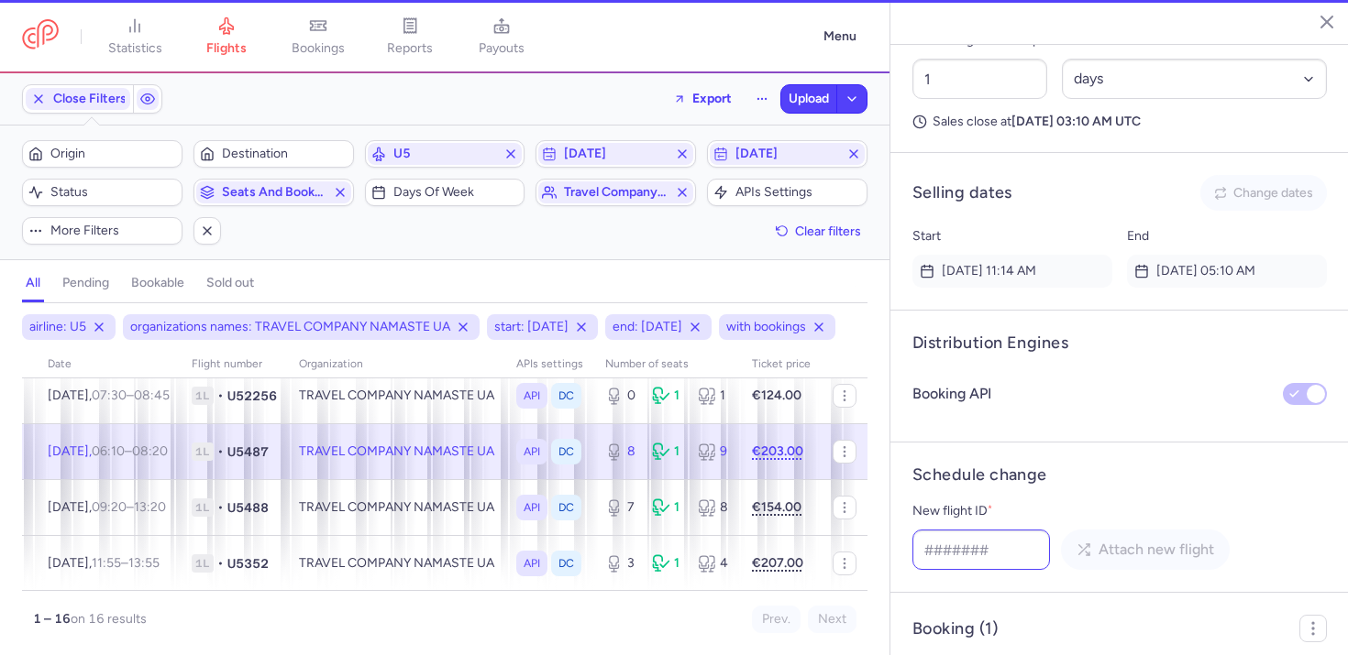
scroll to position [1453, 0]
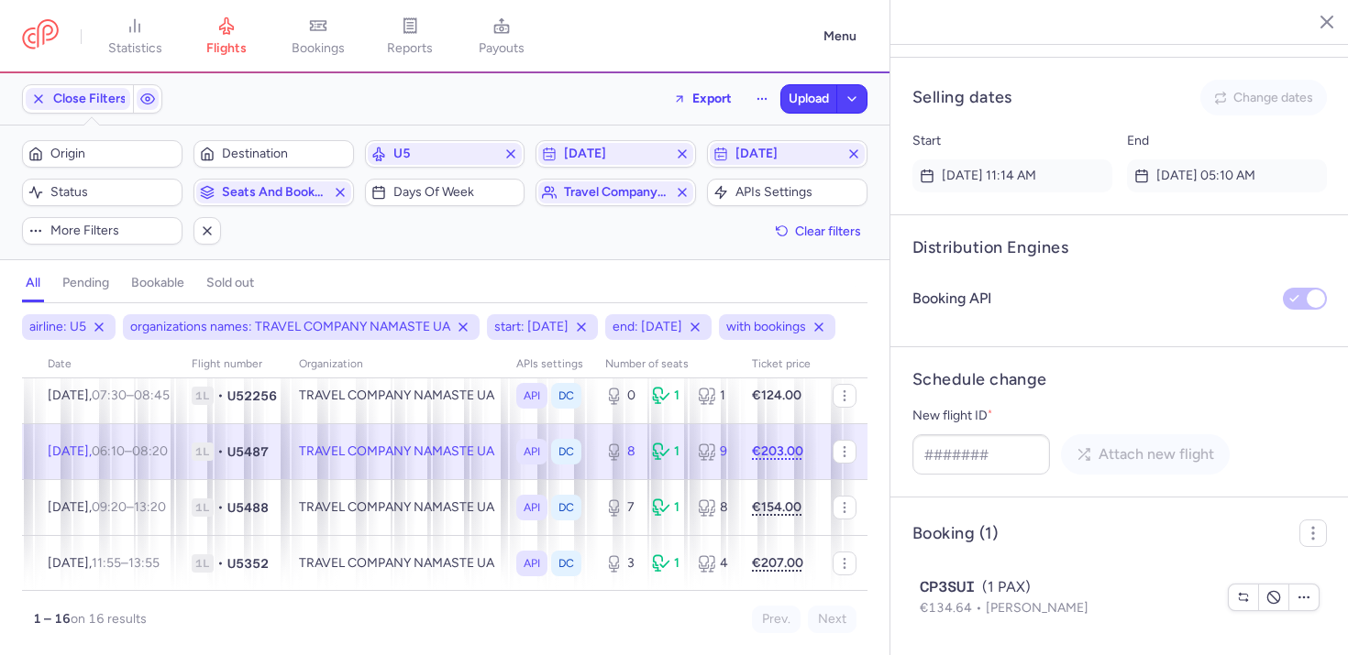
click at [594, 473] on td "TRAVEL COMPANY NAMASTE UA" at bounding box center [667, 452] width 147 height 56
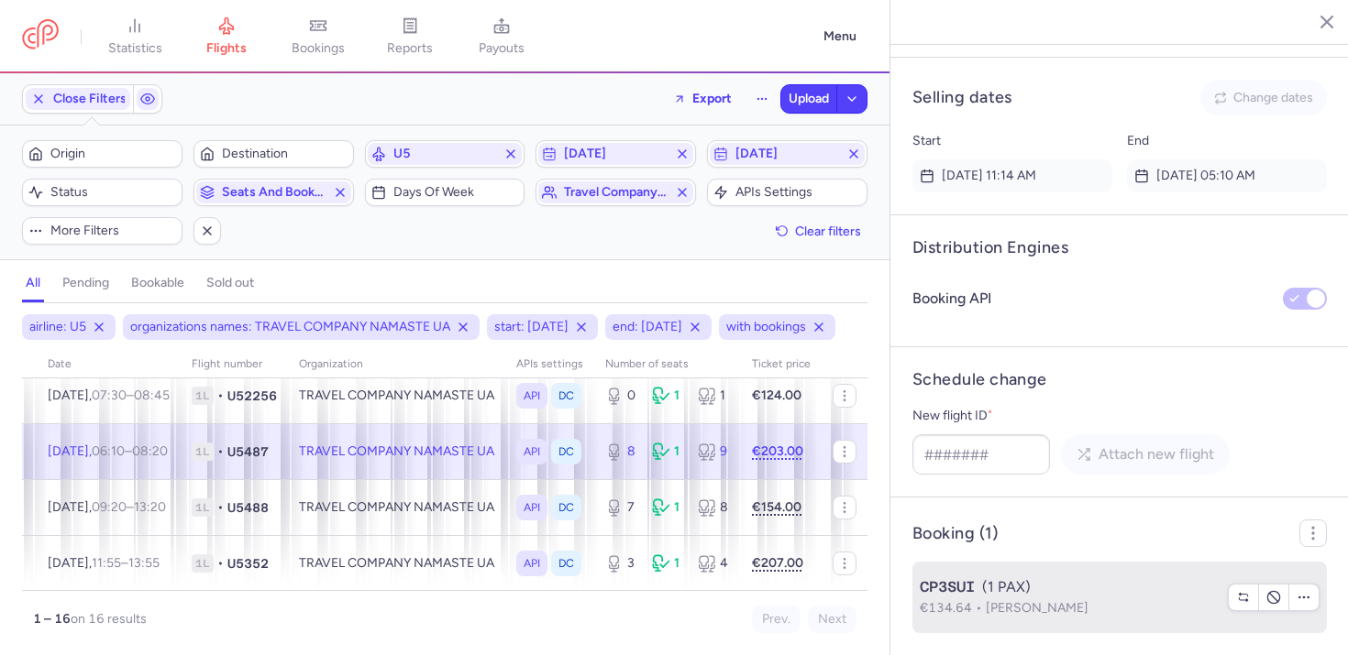
click at [1023, 609] on span "Diana GROZA" at bounding box center [1036, 608] width 103 height 16
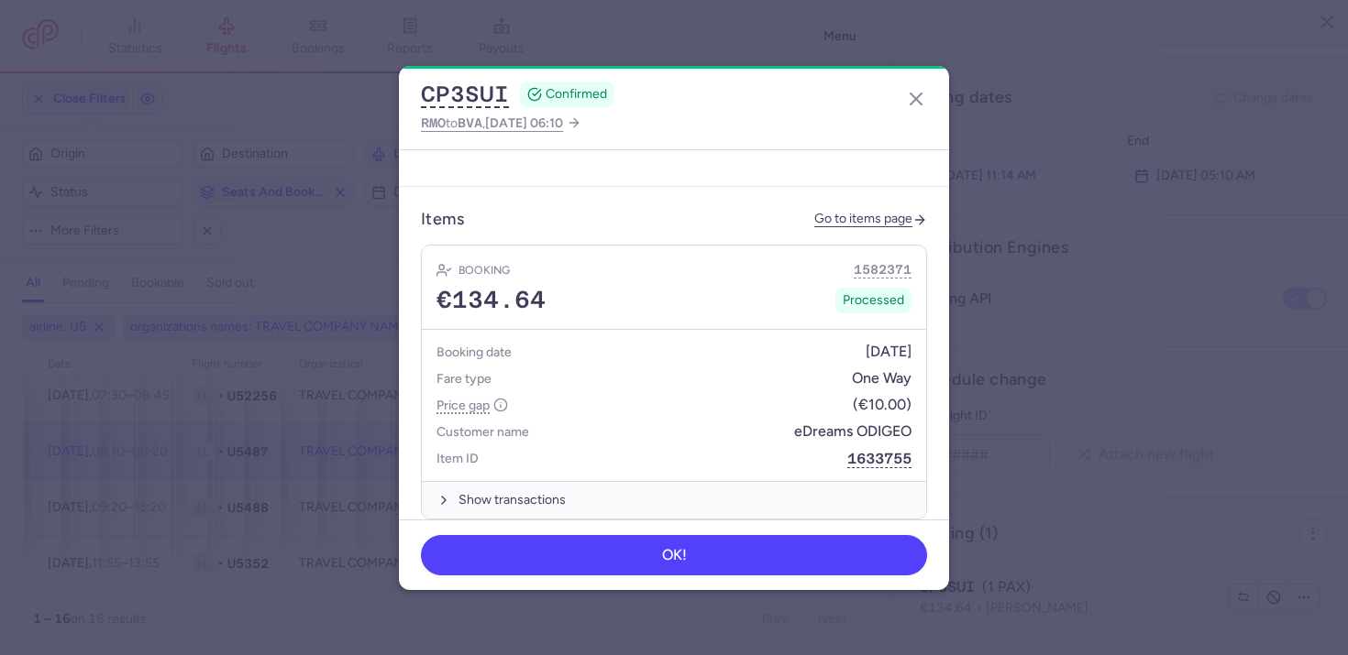
scroll to position [871, 0]
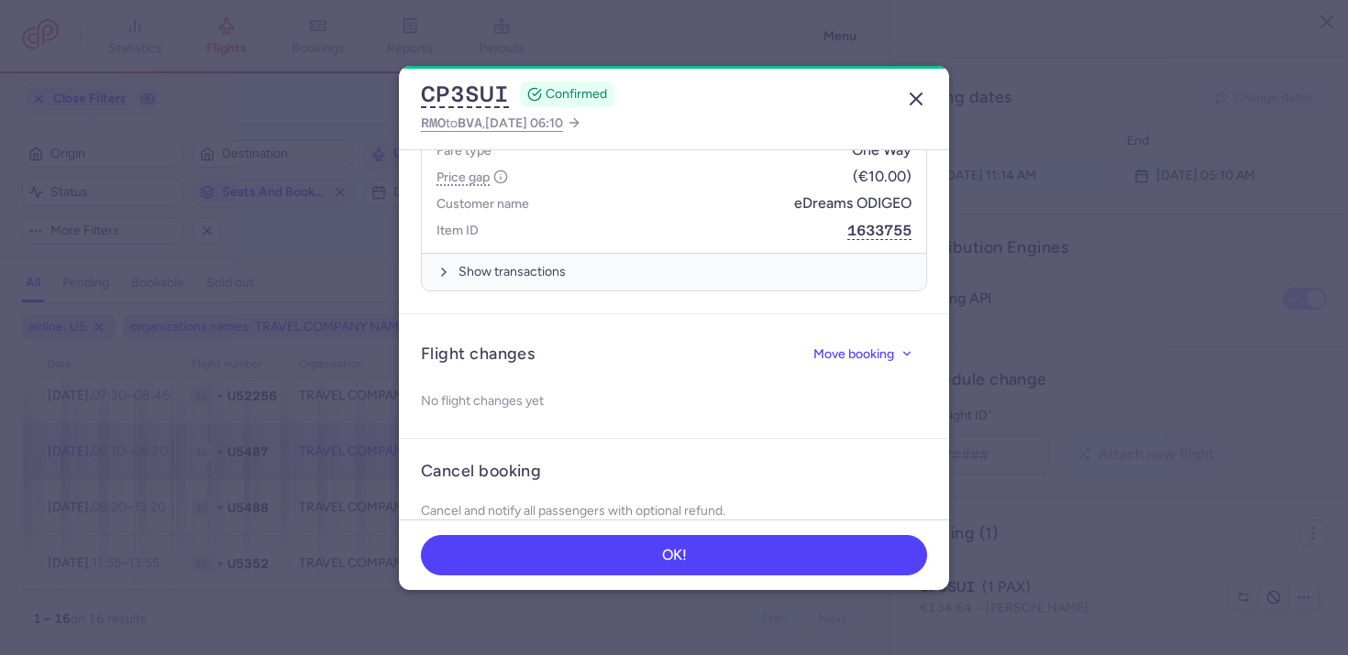
click at [914, 103] on icon "button" at bounding box center [916, 99] width 22 height 22
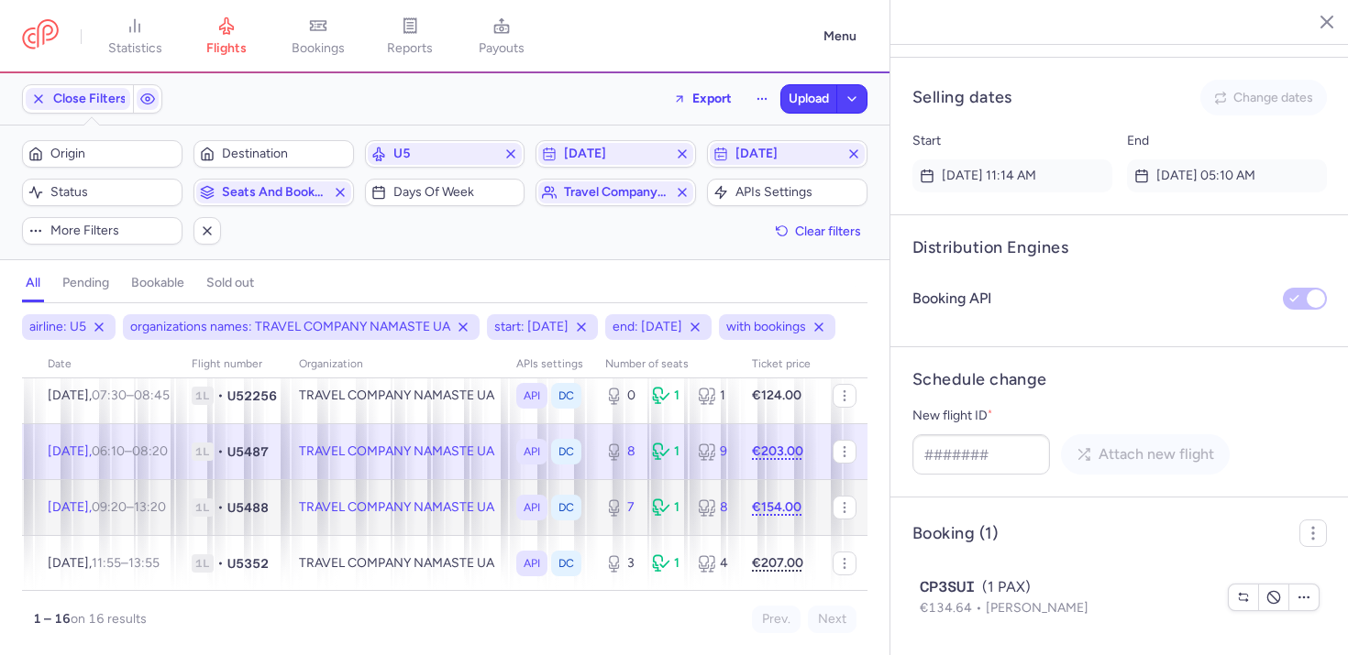
click at [409, 535] on td "TRAVEL COMPANY NAMASTE UA" at bounding box center [396, 507] width 217 height 56
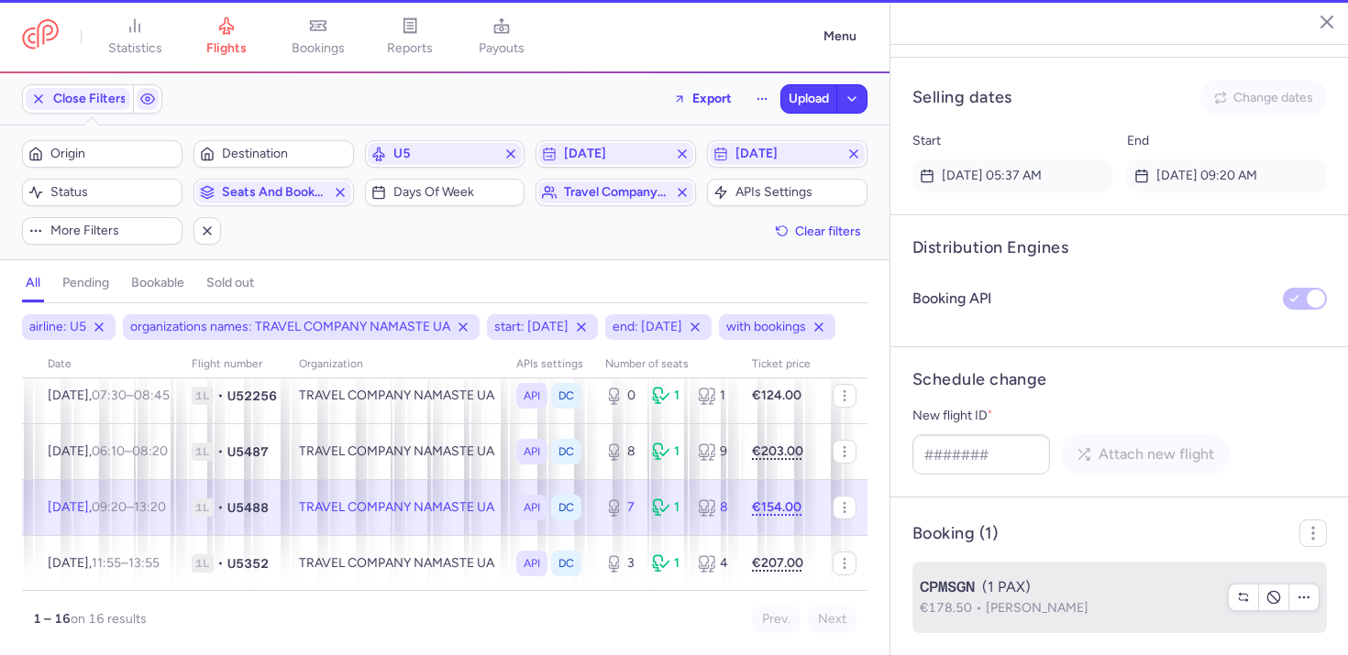
scroll to position [1453, 0]
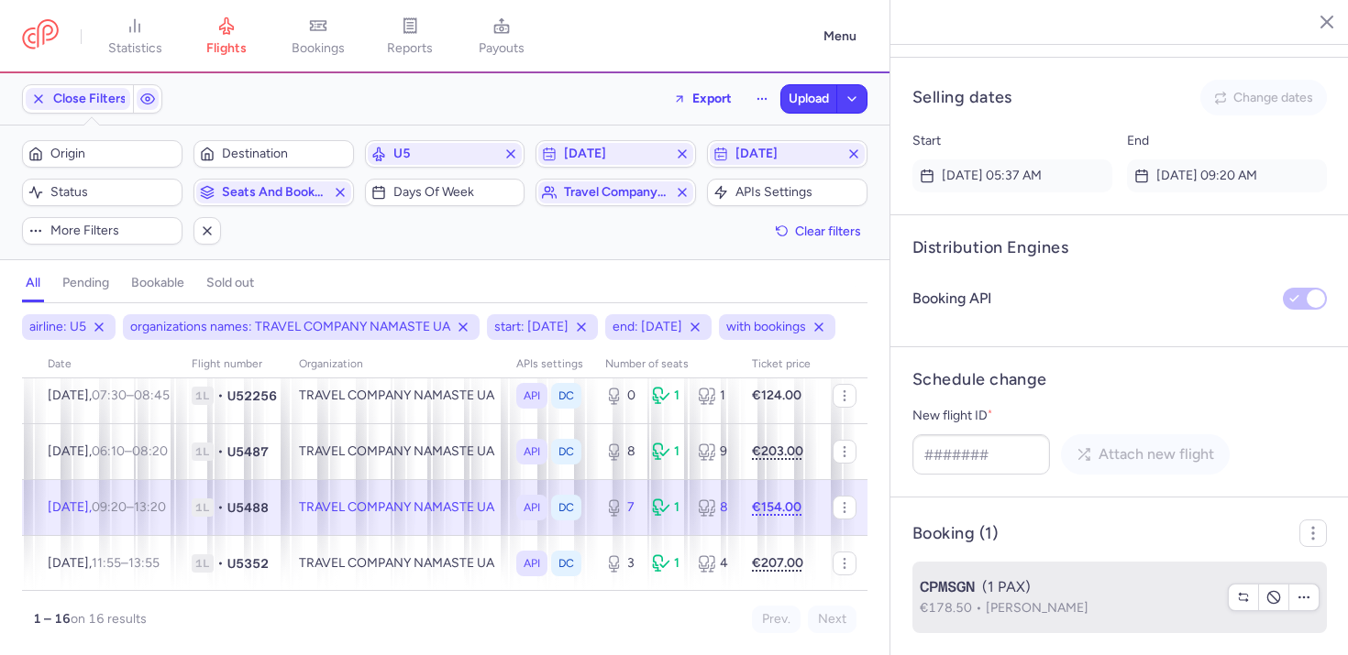
click at [1066, 615] on span "Stepan BODAREV" at bounding box center [1036, 608] width 103 height 16
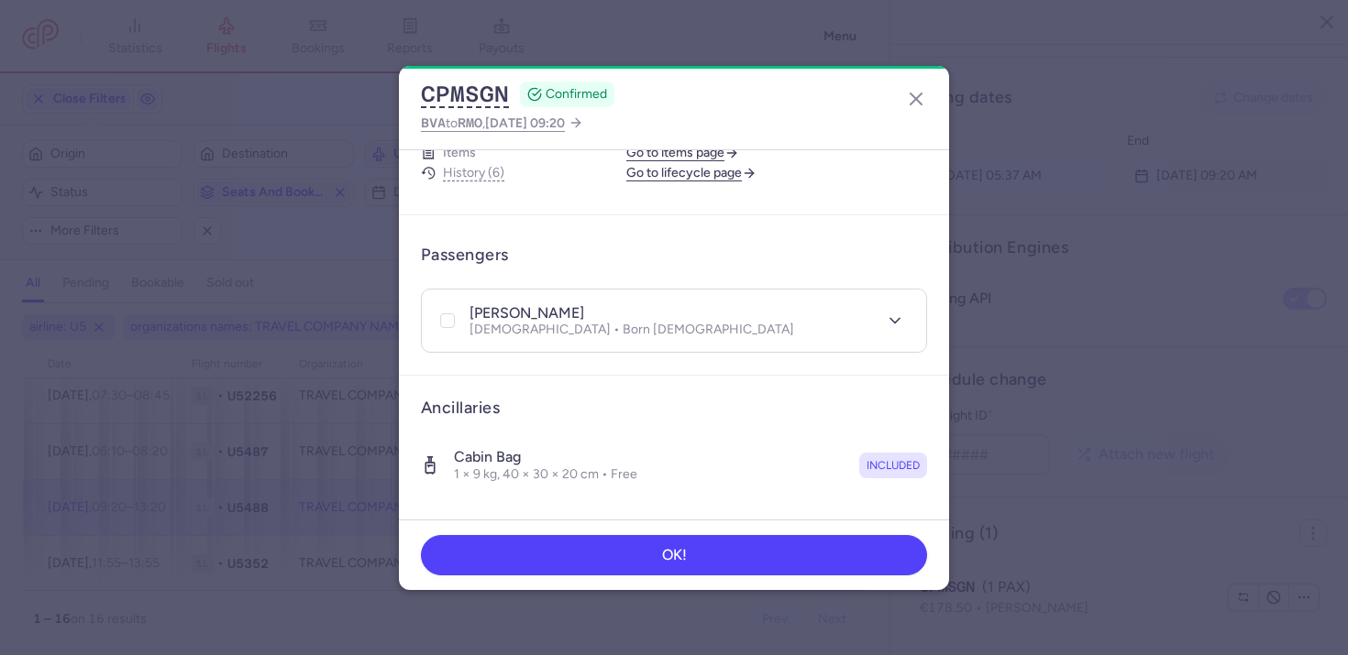
scroll to position [534, 0]
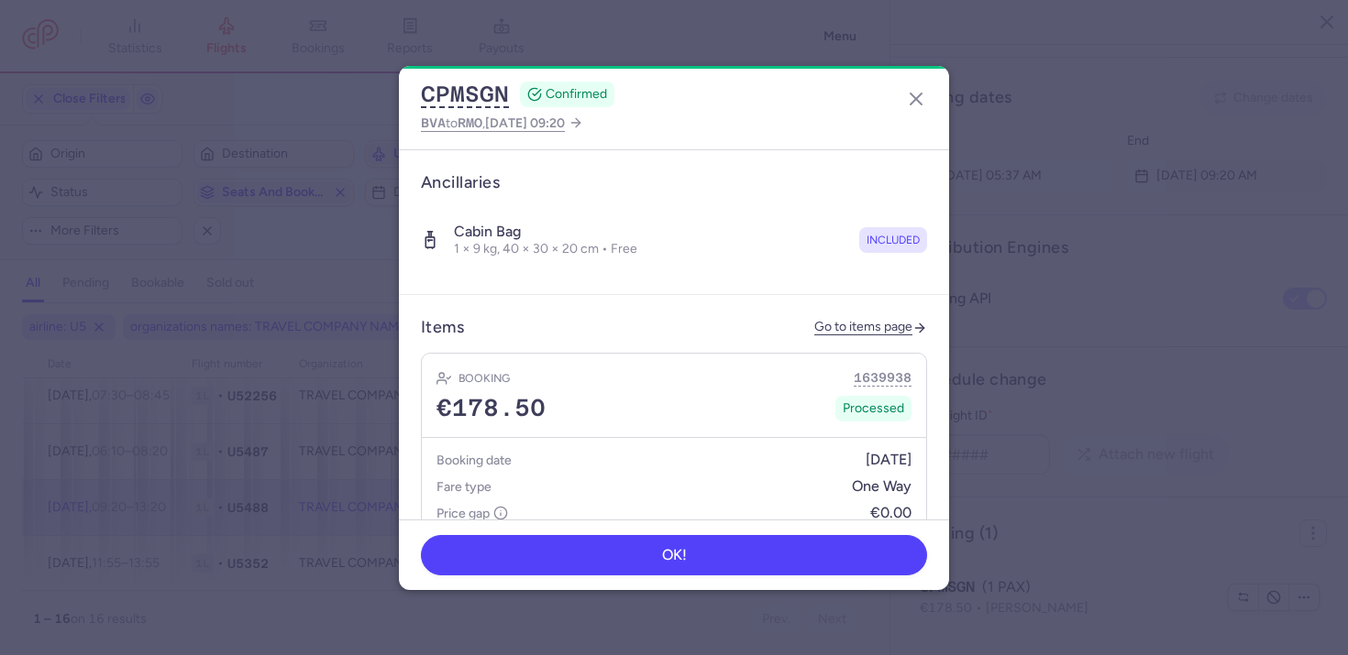
click at [901, 108] on div "CPMSGN CONFIRMED BVA to RMO , 2025 Aug 15, 09:20" at bounding box center [674, 107] width 550 height 83
click at [913, 104] on icon "button" at bounding box center [916, 99] width 22 height 22
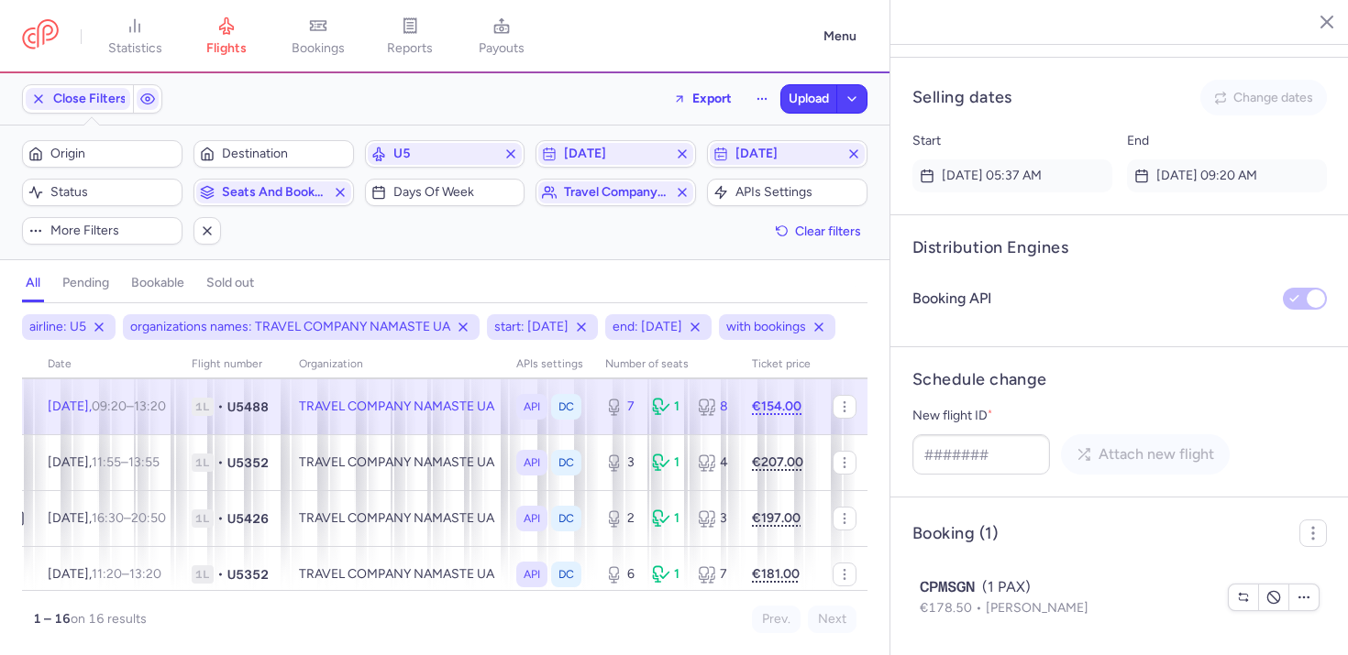
scroll to position [292, 185]
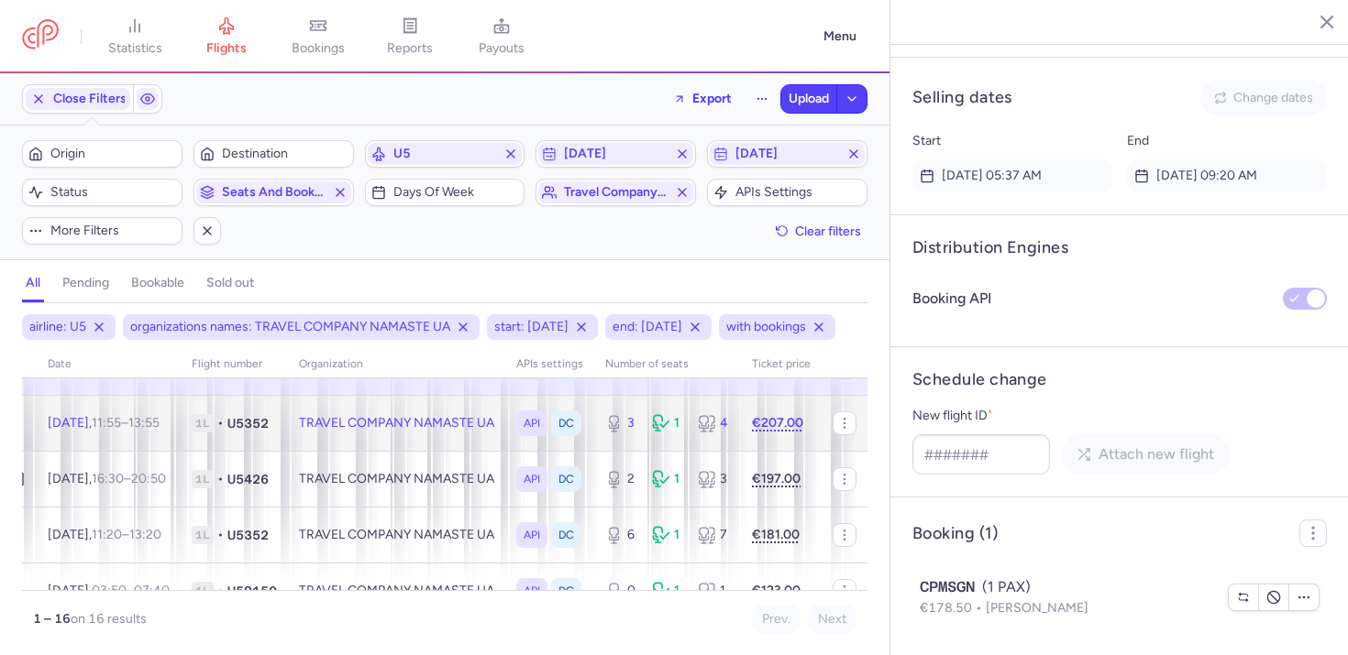
click at [530, 451] on td "API DC" at bounding box center [549, 423] width 89 height 56
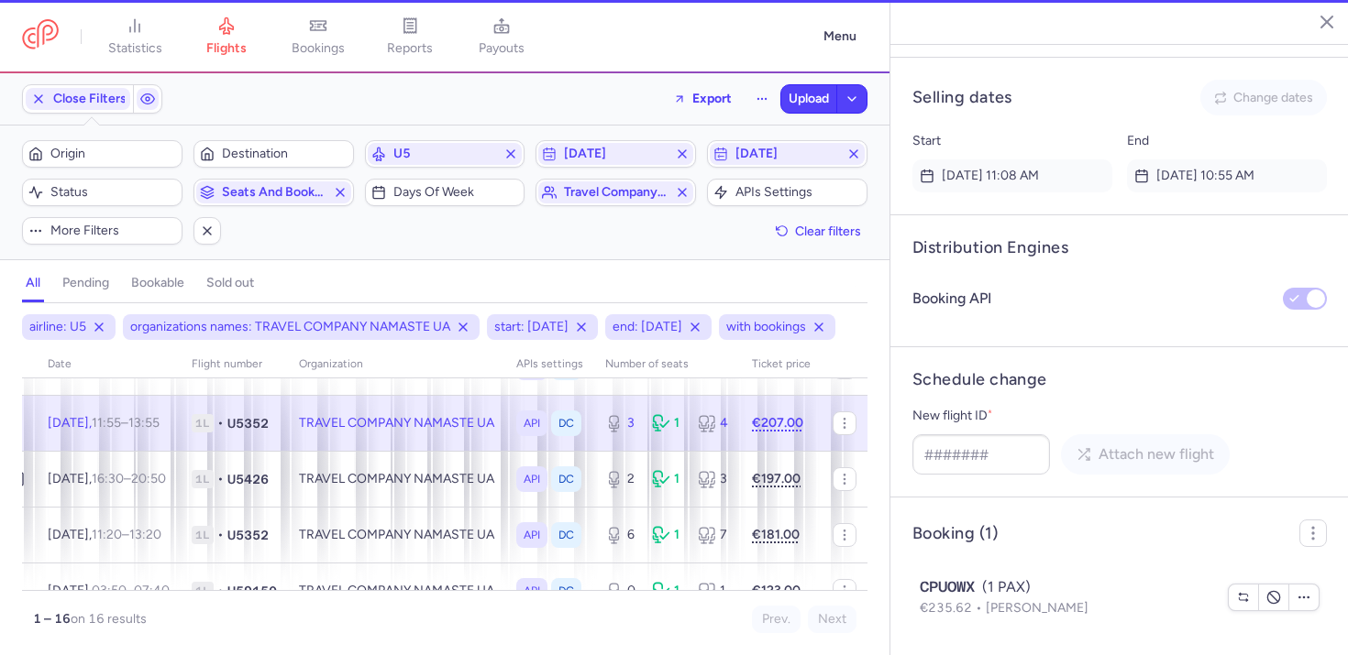
scroll to position [1453, 0]
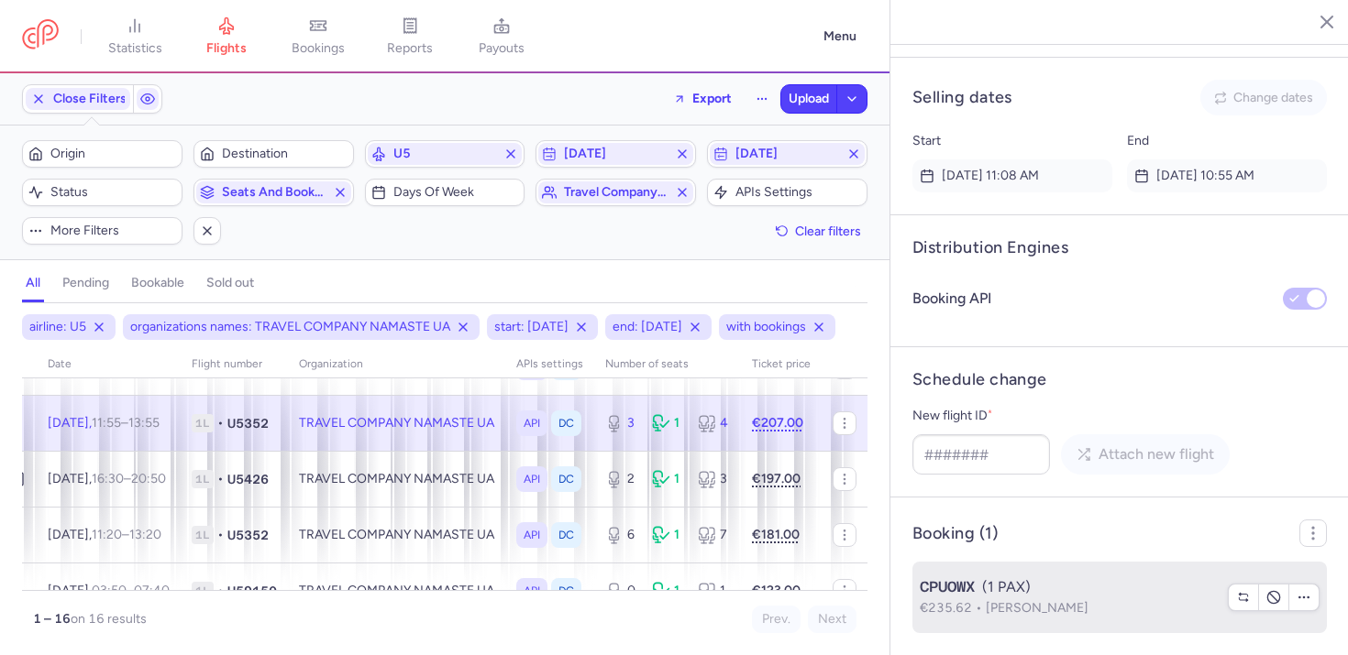
click at [1047, 594] on div "CPUOWX (1 PAX)" at bounding box center [1067, 588] width 297 height 22
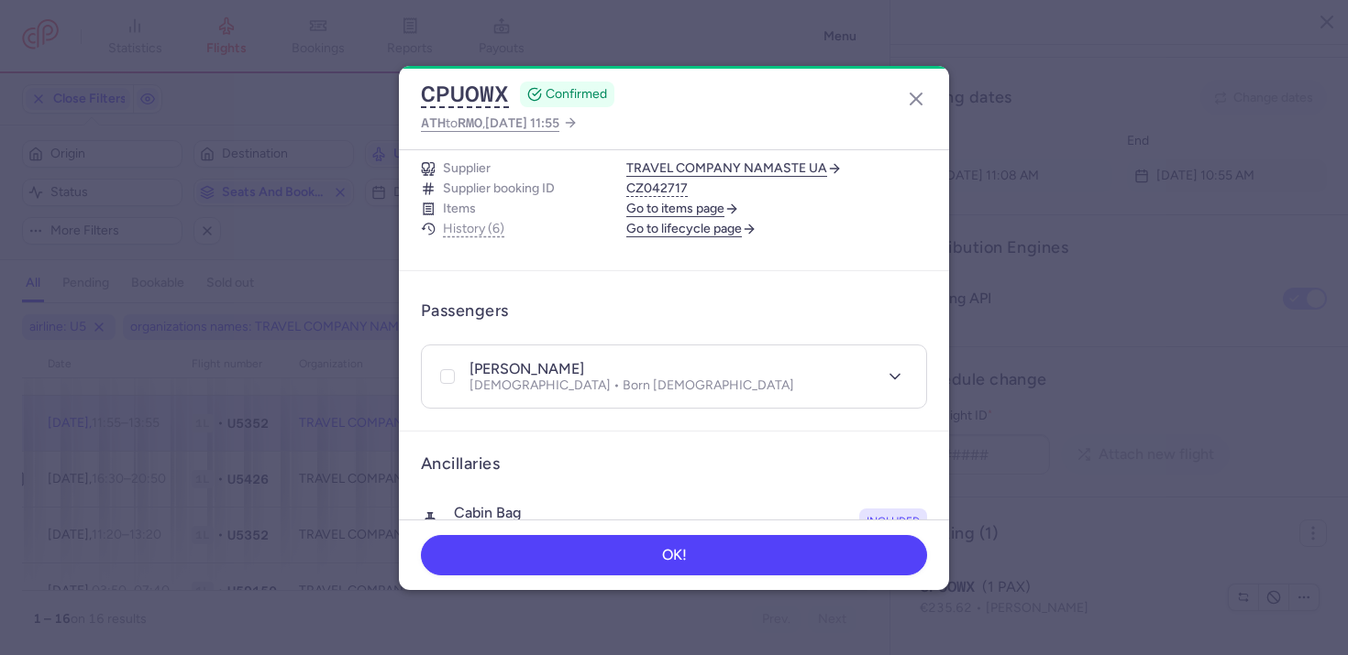
scroll to position [411, 0]
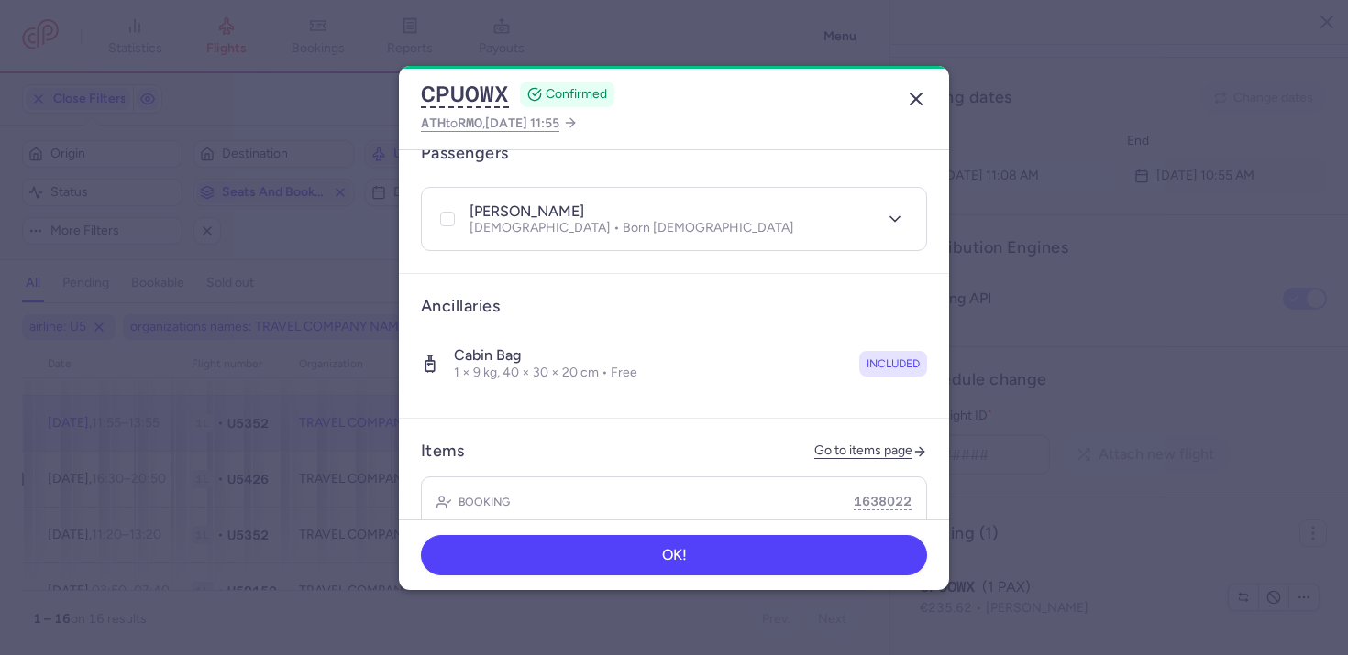
click at [903, 109] on button "button" at bounding box center [915, 98] width 29 height 29
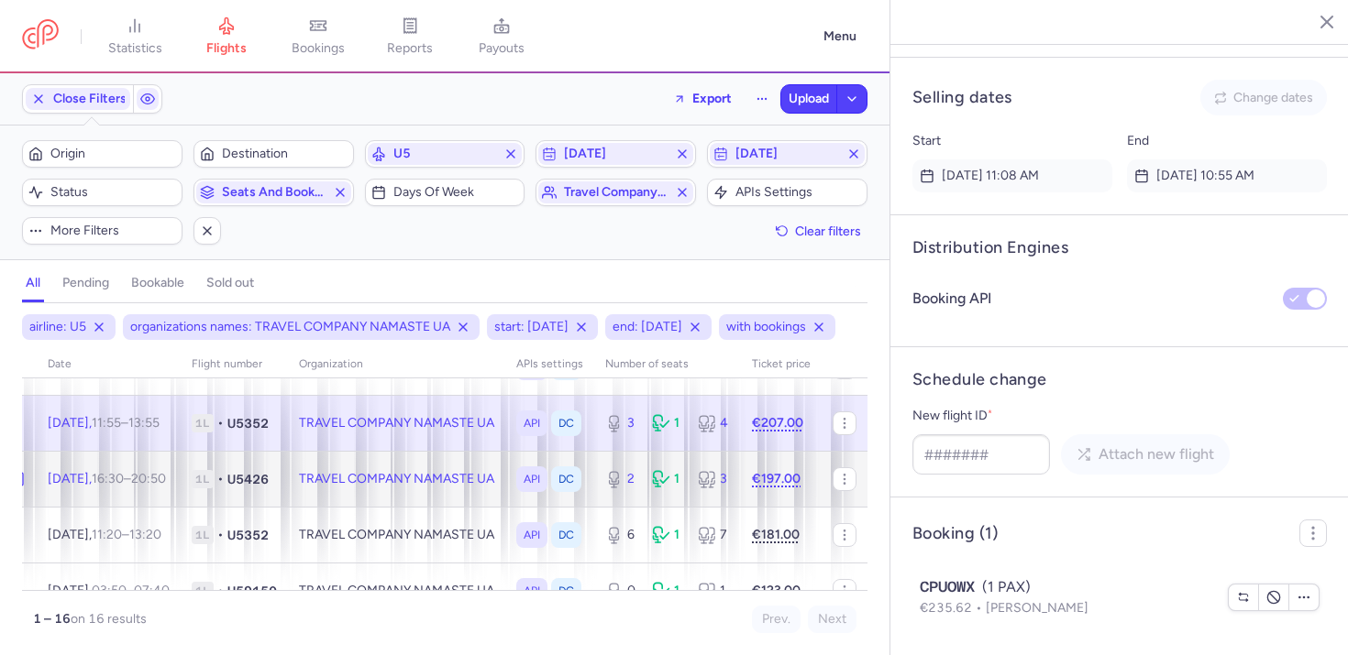
click at [451, 507] on td "TRAVEL COMPANY NAMASTE UA" at bounding box center [396, 479] width 217 height 56
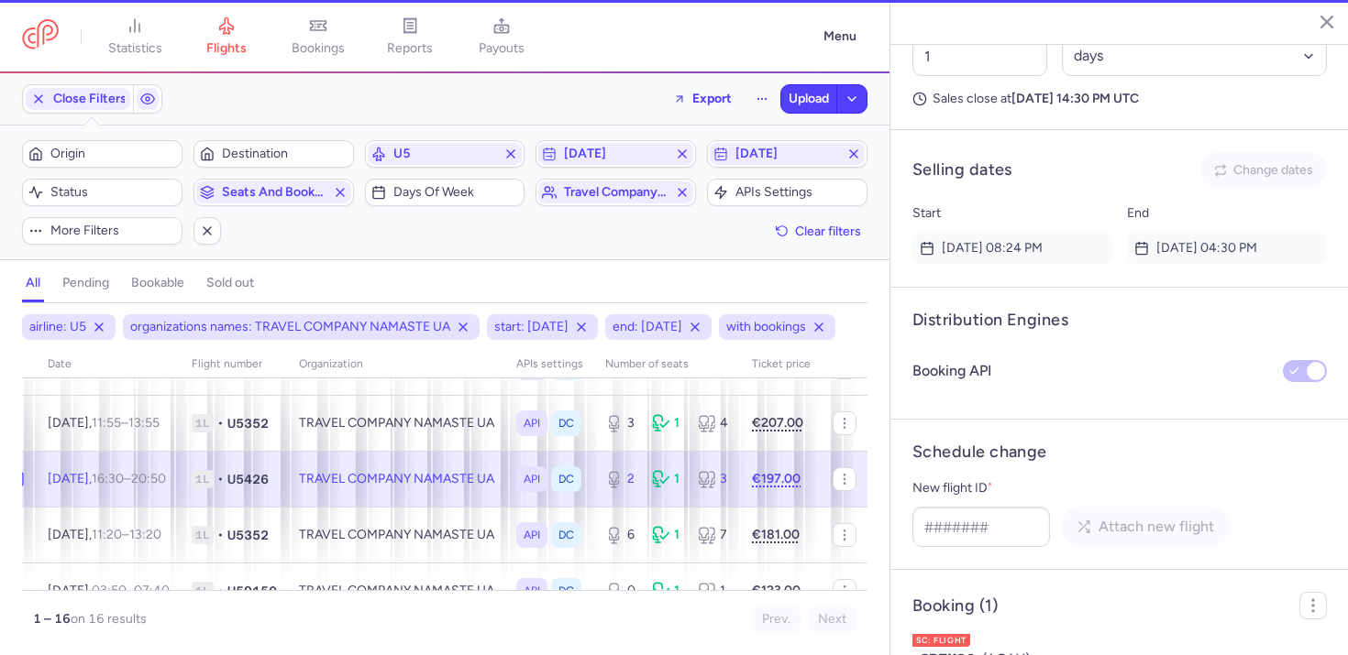
scroll to position [1453, 0]
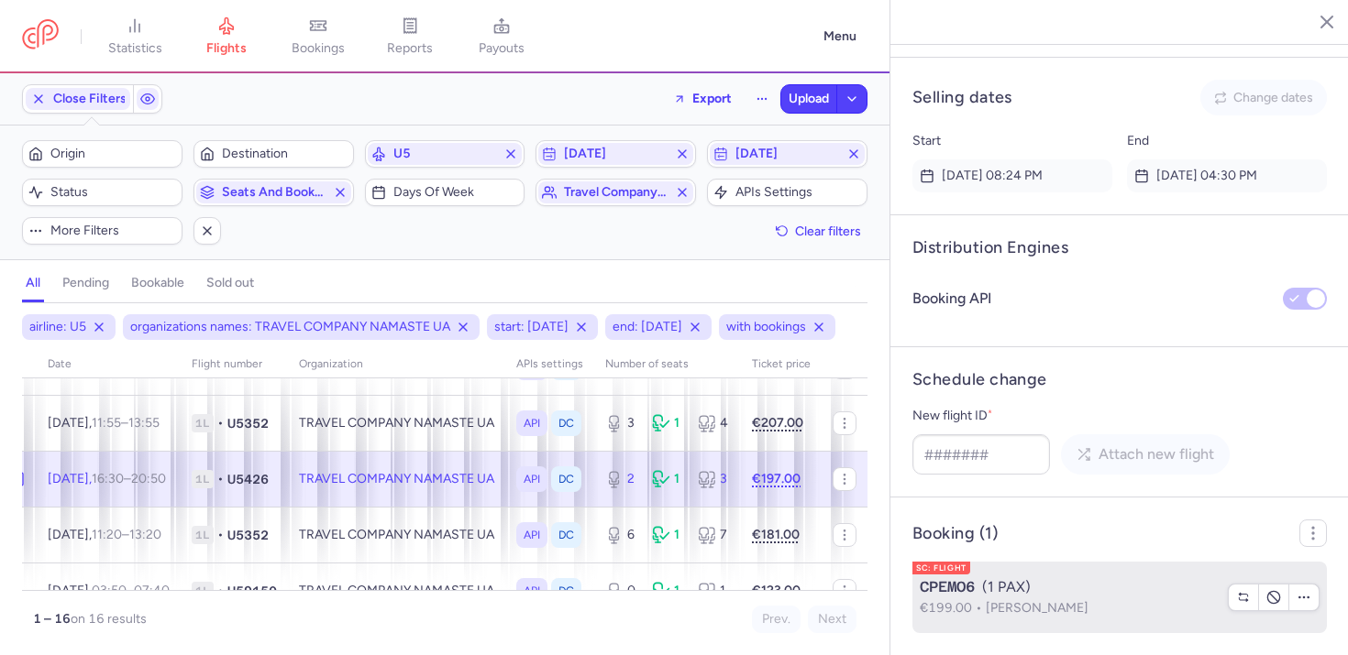
click at [990, 609] on span "Igor CHEDRIC" at bounding box center [1036, 608] width 103 height 16
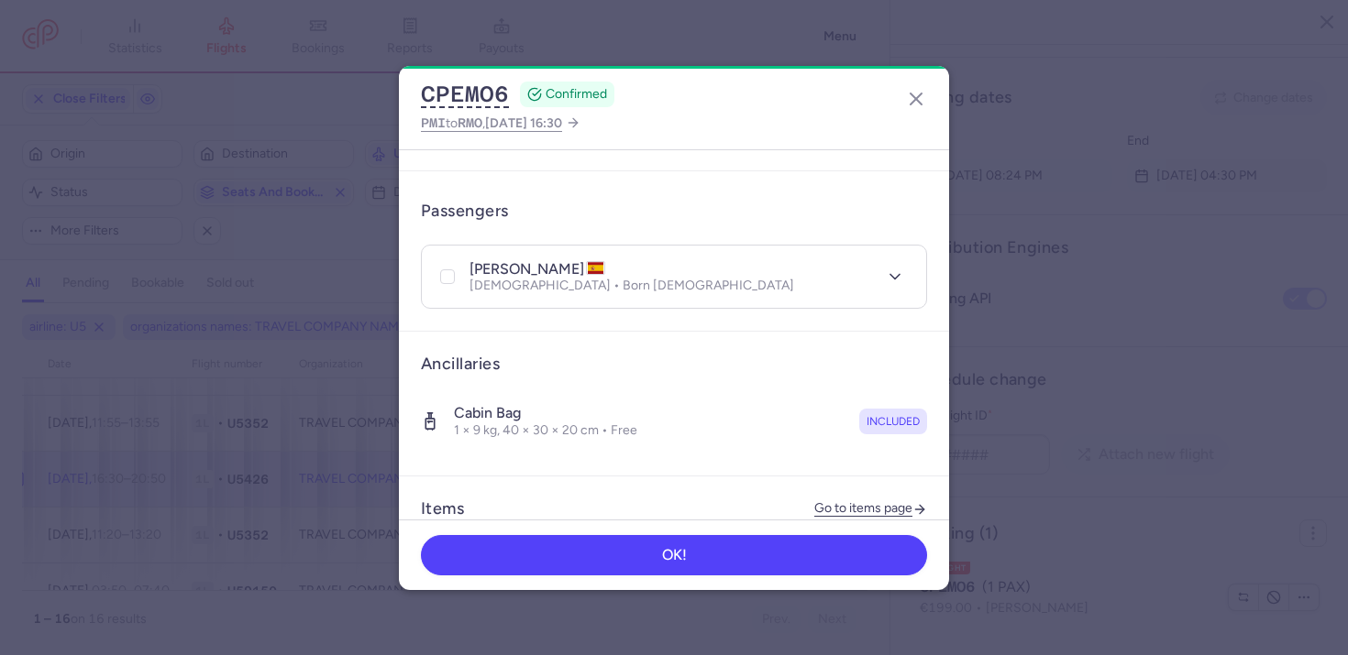
scroll to position [611, 0]
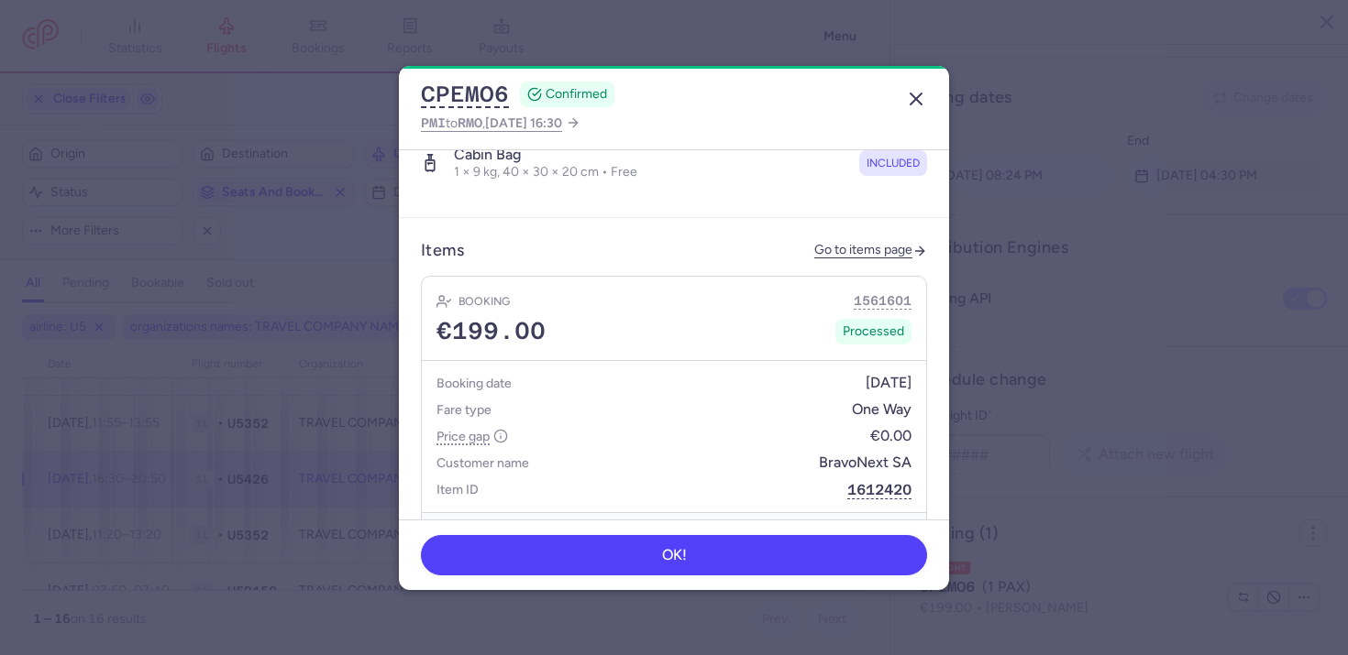
click at [919, 97] on icon "button" at bounding box center [916, 99] width 22 height 22
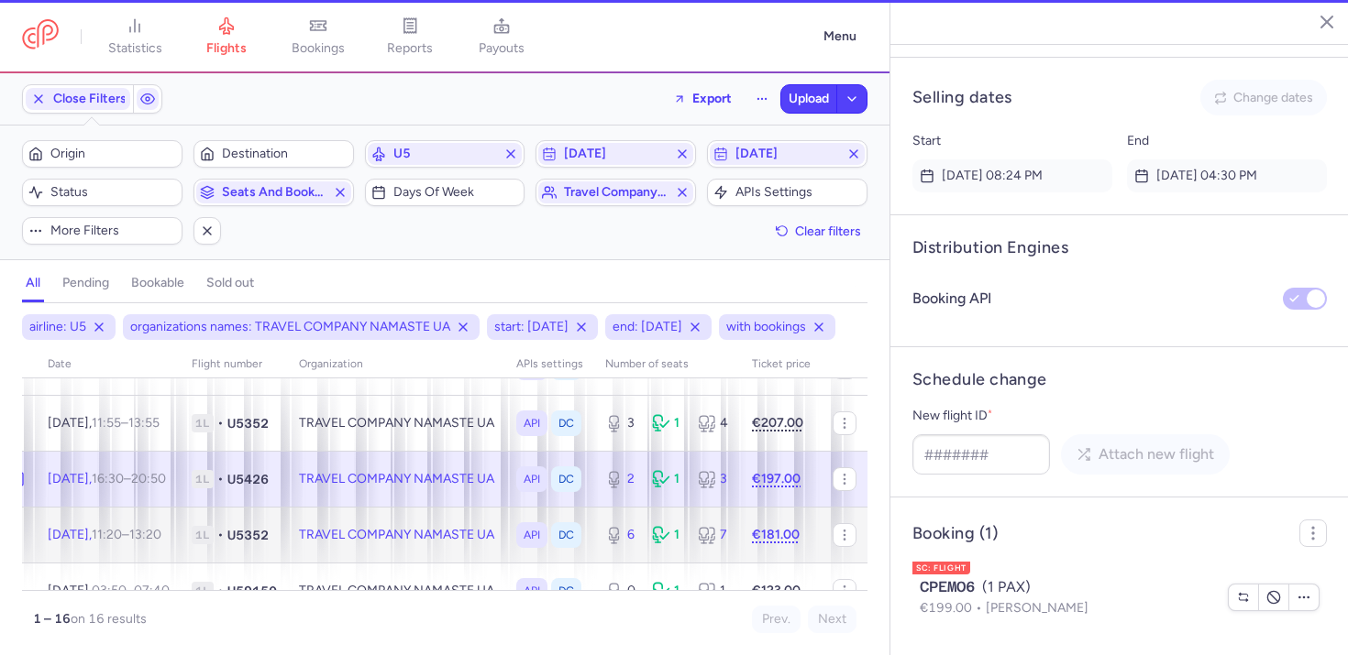
click at [463, 563] on td "TRAVEL COMPANY NAMASTE UA" at bounding box center [396, 535] width 217 height 56
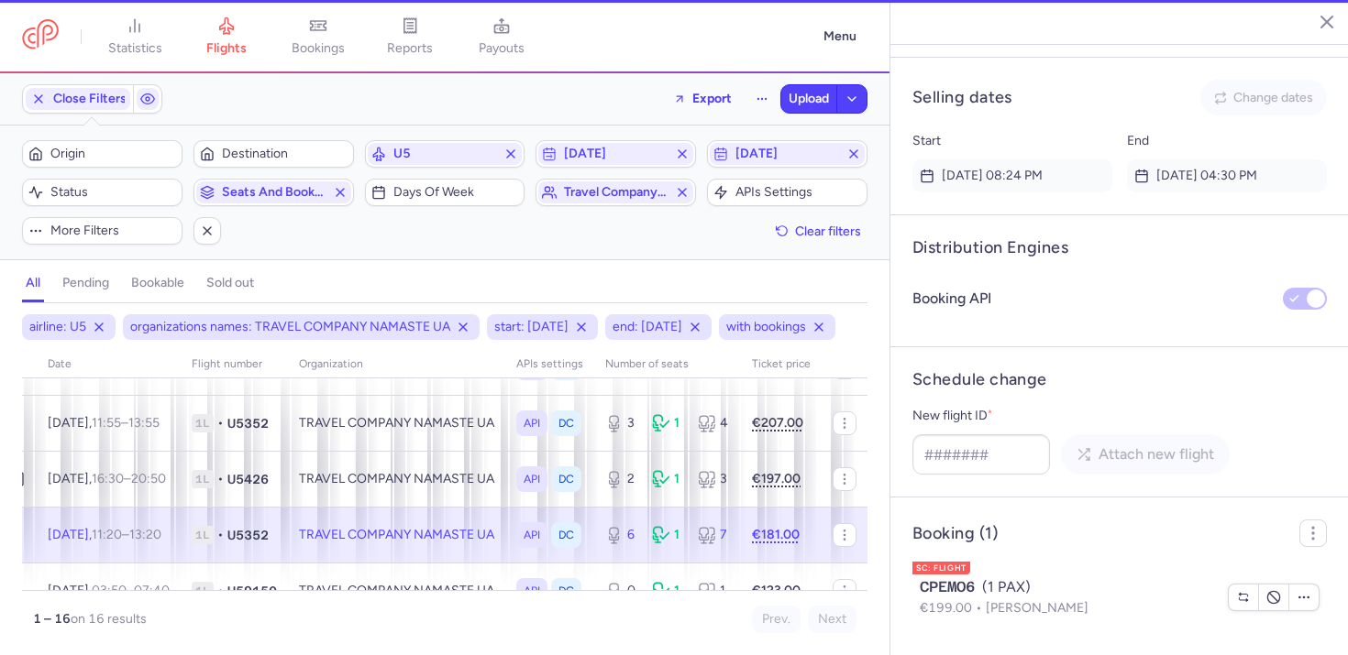
type input "6"
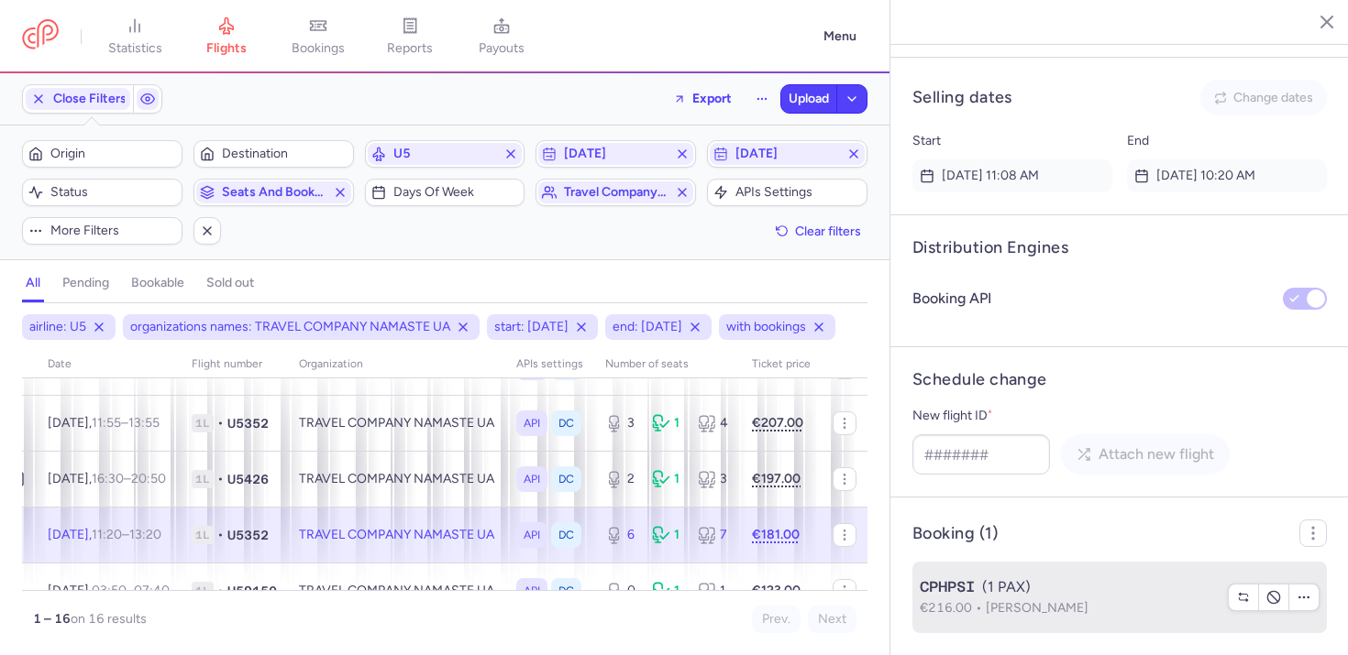
click at [1023, 602] on span "Svitlana KOBYLIANSKA" at bounding box center [1036, 608] width 103 height 16
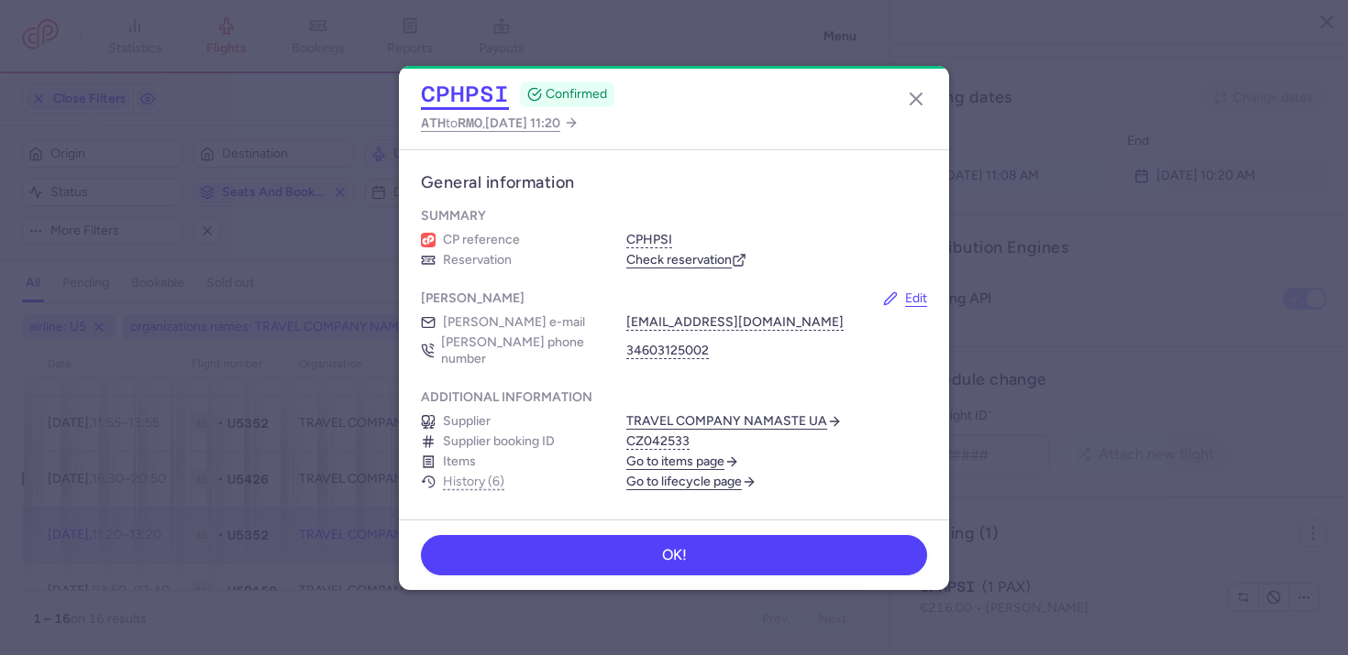
click at [483, 90] on button "CPHPSI" at bounding box center [465, 95] width 88 height 28
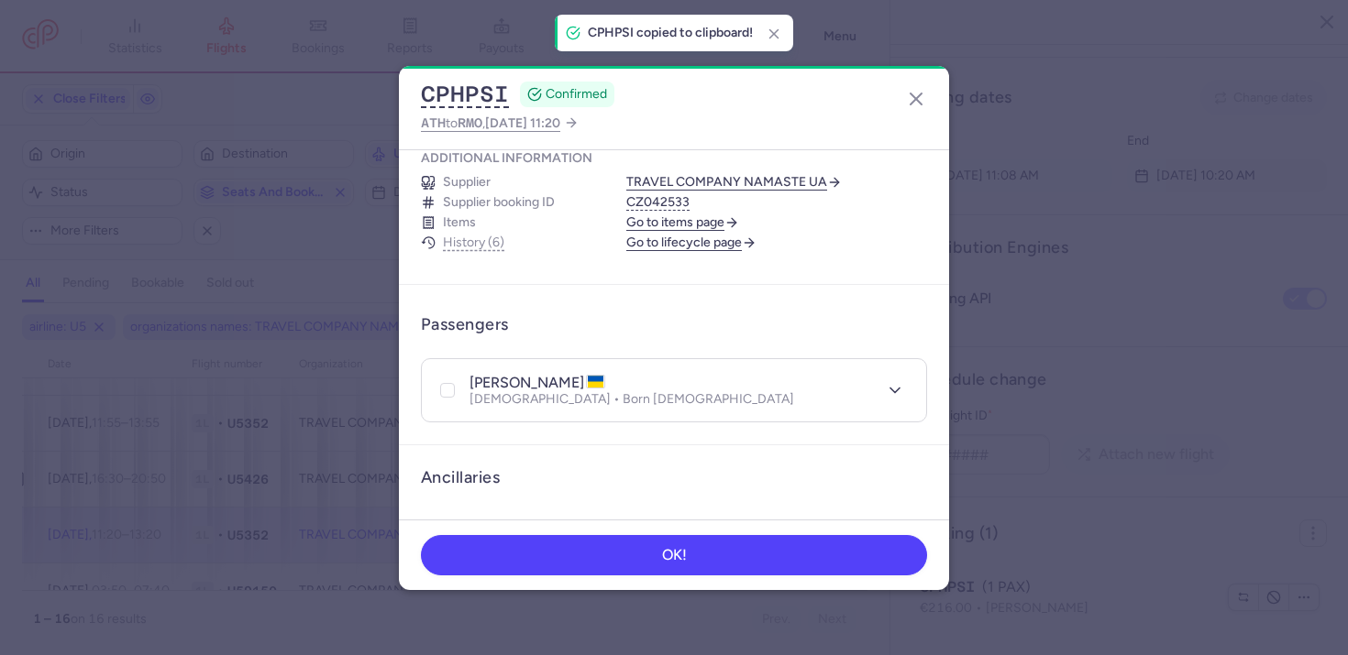
scroll to position [374, 0]
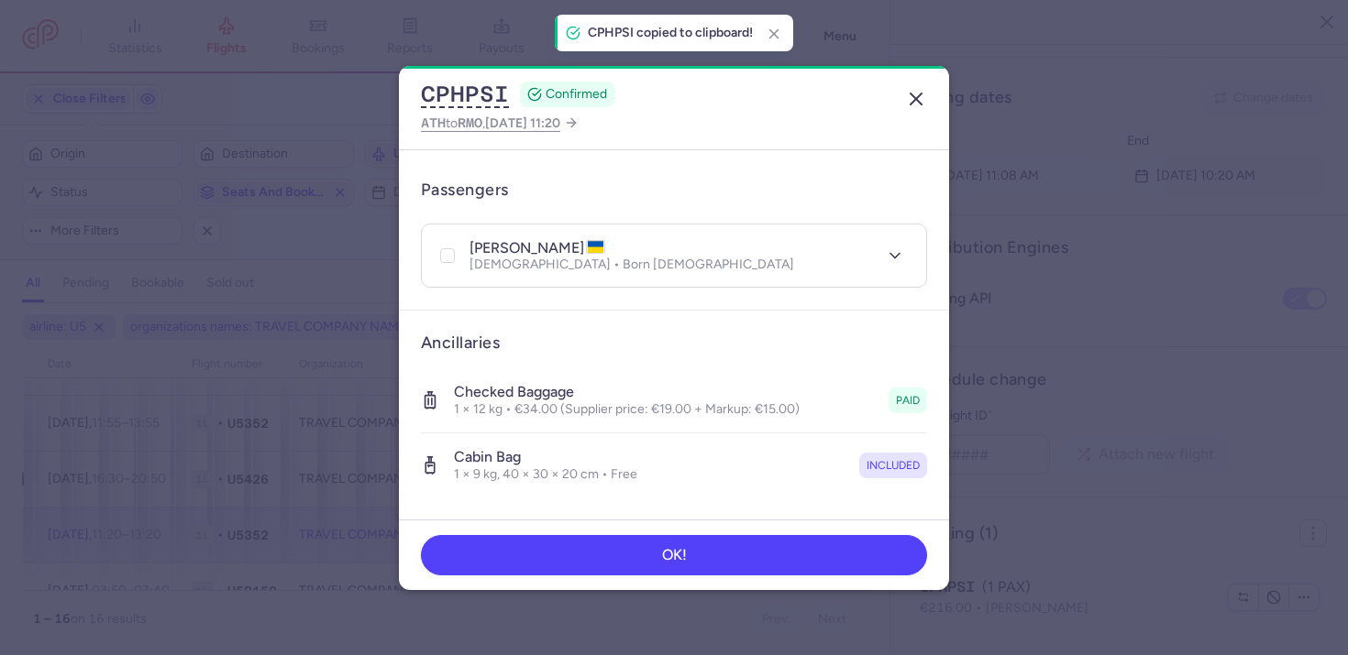
click at [920, 112] on button "button" at bounding box center [915, 98] width 29 height 29
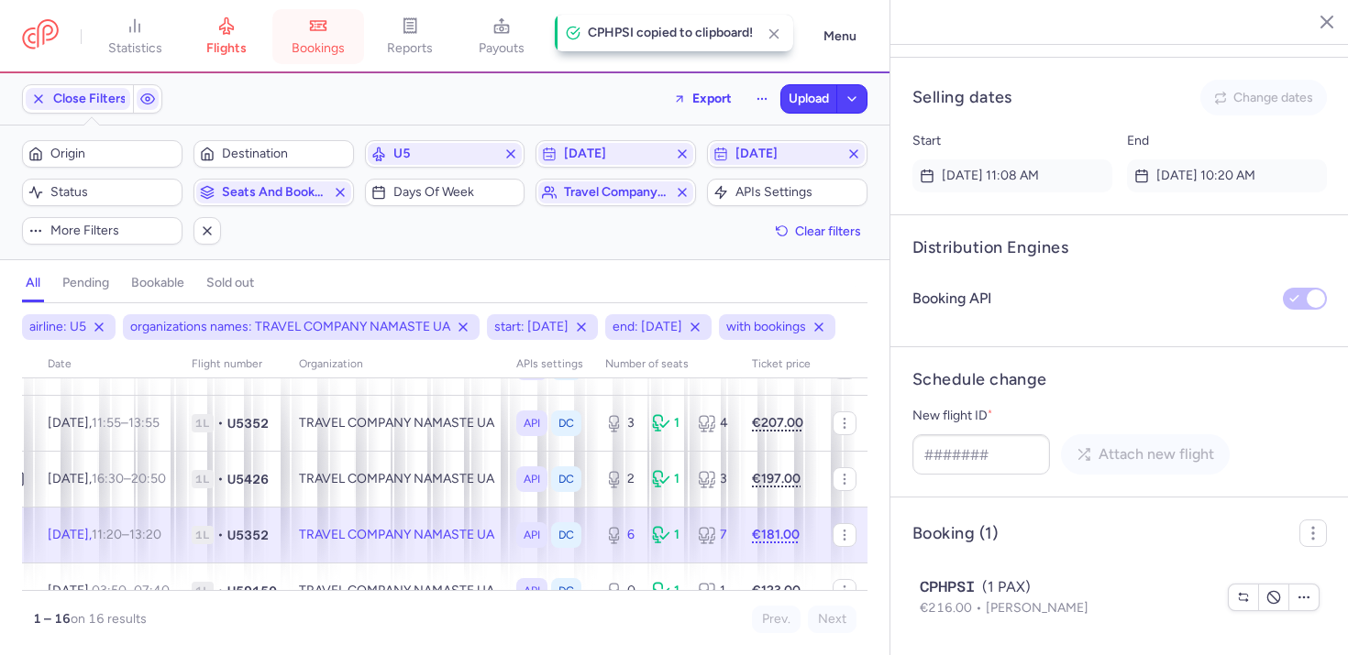
click at [317, 41] on span "bookings" at bounding box center [318, 48] width 53 height 17
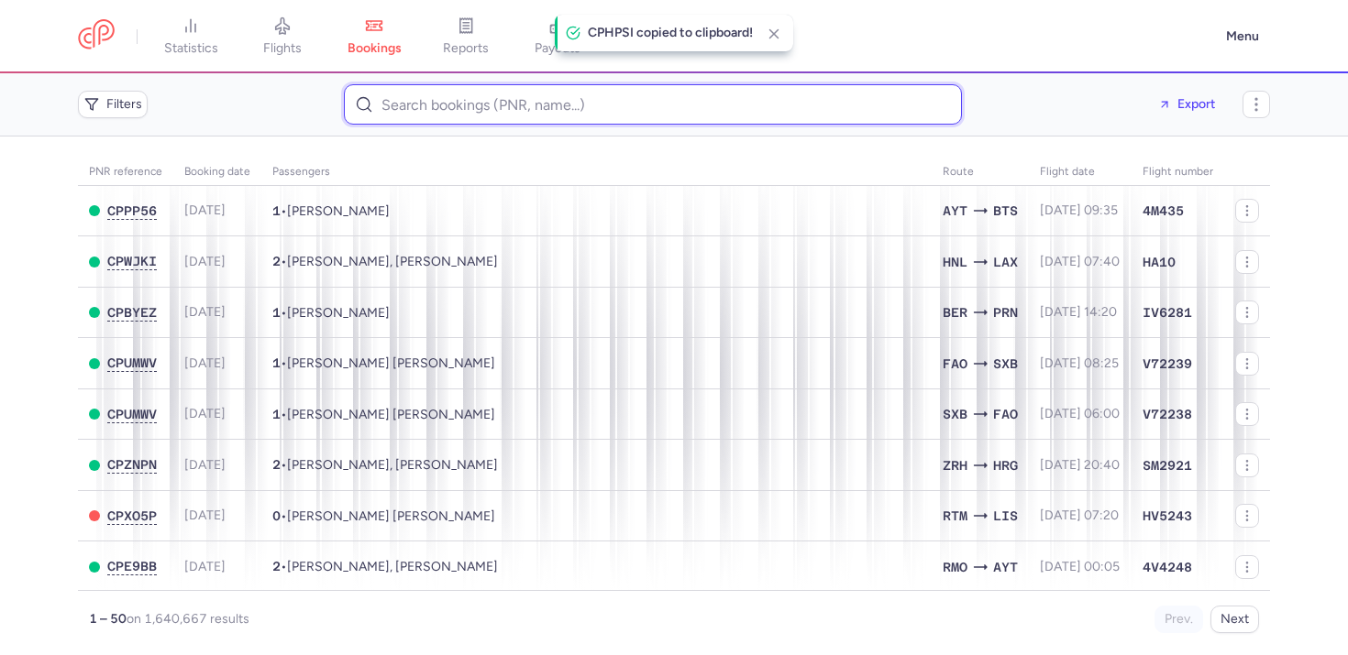
click at [493, 97] on input at bounding box center [653, 104] width 618 height 40
paste input "CPHPSI"
type input "CPHPSI"
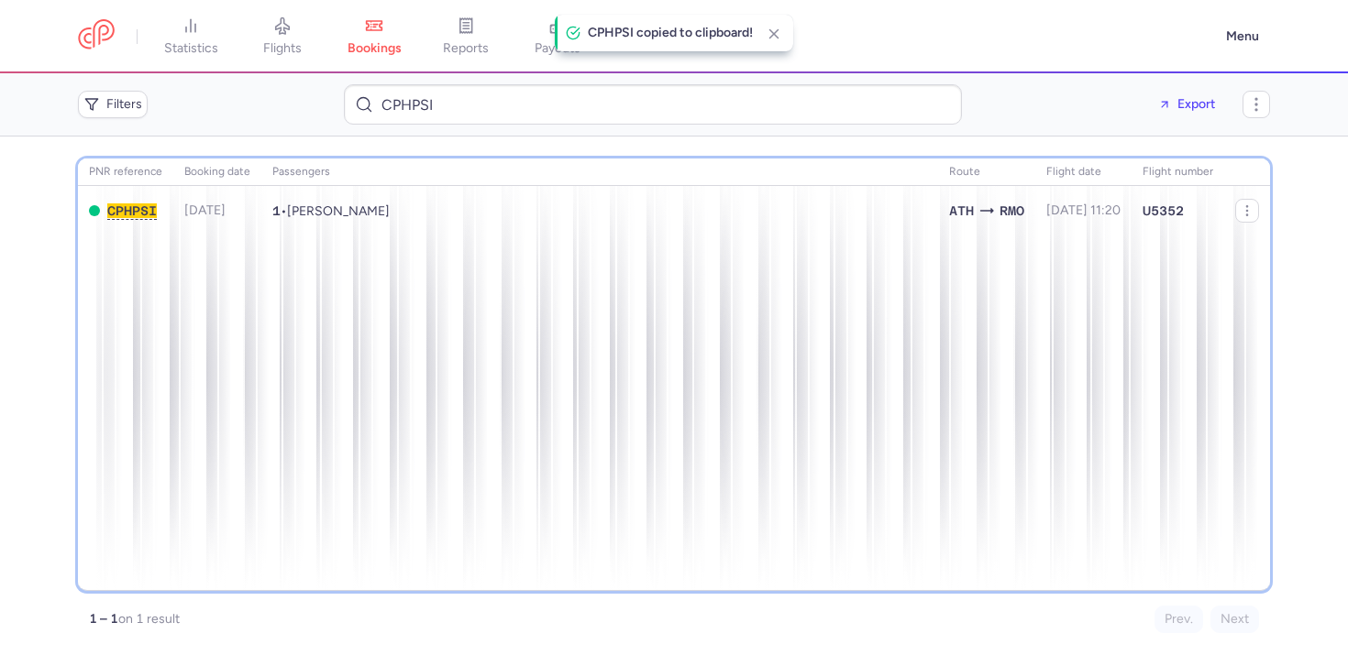
click at [938, 184] on th "Passengers" at bounding box center [986, 173] width 97 height 28
click at [402, 248] on div "PNR reference Booking date Passengers Route flight date Flight number CPHPSI 20…" at bounding box center [674, 375] width 1192 height 433
click at [402, 245] on div "PNR reference Booking date Passengers Route flight date Flight number CPHPSI 20…" at bounding box center [674, 375] width 1192 height 433
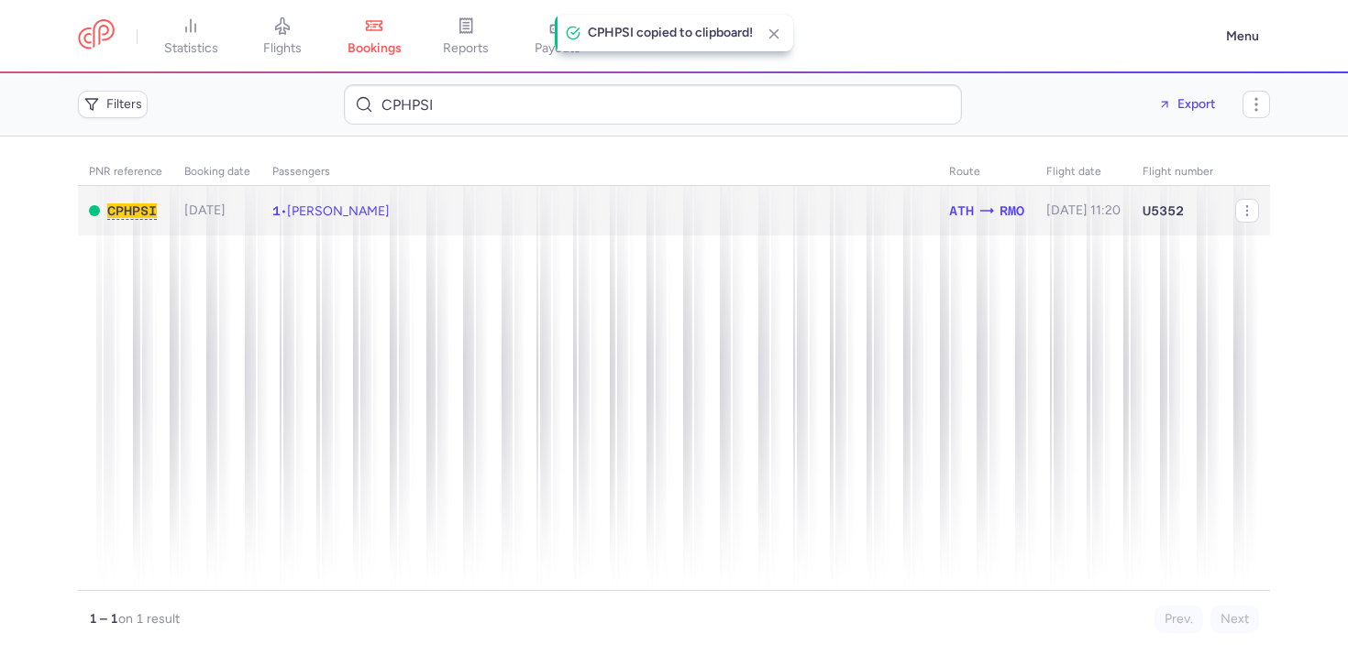
click at [1035, 229] on td "1 • Svitlana KOBYLIANSKA" at bounding box center [1083, 211] width 96 height 50
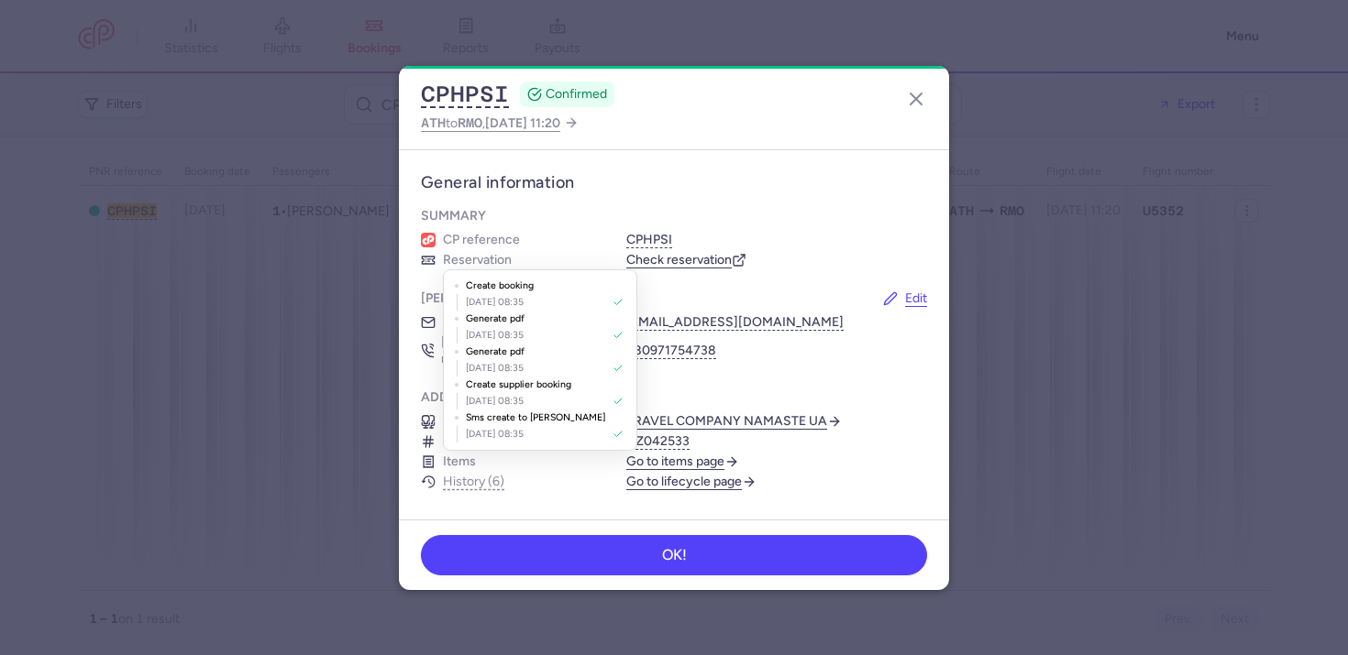
click at [478, 475] on button "History (6)" at bounding box center [473, 482] width 61 height 15
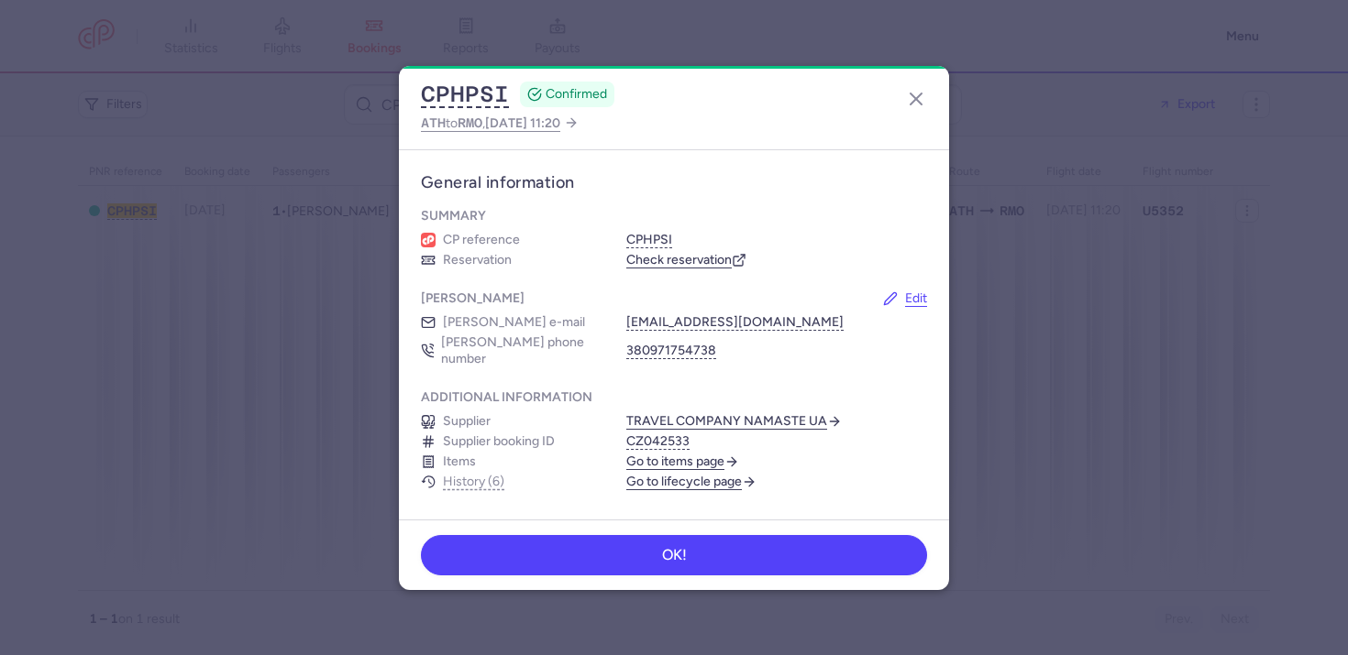
click at [692, 474] on link "Go to lifecycle page" at bounding box center [691, 482] width 130 height 17
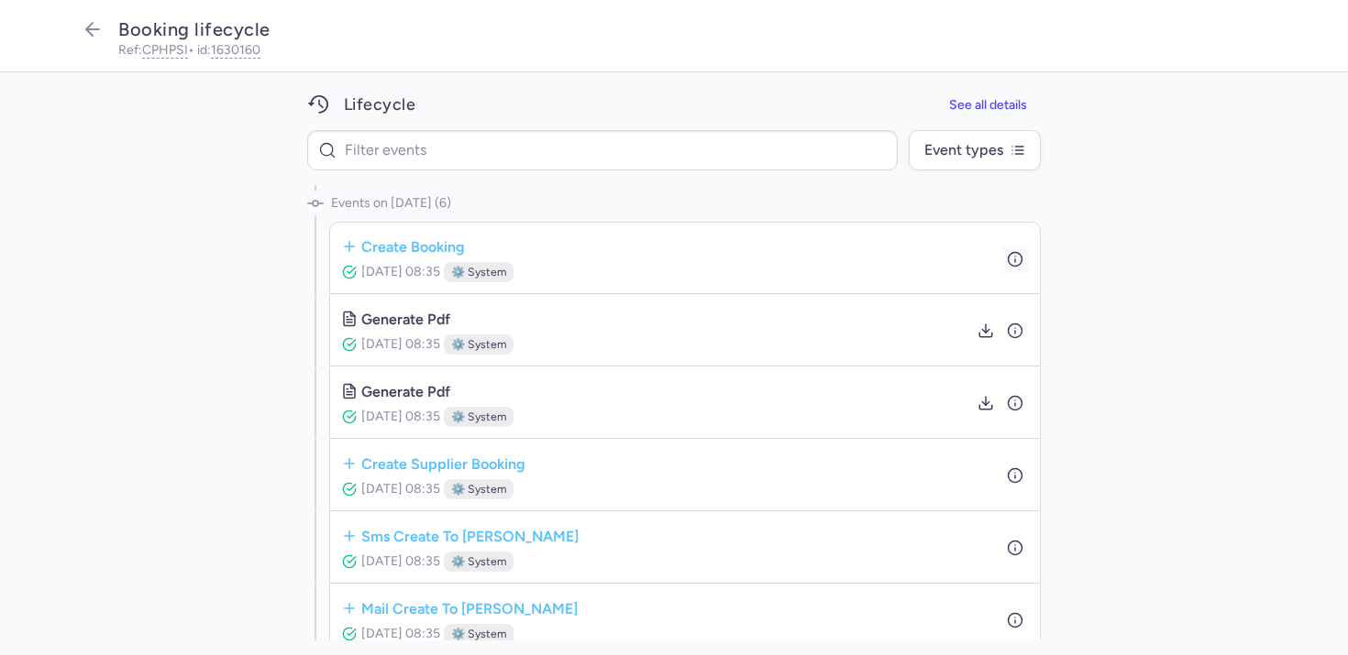
click at [1001, 270] on button "button" at bounding box center [1015, 259] width 28 height 28
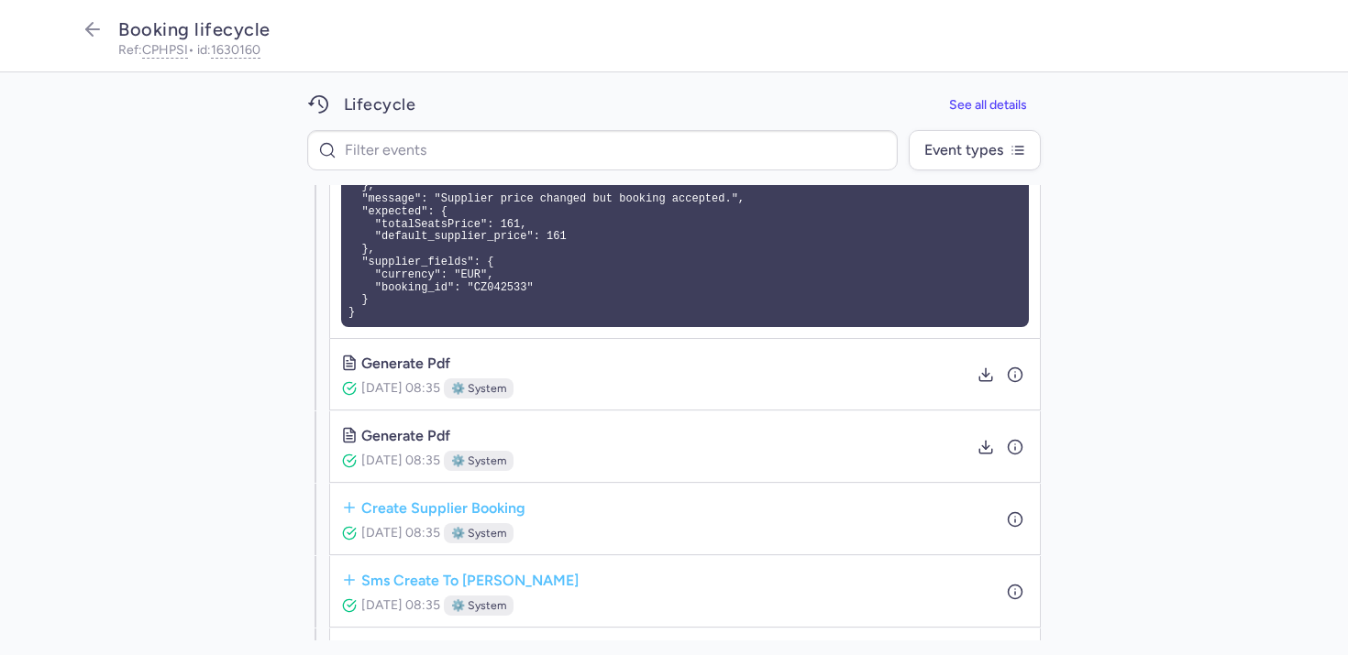
scroll to position [293, 0]
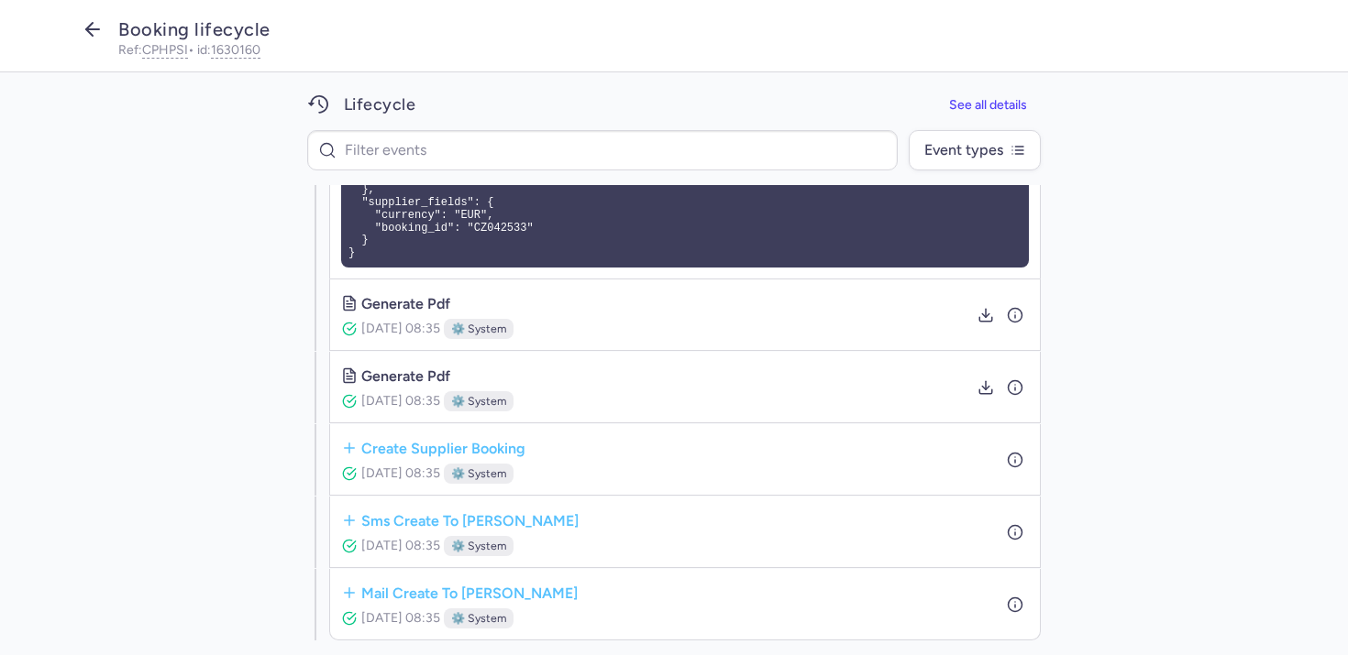
click at [95, 28] on icon "button" at bounding box center [93, 29] width 22 height 22
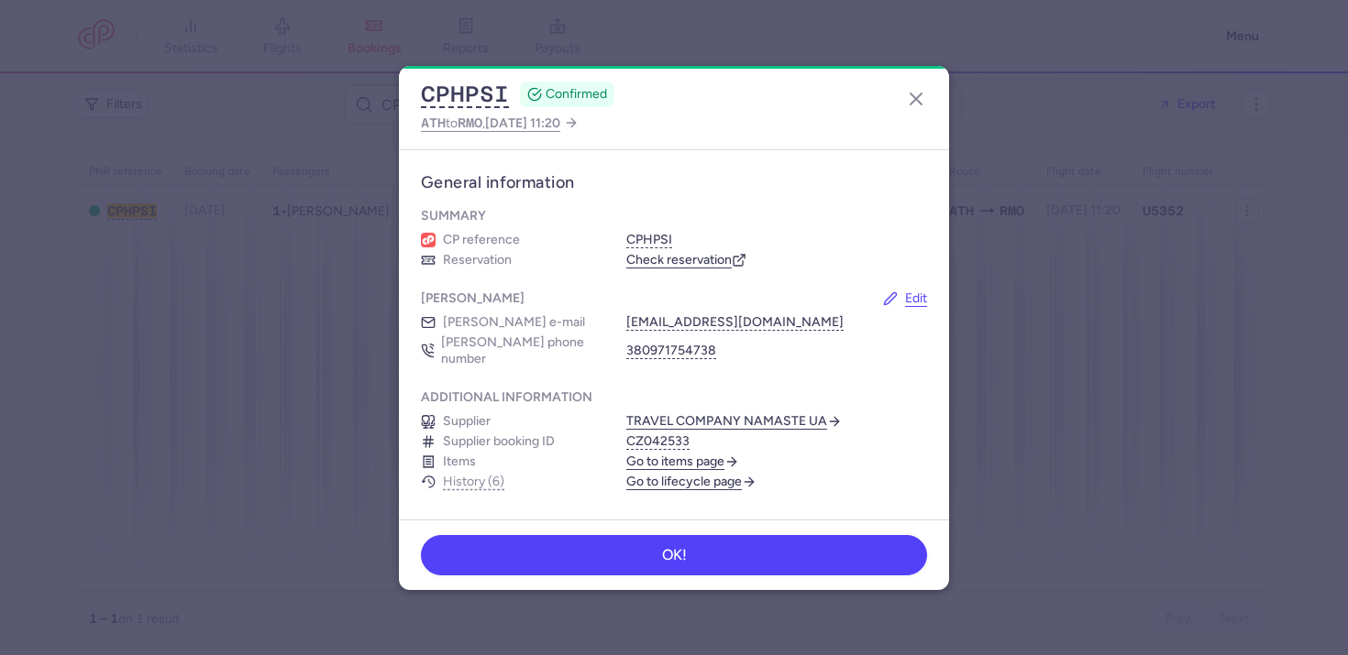
click at [688, 413] on link "TRAVEL COMPANY NAMASTE UA" at bounding box center [733, 421] width 215 height 17
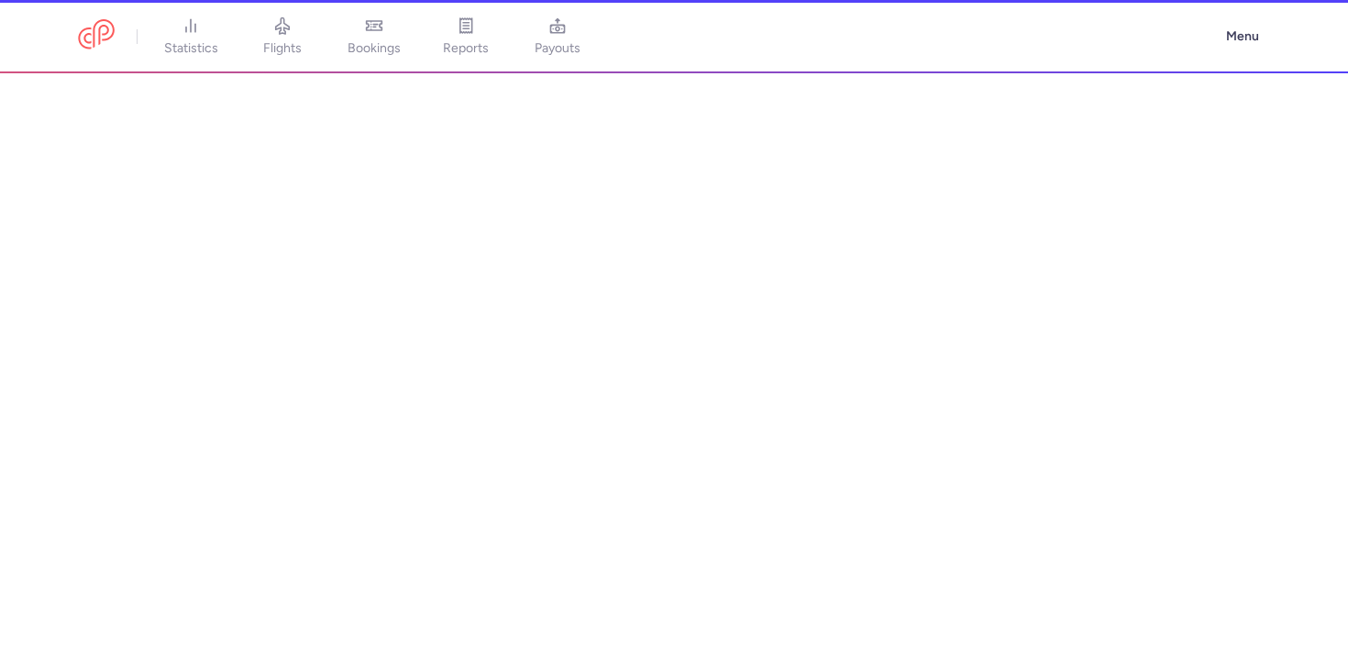
select select "CONSOLIDATOR"
select select "ua"
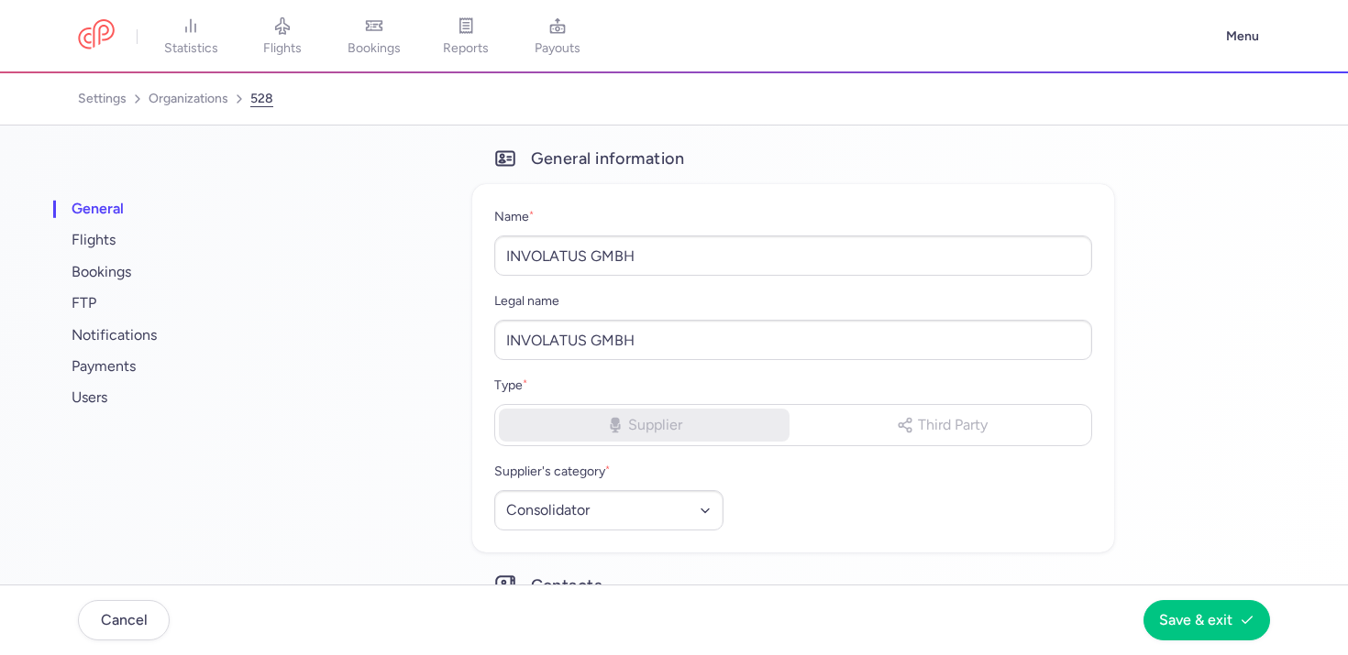
select select "CONSOLIDATOR"
select select "de"
click at [218, 21] on link "statistics" at bounding box center [191, 37] width 92 height 40
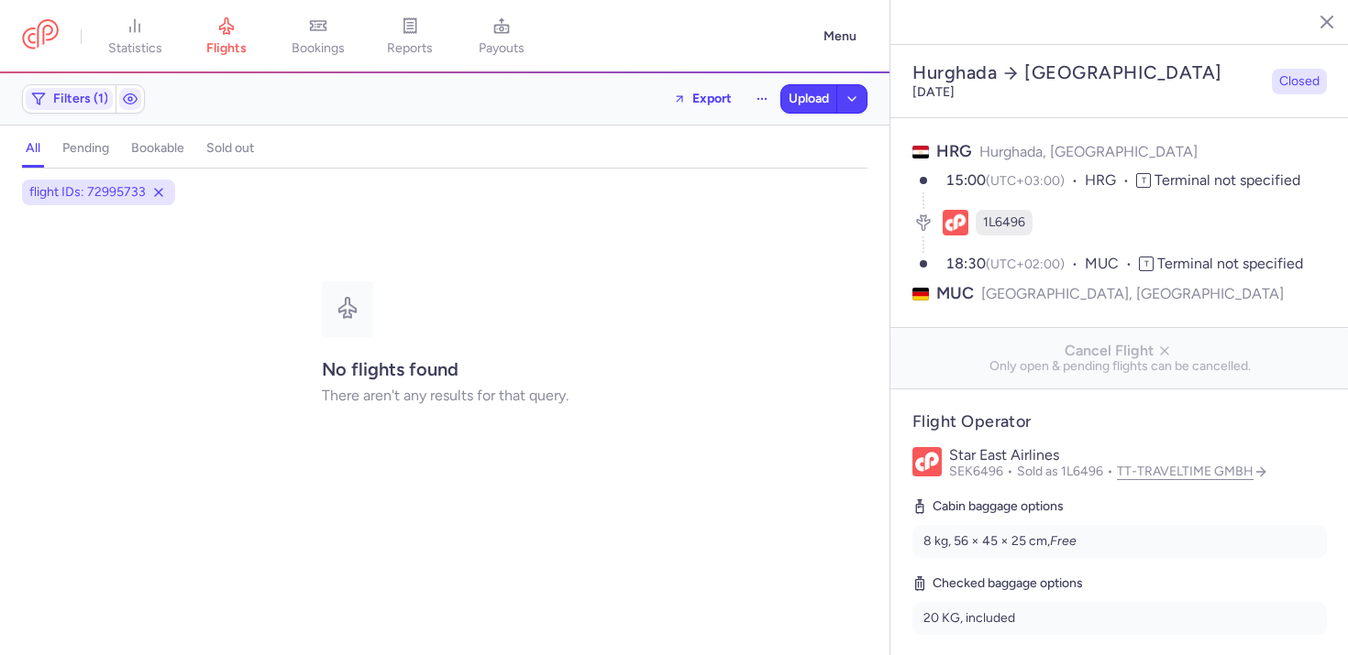
select select "days"
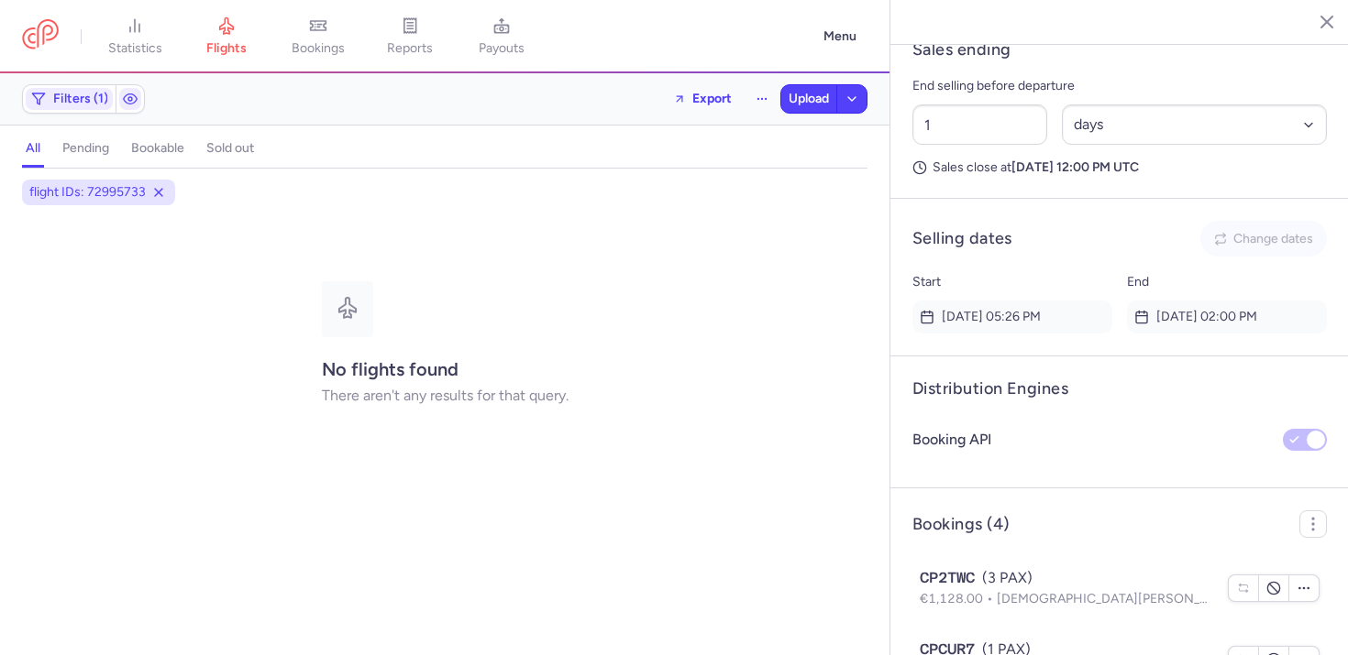
scroll to position [1325, 0]
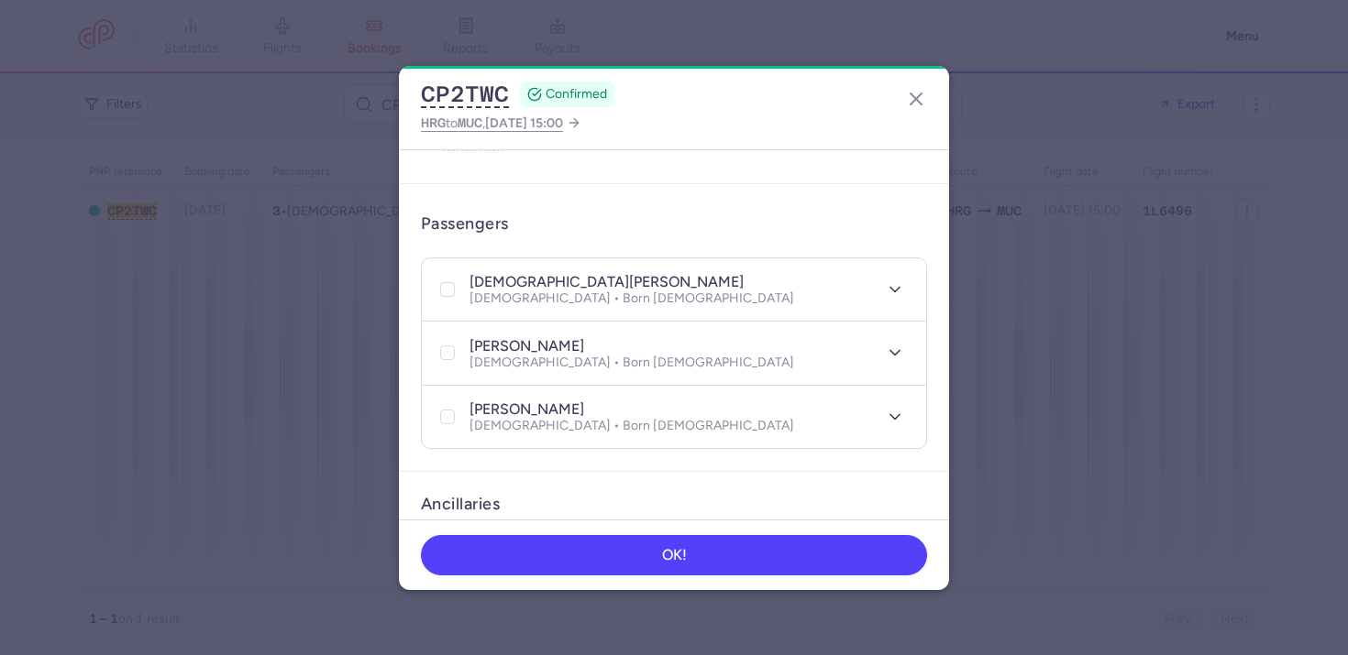
scroll to position [792, 0]
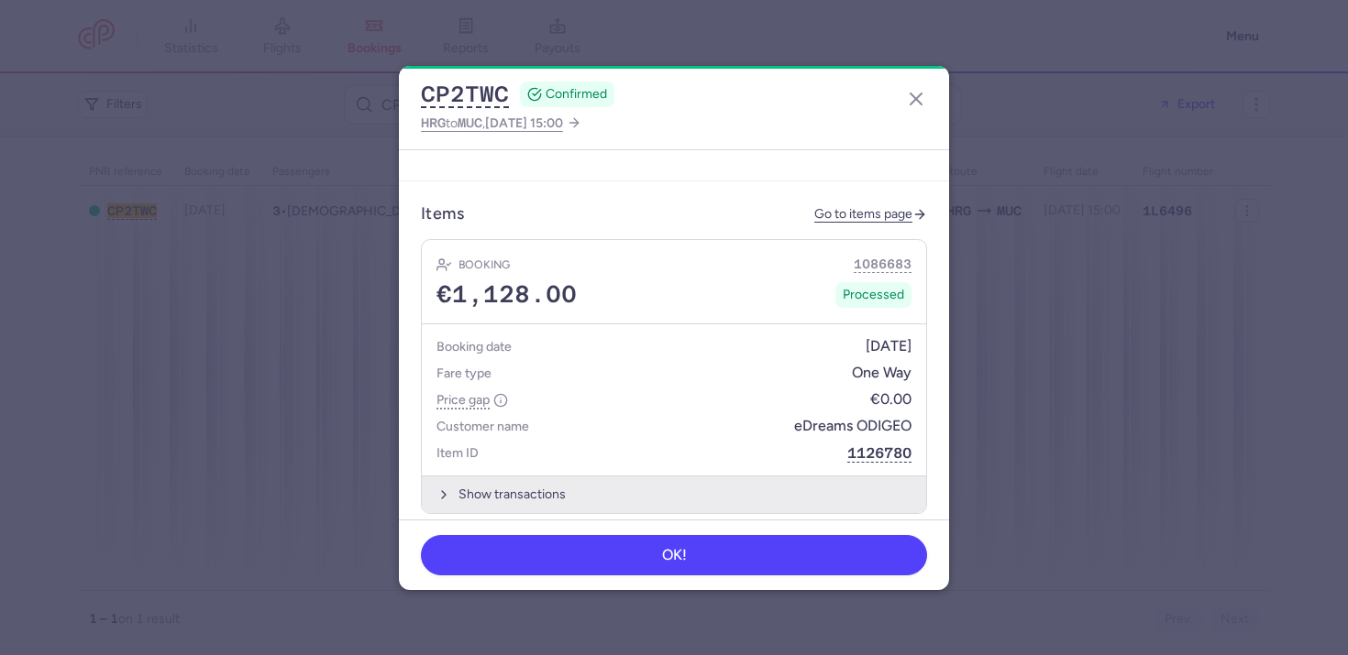
click at [633, 476] on button "Show transactions" at bounding box center [674, 495] width 504 height 38
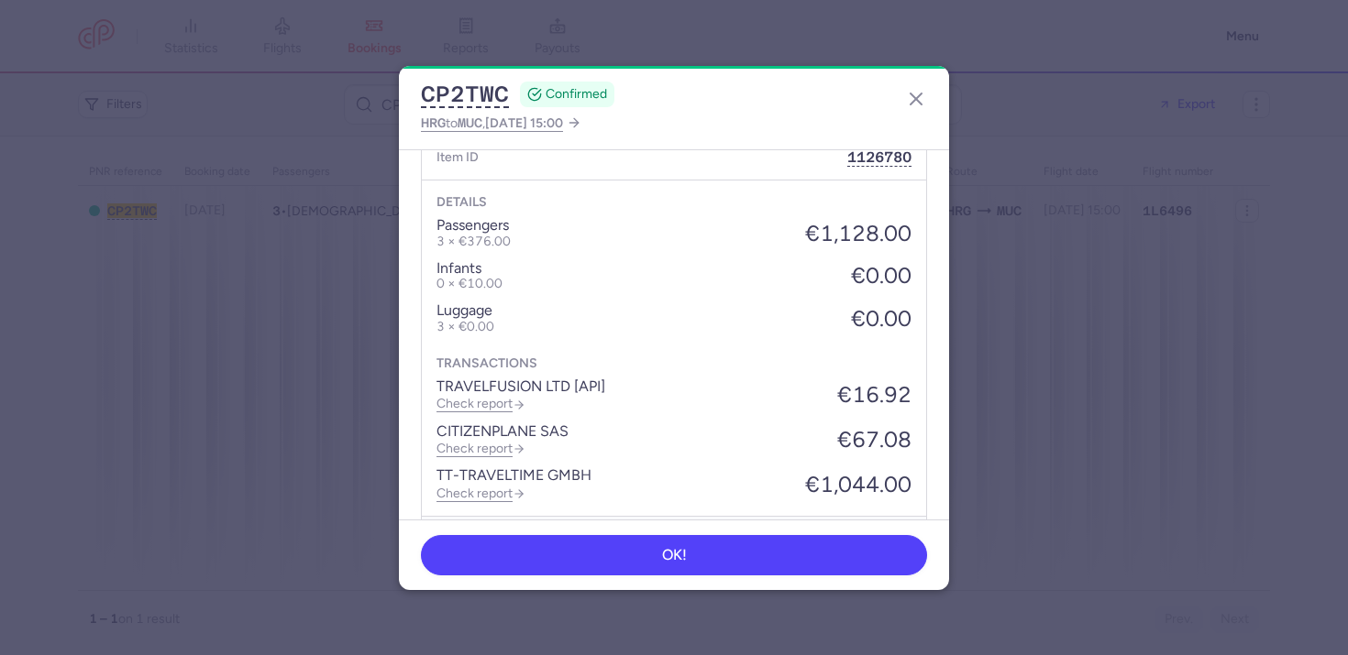
scroll to position [1090, 0]
drag, startPoint x: 902, startPoint y: 412, endPoint x: 807, endPoint y: 412, distance: 95.3
click at [807, 412] on div "Details passengers 3 × €376.00 €1,128.00 infants 0 × €10.00 €0.00 luggage 3 × €…" at bounding box center [674, 346] width 504 height 336
copy p "€67.08"
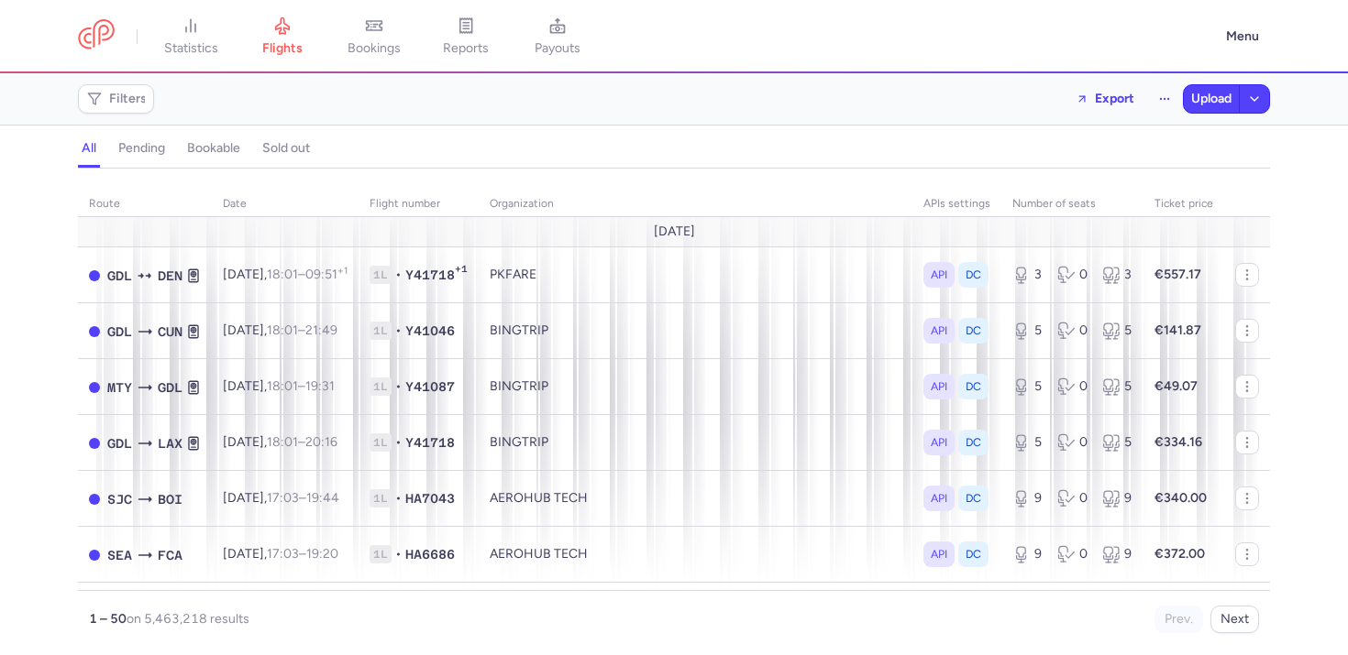
click at [154, 109] on div "Filters Export Upload" at bounding box center [674, 99] width 1206 height 44
click at [148, 109] on button "Filters" at bounding box center [116, 99] width 74 height 28
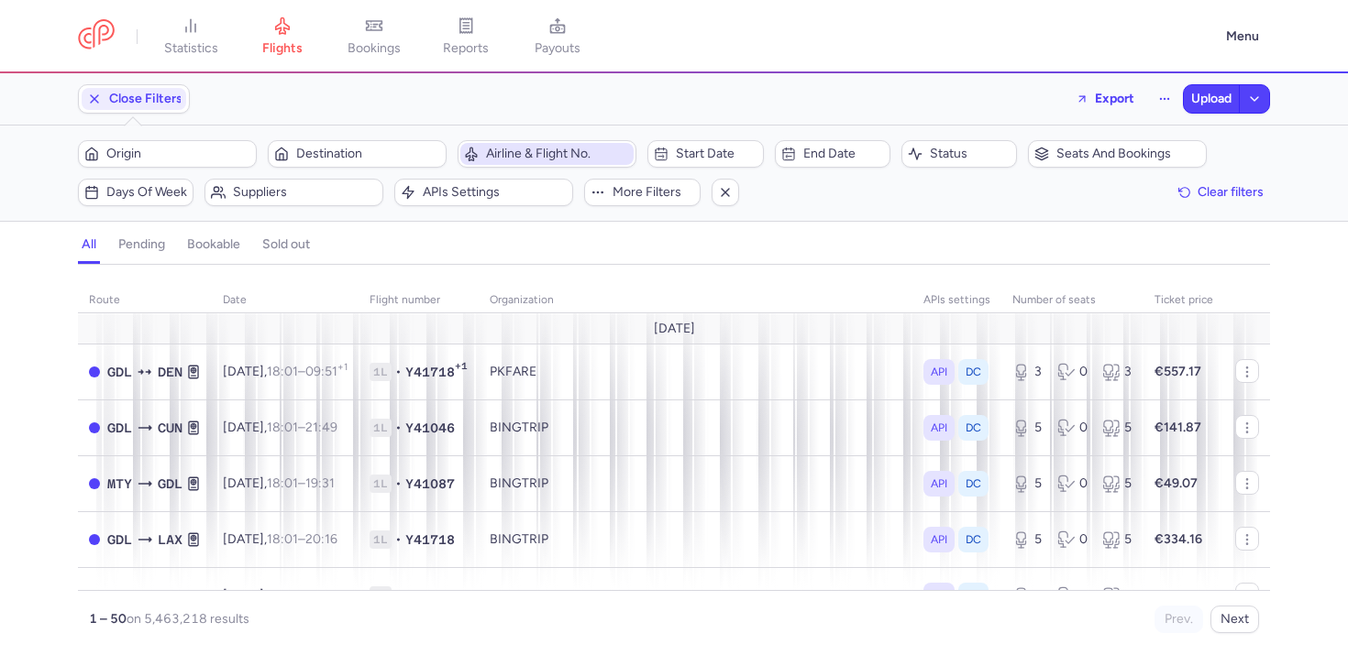
click at [577, 154] on span "Airline & Flight No." at bounding box center [558, 154] width 144 height 15
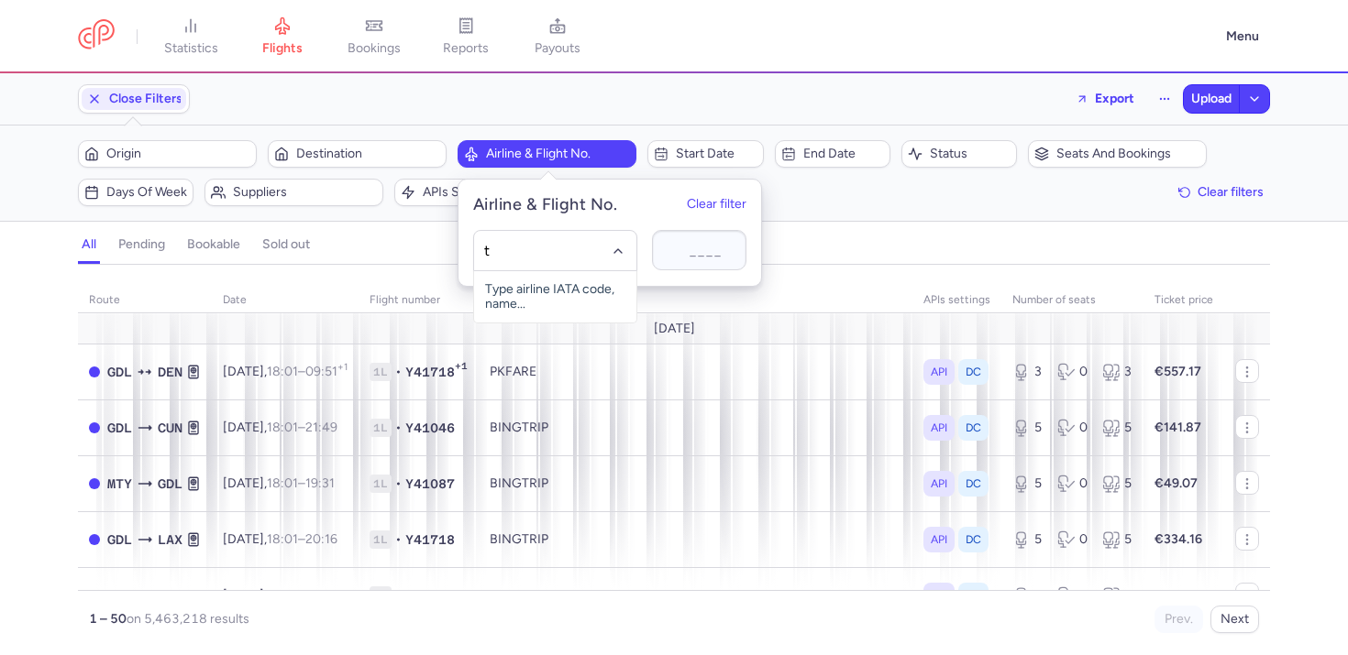
type input "tt"
click at [564, 250] on input "tt" at bounding box center [555, 251] width 143 height 20
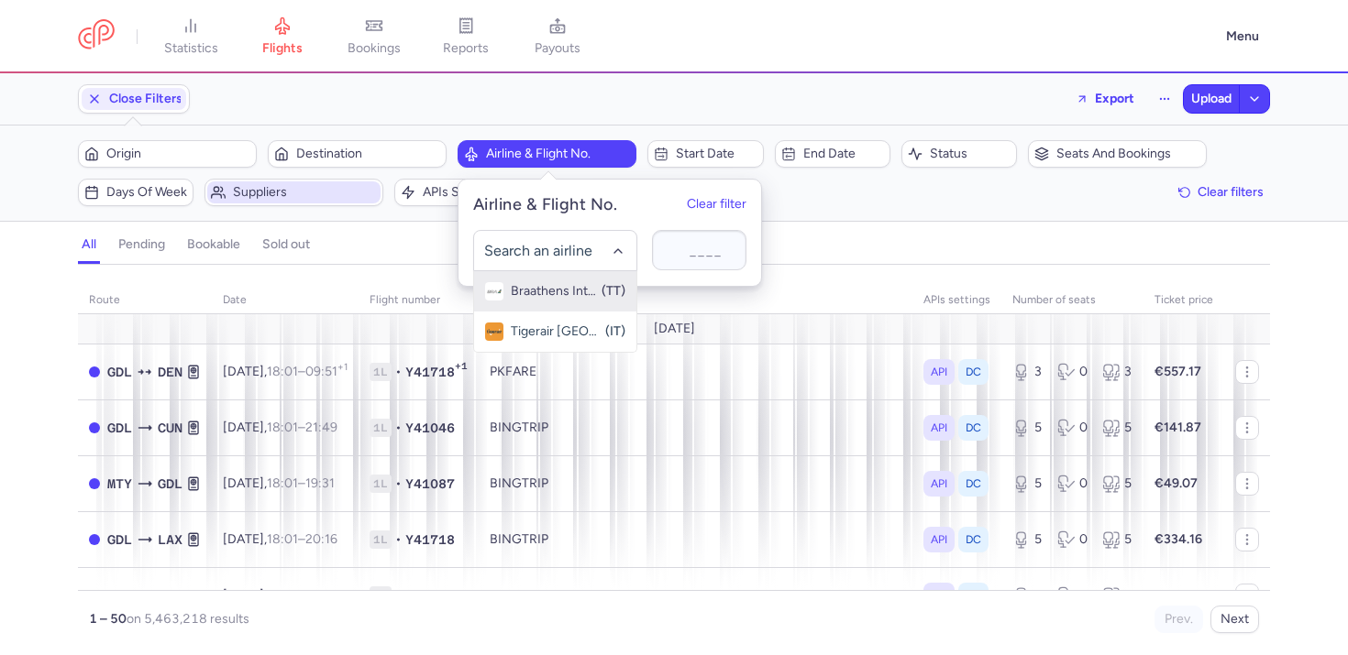
click at [254, 200] on span "Suppliers" at bounding box center [305, 192] width 144 height 15
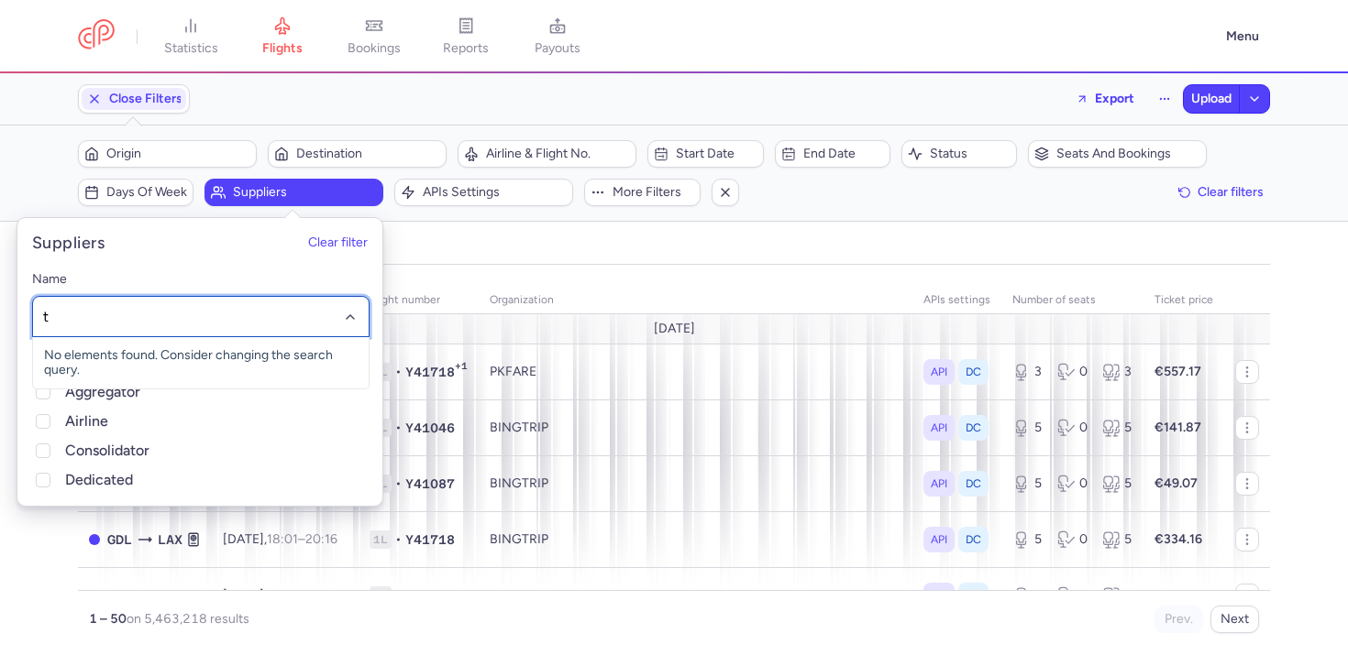
type input "tt"
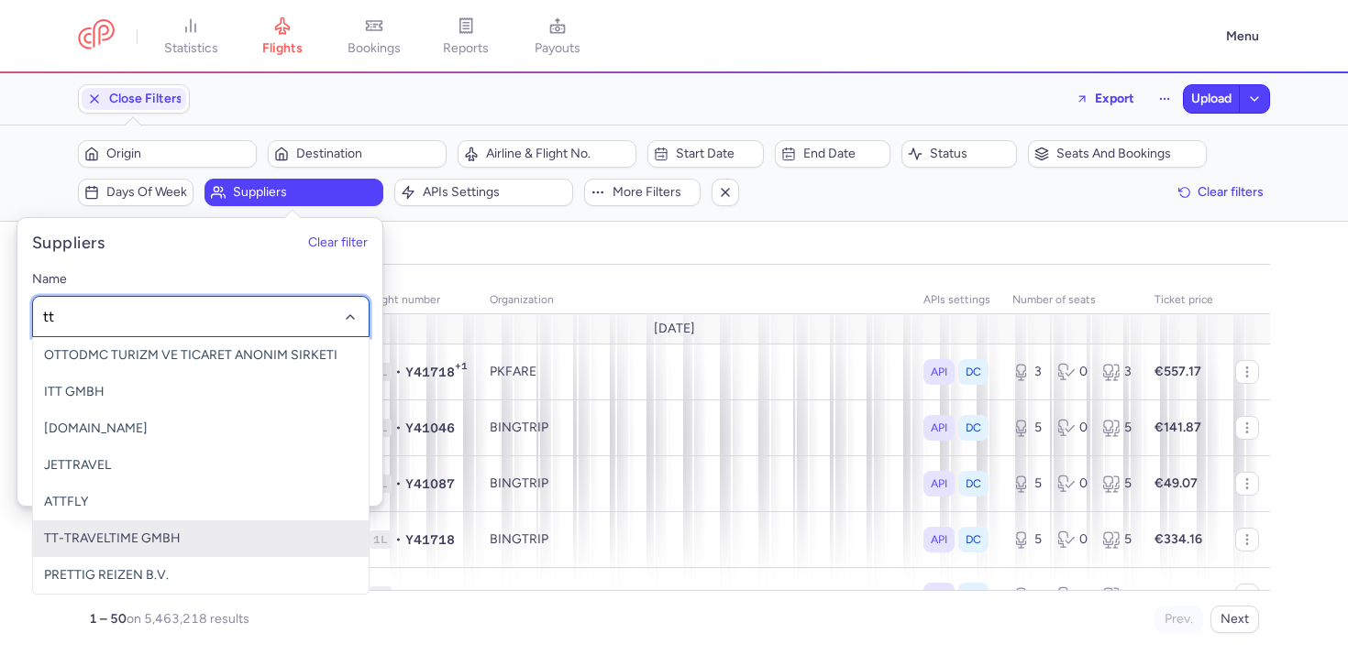
click at [147, 534] on span "TT-TRAVELTIME GMBH" at bounding box center [112, 539] width 137 height 16
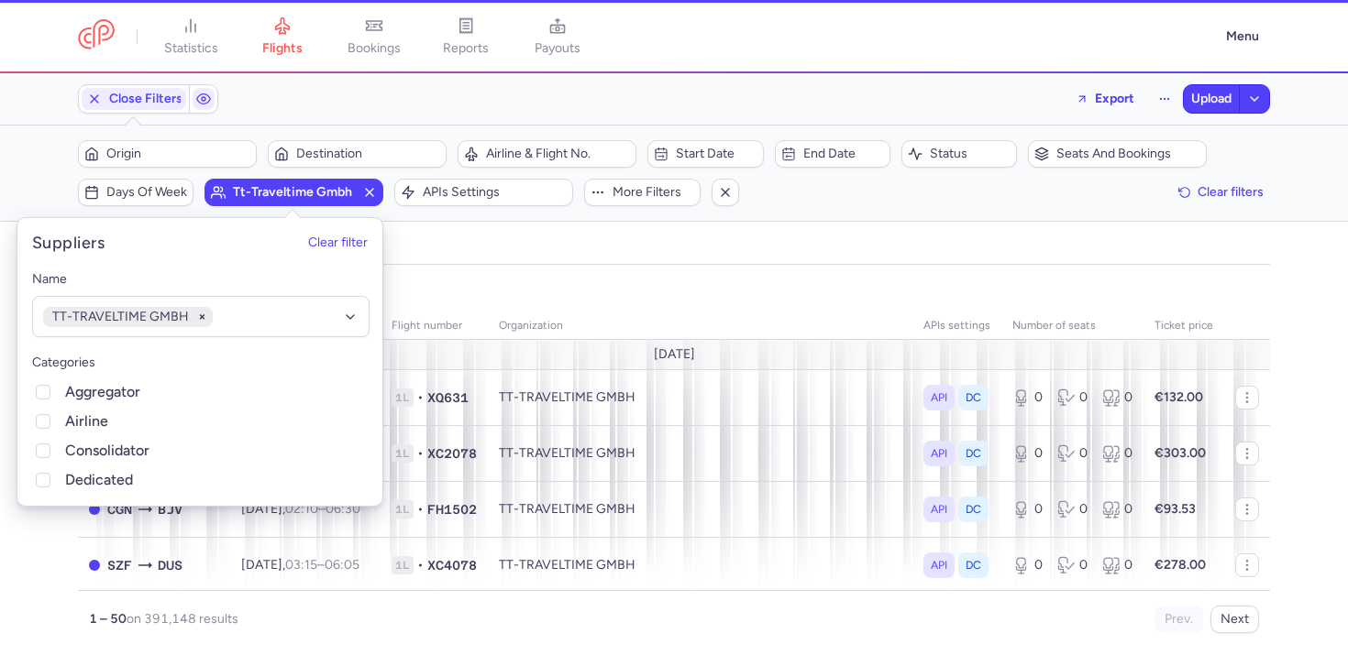
click at [699, 275] on div "organizations names: TT-TRAVELTIME GMBH" at bounding box center [673, 288] width 1199 height 33
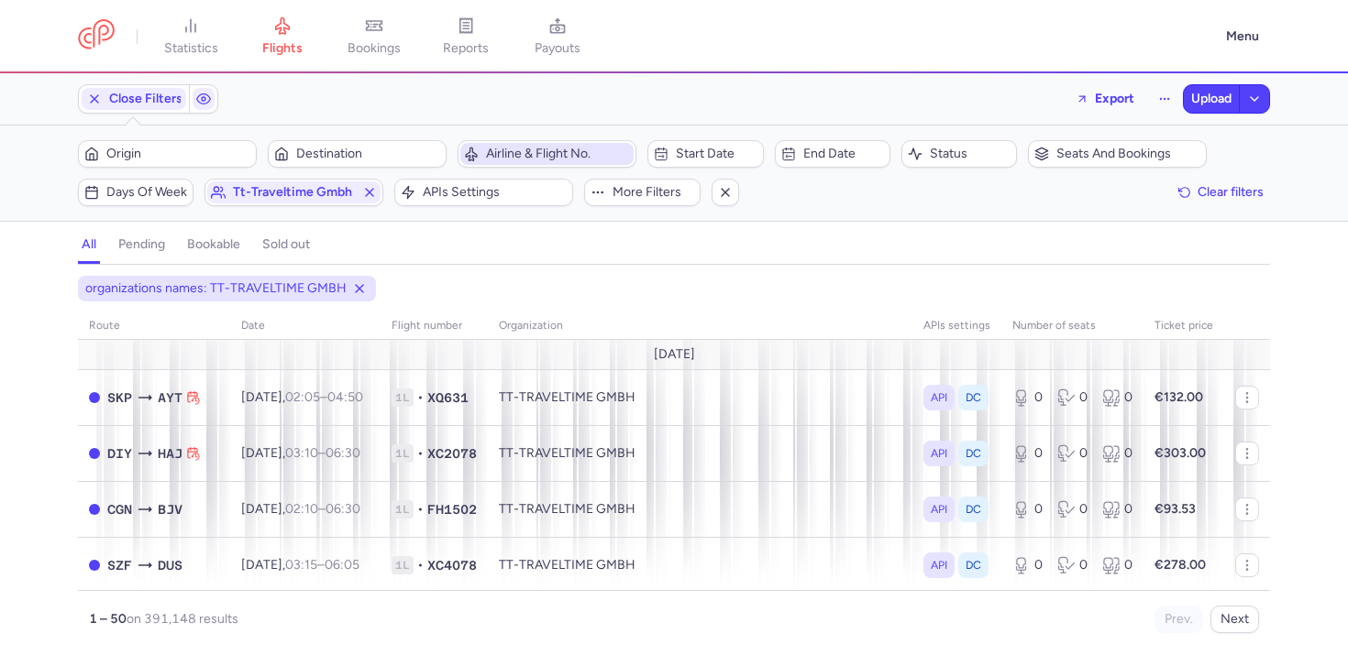
click at [569, 153] on span "Airline & Flight No." at bounding box center [558, 154] width 144 height 15
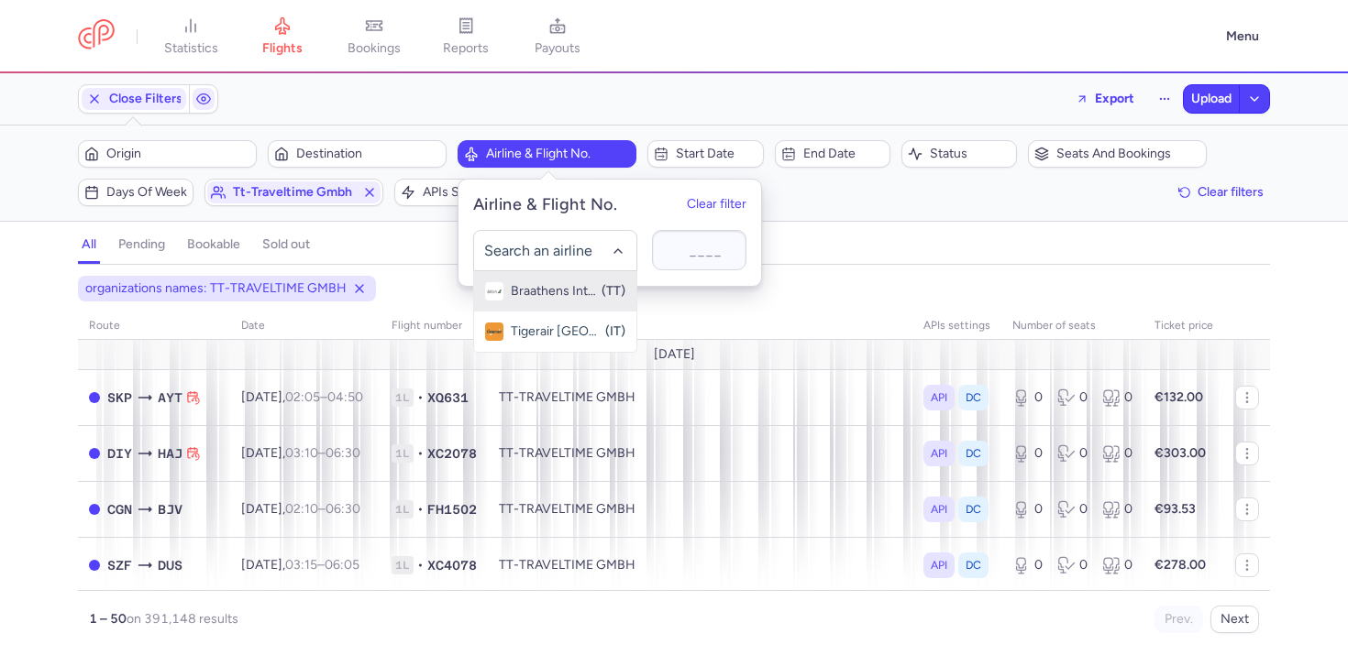
click at [0, 510] on div "organizations names: TT-TRAVELTIME GMBH route date Flight number organization A…" at bounding box center [674, 466] width 1348 height 380
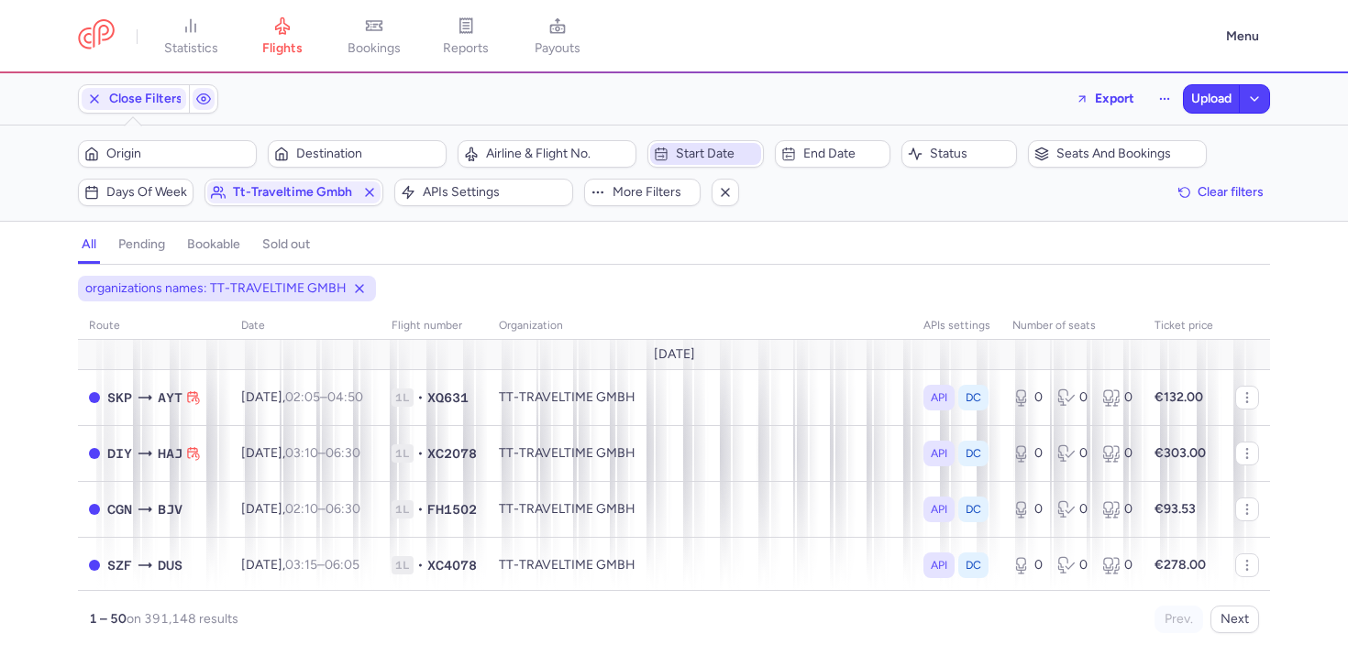
click at [708, 160] on span "Start date" at bounding box center [716, 154] width 81 height 15
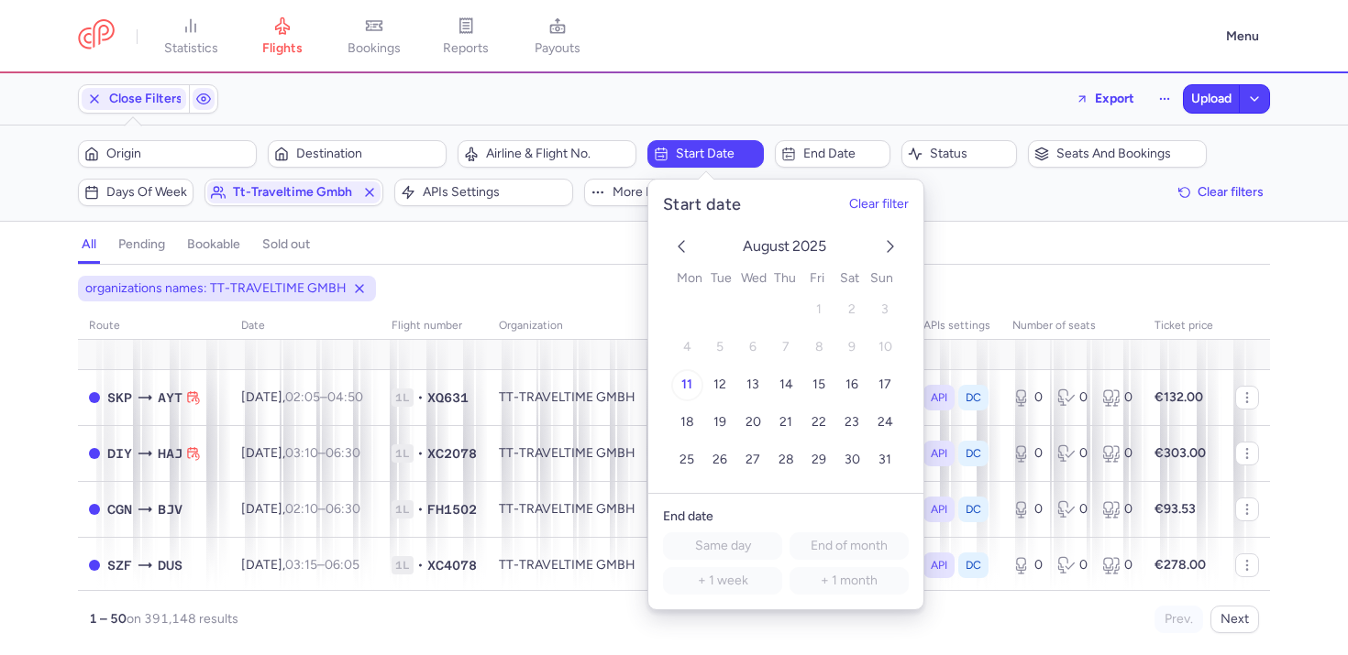
click at [690, 391] on span "11" at bounding box center [686, 386] width 11 height 16
click at [822, 162] on span "End date" at bounding box center [832, 154] width 110 height 22
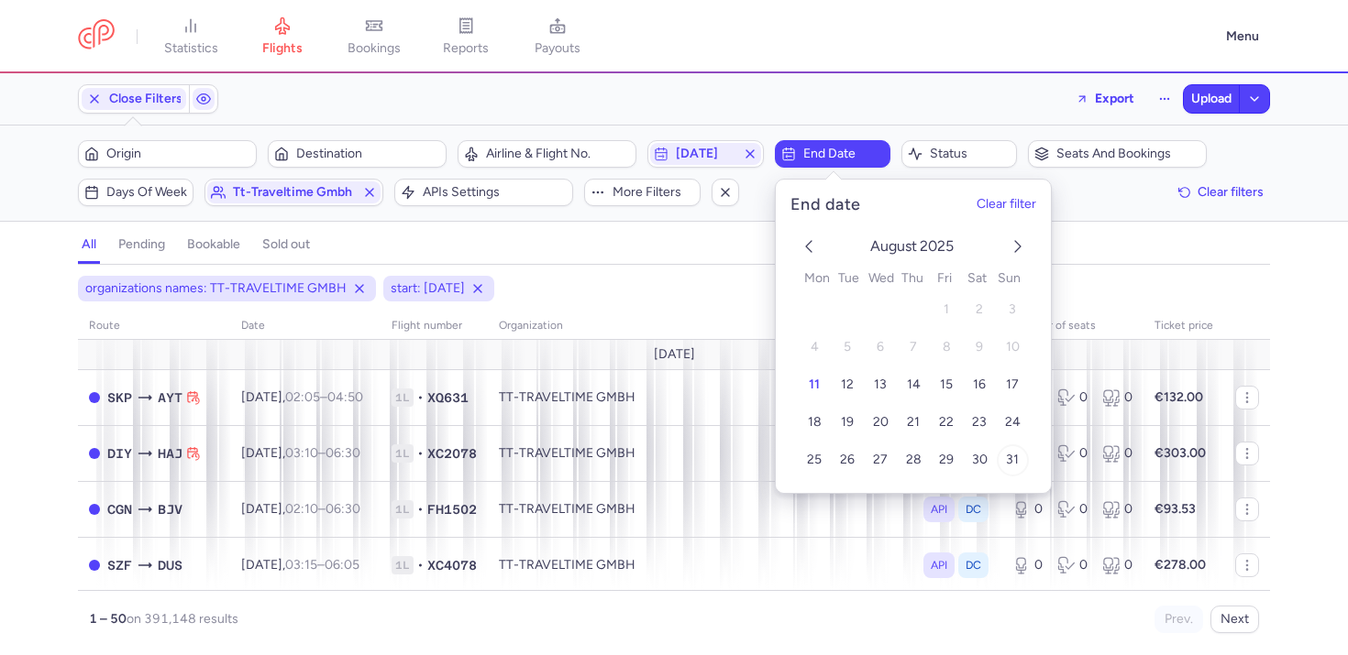
click at [999, 470] on button "31" at bounding box center [1012, 461] width 32 height 32
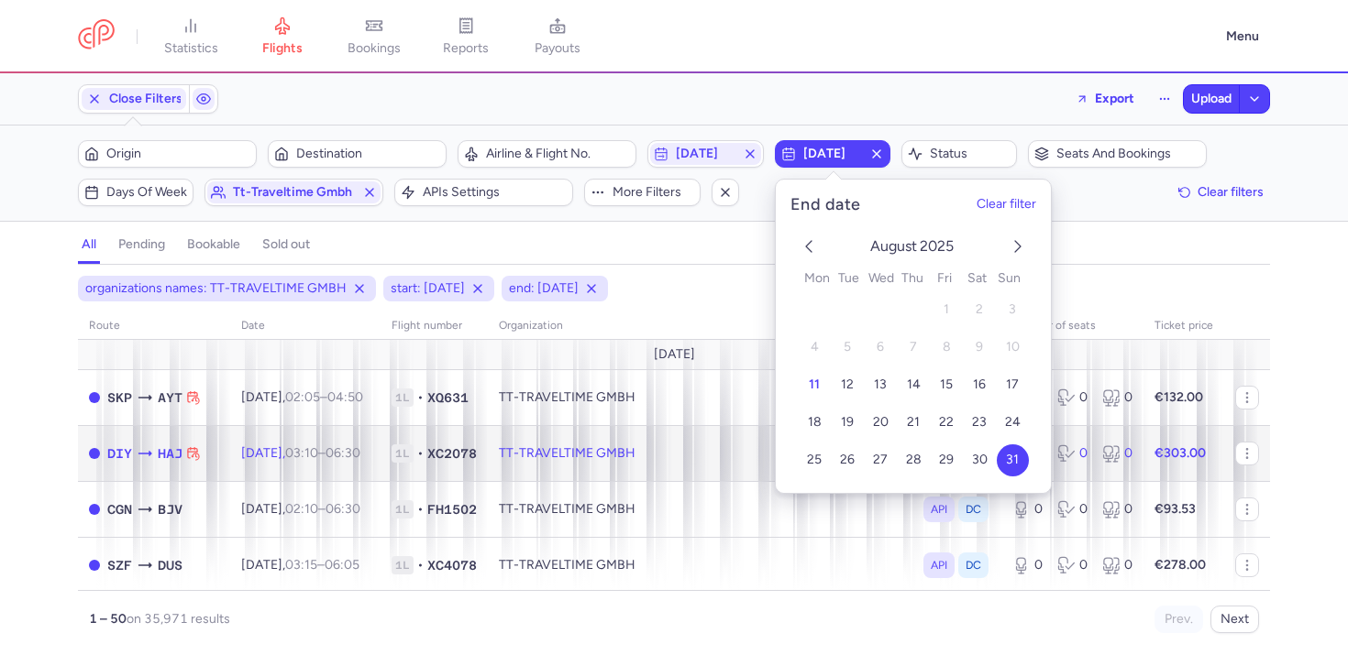
click at [707, 430] on td "TT-TRAVELTIME GMBH" at bounding box center [700, 453] width 424 height 56
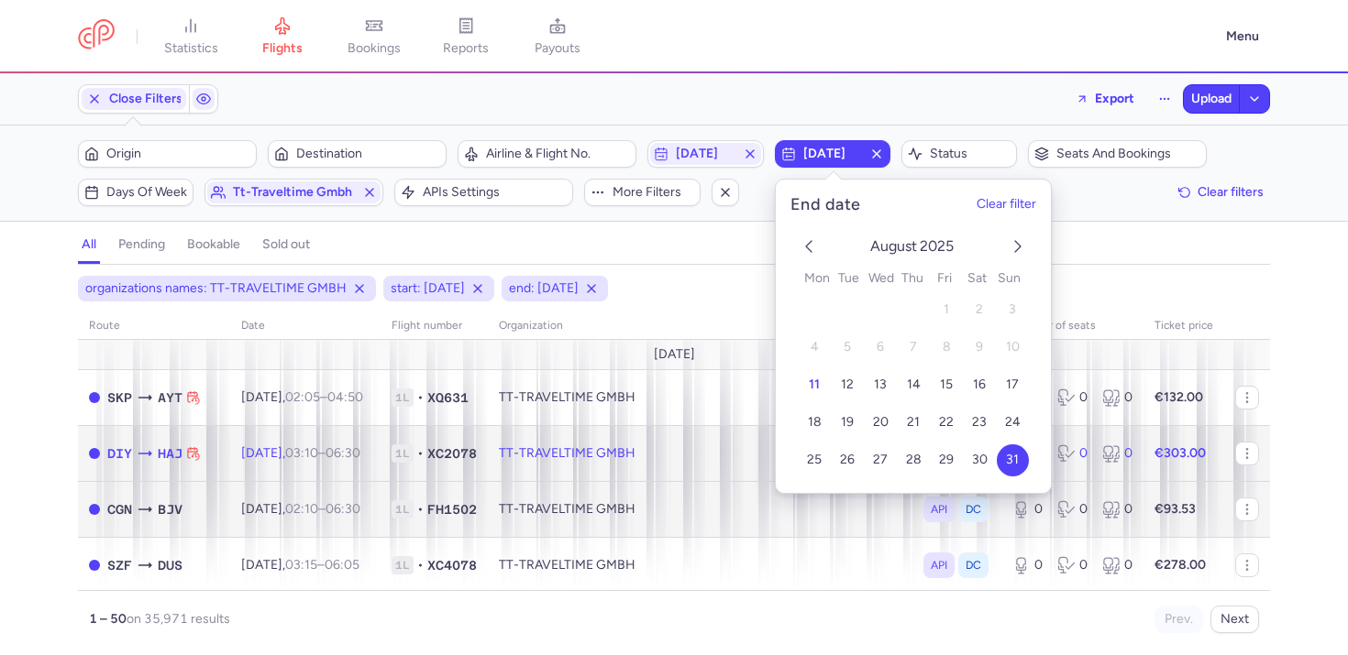
select select "days"
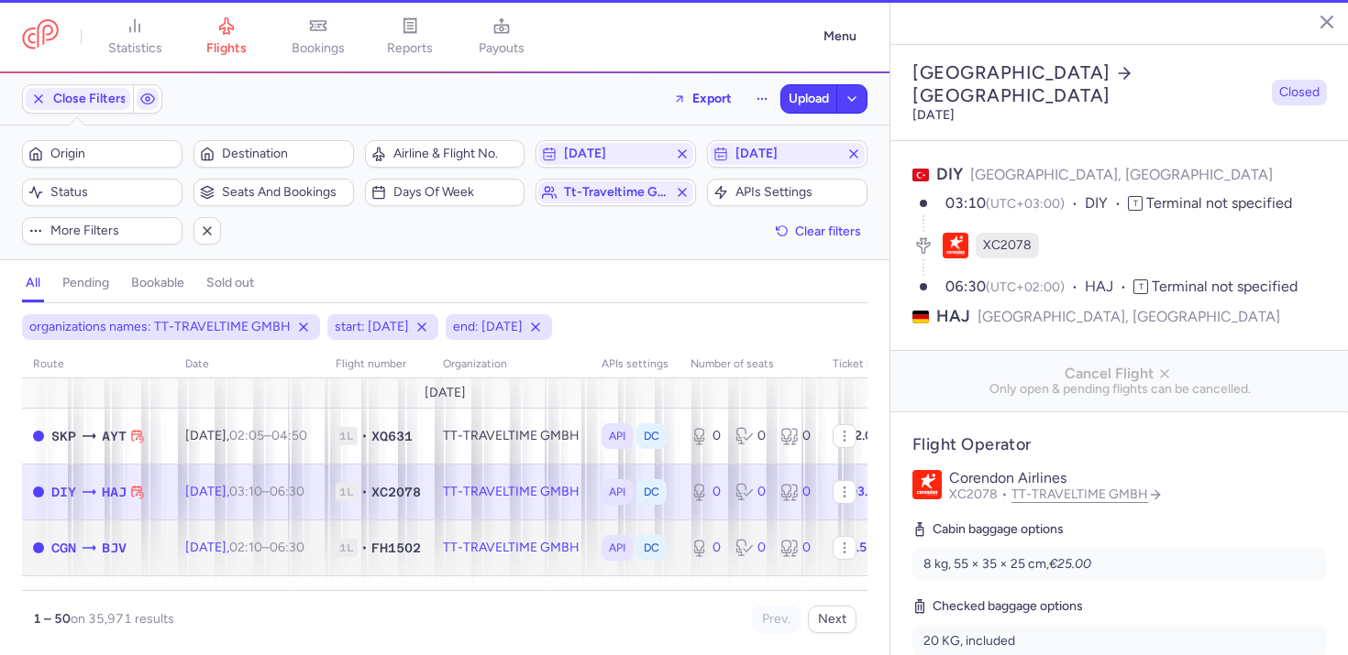
click at [679, 524] on td "API DC" at bounding box center [634, 548] width 89 height 56
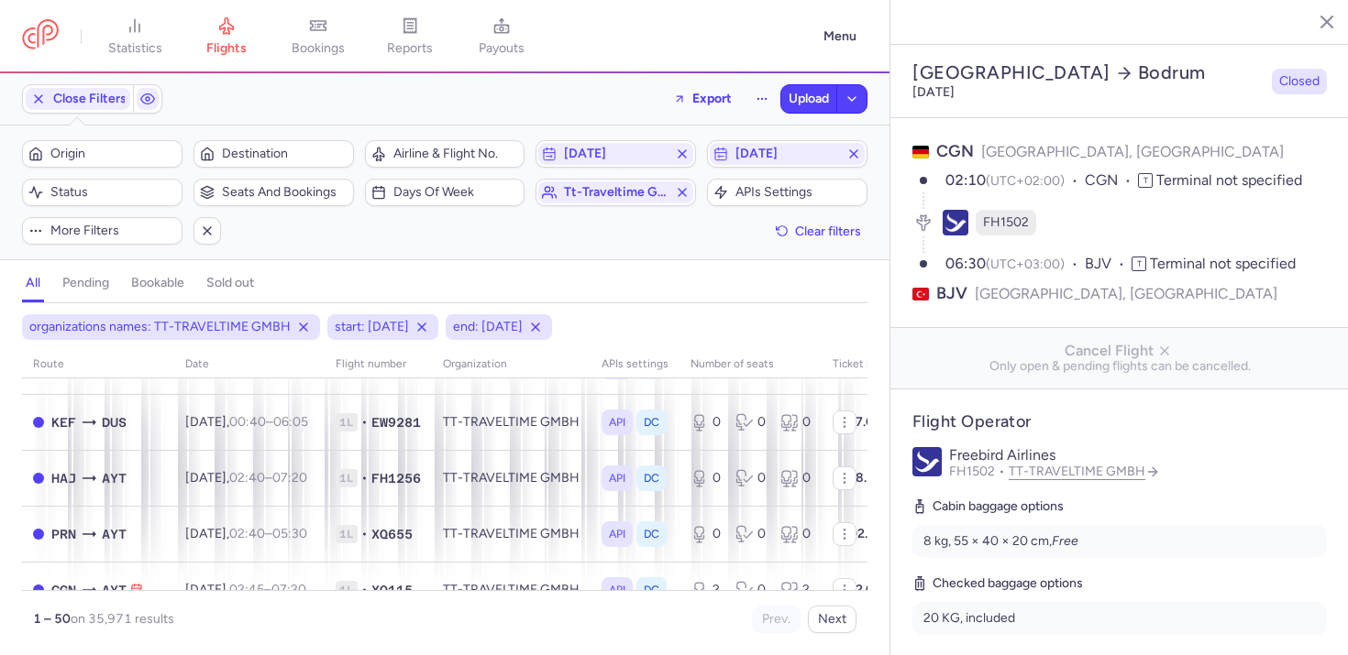
scroll to position [982, 0]
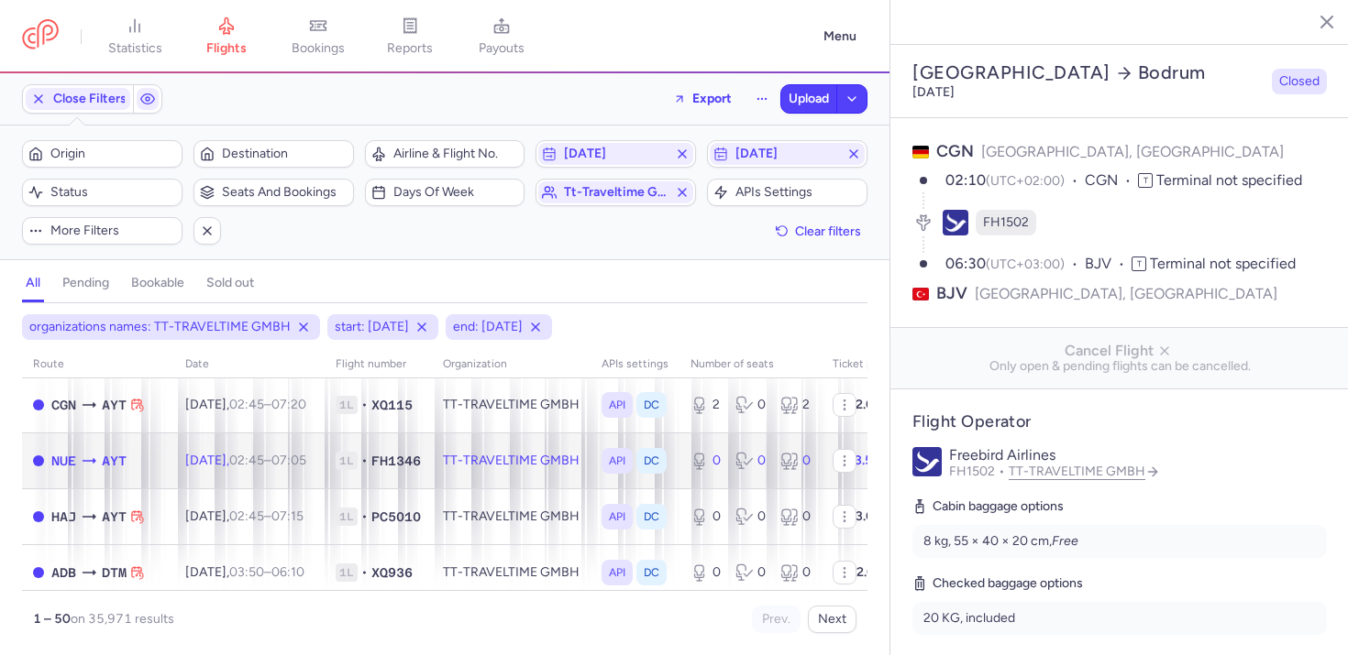
click at [432, 483] on td "1L • FH1346" at bounding box center [378, 461] width 107 height 56
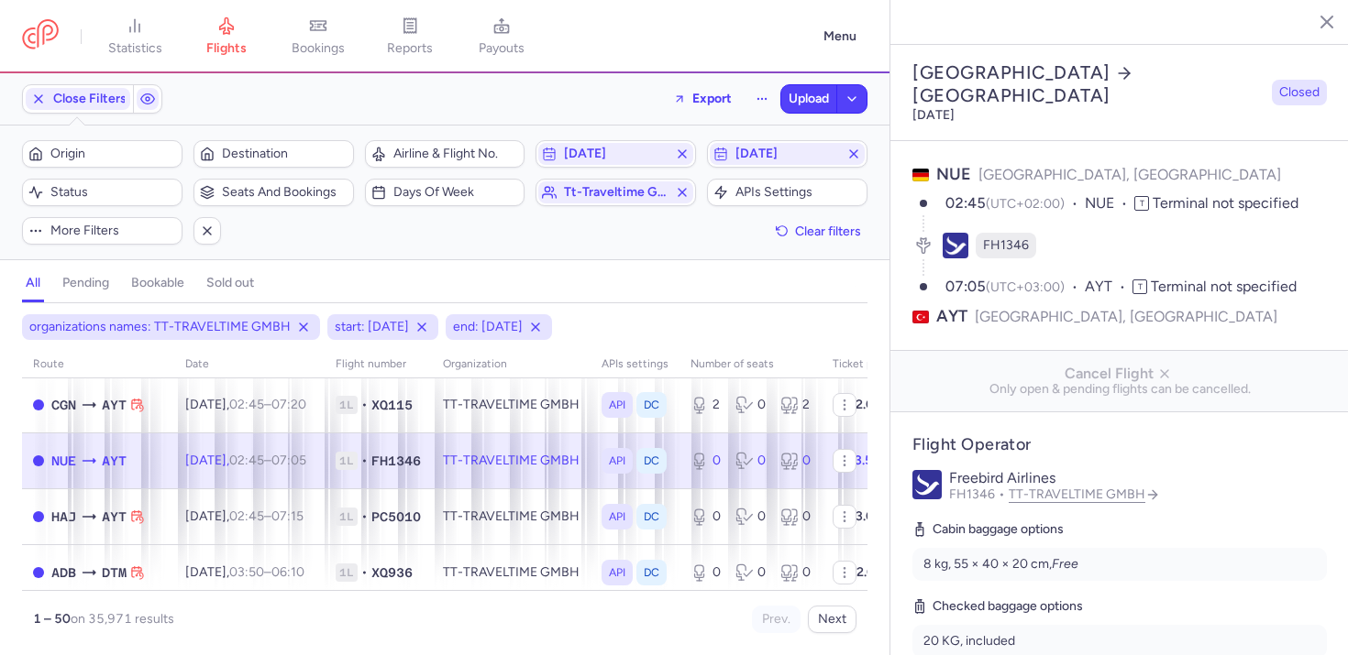
scroll to position [1224, 0]
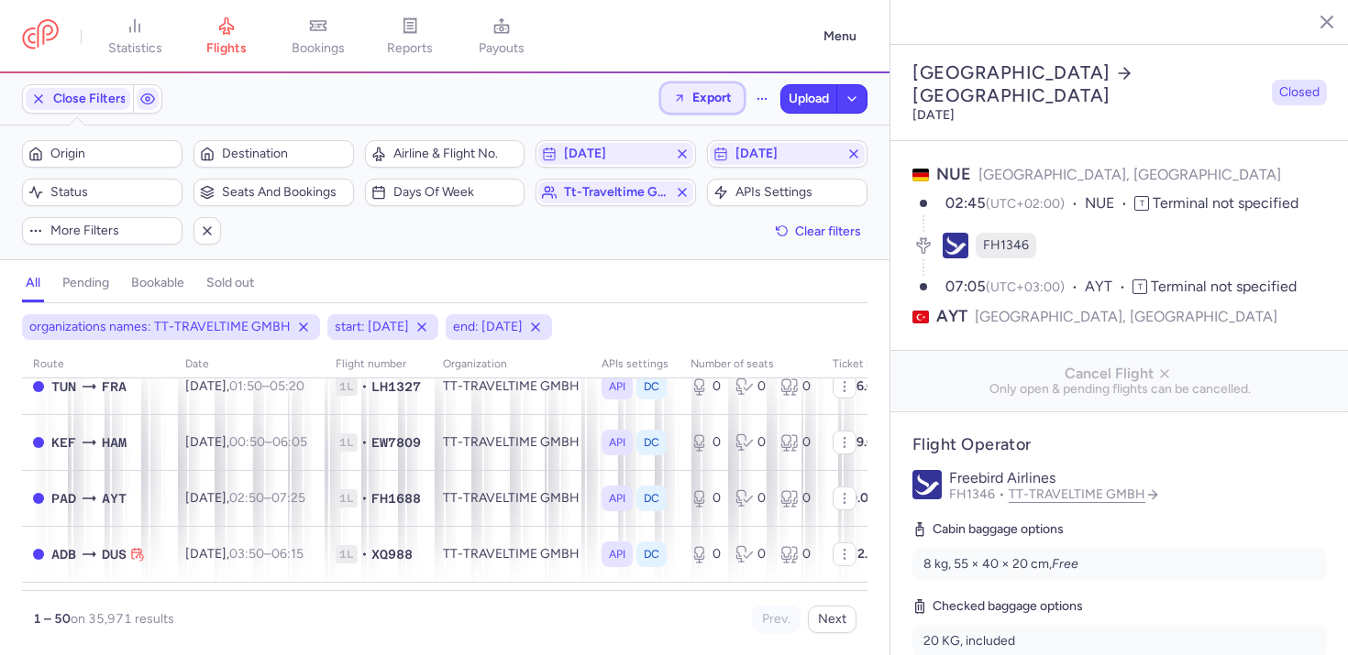
click at [685, 105] on button "Export" at bounding box center [702, 97] width 83 height 29
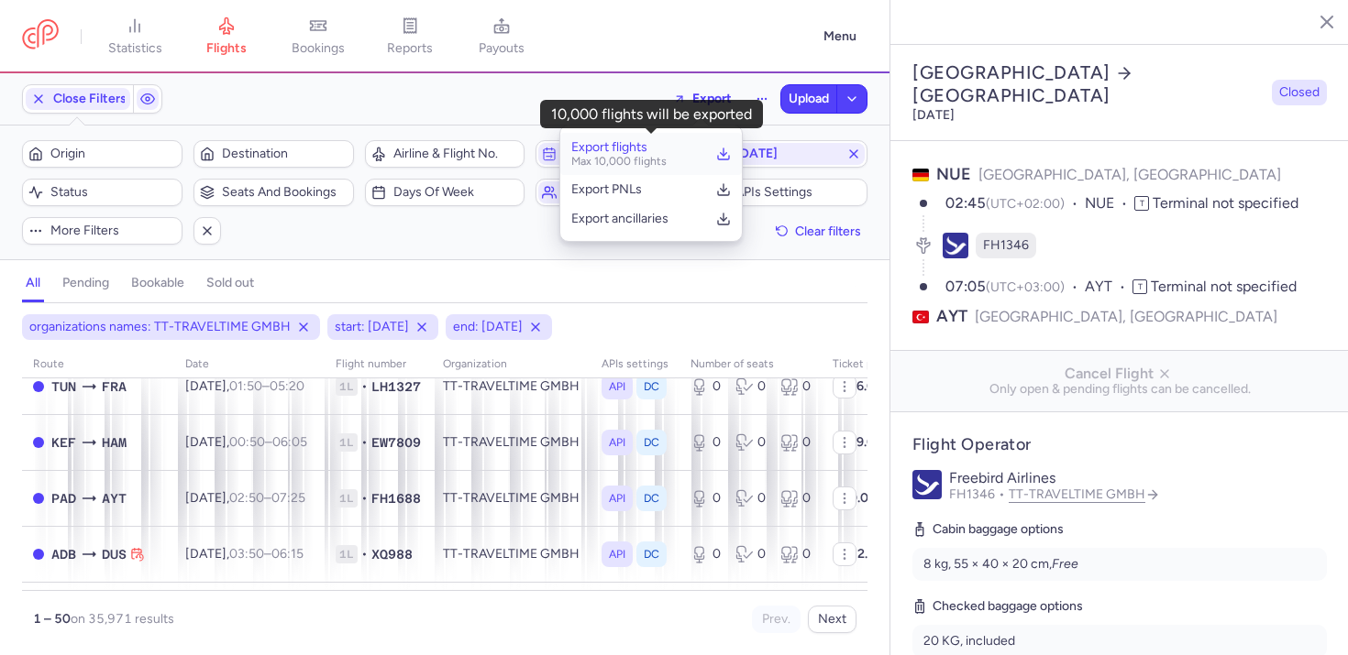
click at [654, 160] on p "Max 10,000 flights" at bounding box center [618, 161] width 95 height 13
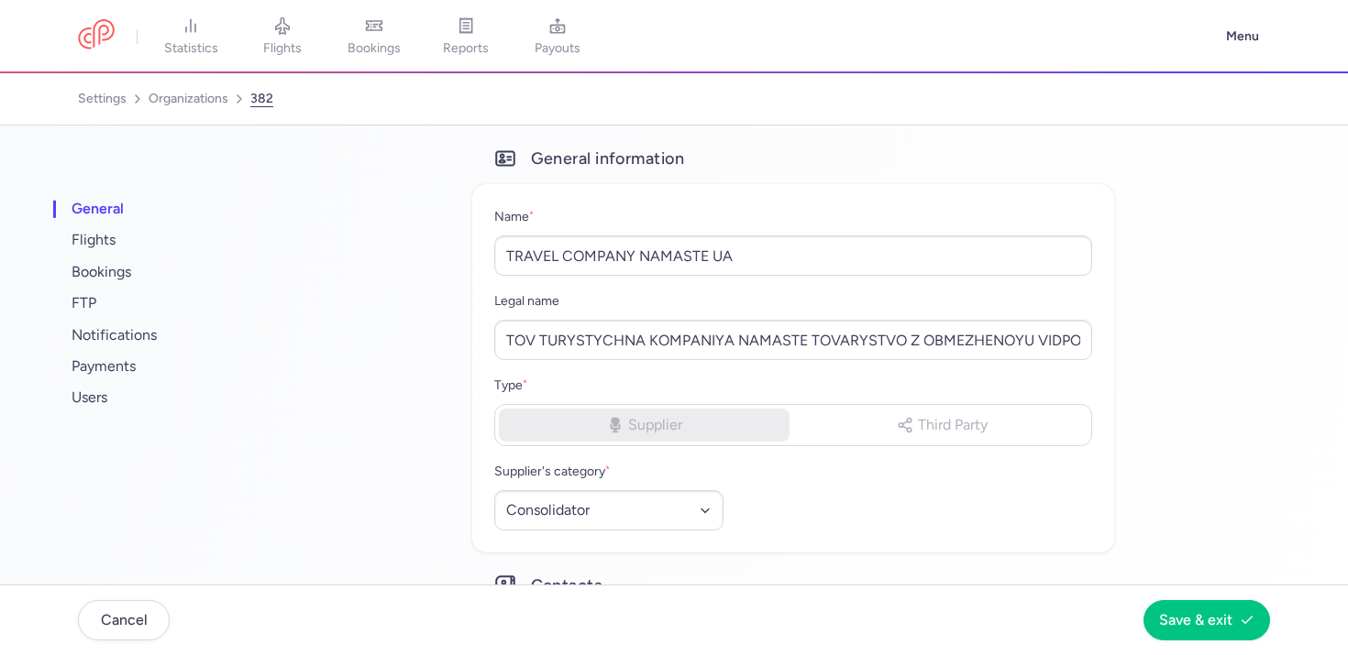
select select "CONSOLIDATOR"
select select "ua"
